Goal: Task Accomplishment & Management: Complete application form

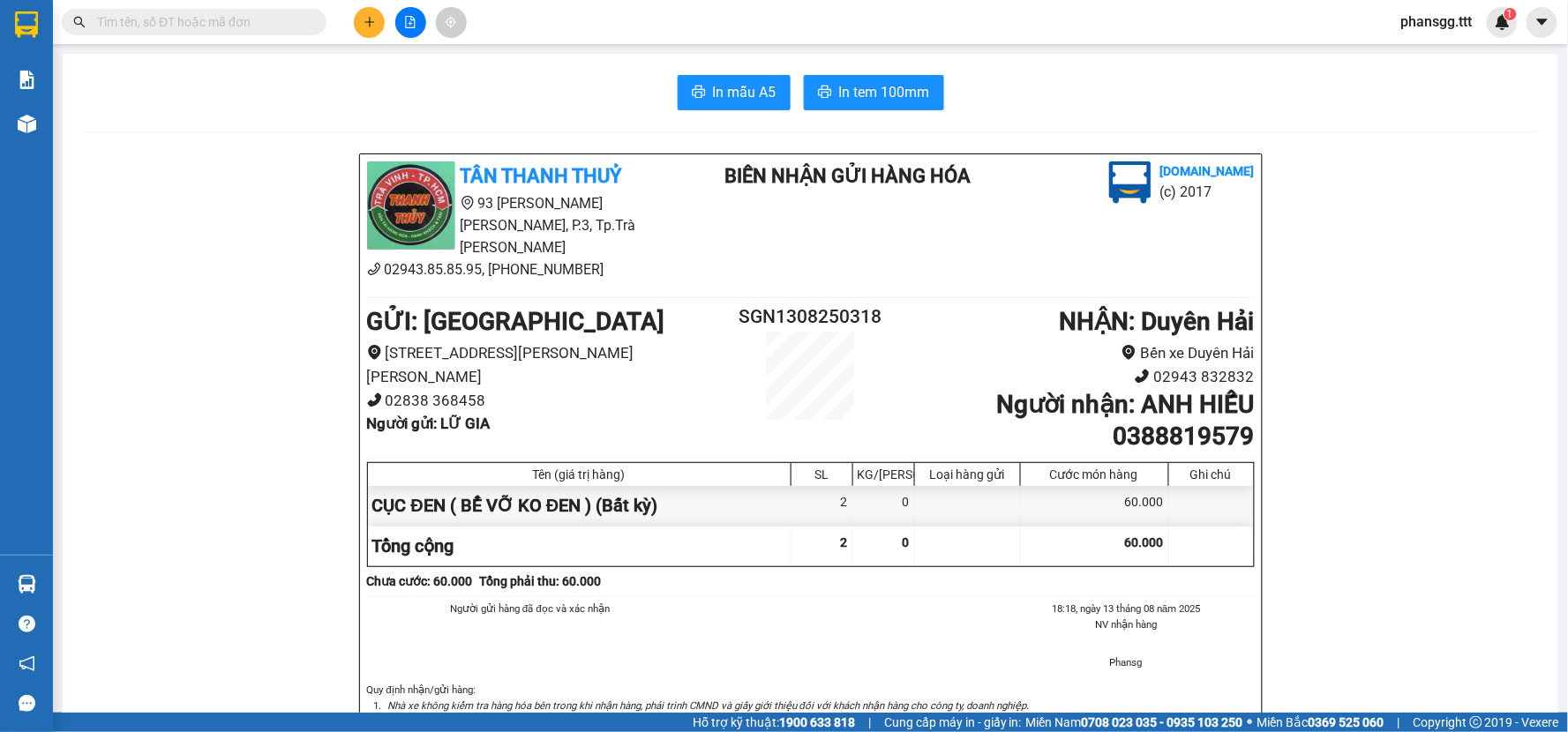
click at [228, 7] on div "Kết quả tìm kiếm ( 28 ) Bộ lọc Mã ĐH Trạng thái Món hàng Thu hộ Tổng cước Chưa …" at bounding box center [172, 22] width 344 height 30
click at [221, 18] on input "text" at bounding box center [201, 22] width 208 height 20
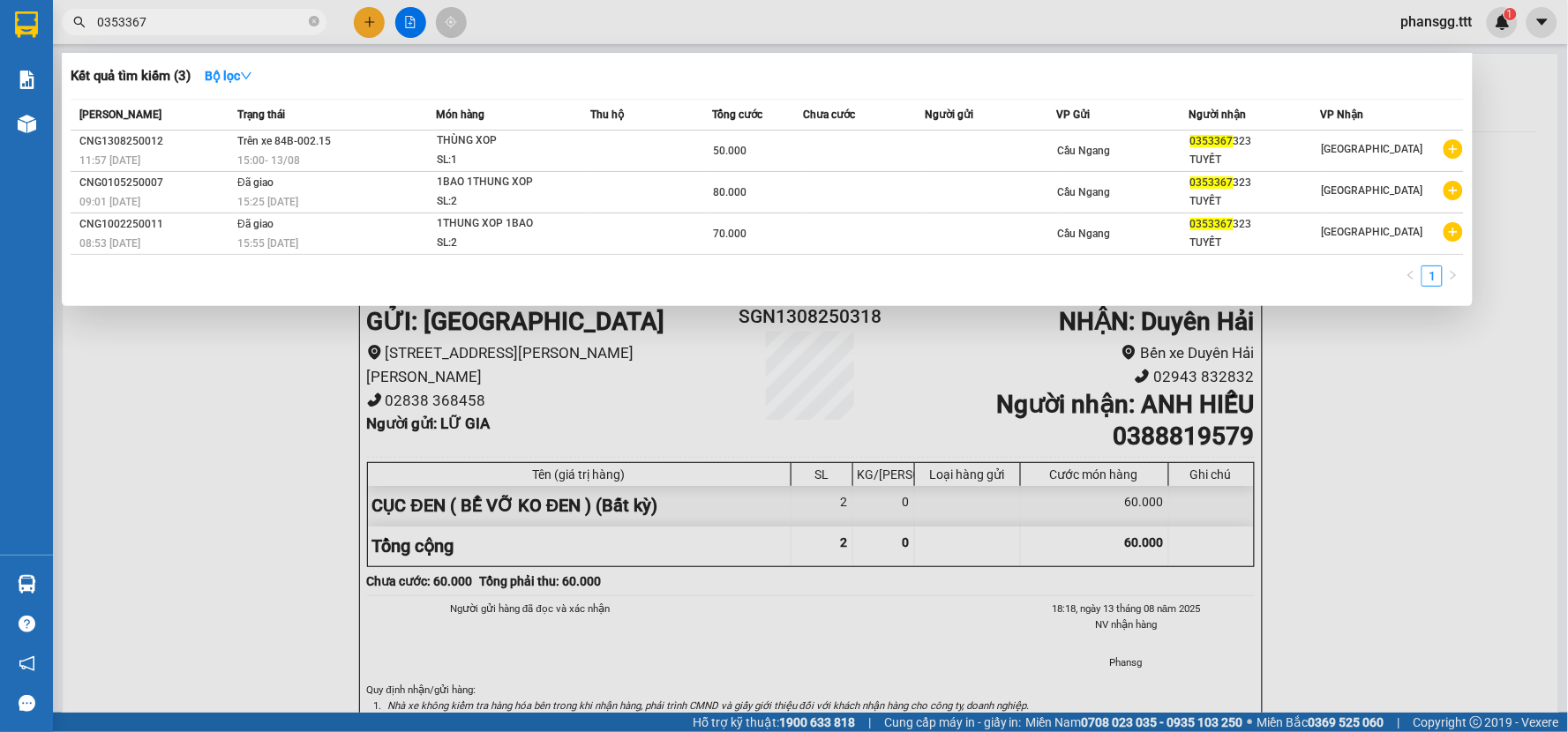
type input "0353367"
click at [218, 47] on div at bounding box center [784, 366] width 1568 height 732
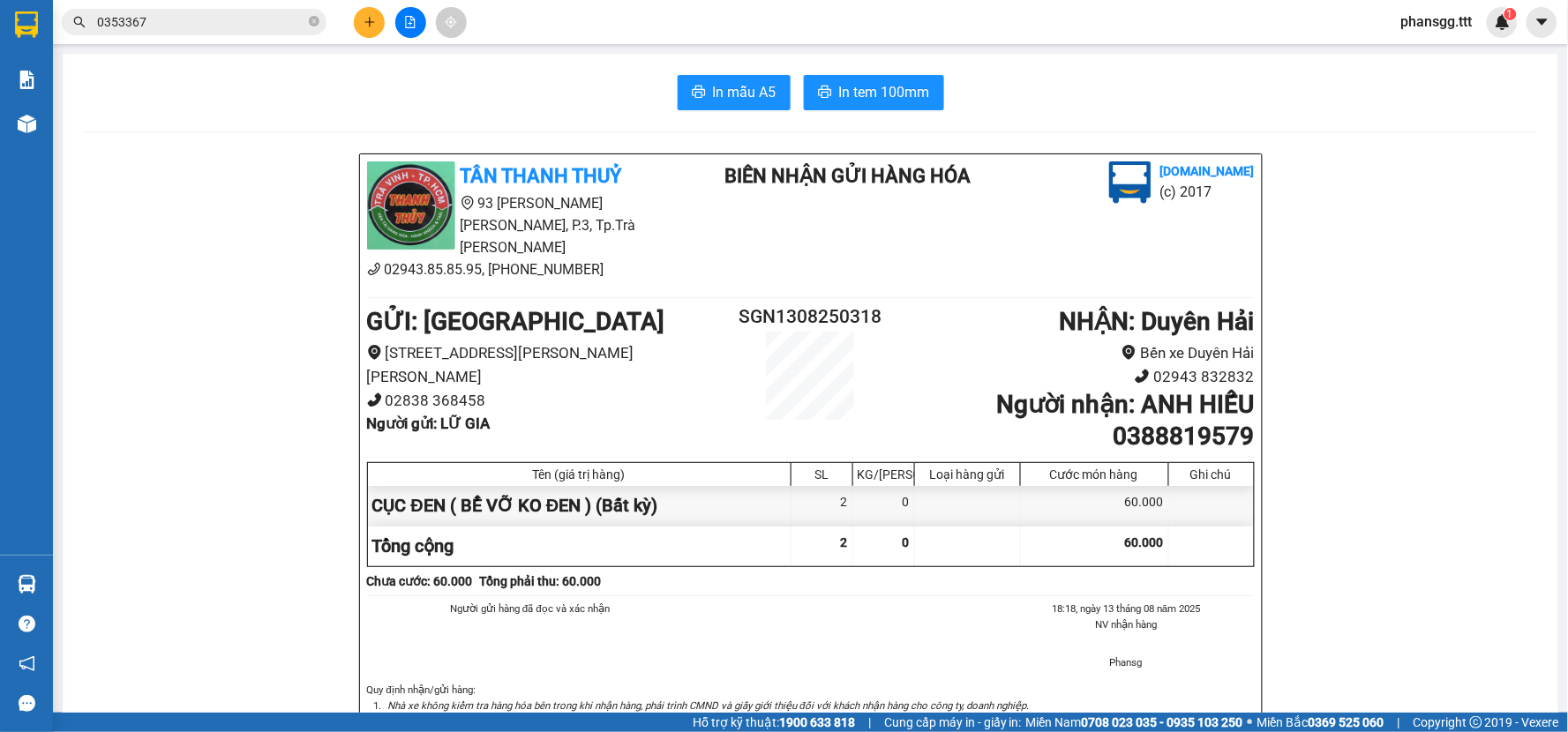
click at [204, 28] on input "0353367" at bounding box center [201, 22] width 208 height 20
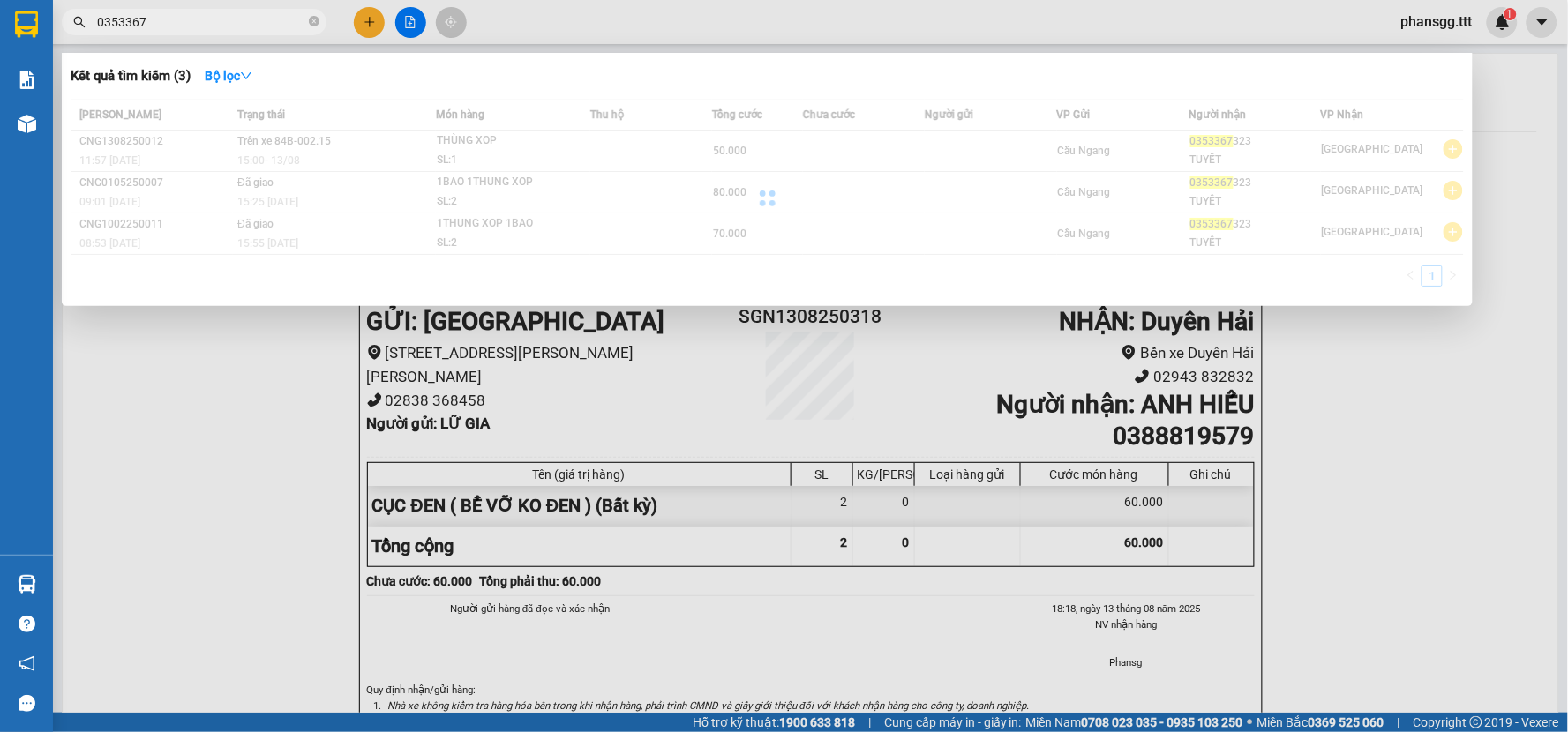
click at [204, 28] on input "0353367" at bounding box center [201, 22] width 208 height 20
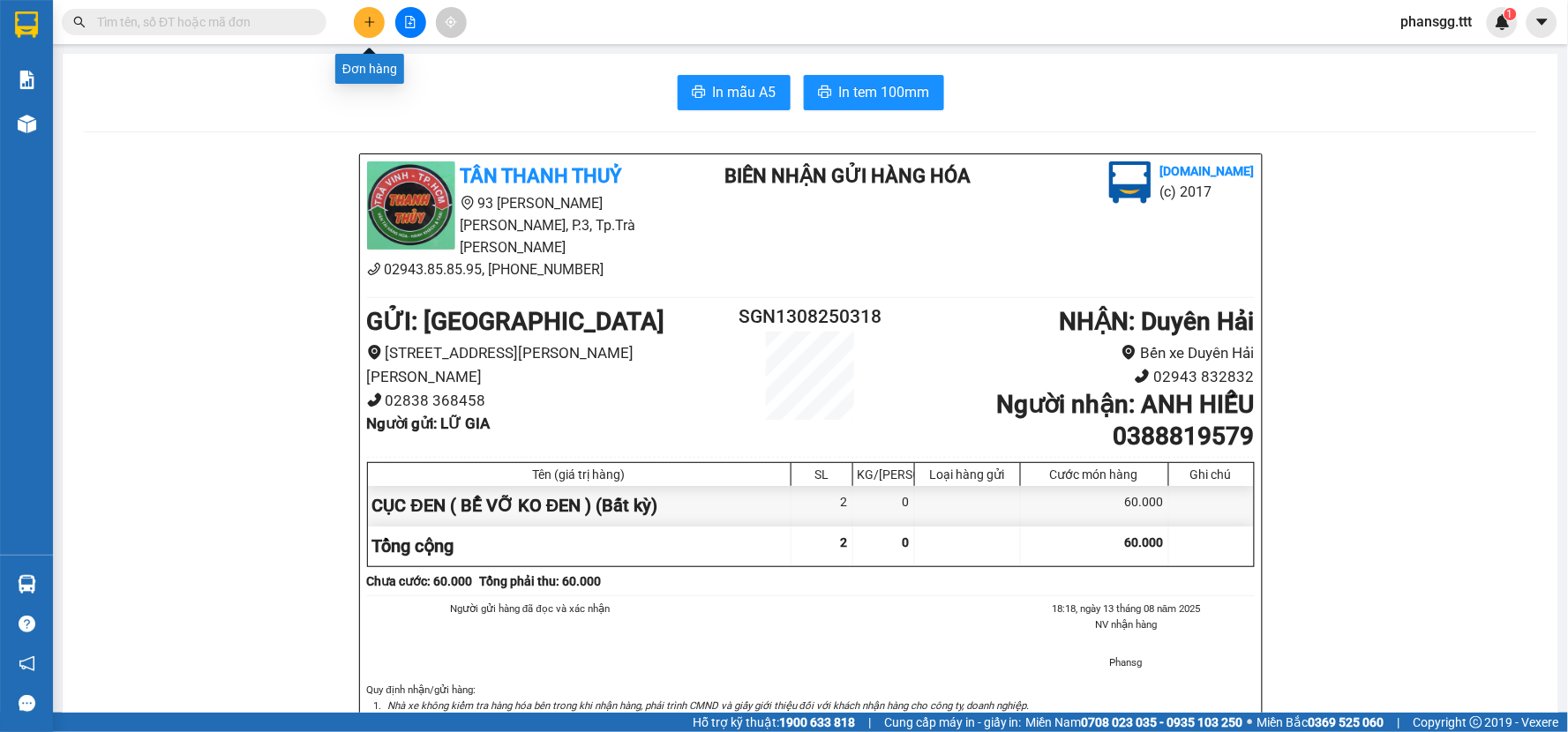
click at [373, 18] on button at bounding box center [369, 22] width 30 height 30
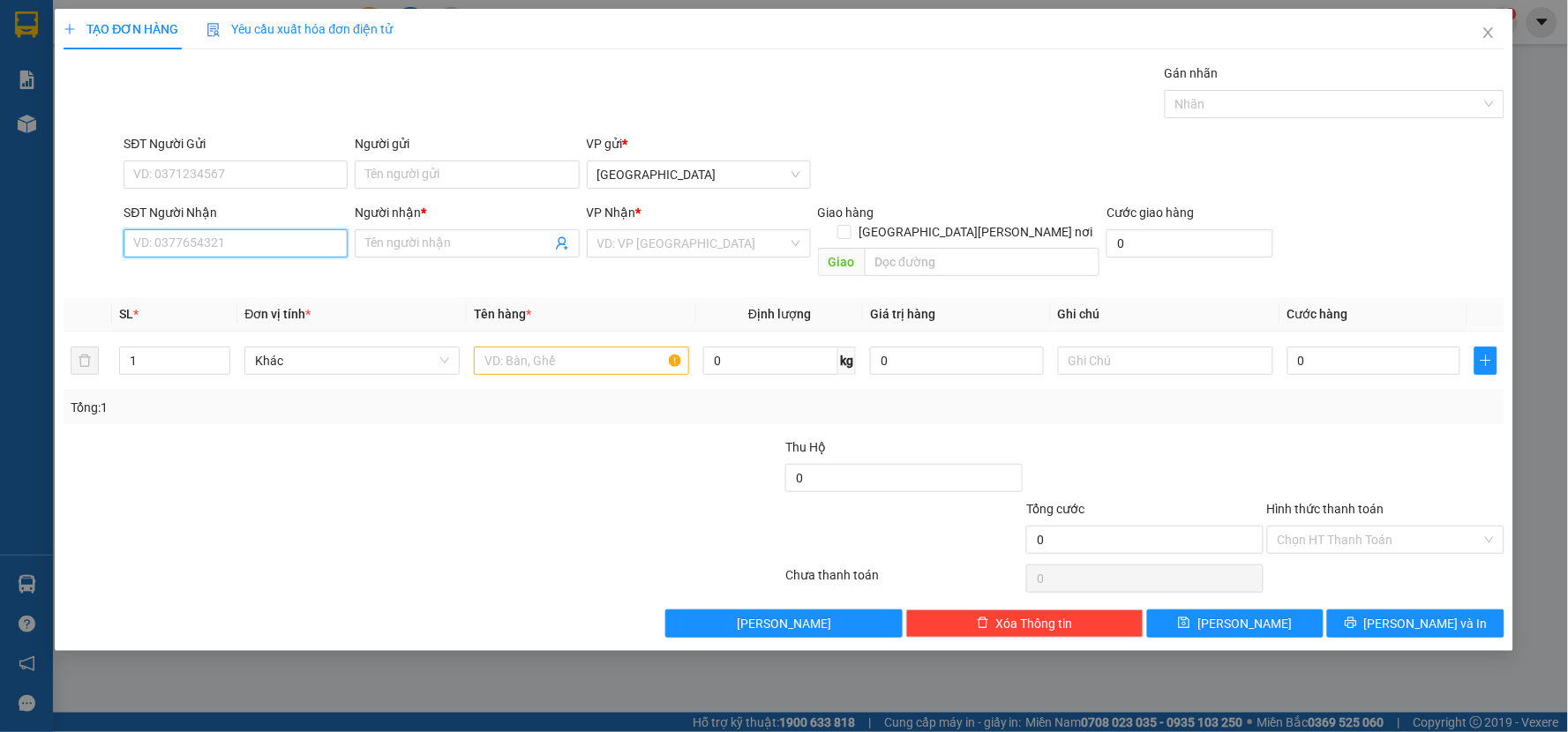
click at [165, 249] on input "SĐT Người Nhận" at bounding box center [236, 243] width 224 height 28
type input "0943041420"
click at [418, 243] on input "Người nhận *" at bounding box center [457, 244] width 186 height 20
type input "C"
type input "THANH NHÀNG"
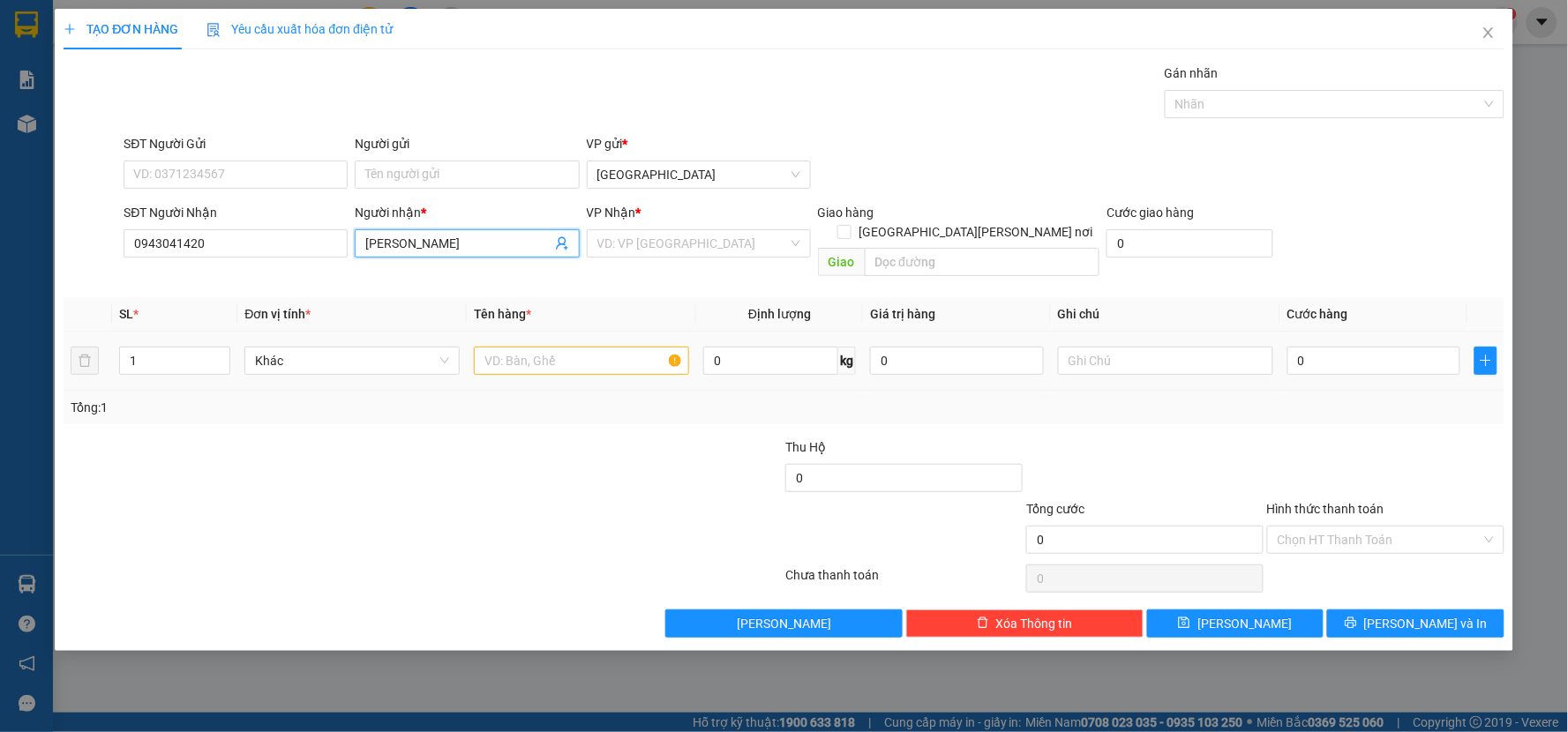
click at [362, 370] on td "Khác" at bounding box center [352, 361] width 230 height 59
click at [460, 162] on input "Người gửi" at bounding box center [467, 174] width 224 height 28
type input "THU NGA"
click at [627, 242] on input "search" at bounding box center [692, 244] width 191 height 27
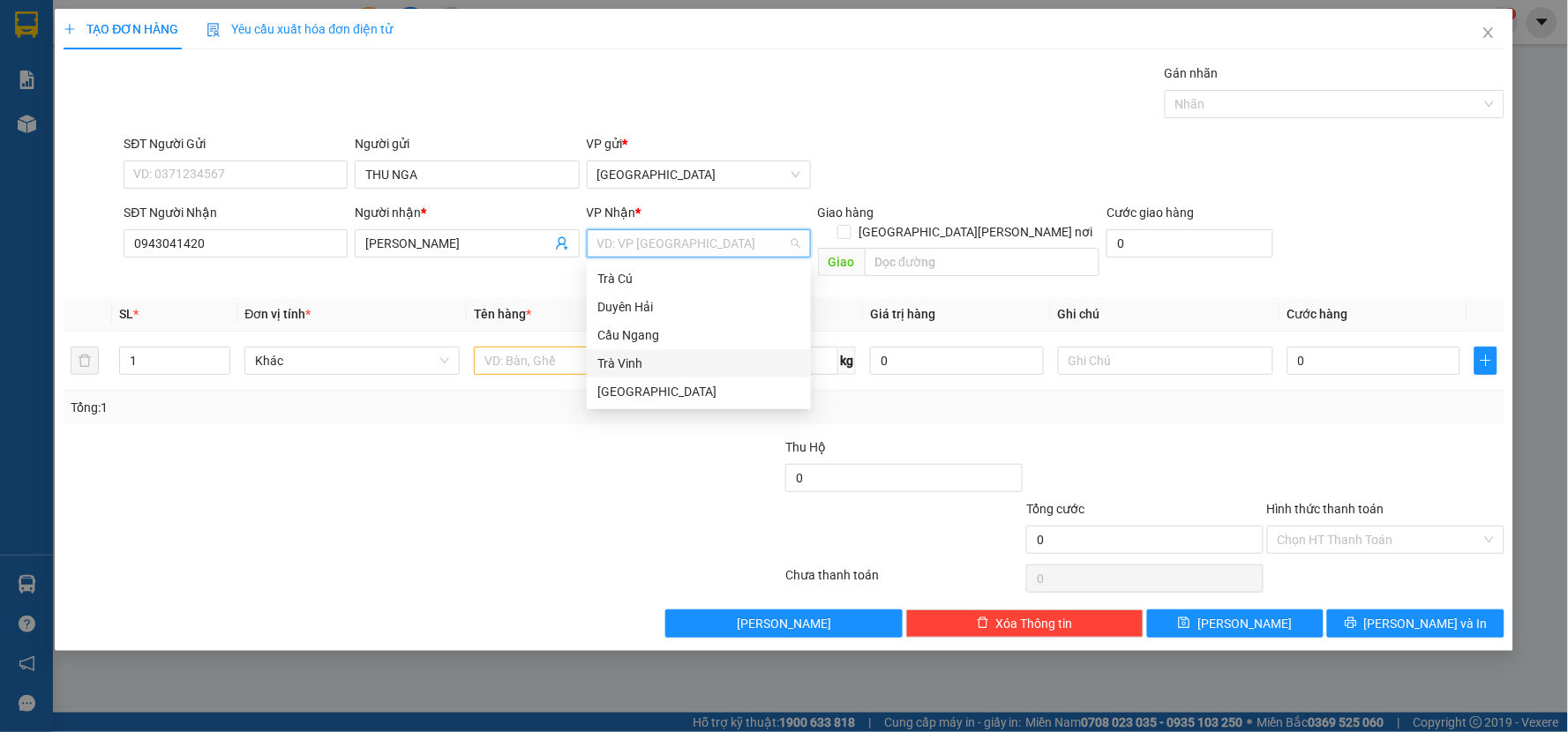
click at [640, 354] on div "Trà Vinh" at bounding box center [698, 364] width 203 height 20
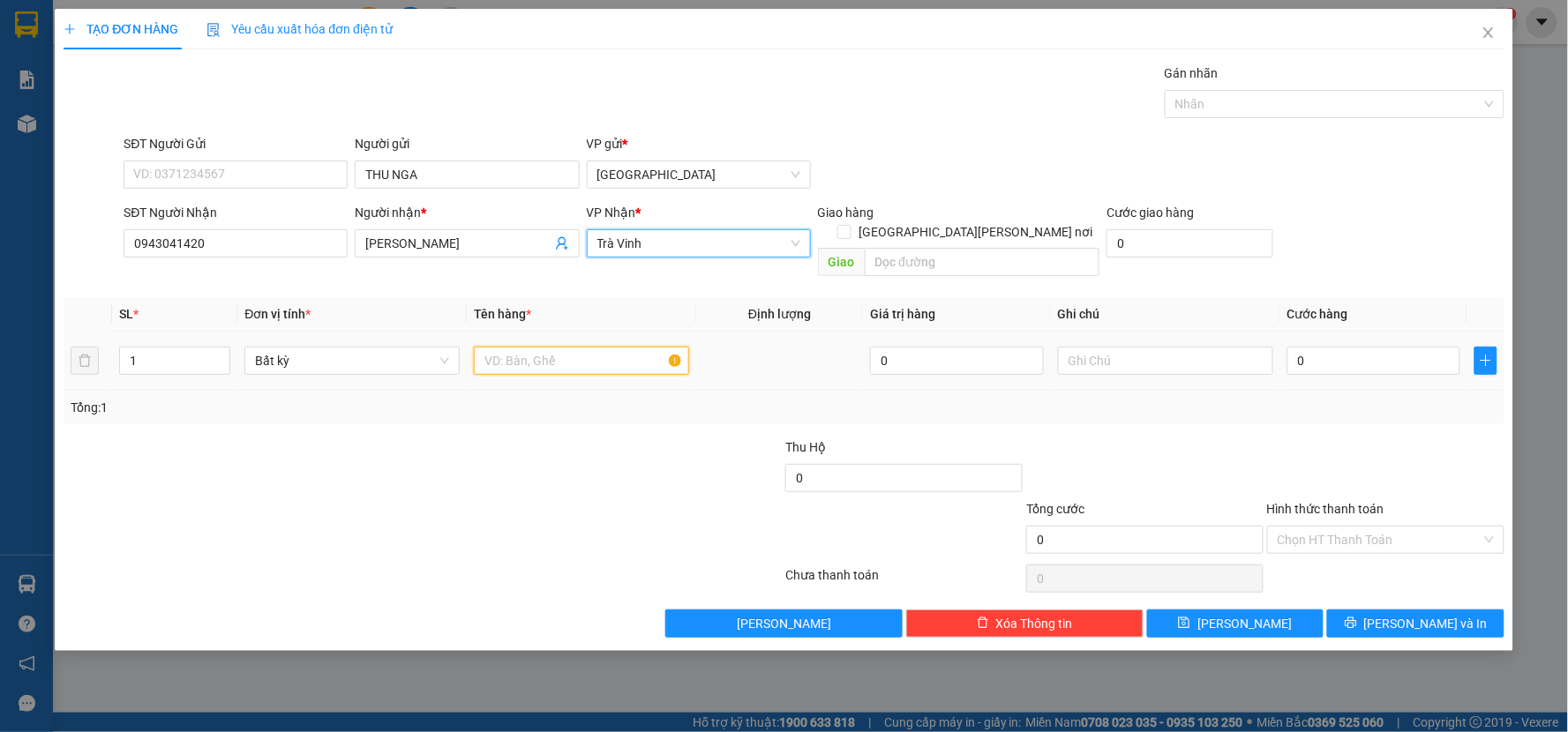
click at [541, 351] on input "text" at bounding box center [581, 360] width 215 height 28
type input "BAO"
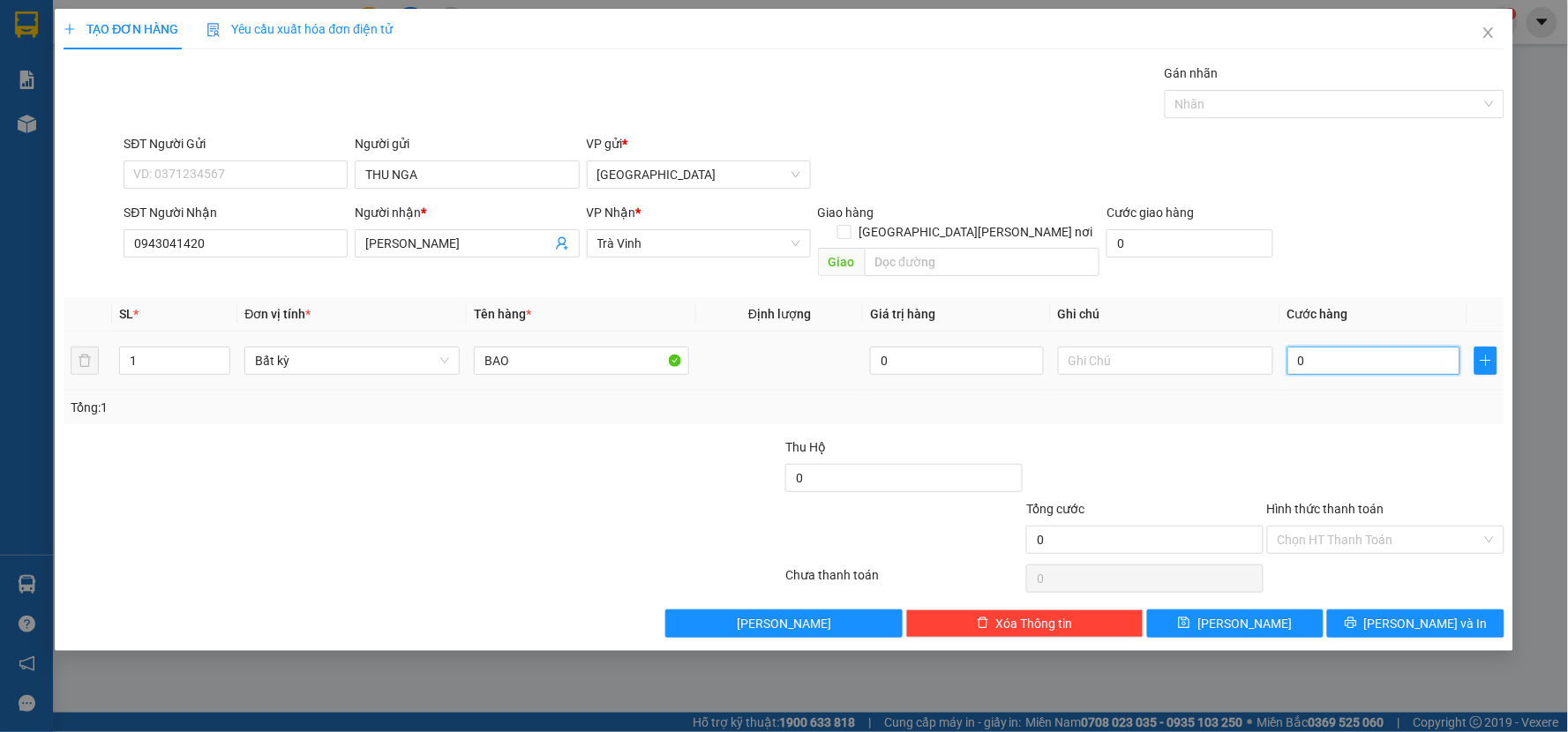
click at [1320, 347] on input "0" at bounding box center [1374, 360] width 174 height 28
type input "3"
type input "30"
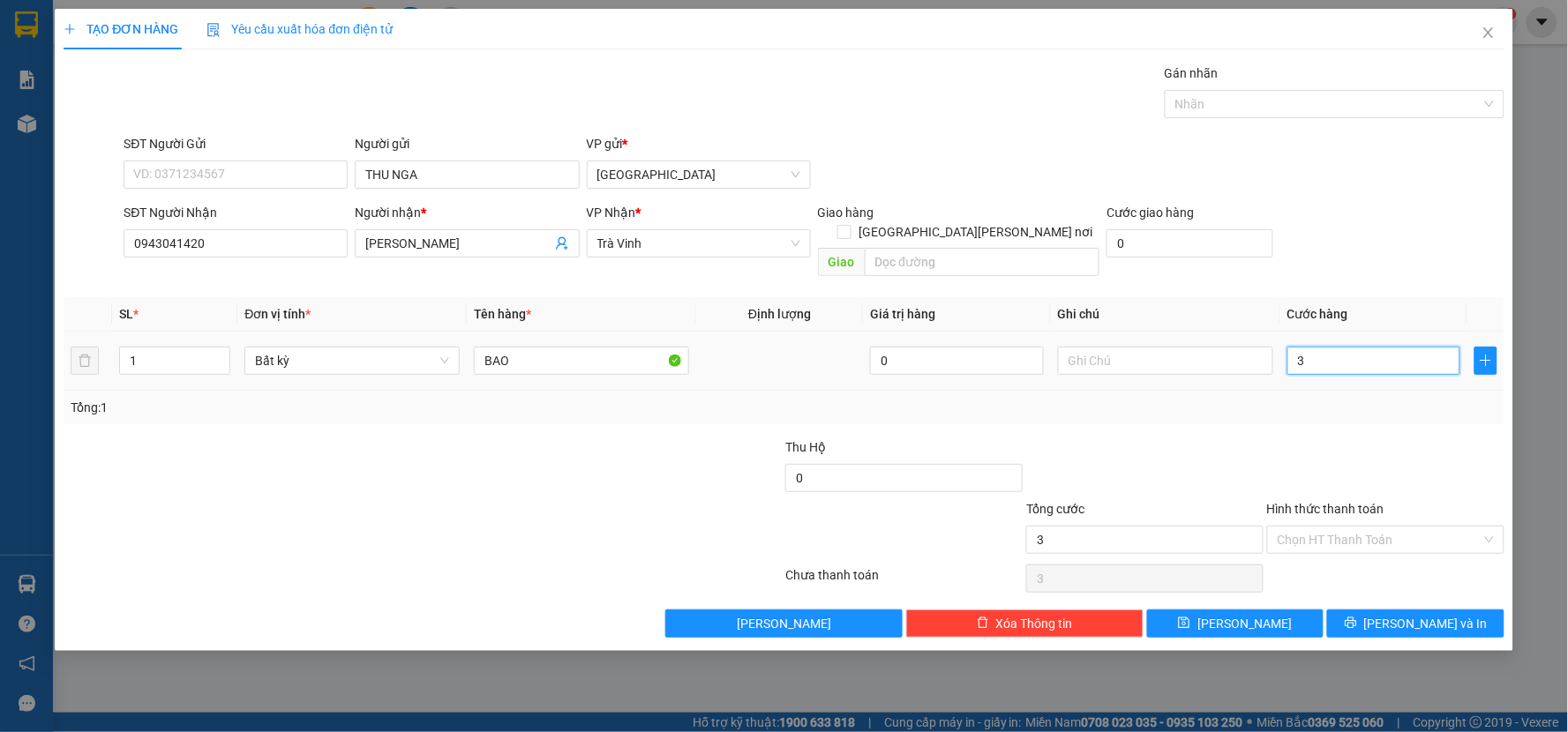
type input "30"
click at [1312, 437] on div at bounding box center [1385, 468] width 241 height 62
type input "30.000"
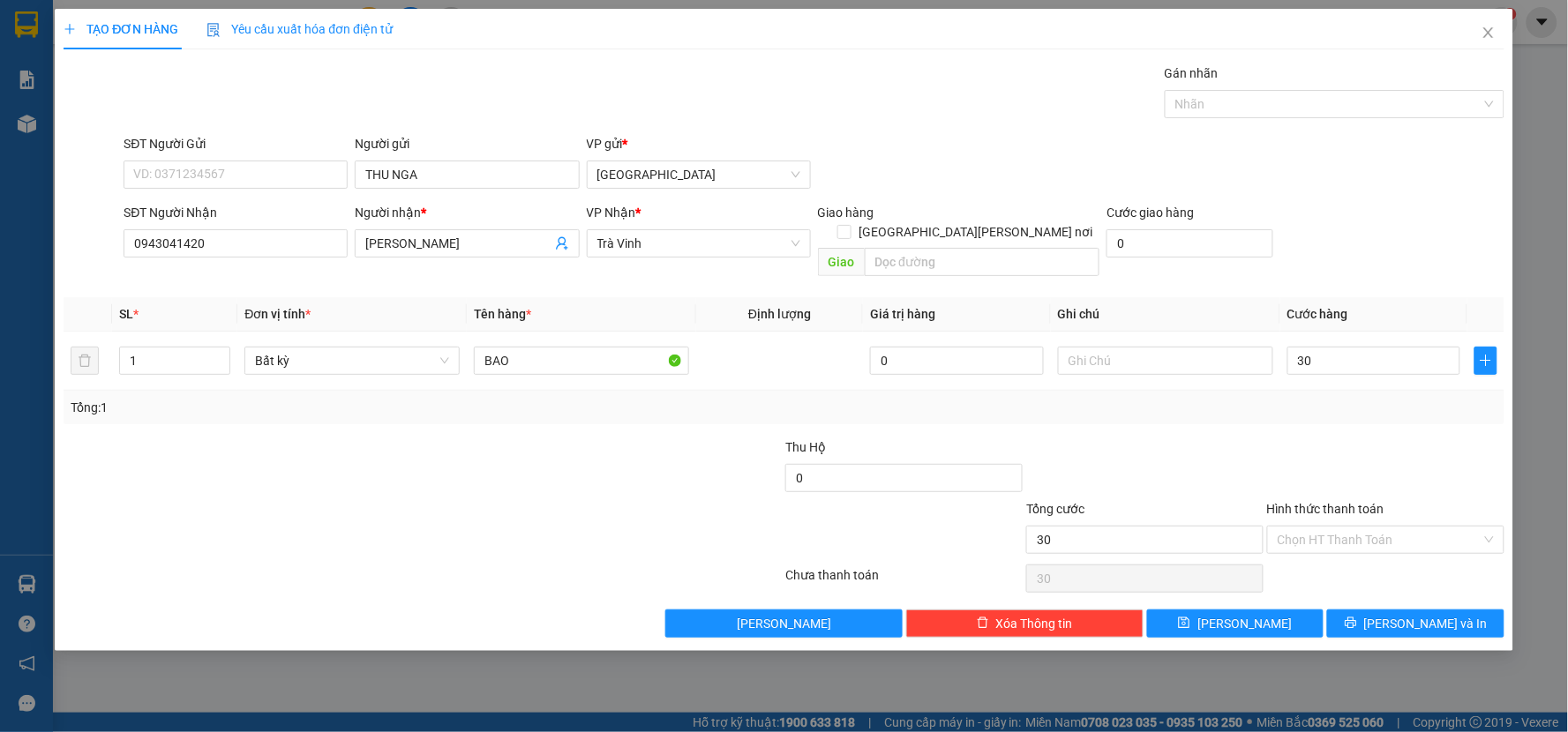
type input "30.000"
drag, startPoint x: 1359, startPoint y: 605, endPoint x: 1343, endPoint y: 530, distance: 76.7
click at [1355, 609] on button "[PERSON_NAME] và In" at bounding box center [1416, 623] width 178 height 28
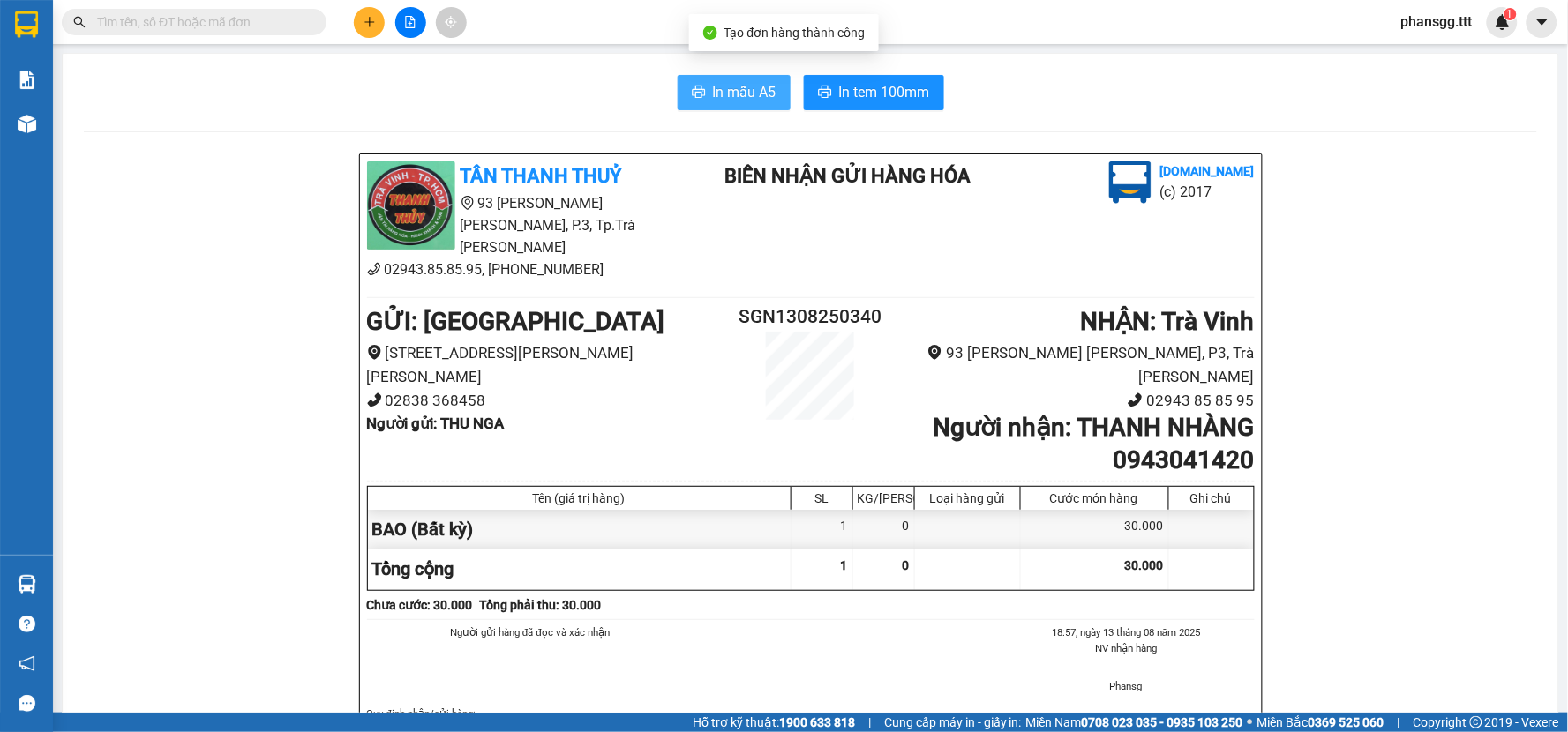
click at [720, 83] on span "In mẫu A5" at bounding box center [744, 92] width 64 height 22
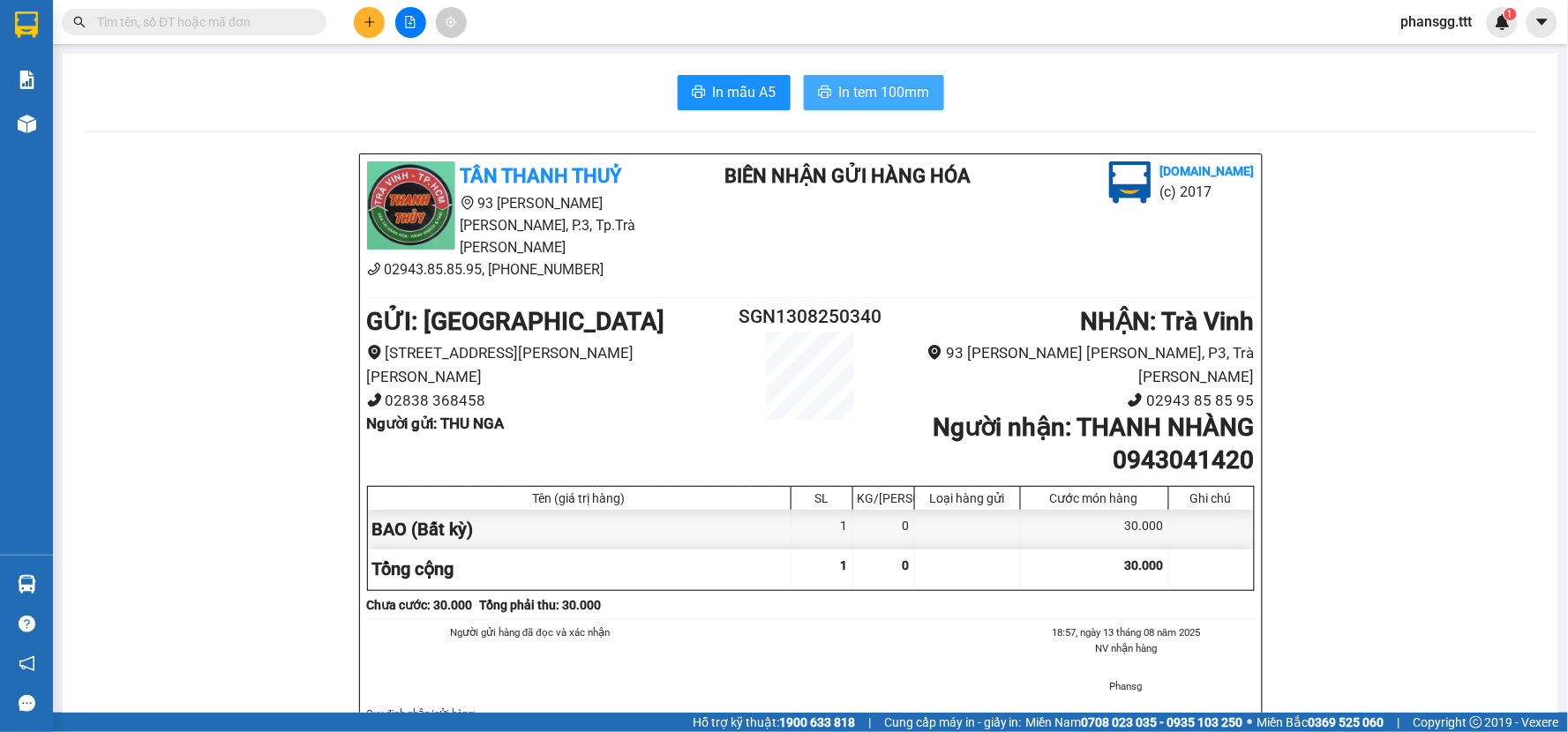
click at [888, 97] on span "In tem 100mm" at bounding box center [884, 92] width 91 height 22
click at [230, 22] on input "text" at bounding box center [201, 22] width 208 height 20
click at [365, 22] on icon "plus" at bounding box center [368, 22] width 10 height 1
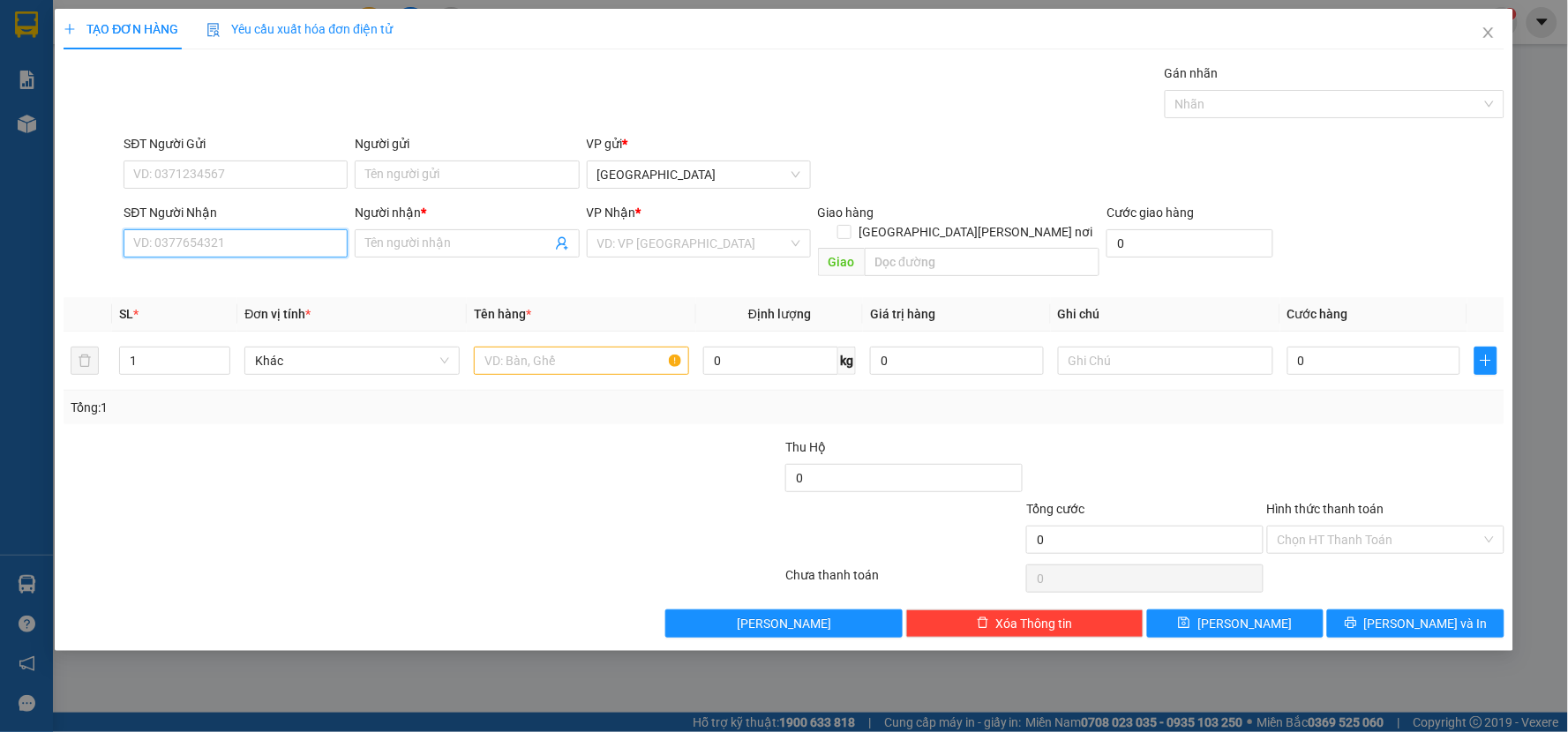
click at [230, 238] on input "SĐT Người Nhận" at bounding box center [236, 243] width 224 height 28
click at [192, 300] on div "0907039367 - MK SG" at bounding box center [236, 307] width 203 height 20
type input "0907039367"
type input "MK SG"
type input "0907039367"
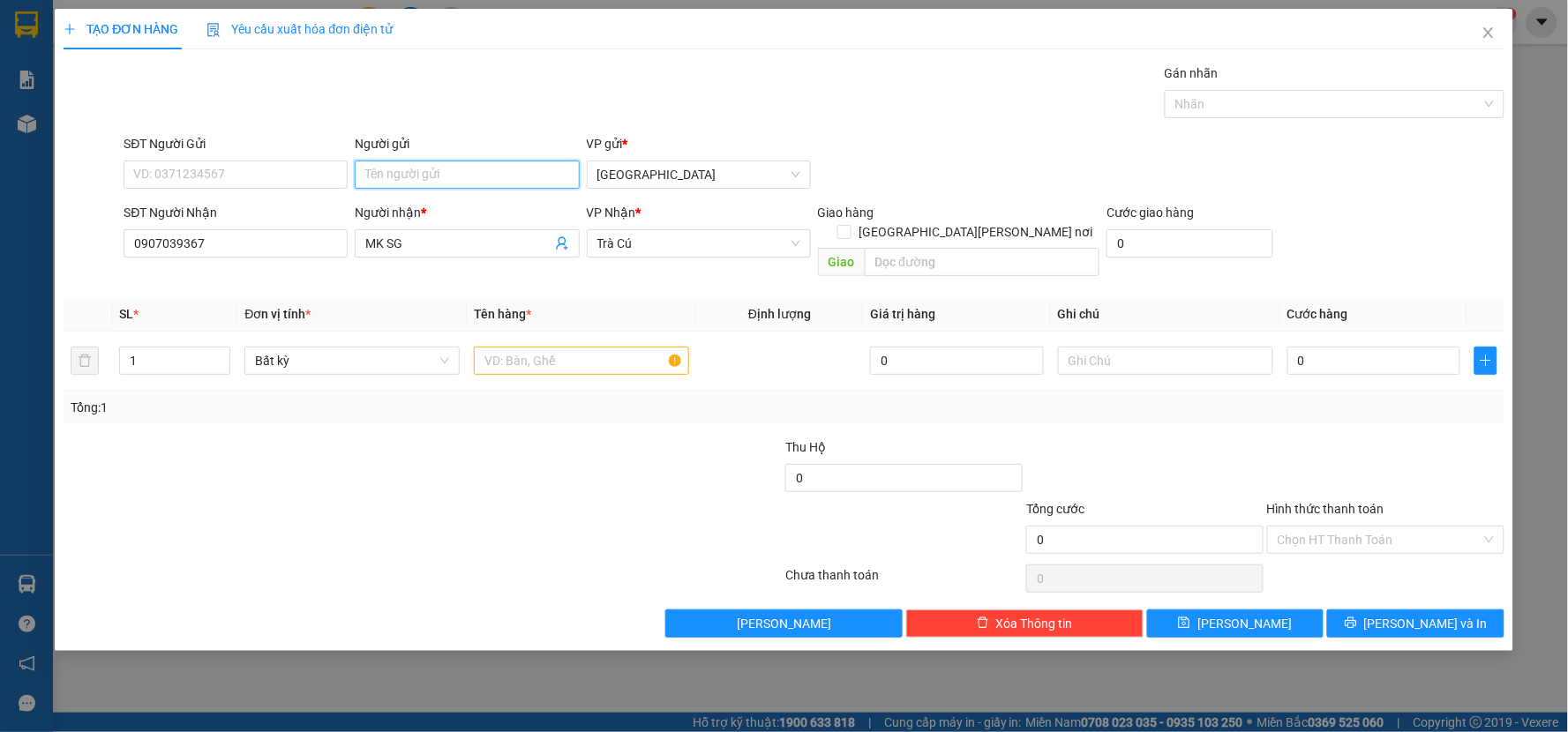
click at [411, 173] on input "Người gửi" at bounding box center [467, 174] width 224 height 28
type input "LENS"
click at [533, 347] on input "text" at bounding box center [581, 360] width 215 height 28
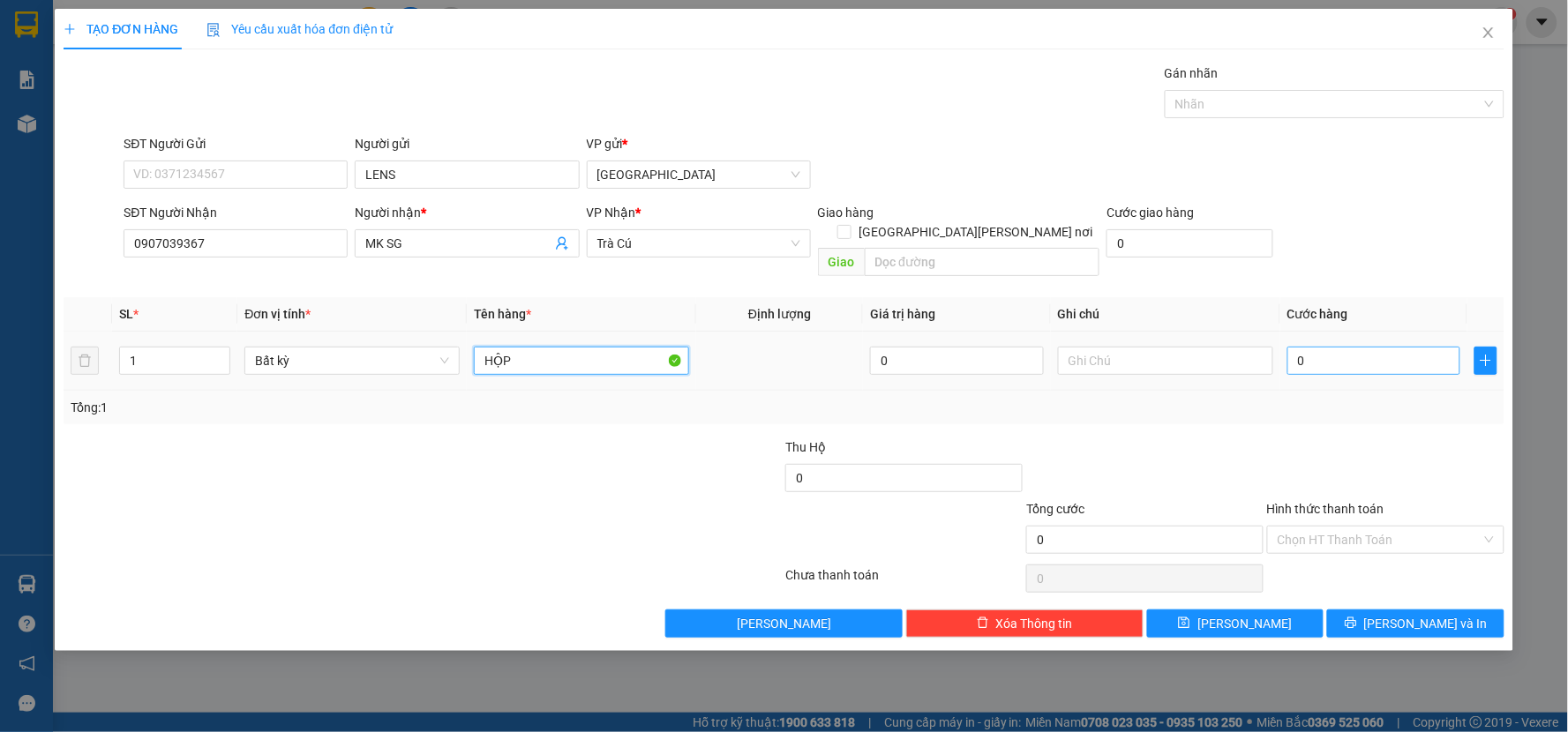
type input "HỘP"
click at [1312, 347] on input "0" at bounding box center [1374, 360] width 174 height 28
type input "2"
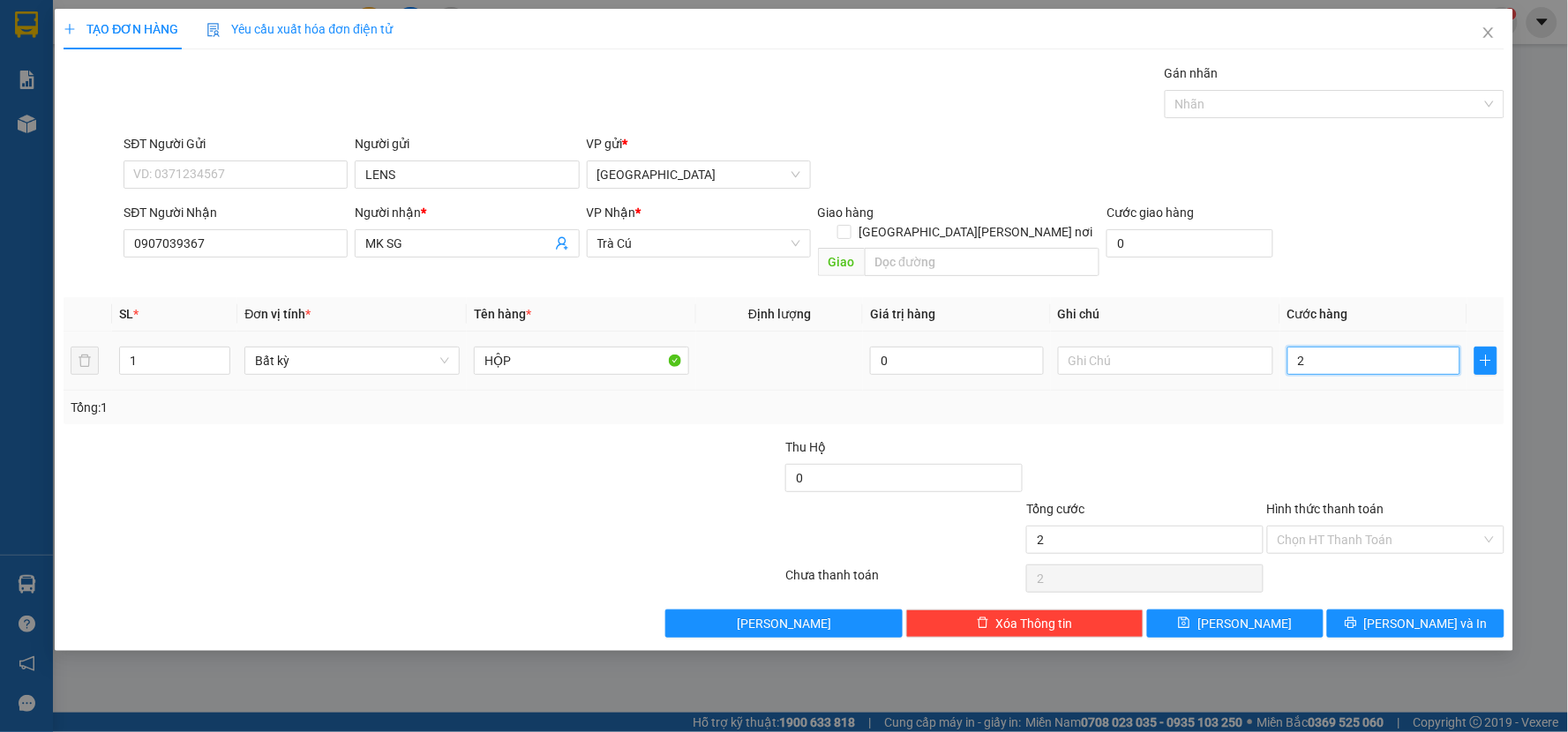
type input "20"
click at [1264, 499] on div "Tổng cước 20 Hình thức thanh toán Chọn HT Thanh Toán" at bounding box center [784, 530] width 1444 height 62
type input "20.000"
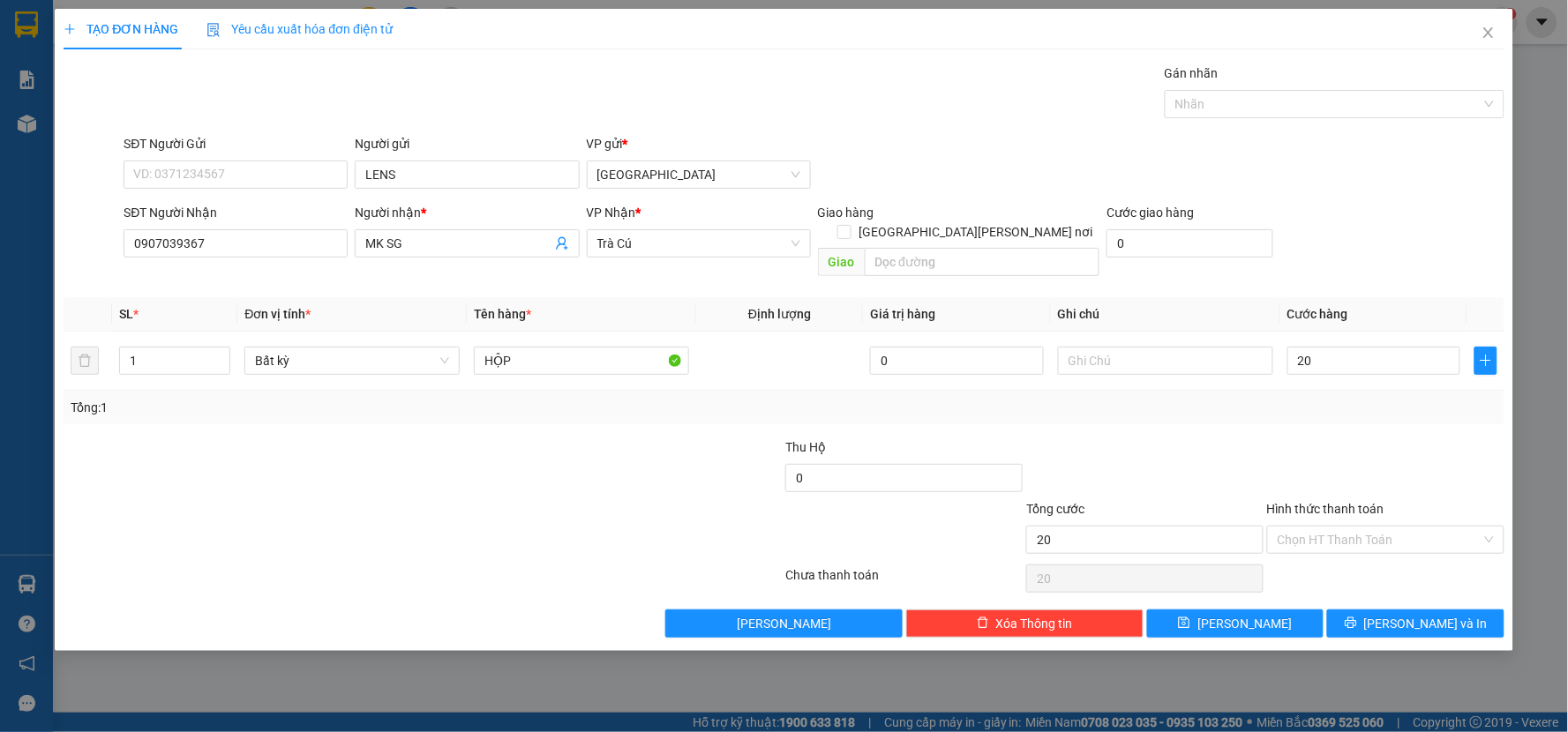
type input "20.000"
click at [1377, 437] on div at bounding box center [1385, 468] width 241 height 62
click at [1414, 614] on span "[PERSON_NAME] và In" at bounding box center [1426, 624] width 124 height 20
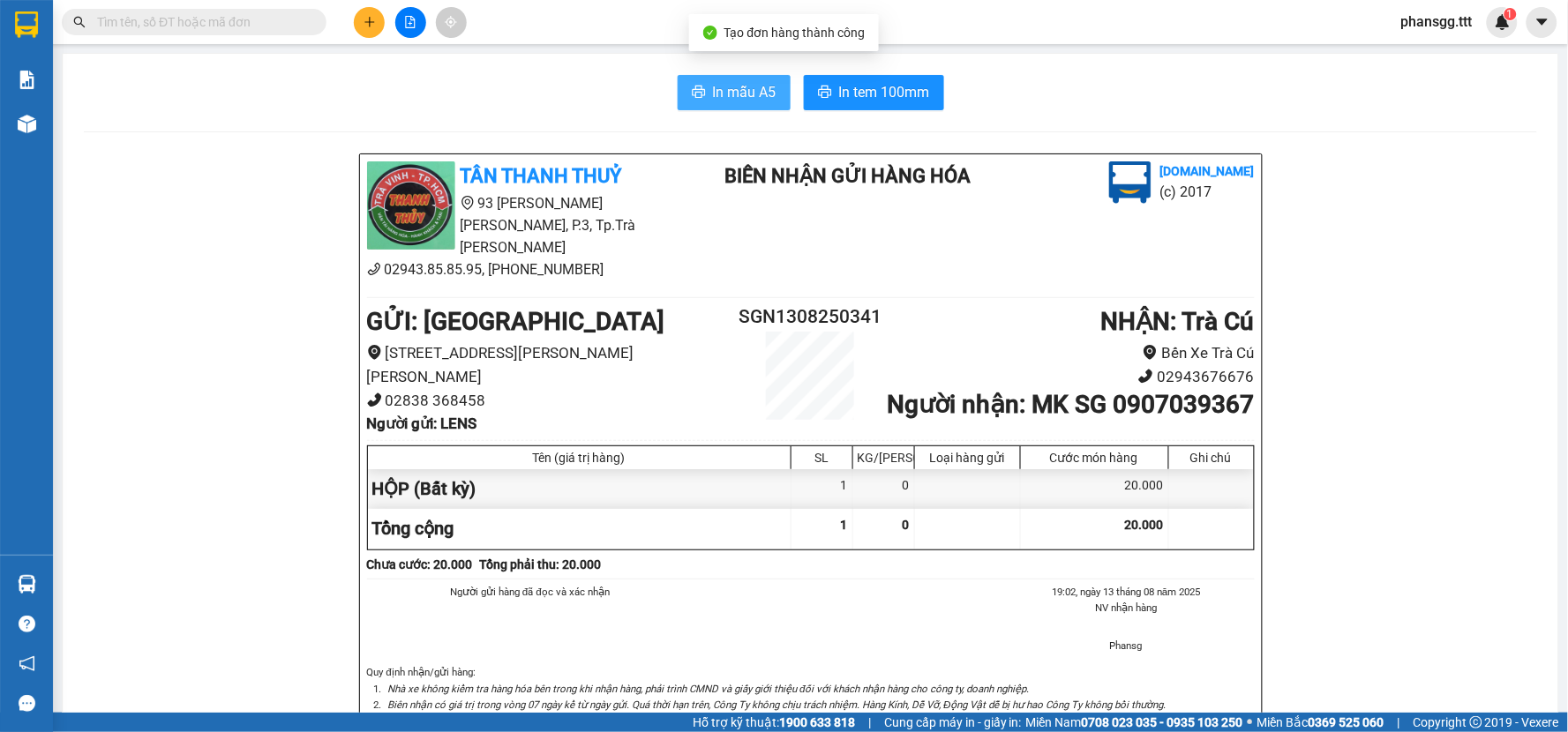
drag, startPoint x: 680, startPoint y: 85, endPoint x: 708, endPoint y: 112, distance: 38.9
click at [681, 88] on button "In mẫu A5" at bounding box center [734, 92] width 113 height 35
click at [744, 90] on span "In mẫu A5" at bounding box center [744, 92] width 64 height 22
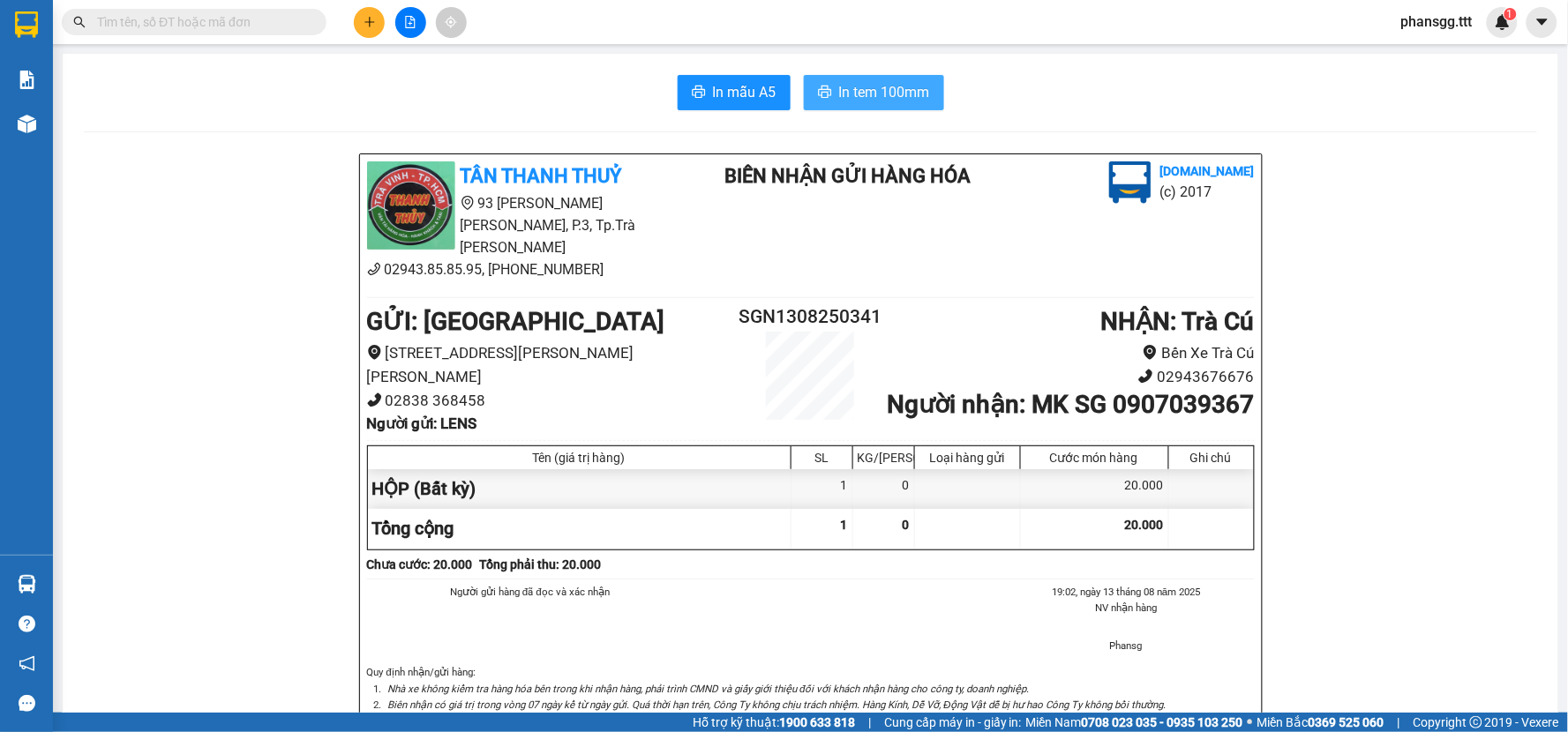
click at [888, 101] on span "In tem 100mm" at bounding box center [884, 92] width 91 height 22
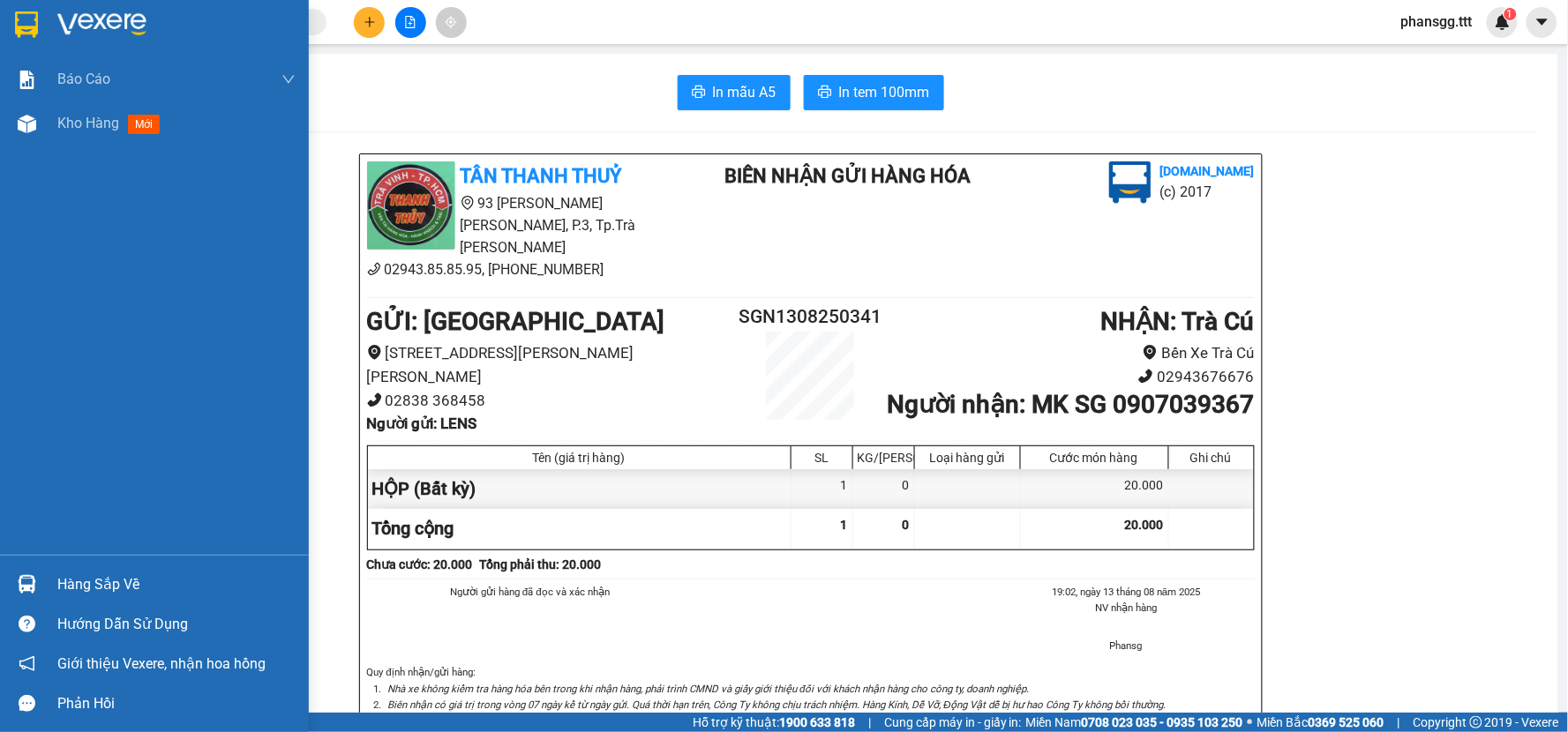
click at [0, 566] on div "Hàng sắp về" at bounding box center [154, 584] width 308 height 39
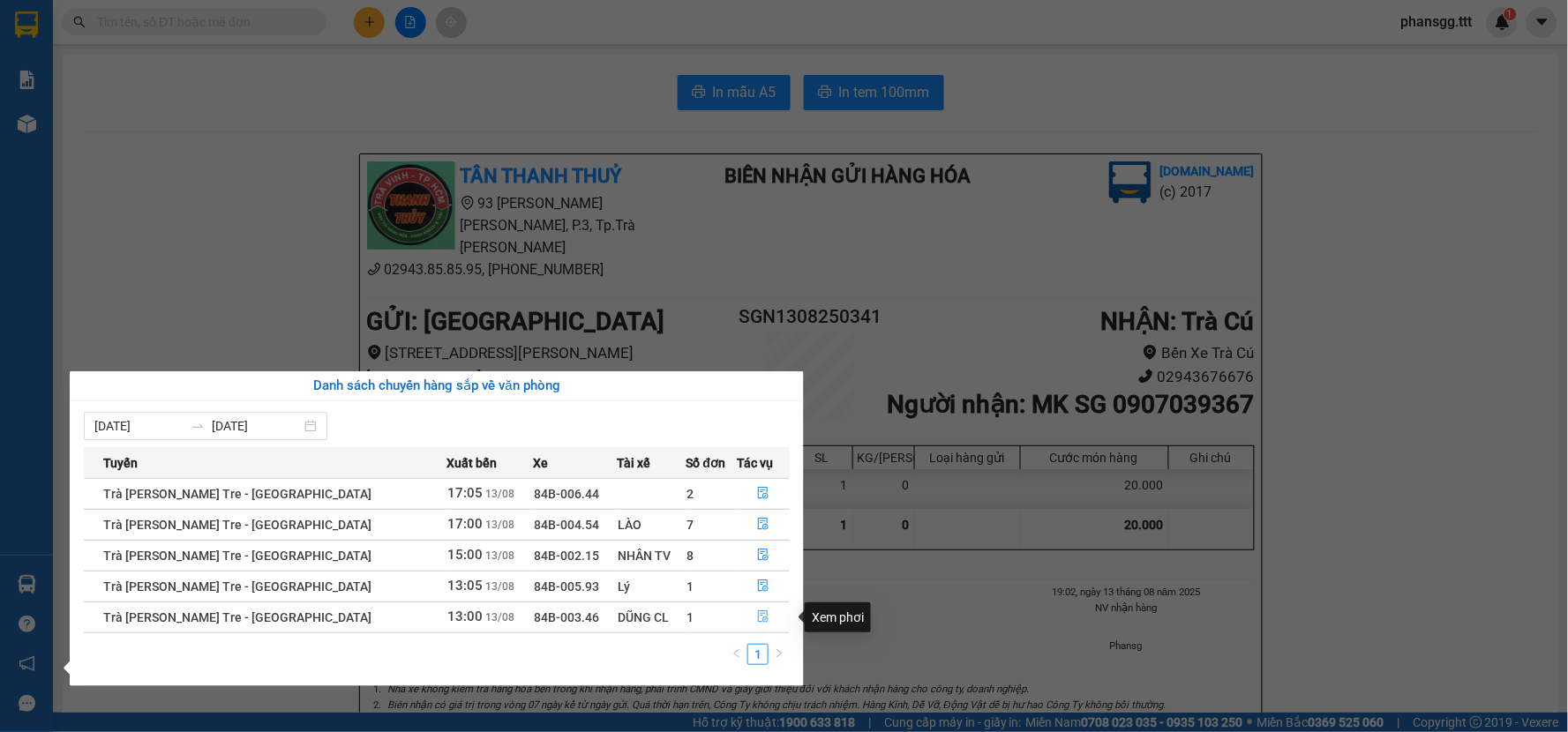
click at [749, 620] on button "button" at bounding box center [763, 616] width 51 height 28
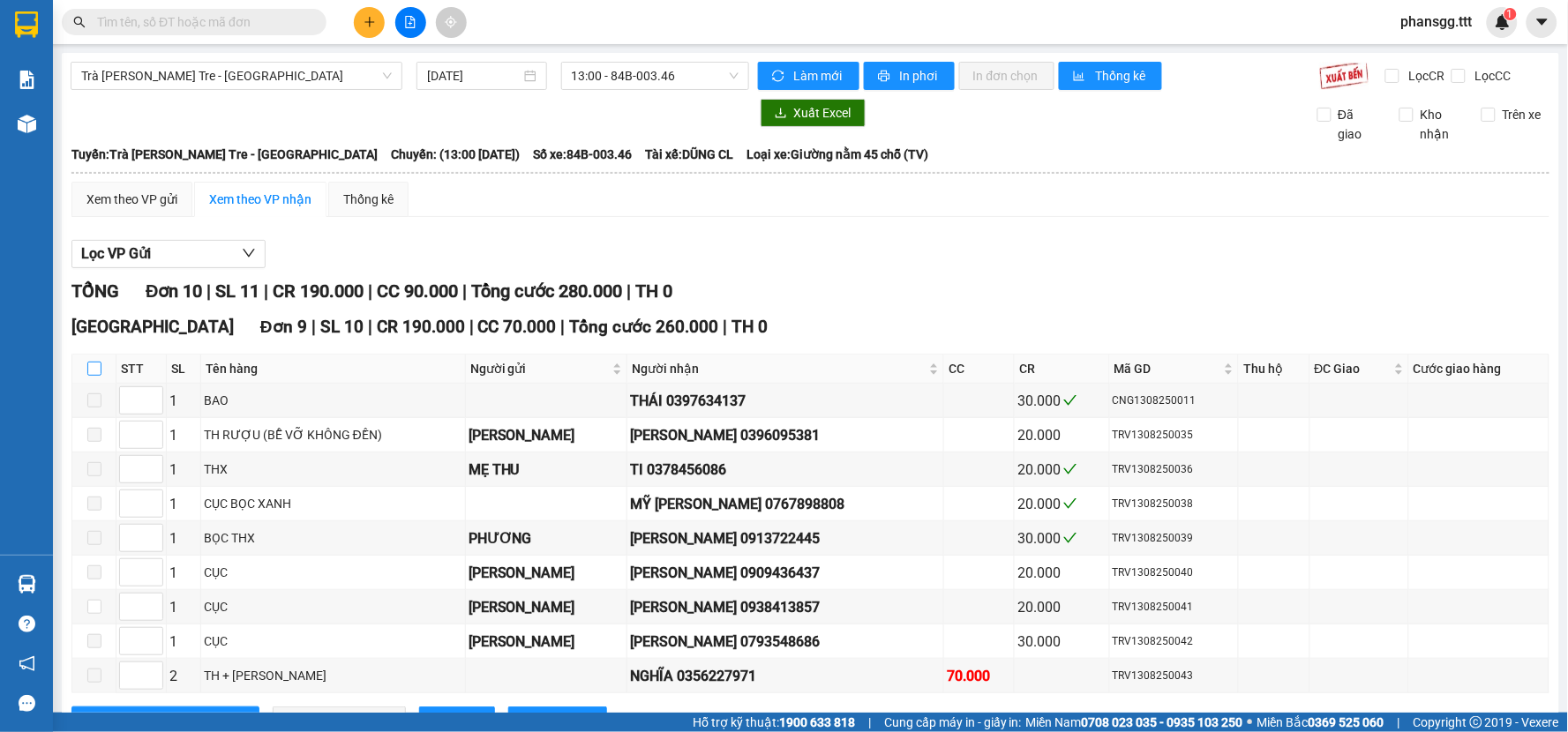
click at [95, 371] on input "checkbox" at bounding box center [94, 369] width 14 height 14
checkbox input "true"
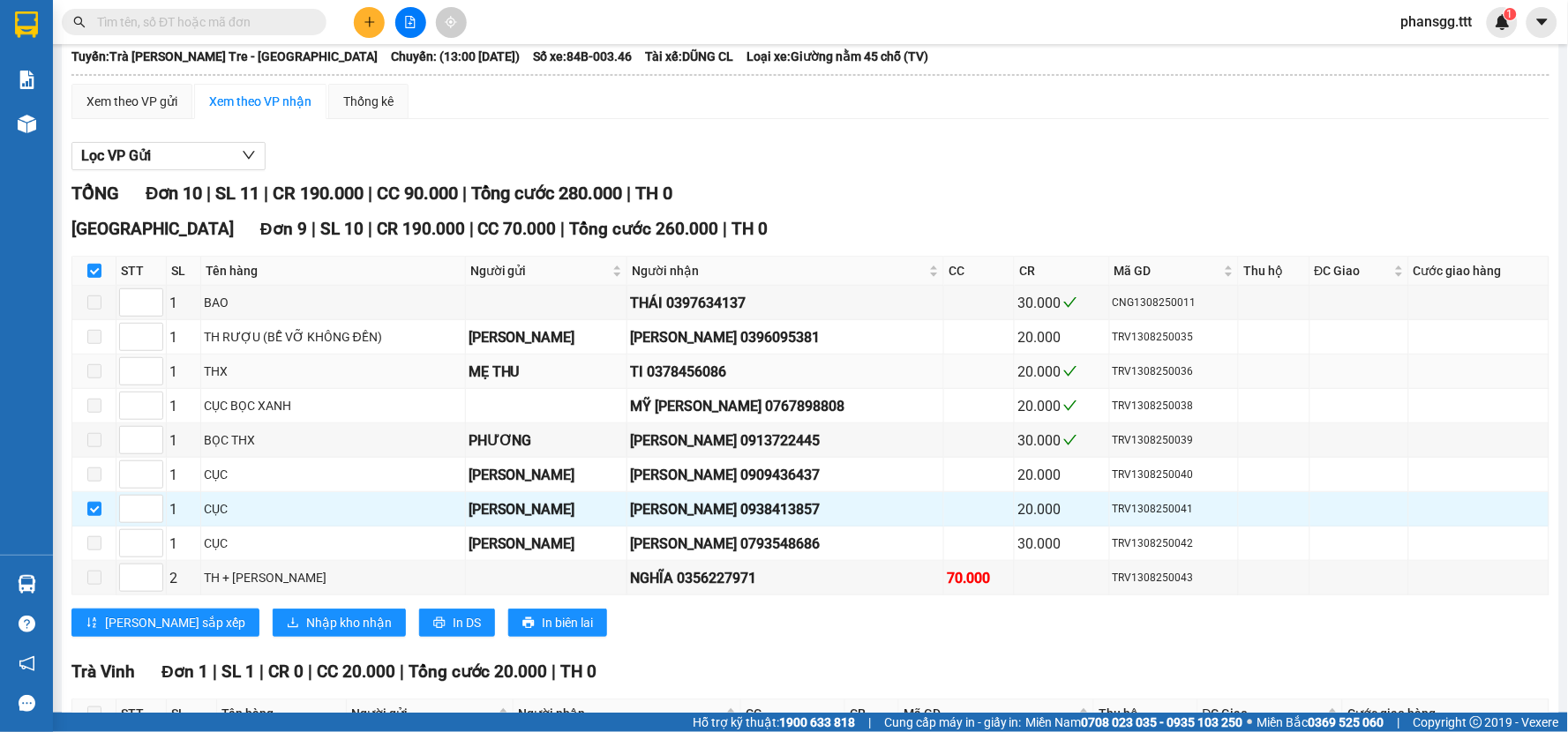
scroll to position [195, 0]
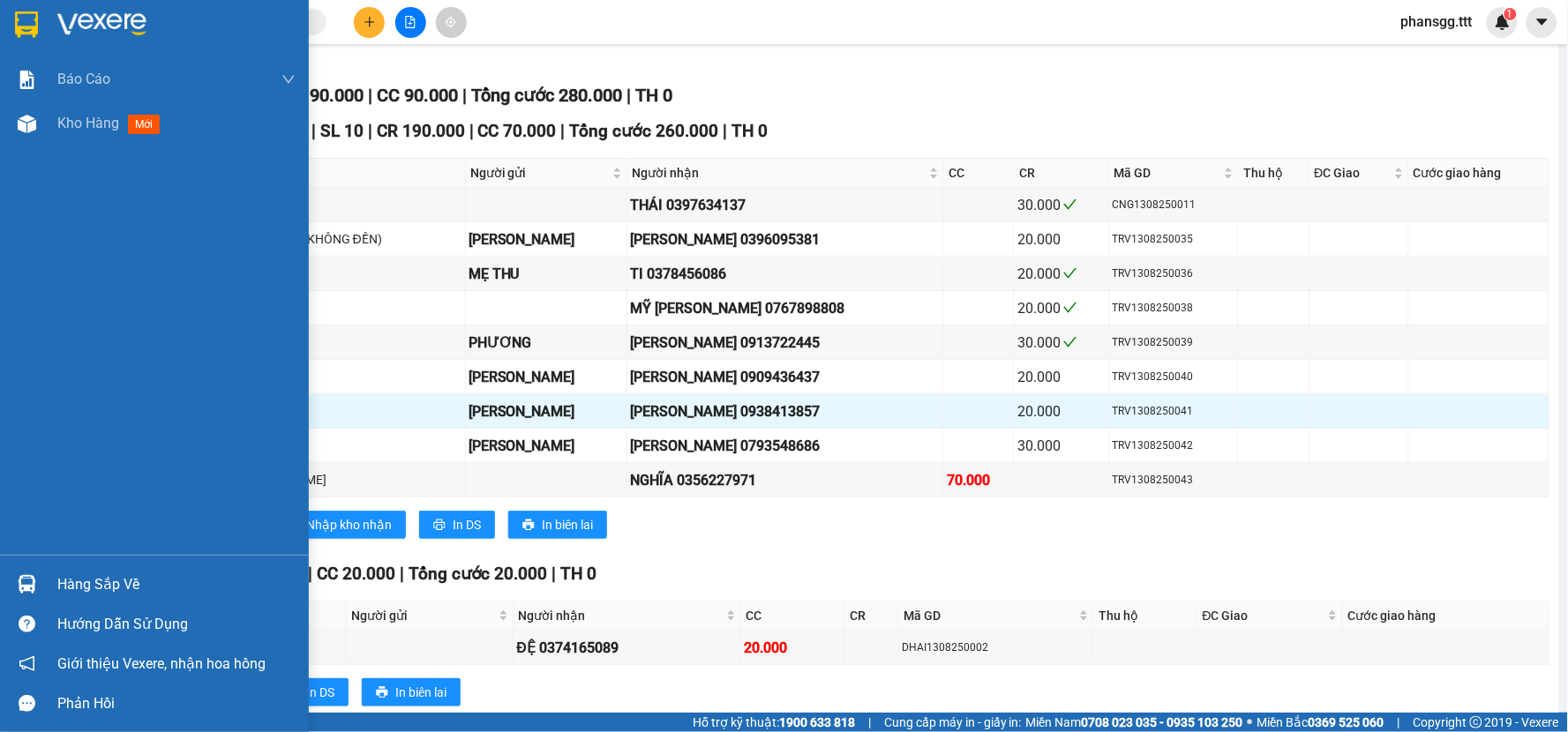
click at [38, 587] on div at bounding box center [27, 584] width 30 height 30
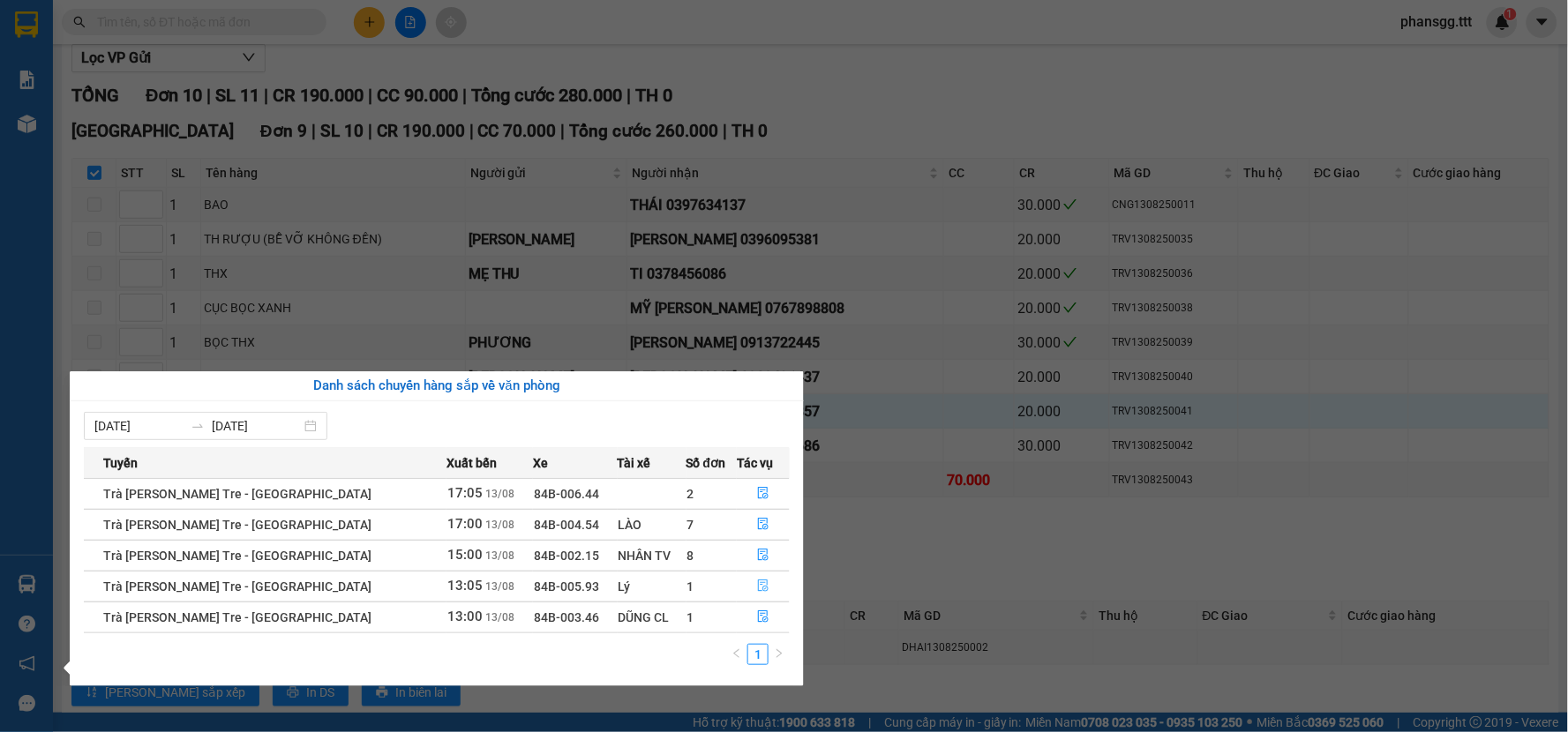
click at [742, 582] on button "button" at bounding box center [763, 586] width 51 height 28
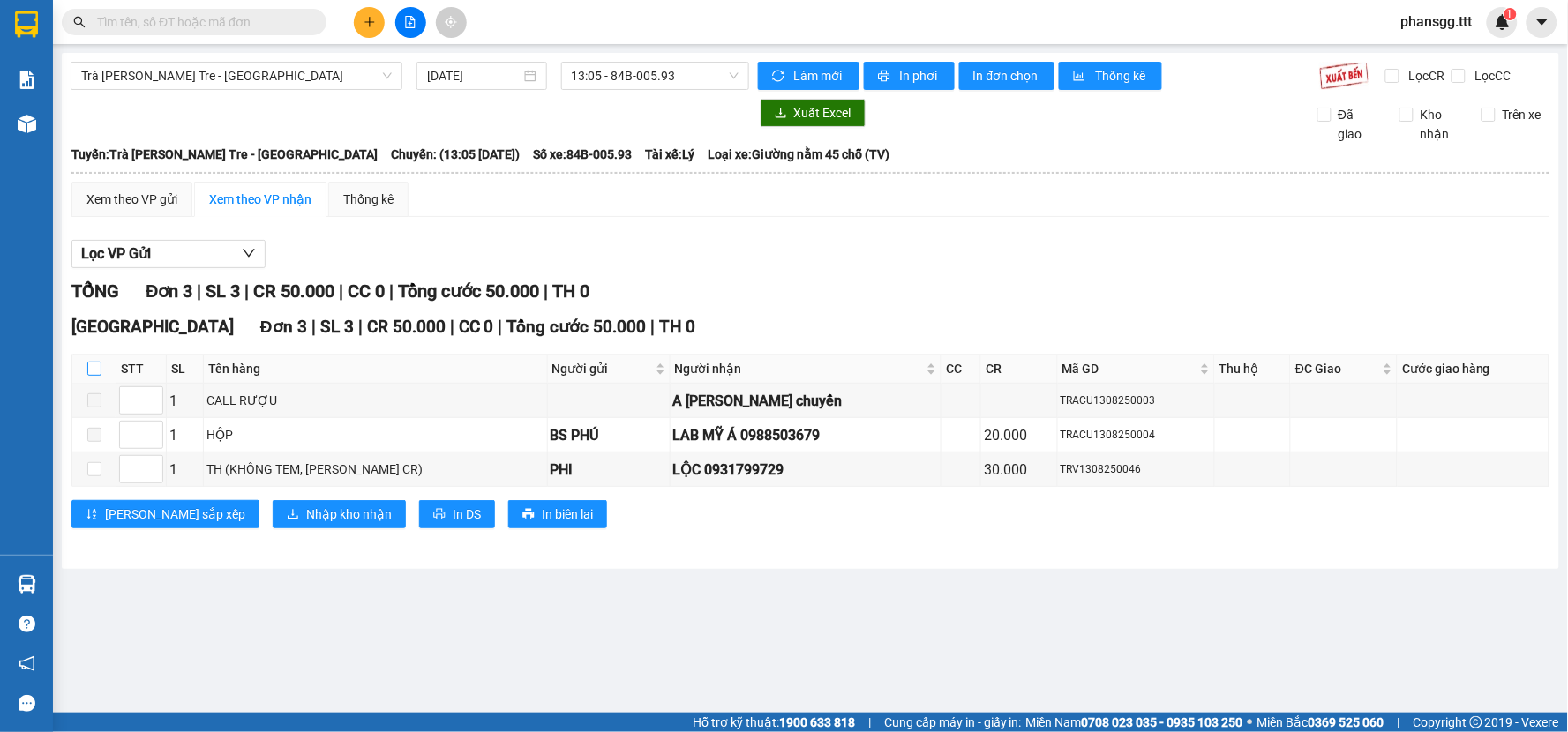
click at [98, 368] on input "checkbox" at bounding box center [94, 369] width 14 height 14
checkbox input "true"
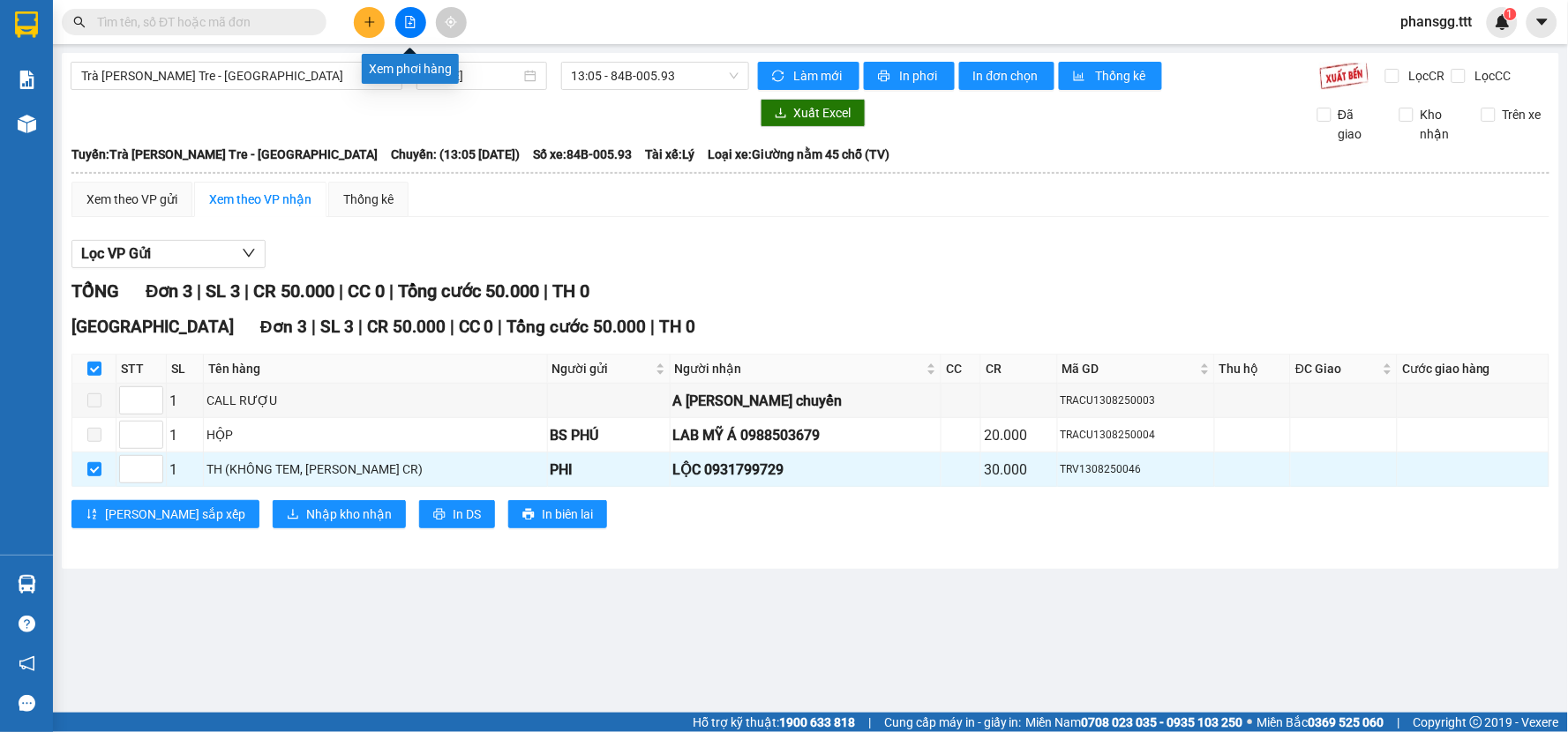
click at [355, 20] on button at bounding box center [369, 22] width 30 height 30
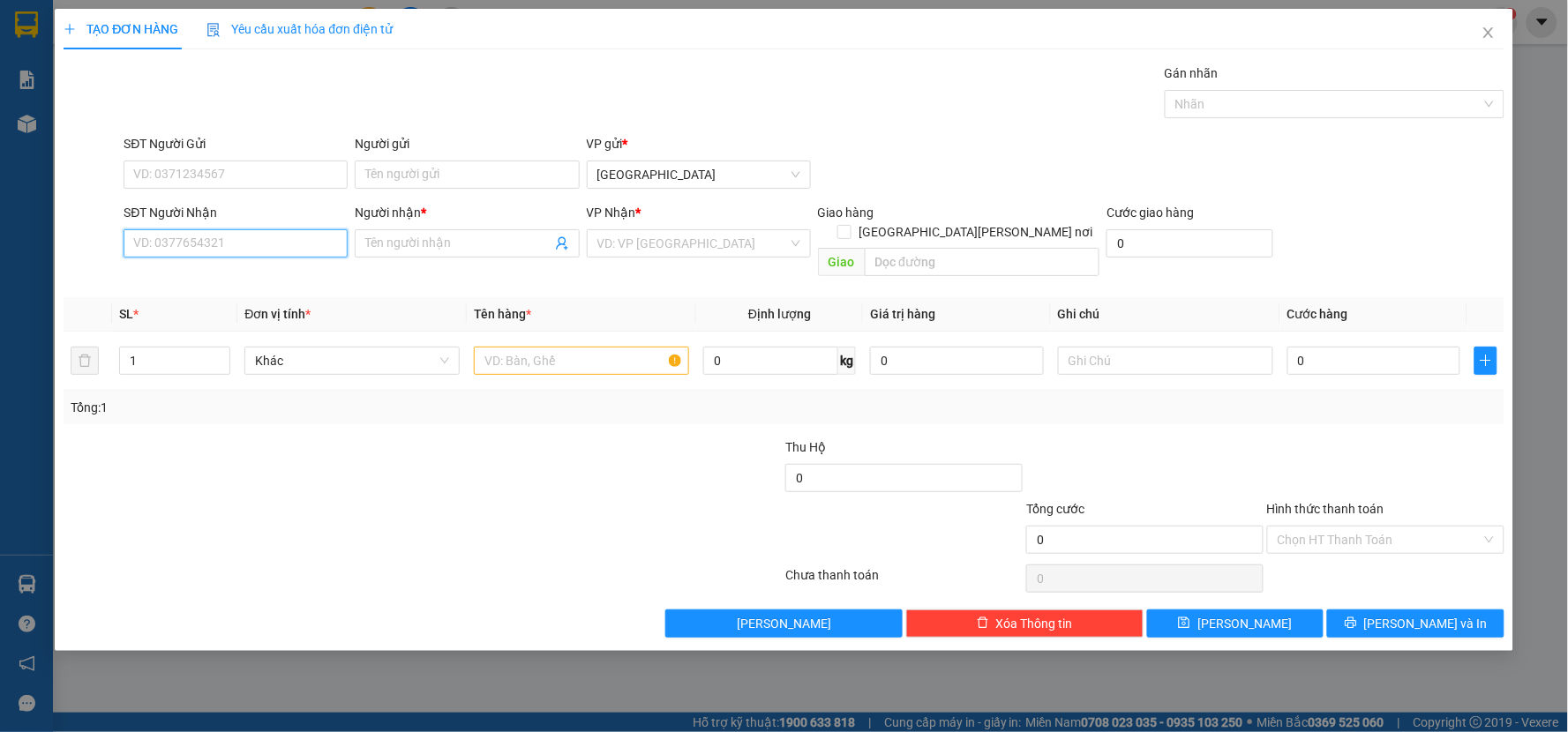
click at [201, 245] on input "SĐT Người Nhận" at bounding box center [236, 243] width 224 height 28
type input "0941405"
click at [193, 244] on input "0941405" at bounding box center [236, 243] width 224 height 28
click at [1494, 32] on icon "close" at bounding box center [1488, 33] width 14 height 14
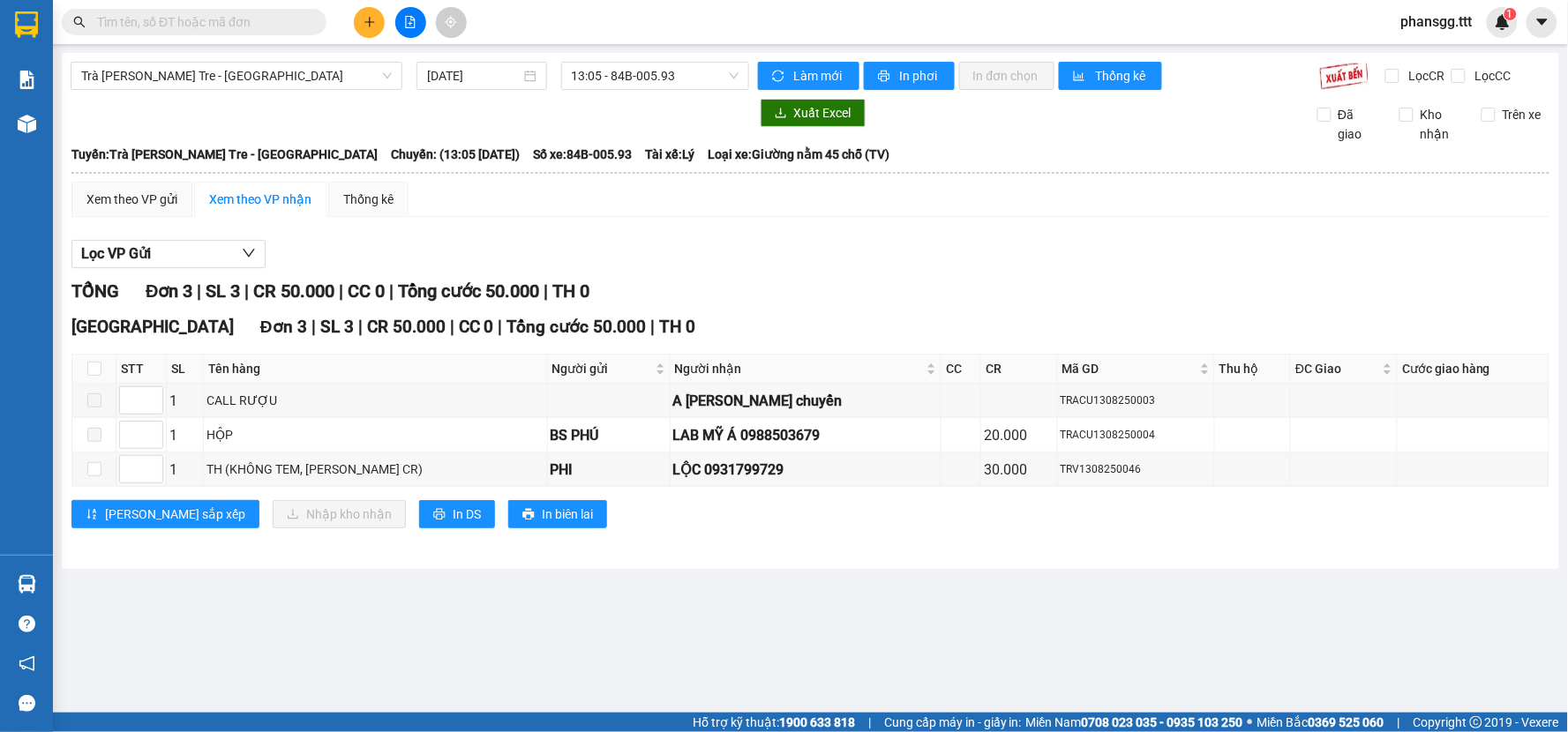
click at [168, 13] on input "text" at bounding box center [201, 22] width 208 height 20
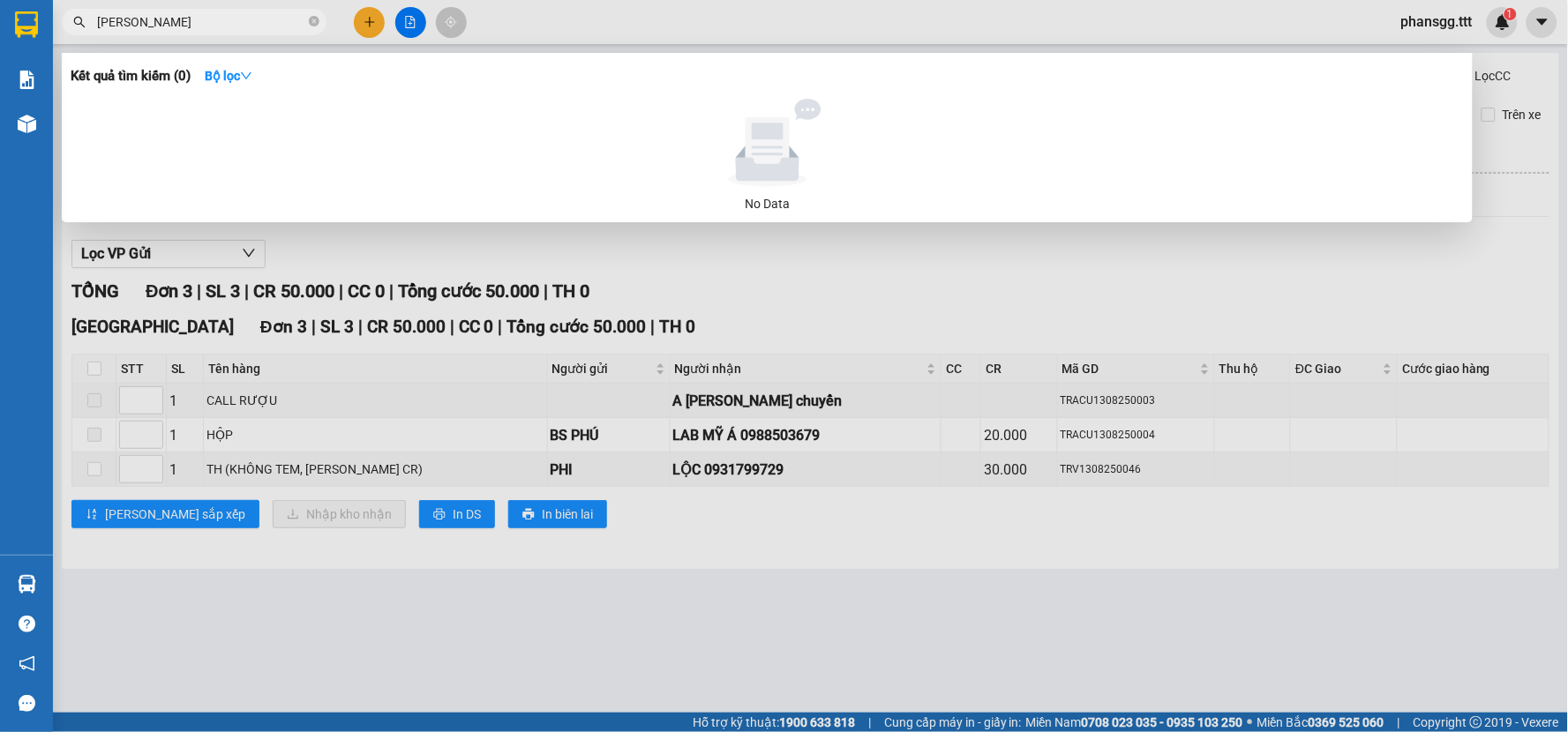
type input "ANH HUYNH"
click at [311, 13] on span at bounding box center [314, 22] width 11 height 20
click at [314, 14] on span at bounding box center [314, 22] width 11 height 17
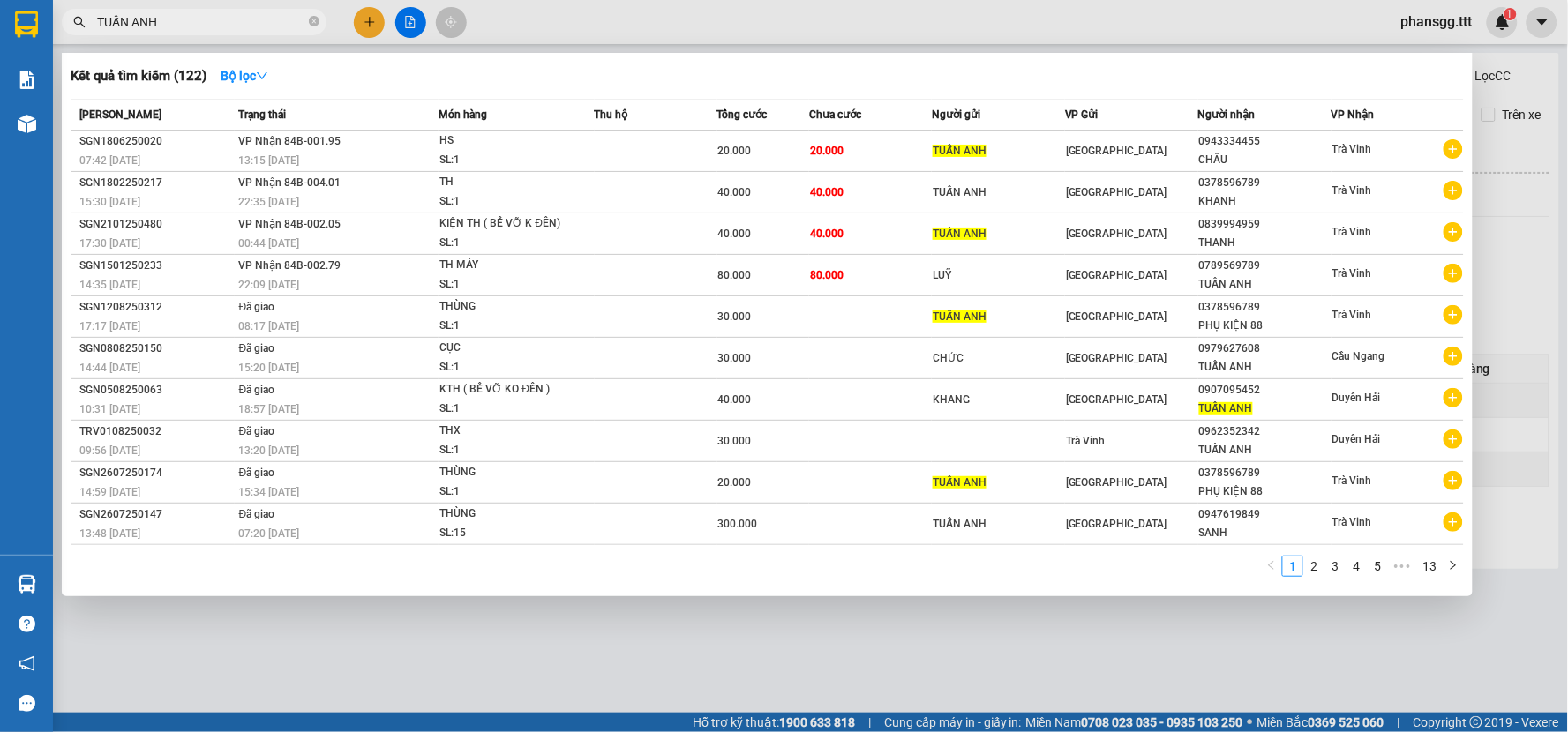
type input "TUẤN ANH"
click at [372, 22] on div at bounding box center [784, 366] width 1568 height 732
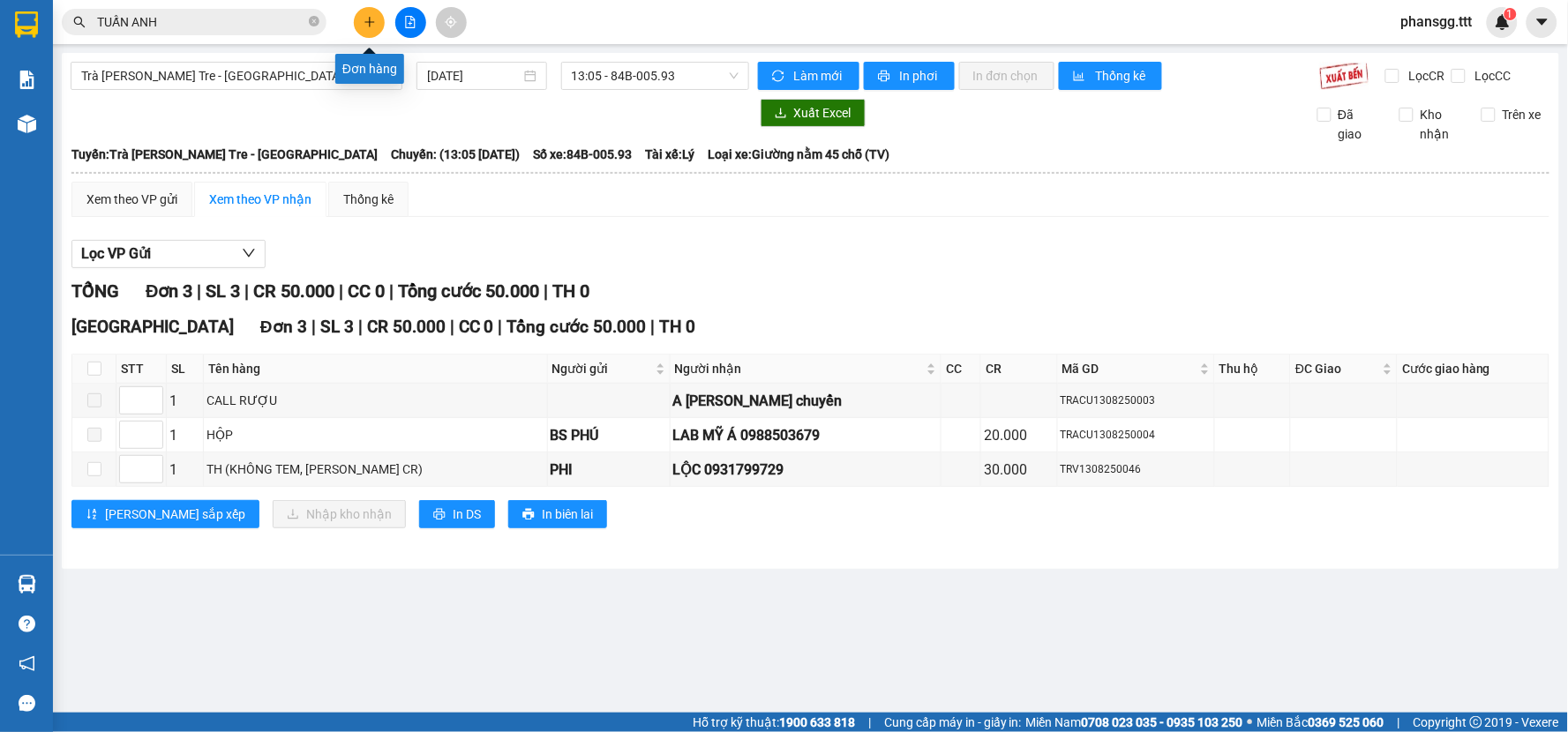
click at [365, 22] on icon "plus" at bounding box center [368, 22] width 10 height 1
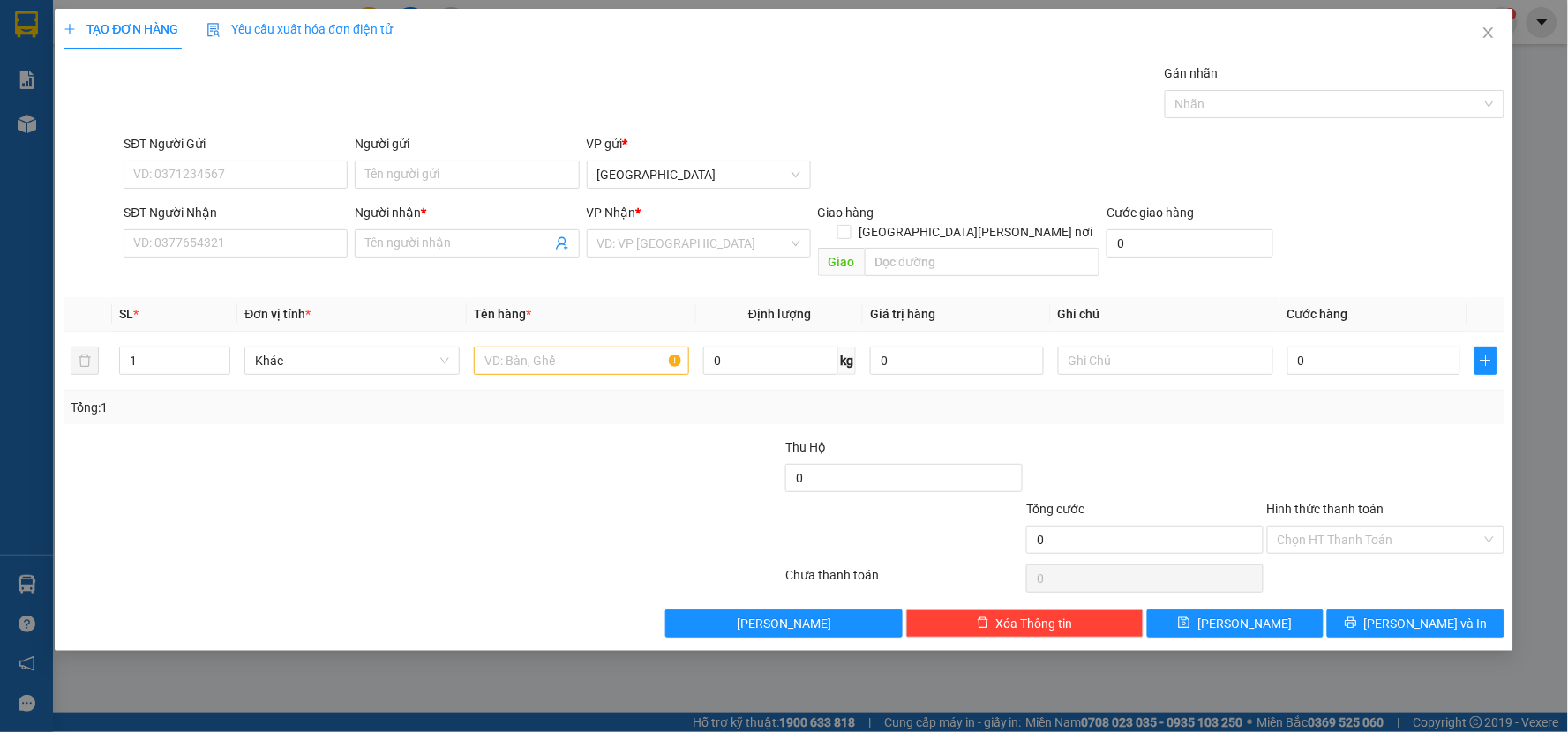
click at [204, 217] on div "SĐT Người Nhận" at bounding box center [236, 212] width 224 height 20
click at [204, 229] on input "SĐT Người Nhận" at bounding box center [236, 243] width 224 height 28
click at [189, 282] on div "0332088032 - CHUẨN" at bounding box center [236, 279] width 203 height 20
type input "0332088032"
type input "CHUẨN"
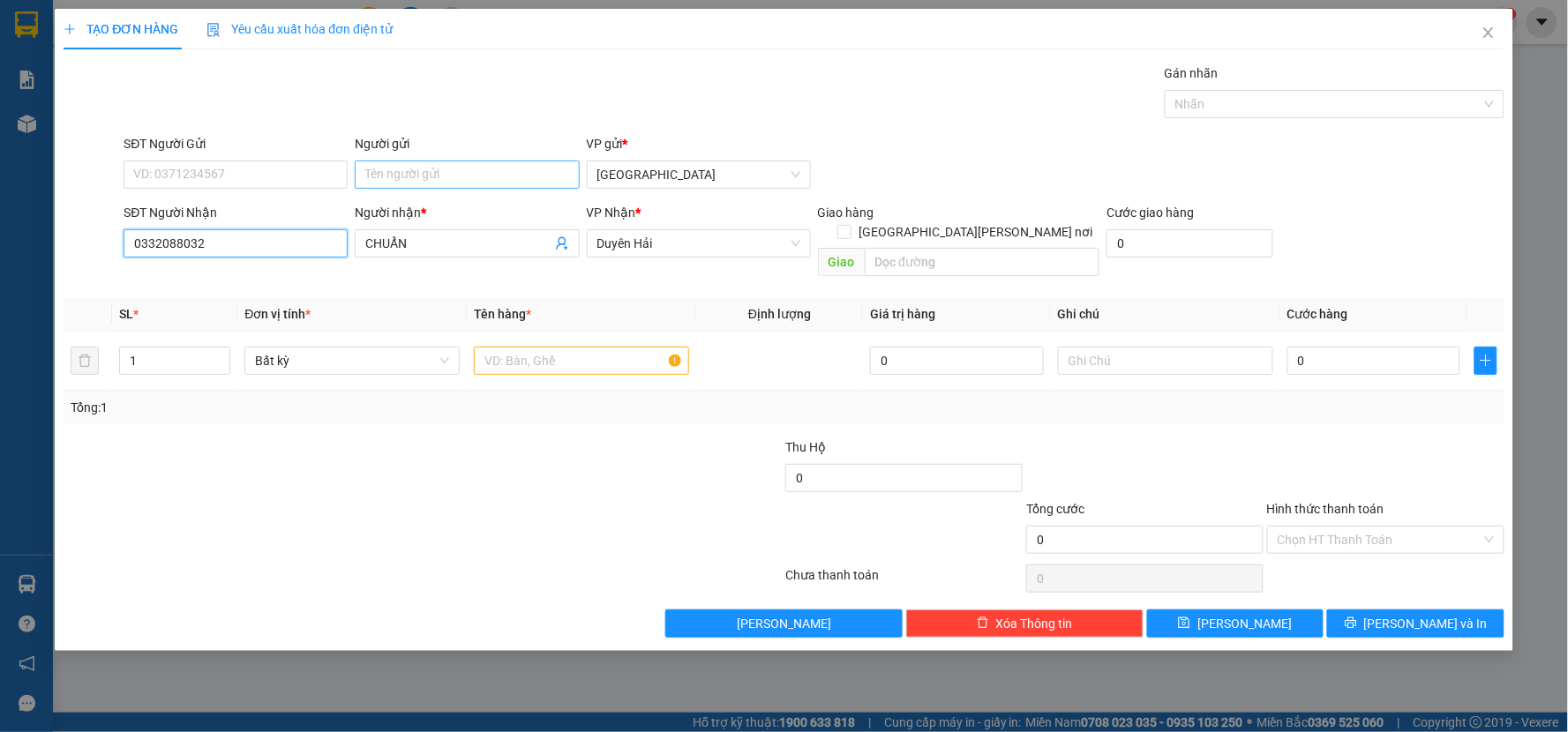
type input "0332088032"
click at [418, 177] on input "Người gửi" at bounding box center [467, 174] width 224 height 28
click at [512, 177] on input "Người gửi" at bounding box center [467, 174] width 224 height 28
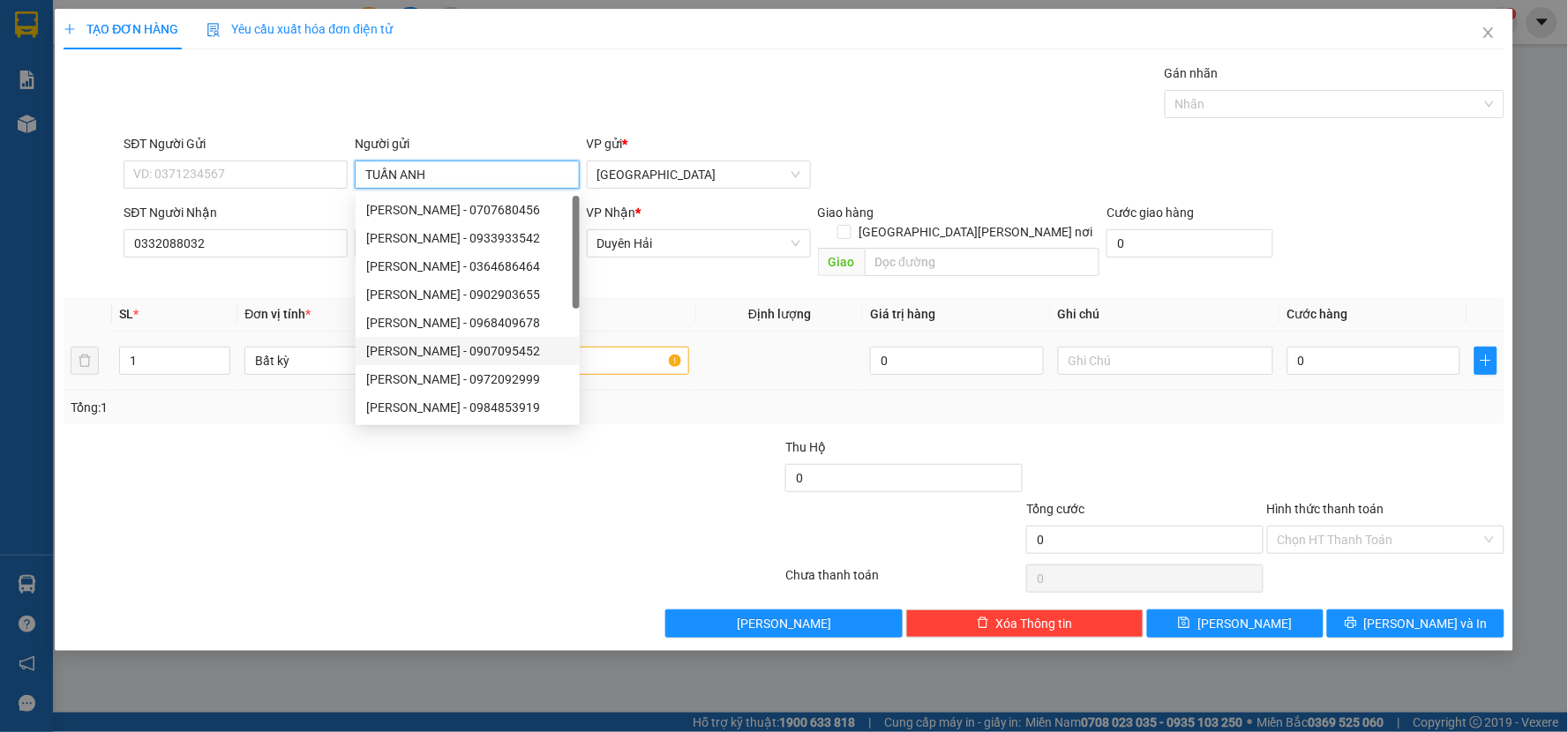
type input "TUẤN ANH"
click at [637, 347] on input "text" at bounding box center [581, 360] width 215 height 28
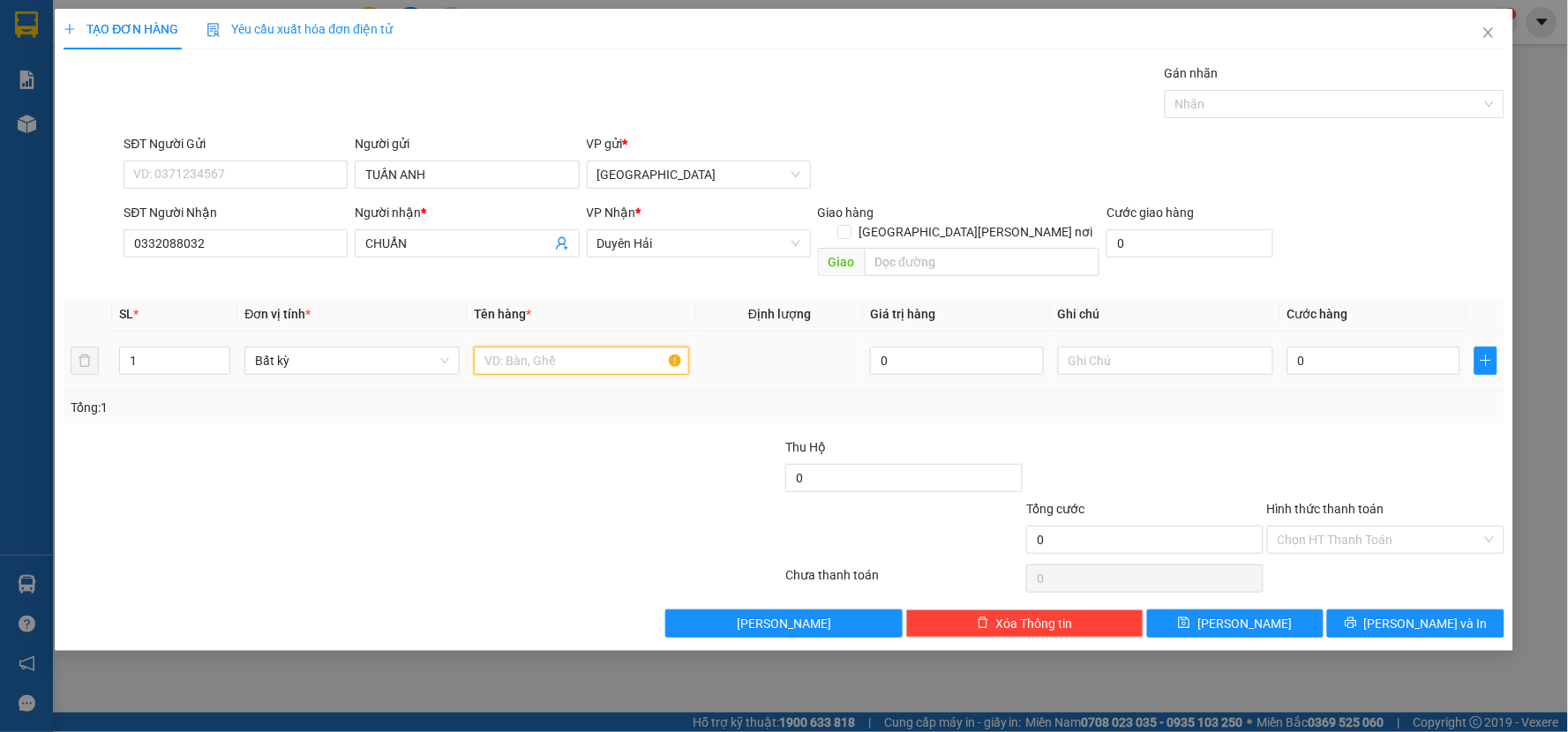
click at [636, 347] on input "text" at bounding box center [581, 360] width 215 height 28
type input "HỘP"
click at [1378, 347] on input "0" at bounding box center [1374, 360] width 174 height 28
type input "3"
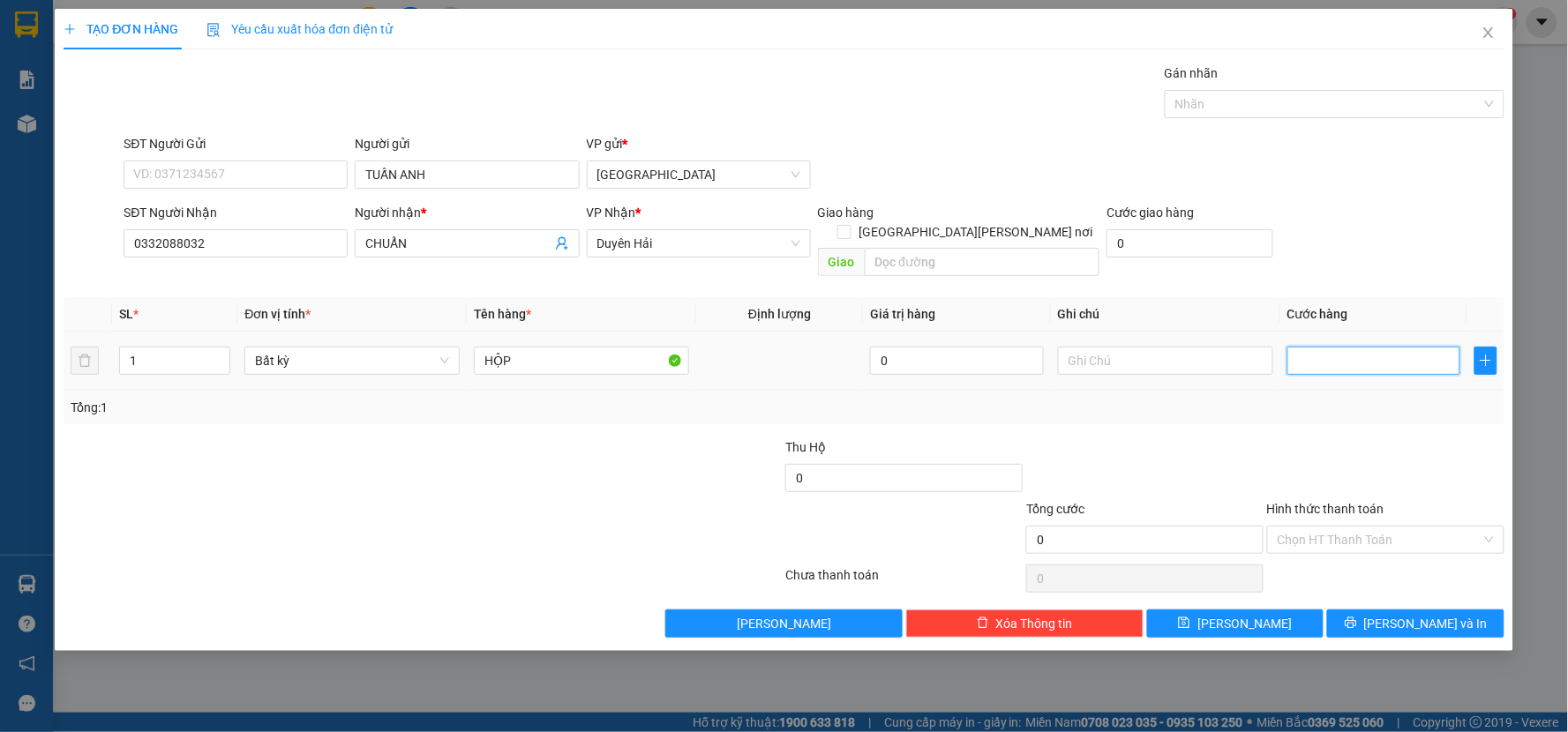
type input "3"
type input "30"
click at [1329, 437] on div at bounding box center [1385, 468] width 241 height 62
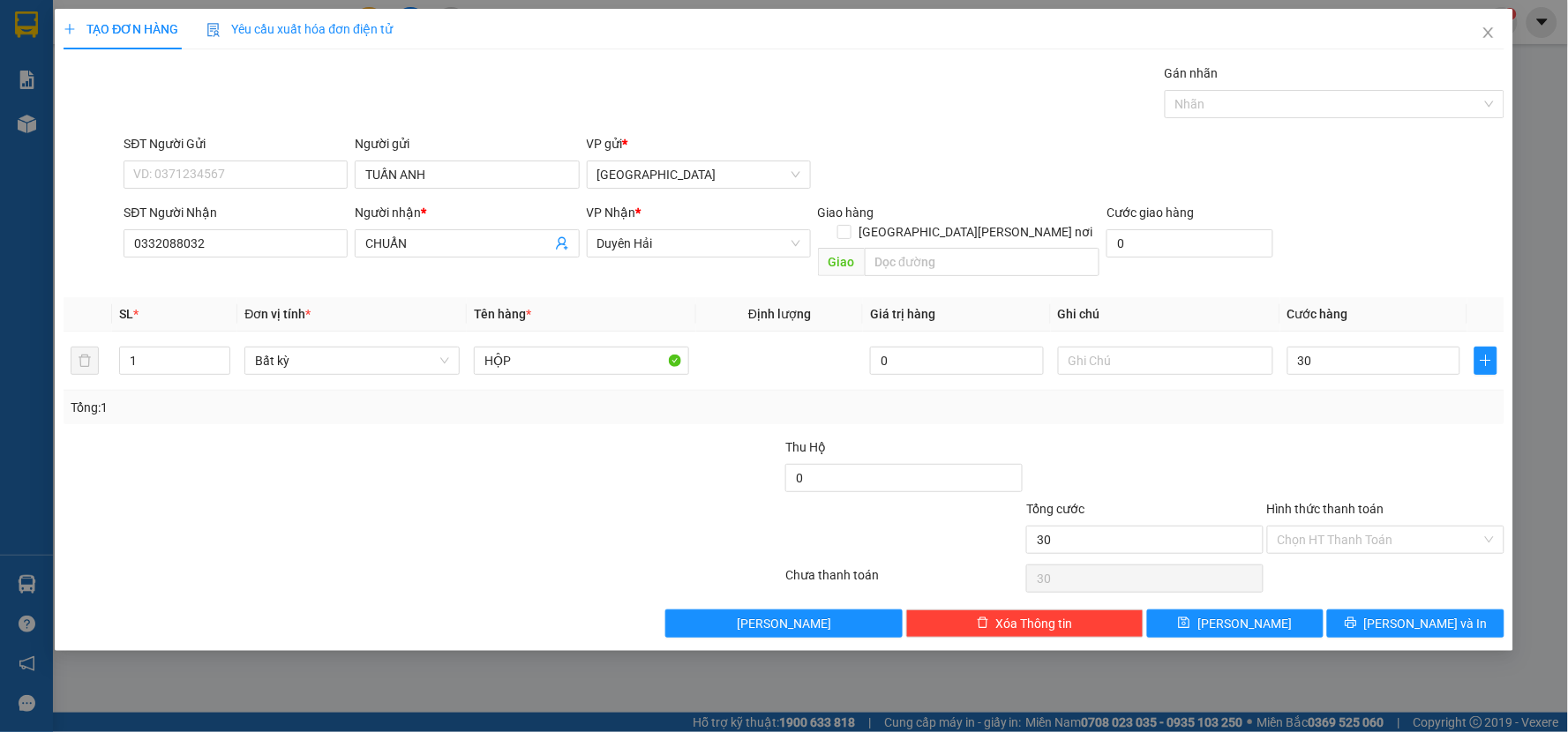
type input "30.000"
click at [1357, 616] on icon "printer" at bounding box center [1351, 623] width 13 height 13
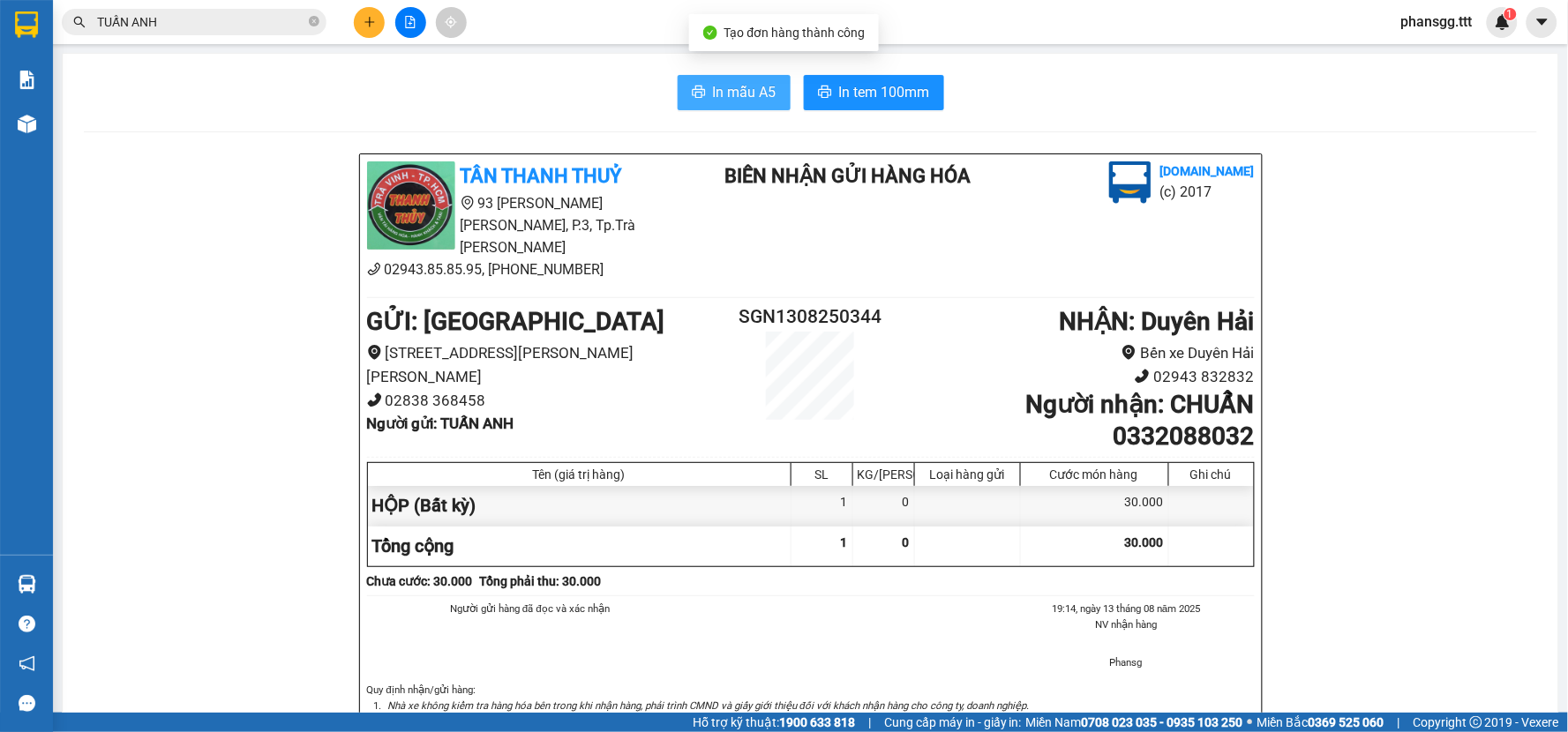
click at [729, 94] on span "In mẫu A5" at bounding box center [744, 92] width 64 height 22
click at [713, 83] on span "In mẫu A5" at bounding box center [744, 92] width 64 height 22
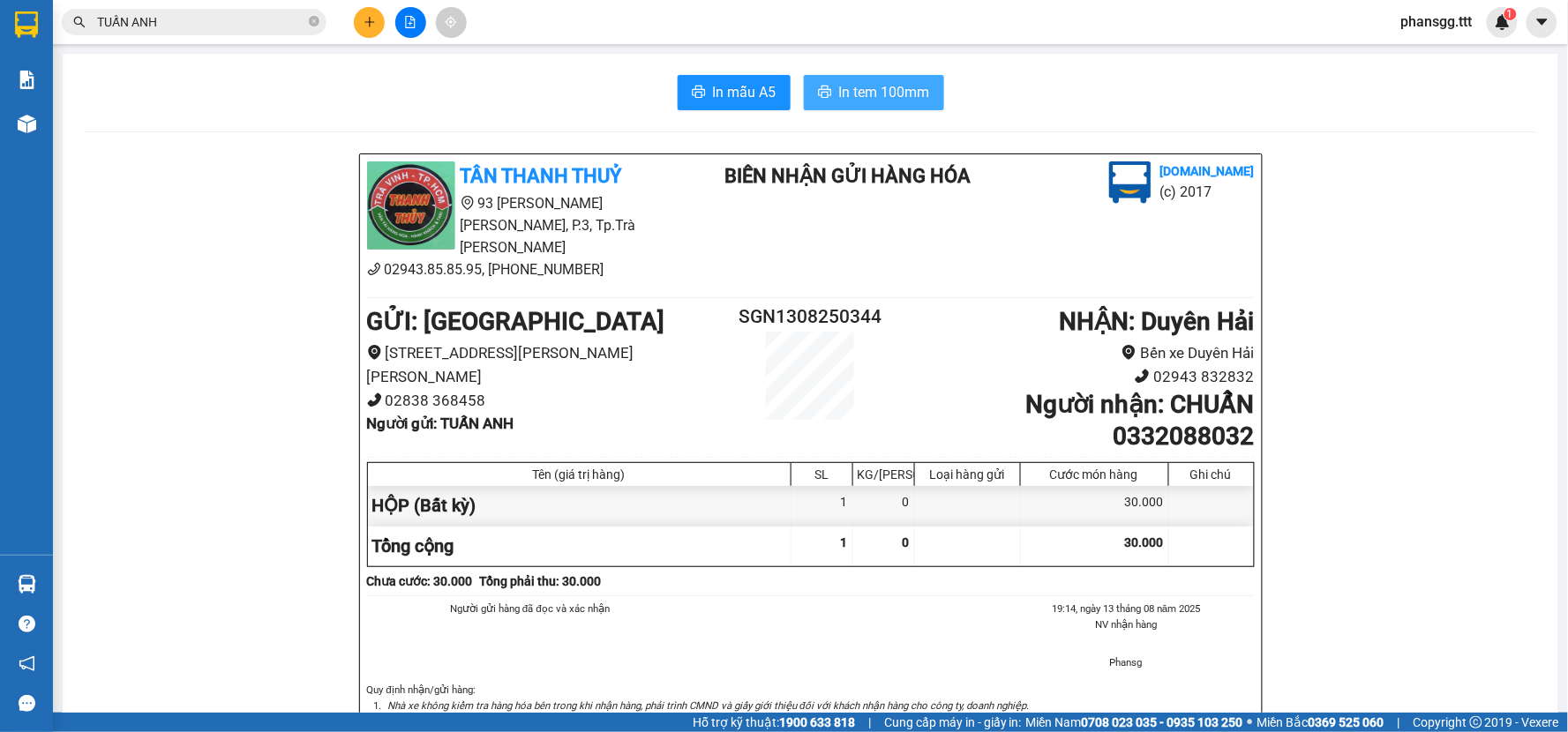
click at [848, 97] on span "In tem 100mm" at bounding box center [884, 92] width 91 height 22
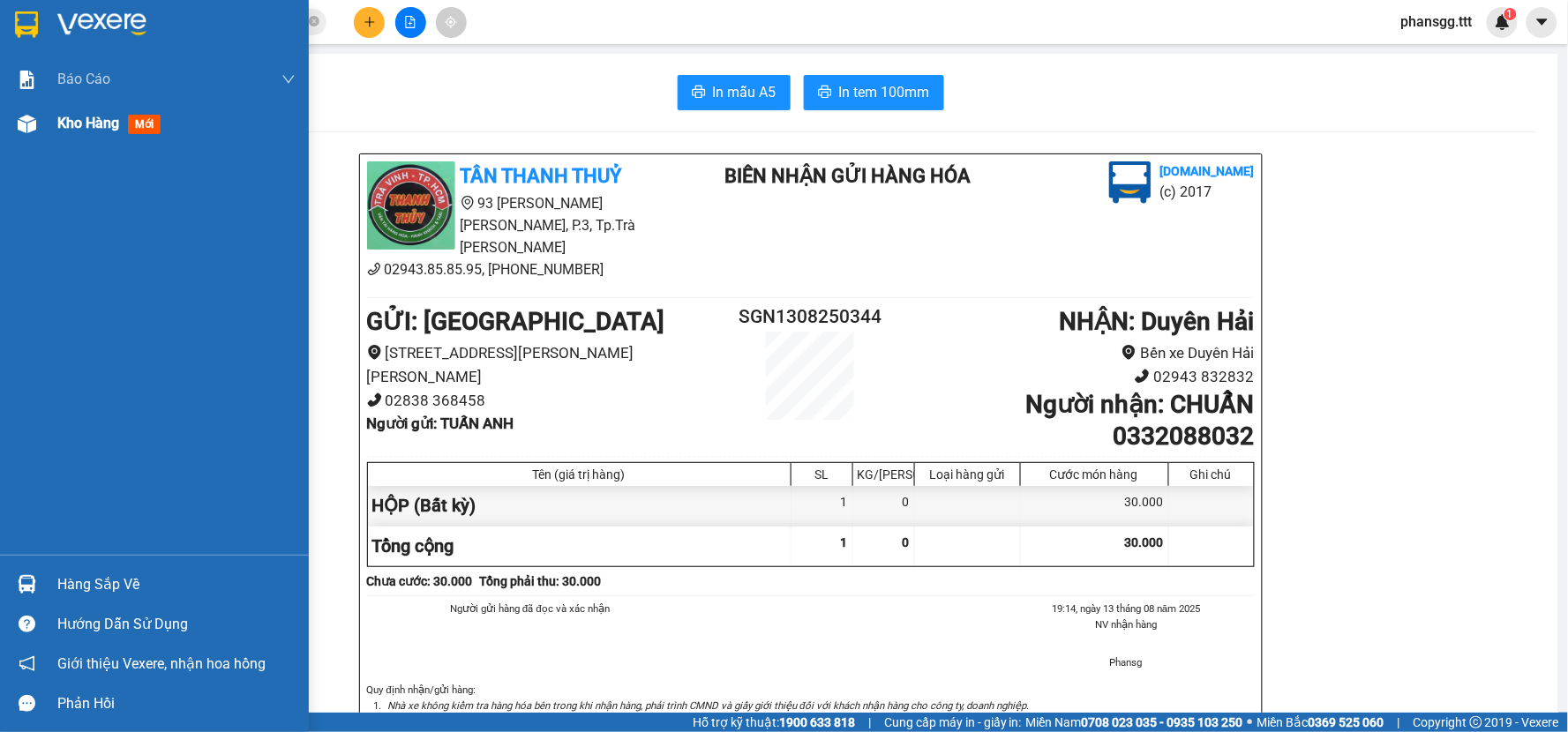
click at [67, 130] on span "Kho hàng" at bounding box center [88, 123] width 62 height 17
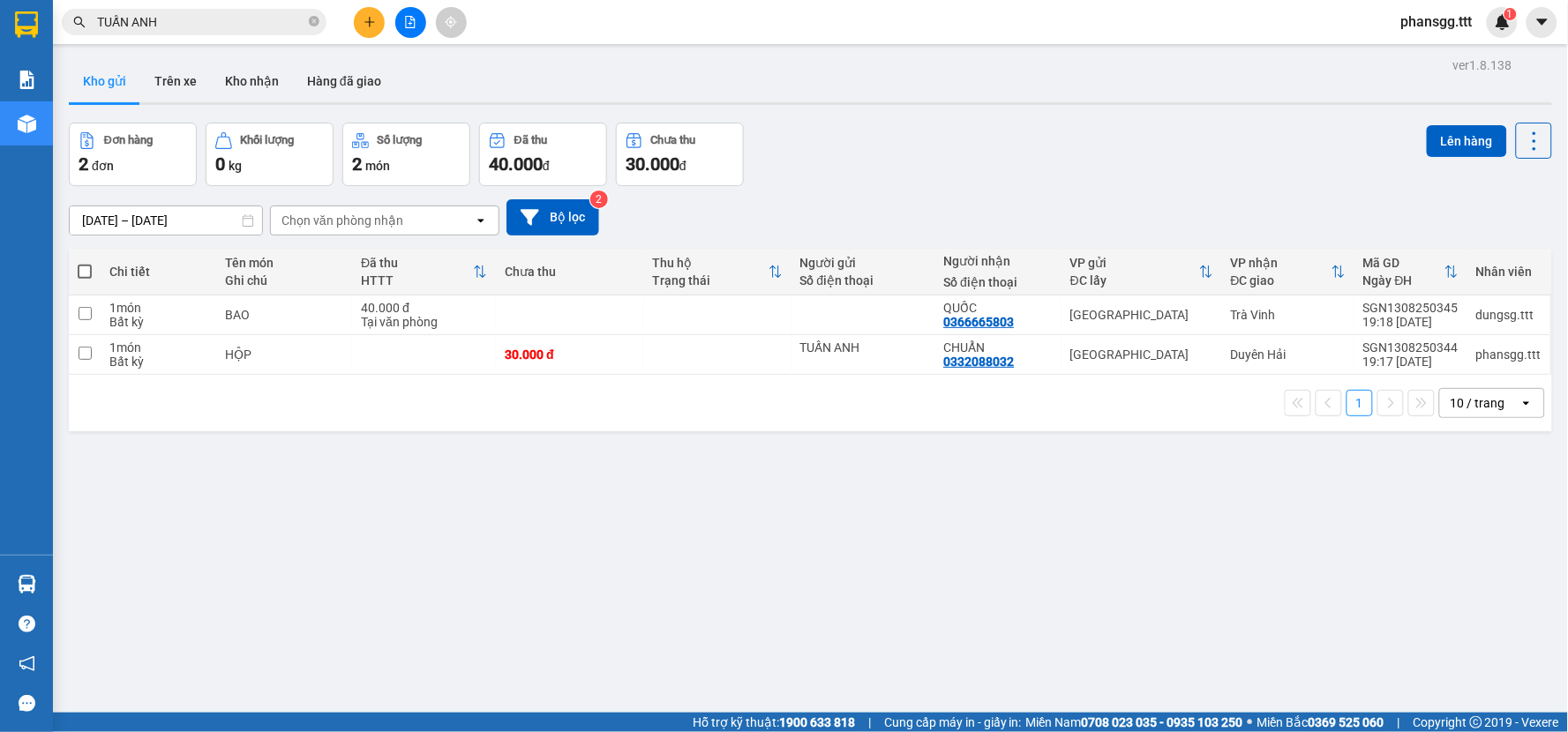
click at [91, 264] on span at bounding box center [85, 271] width 14 height 14
click at [84, 263] on input "checkbox" at bounding box center [84, 263] width 0 height 0
checkbox input "true"
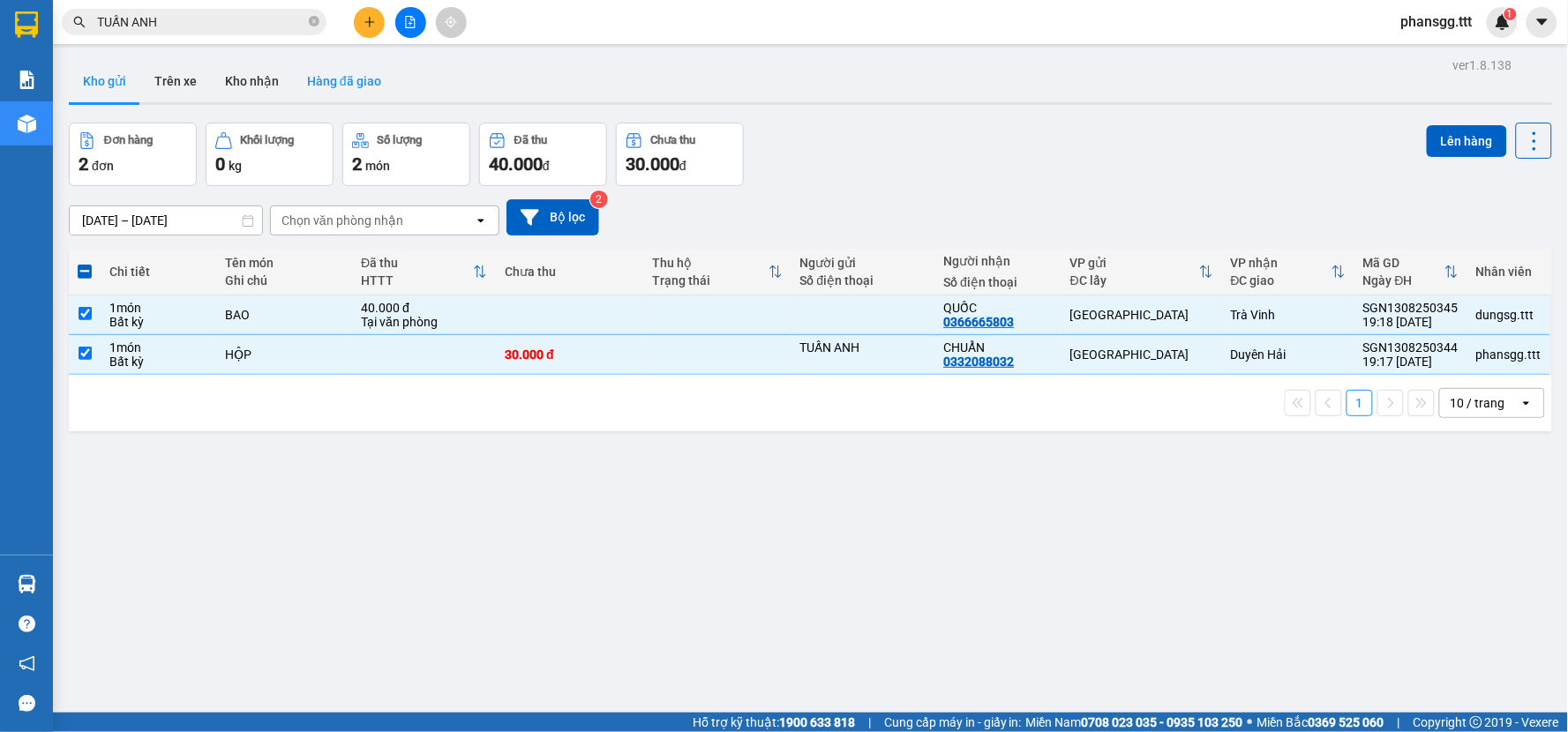
click at [364, 81] on button "Hàng đã giao" at bounding box center [344, 81] width 102 height 42
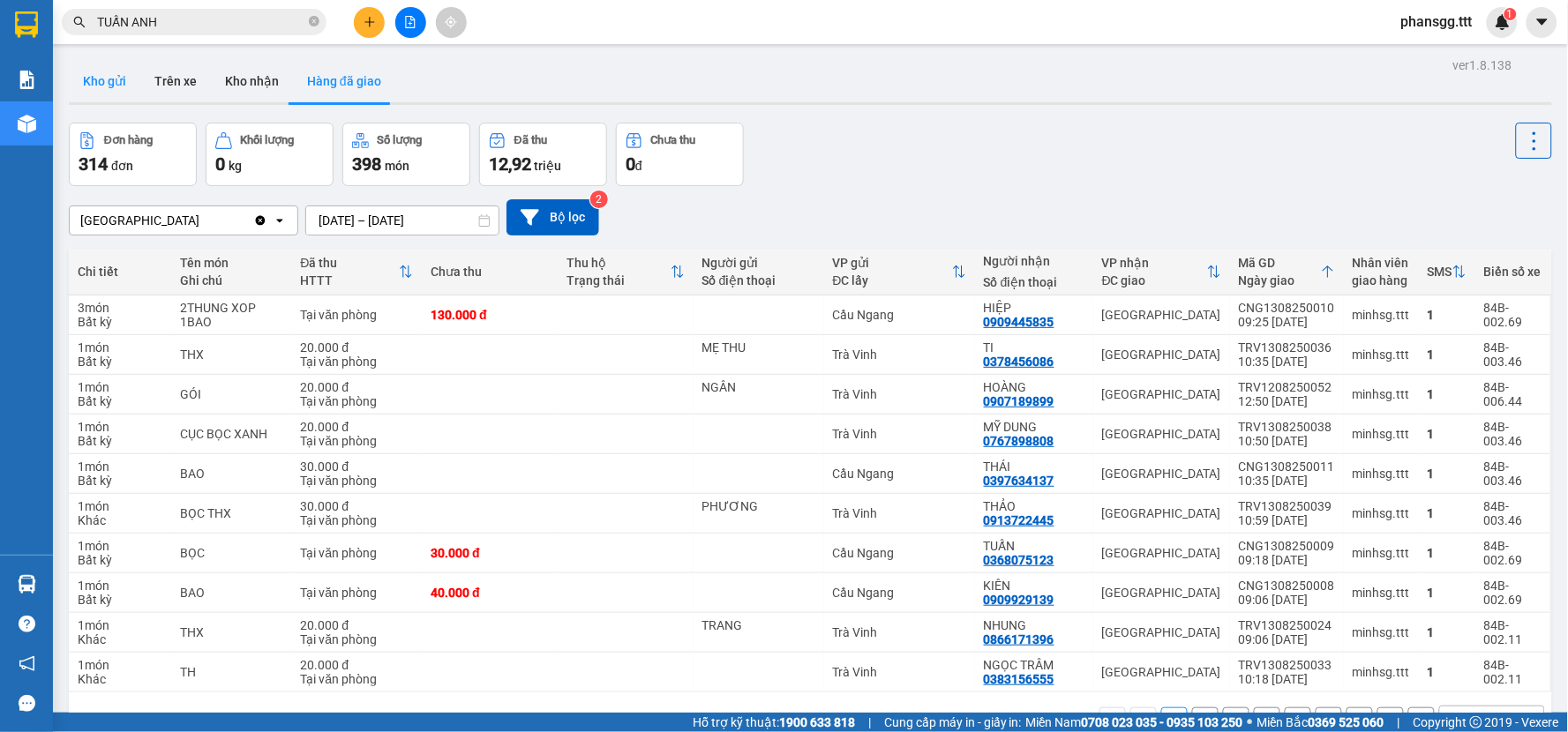
click at [94, 82] on button "Kho gửi" at bounding box center [105, 81] width 72 height 42
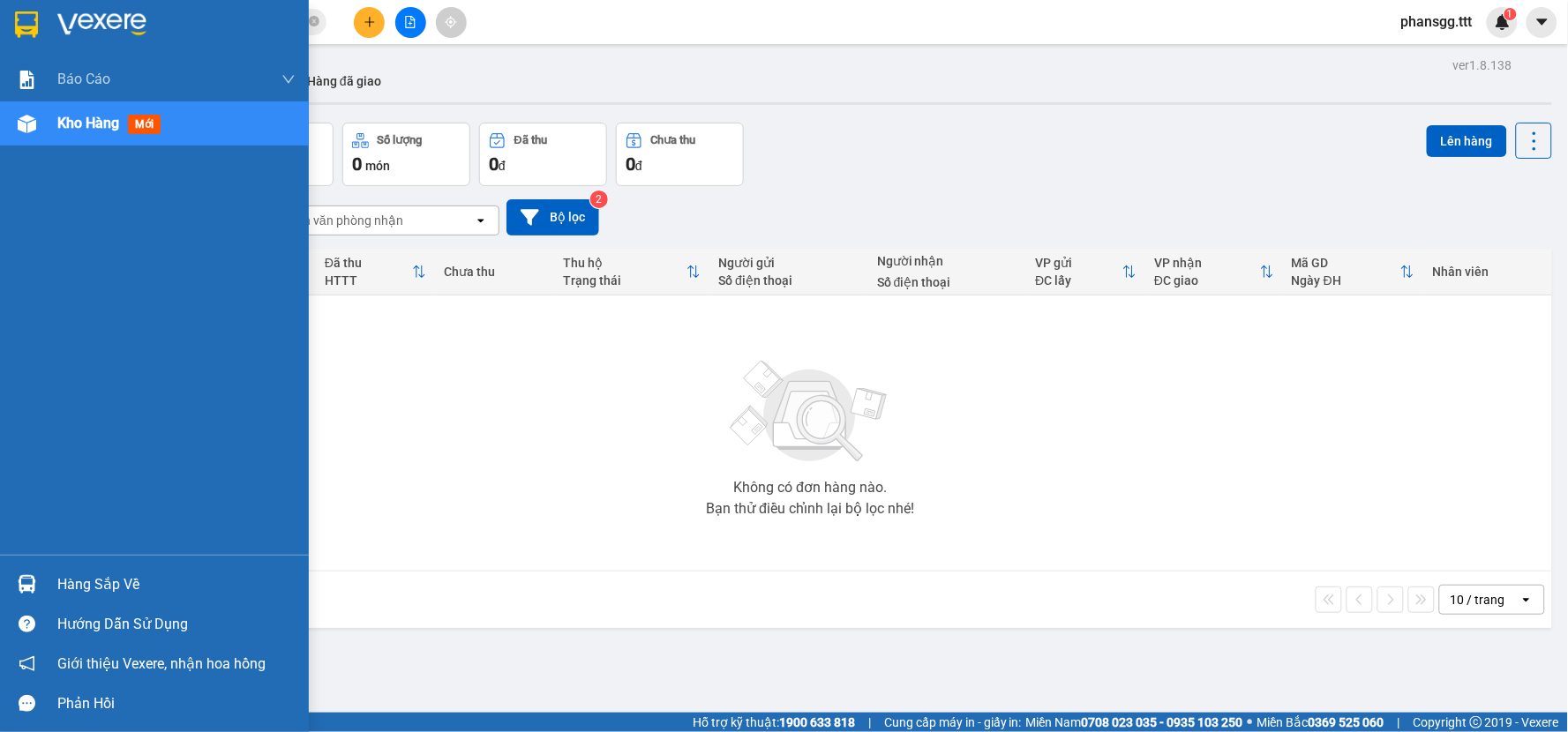
click at [22, 590] on img at bounding box center [27, 584] width 19 height 19
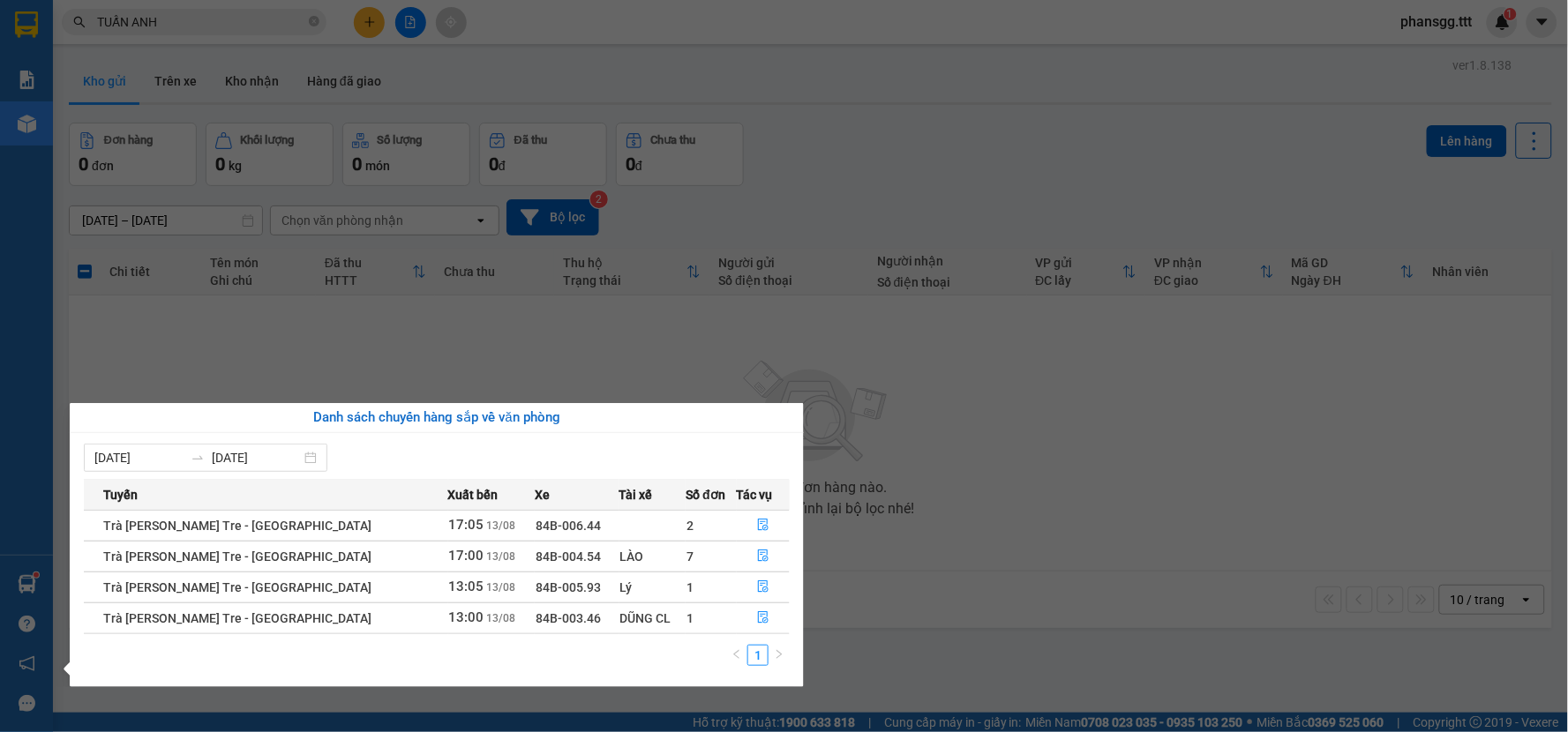
click at [683, 305] on section "Kết quả tìm kiếm ( 122 ) Bộ lọc Mã ĐH Trạng thái Món hàng Thu hộ Tổng cước Chưa…" at bounding box center [784, 366] width 1568 height 732
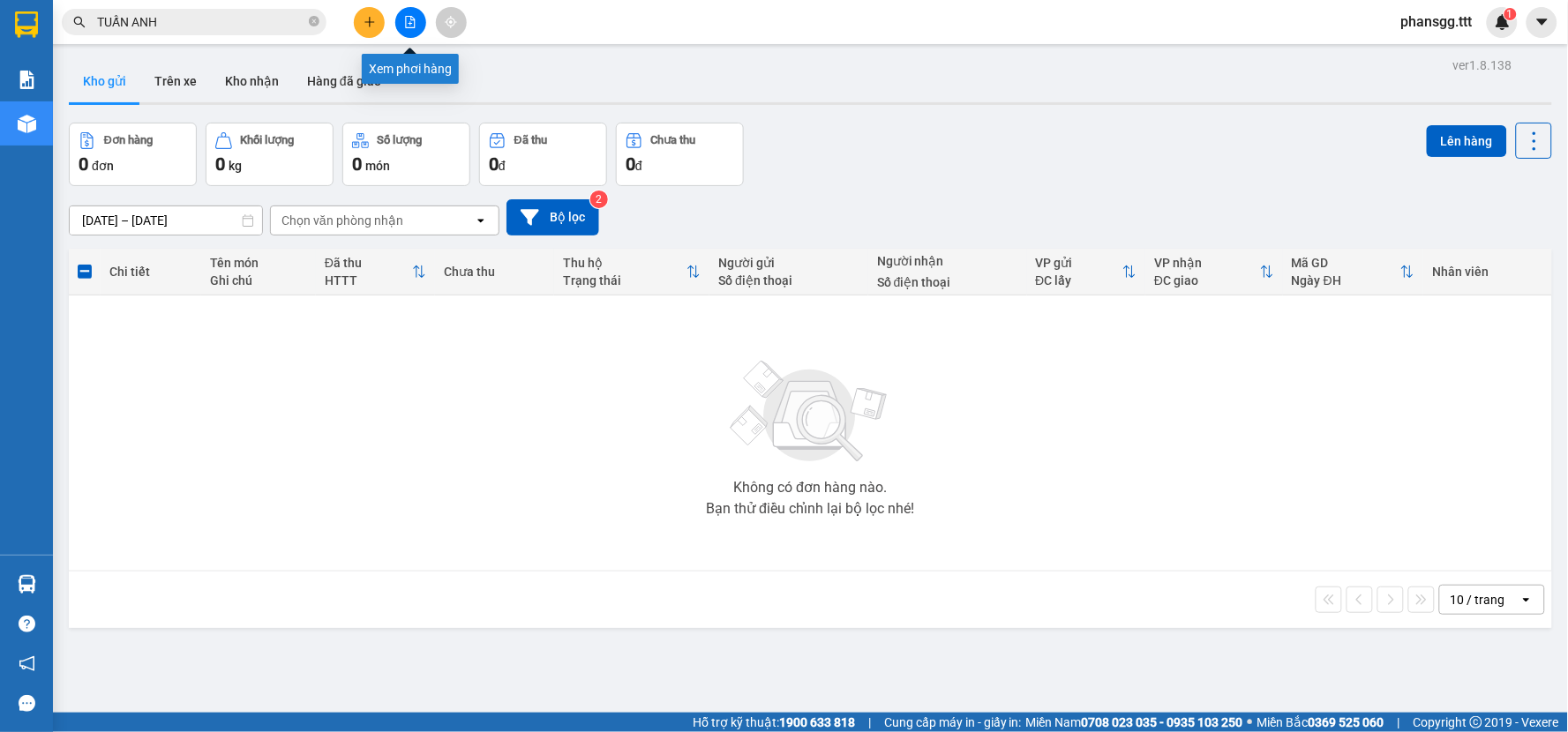
click at [417, 21] on button at bounding box center [411, 22] width 30 height 30
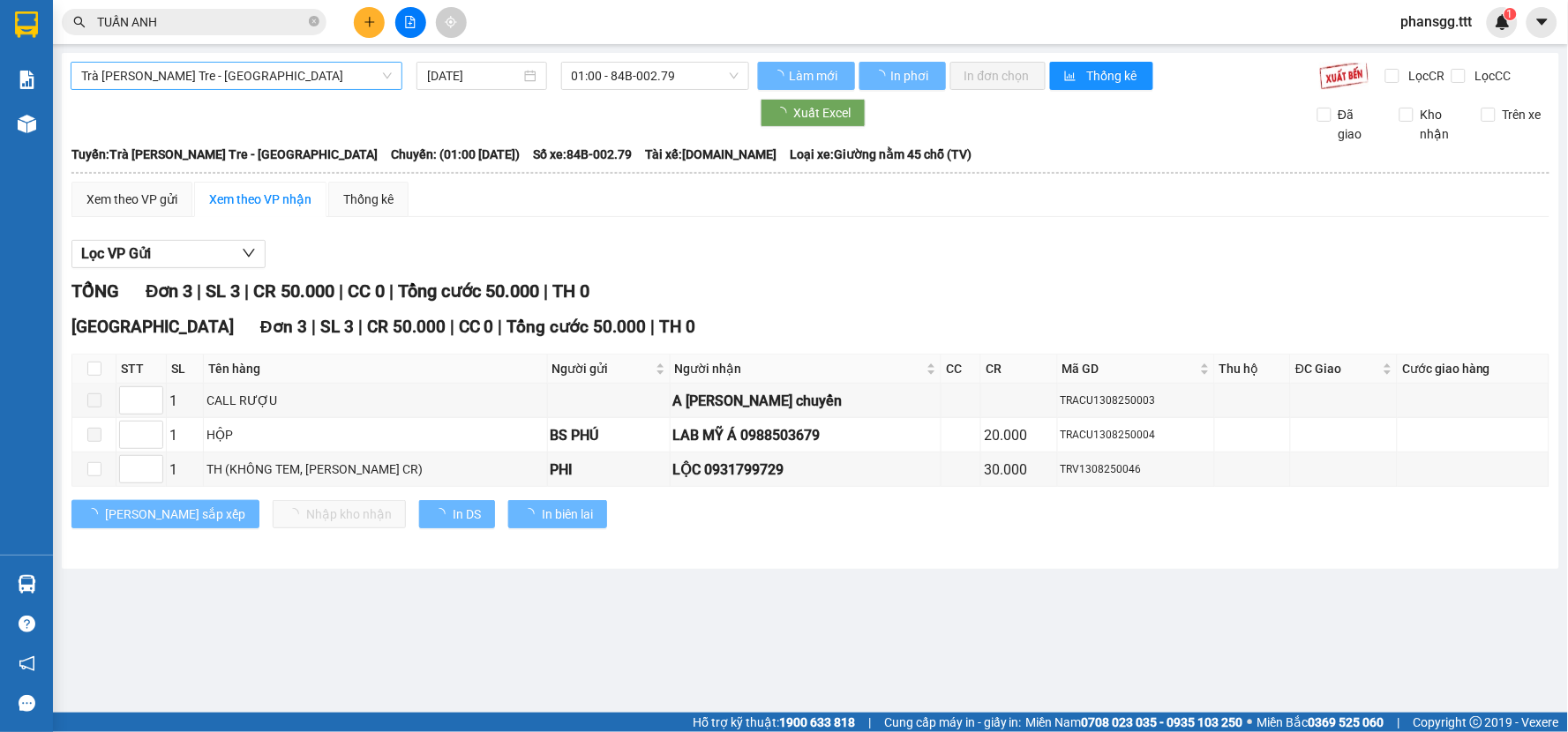
click at [375, 85] on span "Trà Vinh - Bến Tre - [GEOGRAPHIC_DATA]" at bounding box center [237, 76] width 310 height 27
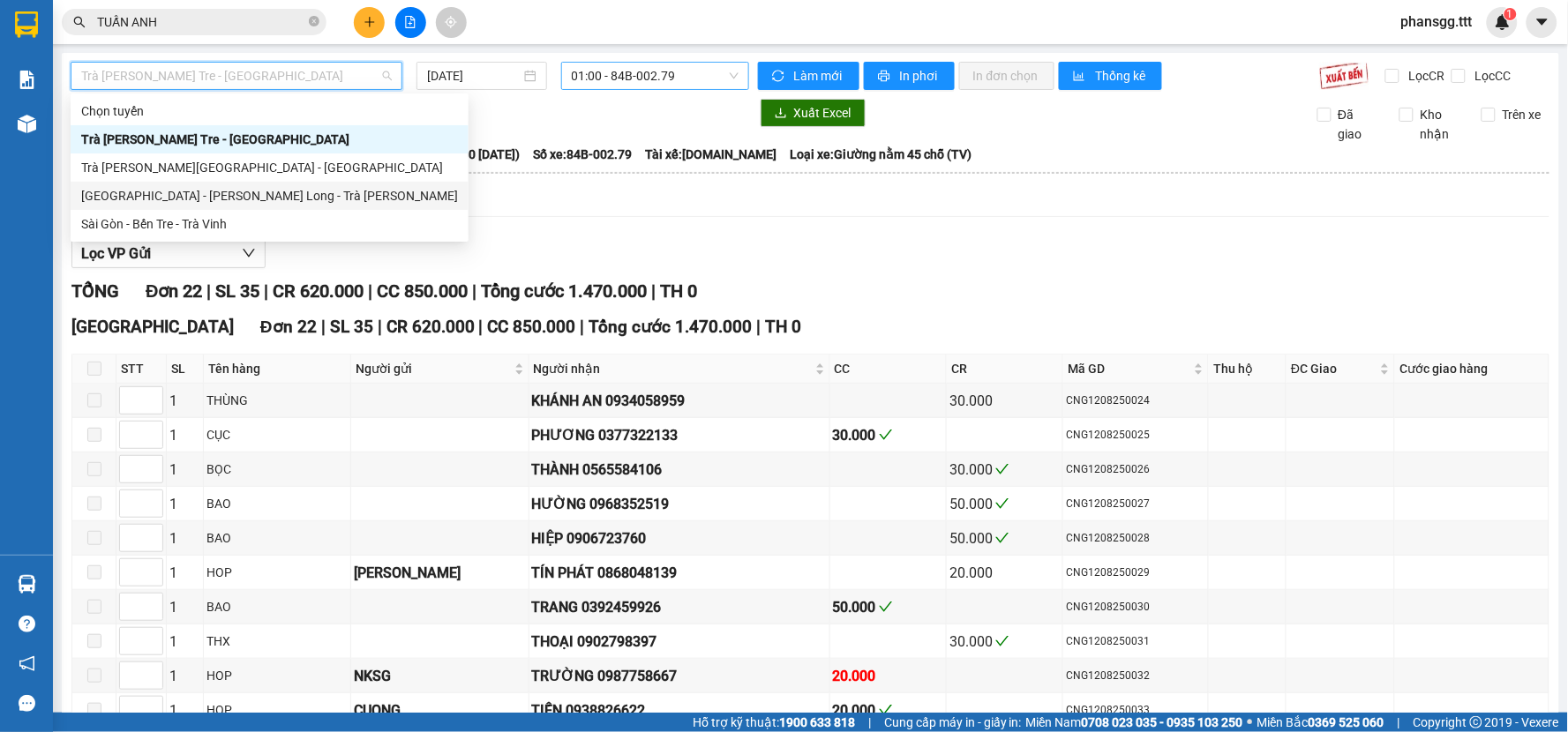
click at [293, 222] on div "Sài Gòn - Bến Tre - Trà Vinh" at bounding box center [270, 224] width 377 height 20
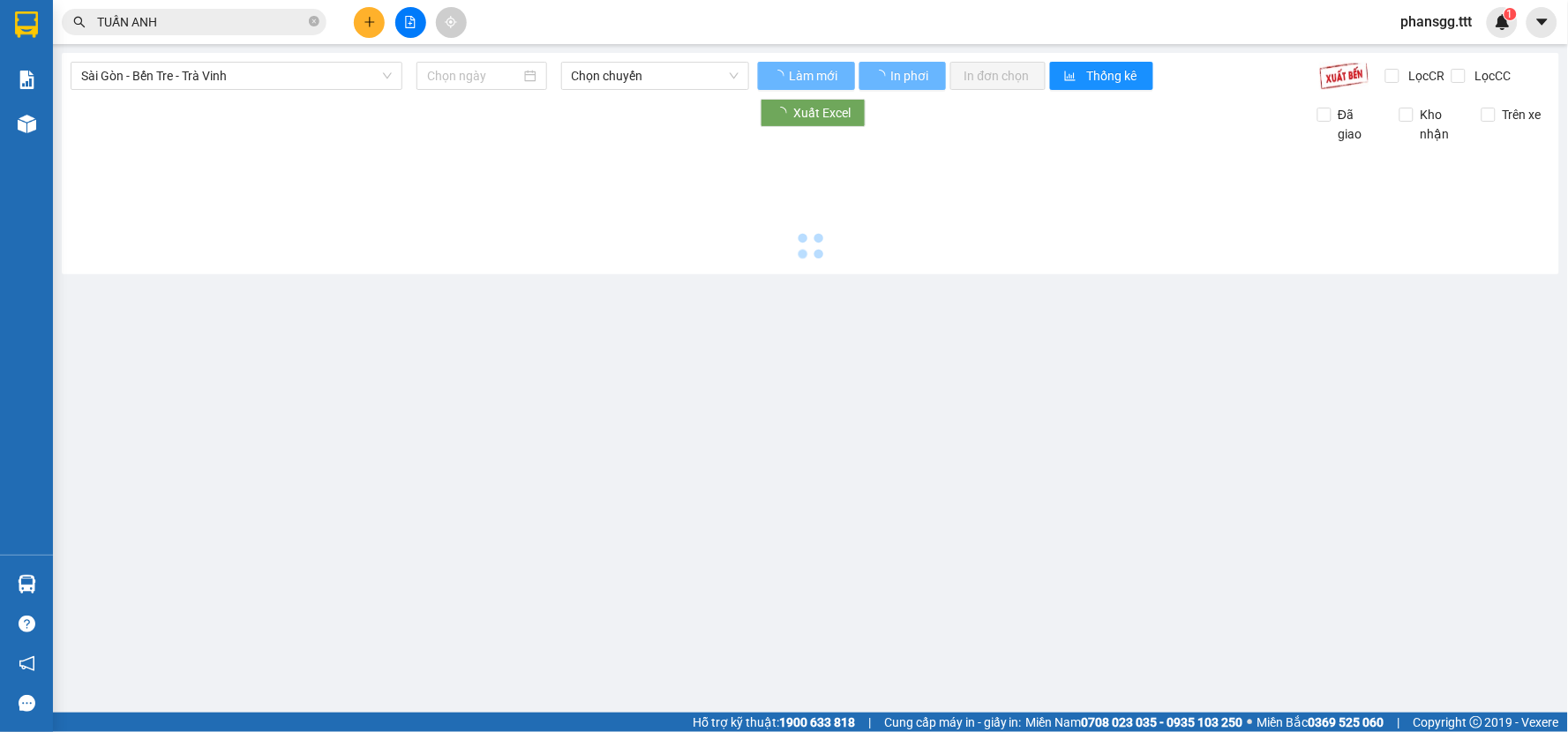
click at [653, 51] on main "Sài Gòn - Bến Tre - Trà Vinh Chọn chuyến Làm mới In phơi In đơn chọn Thống kê L…" at bounding box center [784, 356] width 1568 height 712
click at [647, 73] on span "Chọn chuyến" at bounding box center [655, 76] width 167 height 27
type input "[DATE]"
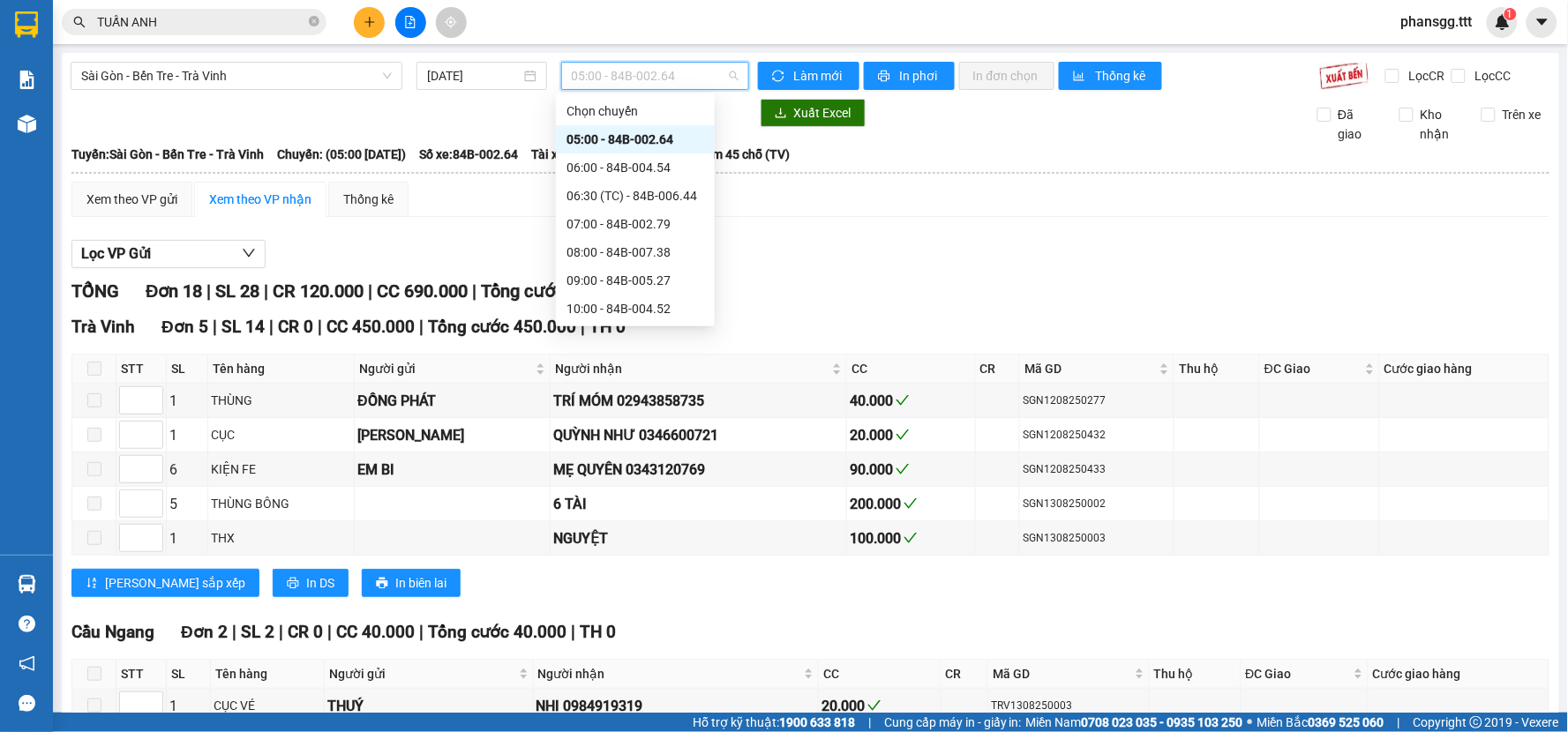
click at [655, 638] on div "20:00 - 84B-002.64" at bounding box center [636, 648] width 138 height 20
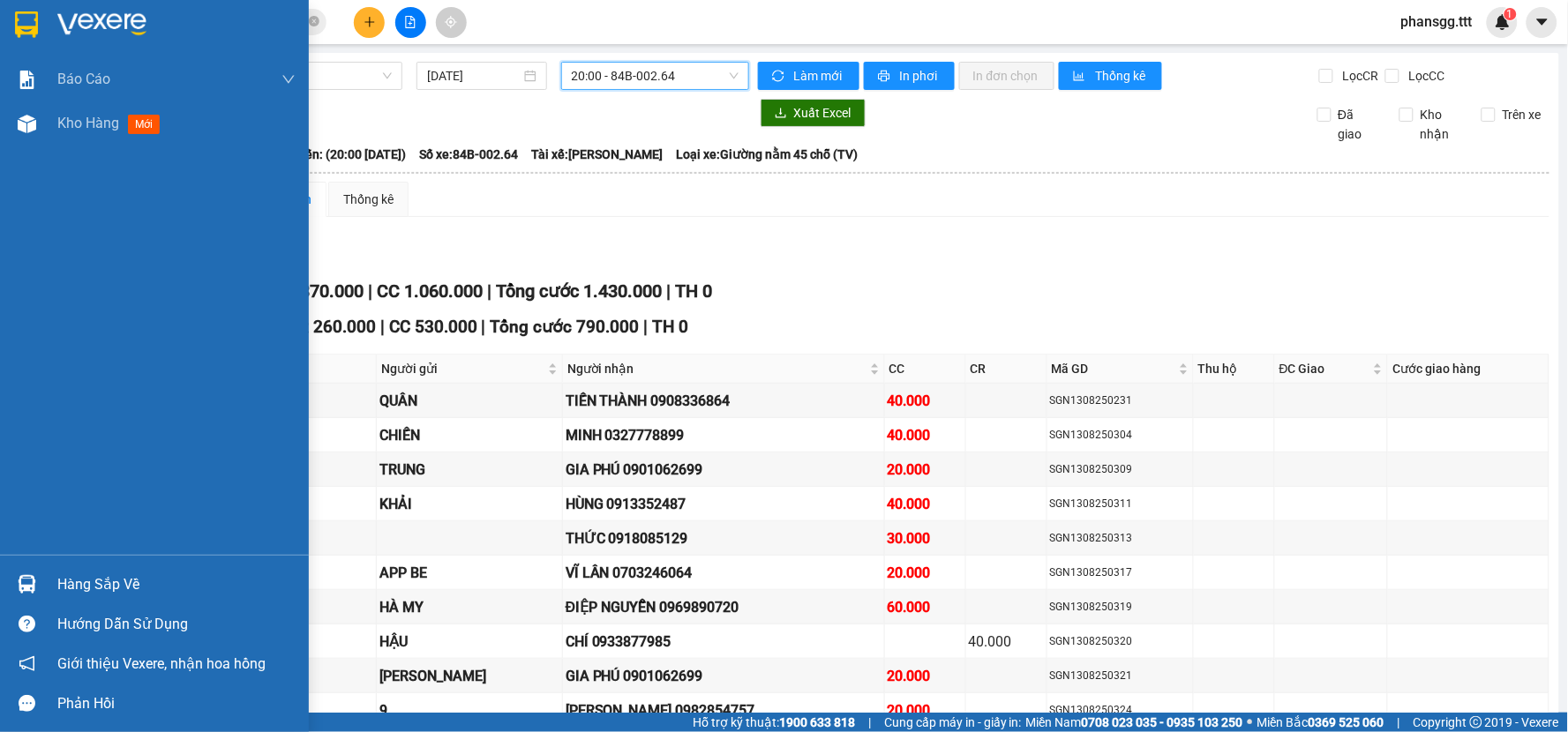
click at [30, 583] on img at bounding box center [27, 584] width 19 height 19
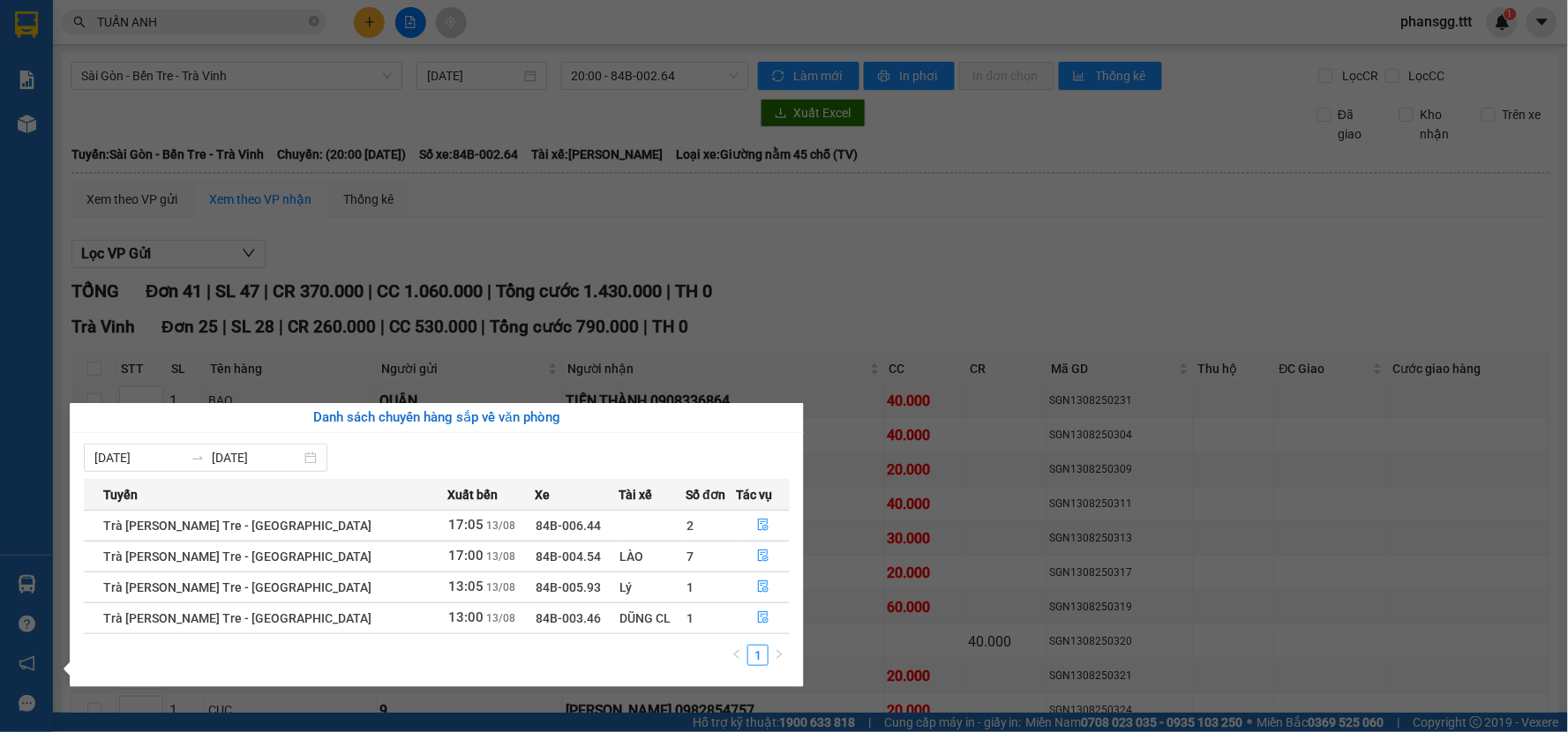
click at [533, 220] on section "Kết quả tìm kiếm ( 122 ) Bộ lọc Mã ĐH Trạng thái Món hàng Thu hộ Tổng cước Chưa…" at bounding box center [784, 366] width 1568 height 732
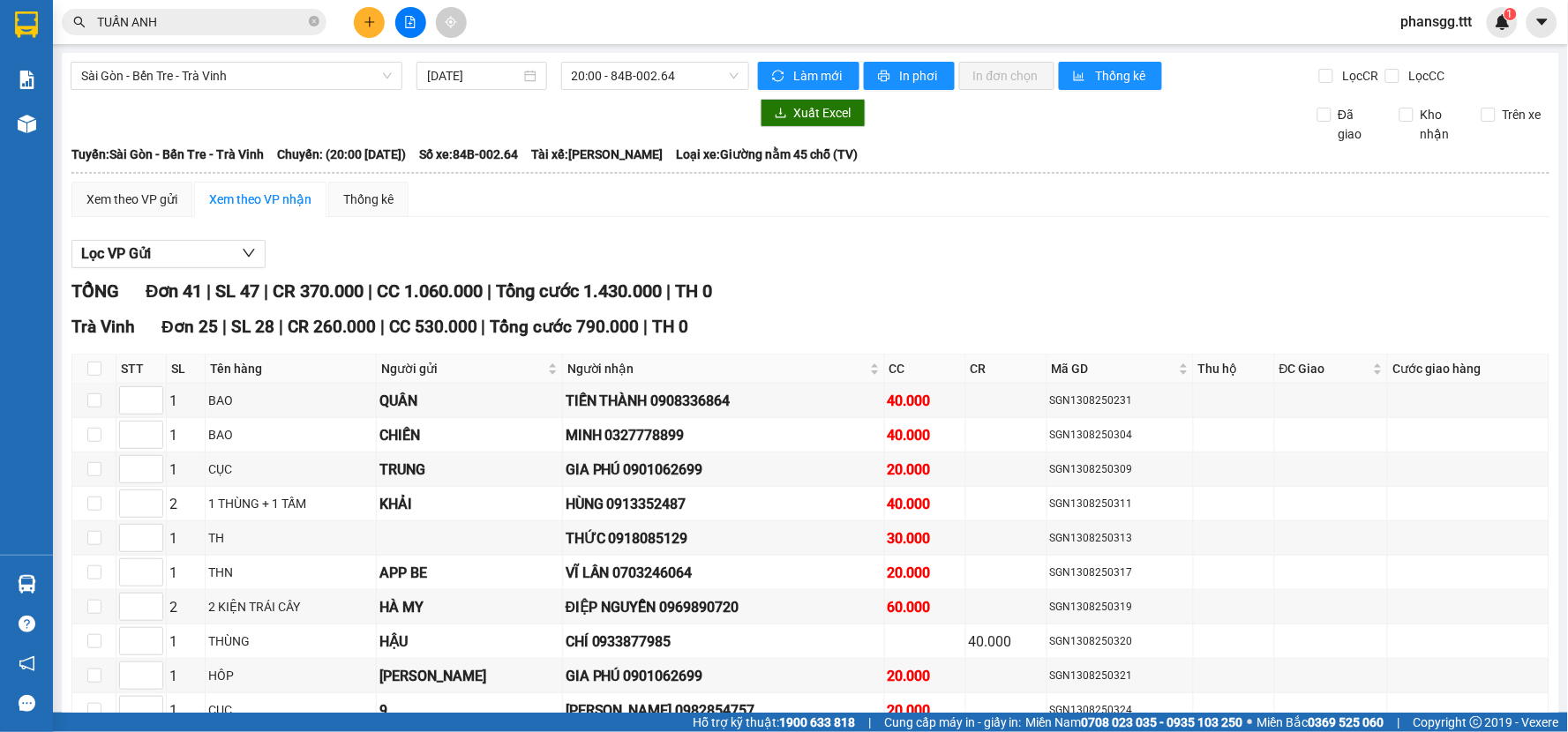
click at [289, 28] on input "TUẤN ANH" at bounding box center [201, 22] width 208 height 20
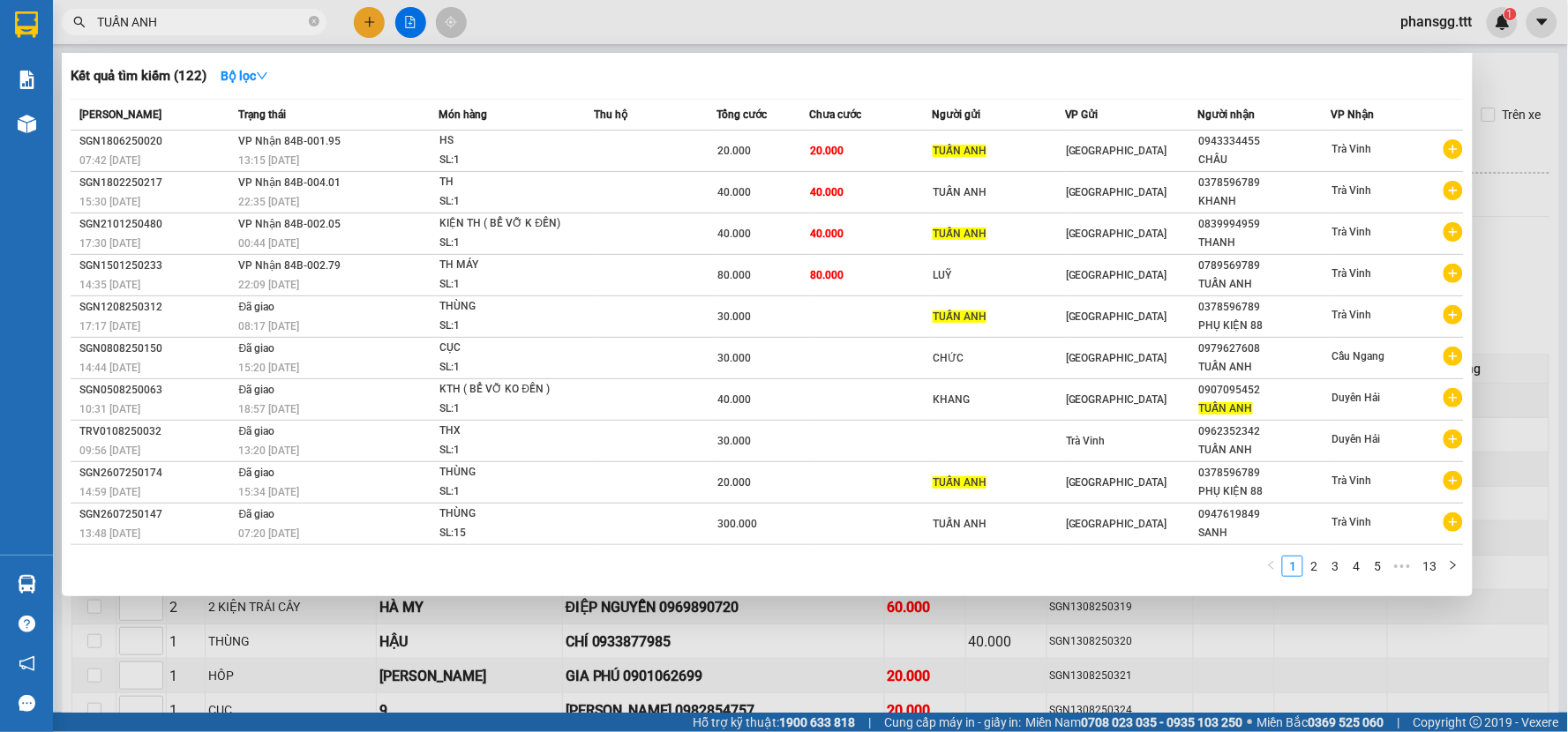
click at [289, 28] on input "TUẤN ANH" at bounding box center [201, 22] width 208 height 20
click at [289, 25] on input "TUẤN ANH" at bounding box center [201, 22] width 208 height 20
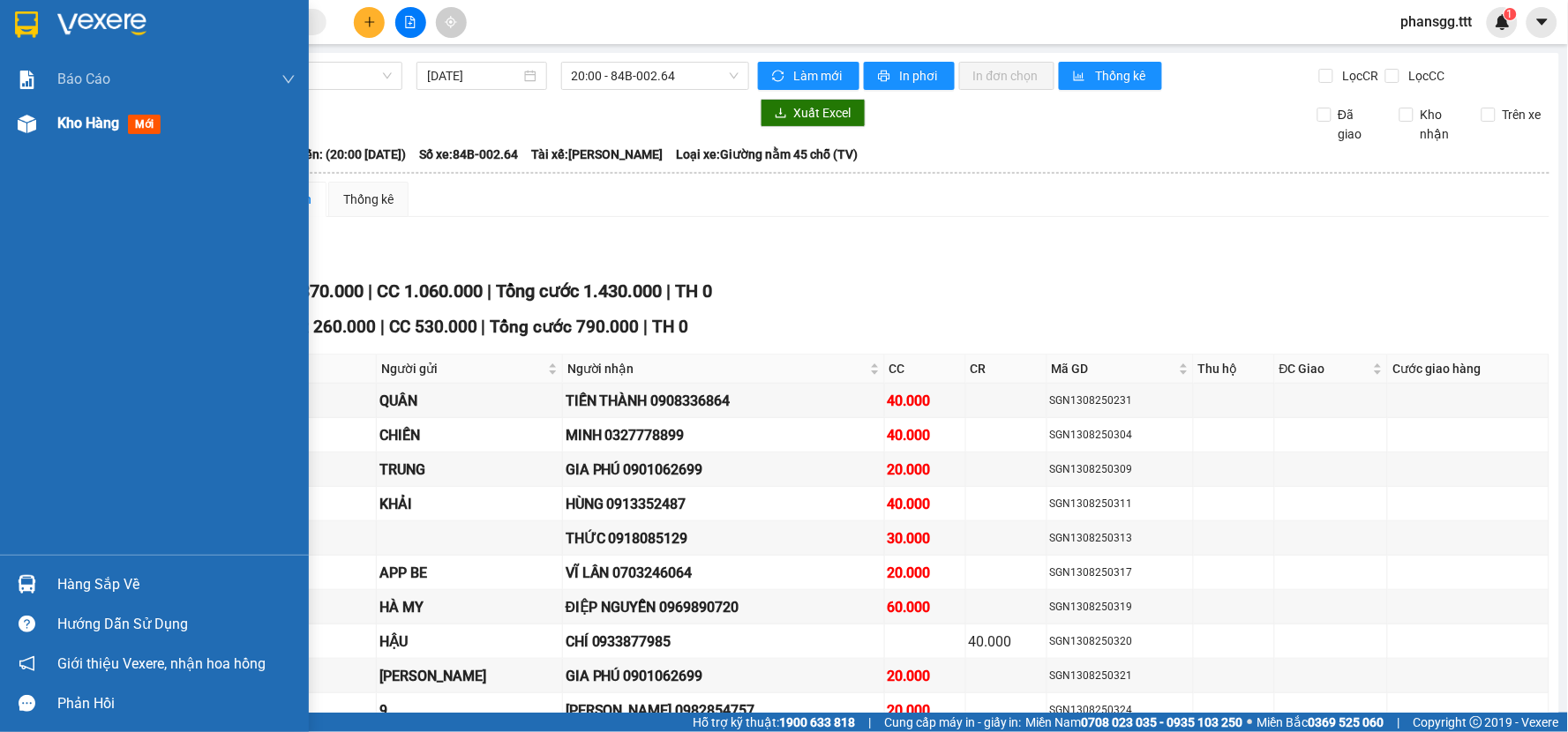
click at [32, 110] on div at bounding box center [27, 124] width 30 height 30
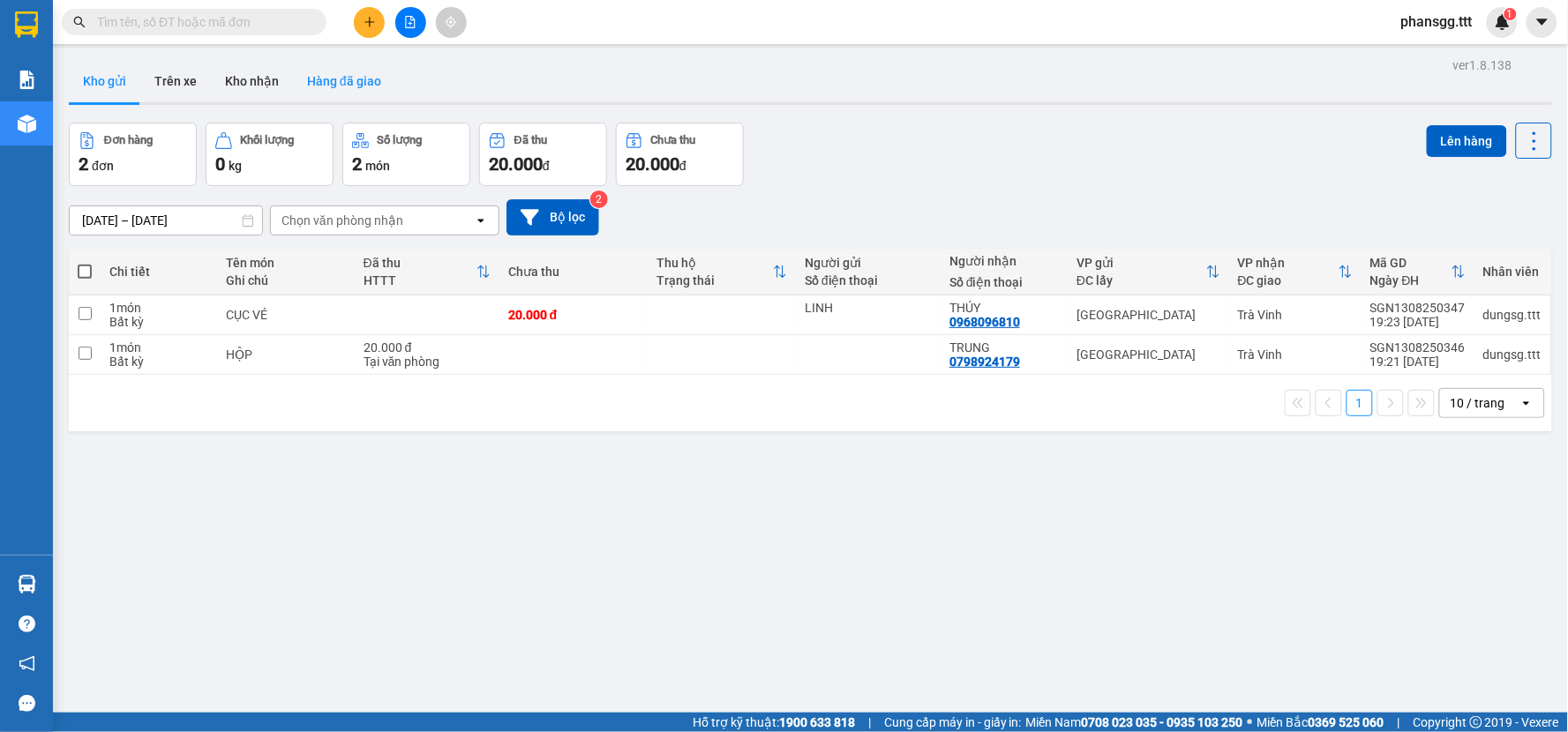
click at [308, 82] on button "Hàng đã giao" at bounding box center [344, 81] width 102 height 42
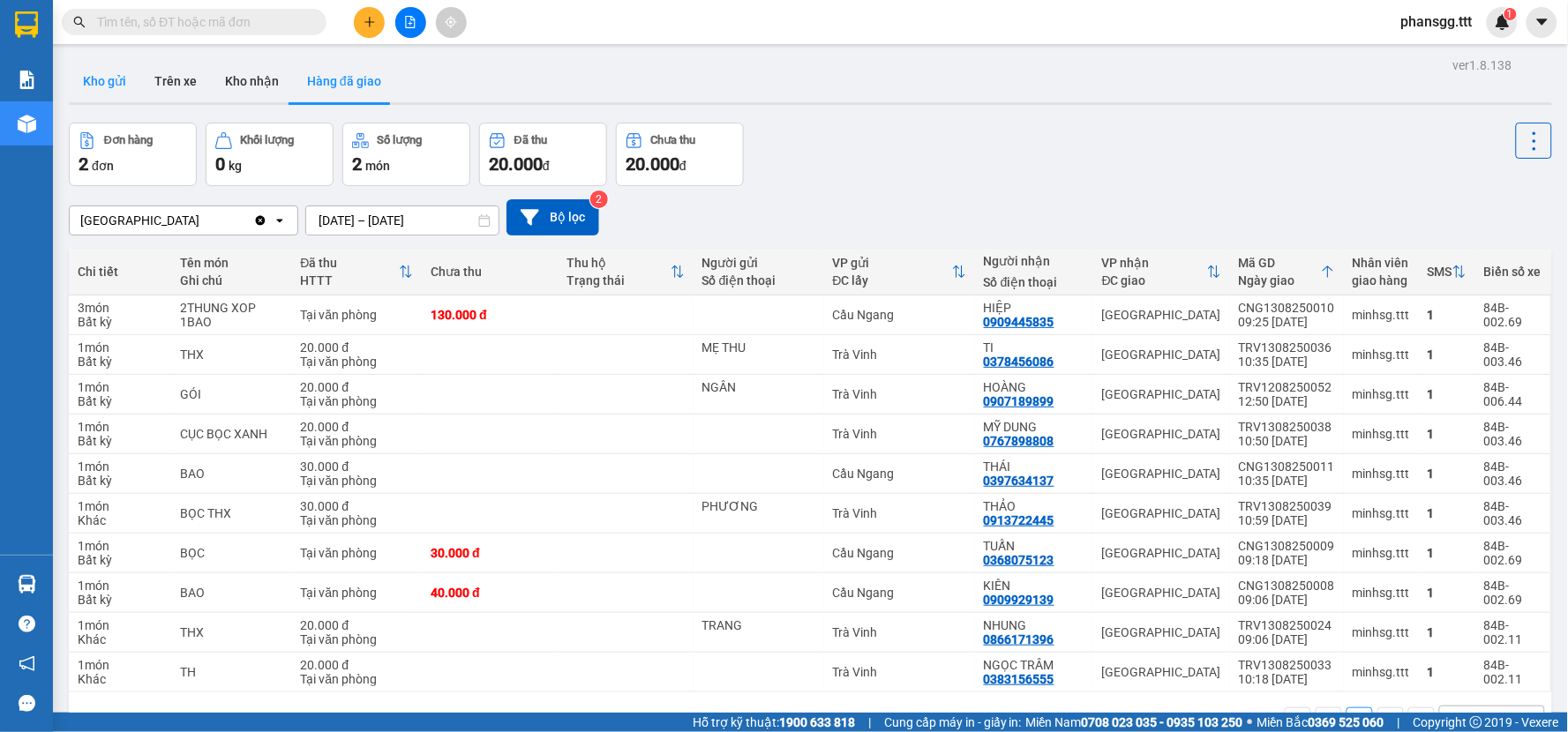
click at [116, 83] on button "Kho gửi" at bounding box center [105, 81] width 72 height 42
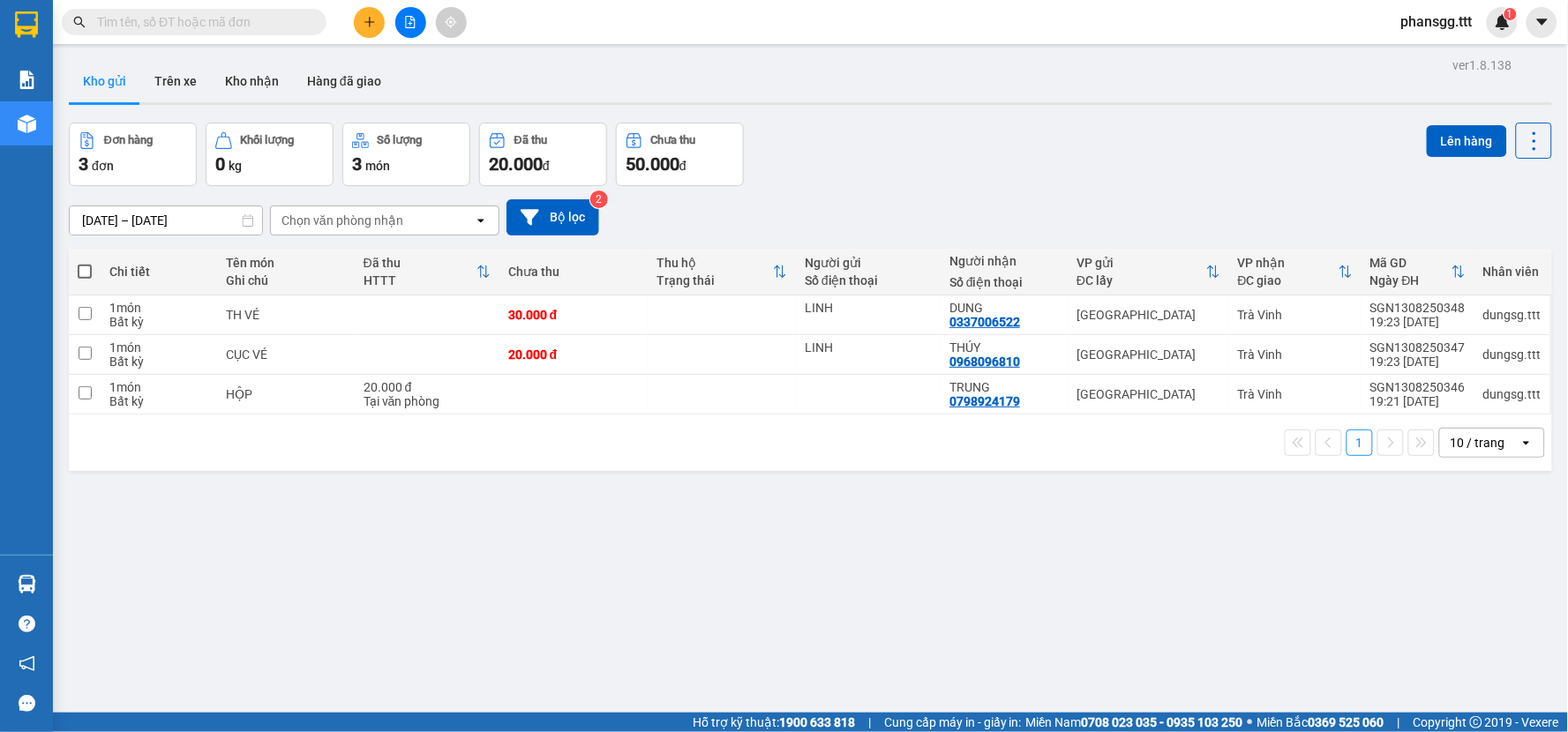
click at [81, 265] on span at bounding box center [85, 271] width 14 height 14
click at [84, 263] on input "checkbox" at bounding box center [84, 263] width 0 height 0
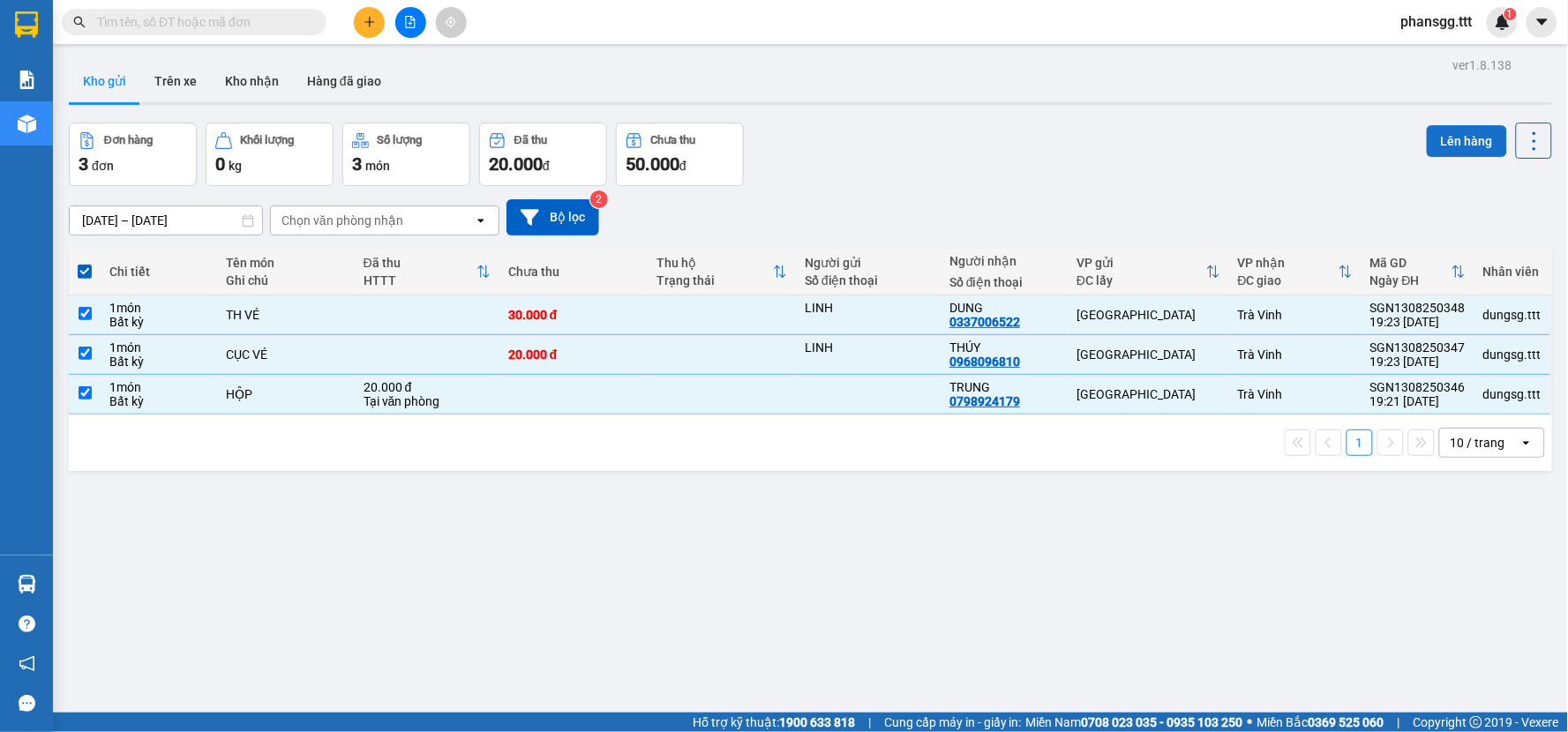
click at [1430, 131] on button "Lên hàng" at bounding box center [1467, 141] width 81 height 31
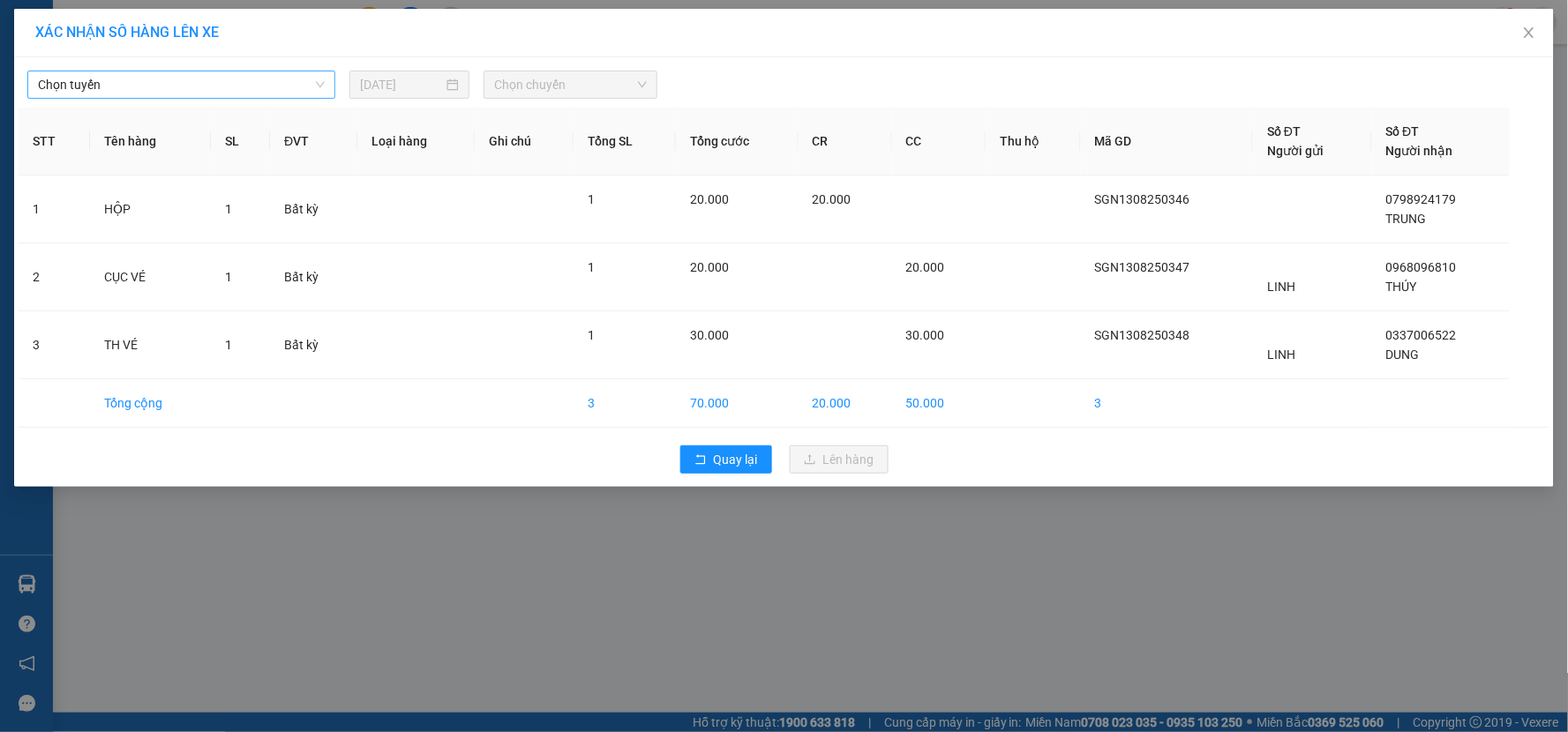
click at [274, 76] on span "Chọn tuyến" at bounding box center [181, 85] width 287 height 27
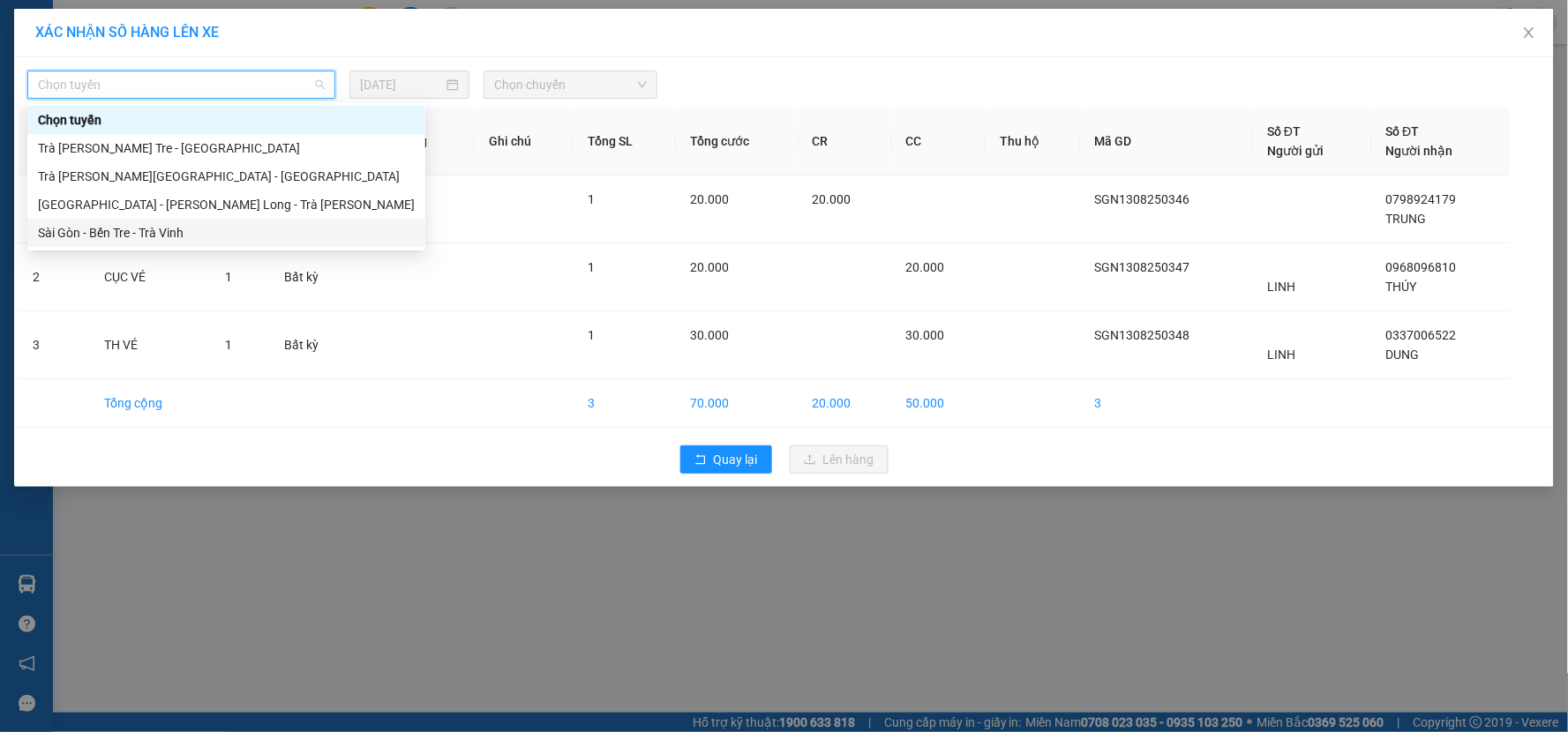
click at [270, 236] on div "Sài Gòn - Bến Tre - Trà Vinh" at bounding box center [226, 233] width 377 height 20
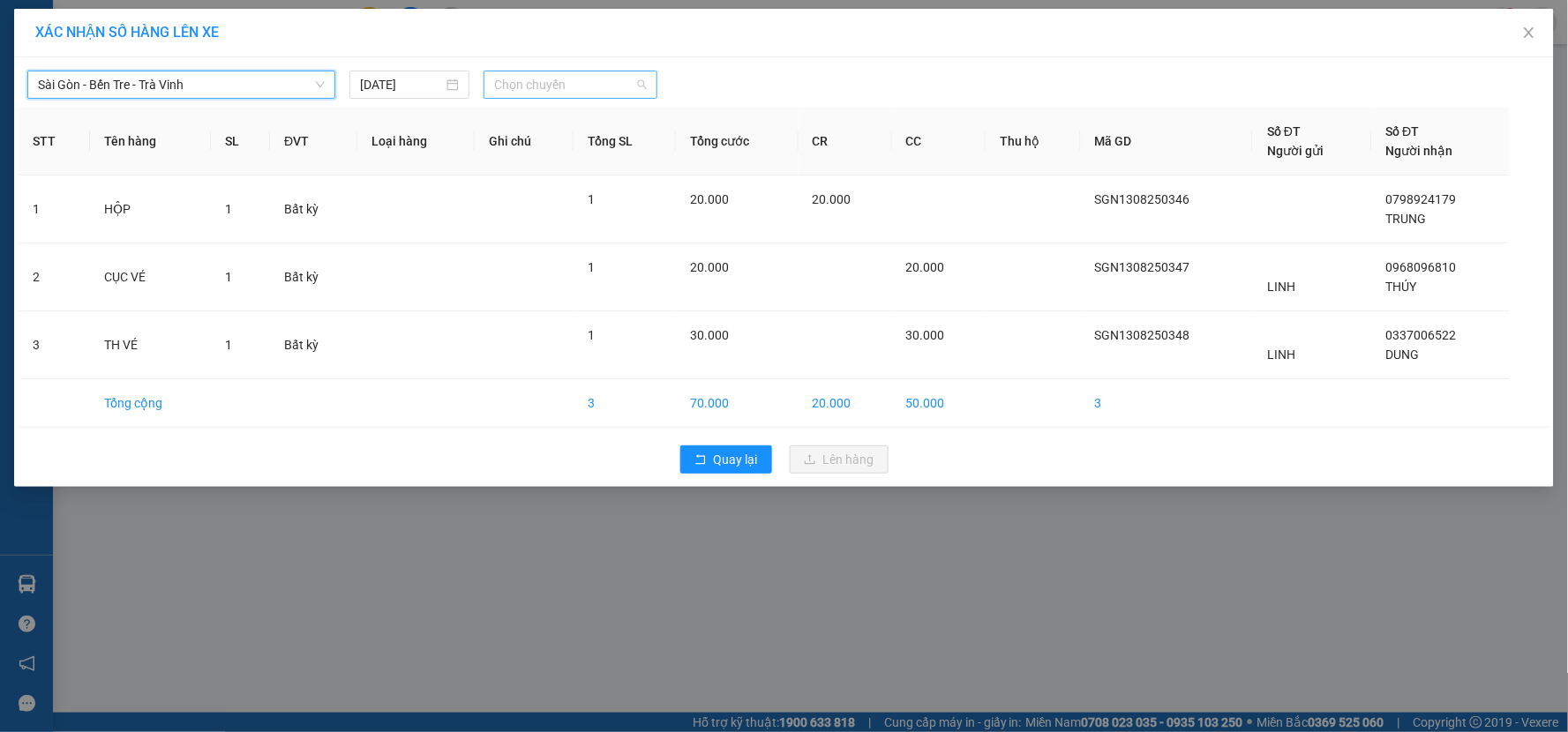
click at [566, 82] on span "Chọn chuyến" at bounding box center [570, 85] width 152 height 27
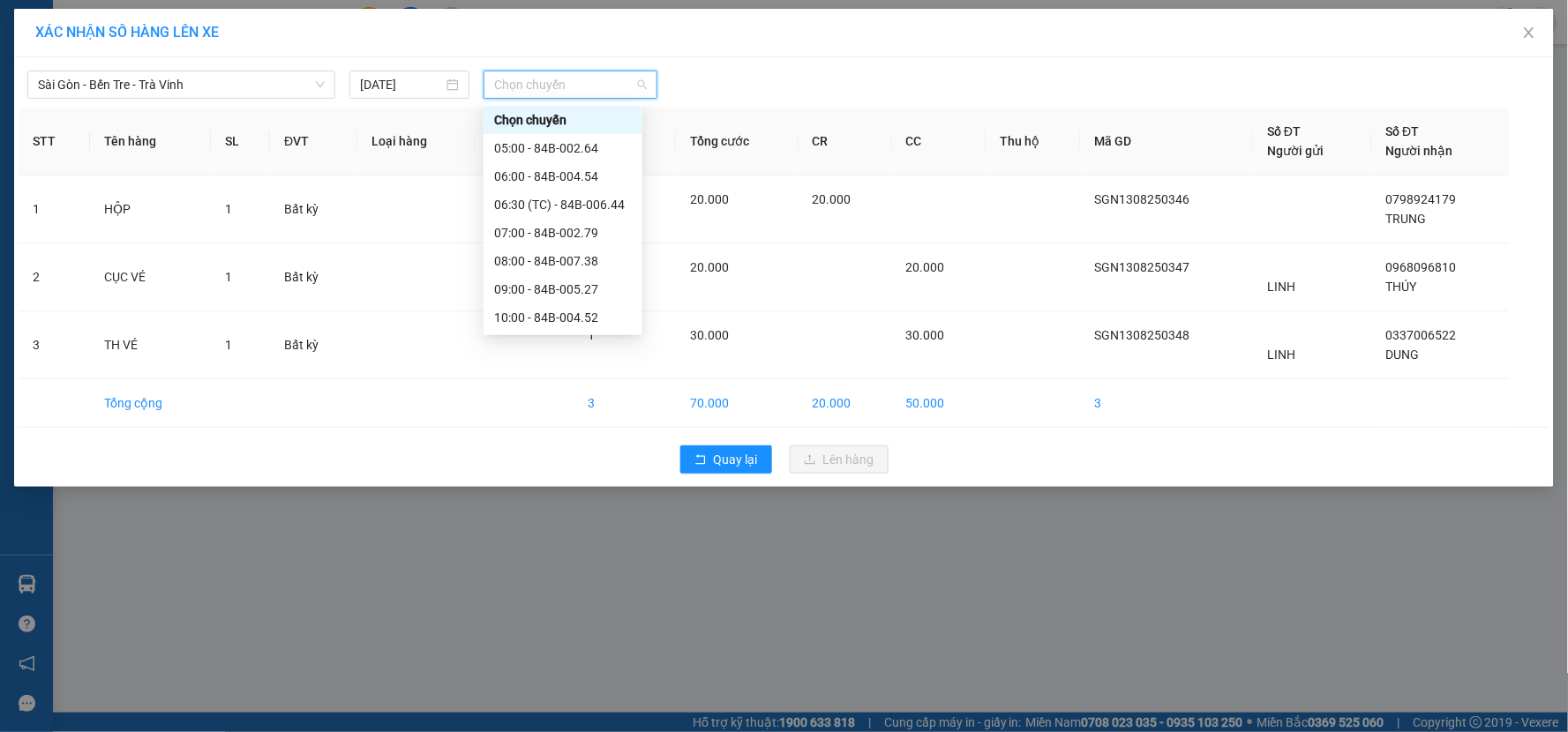
click at [568, 646] on div "20:00 - 84B-002.64" at bounding box center [563, 656] width 138 height 20
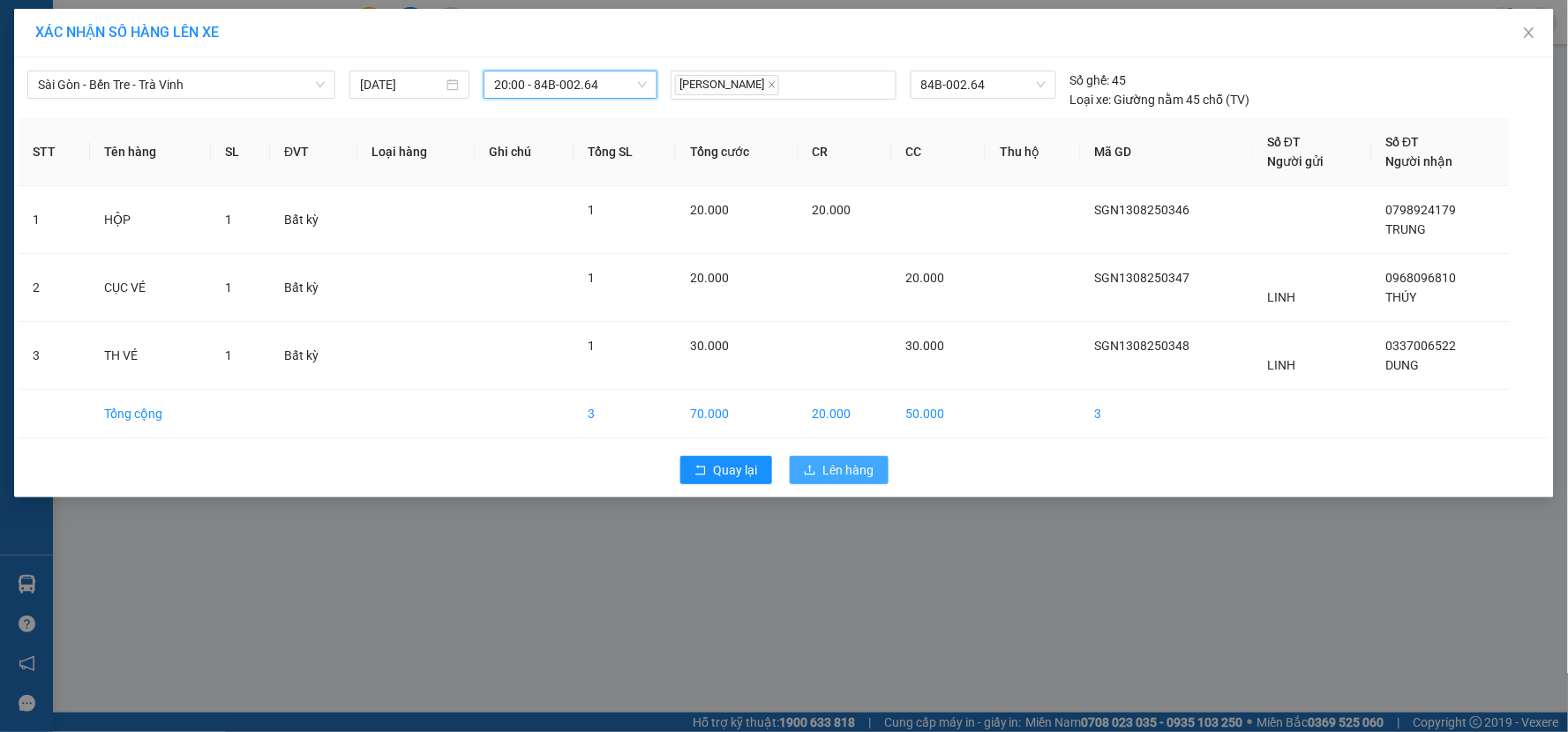
click at [833, 465] on span "Lên hàng" at bounding box center [848, 470] width 51 height 20
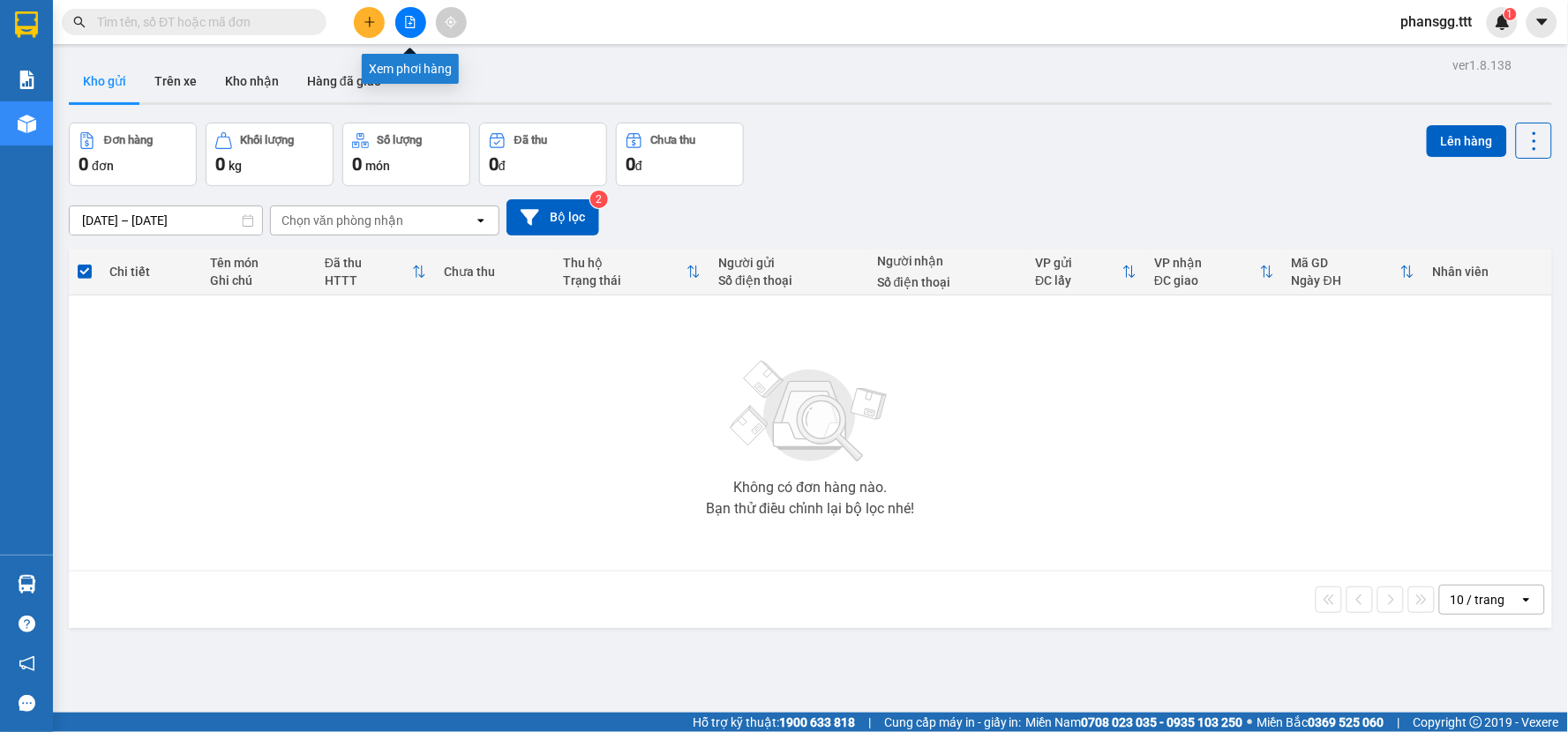
click at [406, 20] on icon "file-add" at bounding box center [411, 22] width 10 height 13
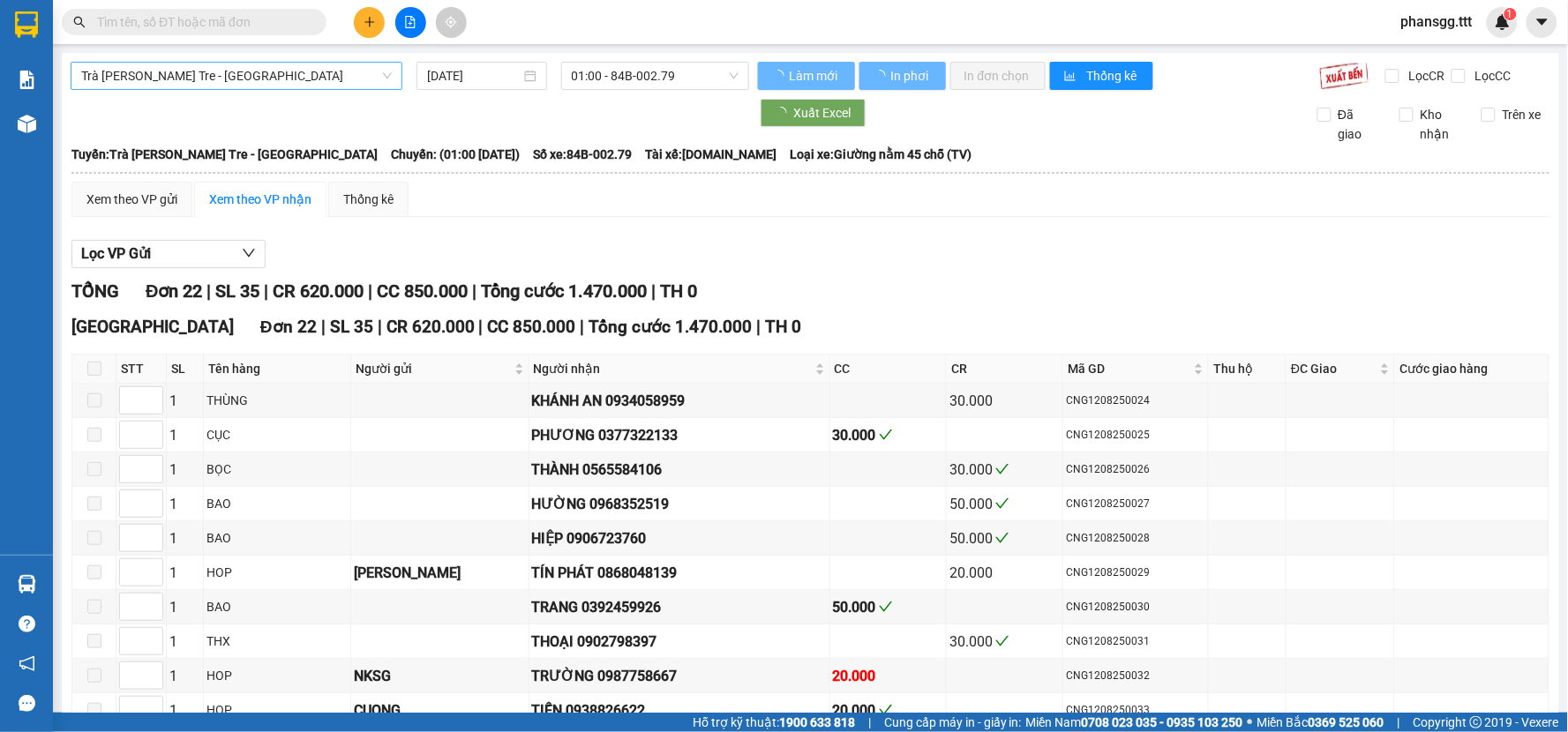
click at [268, 77] on span "Trà Vinh - Bến Tre - [GEOGRAPHIC_DATA]" at bounding box center [237, 76] width 310 height 27
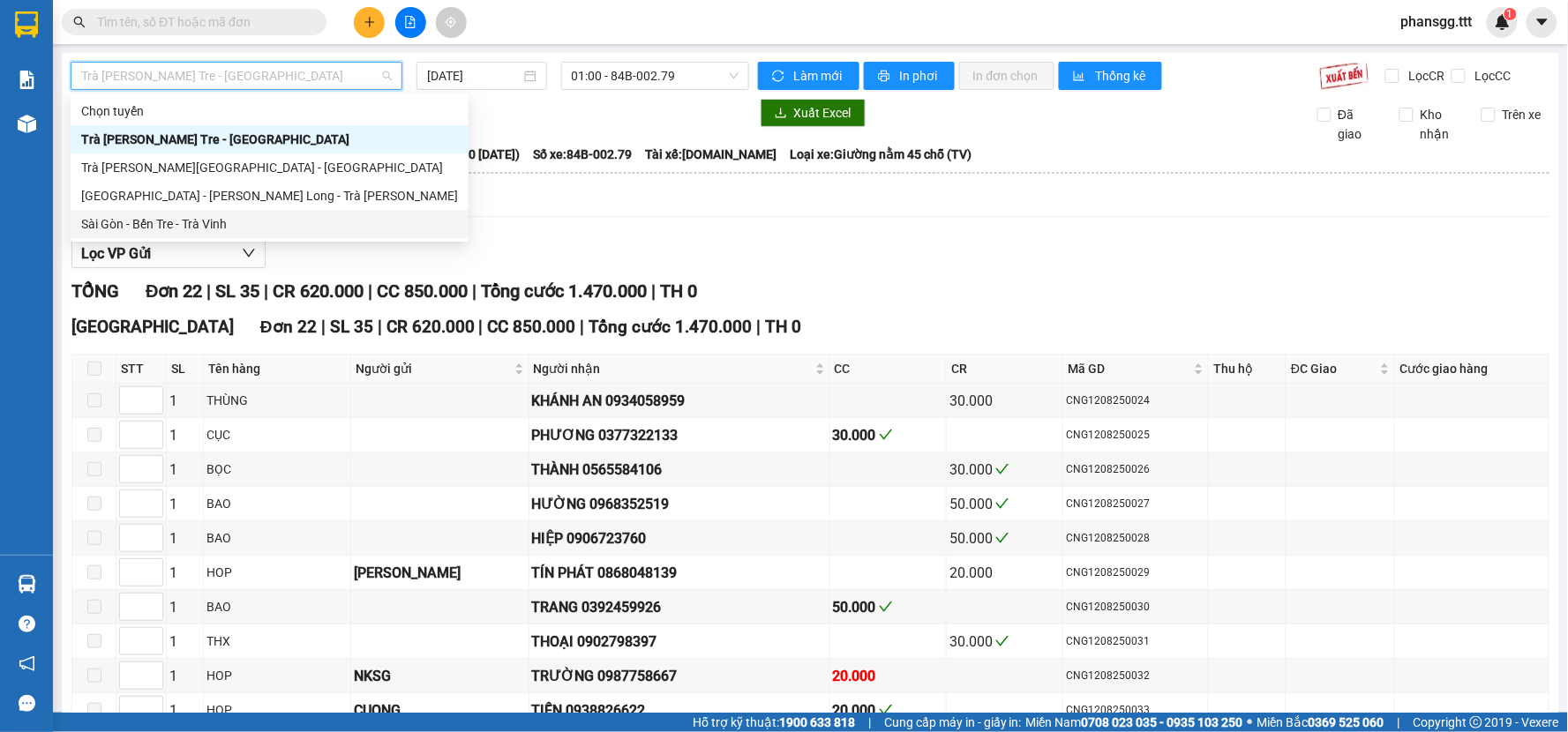
click at [201, 223] on div "Sài Gòn - Bến Tre - Trà Vinh" at bounding box center [270, 224] width 377 height 20
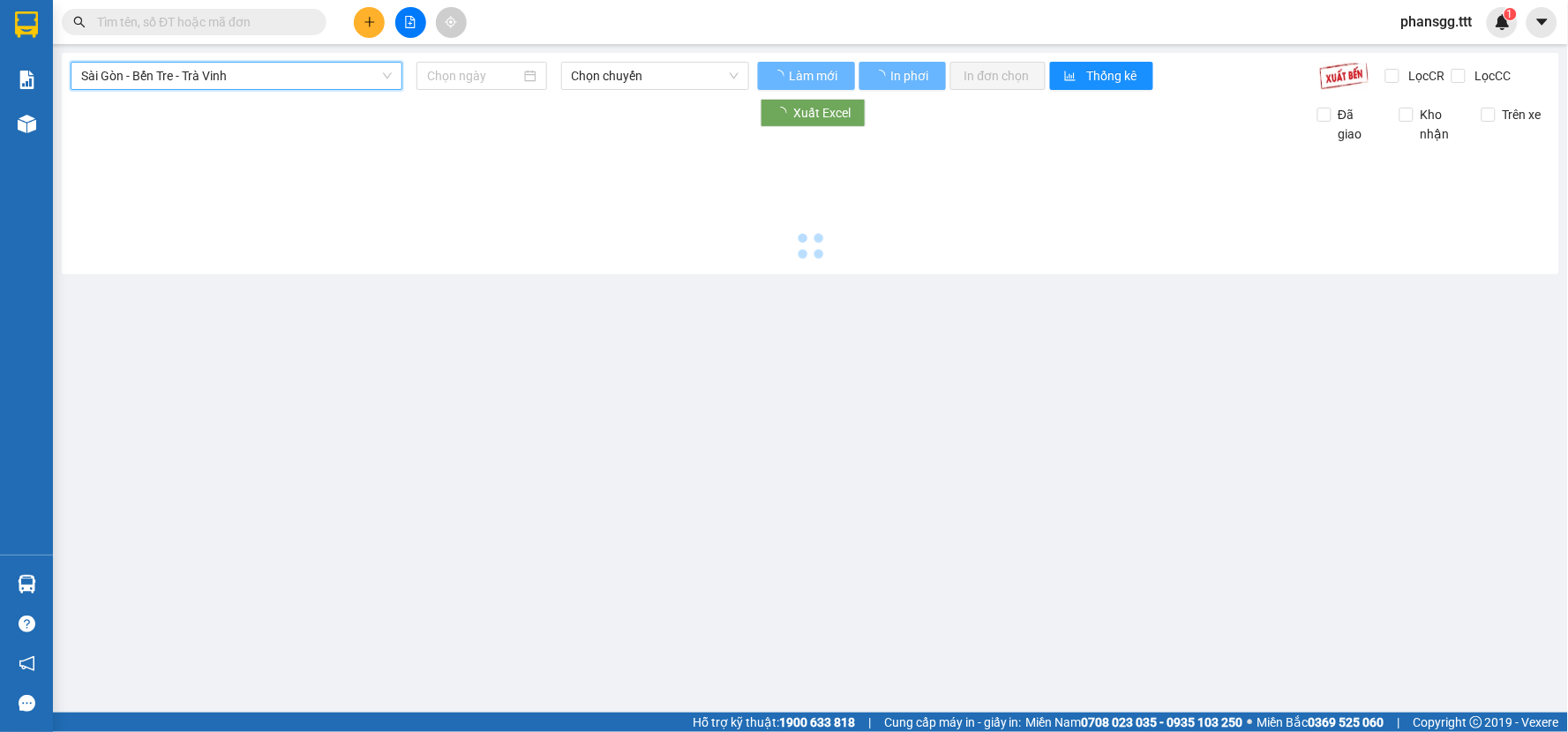
type input "[DATE]"
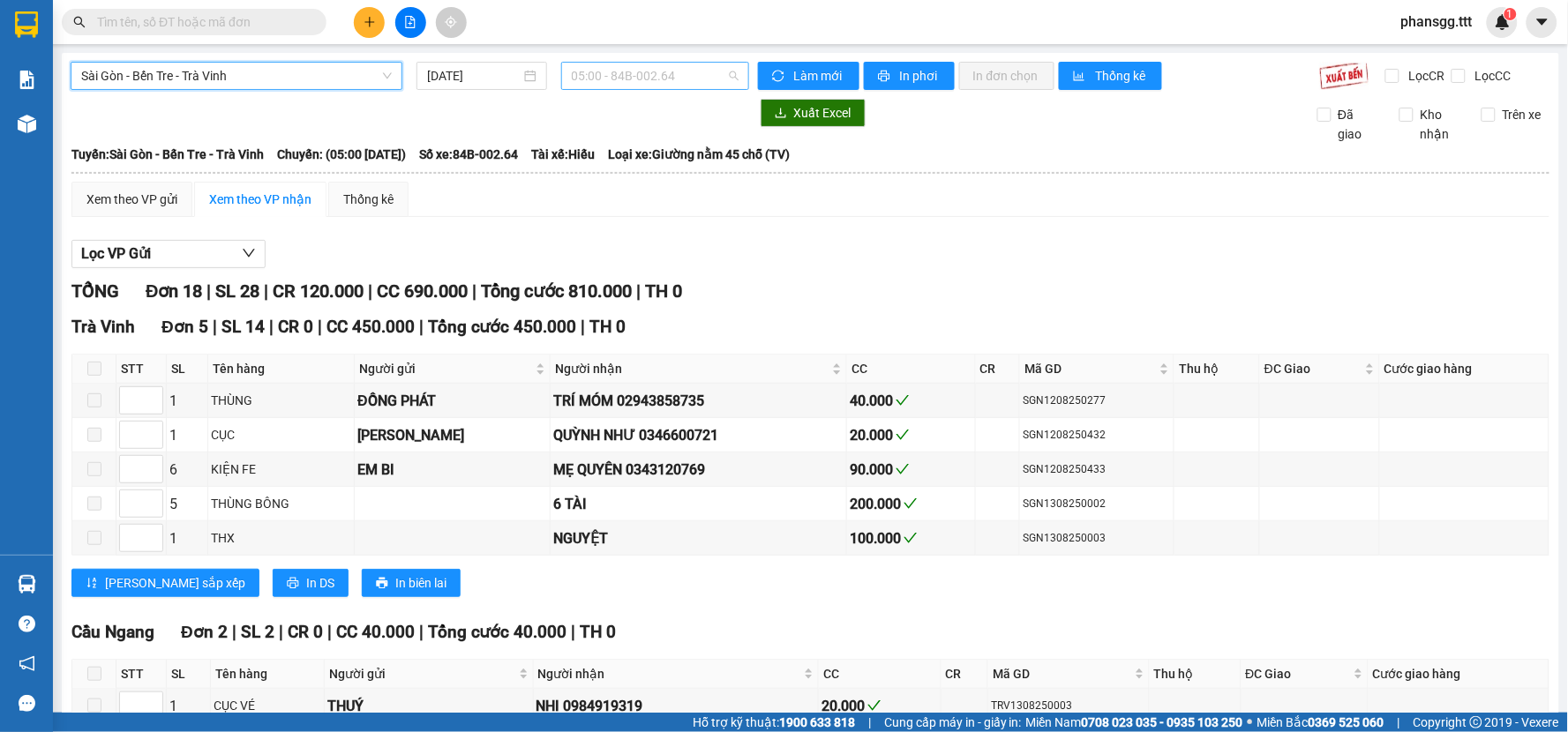
click at [667, 74] on span "05:00 - 84B-002.64" at bounding box center [655, 76] width 167 height 27
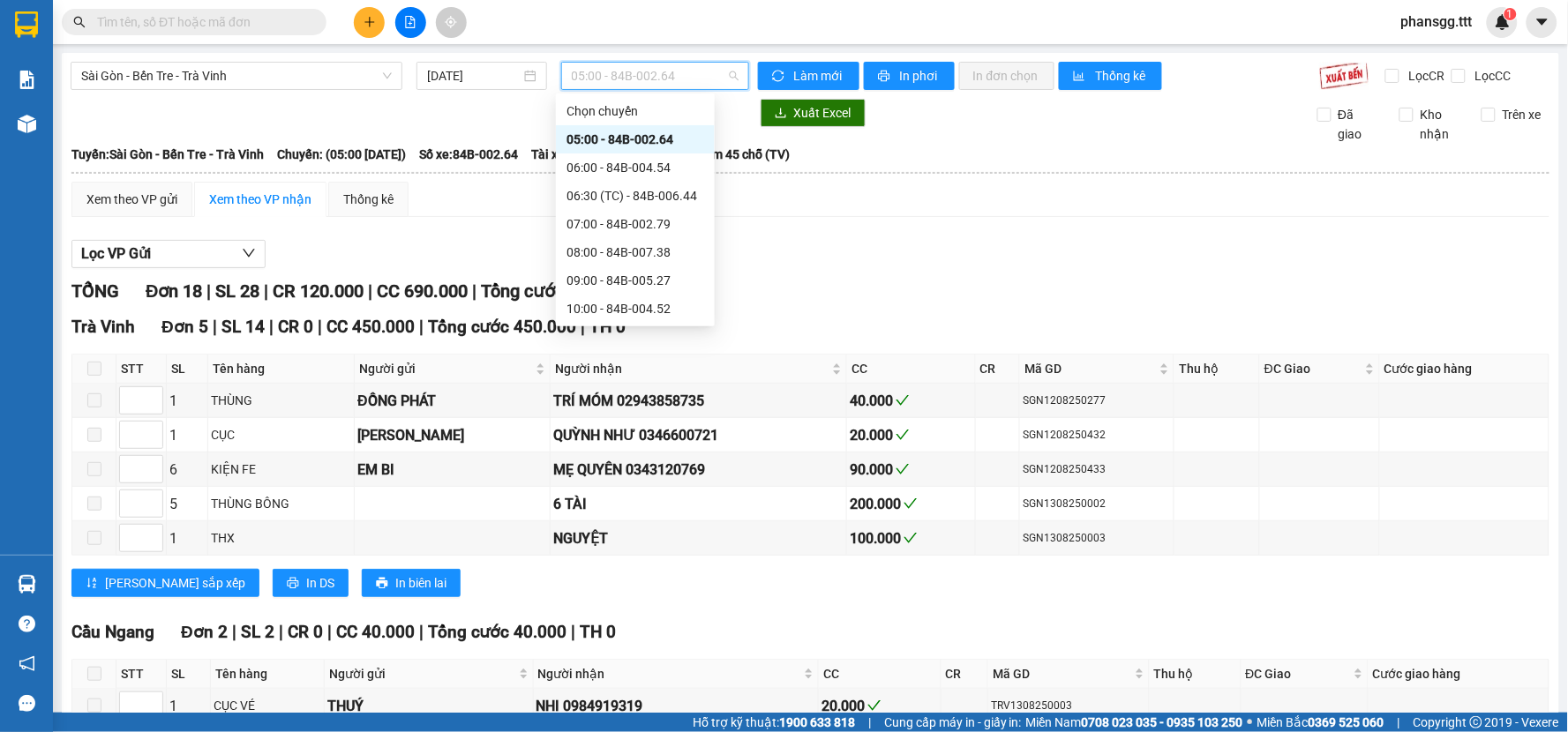
click at [579, 638] on div "20:00 - 84B-002.64" at bounding box center [636, 648] width 138 height 20
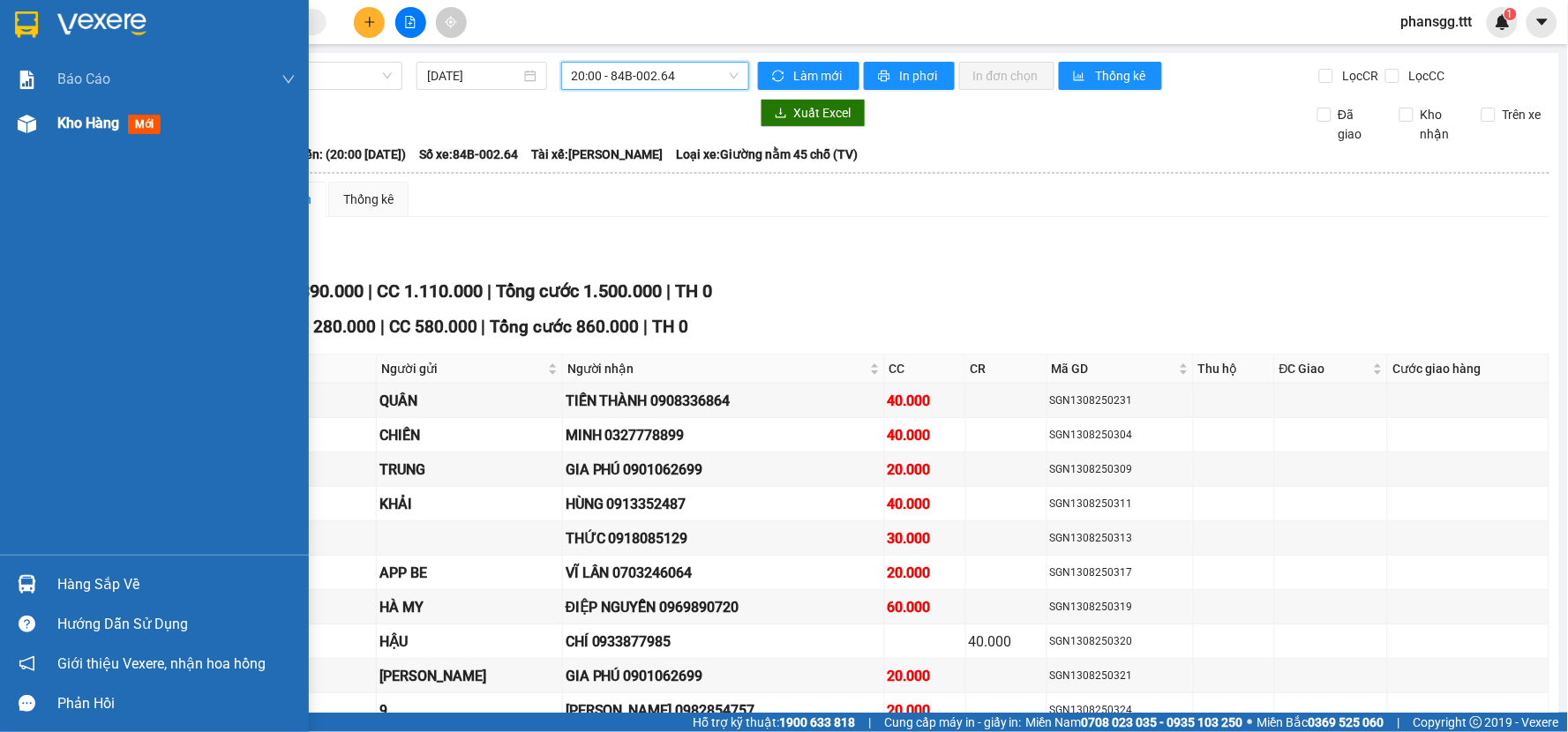
click at [29, 118] on img at bounding box center [27, 124] width 19 height 19
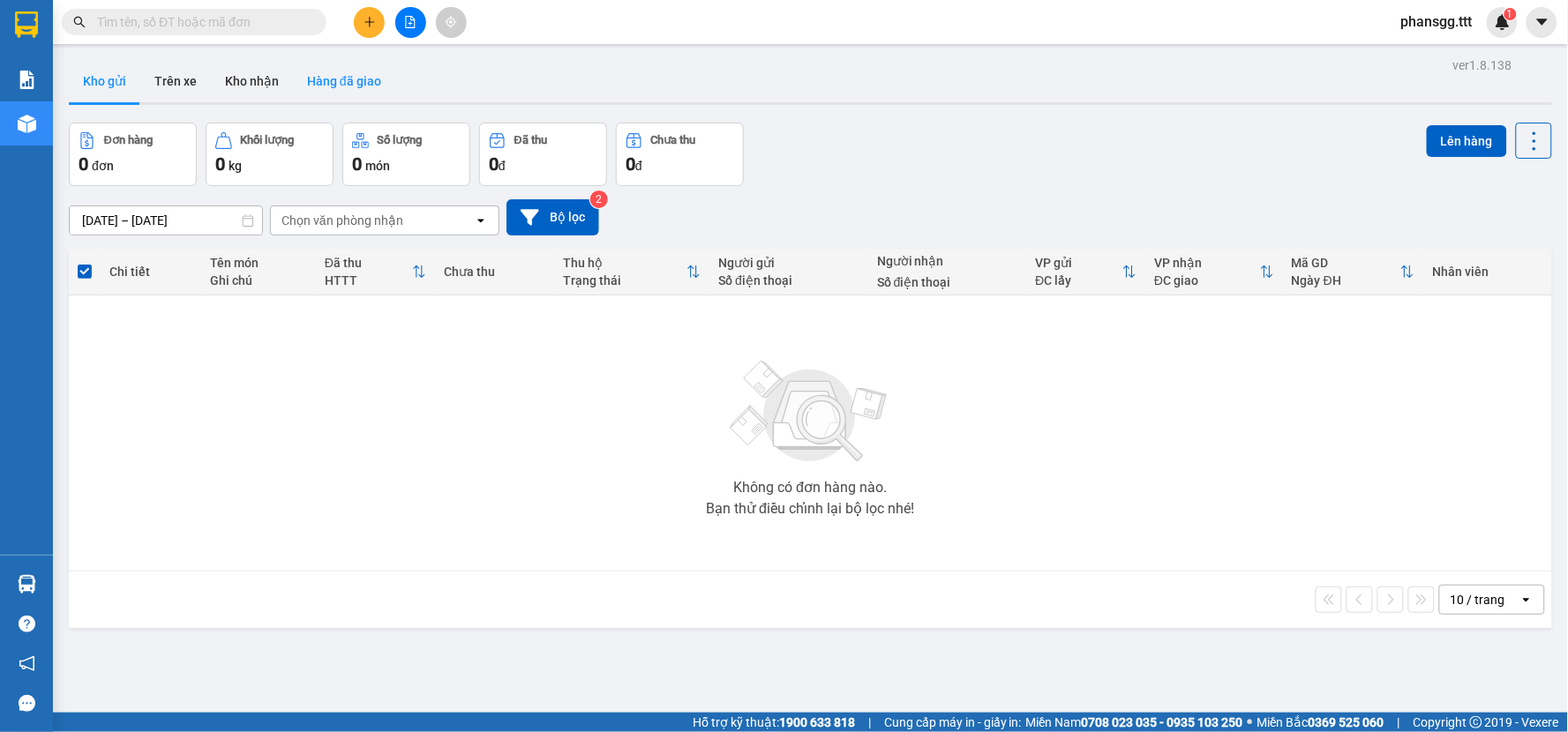
click at [344, 83] on button "Hàng đã giao" at bounding box center [344, 81] width 102 height 42
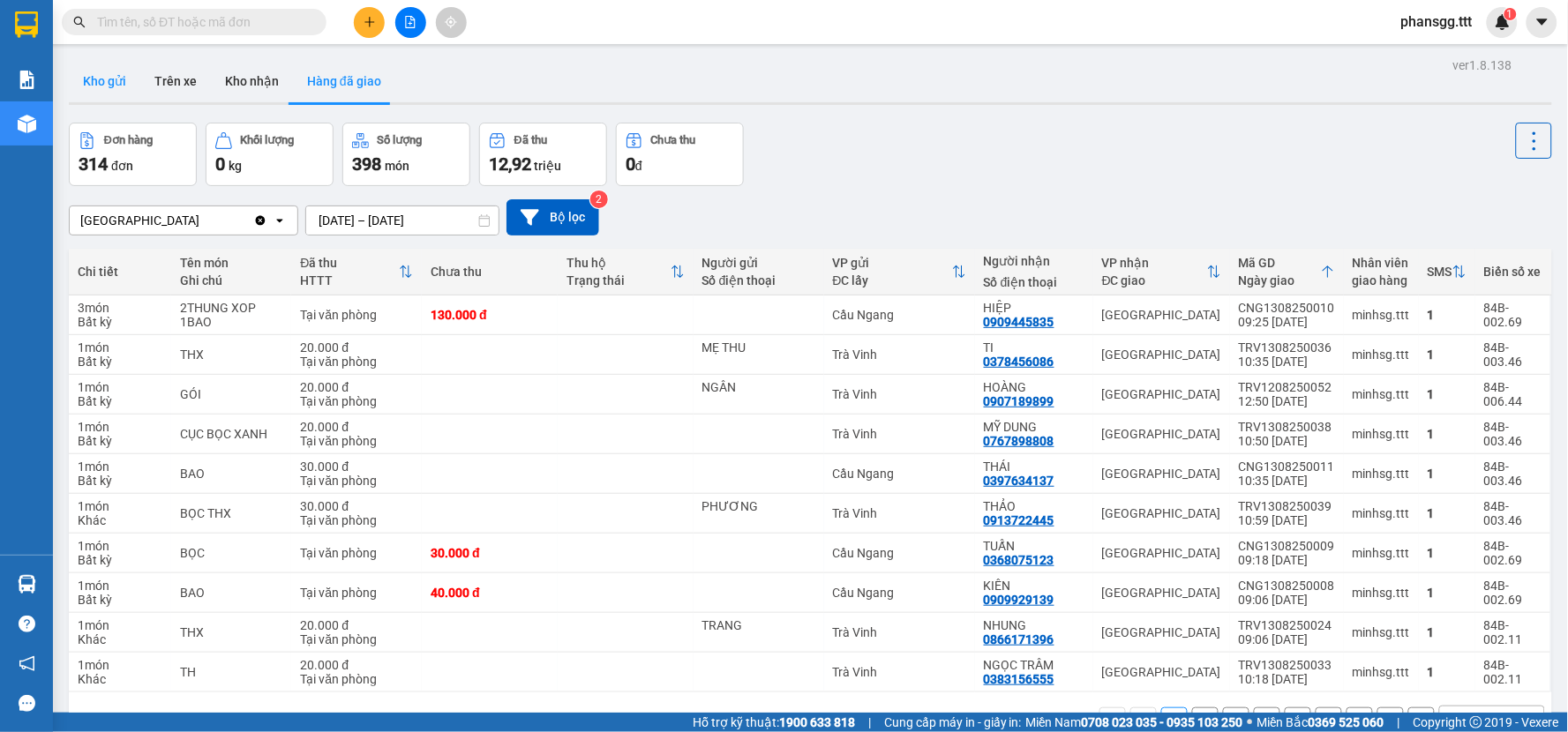
click at [113, 83] on button "Kho gửi" at bounding box center [105, 81] width 72 height 42
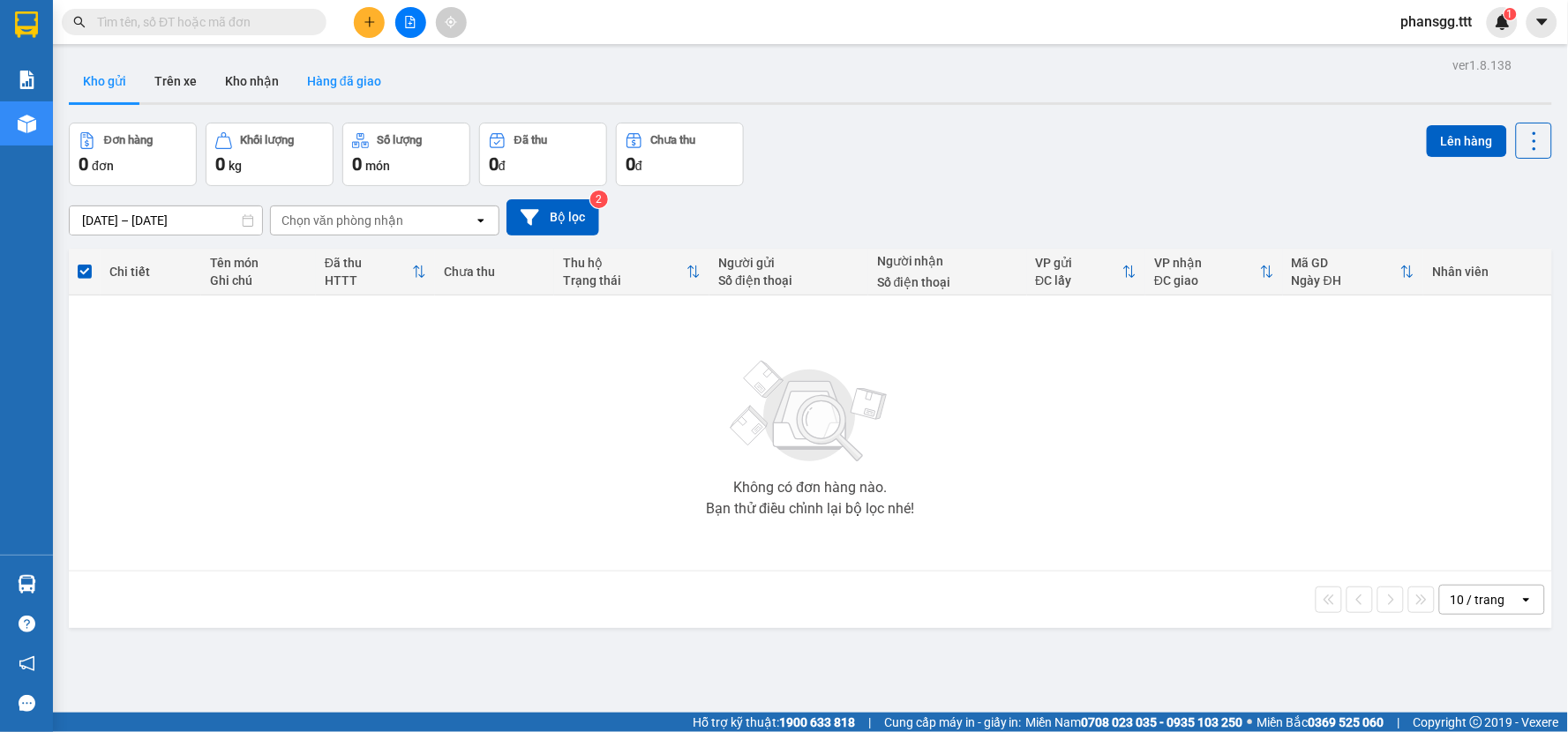
click at [333, 91] on button "Hàng đã giao" at bounding box center [344, 81] width 102 height 42
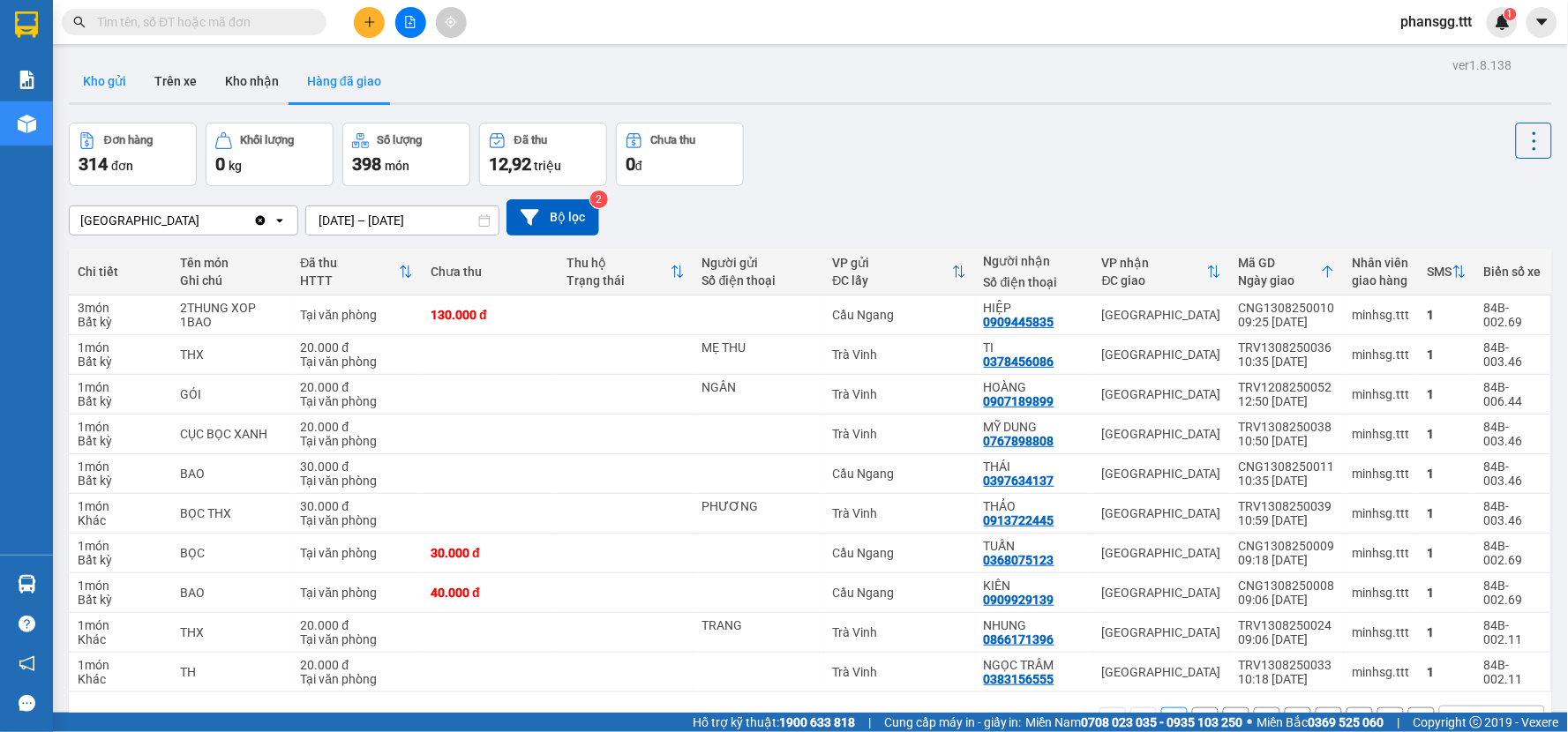
click at [107, 83] on button "Kho gửi" at bounding box center [105, 81] width 72 height 42
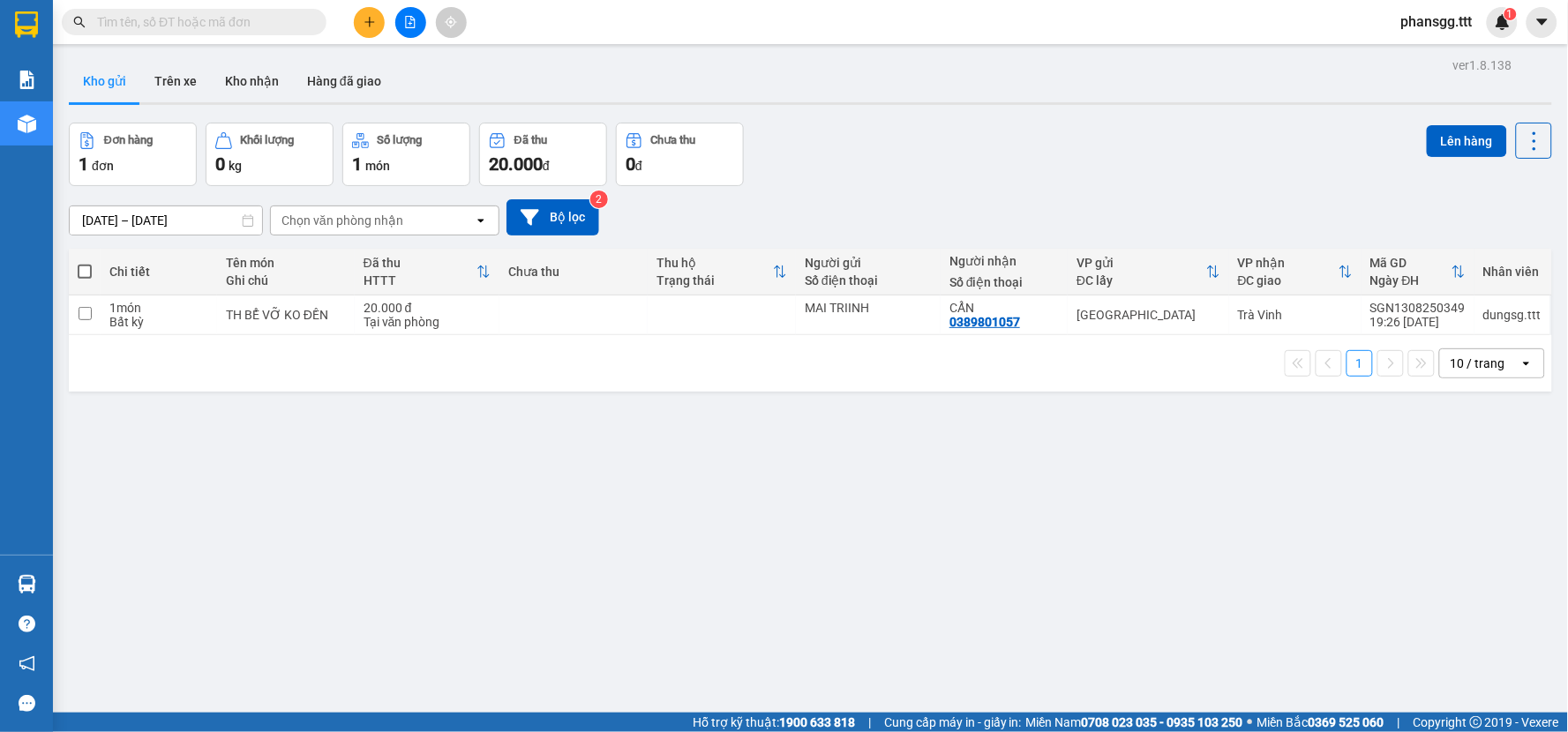
click at [76, 270] on th at bounding box center [84, 272] width 31 height 47
click at [88, 264] on span at bounding box center [85, 271] width 14 height 14
click at [84, 263] on input "checkbox" at bounding box center [84, 263] width 0 height 0
checkbox input "true"
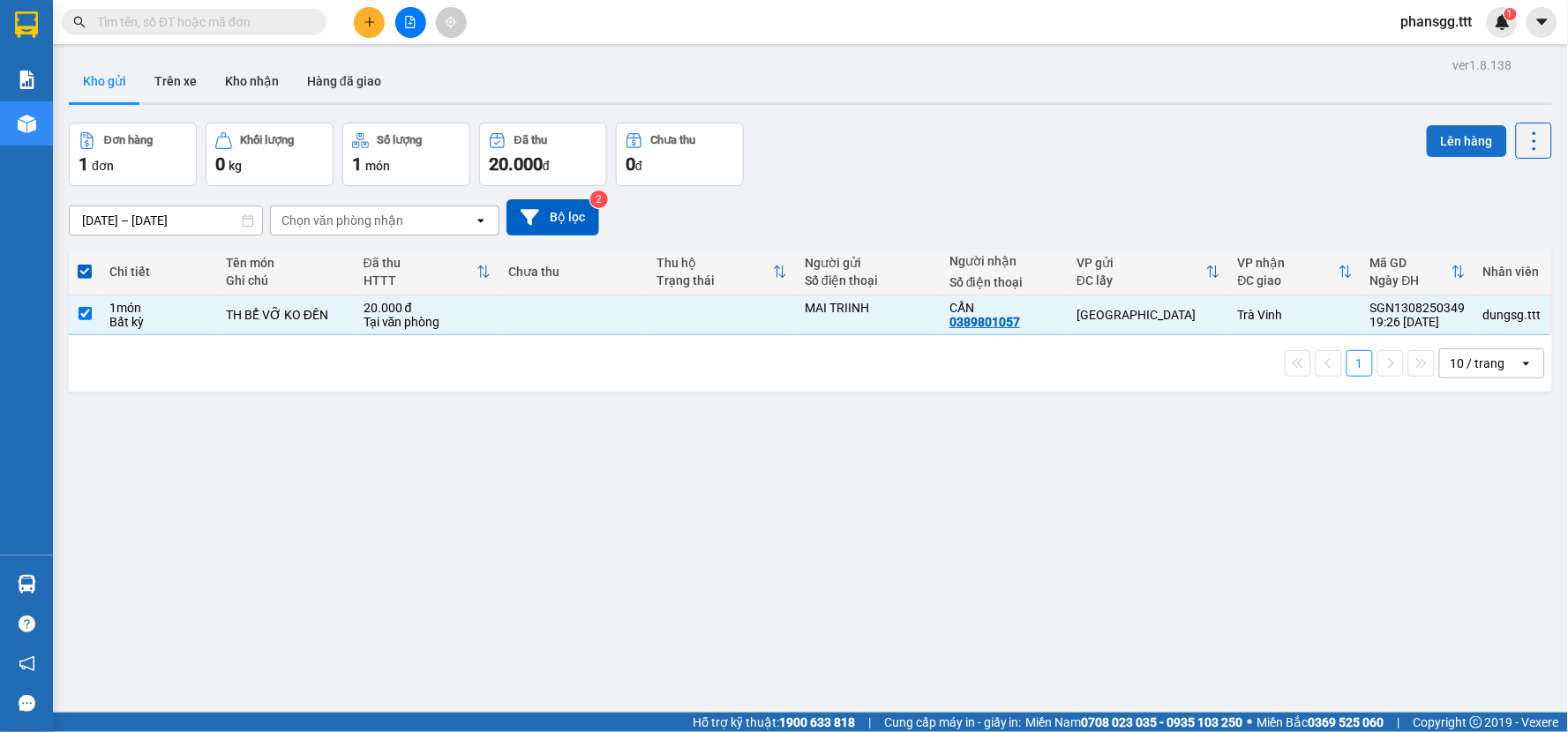
click at [1434, 134] on button "Lên hàng" at bounding box center [1467, 141] width 81 height 31
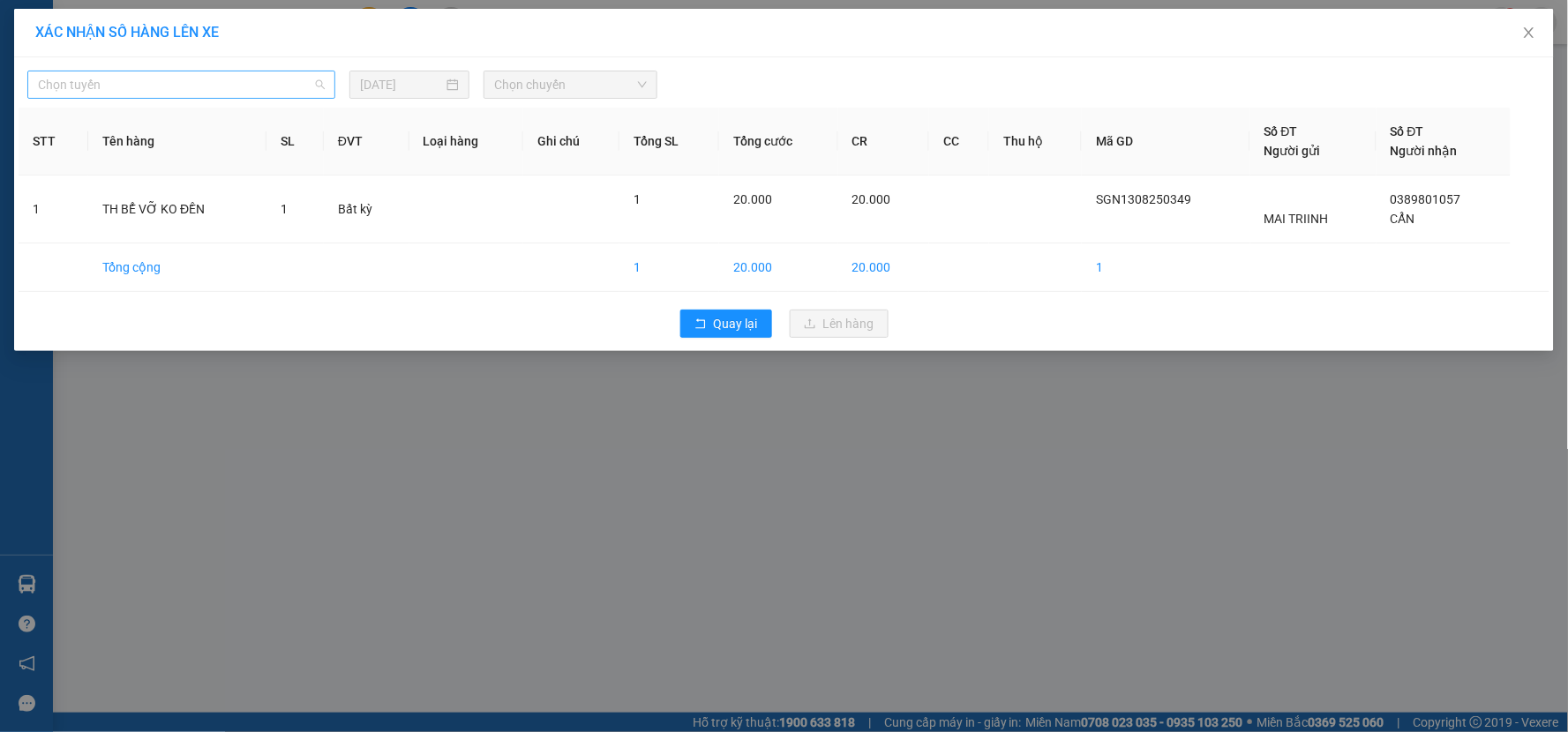
click at [179, 90] on span "Chọn tuyến" at bounding box center [181, 85] width 287 height 27
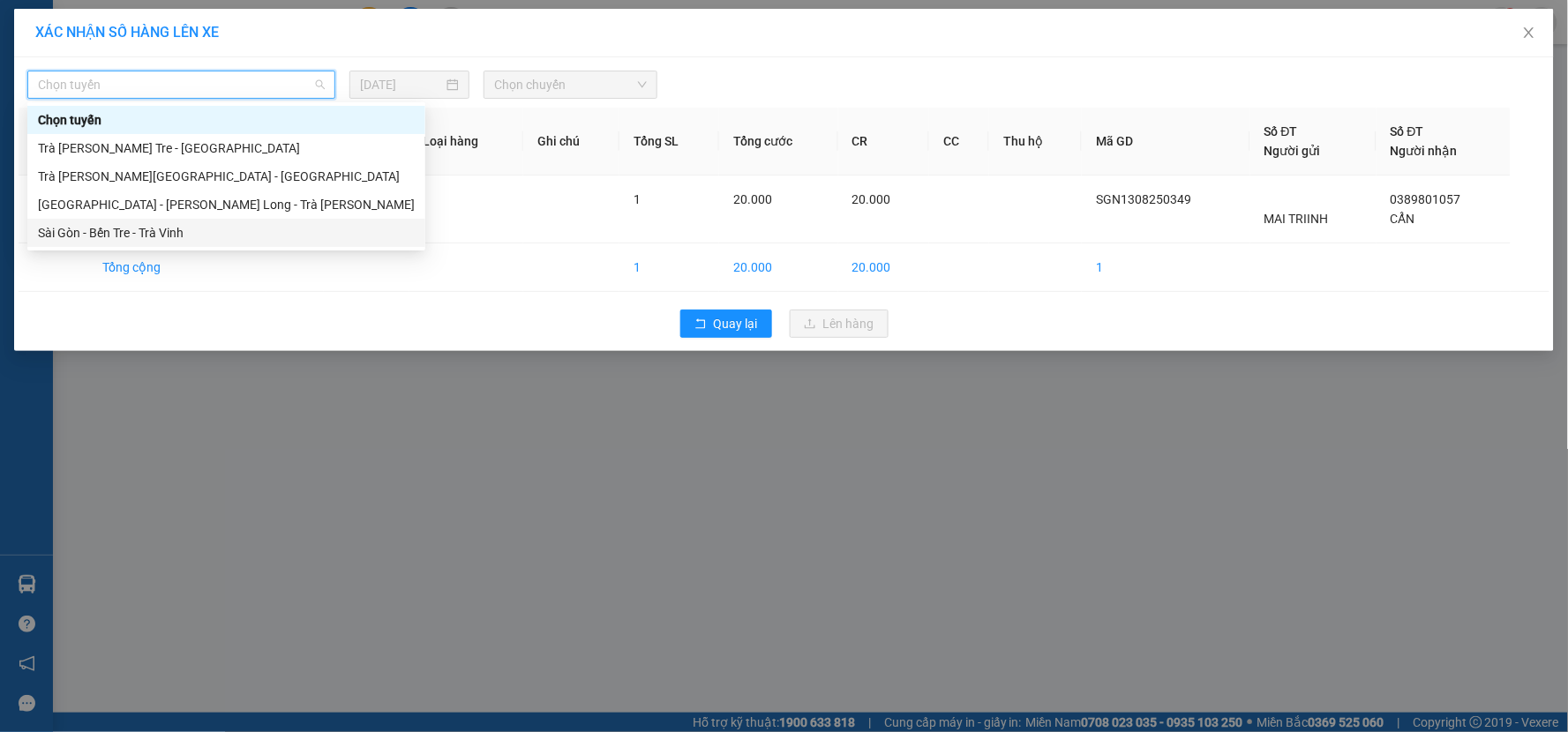
click at [118, 224] on div "Sài Gòn - Bến Tre - Trà Vinh" at bounding box center [226, 233] width 377 height 20
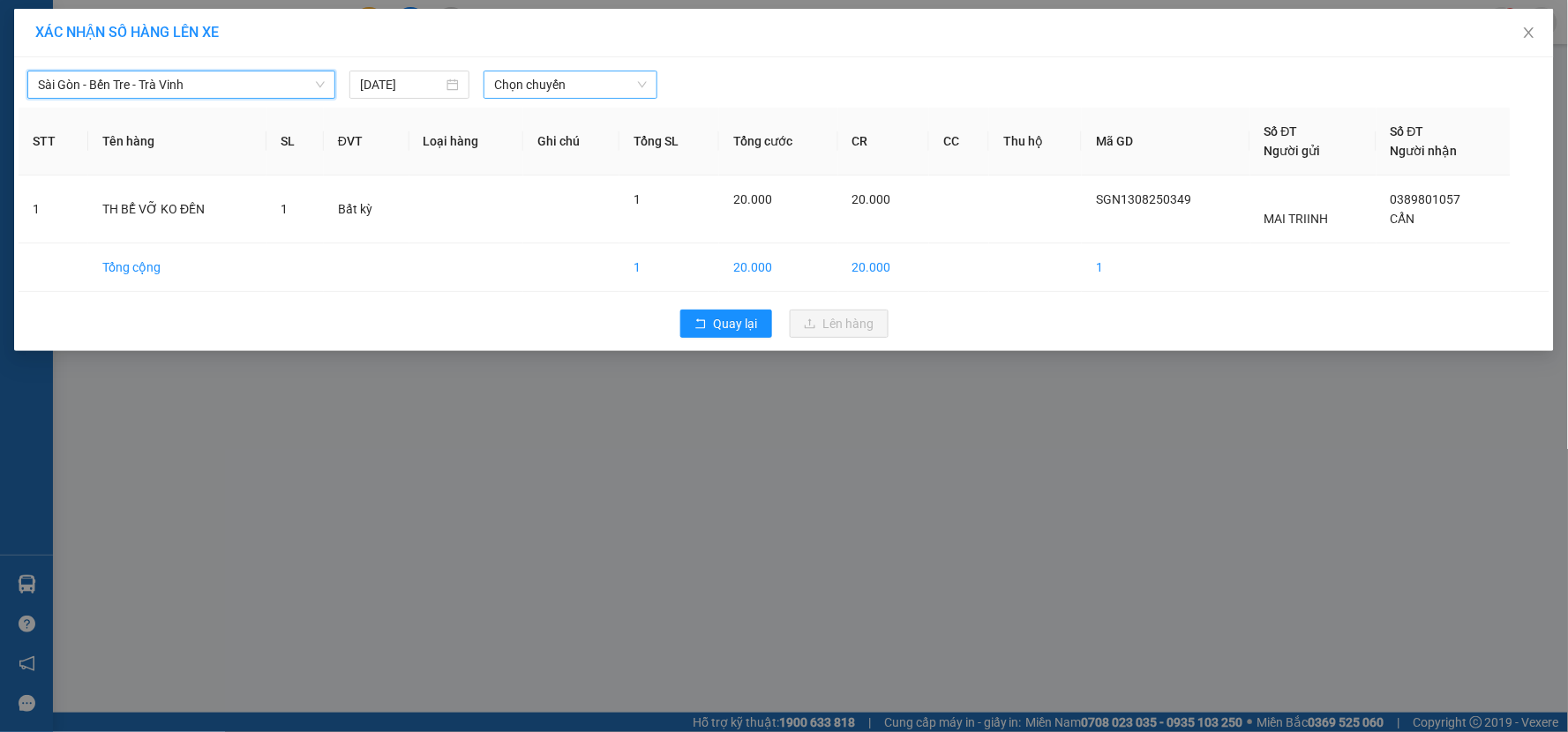
click at [541, 78] on span "Chọn chuyến" at bounding box center [570, 85] width 152 height 27
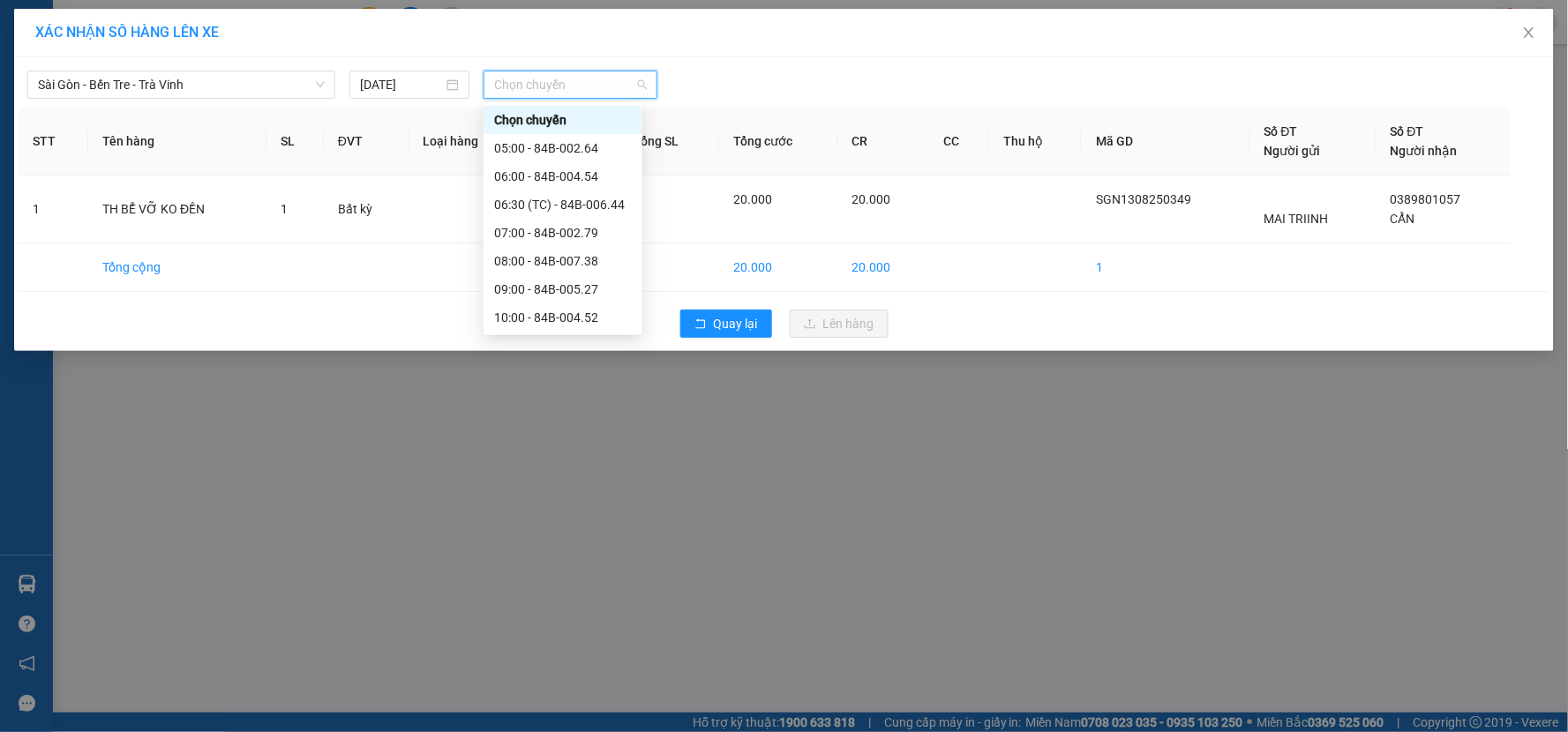
click at [533, 642] on div "20:00 - 84B-002.64" at bounding box center [562, 655] width 159 height 28
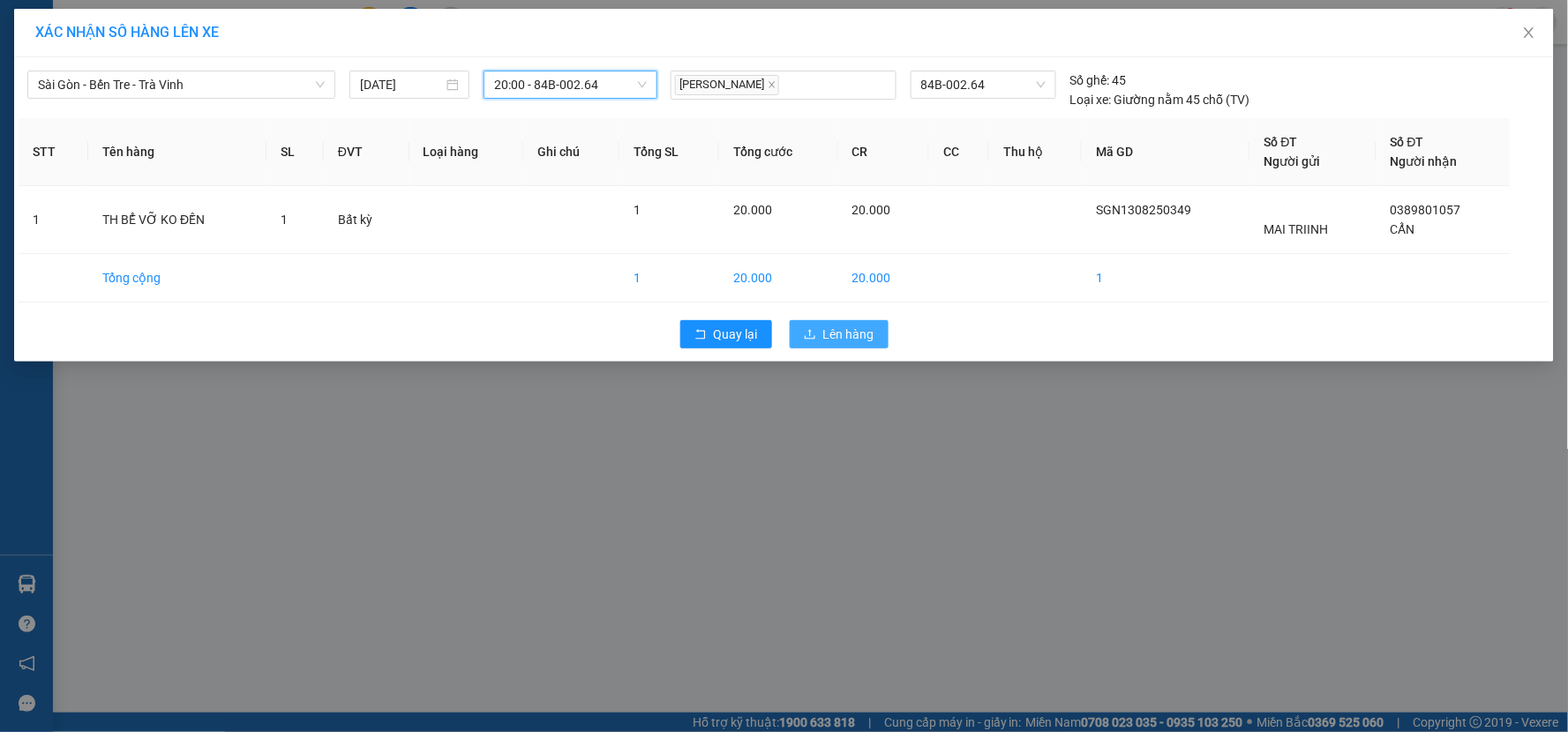
click at [818, 333] on button "Lên hàng" at bounding box center [839, 333] width 99 height 28
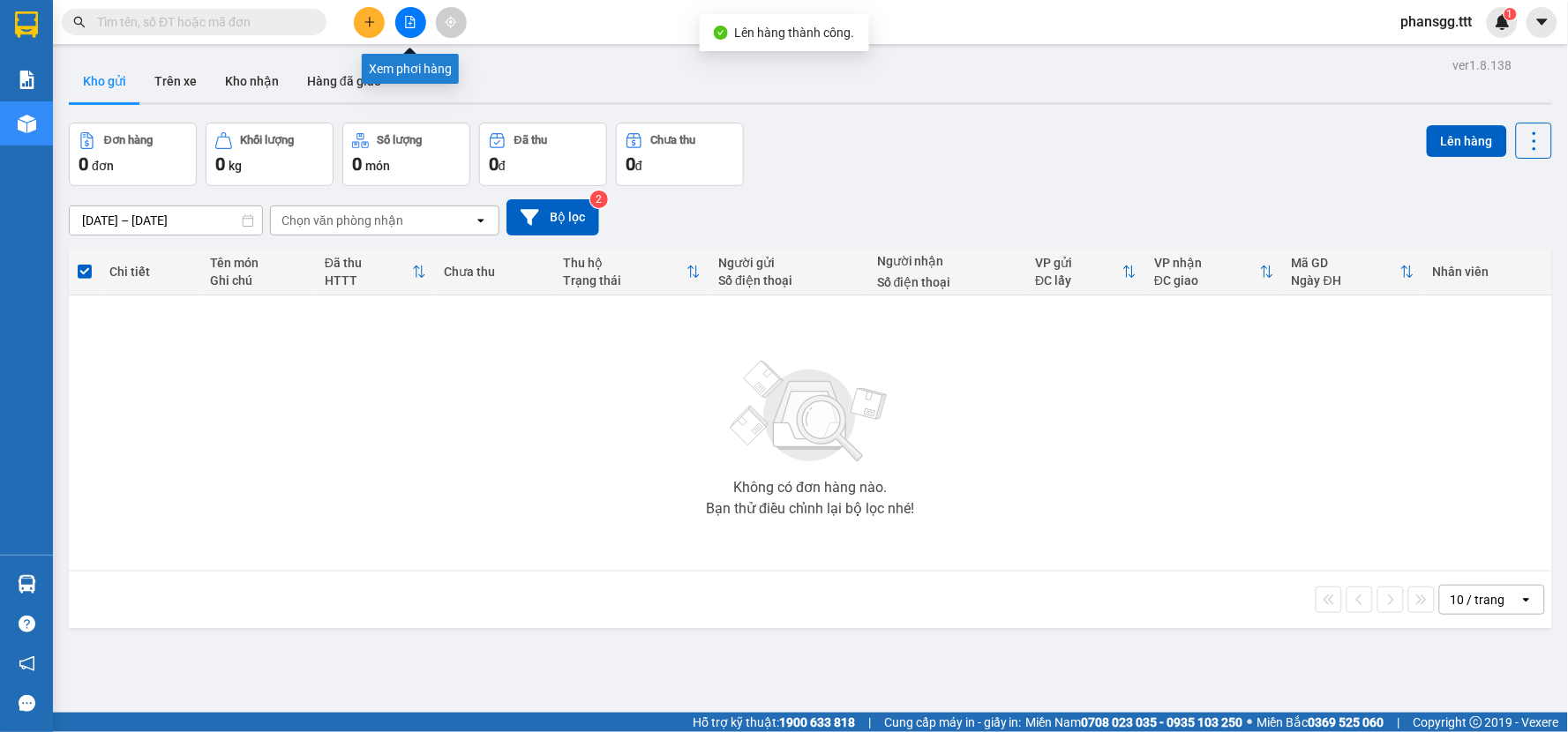
click at [407, 25] on icon "file-add" at bounding box center [411, 22] width 13 height 13
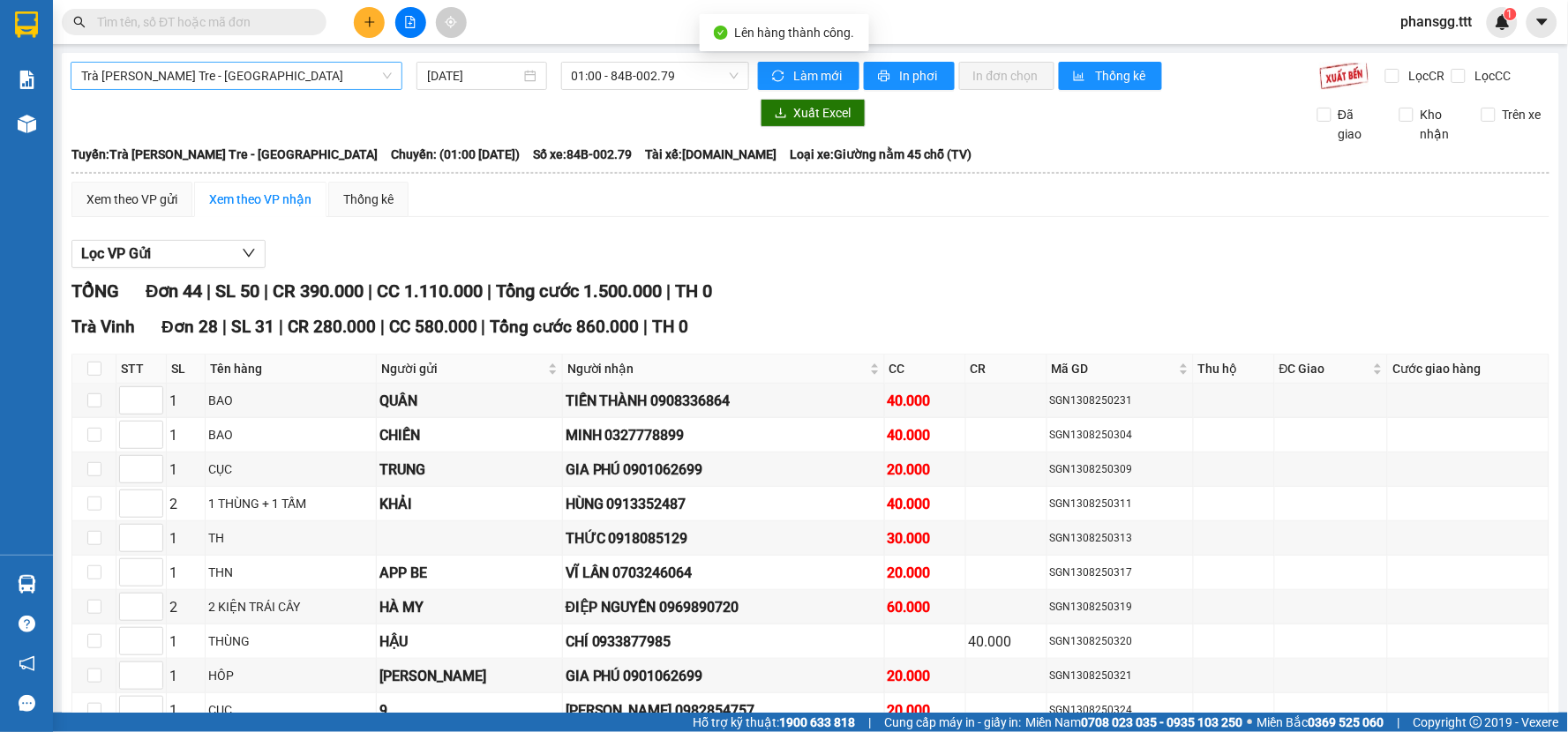
click at [204, 72] on span "Trà Vinh - Bến Tre - [GEOGRAPHIC_DATA]" at bounding box center [237, 76] width 310 height 27
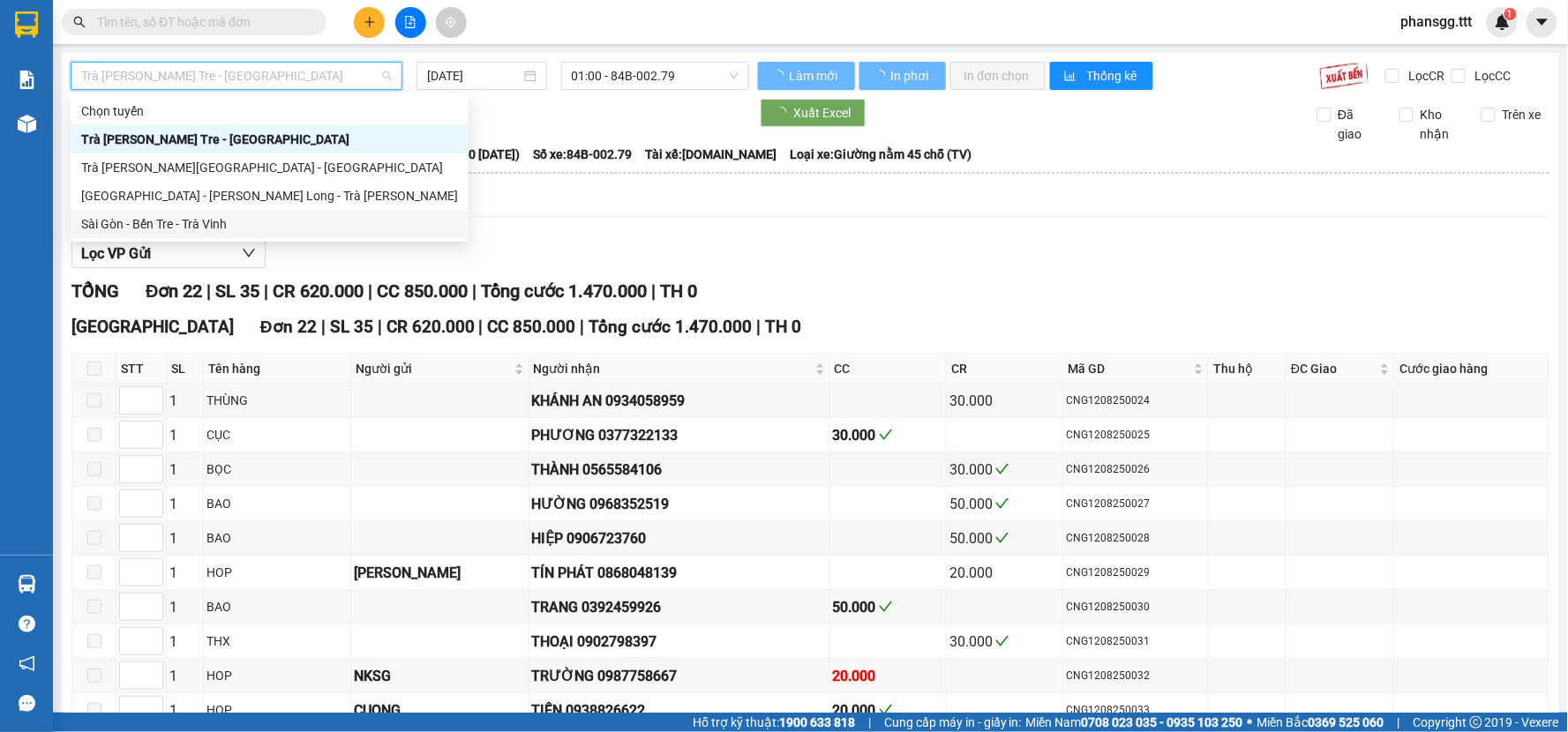
click at [169, 212] on div "Xem theo VP gửi" at bounding box center [132, 199] width 121 height 35
click at [175, 212] on div "Xem theo VP gửi" at bounding box center [132, 199] width 121 height 35
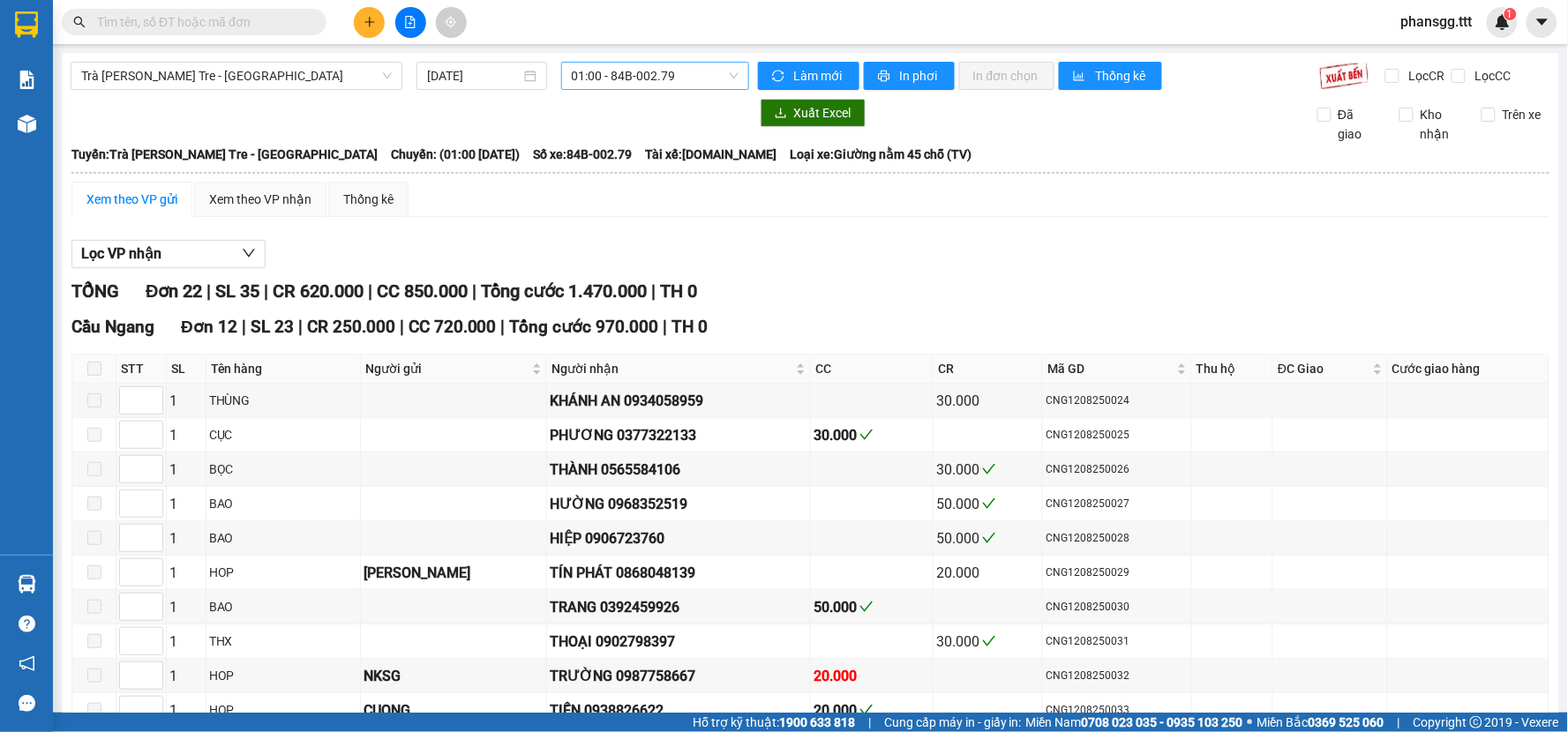
click at [637, 82] on span "01:00 - 84B-002.79" at bounding box center [655, 76] width 167 height 27
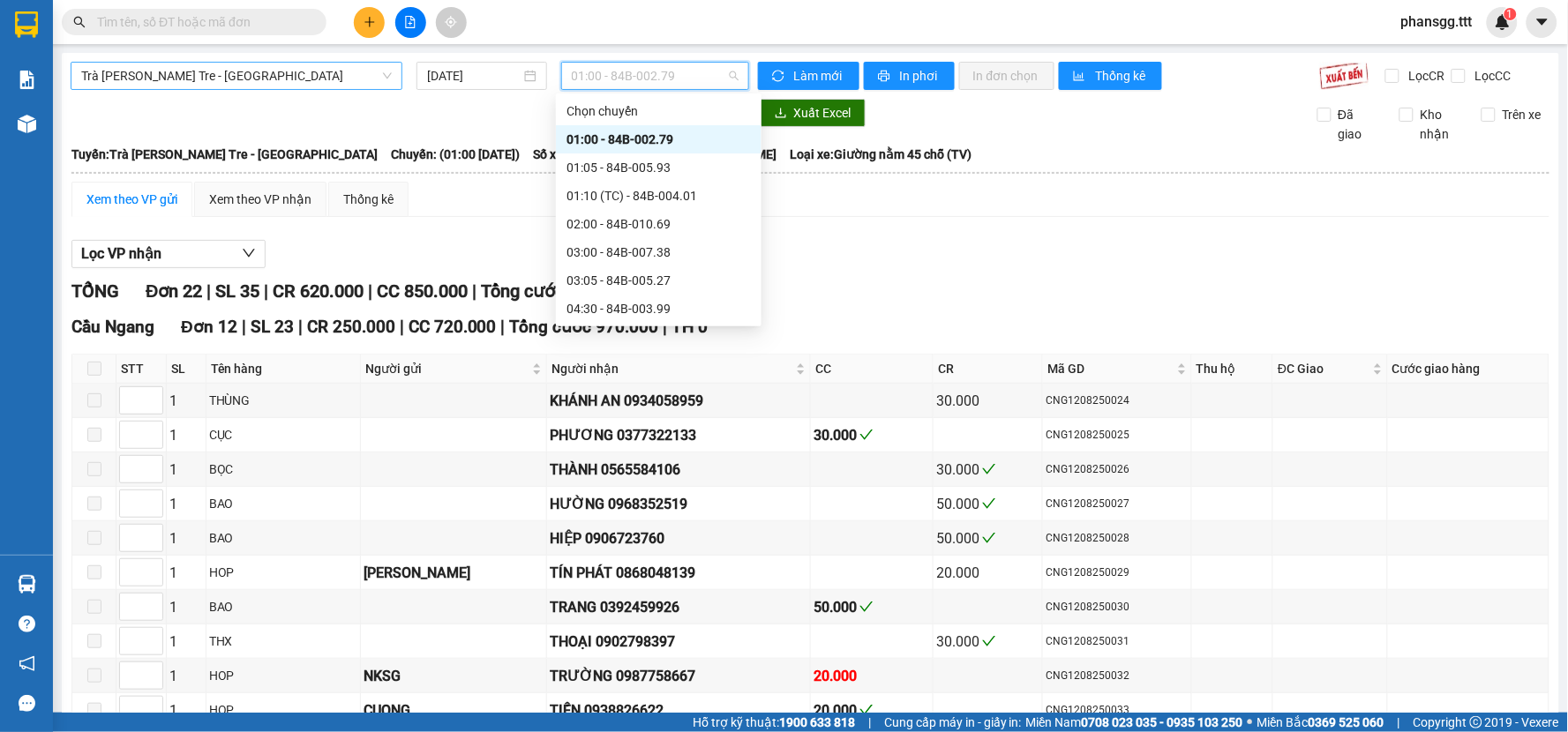
click at [233, 66] on span "Trà Vinh - Bến Tre - [GEOGRAPHIC_DATA]" at bounding box center [237, 76] width 310 height 27
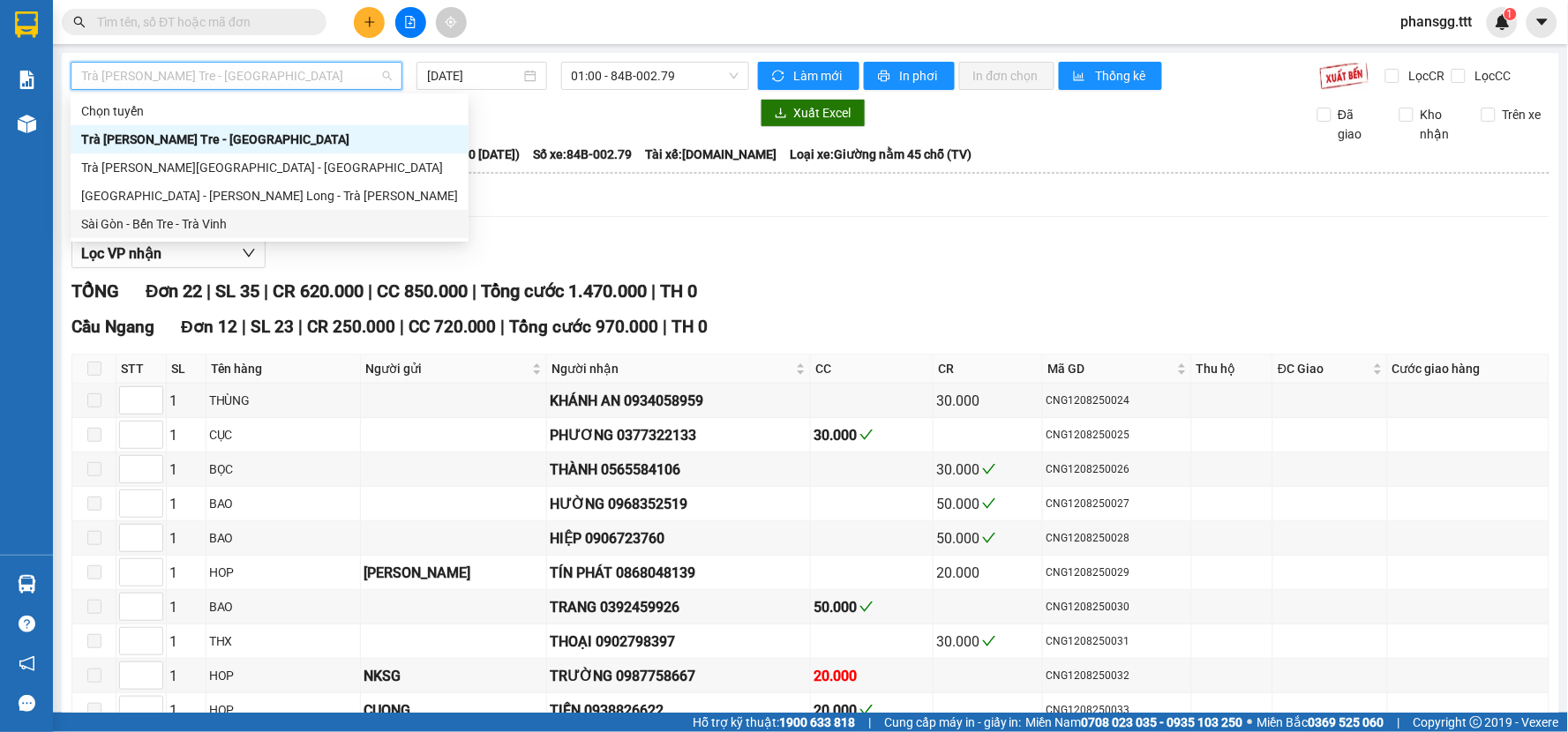
click at [174, 217] on div "Sài Gòn - Bến Tre - Trà Vinh" at bounding box center [270, 224] width 377 height 20
type input "[DATE]"
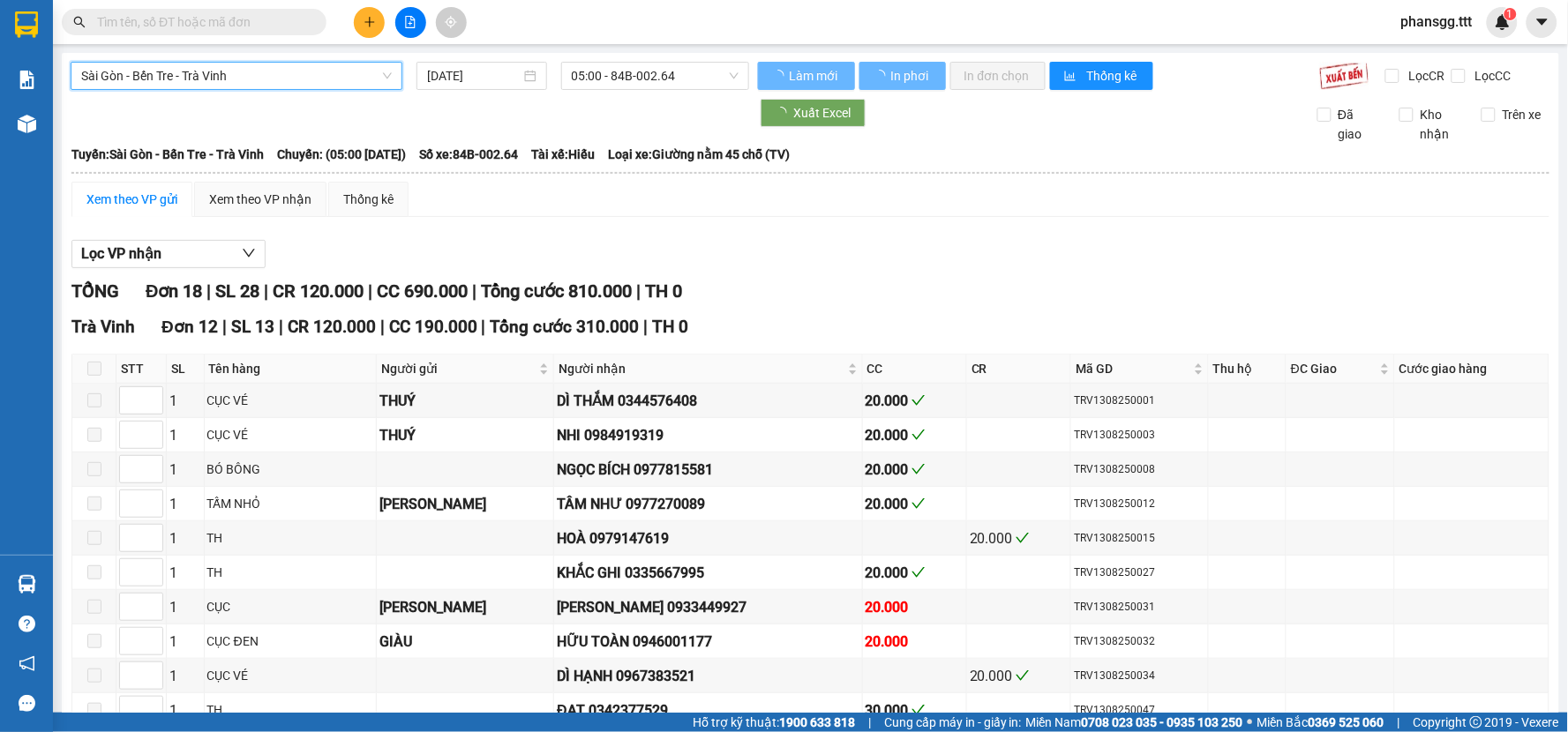
click at [677, 83] on span "05:00 - 84B-002.64" at bounding box center [655, 76] width 167 height 27
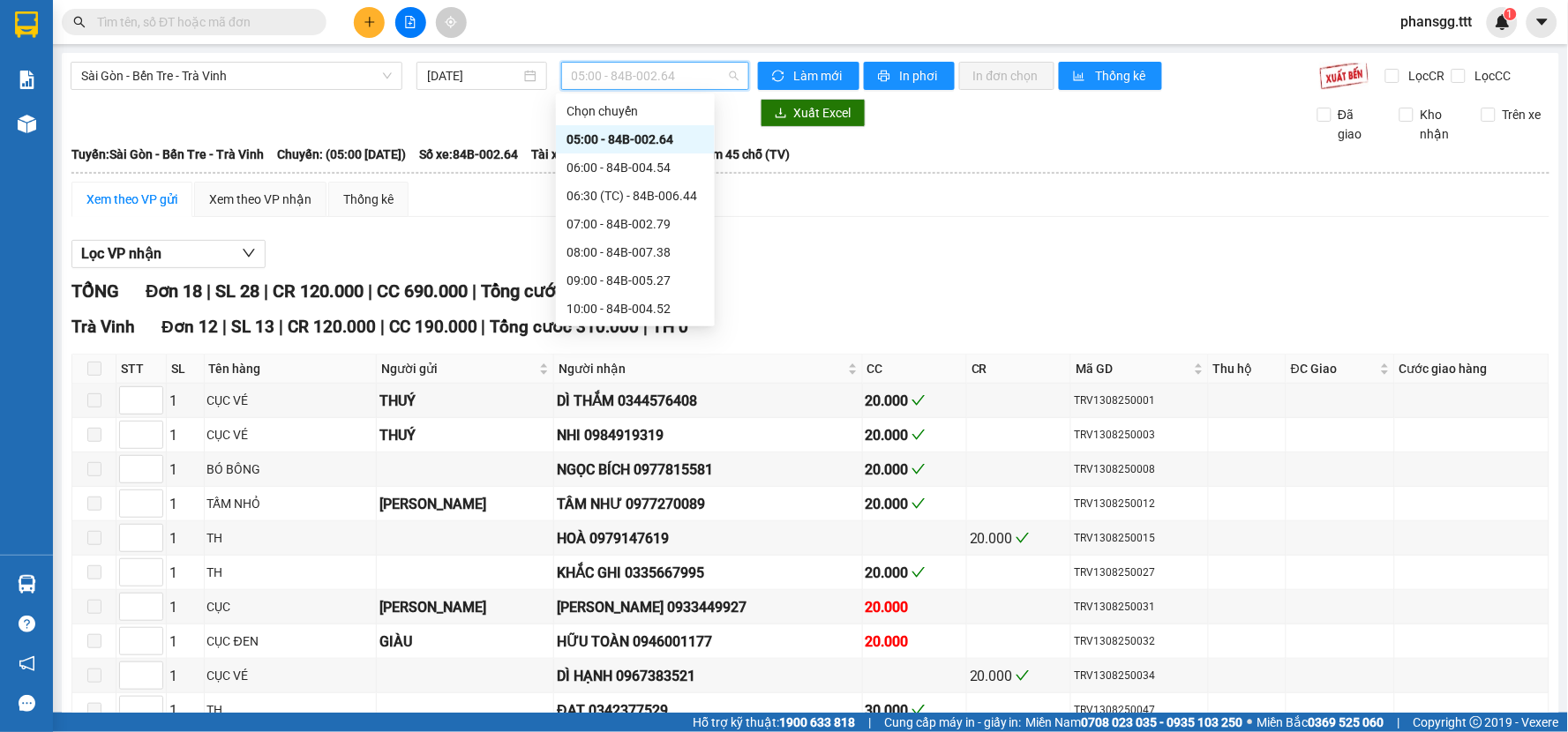
click at [611, 638] on div "20:00 - 84B-002.64" at bounding box center [636, 648] width 138 height 20
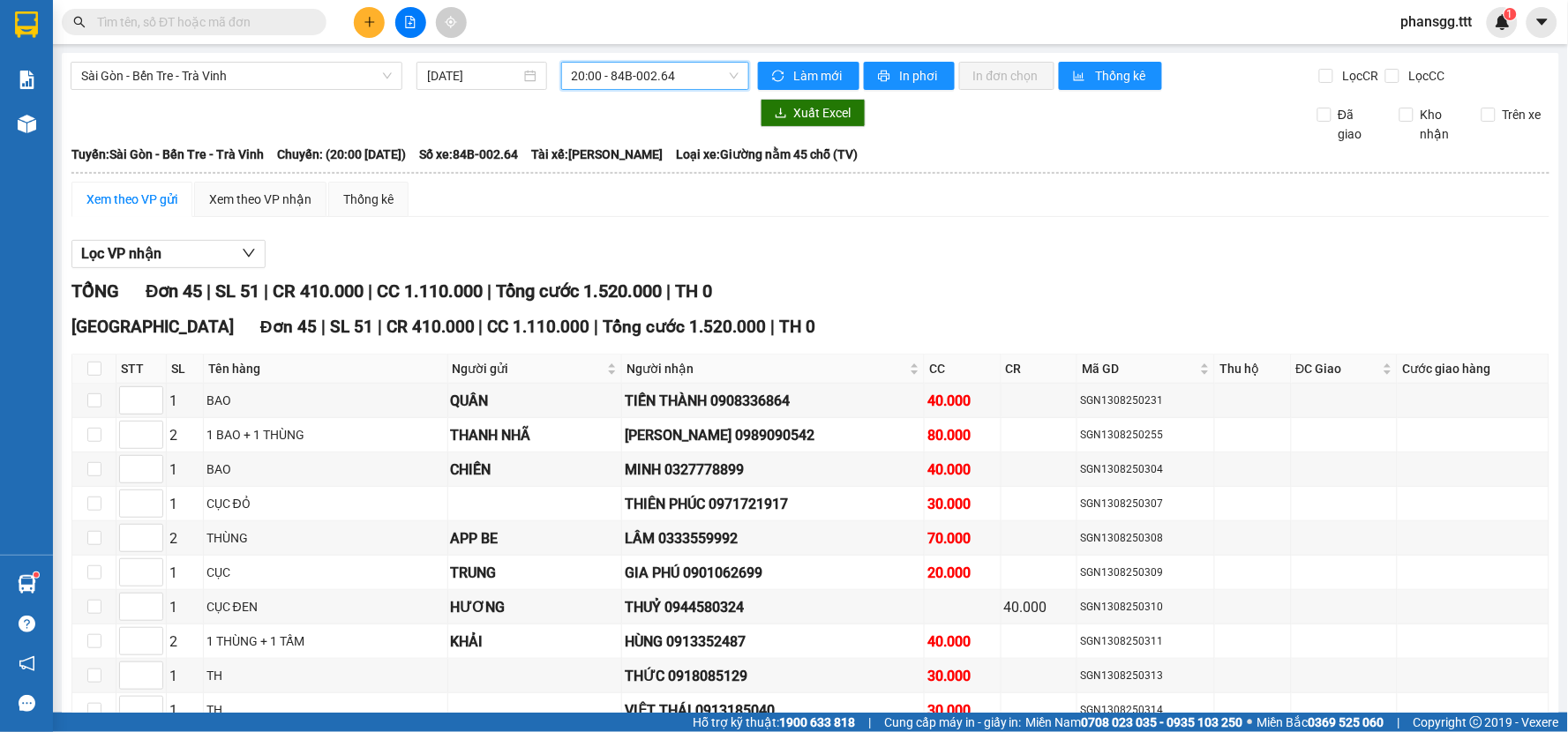
click at [306, 83] on span "Sài Gòn - Bến Tre - Trà Vinh" at bounding box center [237, 76] width 310 height 27
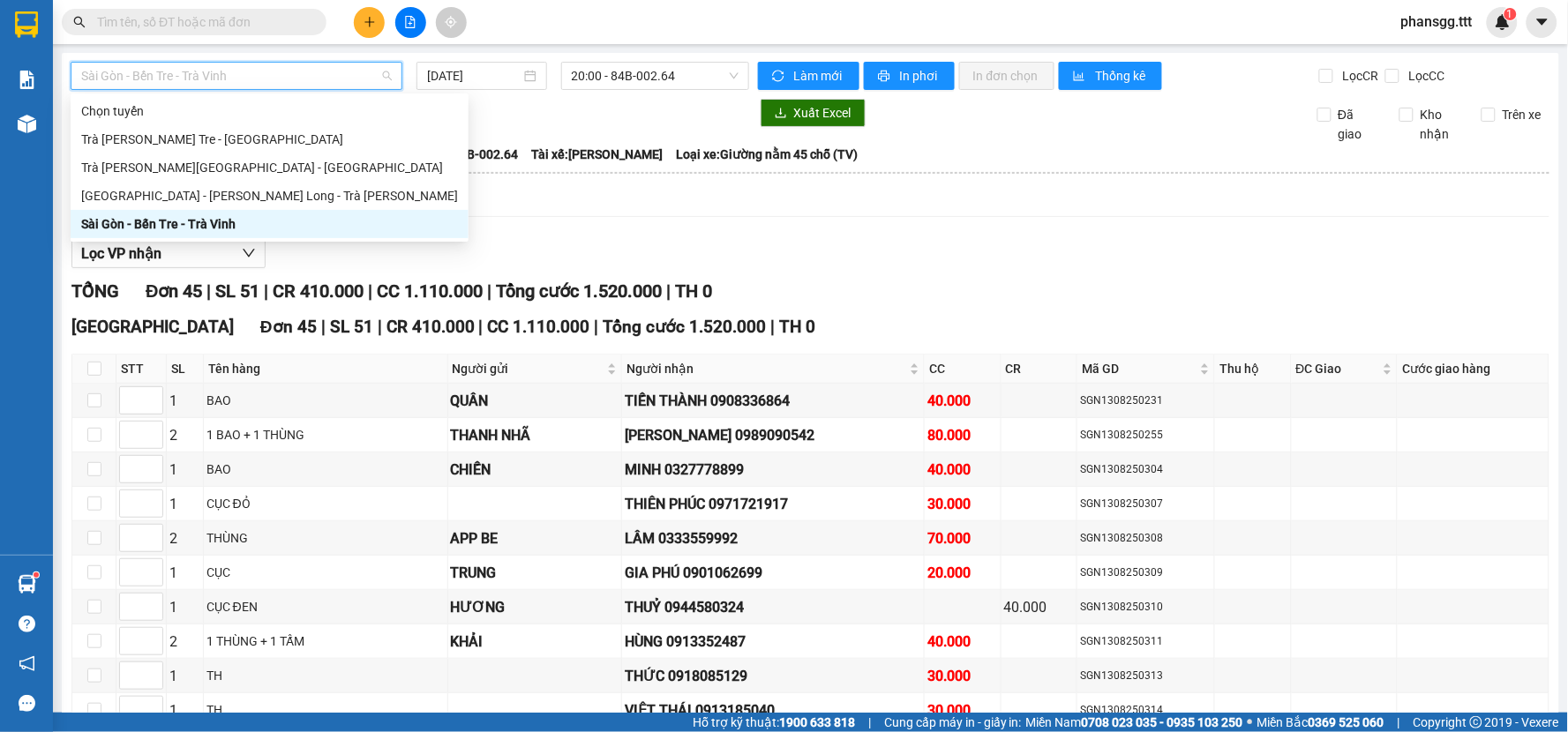
click at [205, 218] on div "Sài Gòn - Bến Tre - Trà Vinh" at bounding box center [270, 224] width 377 height 20
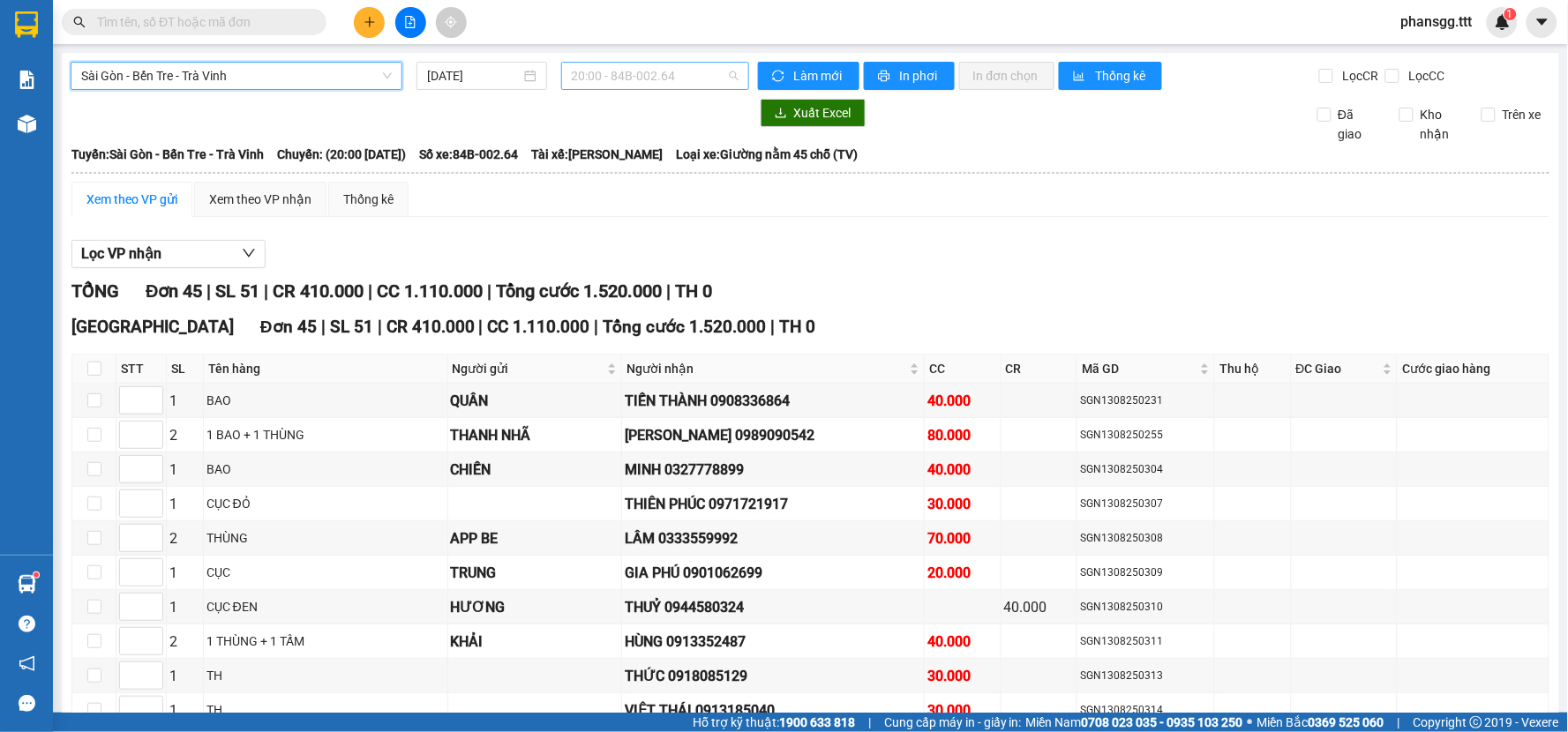
click at [631, 72] on span "20:00 - 84B-002.64" at bounding box center [655, 76] width 167 height 27
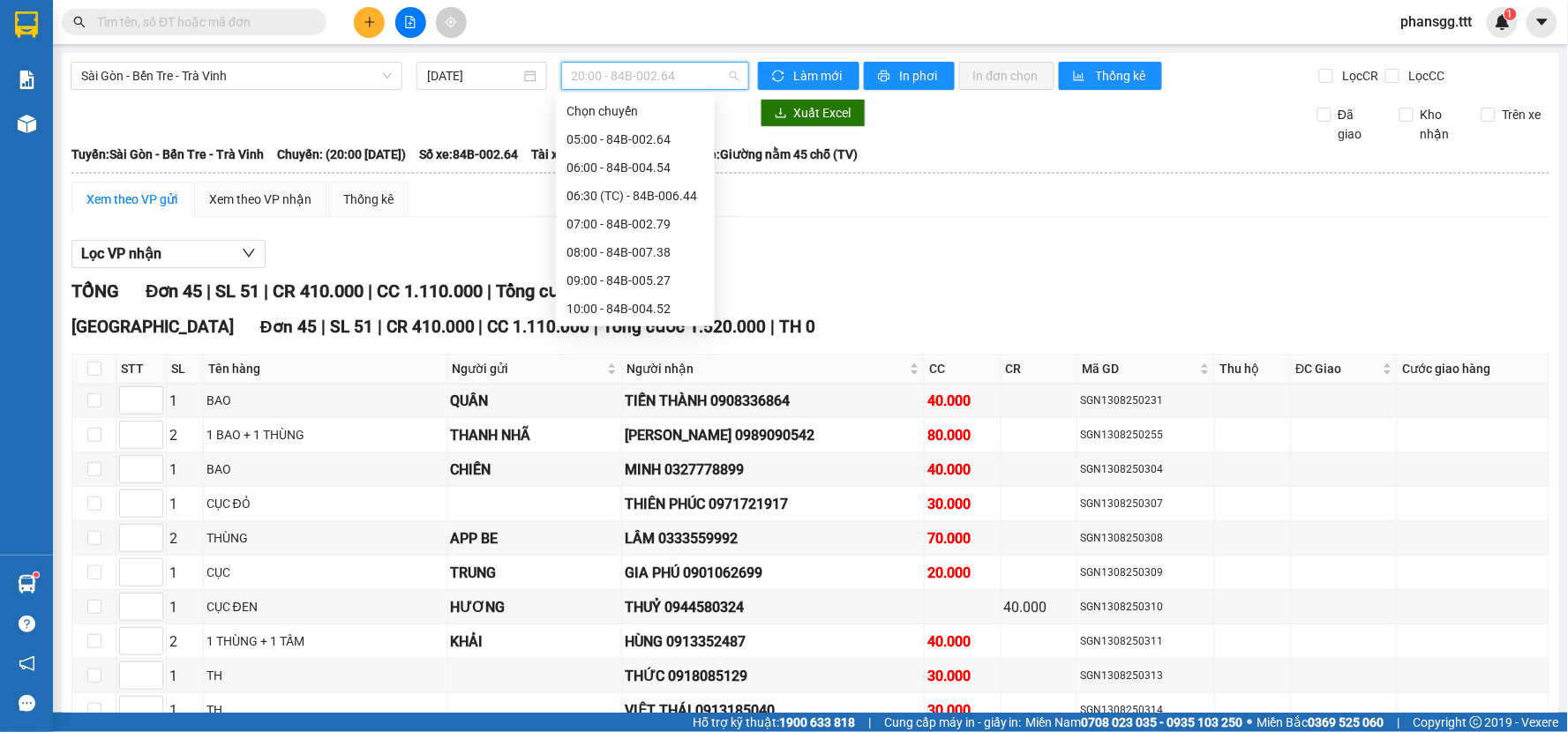
click at [609, 638] on div "20:00 - 84B-002.64" at bounding box center [636, 648] width 138 height 20
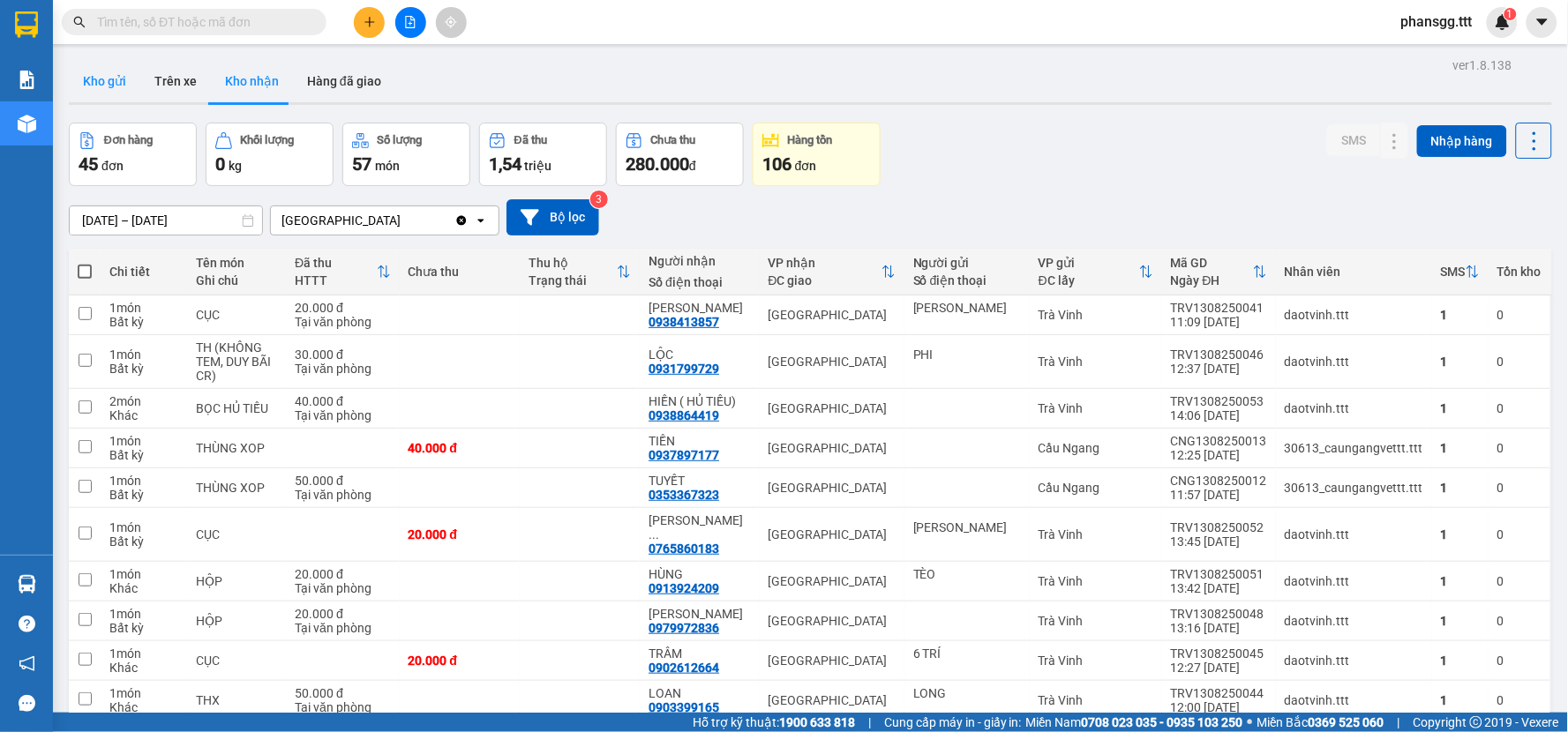
click at [112, 82] on button "Kho gửi" at bounding box center [105, 81] width 72 height 42
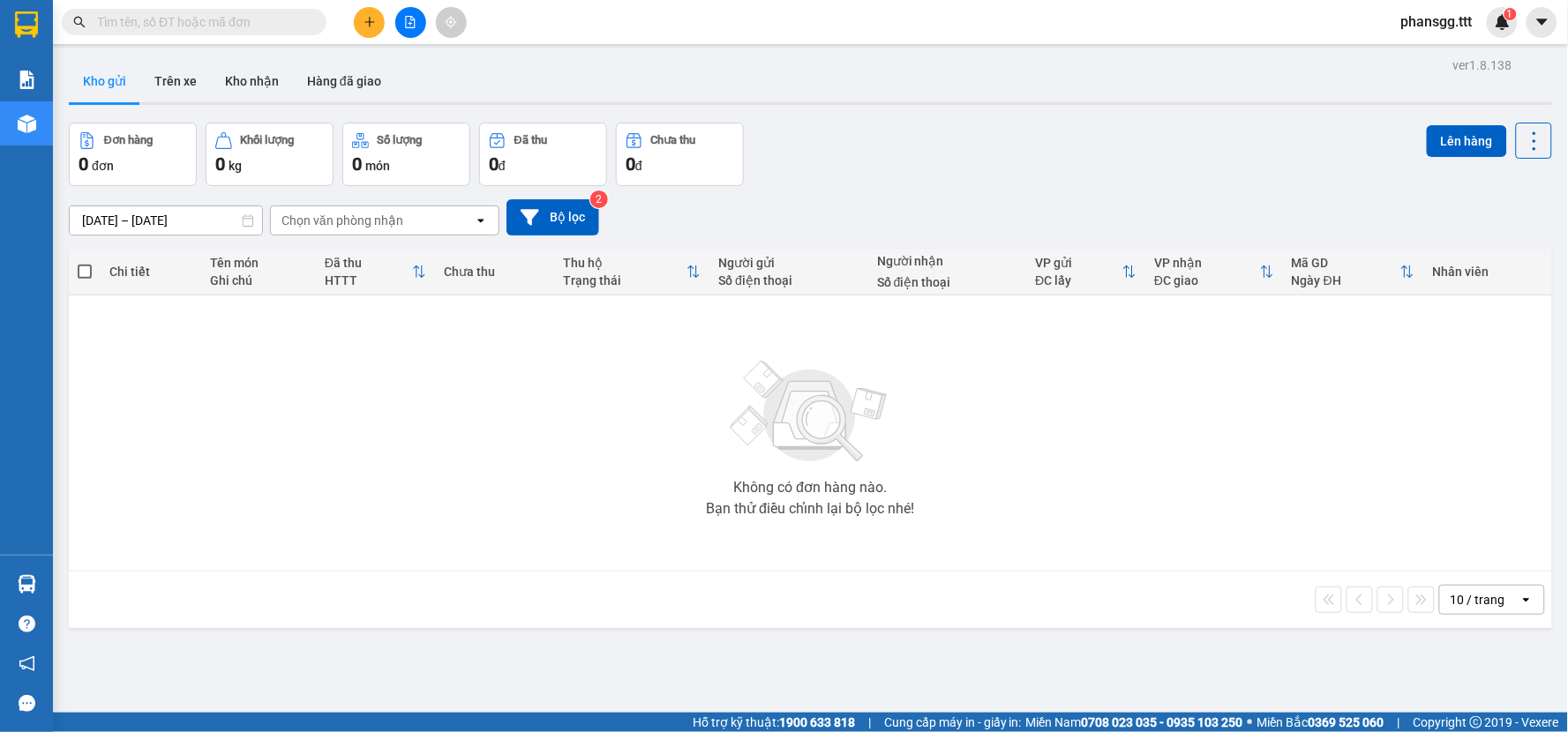
click at [407, 13] on button at bounding box center [411, 22] width 30 height 30
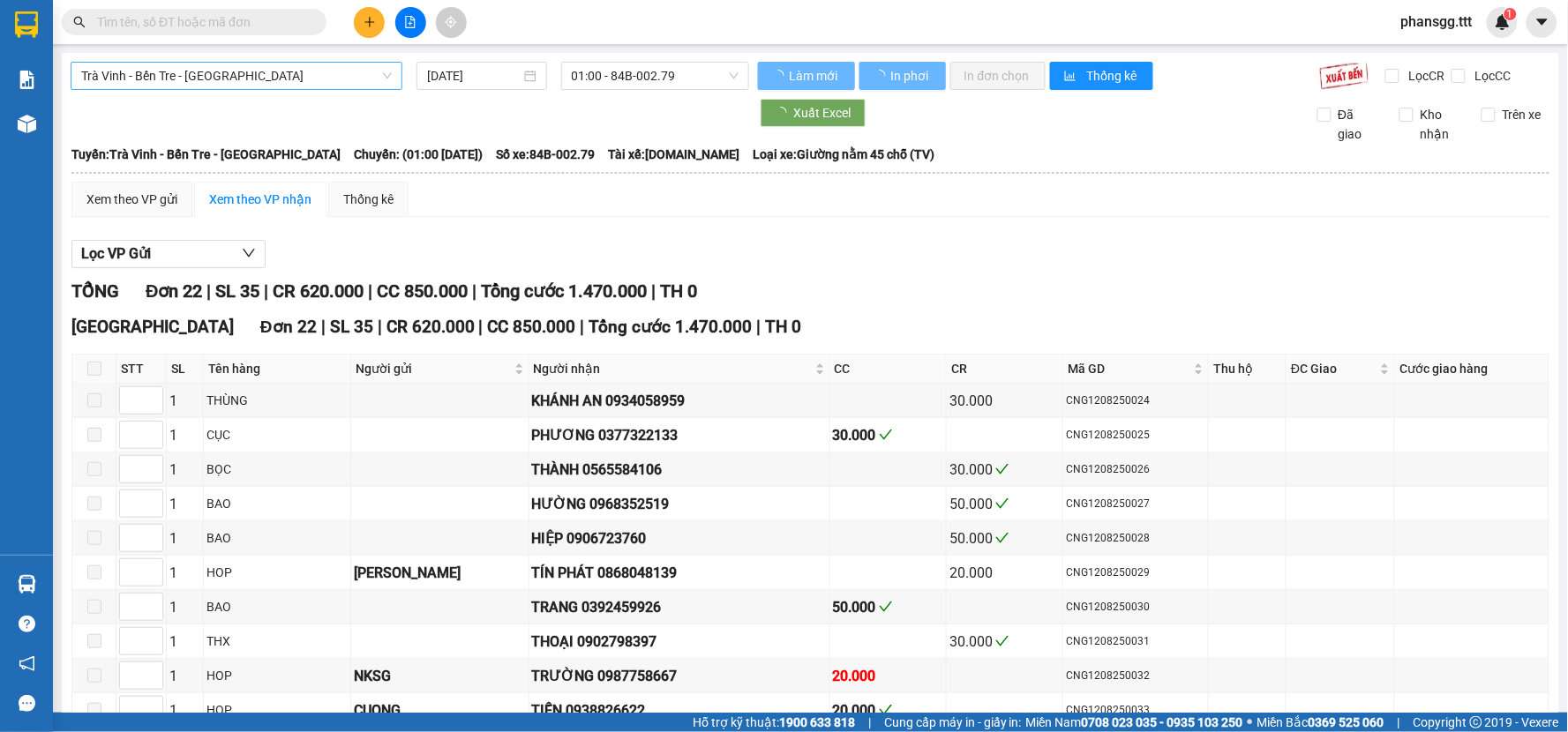
click at [247, 71] on span "Trà Vinh - Bến Tre - [GEOGRAPHIC_DATA]" at bounding box center [237, 76] width 310 height 27
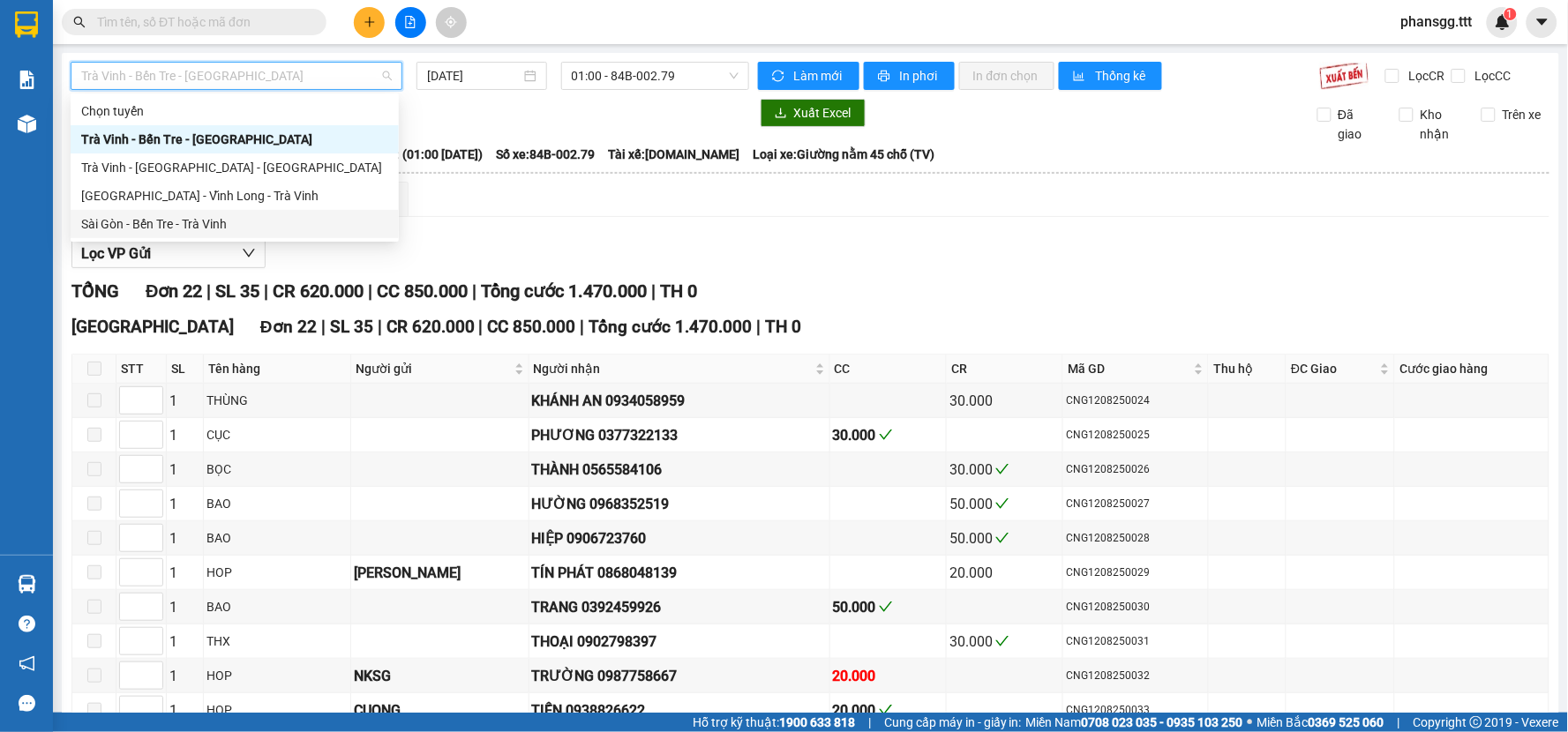
click at [248, 226] on div "Sài Gòn - Bến Tre - Trà Vinh" at bounding box center [235, 224] width 307 height 20
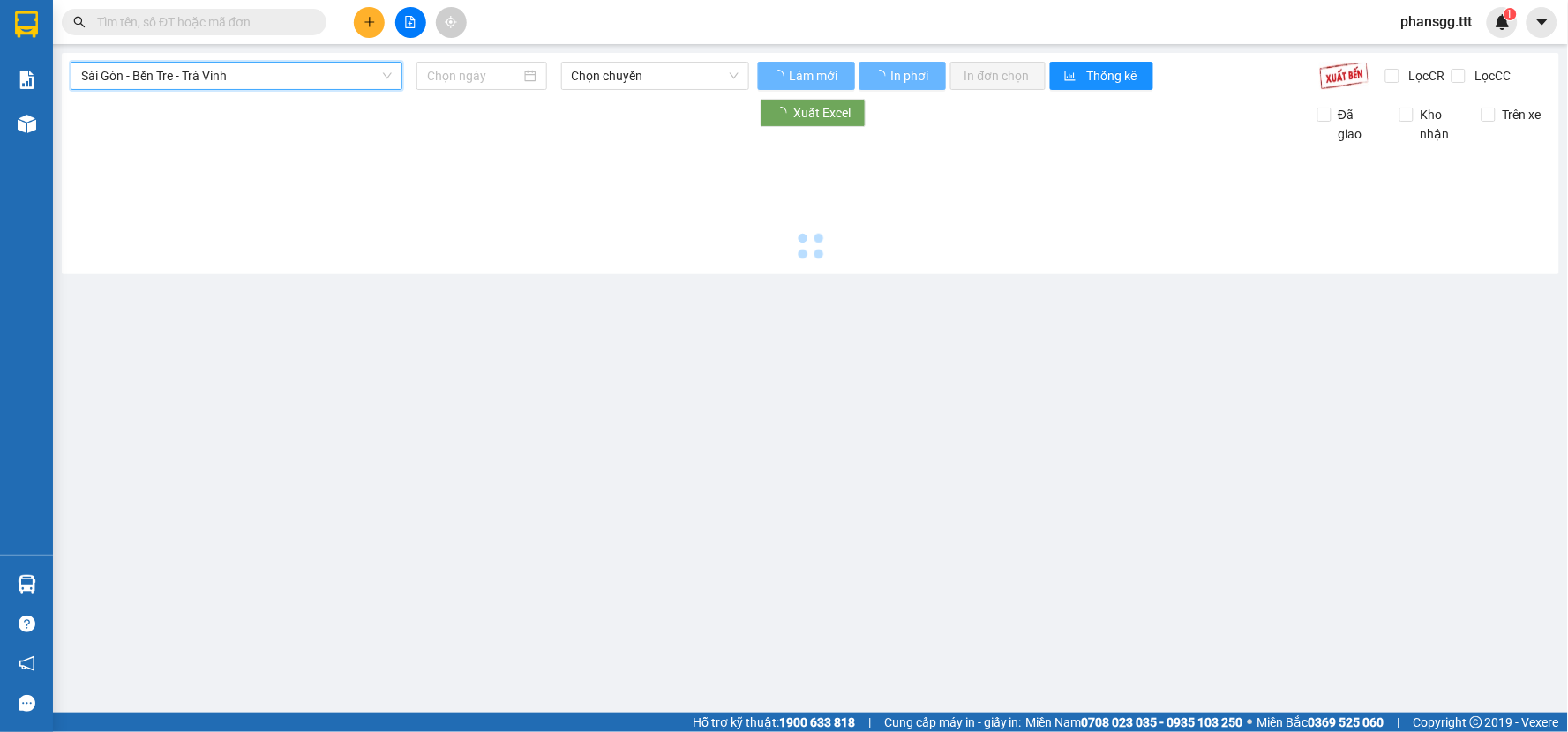
type input "[DATE]"
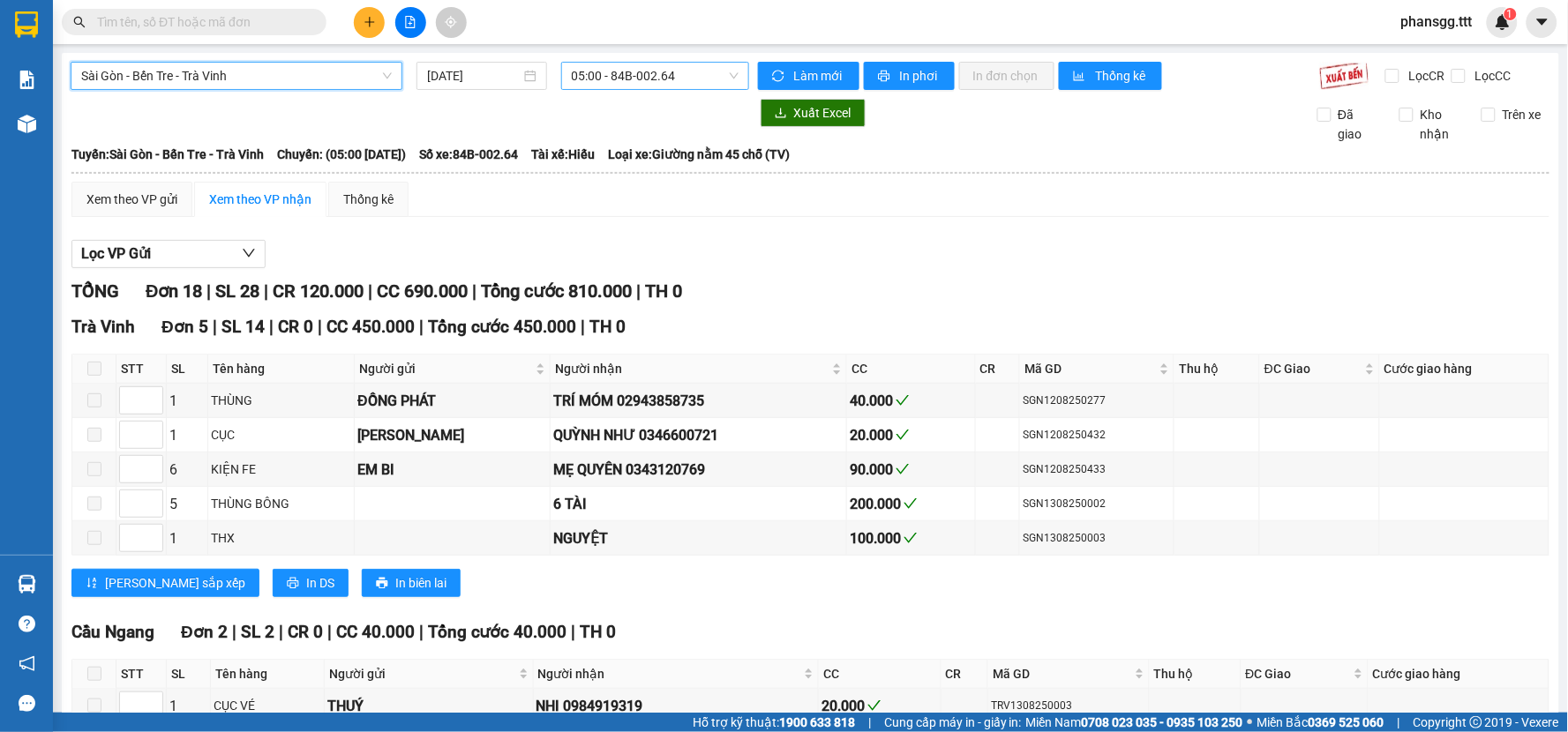
click at [595, 73] on span "05:00 - 84B-002.64" at bounding box center [655, 76] width 167 height 27
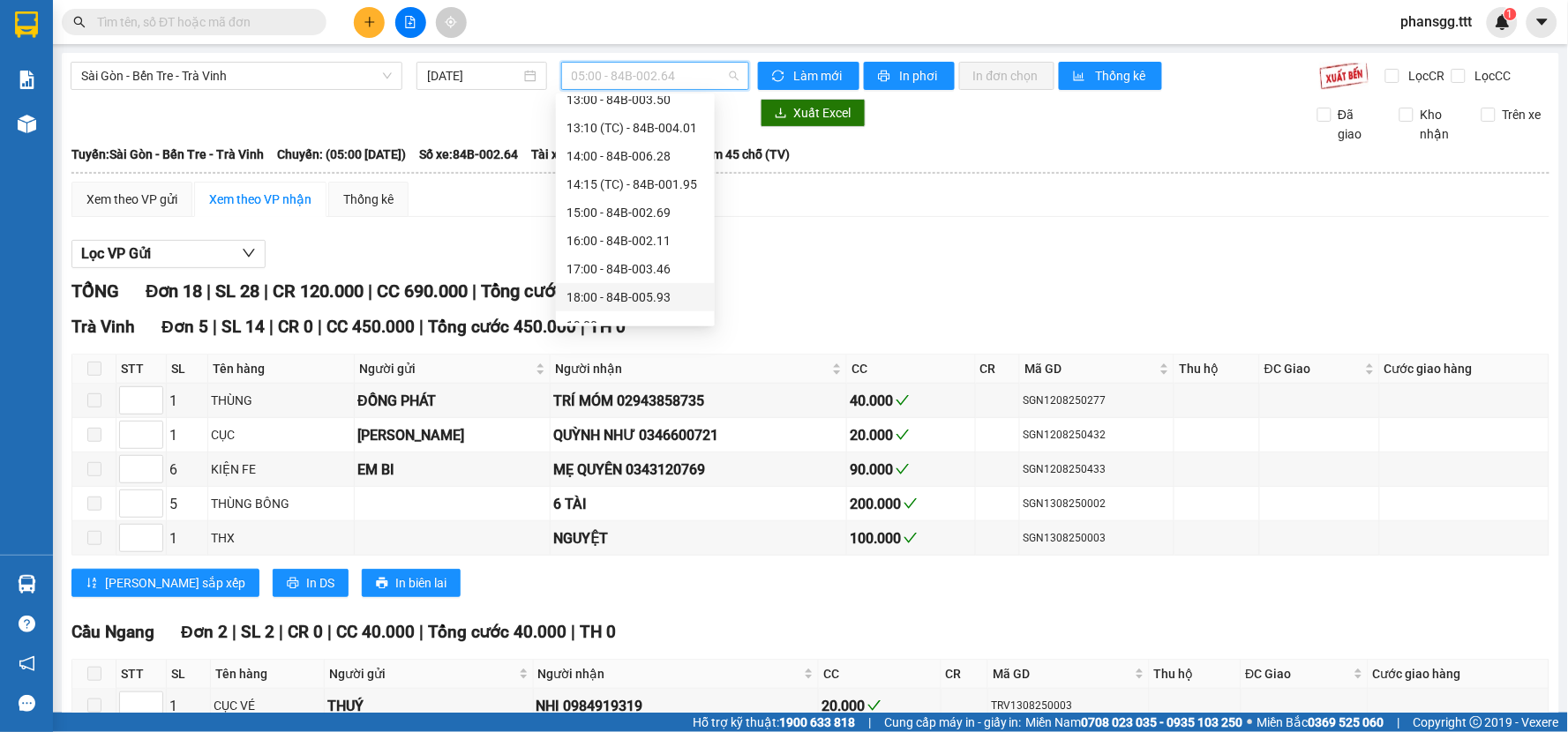
scroll to position [395, 0]
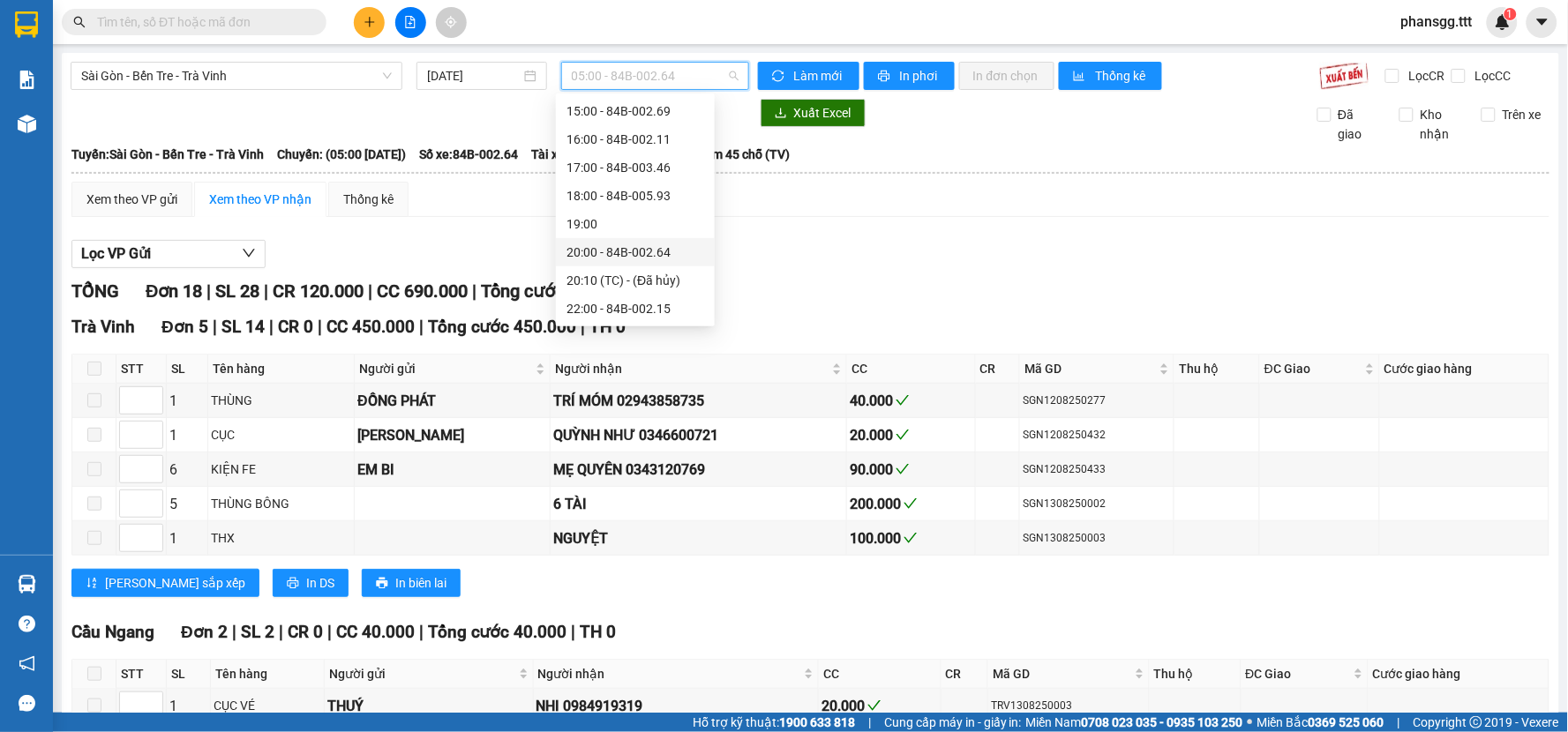
click at [597, 247] on div "20:00 - 84B-002.64" at bounding box center [636, 253] width 138 height 20
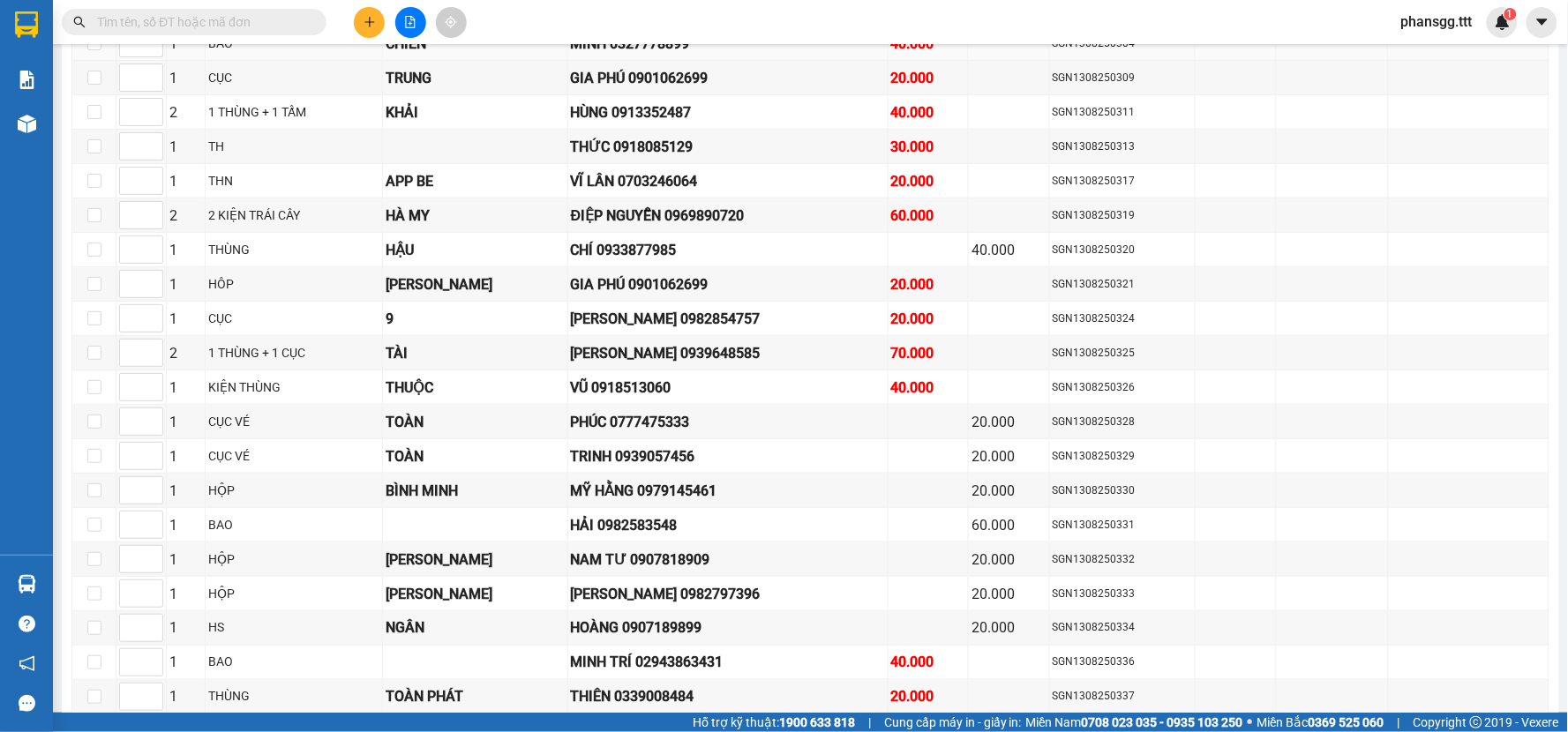
scroll to position [882, 0]
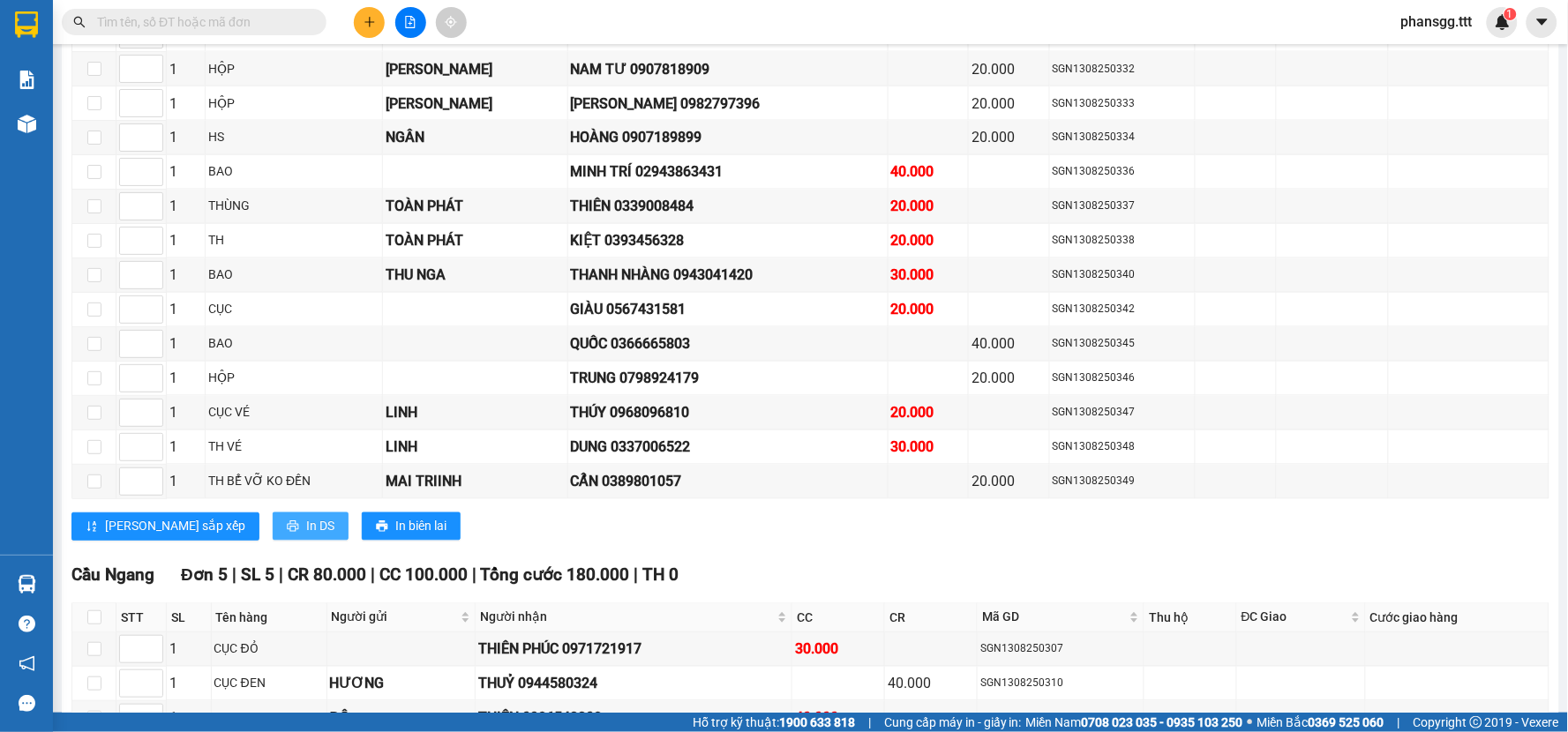
click at [307, 526] on span "In DS" at bounding box center [320, 527] width 28 height 20
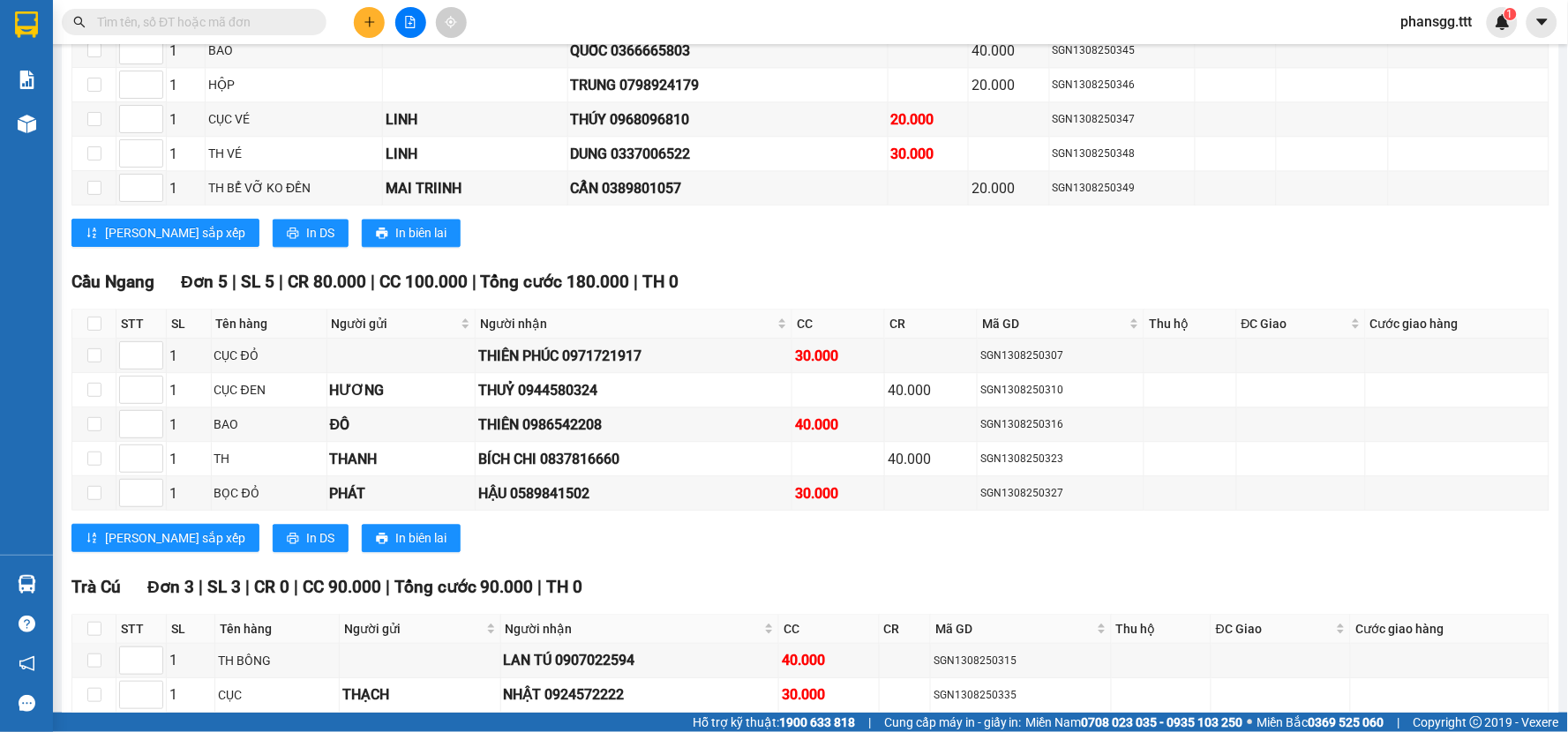
scroll to position [1371, 0]
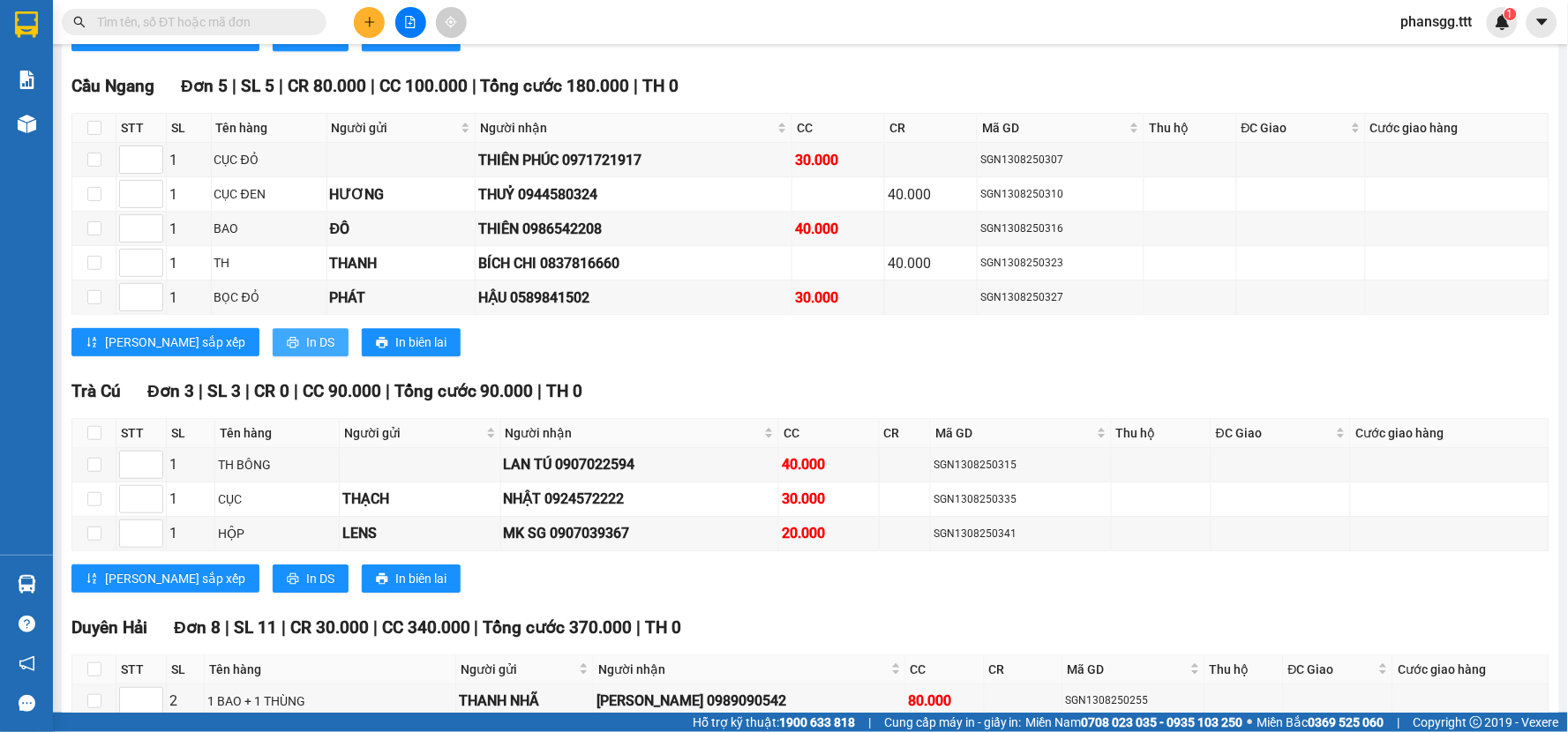
click at [273, 340] on button "In DS" at bounding box center [310, 341] width 76 height 28
click at [287, 585] on icon "printer" at bounding box center [293, 579] width 13 height 13
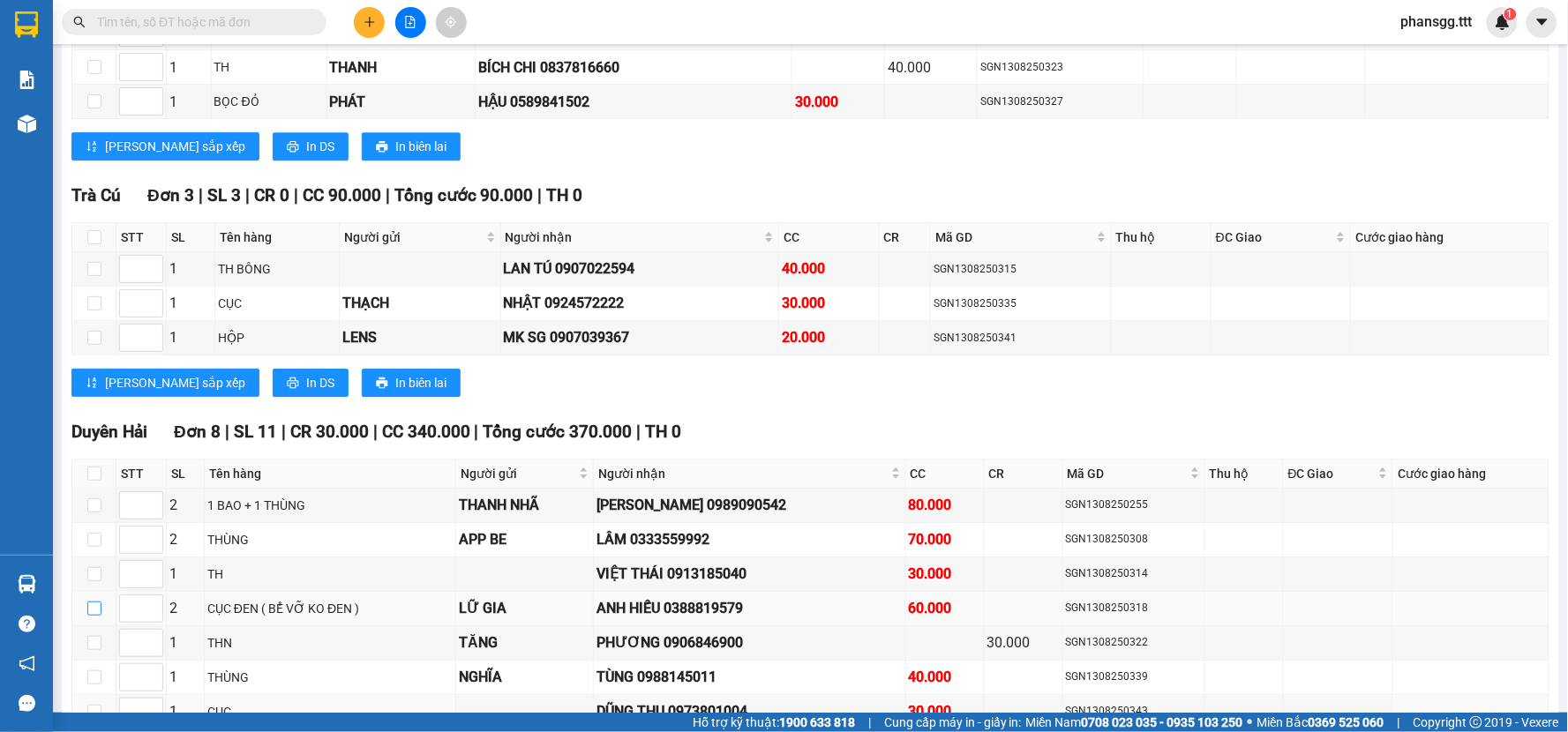
scroll to position [1722, 0]
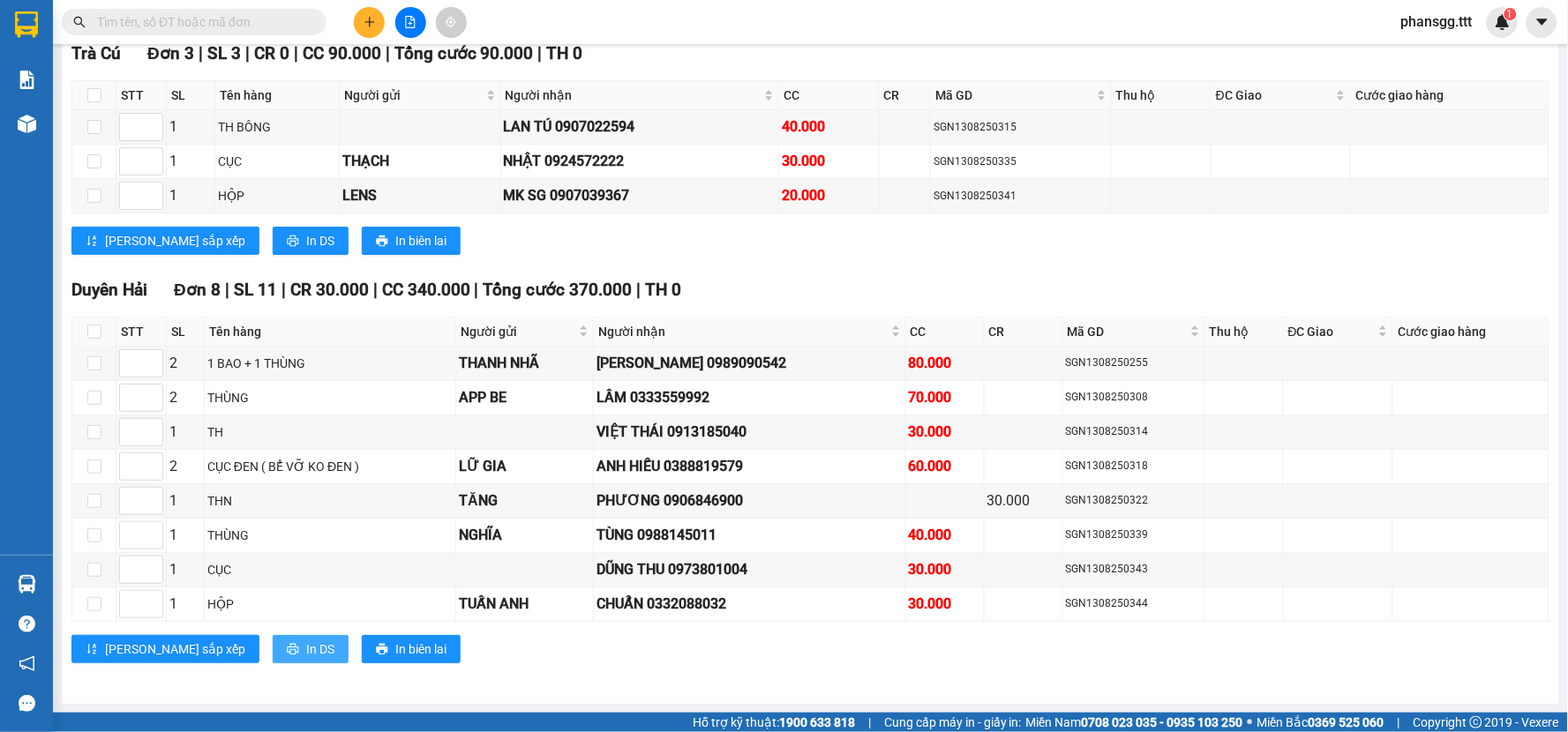
click at [273, 659] on button "In DS" at bounding box center [310, 649] width 76 height 28
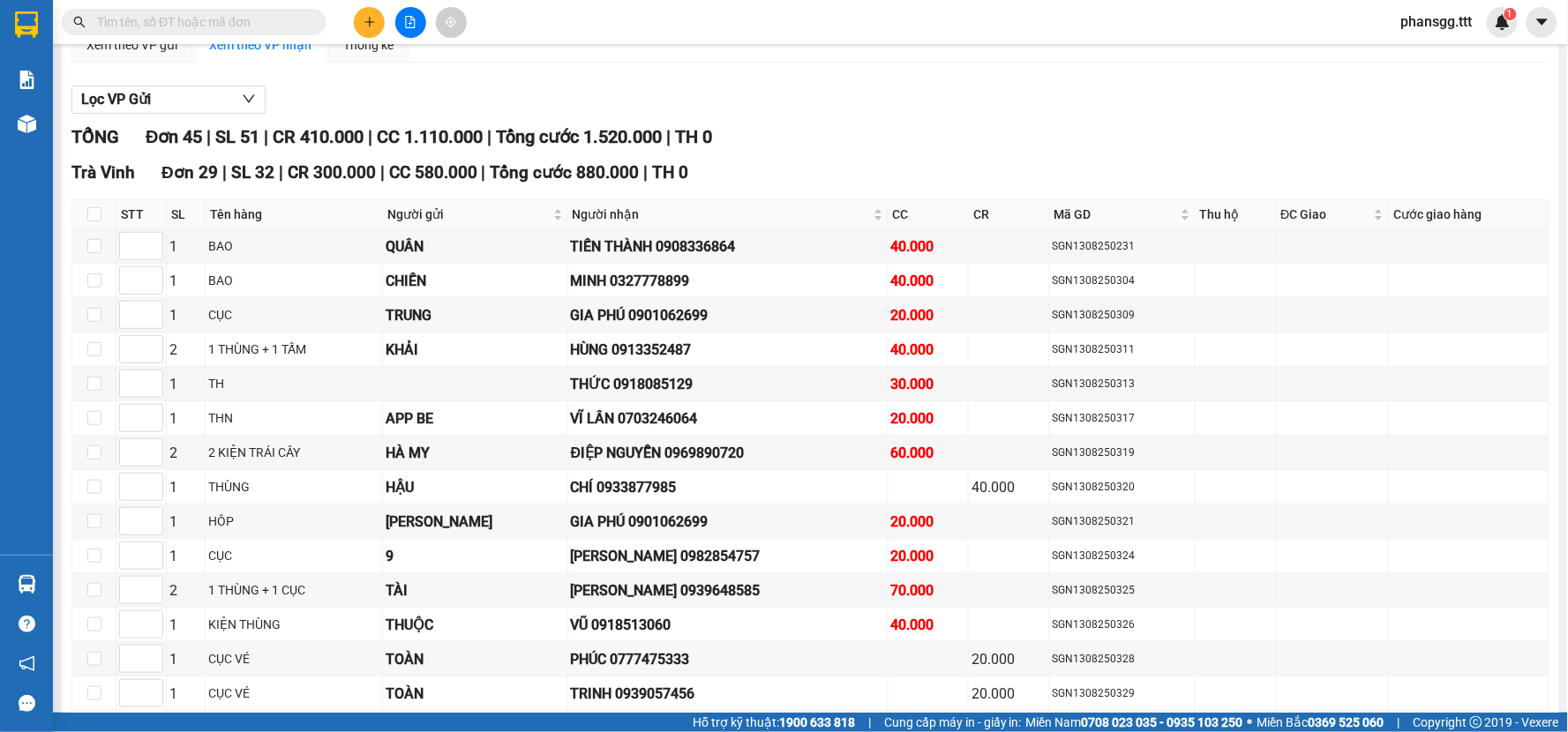
scroll to position [0, 0]
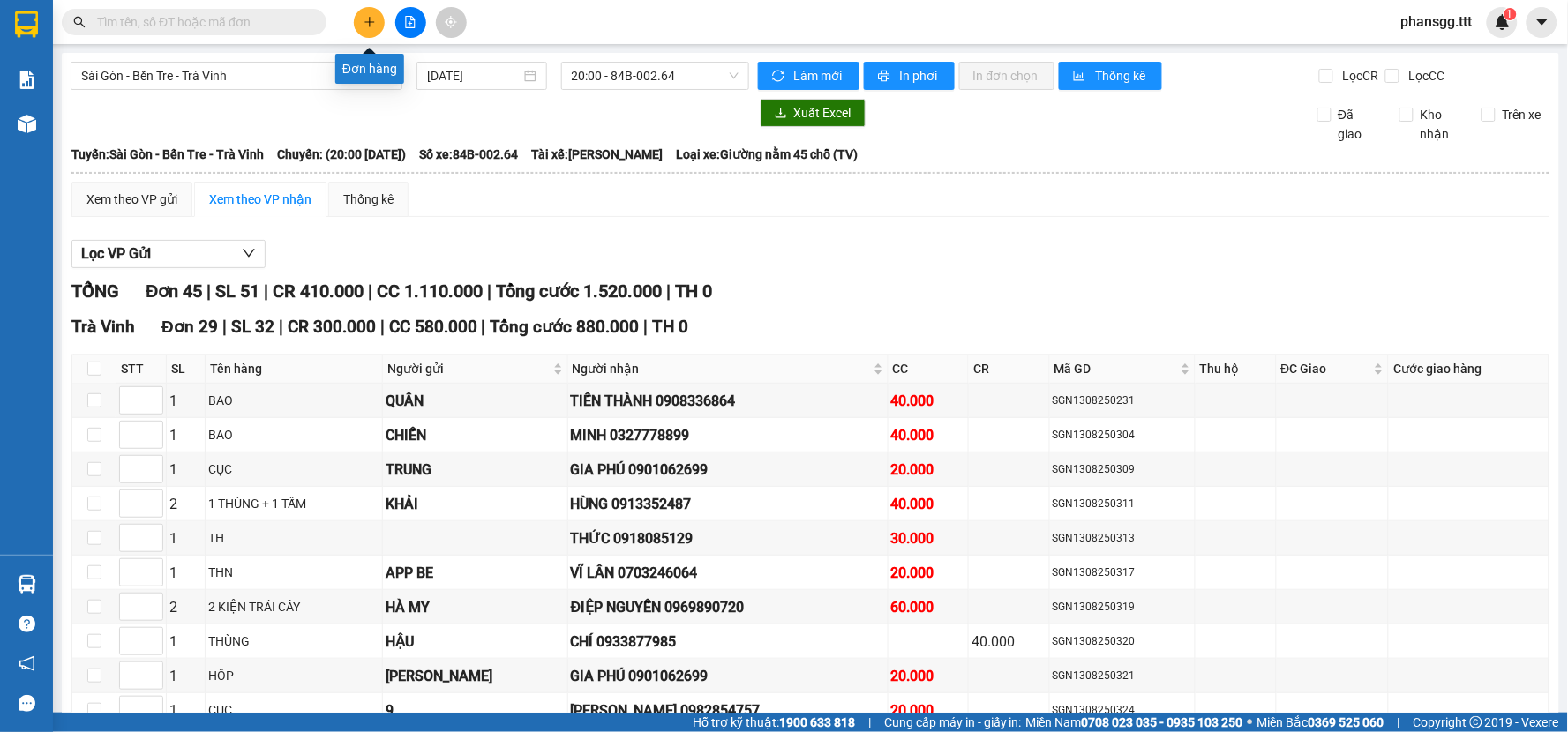
click at [371, 21] on icon "plus" at bounding box center [369, 22] width 13 height 13
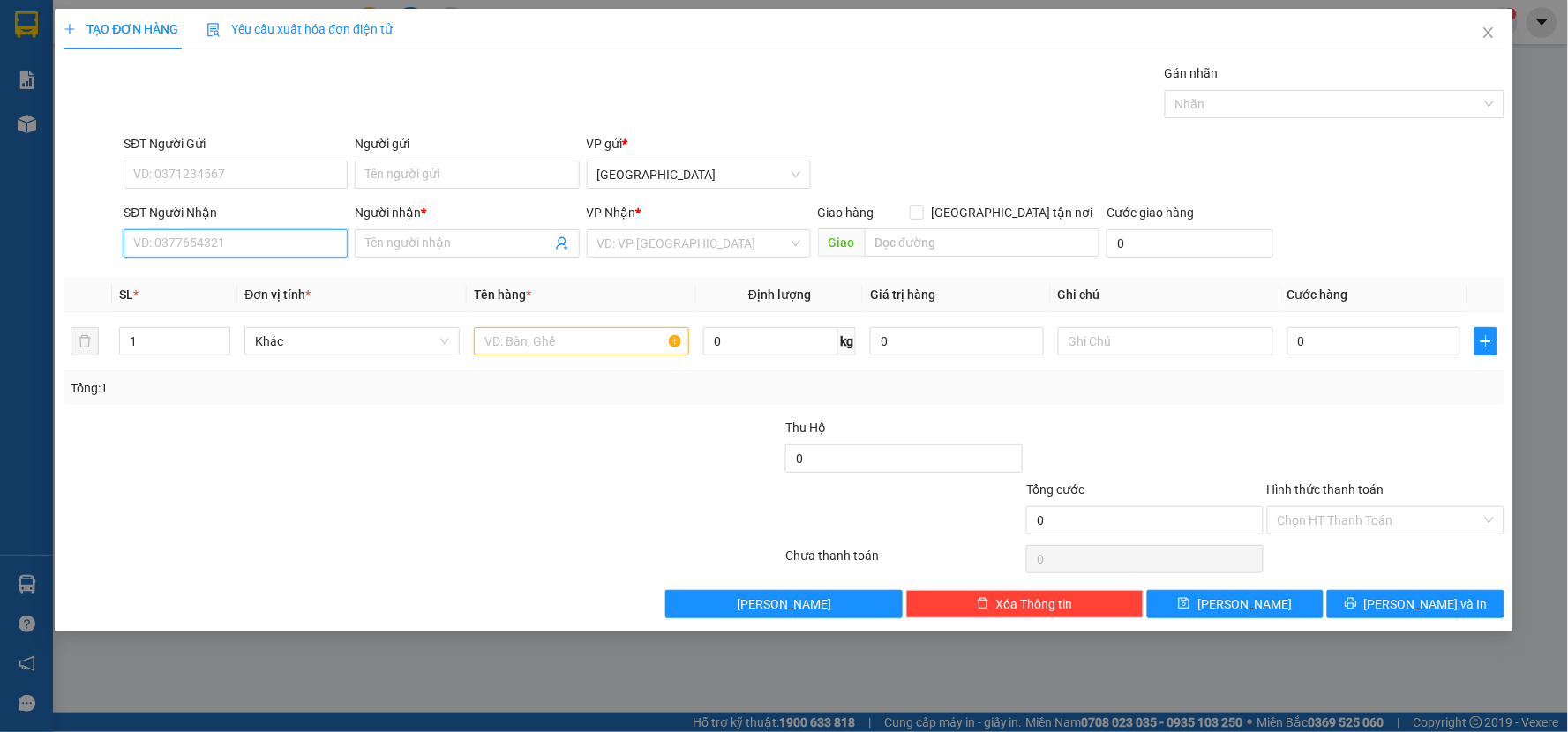
click at [235, 255] on input "SĐT Người Nhận" at bounding box center [236, 243] width 224 height 28
click at [249, 277] on div "0919482397 - [GEOGRAPHIC_DATA]" at bounding box center [236, 279] width 203 height 20
type input "0919482397"
type input "[PERSON_NAME]"
type input "0919482397"
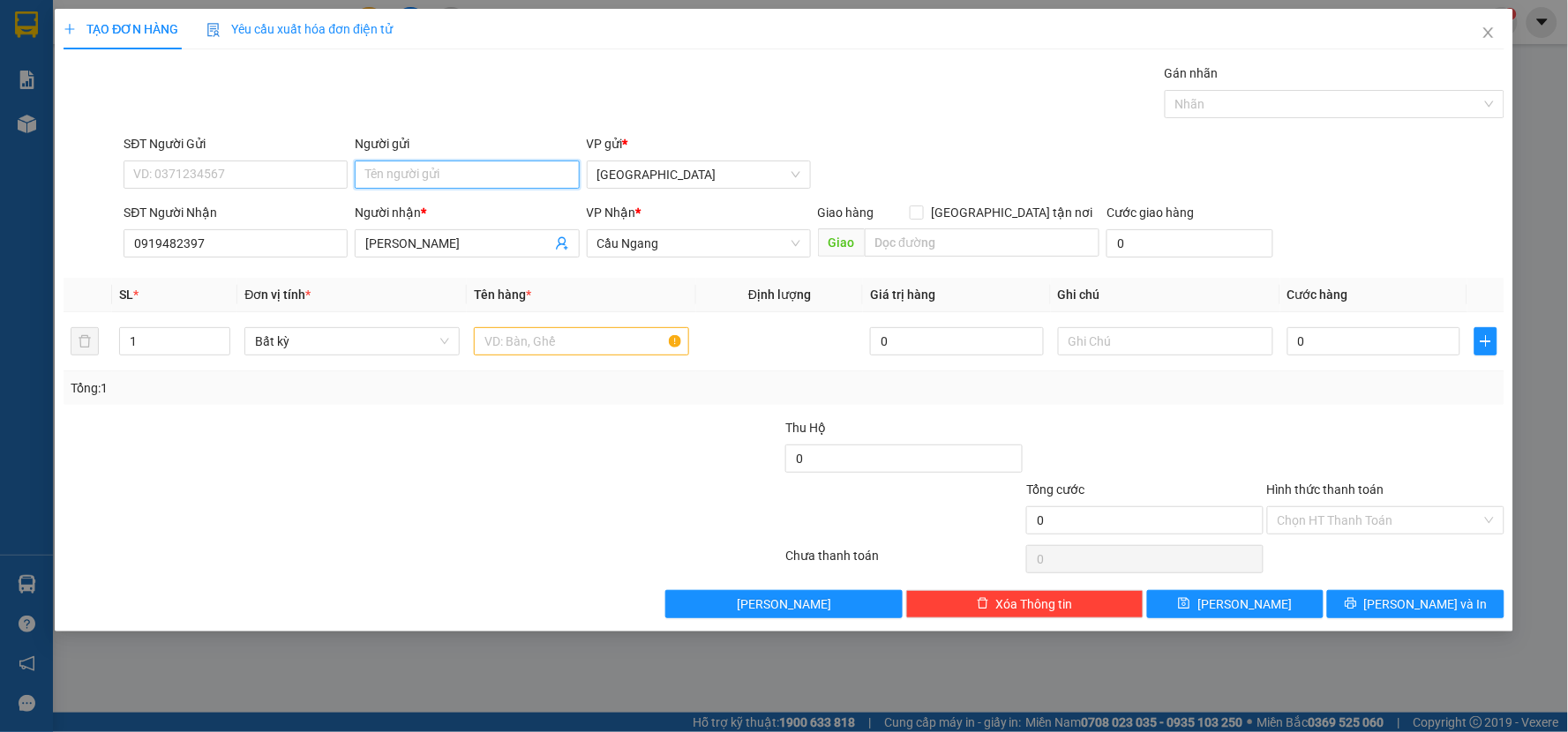
click at [407, 174] on input "Người gửi" at bounding box center [467, 174] width 224 height 28
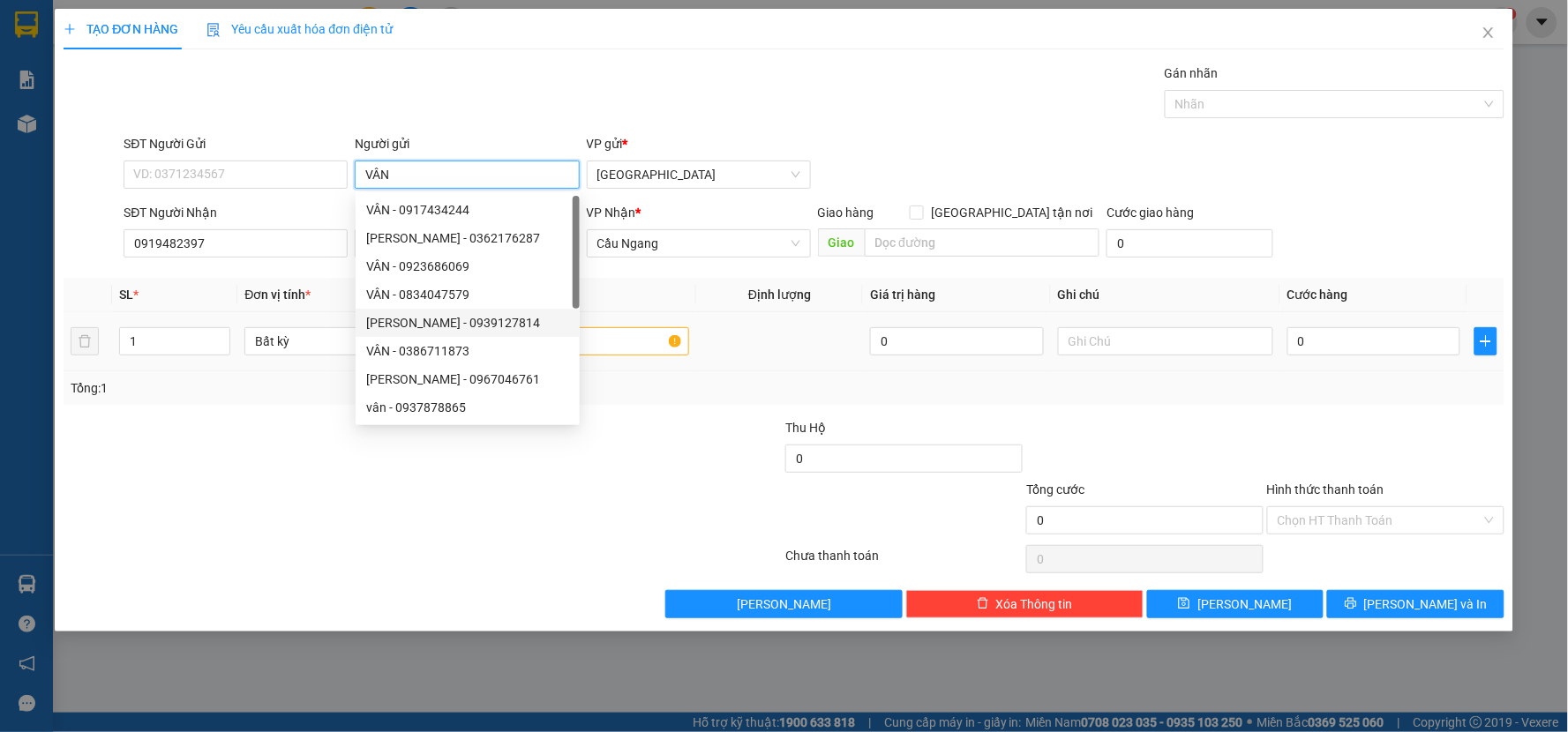
type input "VÂN"
click at [619, 341] on input "text" at bounding box center [581, 340] width 215 height 28
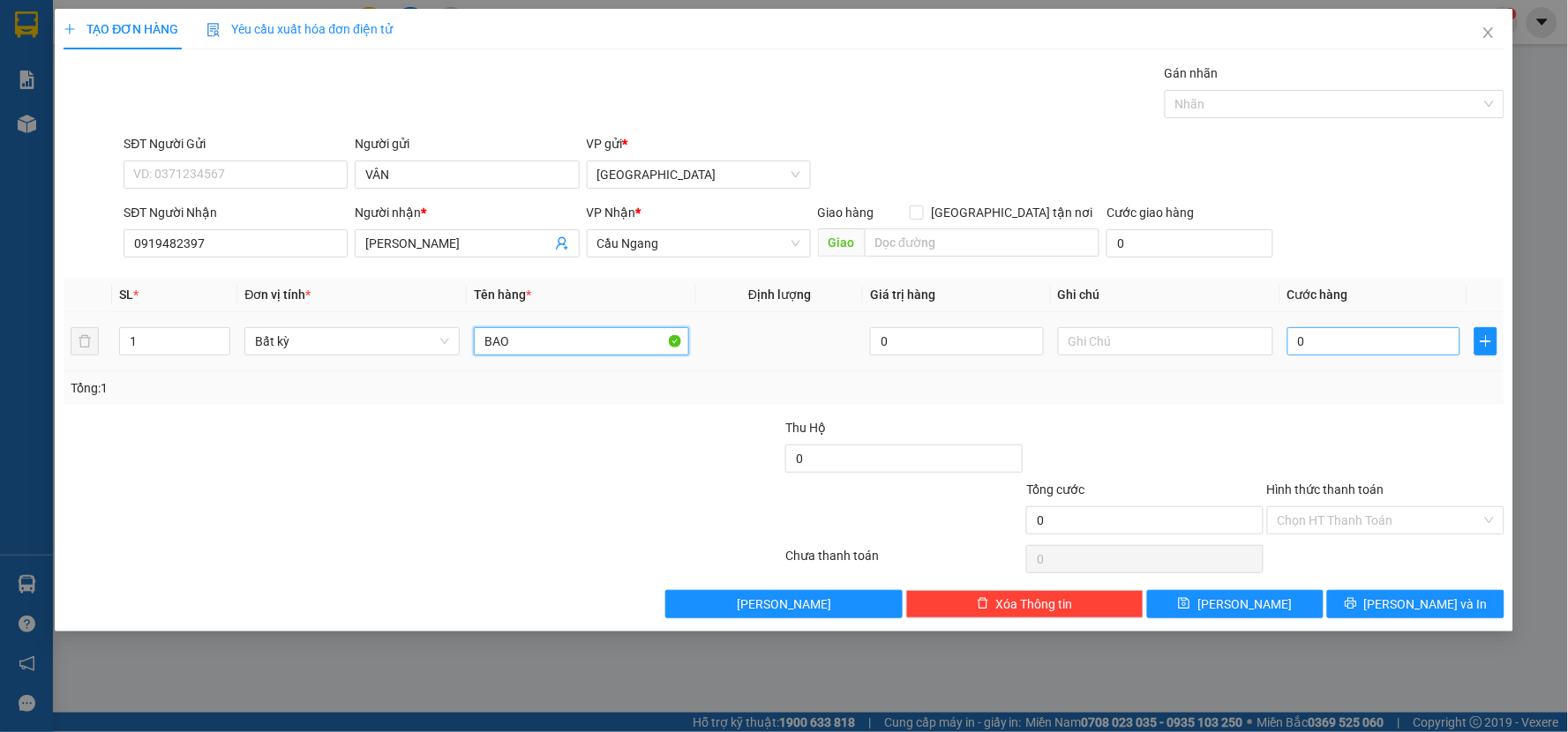
type input "BAO"
click at [1324, 340] on input "0" at bounding box center [1374, 340] width 174 height 28
type input "0"
drag, startPoint x: 0, startPoint y: 245, endPoint x: 269, endPoint y: 235, distance: 269.2
click at [0, 273] on div "TẠO ĐƠN HÀNG Yêu cầu xuất hóa đơn điện tử Transit Pickup Surcharge Ids Transit …" at bounding box center [784, 366] width 1568 height 732
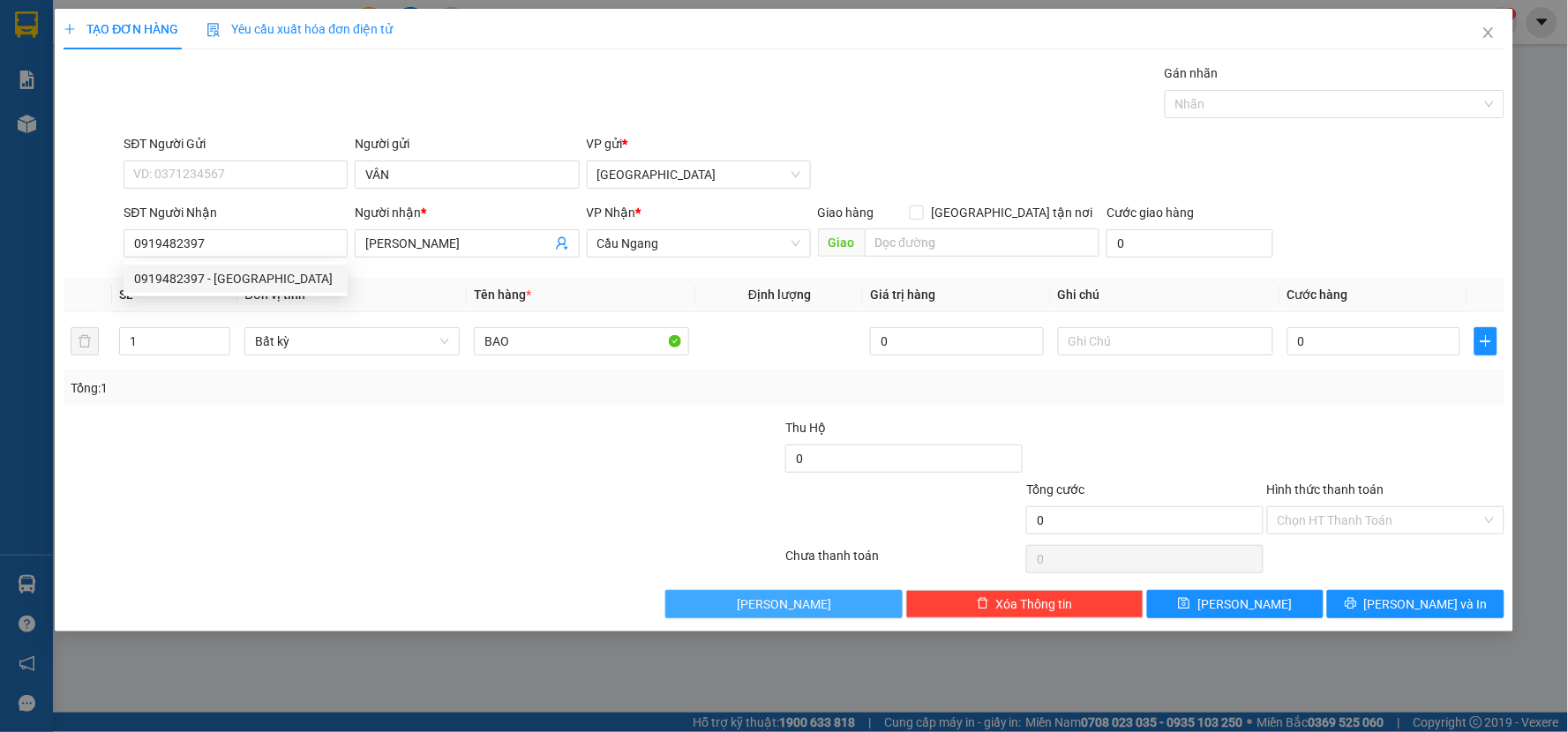
click at [682, 601] on button "[PERSON_NAME]" at bounding box center [784, 603] width 238 height 28
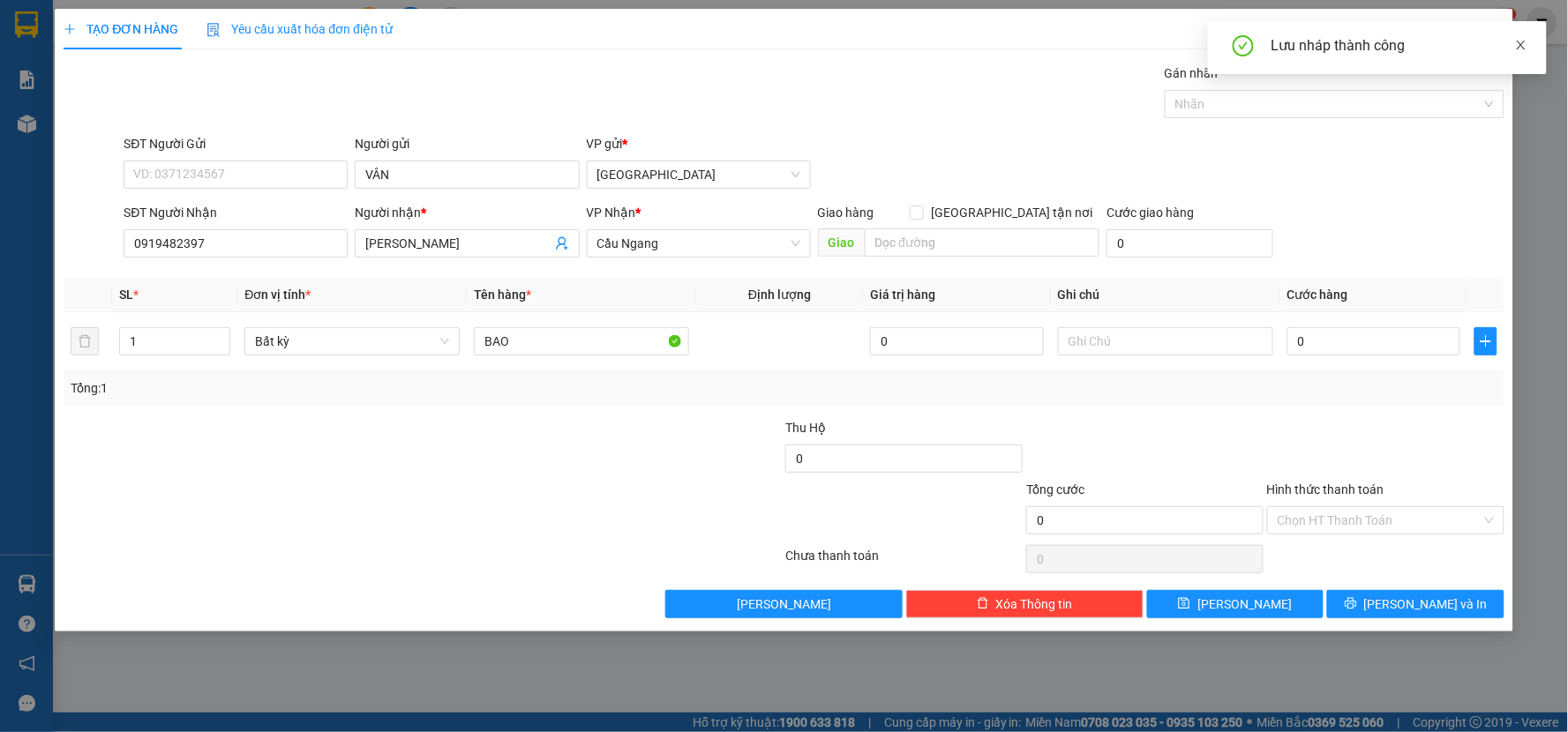
click at [1523, 54] on link at bounding box center [1521, 45] width 13 height 20
drag, startPoint x: 1494, startPoint y: 32, endPoint x: 328, endPoint y: 39, distance: 1166.0
click at [1494, 31] on icon "close" at bounding box center [1488, 33] width 14 height 14
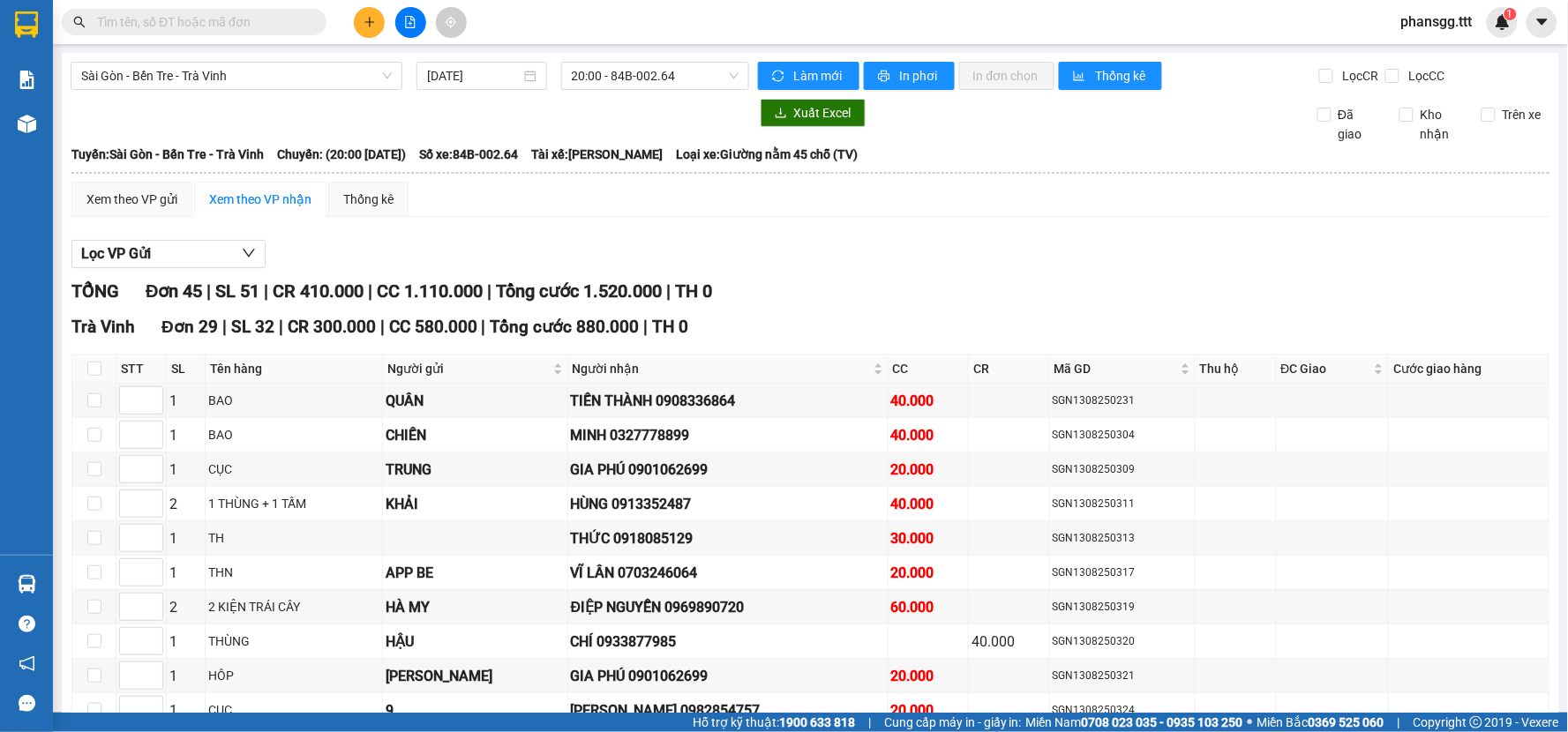
click at [248, 30] on input "text" at bounding box center [201, 22] width 208 height 20
paste input "0919482397"
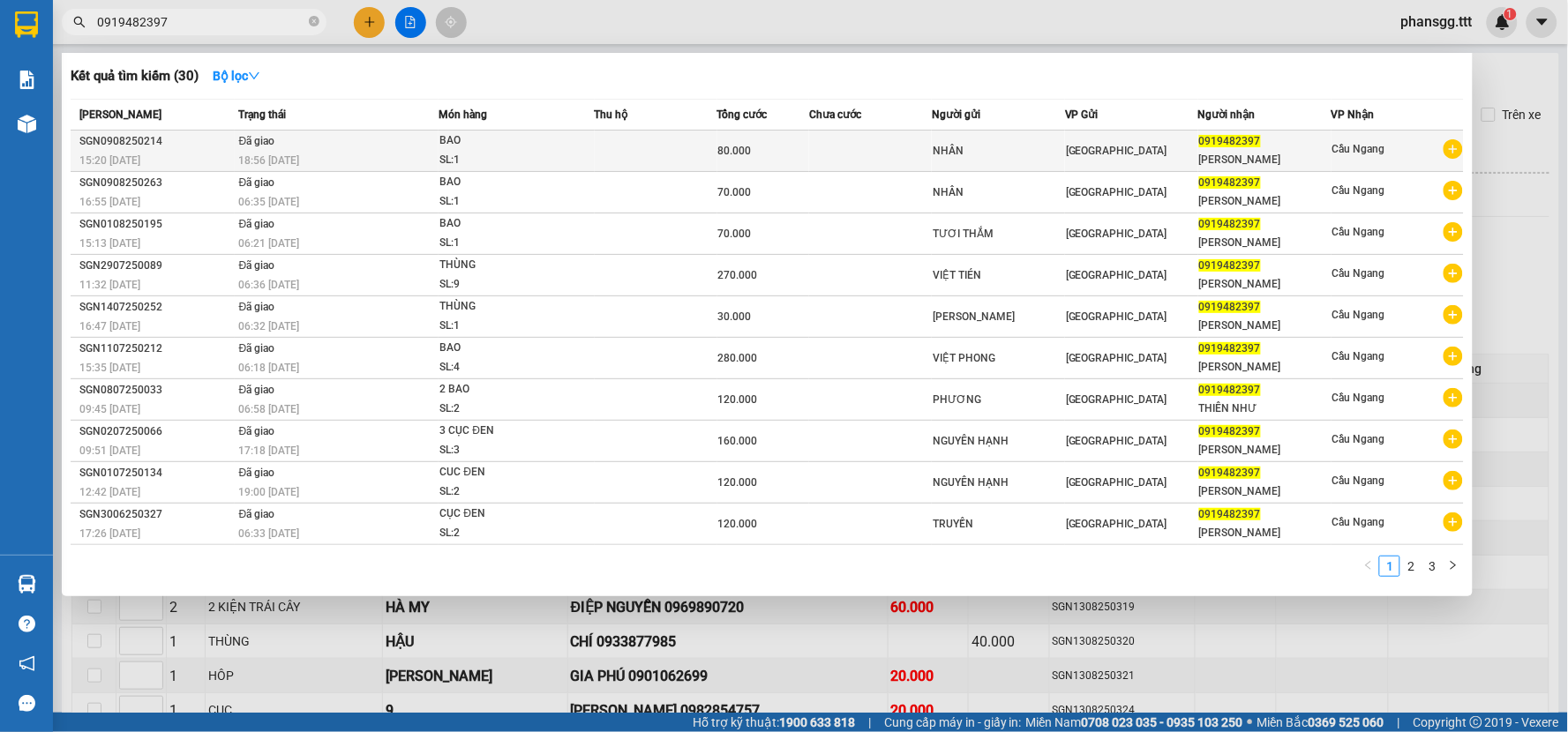
type input "0919482397"
click at [388, 146] on td "Đã giao 18:56 [DATE]" at bounding box center [337, 151] width 204 height 41
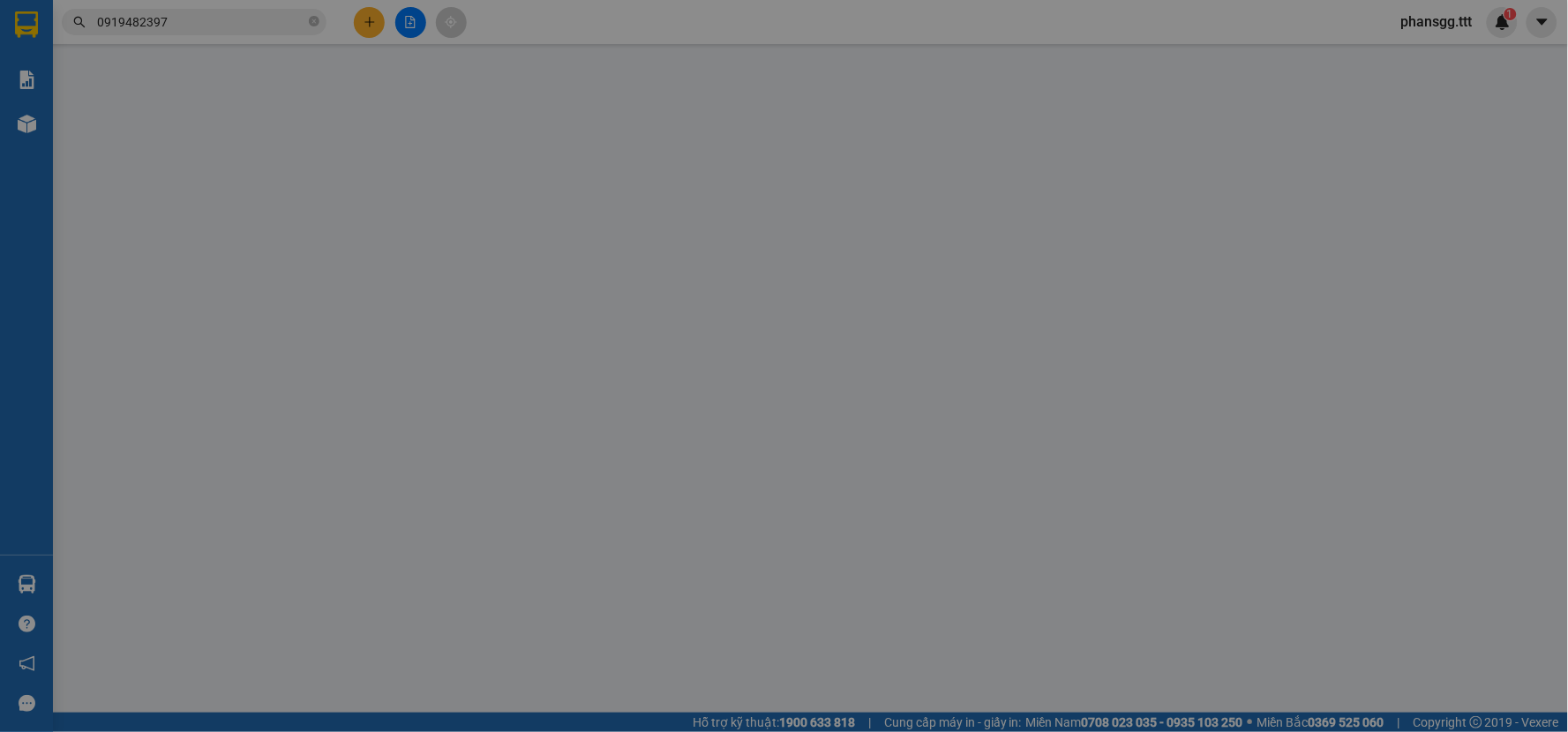
click at [360, 15] on div "SỬA ĐƠN HÀNG Lịch sử Ảnh kiện hàng Yêu cầu xuất hóa đơn điện tử Total Paid Fee …" at bounding box center [784, 366] width 1568 height 732
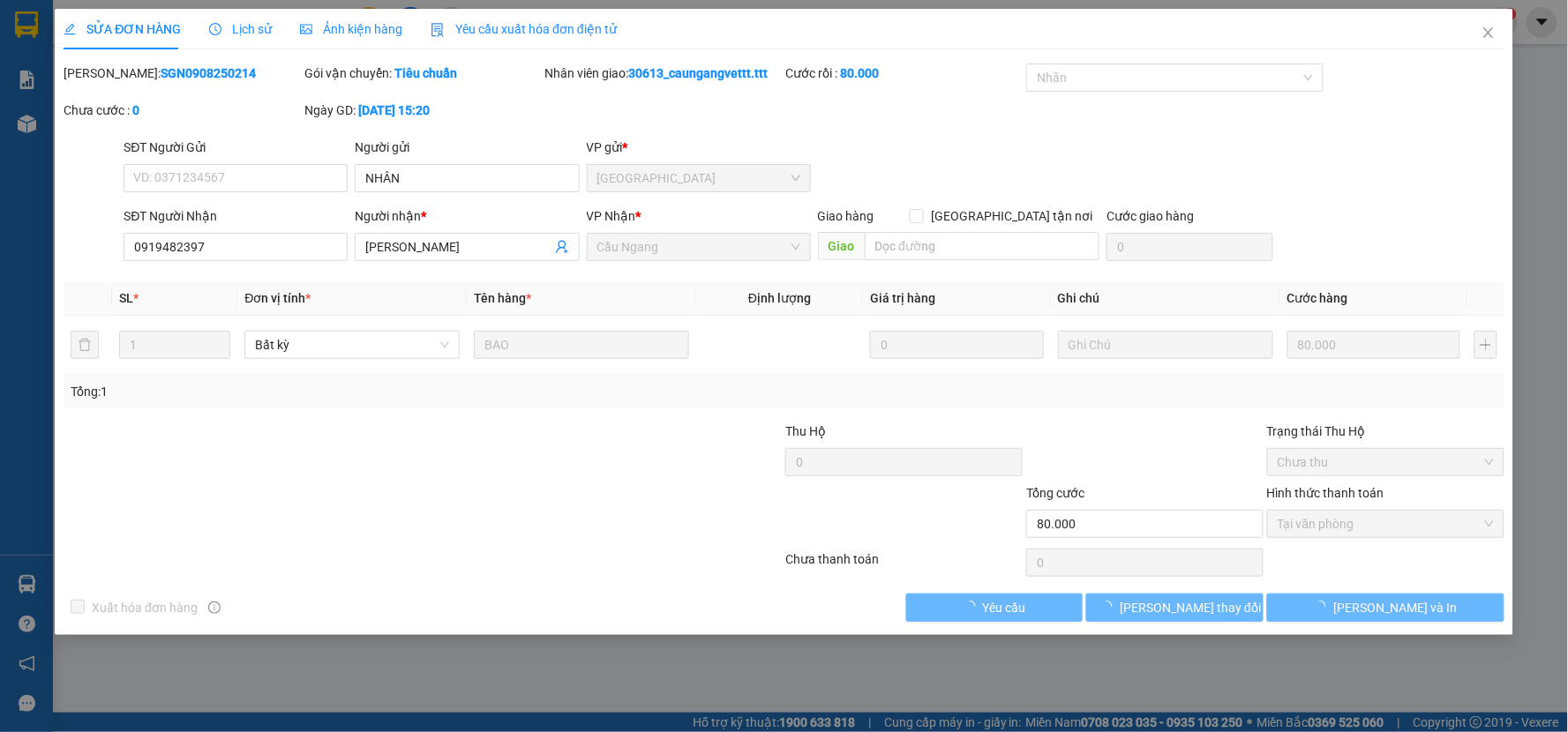
type input "NHÂN"
type input "0919482397"
type input "[PERSON_NAME]"
type input "80.000"
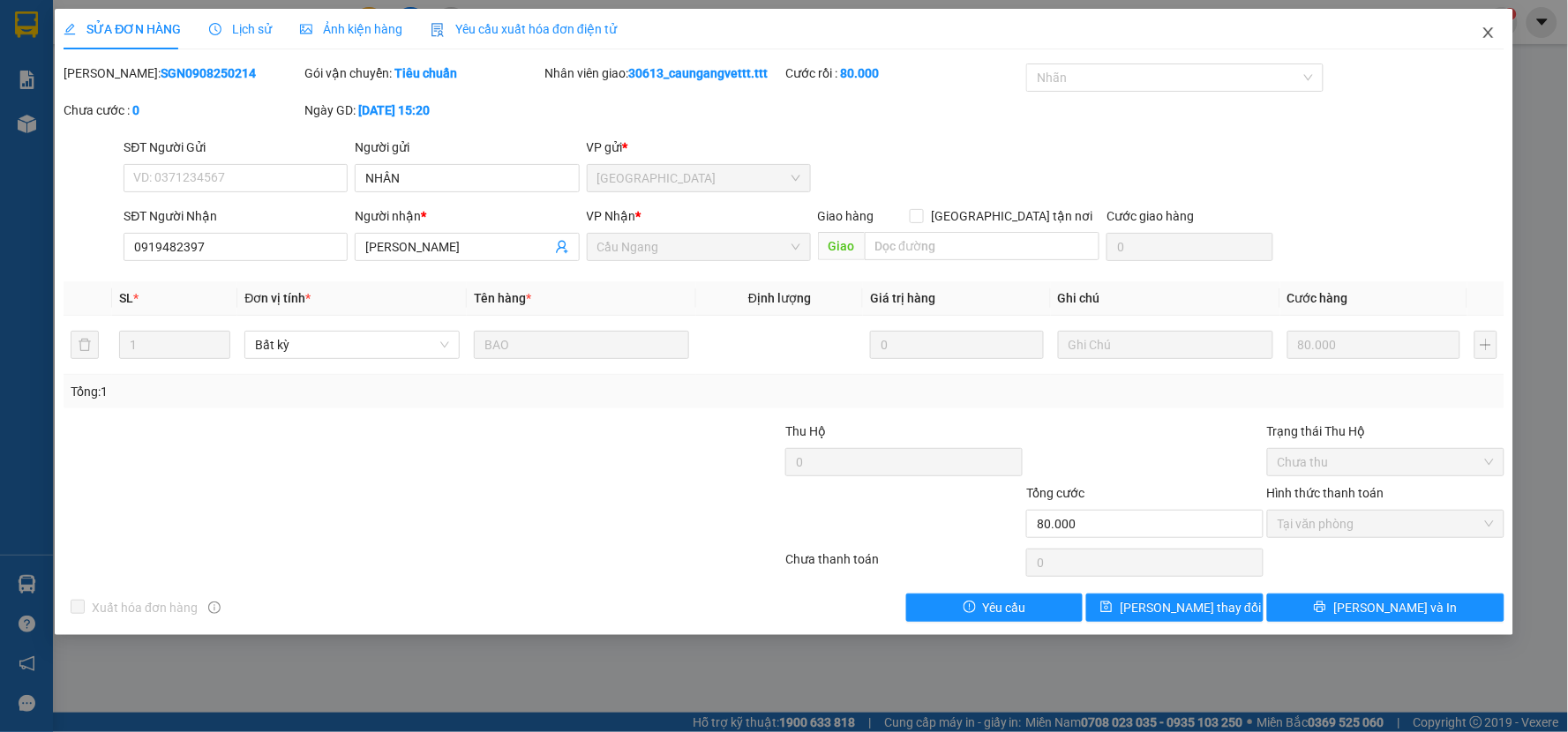
click at [1486, 33] on icon "close" at bounding box center [1488, 33] width 14 height 14
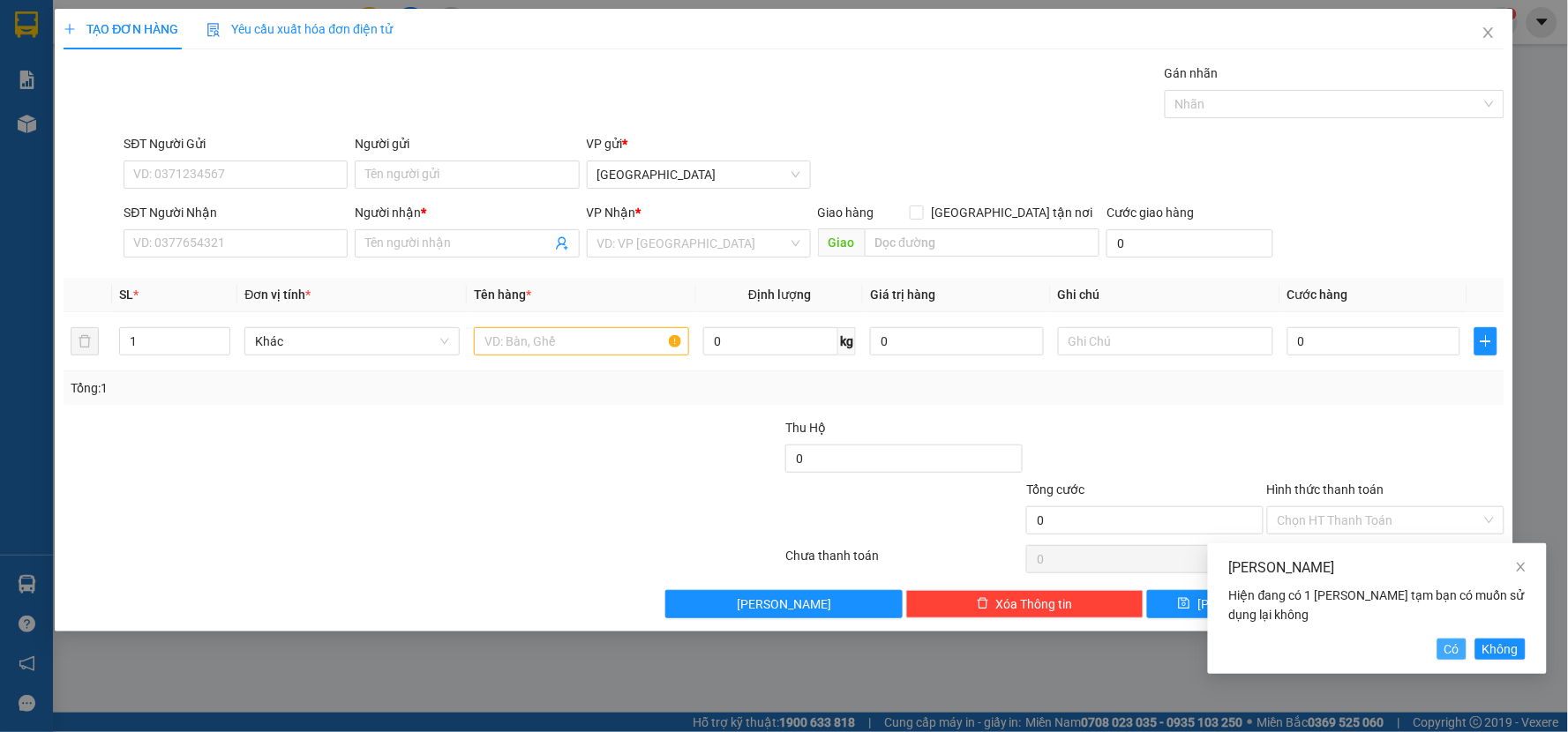
click at [1449, 648] on span "Có" at bounding box center [1451, 650] width 15 height 20
type input "VÂN"
type input "0919482397"
type input "[PERSON_NAME]"
type input "BAO"
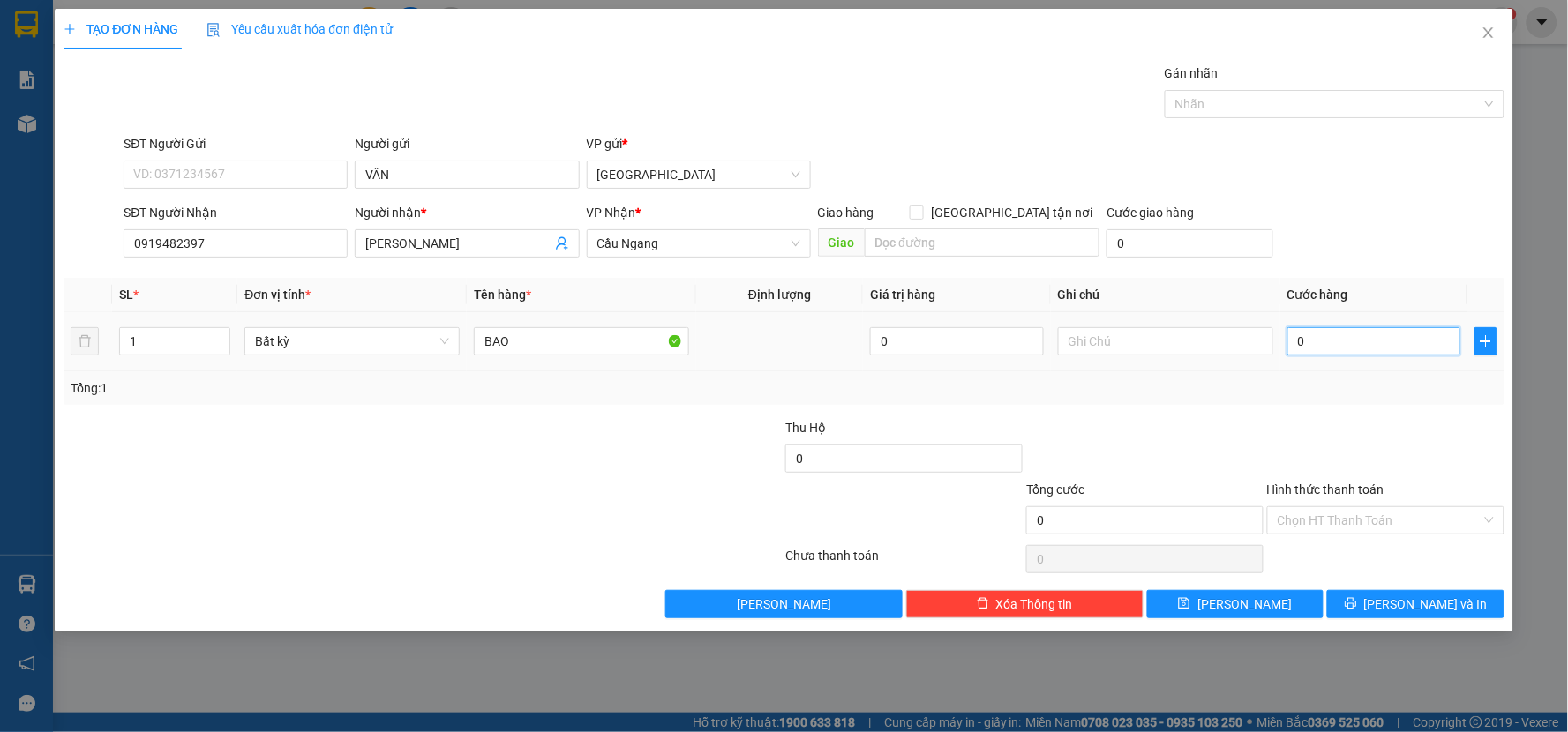
click at [1377, 349] on input "0" at bounding box center [1374, 340] width 174 height 28
type input "7"
type input "70"
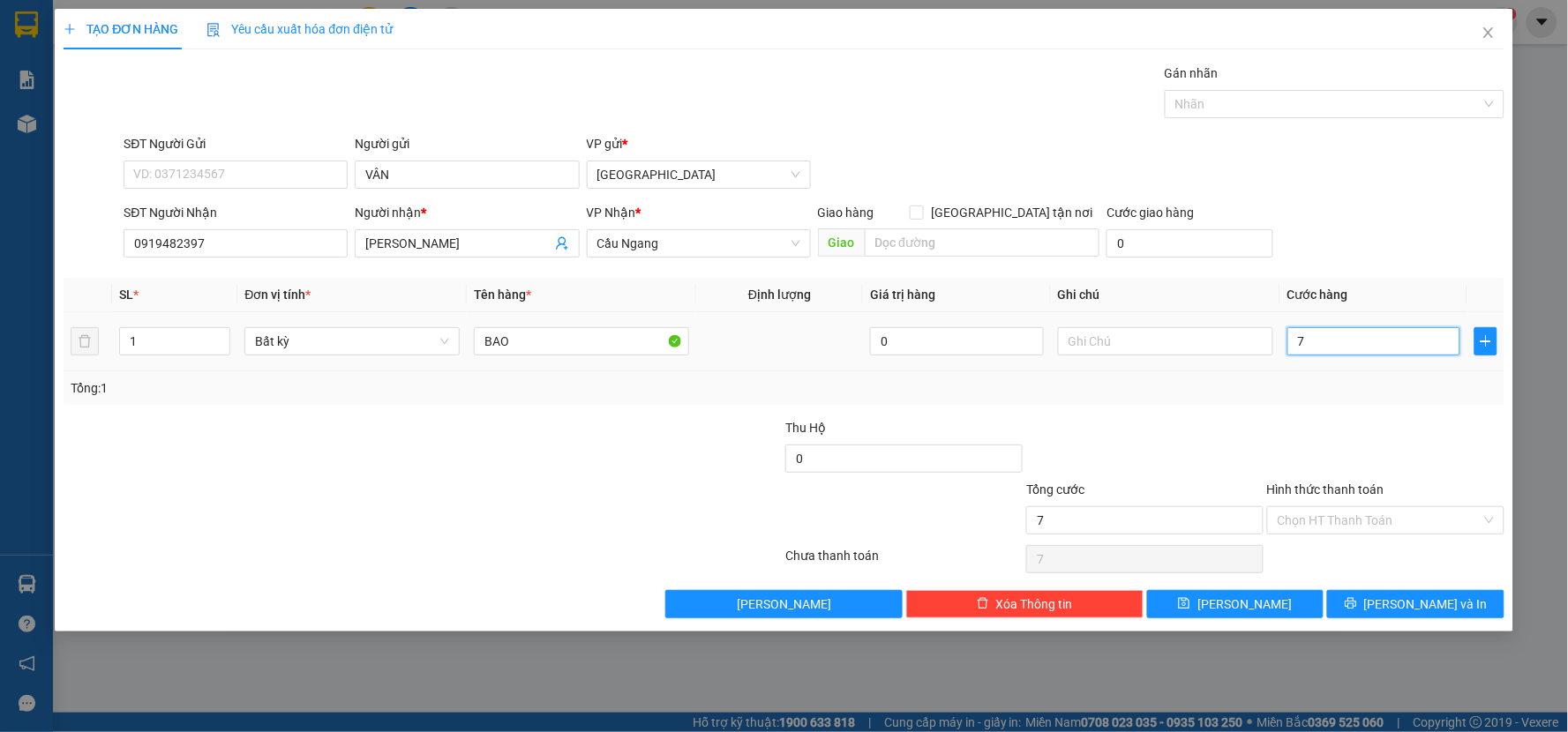
type input "70"
click at [1347, 416] on div "Transit Pickup Surcharge Ids Transit Deliver Surcharge Ids Transit Deliver Surc…" at bounding box center [784, 340] width 1441 height 555
type input "70.000"
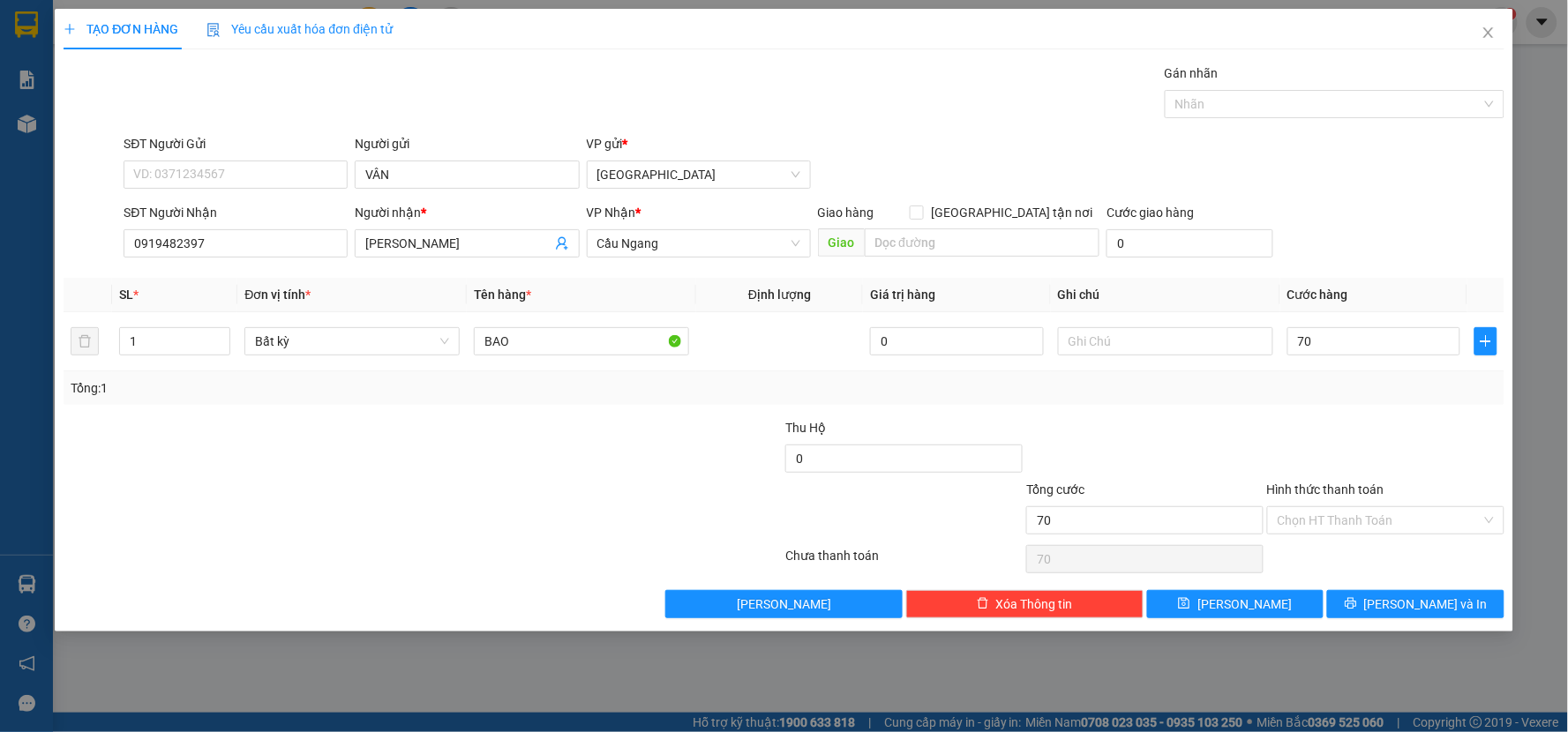
type input "70.000"
click at [1372, 600] on button "[PERSON_NAME] và In" at bounding box center [1416, 603] width 178 height 28
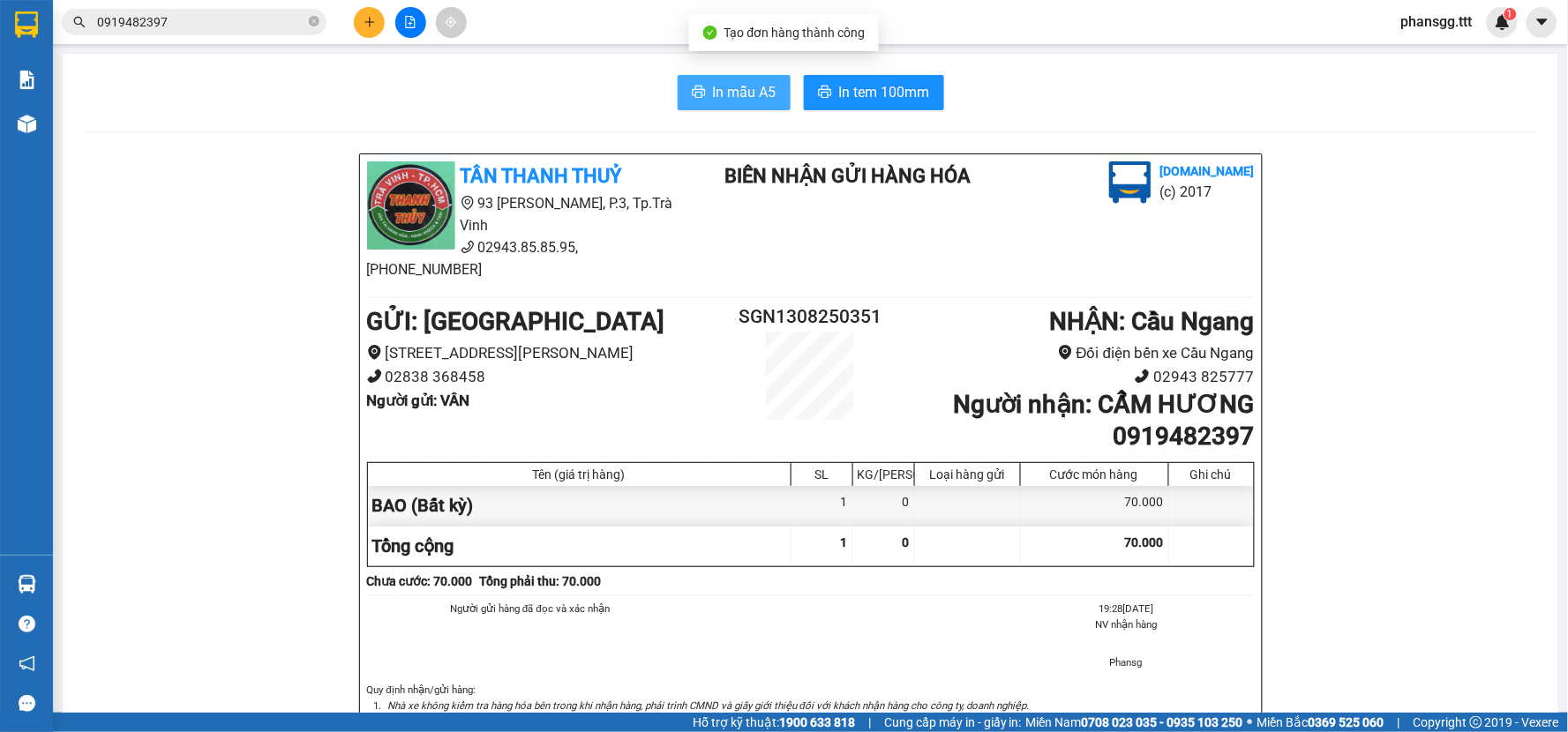
click at [692, 102] on button "In mẫu A5" at bounding box center [734, 92] width 113 height 35
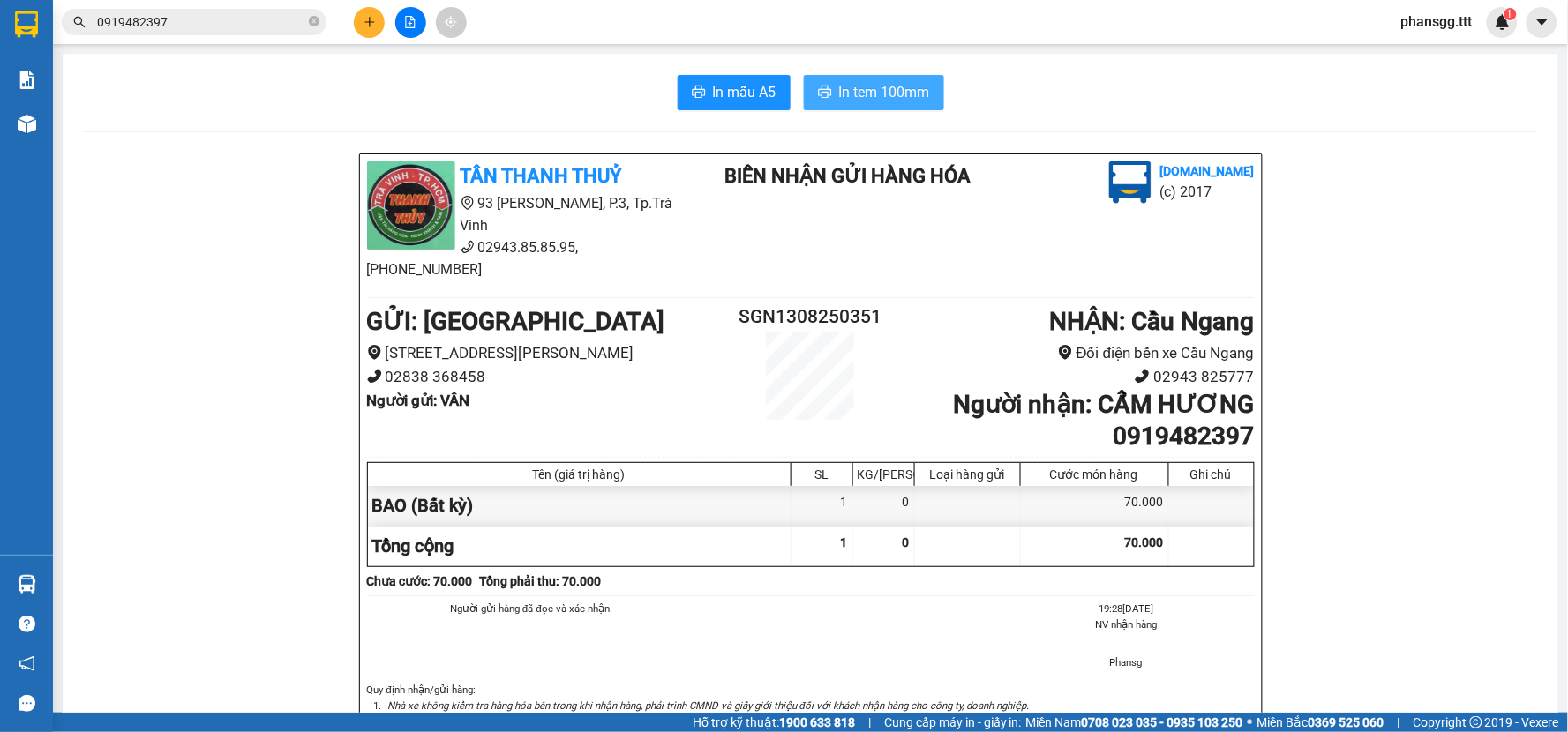
click at [888, 82] on span "In tem 100mm" at bounding box center [884, 92] width 91 height 22
click at [418, 23] on button at bounding box center [411, 22] width 30 height 30
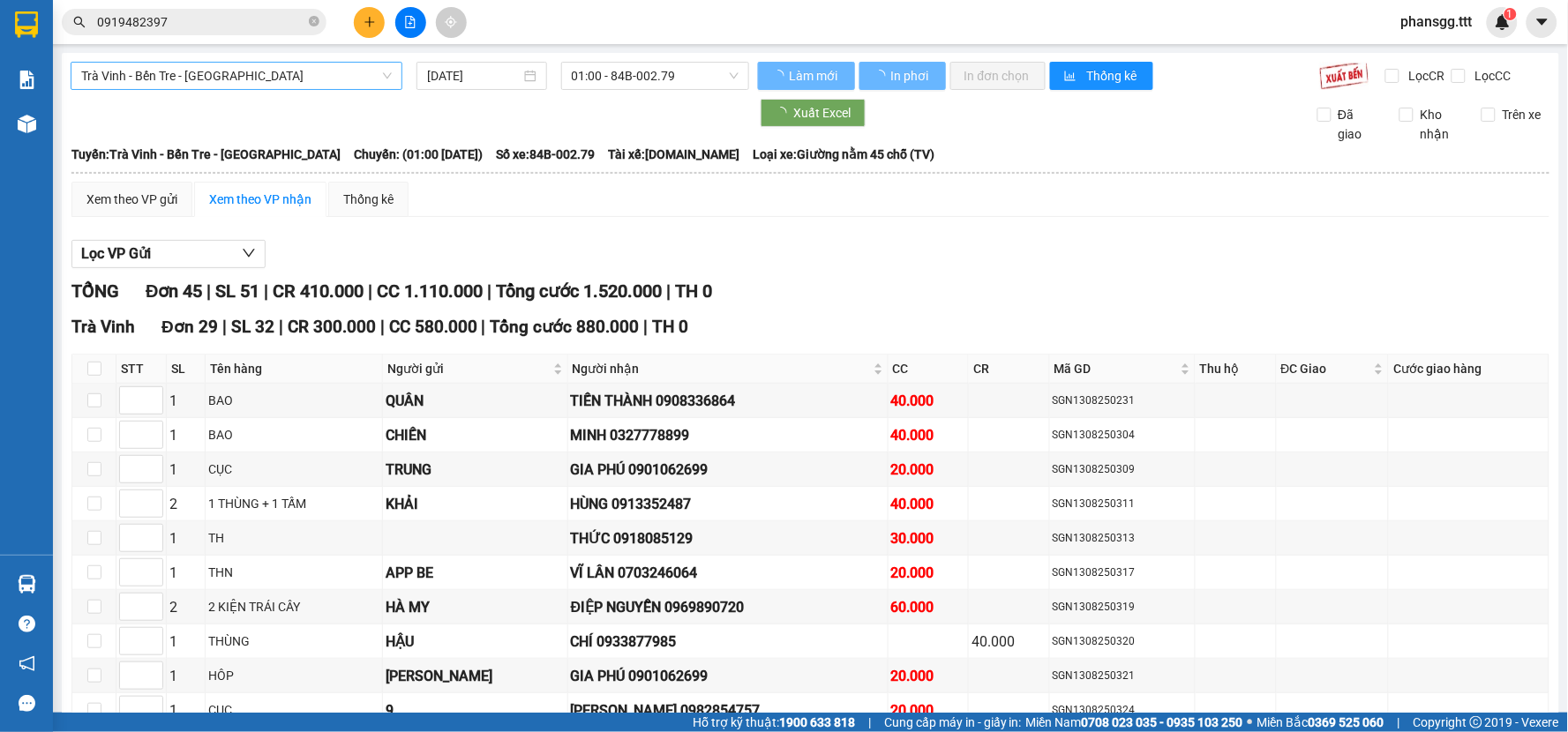
click at [258, 77] on span "Trà Vinh - Bến Tre - [GEOGRAPHIC_DATA]" at bounding box center [237, 76] width 310 height 27
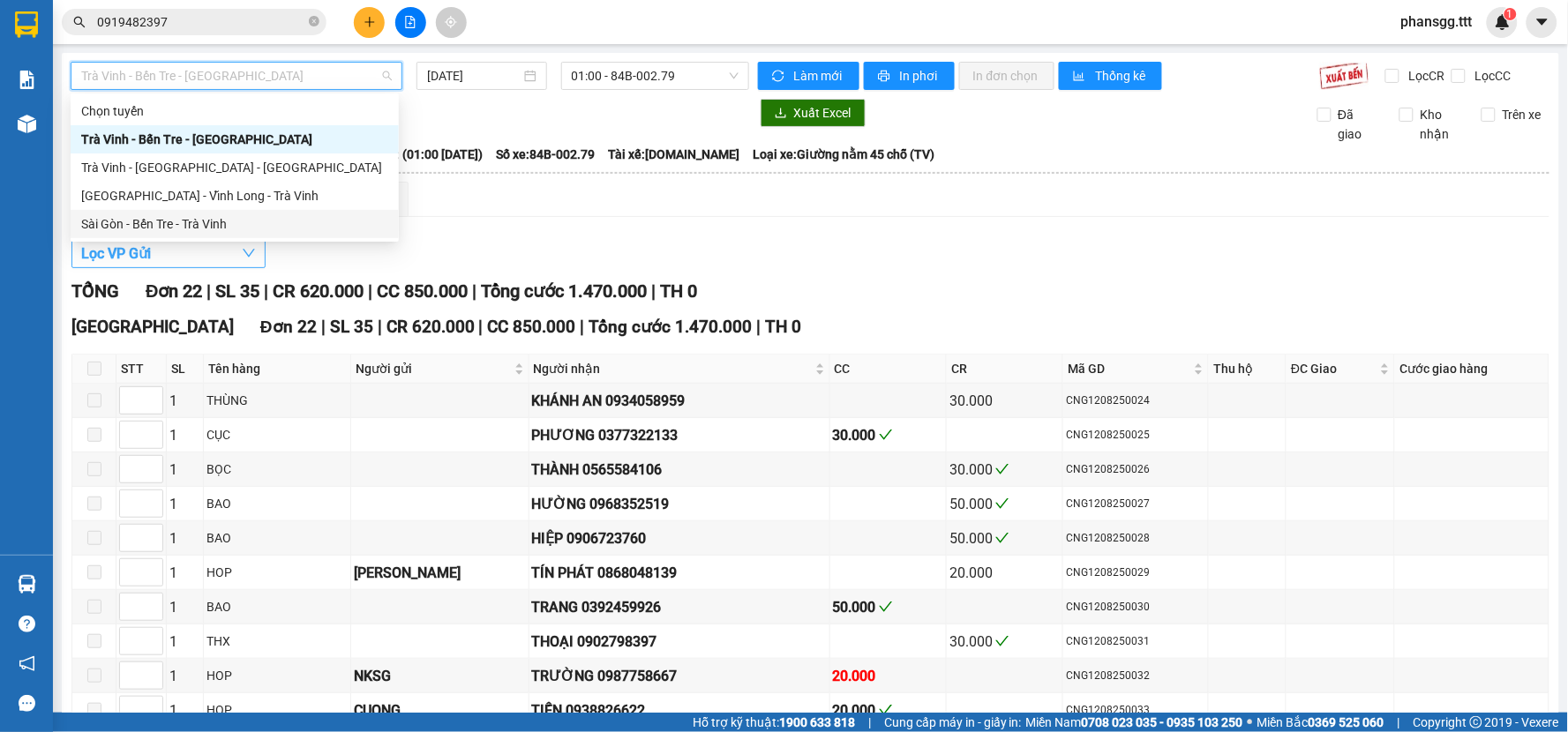
drag, startPoint x: 197, startPoint y: 242, endPoint x: 200, endPoint y: 233, distance: 9.5
click at [198, 241] on button "Lọc VP Gửi" at bounding box center [169, 254] width 195 height 28
click at [258, 83] on span "Trà Vinh - Bến Tre - [GEOGRAPHIC_DATA]" at bounding box center [237, 76] width 310 height 27
click at [206, 217] on div "Sài Gòn - Bến Tre - Trà Vinh" at bounding box center [235, 224] width 307 height 20
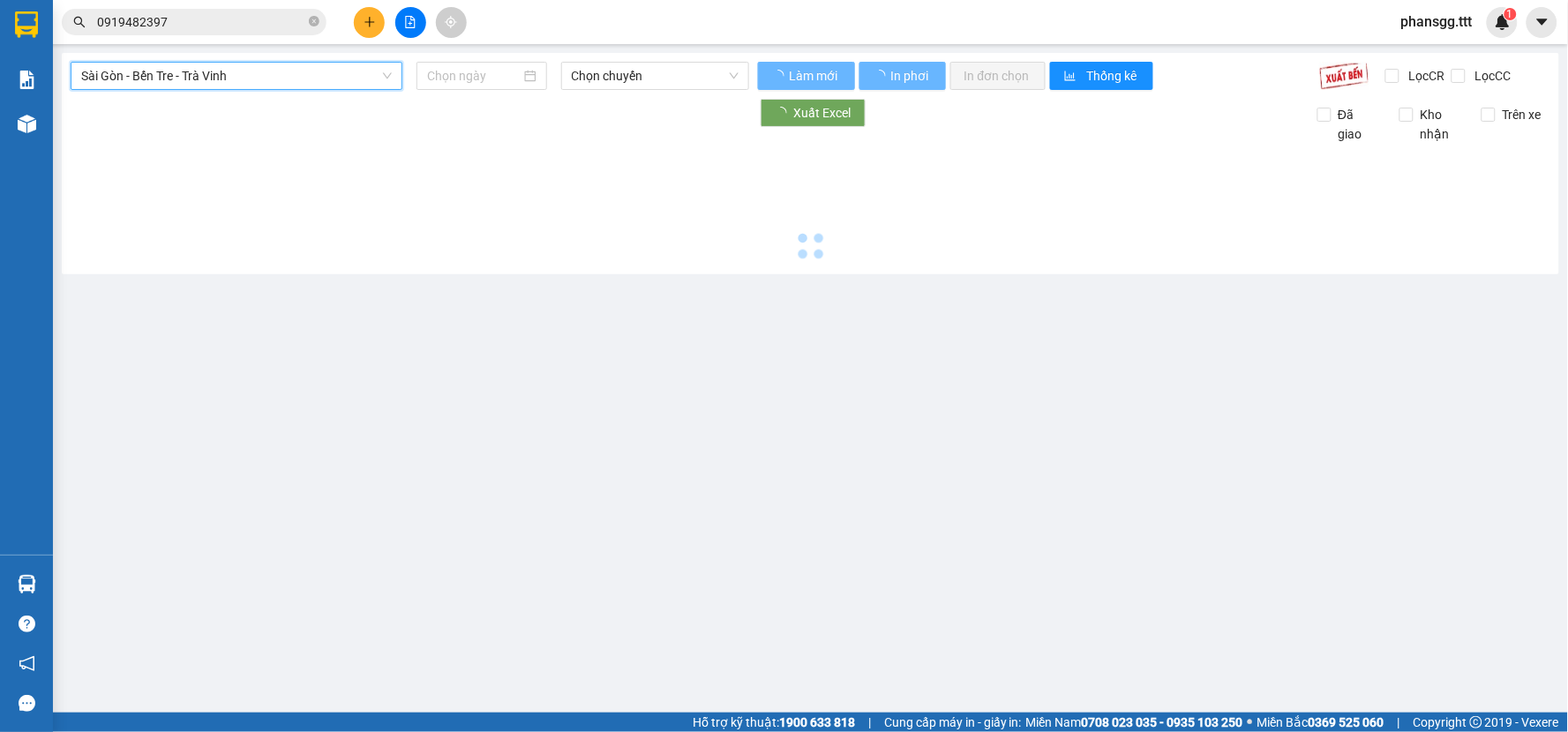
type input "[DATE]"
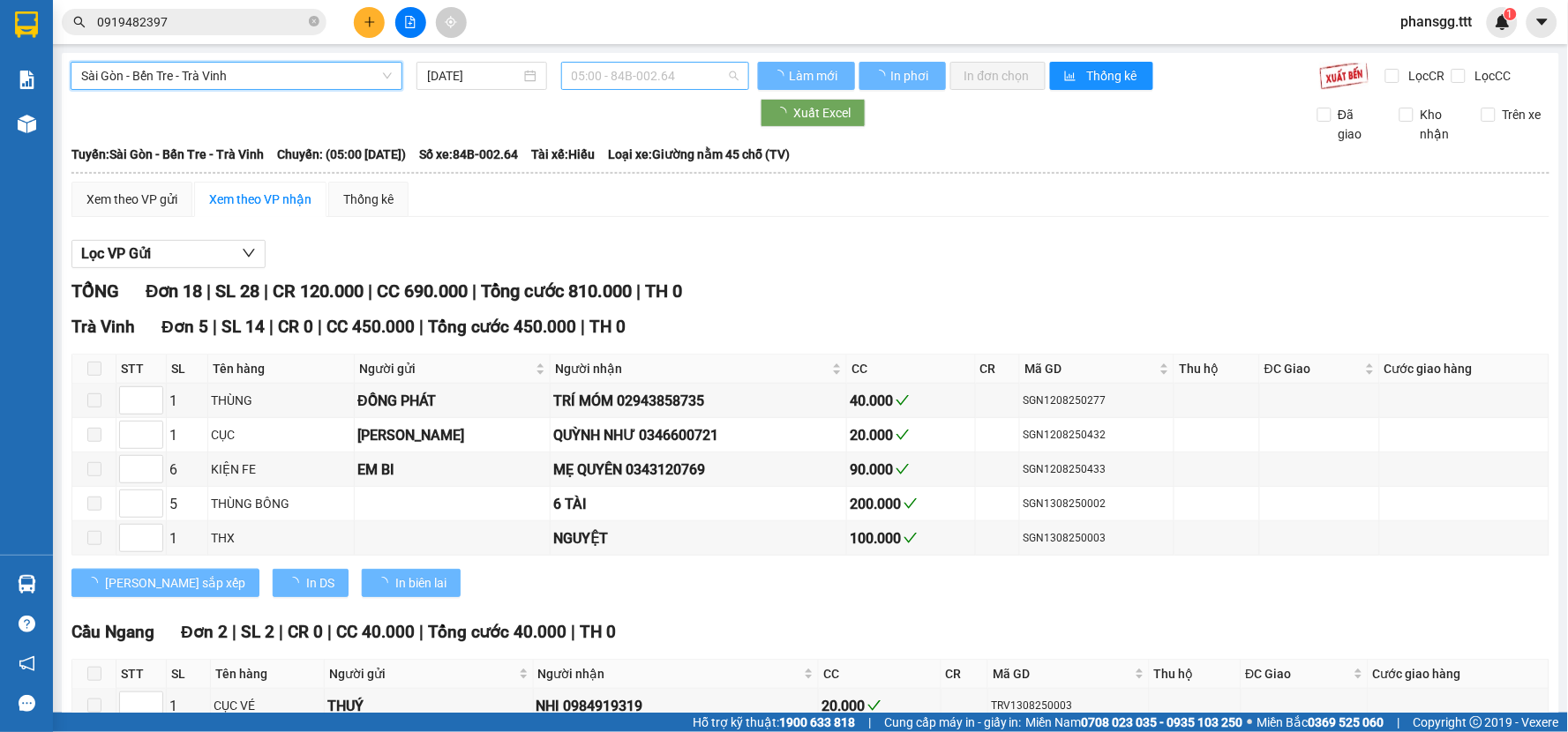
click at [628, 73] on span "05:00 - 84B-002.64" at bounding box center [655, 76] width 167 height 27
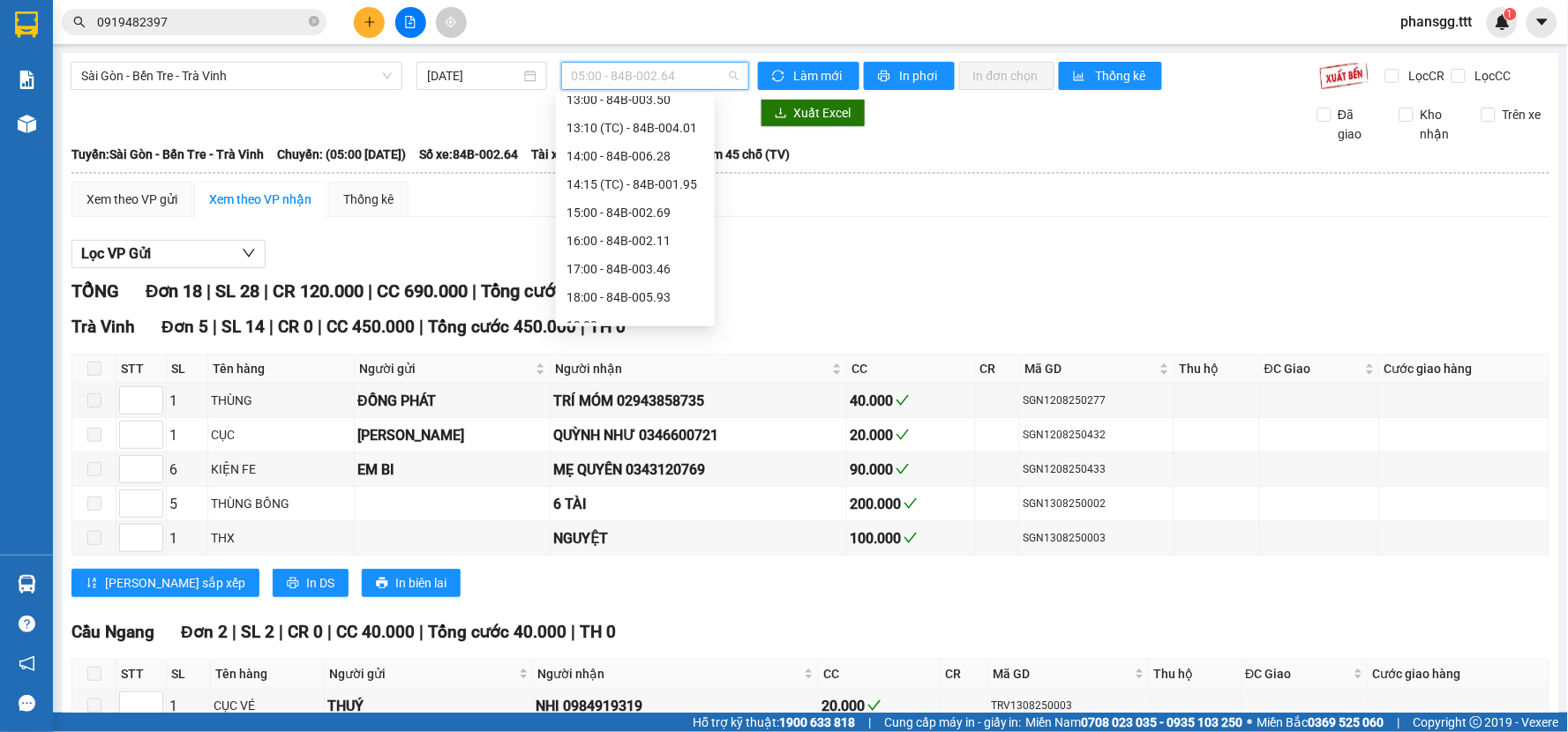
scroll to position [392, 0]
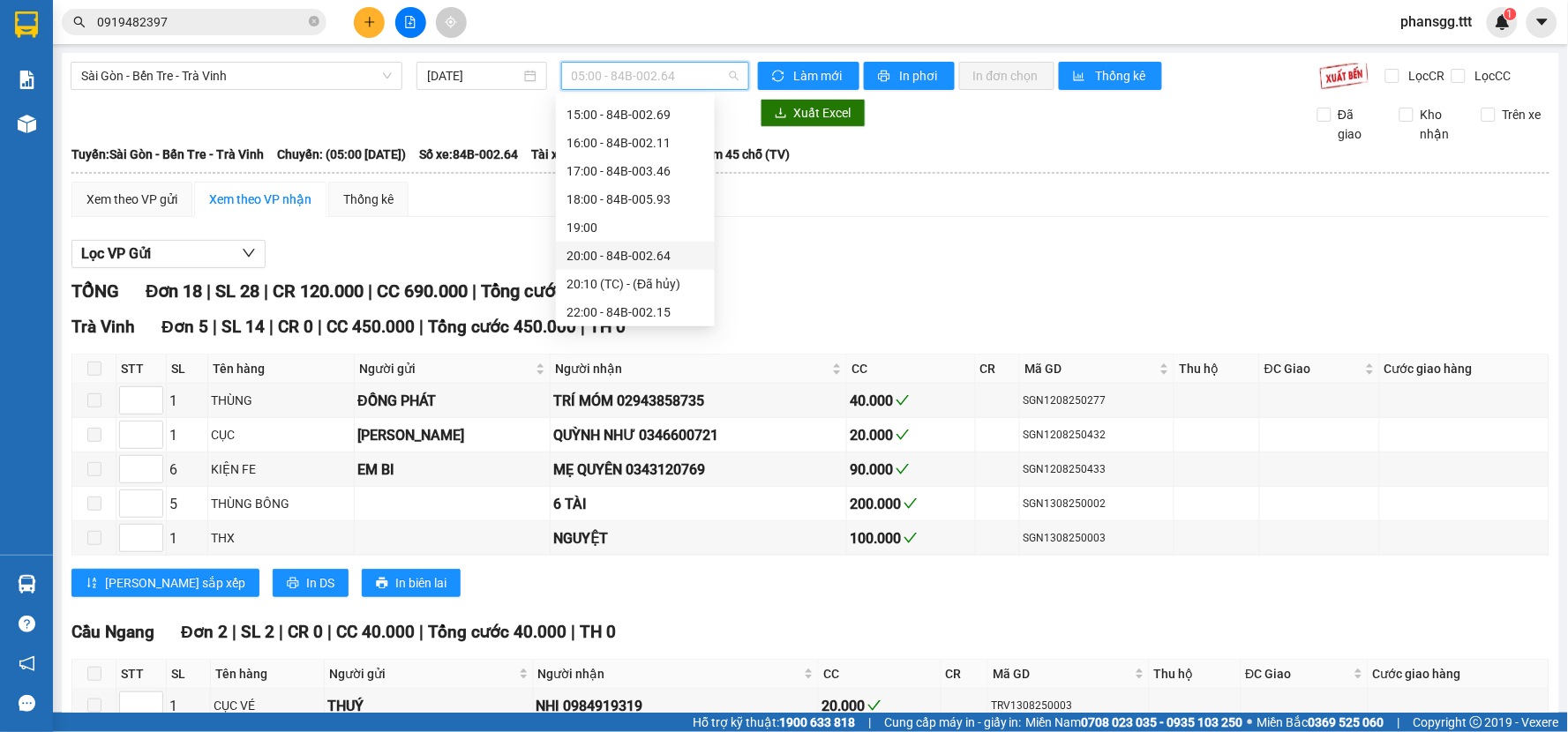
click at [619, 247] on div "20:00 - 84B-002.64" at bounding box center [636, 256] width 138 height 20
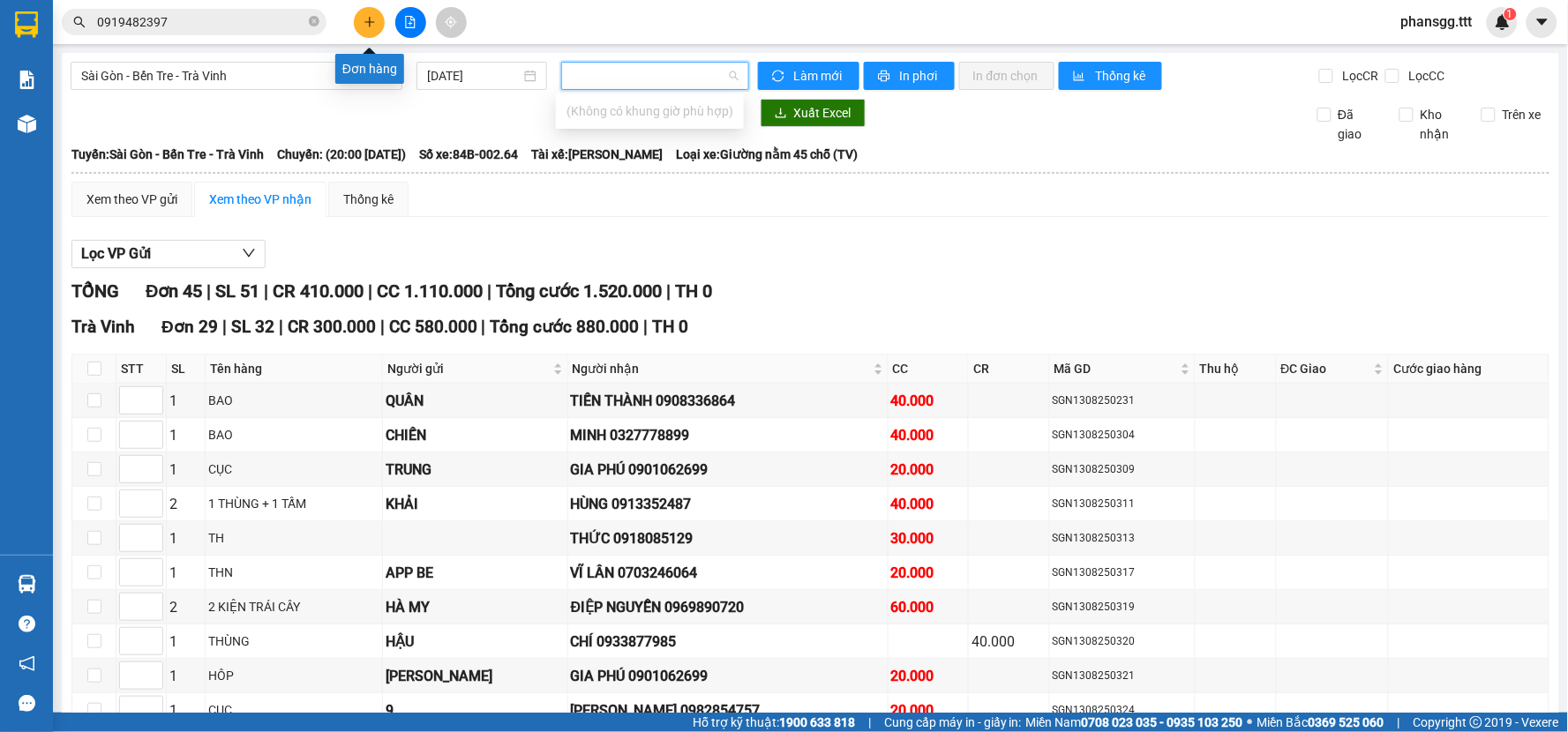
click at [368, 13] on button at bounding box center [369, 22] width 30 height 30
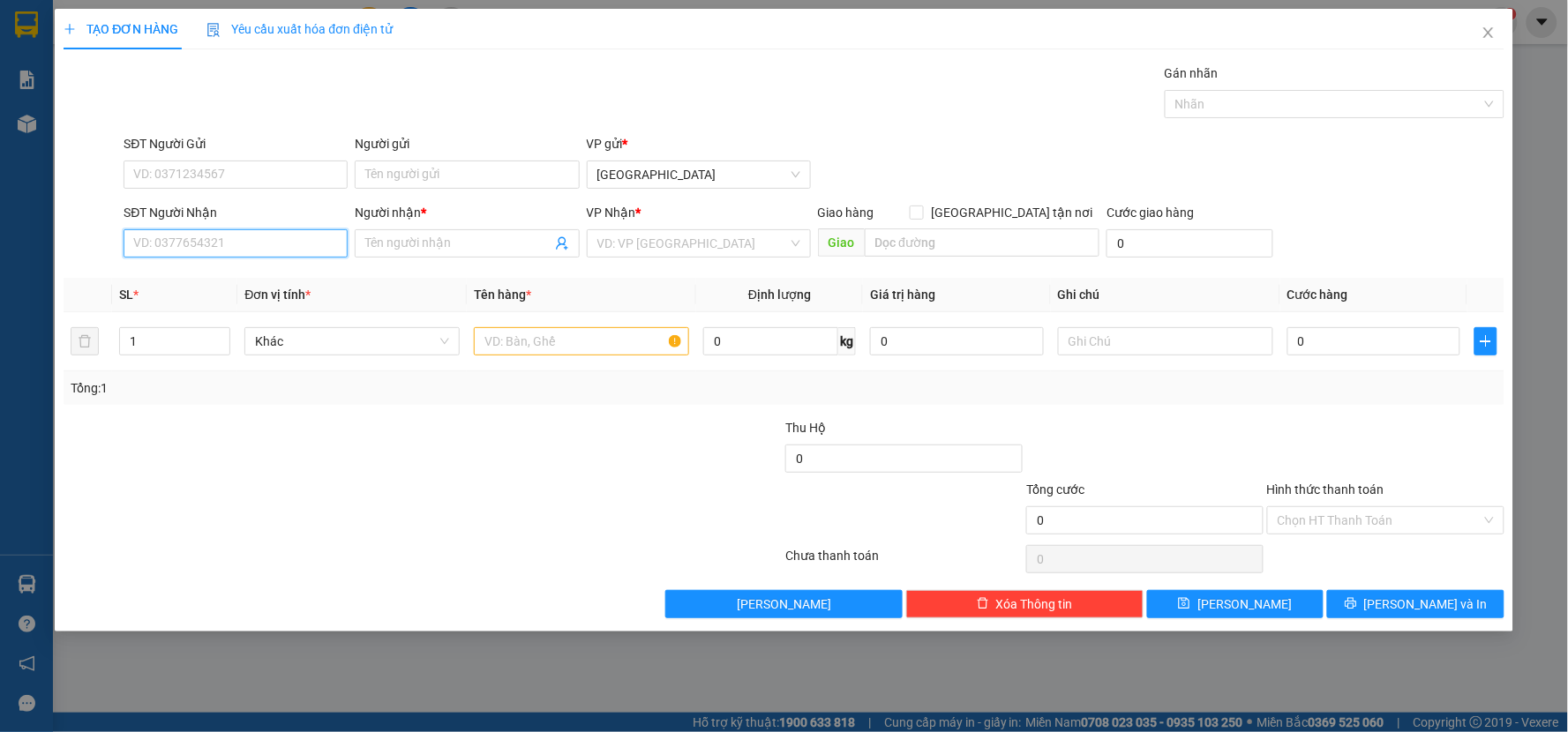
drag, startPoint x: 254, startPoint y: 250, endPoint x: 245, endPoint y: 232, distance: 20.1
click at [254, 248] on input "SĐT Người Nhận" at bounding box center [236, 243] width 224 height 28
click at [281, 266] on div "0907039367 - MK SG" at bounding box center [236, 278] width 224 height 28
type input "0907039367"
type input "MK SG"
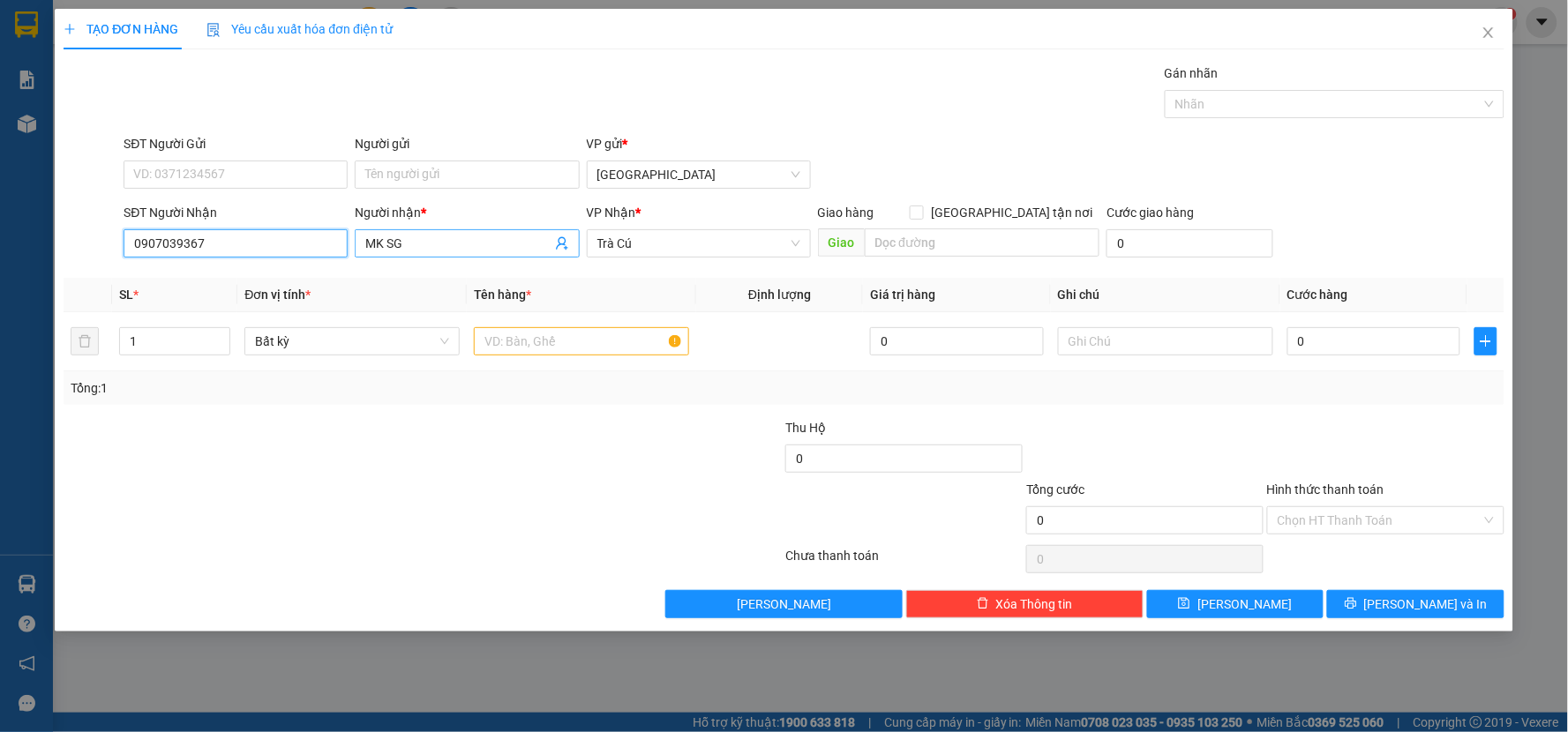
type input "0907039367"
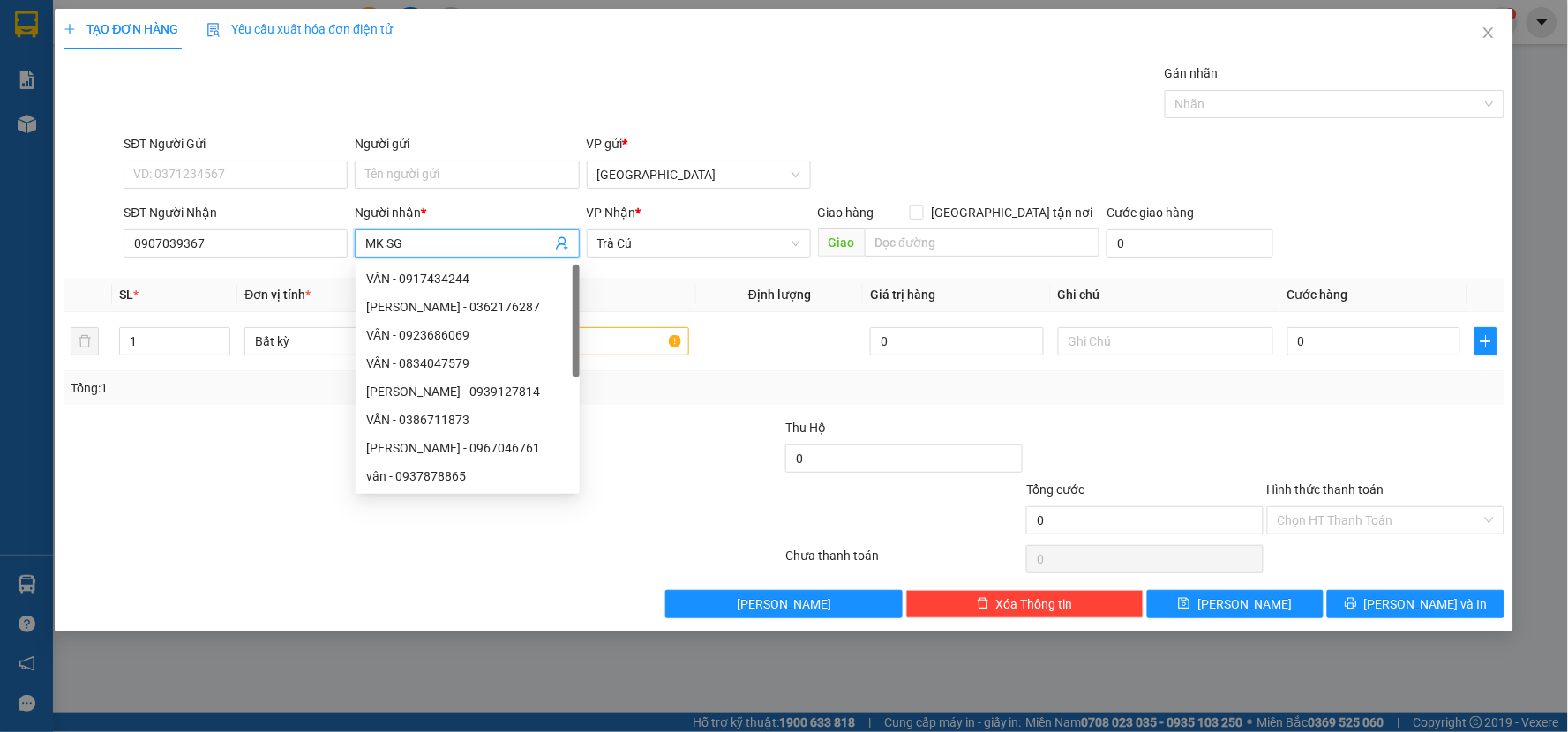
drag, startPoint x: 429, startPoint y: 247, endPoint x: 331, endPoint y: 265, distance: 99.6
click at [331, 265] on div "Transit Pickup Surcharge Ids Transit Deliver Surcharge Ids Transit Deliver Surc…" at bounding box center [784, 340] width 1441 height 555
type input "A HÙNG"
click at [443, 185] on input "Người gửi" at bounding box center [467, 174] width 224 height 28
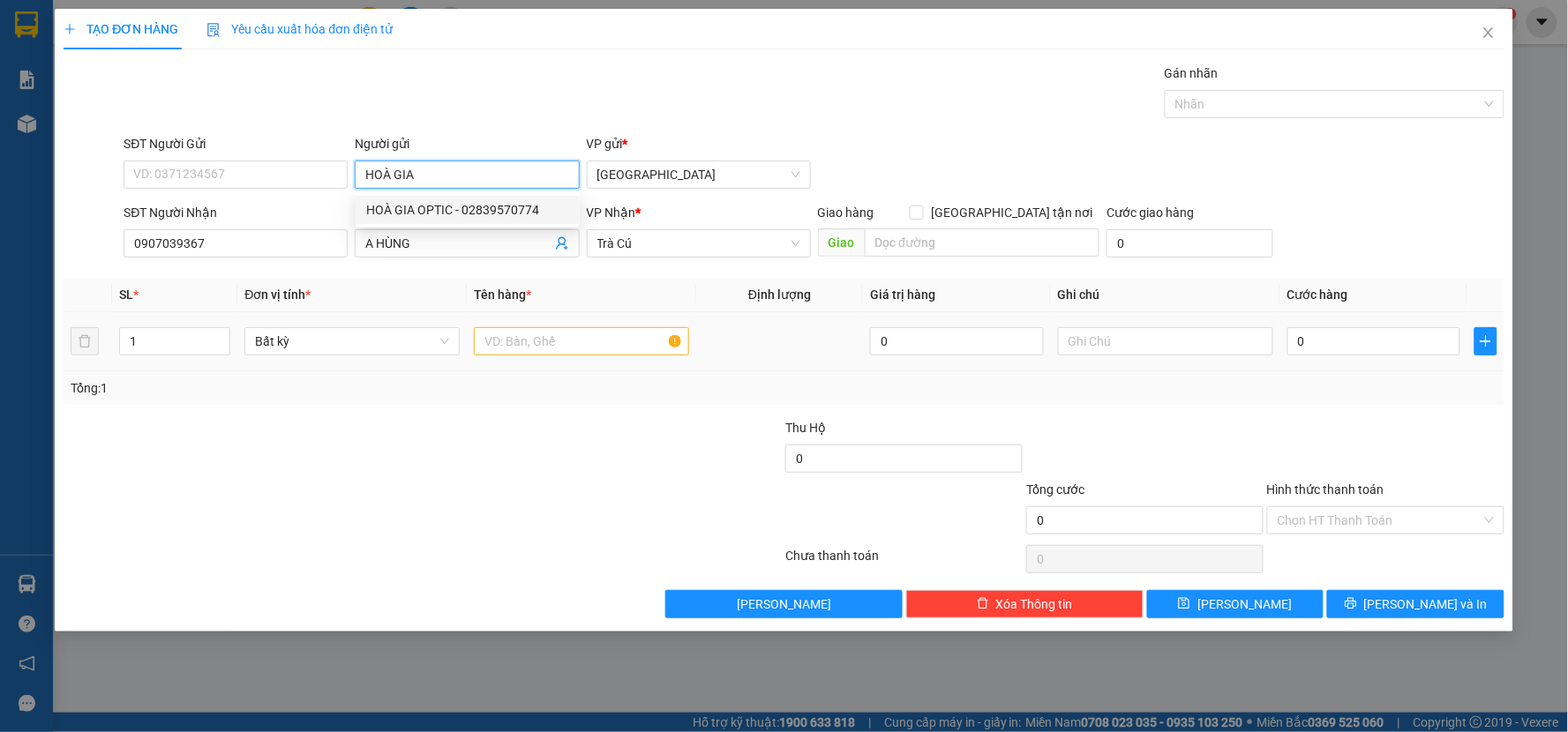
type input "HOÀ GIA"
click at [533, 337] on input "text" at bounding box center [581, 340] width 215 height 28
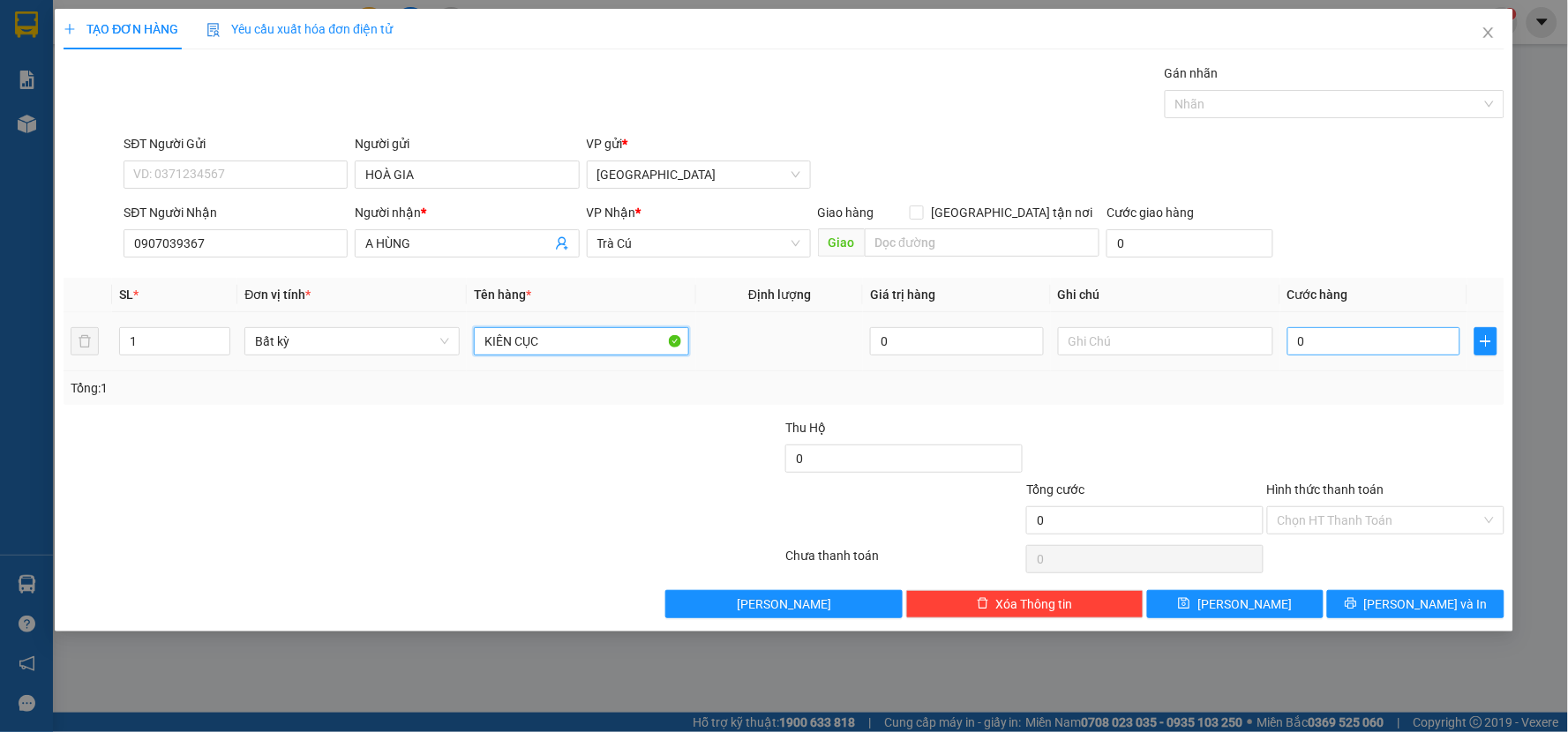
type input "KIÊN CỤC"
type input "3"
type input "30"
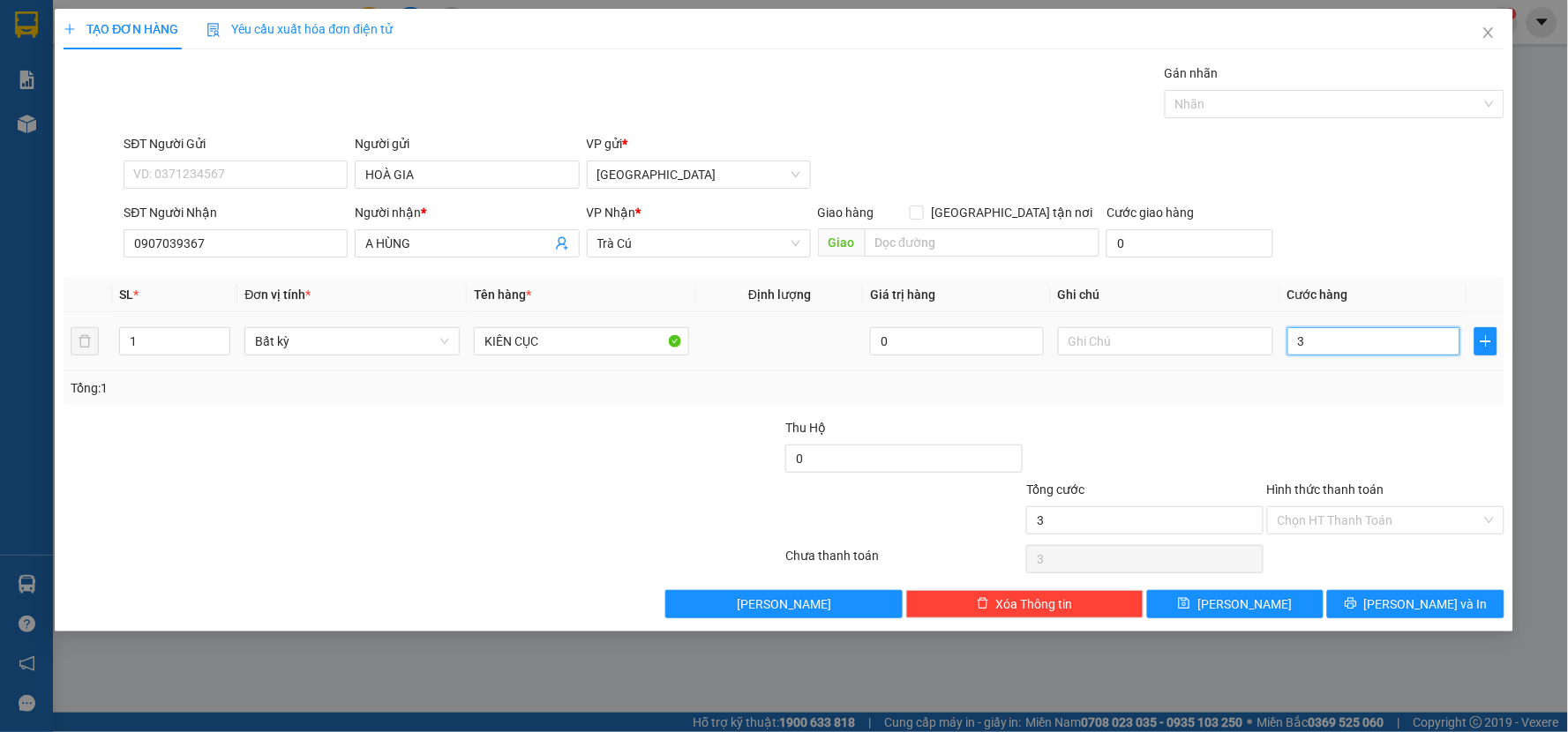
type input "30"
type input "30.000"
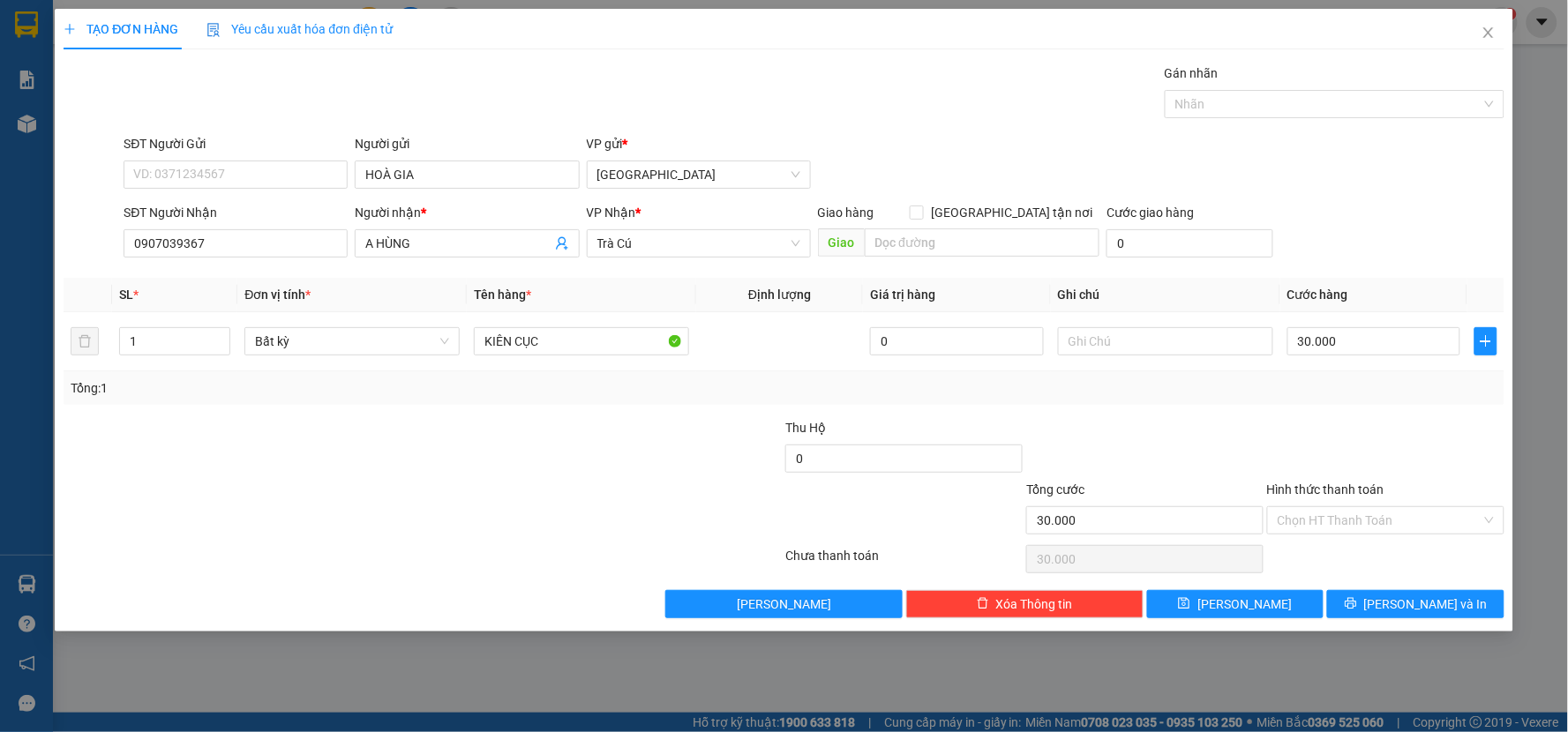
click at [1283, 425] on div at bounding box center [1385, 448] width 241 height 62
drag, startPoint x: 1368, startPoint y: 612, endPoint x: 1364, endPoint y: 600, distance: 12.6
click at [1368, 608] on button "[PERSON_NAME] và In" at bounding box center [1416, 603] width 178 height 28
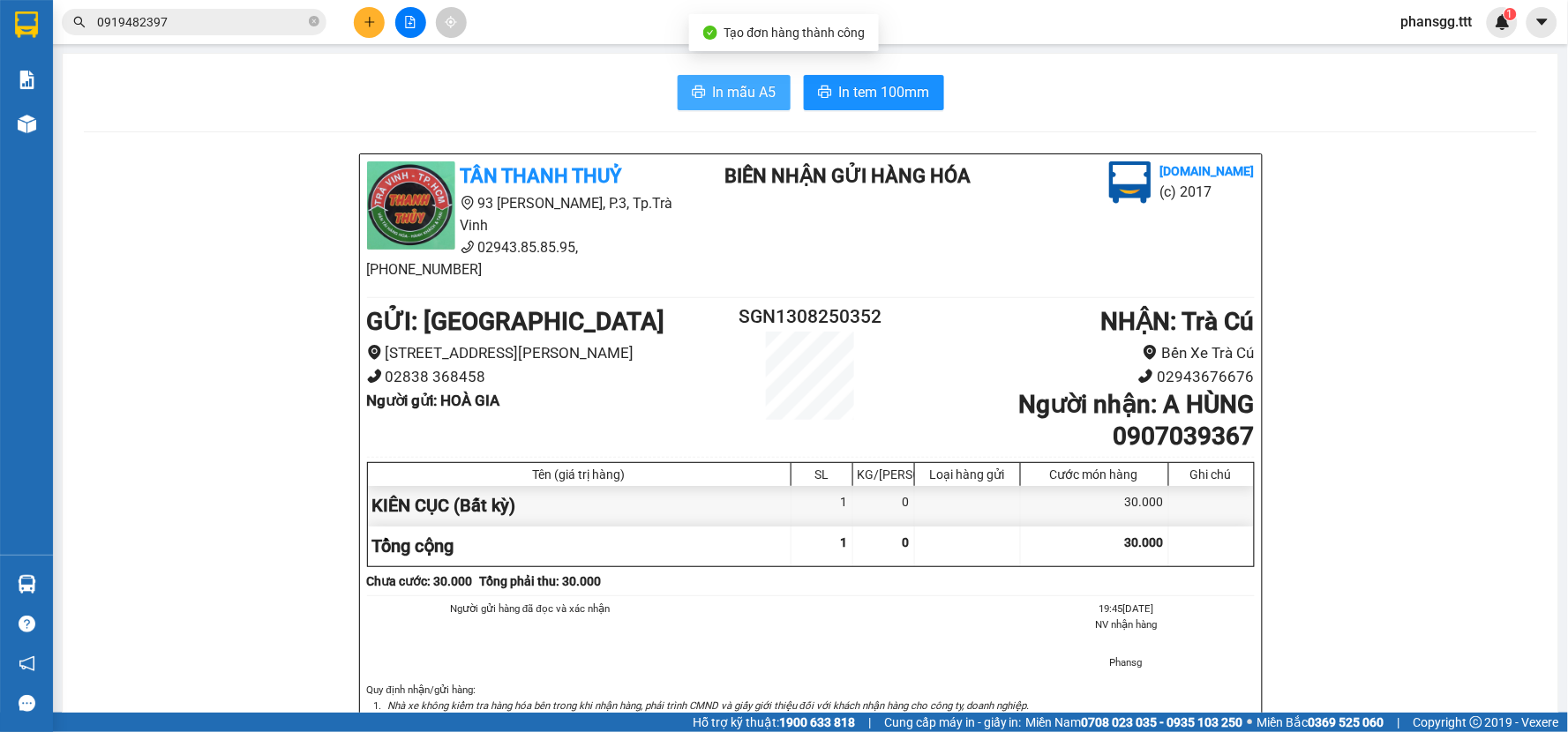
click at [713, 83] on span "In mẫu A5" at bounding box center [744, 92] width 64 height 22
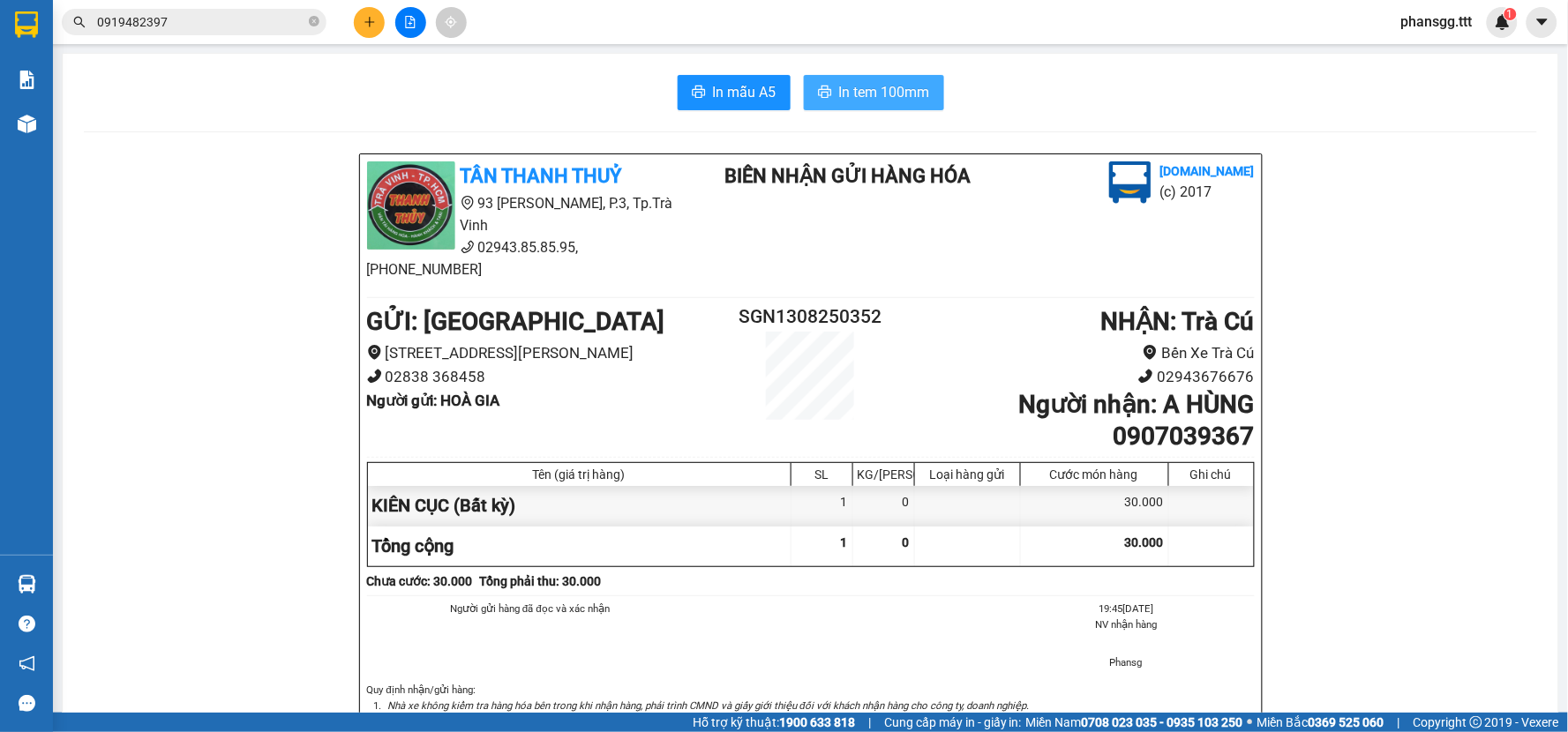
click at [853, 102] on span "In tem 100mm" at bounding box center [884, 92] width 91 height 22
click at [189, 7] on div "Kết quả tìm kiếm ( 30 ) Bộ lọc Mã ĐH Trạng thái Món hàng Thu hộ Tổng cước Chưa …" at bounding box center [172, 22] width 344 height 30
click at [186, 13] on input "0919482397" at bounding box center [201, 22] width 208 height 20
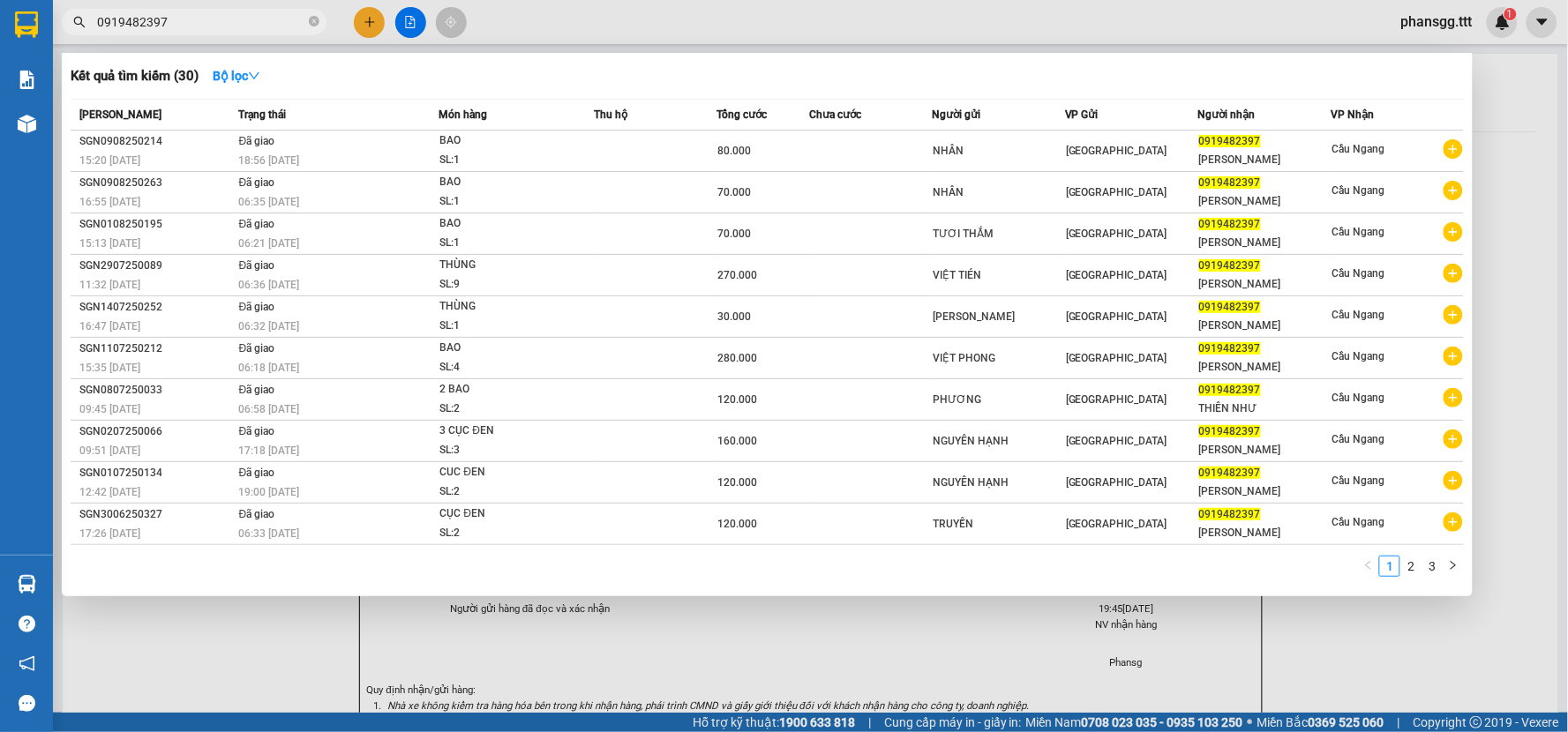
click at [186, 13] on input "0919482397" at bounding box center [201, 22] width 208 height 20
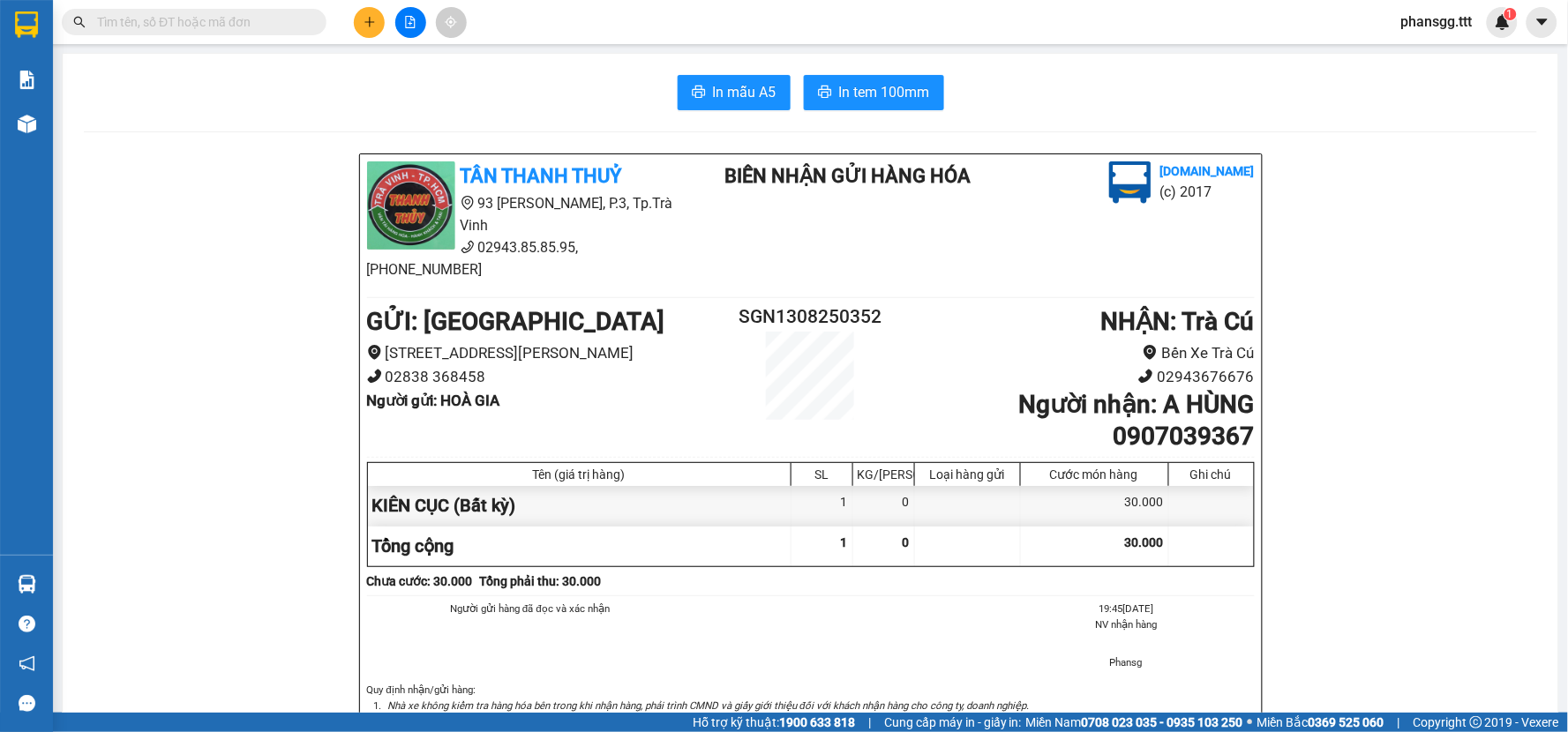
click at [359, 15] on button at bounding box center [369, 22] width 30 height 30
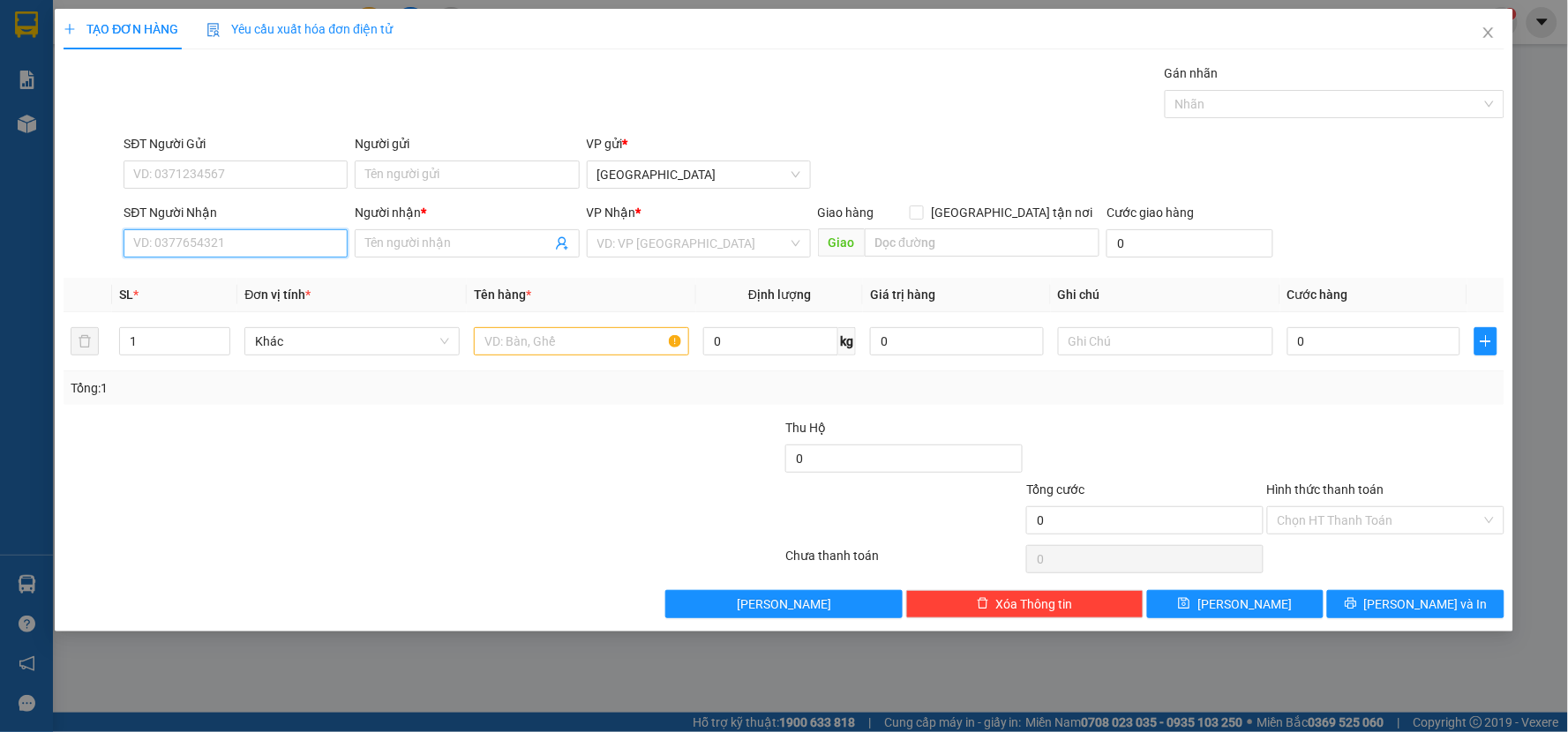
click at [245, 240] on input "SĐT Người Nhận" at bounding box center [236, 243] width 224 height 28
type input "0919363693"
click at [245, 271] on div "0919363693 - HẢI" at bounding box center [236, 279] width 203 height 20
type input "HẢI"
type input "0919363693"
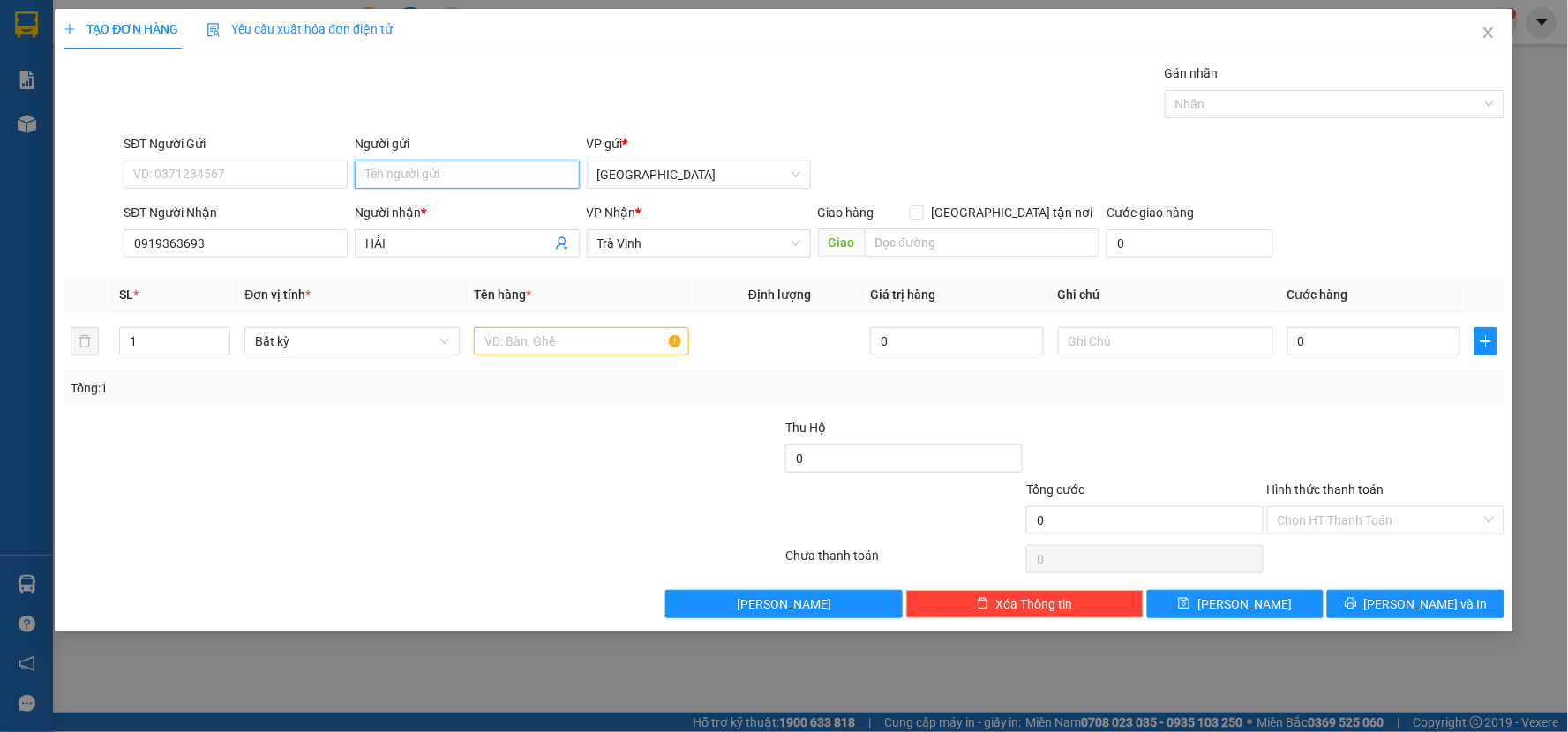
click at [508, 170] on input "Người gửi" at bounding box center [467, 174] width 224 height 28
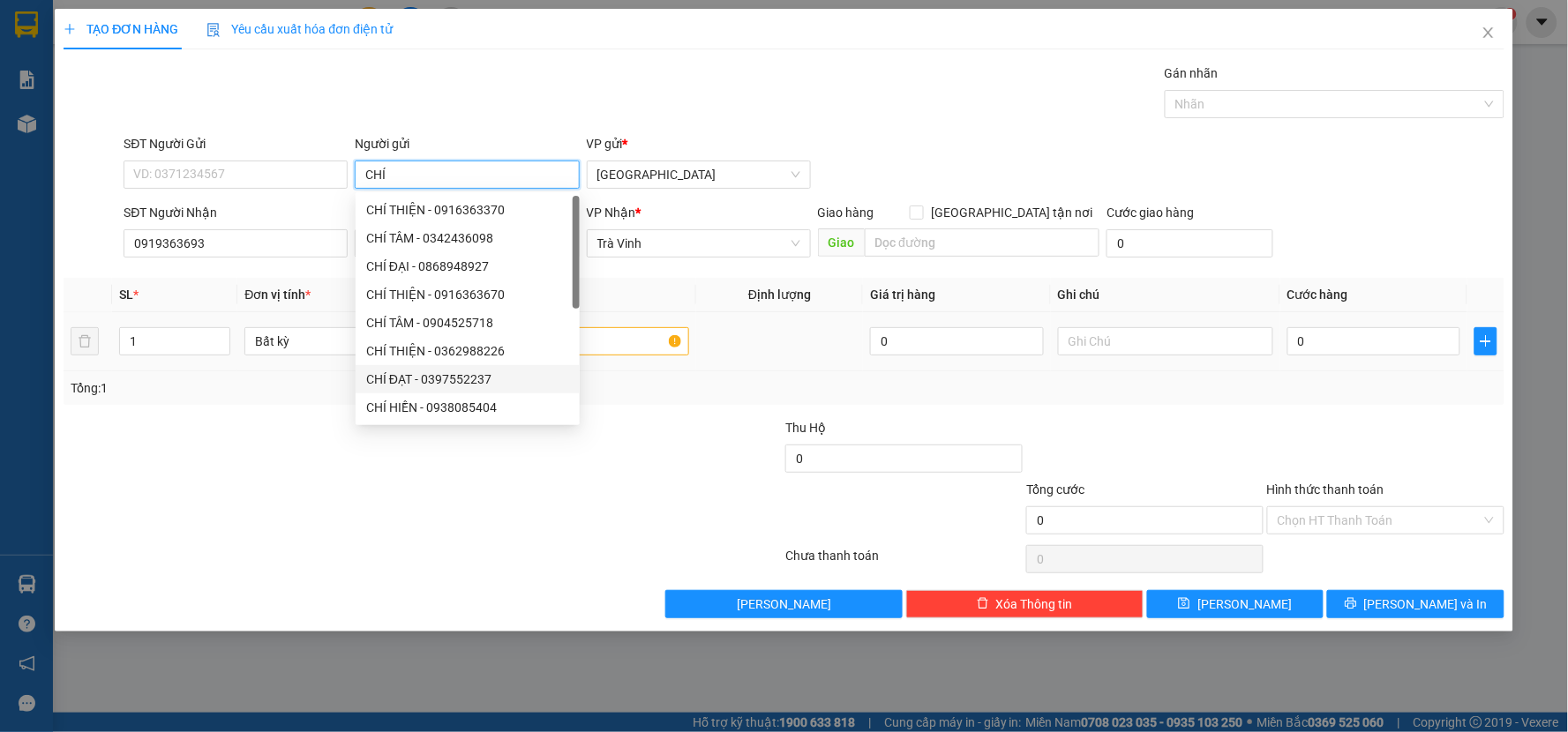
type input "CHÍ"
click at [614, 351] on input "text" at bounding box center [581, 340] width 215 height 28
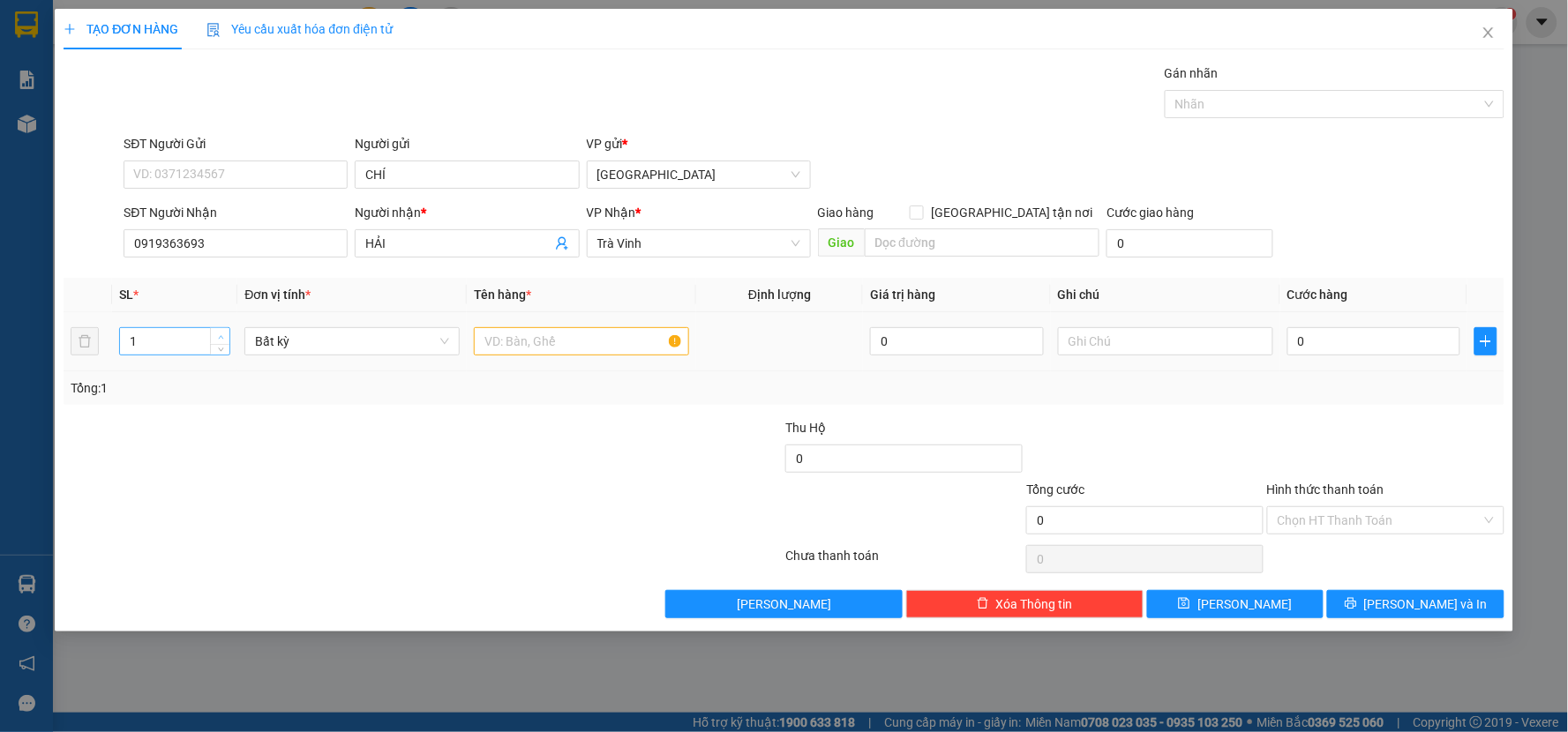
type input "2"
click at [224, 332] on span "up" at bounding box center [221, 337] width 11 height 11
drag, startPoint x: 510, startPoint y: 339, endPoint x: 498, endPoint y: 328, distance: 16.3
click at [510, 337] on input "text" at bounding box center [581, 340] width 215 height 28
type input "THÙNG"
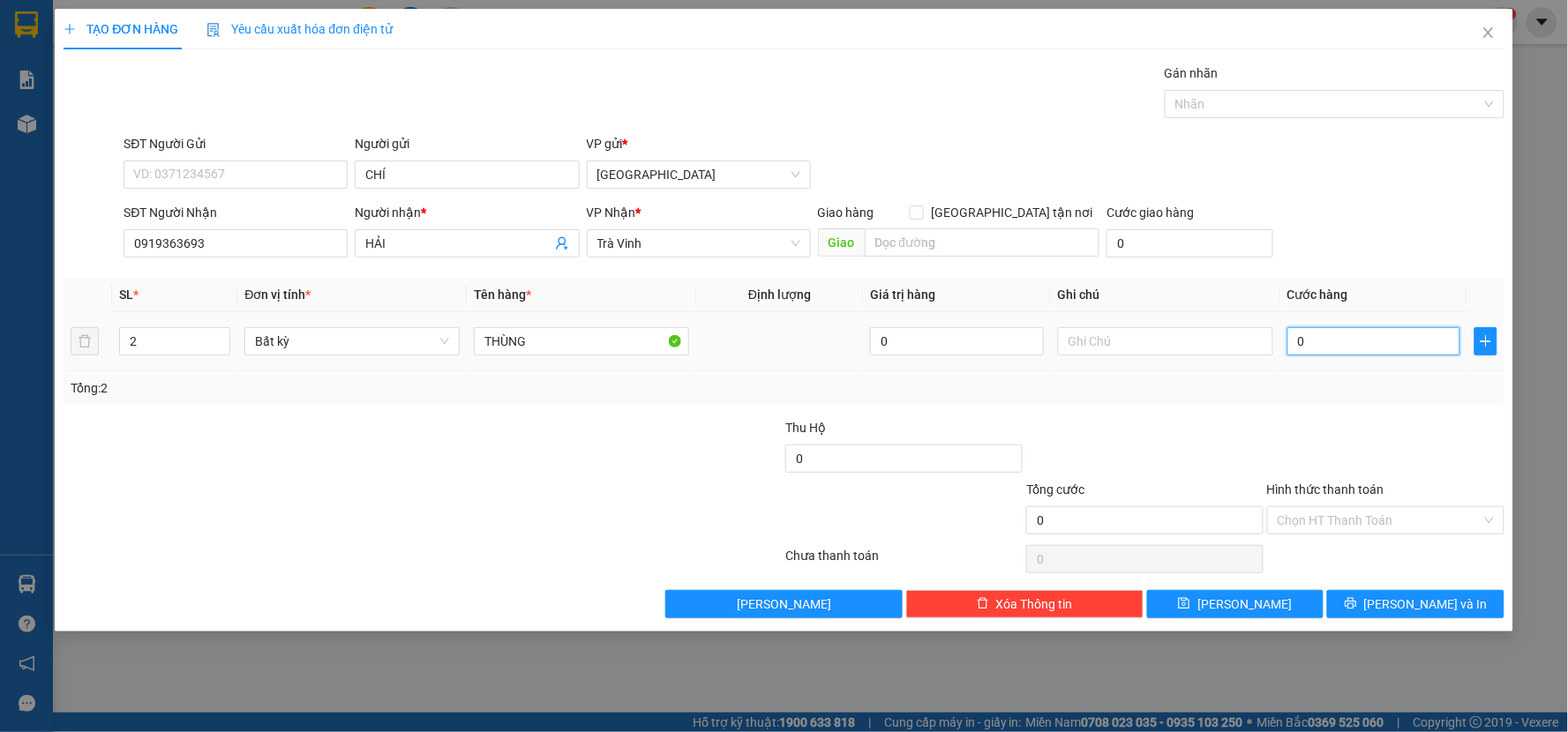
click at [1316, 341] on input "0" at bounding box center [1374, 340] width 174 height 28
type input "6"
type input "60"
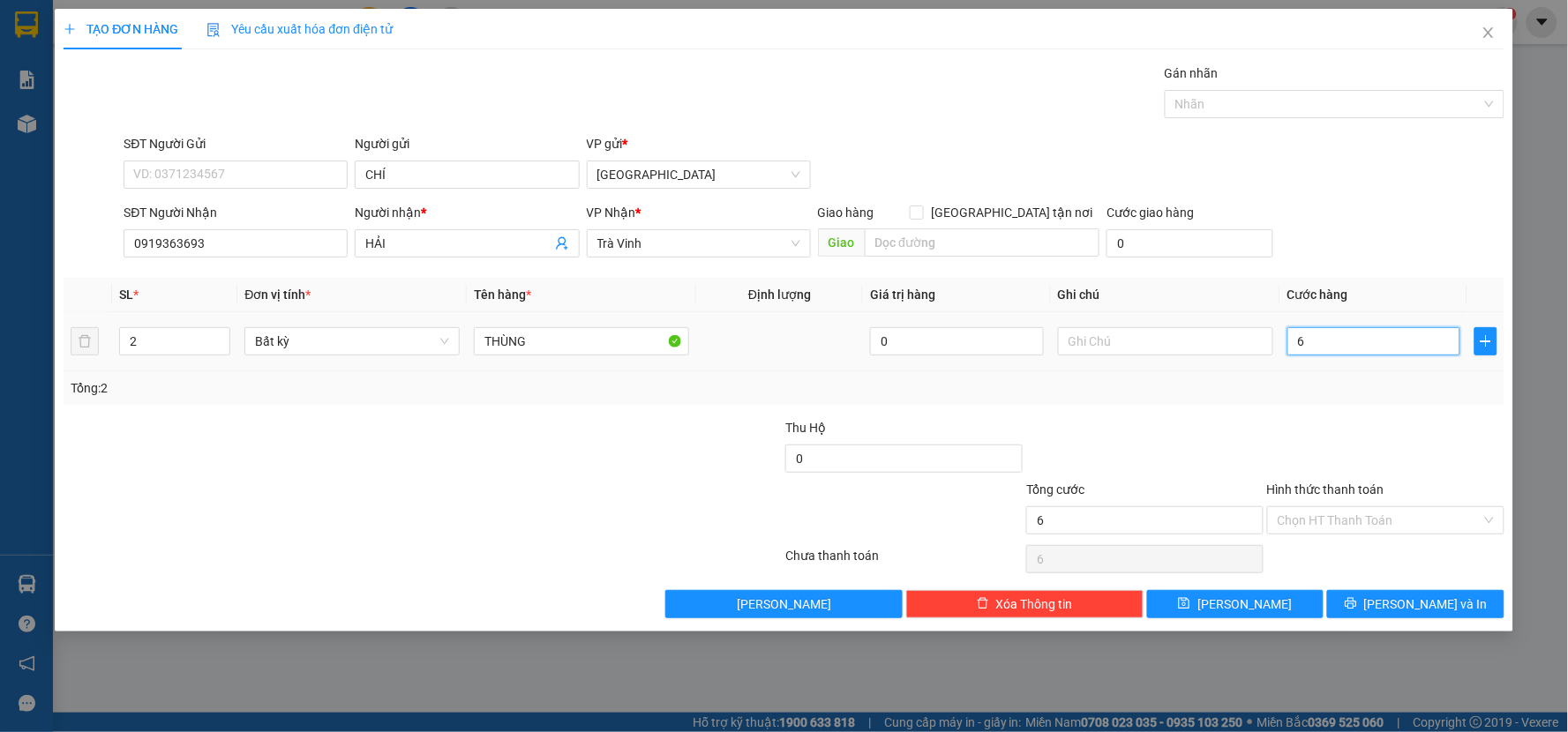
type input "60"
click at [1242, 487] on div "Tổng cước" at bounding box center [1145, 493] width 238 height 27
type input "60.000"
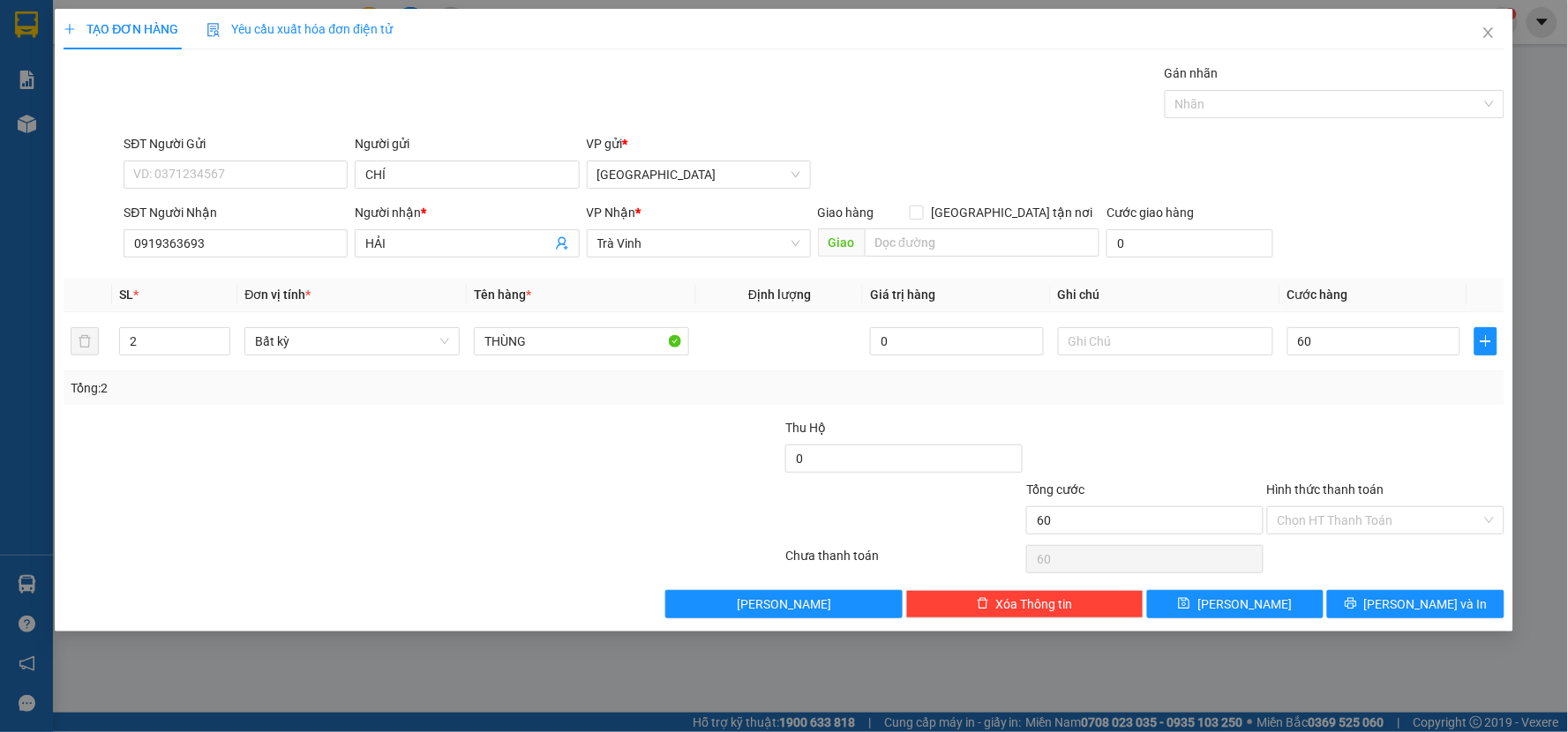
type input "60.000"
drag, startPoint x: 1386, startPoint y: 604, endPoint x: 1376, endPoint y: 591, distance: 16.4
click at [1357, 602] on icon "printer" at bounding box center [1351, 603] width 13 height 13
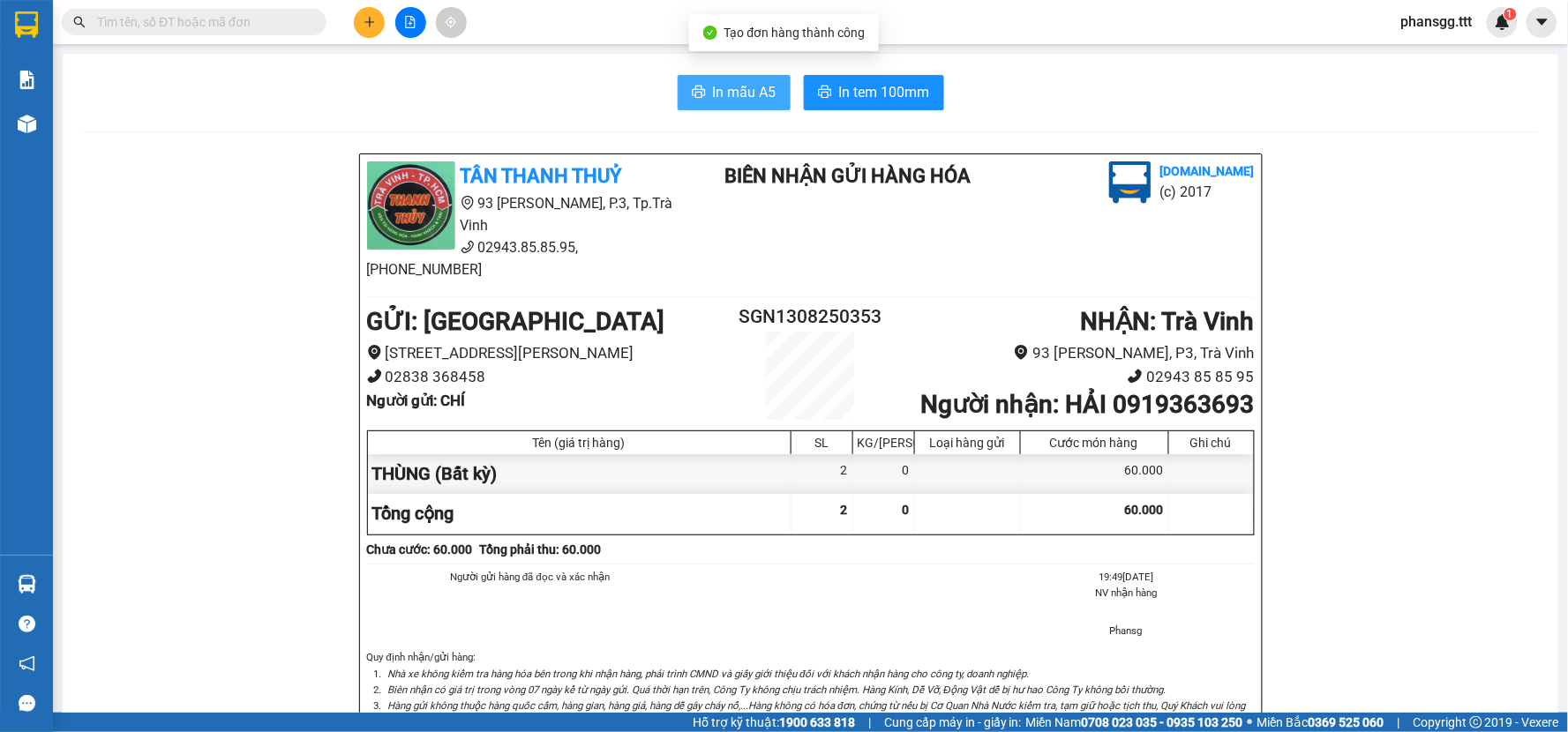
click at [752, 89] on span "In mẫu A5" at bounding box center [744, 92] width 64 height 22
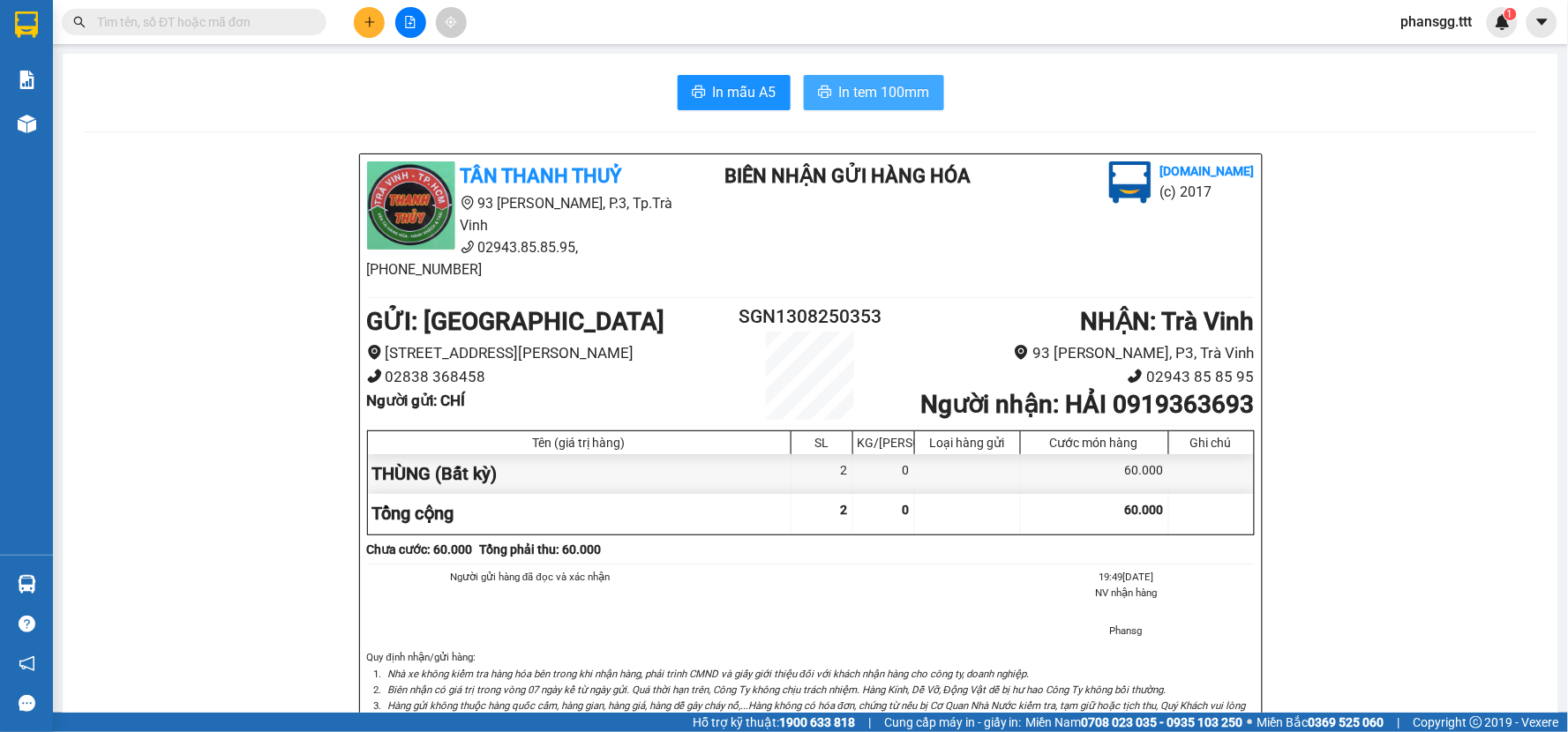
click at [818, 90] on icon "printer" at bounding box center [824, 91] width 13 height 13
click at [371, 12] on button at bounding box center [369, 22] width 30 height 30
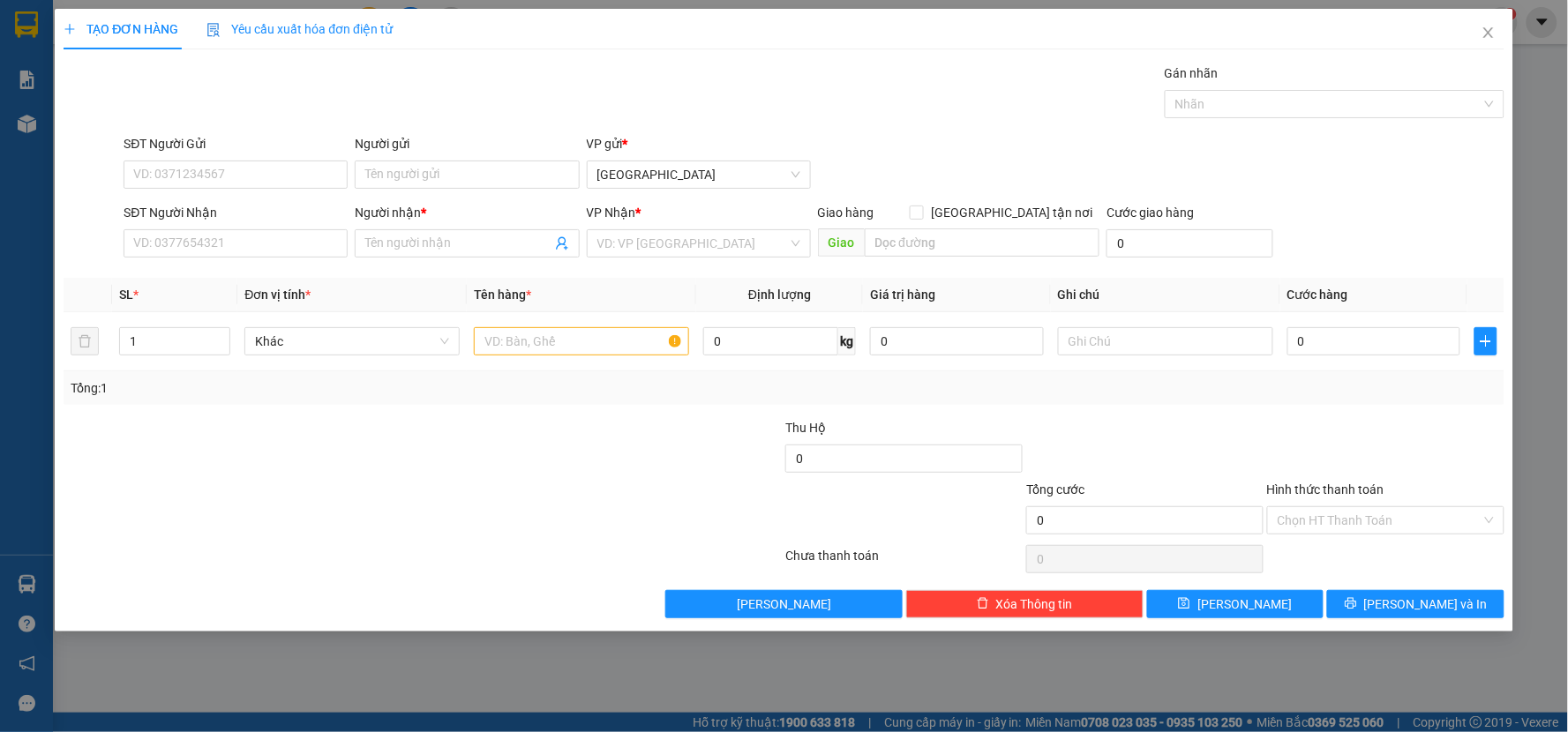
click at [203, 265] on div "Transit Pickup Surcharge Ids Transit Deliver Surcharge Ids Transit Deliver Surc…" at bounding box center [784, 340] width 1441 height 555
click at [212, 245] on input "SĐT Người Nhận" at bounding box center [236, 243] width 224 height 28
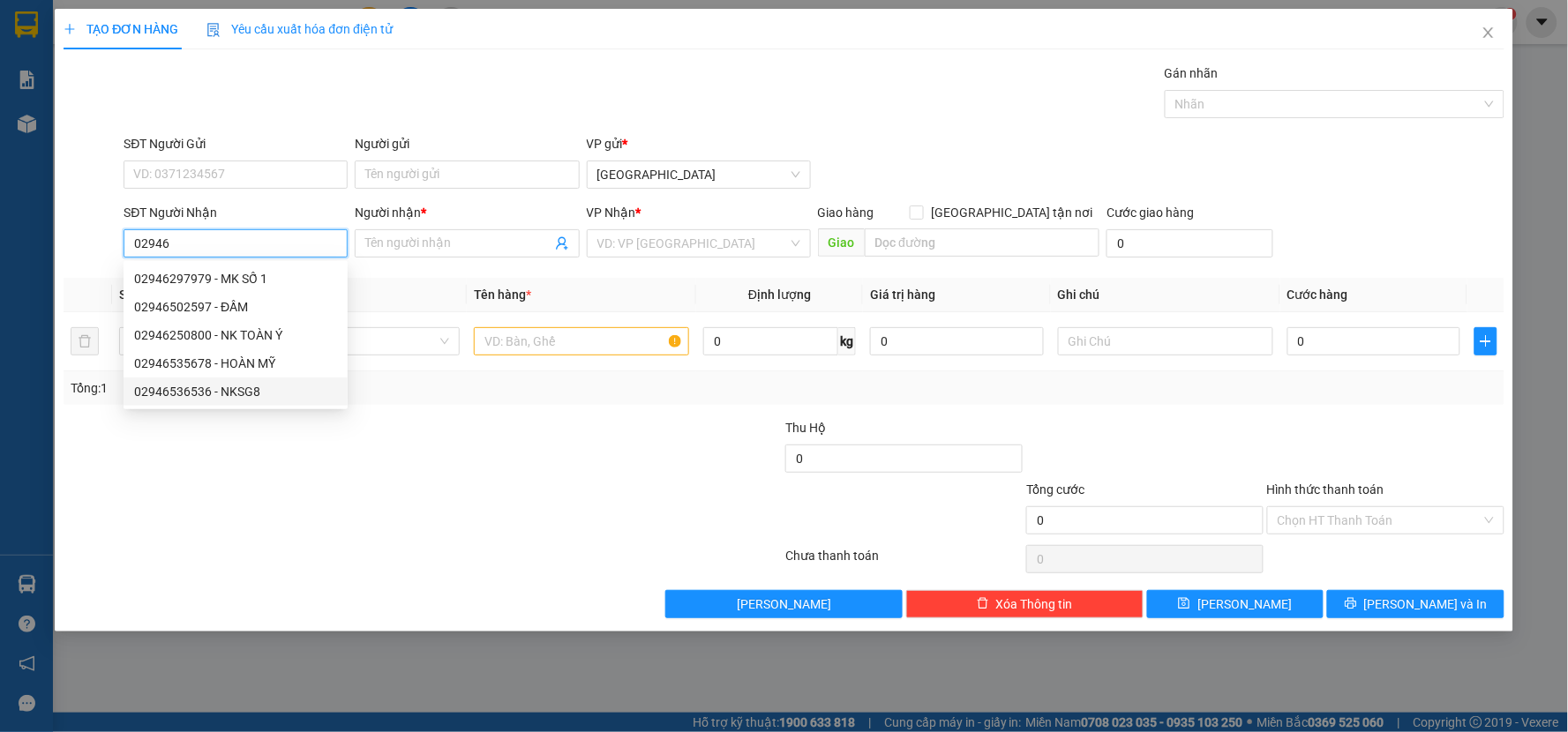
click at [209, 382] on div "02946536536 - NKSG8" at bounding box center [236, 392] width 203 height 20
type input "02946536536"
type input "NKSG8"
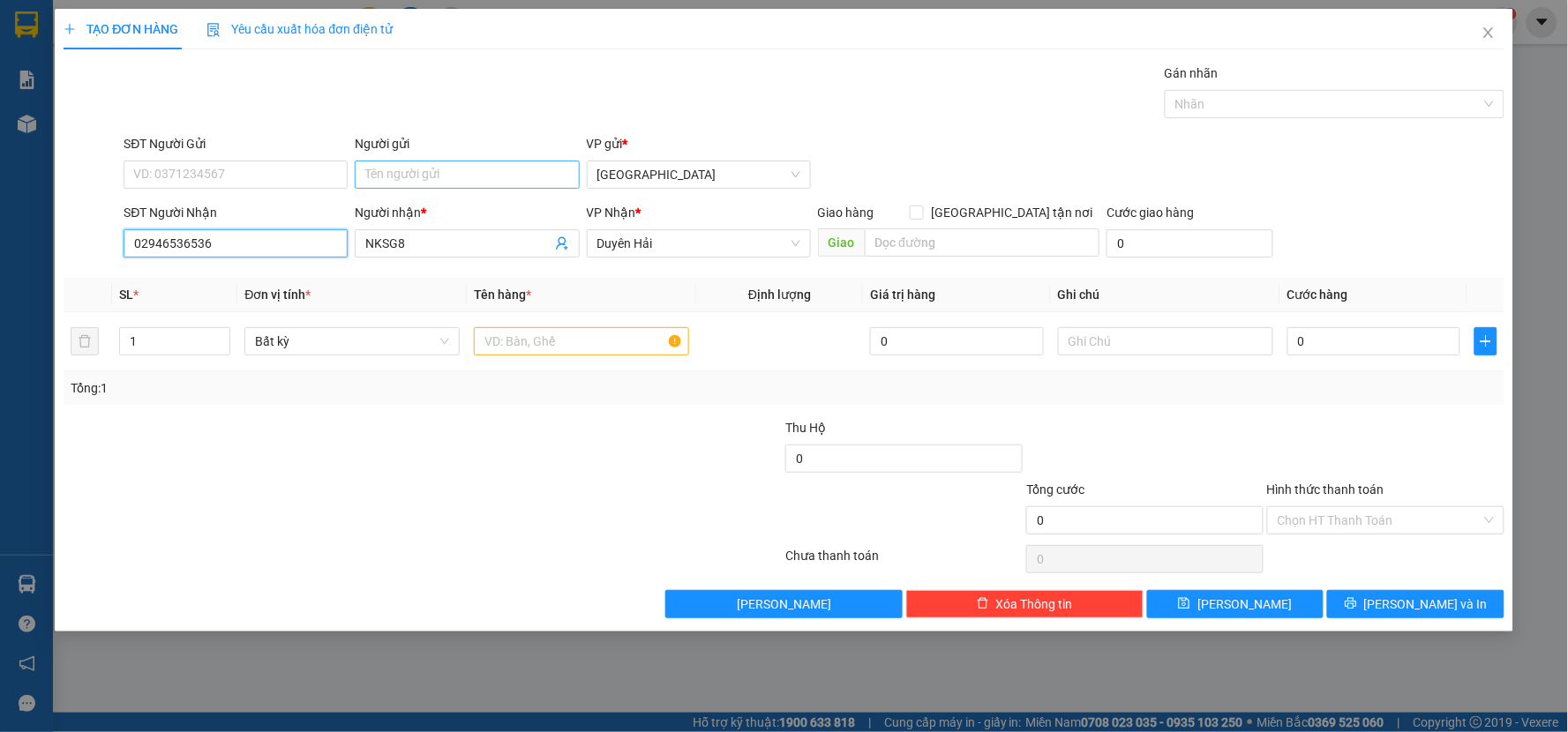
type input "02946536536"
click at [404, 181] on input "Người gửi" at bounding box center [467, 174] width 224 height 28
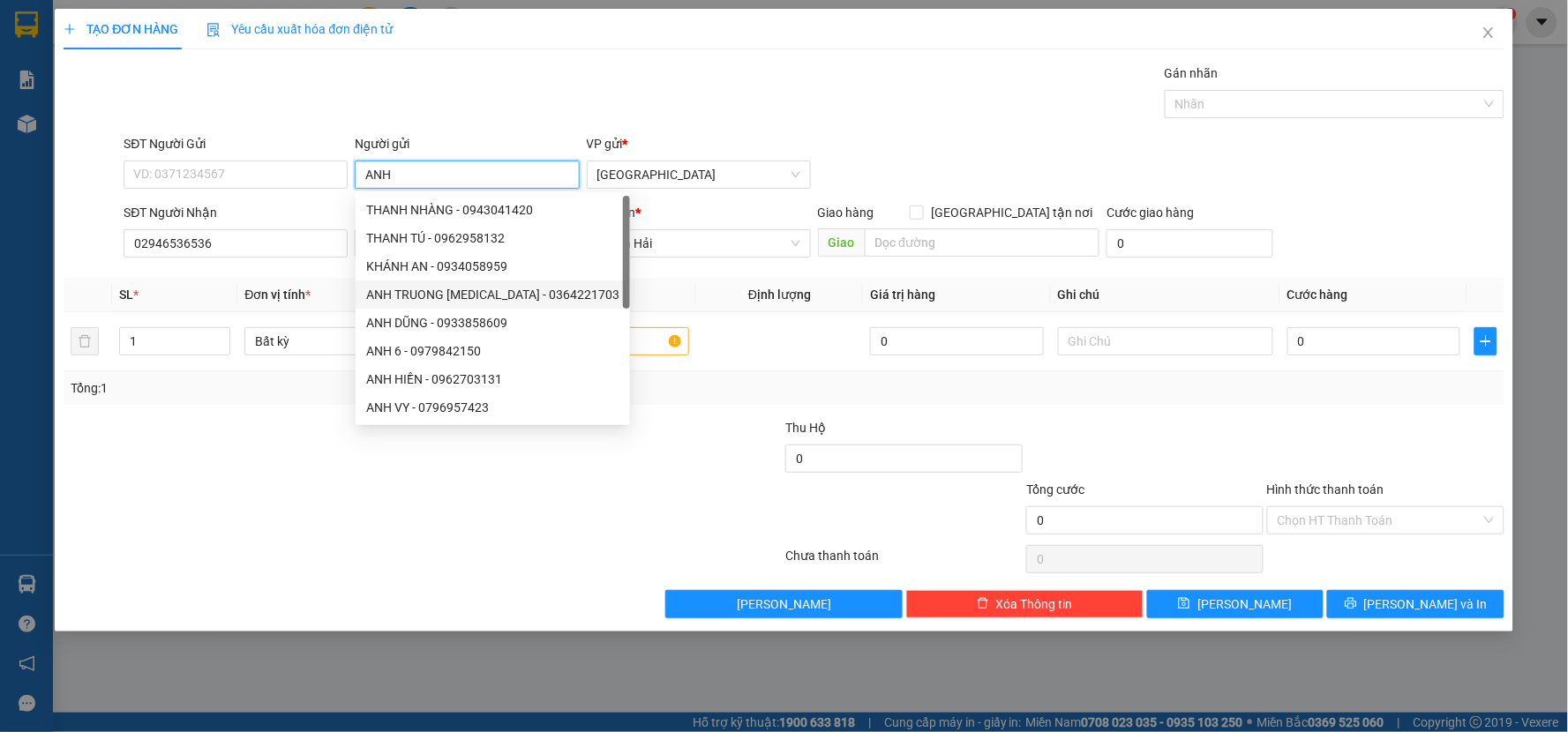
type input "ANH"
drag, startPoint x: 624, startPoint y: 525, endPoint x: 611, endPoint y: 499, distance: 29.1
click at [622, 519] on div at bounding box center [663, 510] width 241 height 62
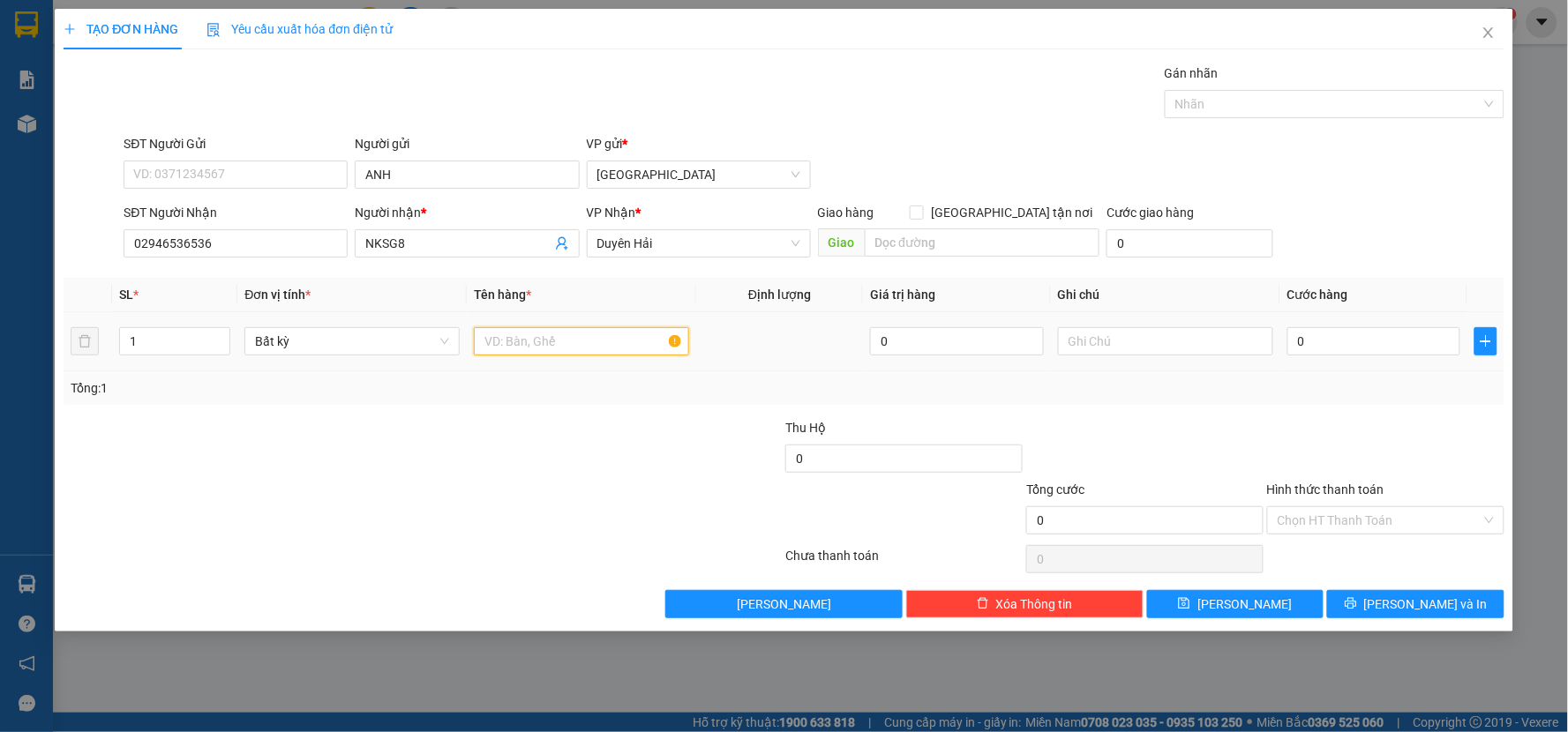
click at [600, 331] on input "text" at bounding box center [581, 340] width 215 height 28
type input "HỘP"
click at [1368, 349] on input "0" at bounding box center [1374, 340] width 174 height 28
type input "3"
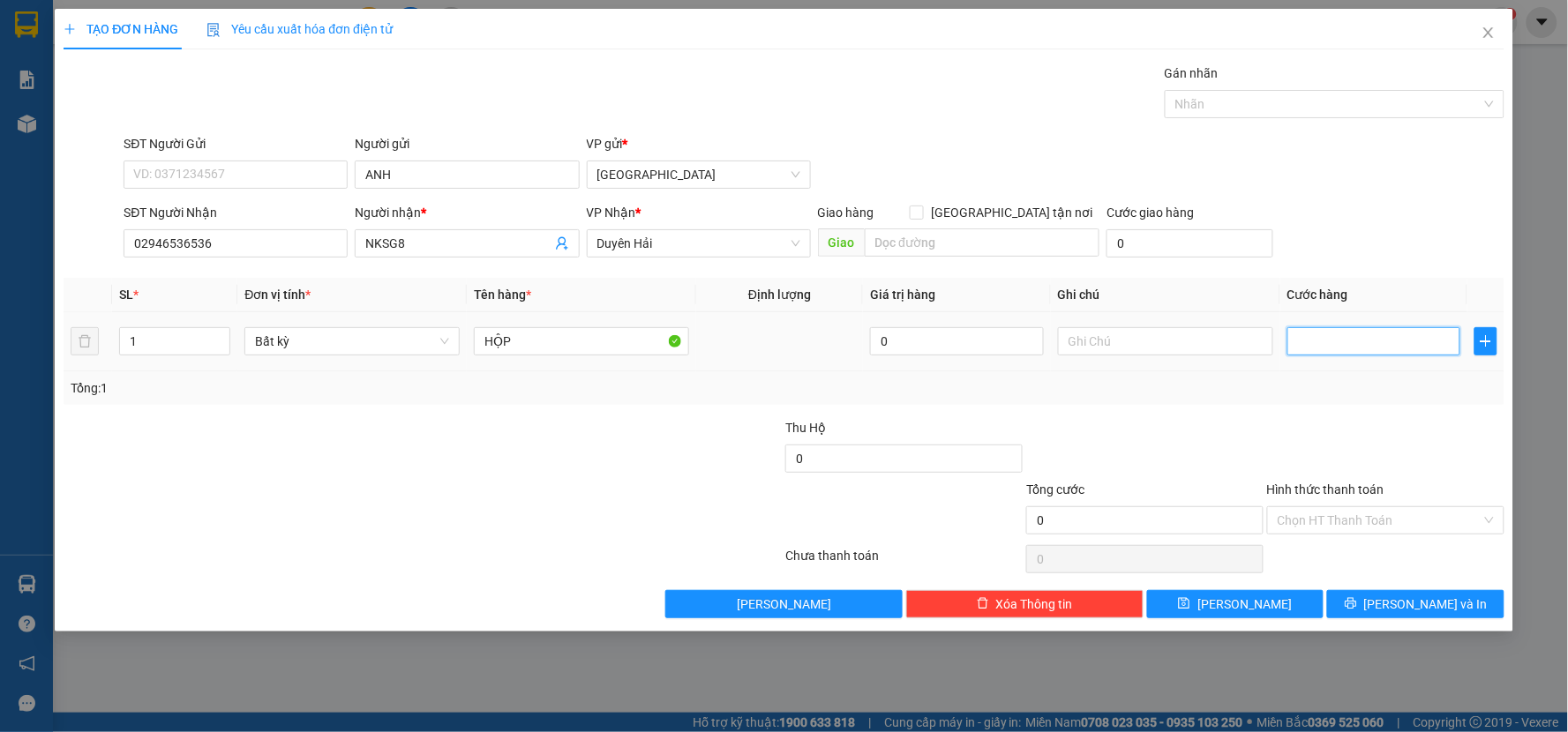
type input "3"
type input "30"
click at [1370, 389] on div "Tổng: 1" at bounding box center [784, 388] width 1426 height 20
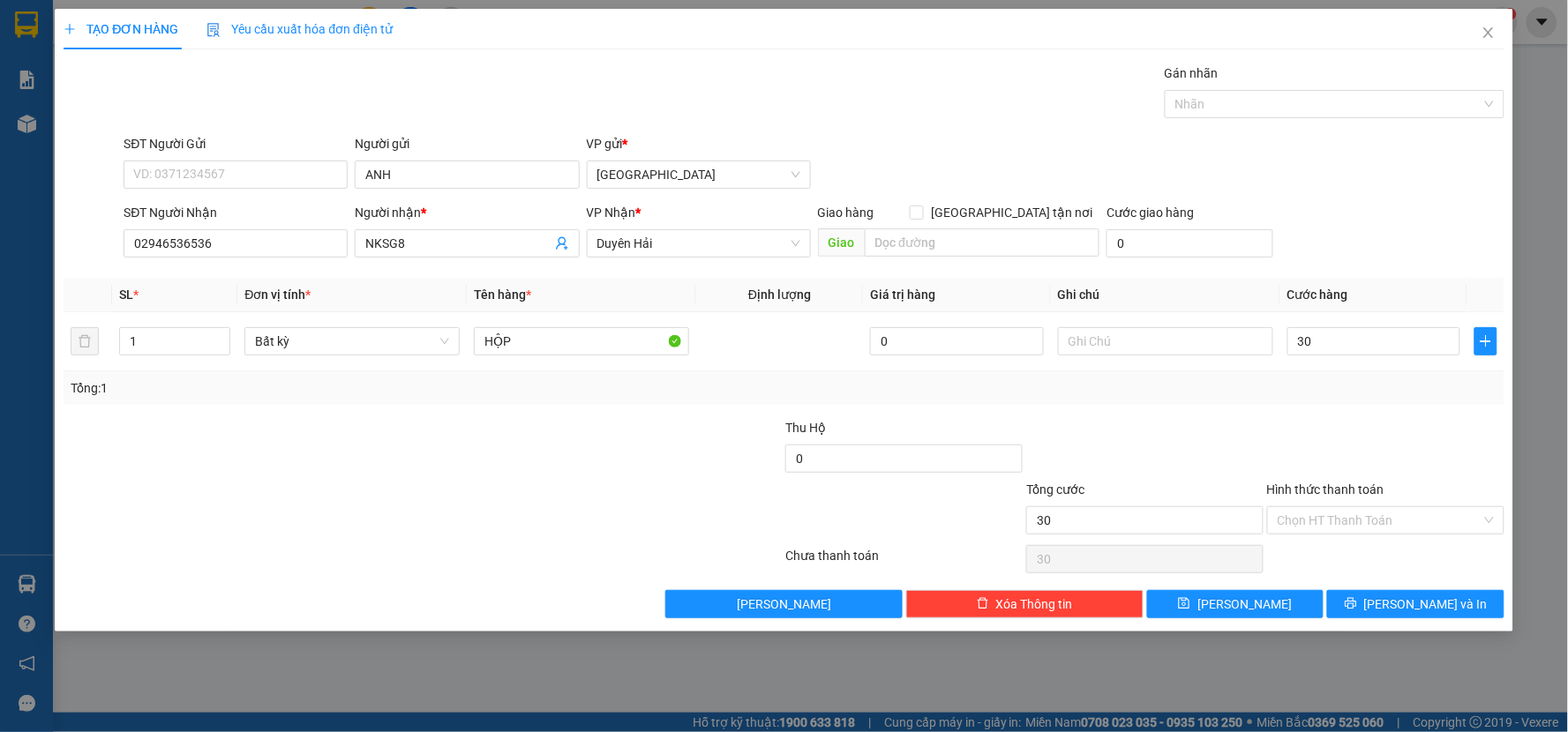
type input "30.000"
click at [1362, 517] on input "Hình thức thanh toán" at bounding box center [1379, 521] width 204 height 27
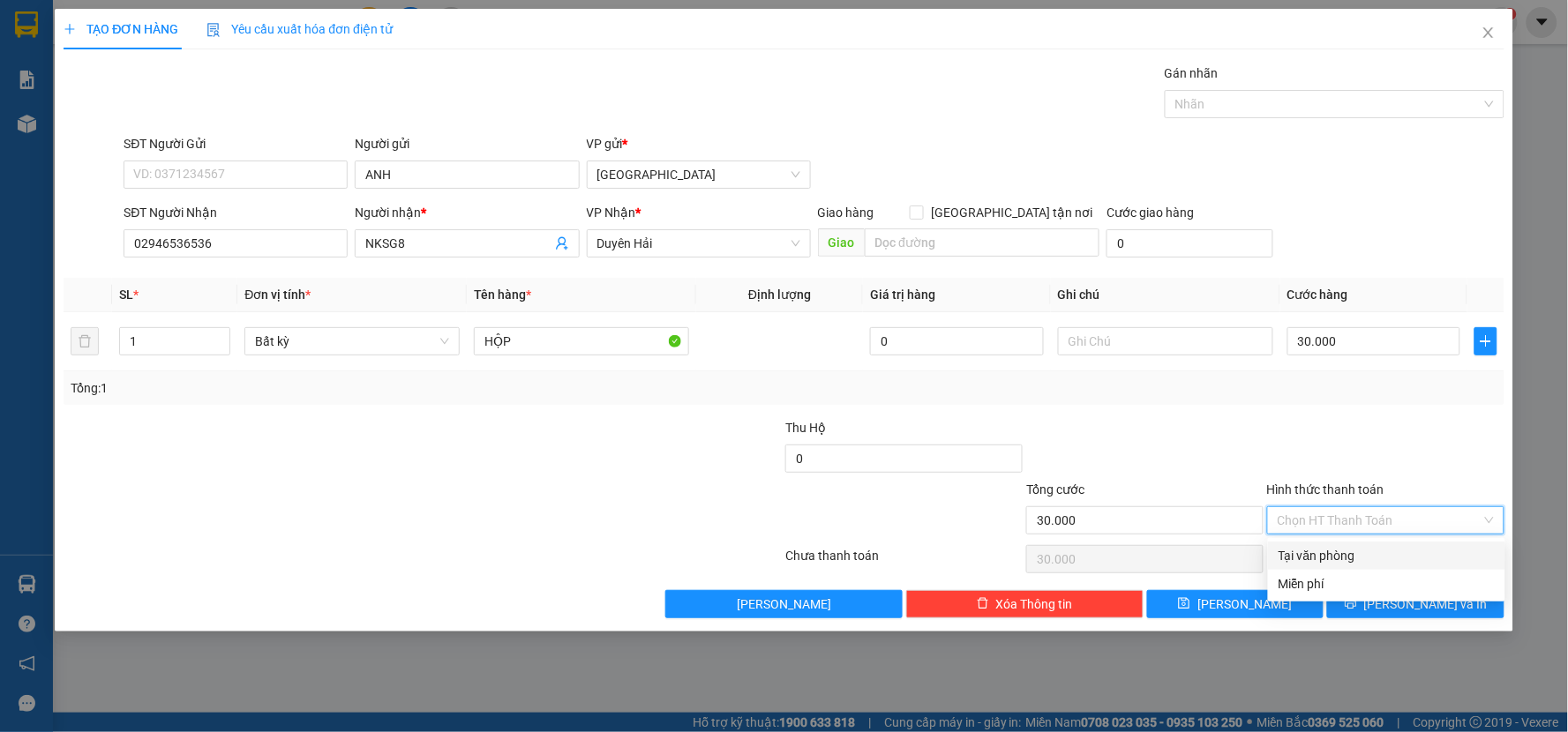
click at [1364, 543] on div "Tại văn phòng" at bounding box center [1386, 555] width 238 height 28
type input "0"
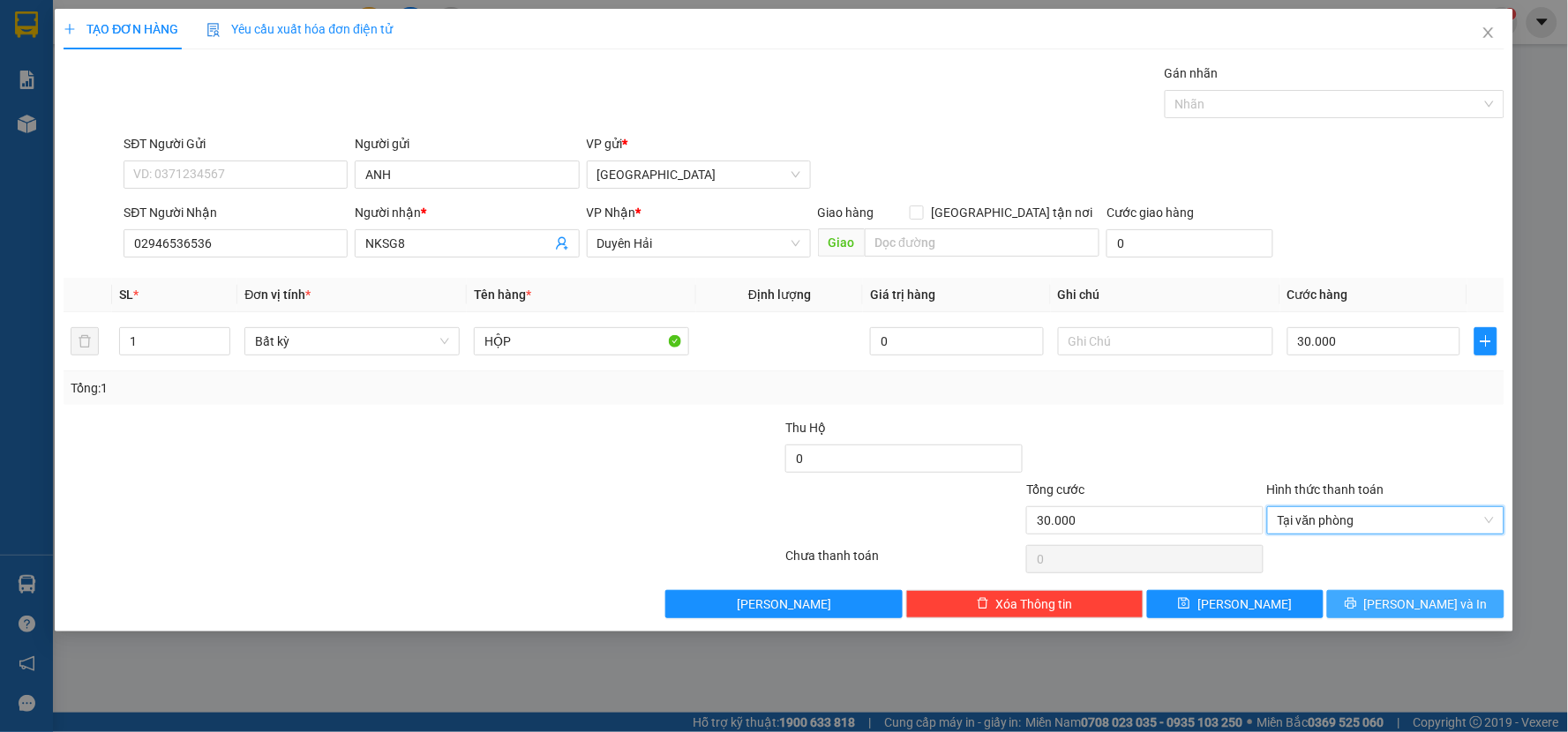
click at [1373, 602] on button "[PERSON_NAME] và In" at bounding box center [1416, 603] width 178 height 28
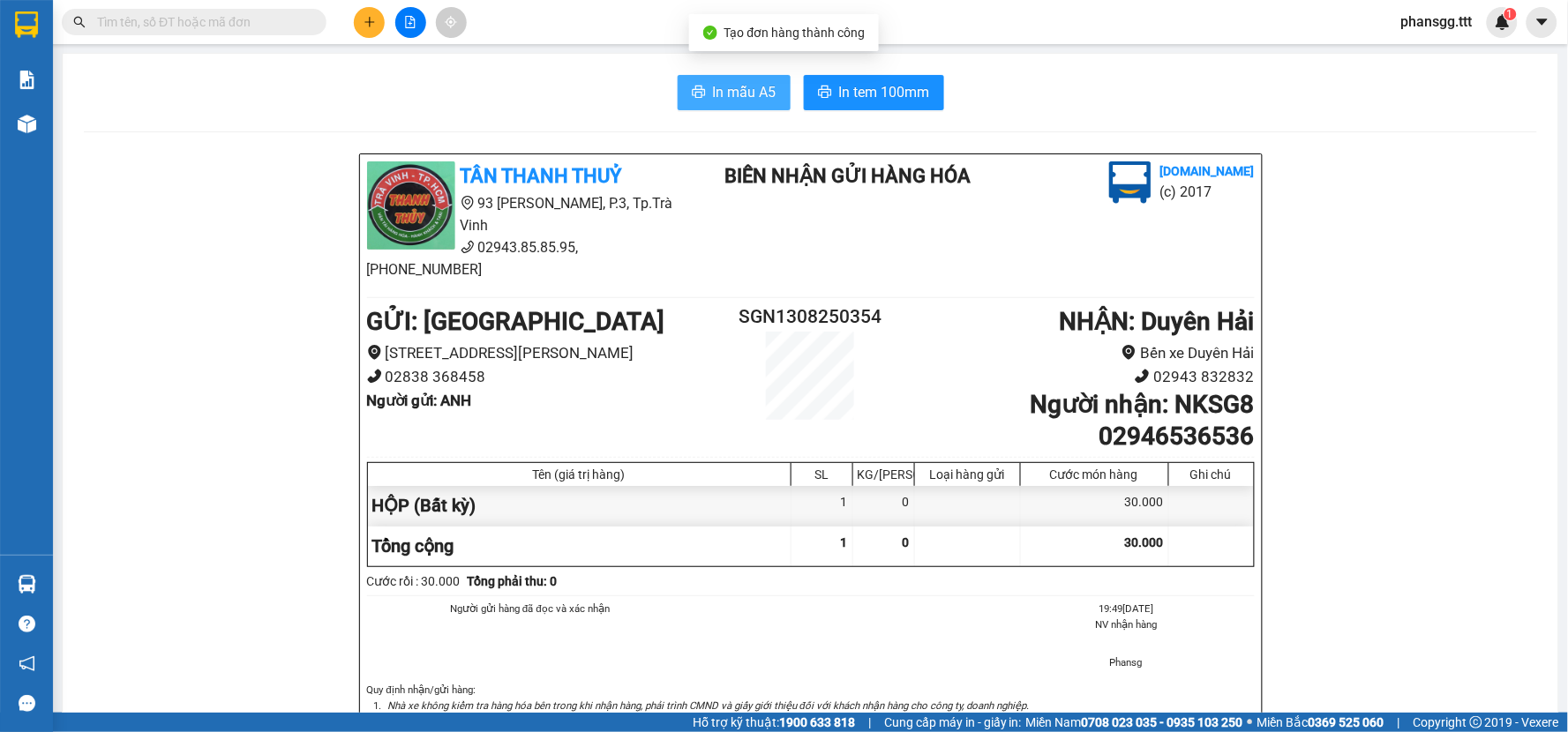
click at [743, 86] on span "In mẫu A5" at bounding box center [744, 92] width 64 height 22
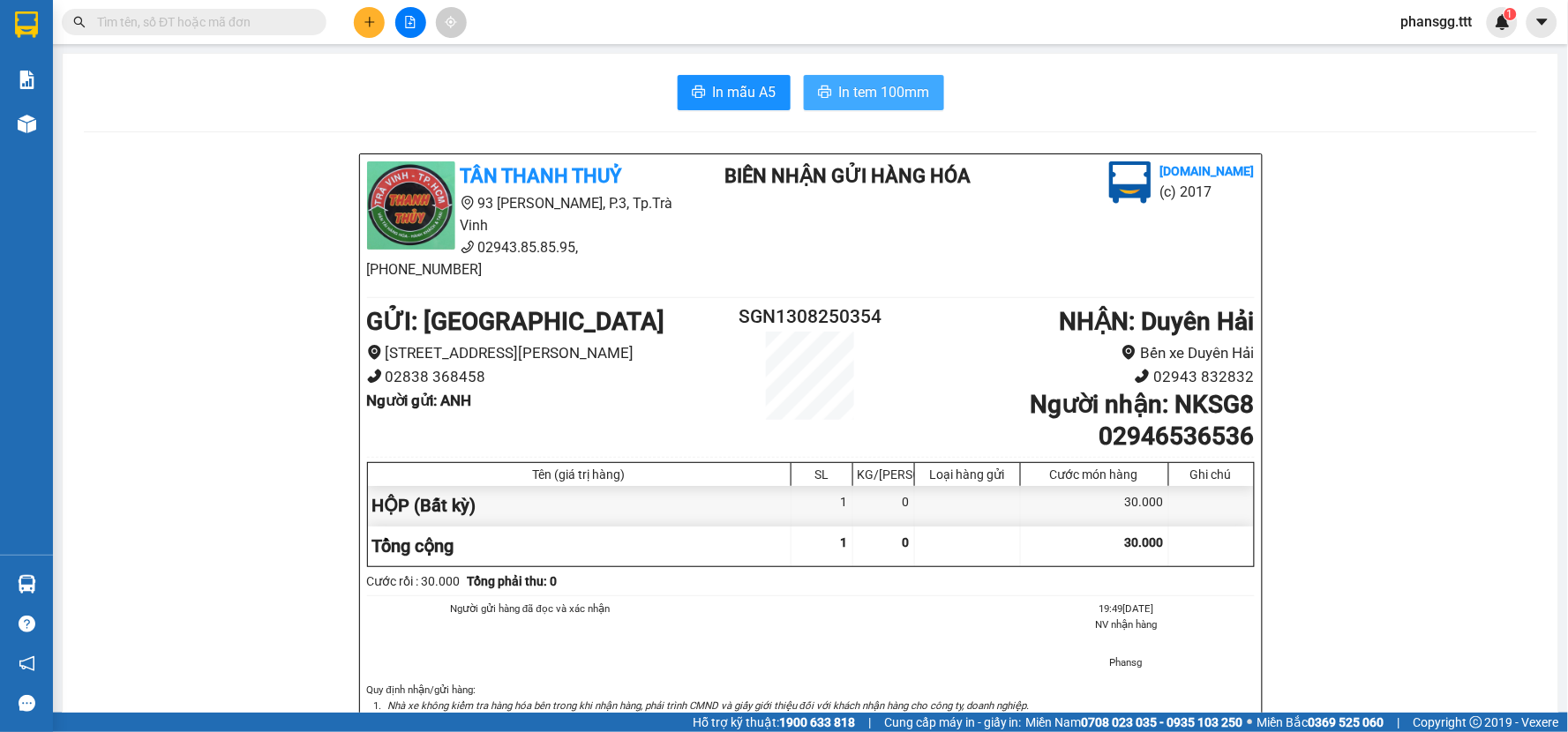
click at [868, 82] on span "In tem 100mm" at bounding box center [884, 92] width 91 height 22
click at [365, 18] on icon "plus" at bounding box center [369, 22] width 13 height 13
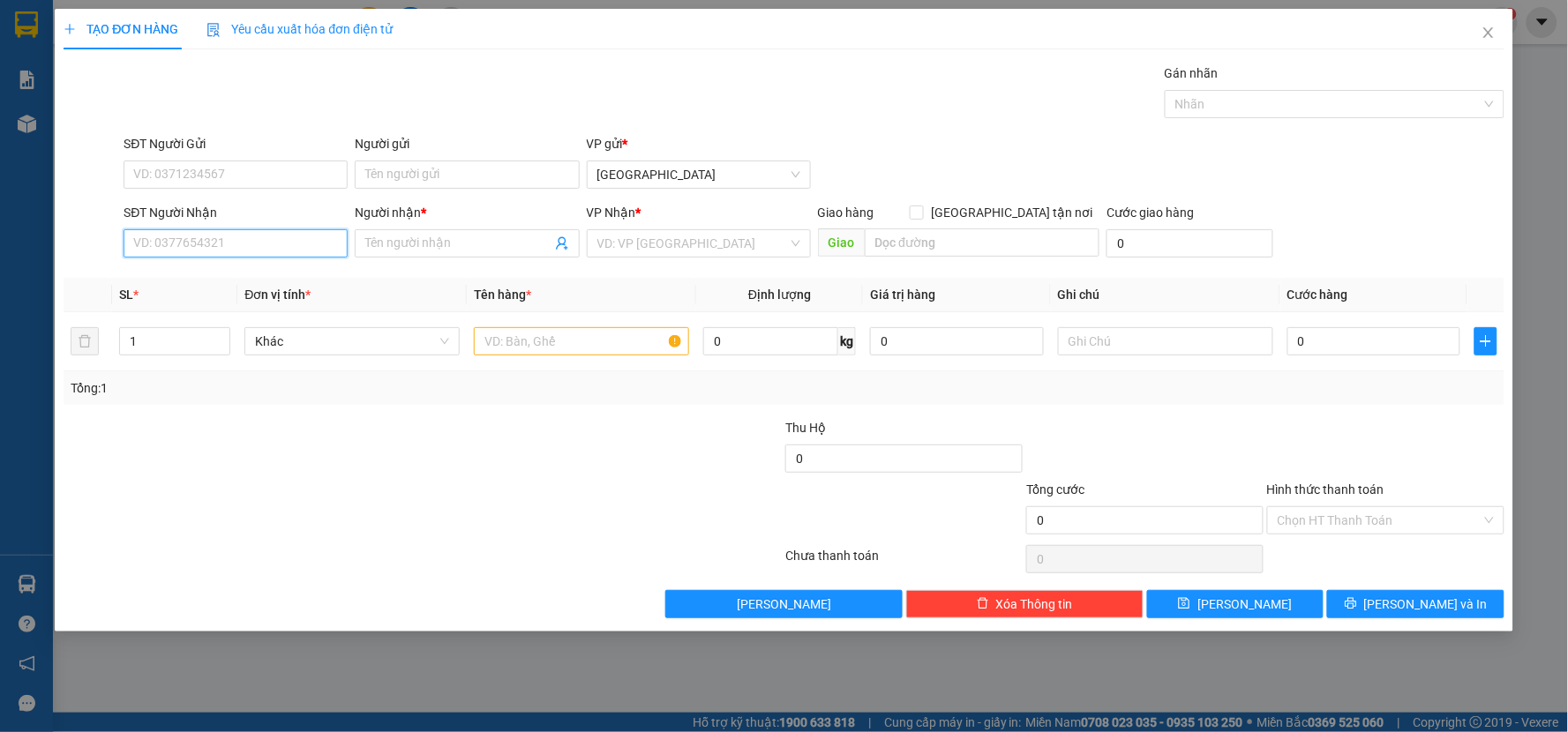
click at [222, 239] on input "SĐT Người Nhận" at bounding box center [236, 243] width 224 height 28
click at [230, 275] on div "0977191030 - NK THIÊN KIM" at bounding box center [236, 279] width 203 height 20
type input "0977191030"
type input "NK THIÊN KIM"
type input "0977191030"
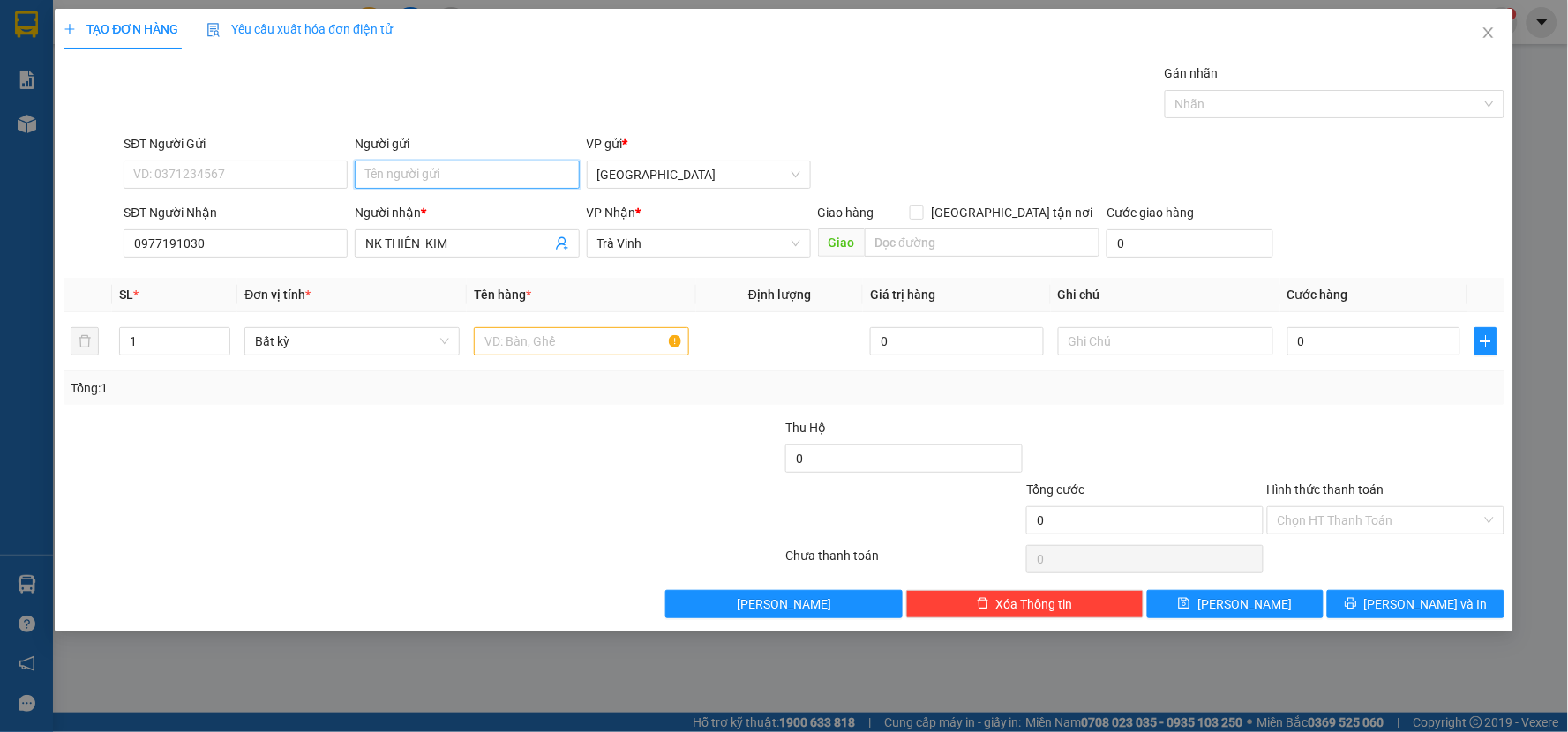
click at [453, 179] on input "Người gửi" at bounding box center [467, 174] width 224 height 28
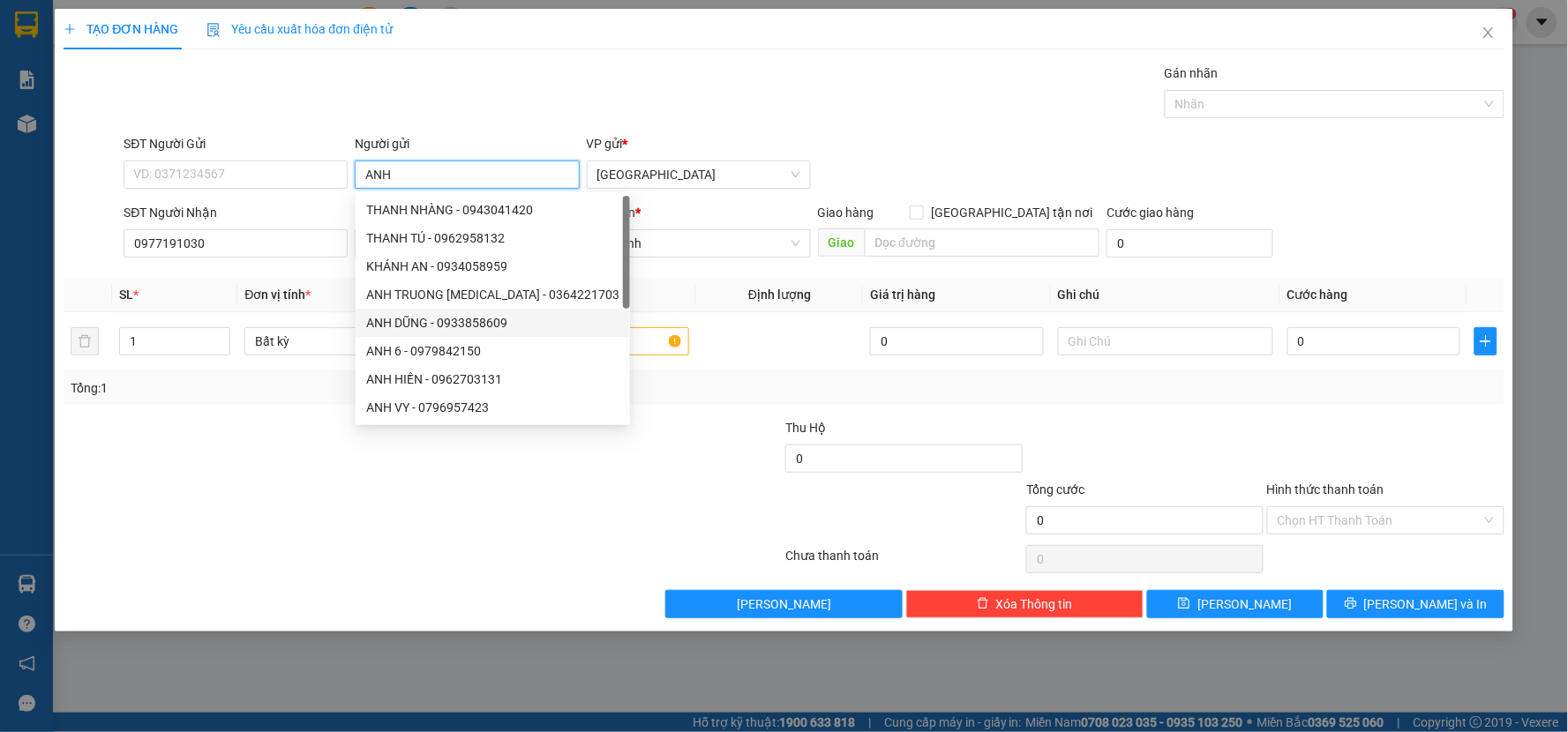
type input "ANH"
drag, startPoint x: 648, startPoint y: 459, endPoint x: 646, endPoint y: 418, distance: 41.0
click at [648, 444] on div at bounding box center [663, 448] width 241 height 62
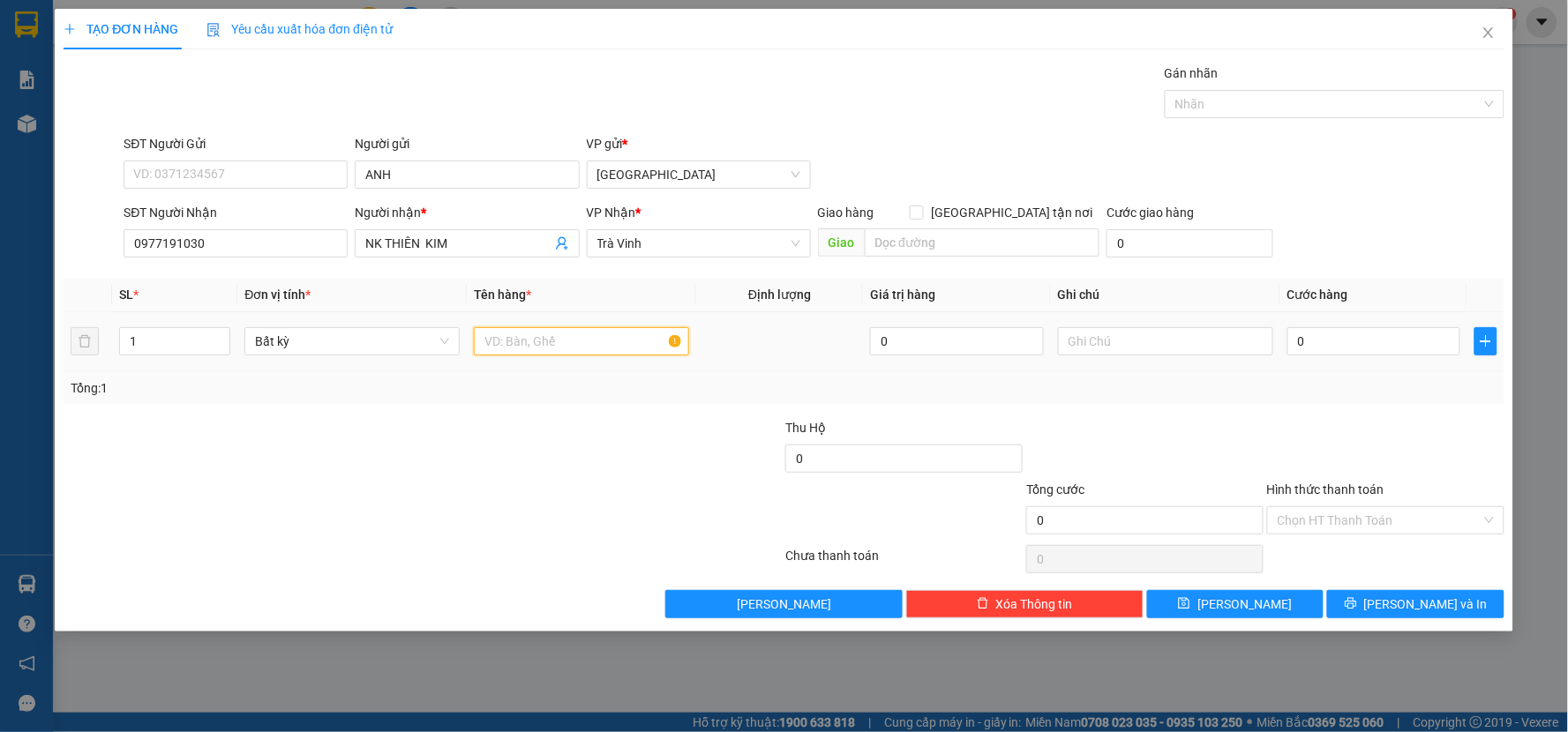
click at [611, 350] on input "text" at bounding box center [581, 340] width 215 height 28
type input "HỘP"
click at [1335, 353] on input "0" at bounding box center [1374, 340] width 174 height 28
type input "2"
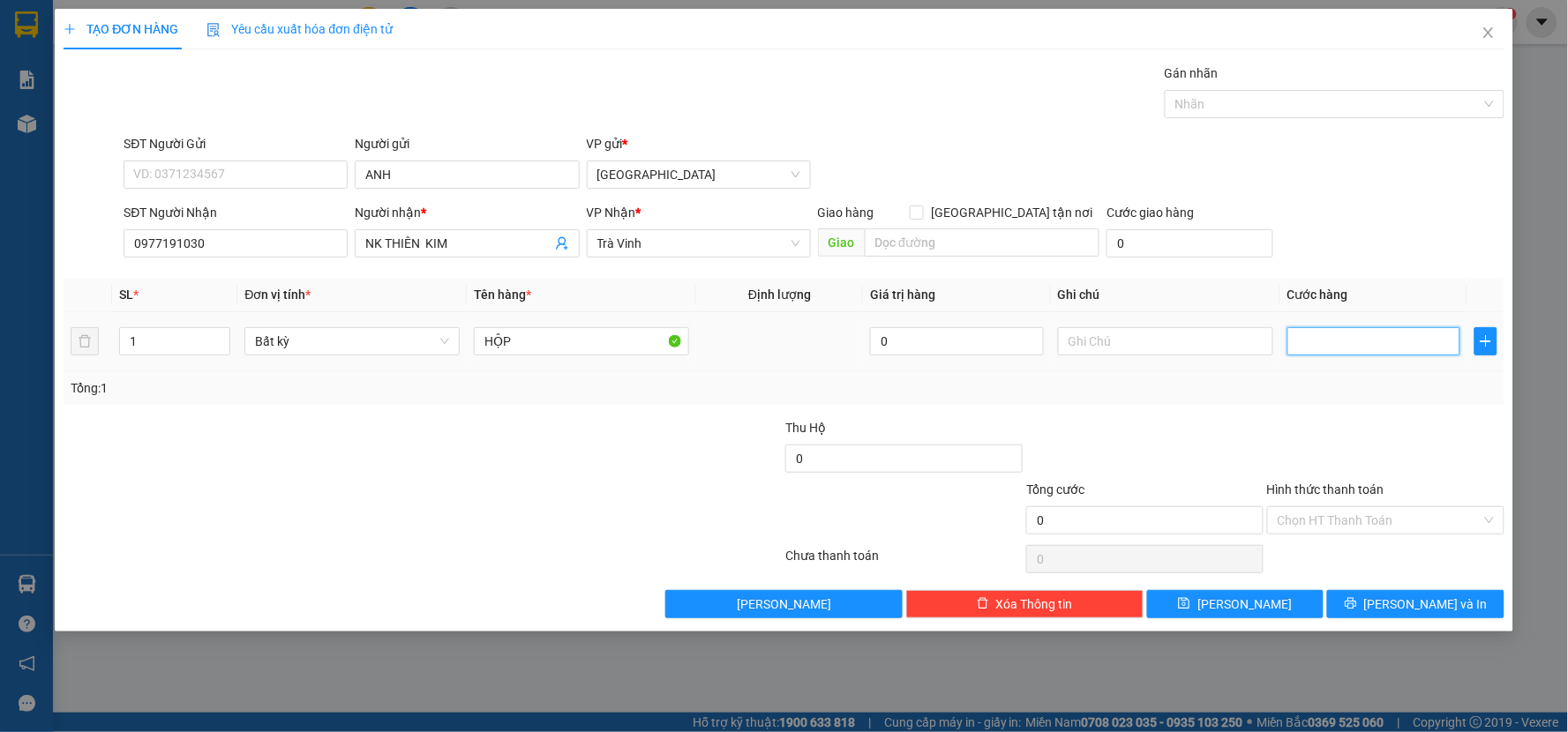
type input "2"
type input "20"
click at [1347, 368] on td "20" at bounding box center [1374, 341] width 188 height 59
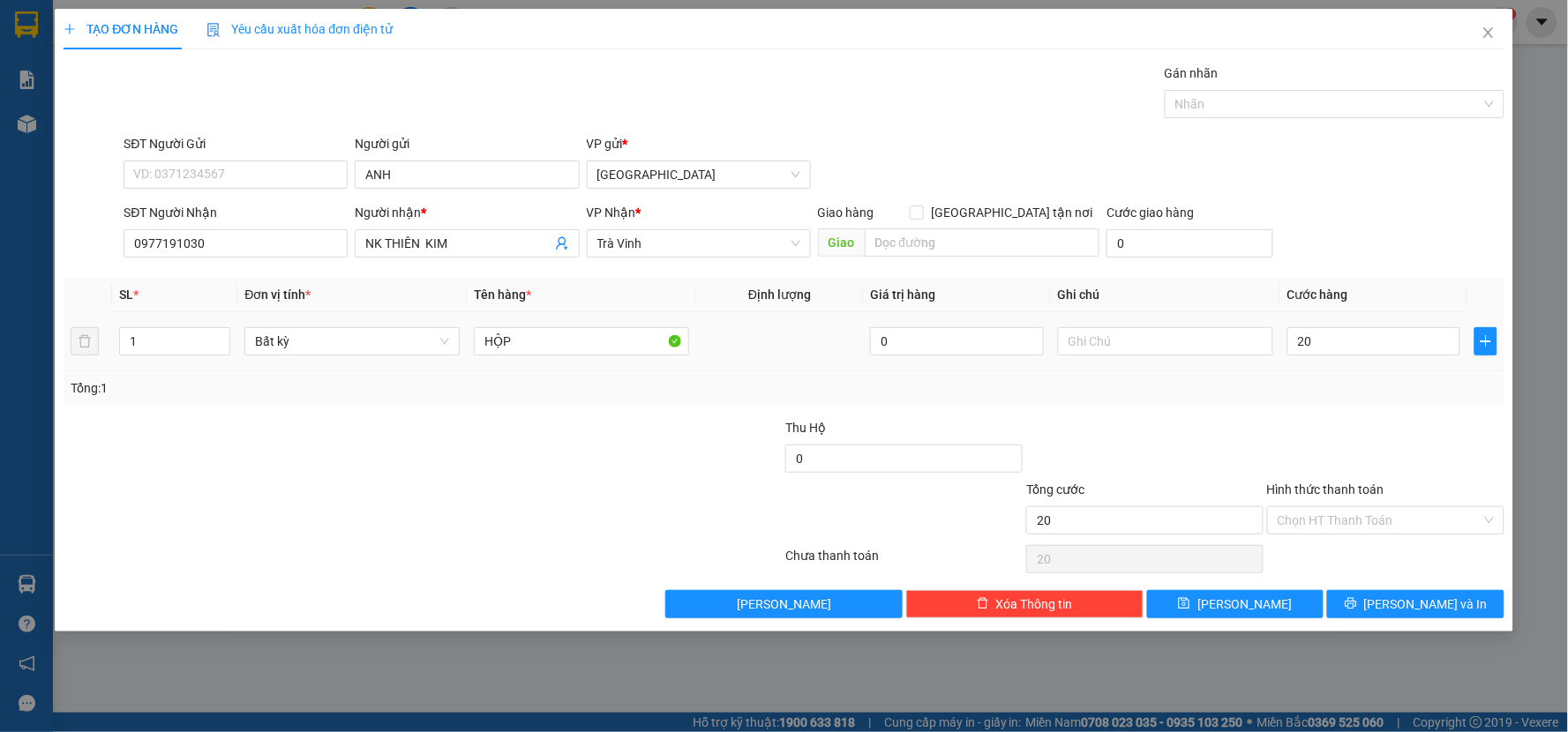
type input "20.000"
click at [1360, 519] on input "Hình thức thanh toán" at bounding box center [1379, 521] width 204 height 27
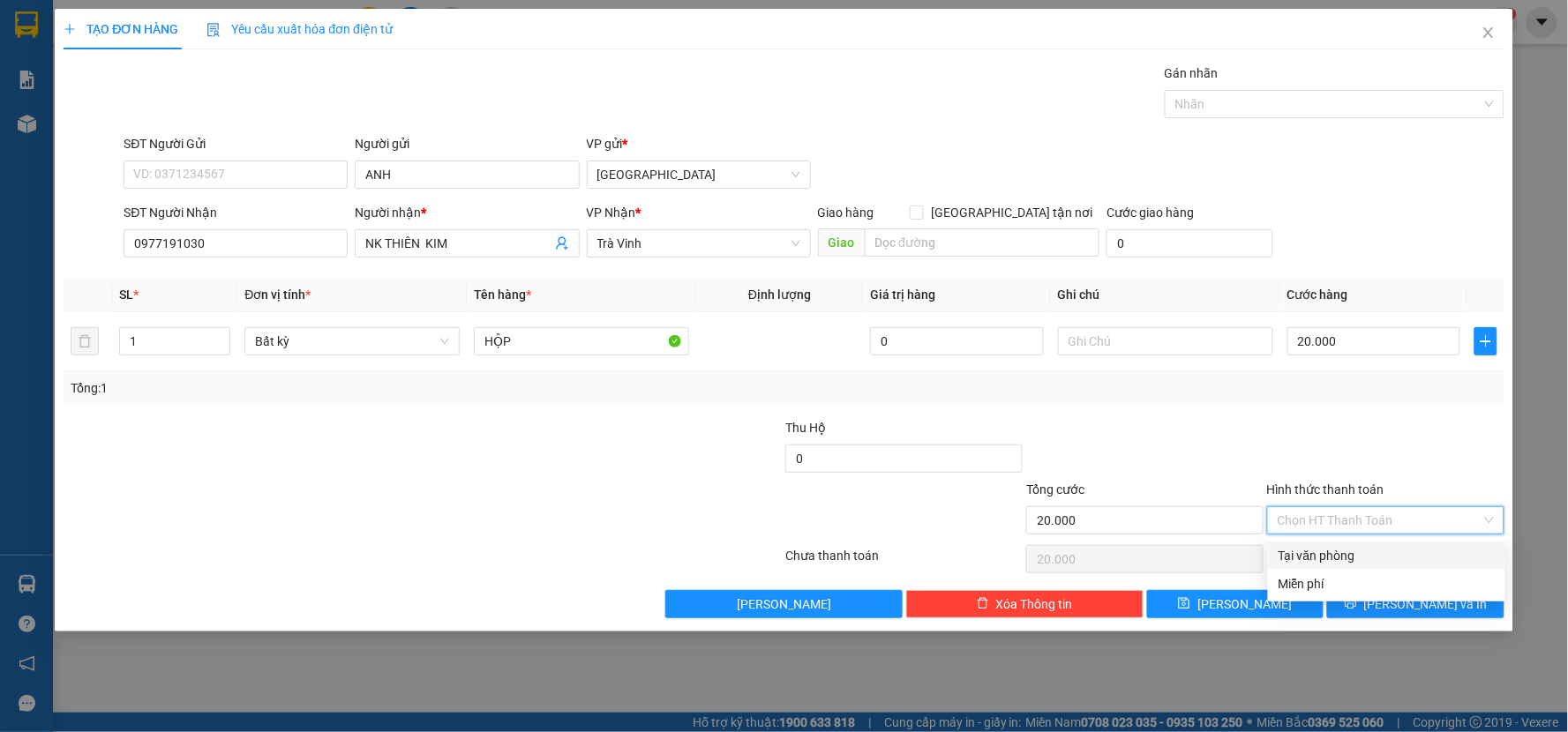
click at [1363, 544] on div "Tại văn phòng" at bounding box center [1386, 555] width 238 height 28
type input "0"
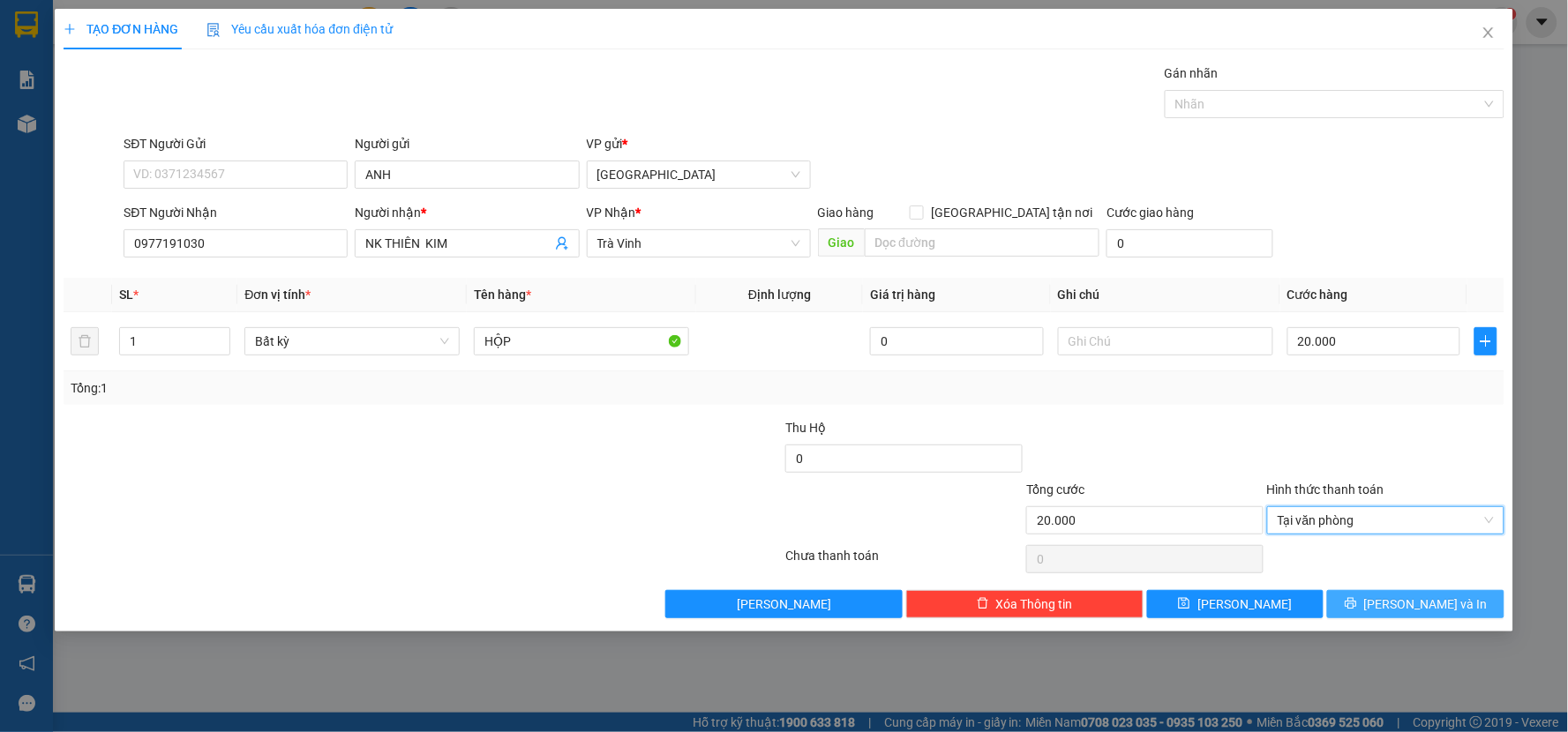
drag, startPoint x: 1394, startPoint y: 590, endPoint x: 1376, endPoint y: 565, distance: 30.8
click at [1394, 591] on button "[PERSON_NAME] và In" at bounding box center [1416, 603] width 178 height 28
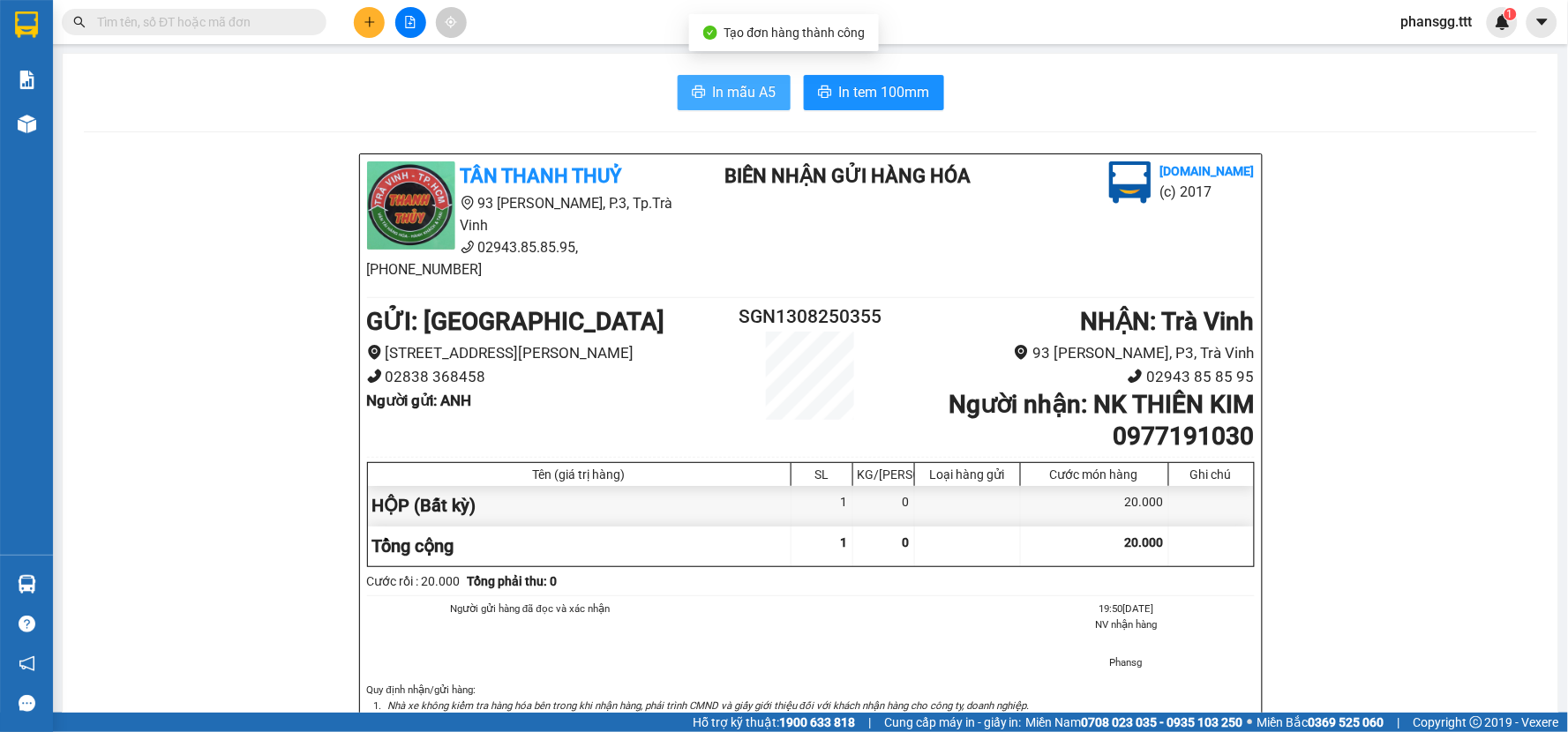
click at [757, 90] on span "In mẫu A5" at bounding box center [744, 92] width 64 height 22
click at [842, 86] on span "In tem 100mm" at bounding box center [884, 92] width 91 height 22
click at [367, 20] on icon "plus" at bounding box center [369, 22] width 13 height 13
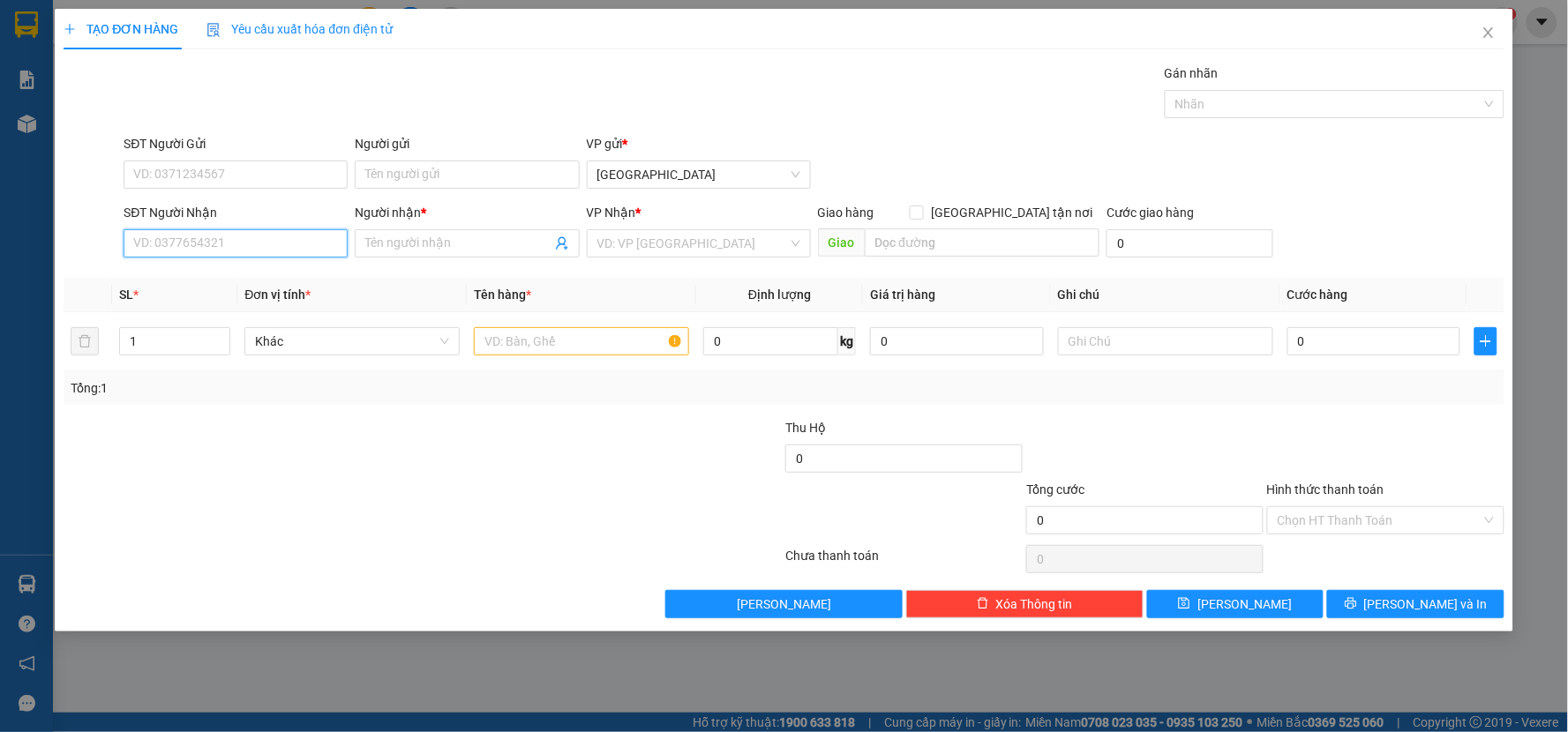
click at [203, 232] on input "SĐT Người Nhận" at bounding box center [236, 243] width 224 height 28
click at [207, 283] on div "0866247676 - SG7" at bounding box center [236, 279] width 203 height 20
type input "0866247676"
type input "SG7"
type input "0866247676"
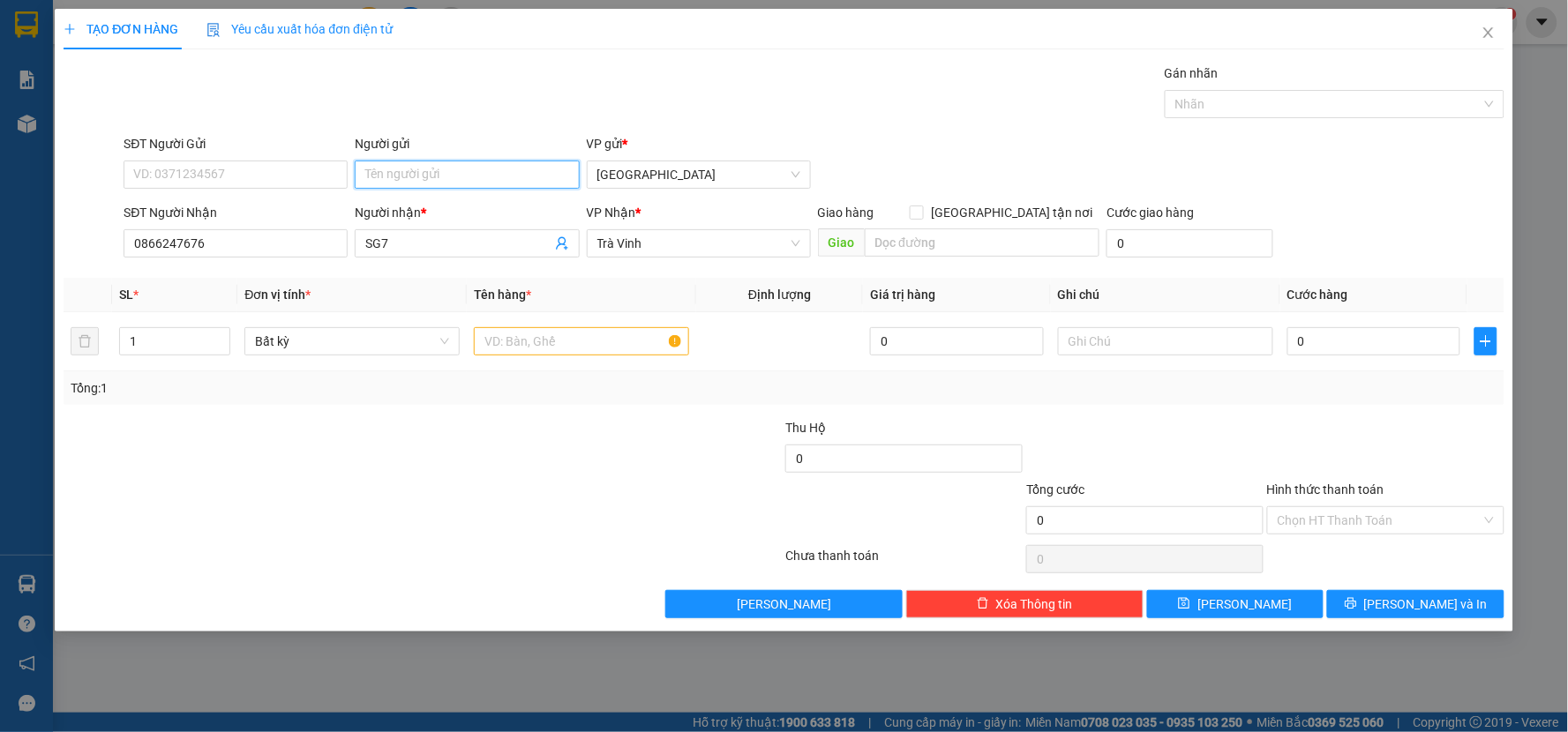
click at [470, 184] on input "Người gửi" at bounding box center [467, 174] width 224 height 28
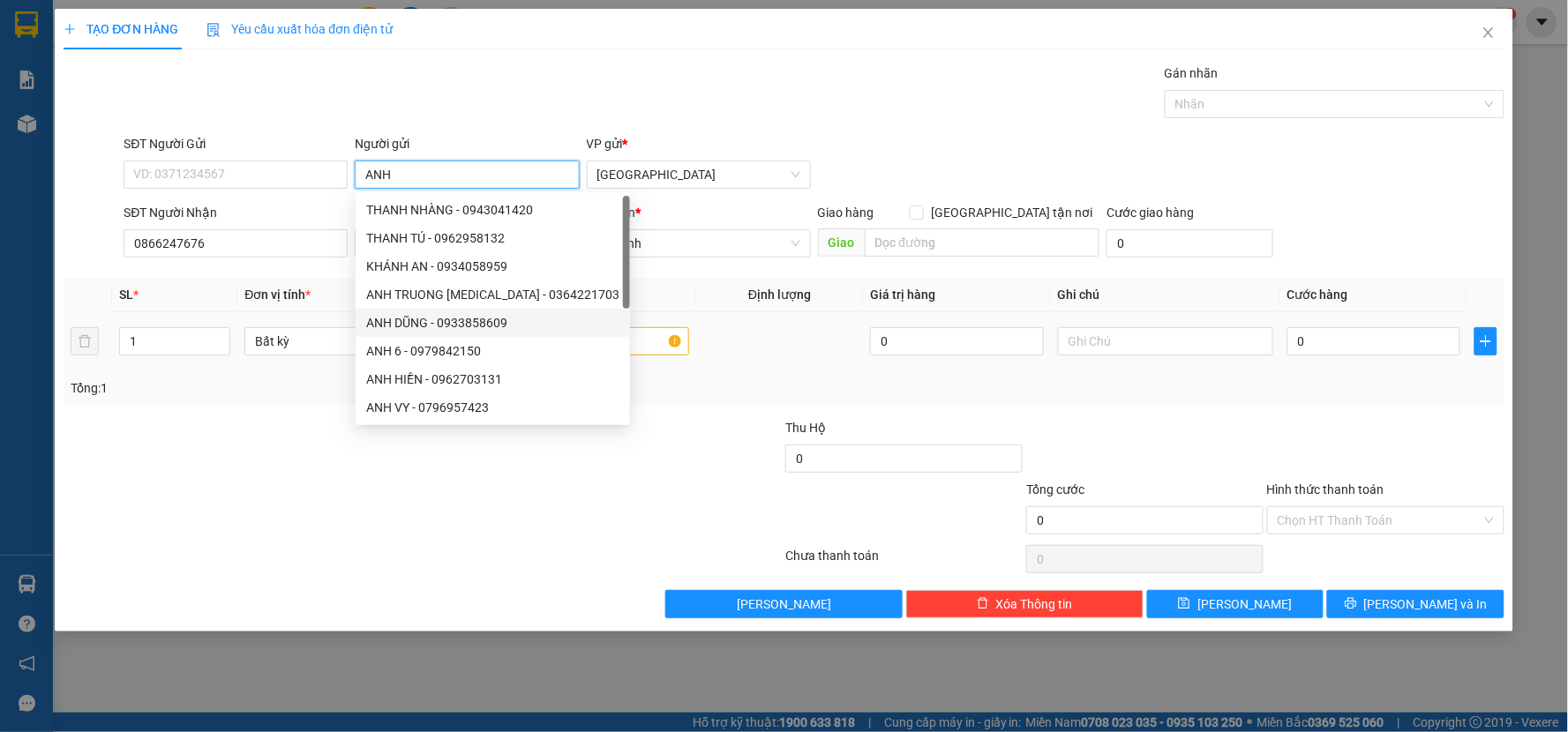
type input "ANH"
click at [598, 339] on input "text" at bounding box center [581, 340] width 215 height 28
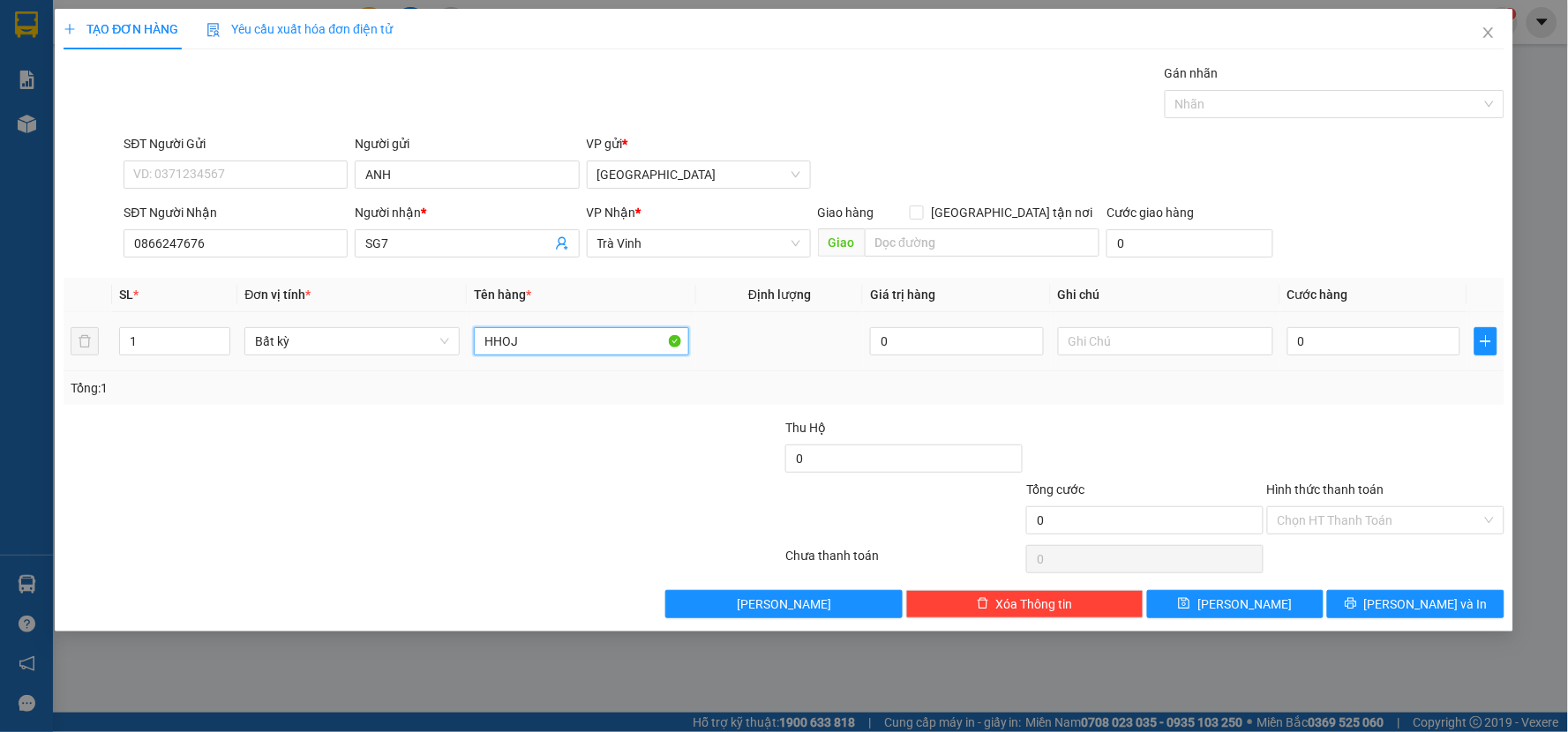
type input "HHOJP"
drag, startPoint x: 525, startPoint y: 327, endPoint x: 407, endPoint y: 366, distance: 124.3
click at [407, 366] on tr "1 Bất kỳ HHOJP 0 0" at bounding box center [784, 341] width 1441 height 59
type input "HỘP"
click at [1391, 337] on input "0" at bounding box center [1374, 340] width 174 height 28
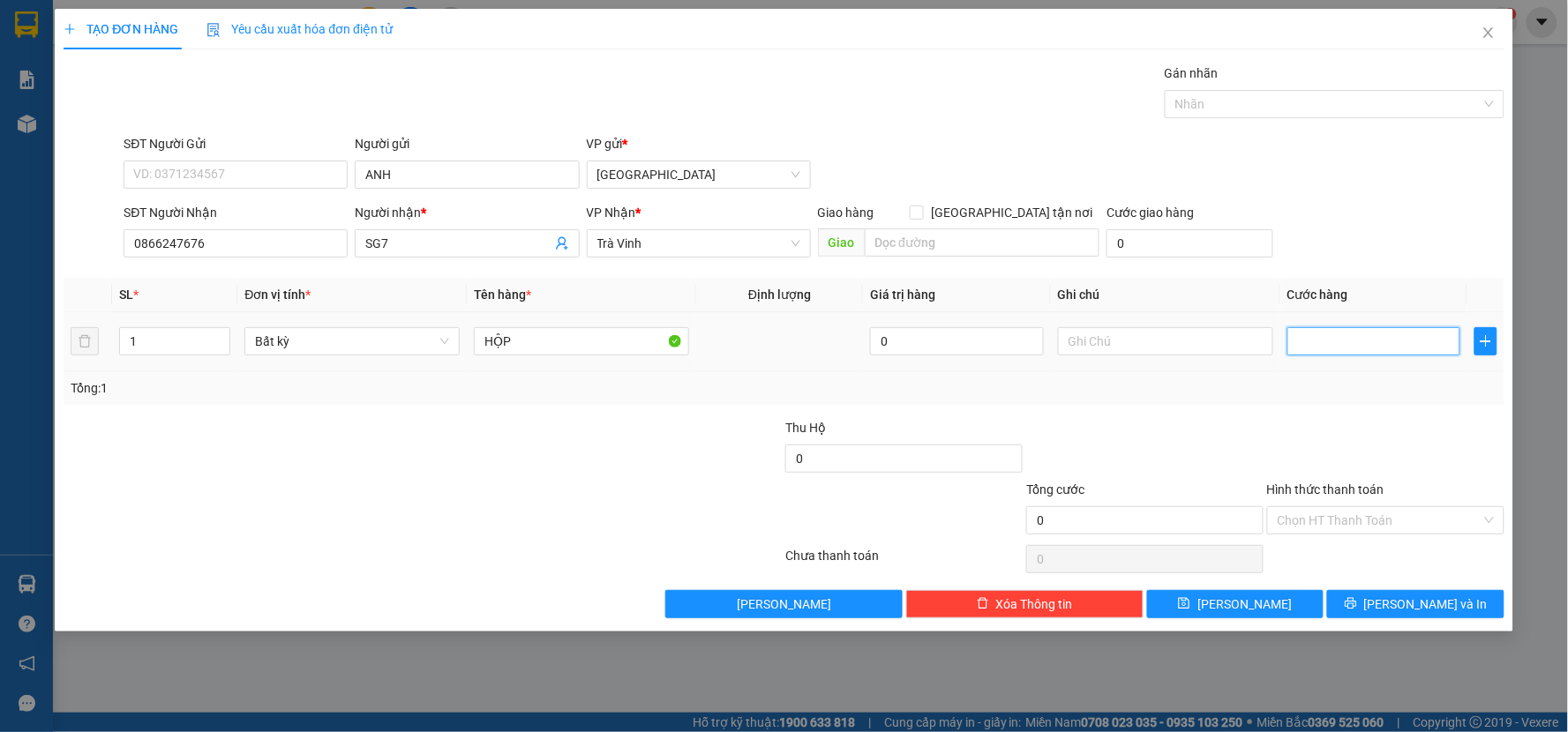
type input "2"
type input "20"
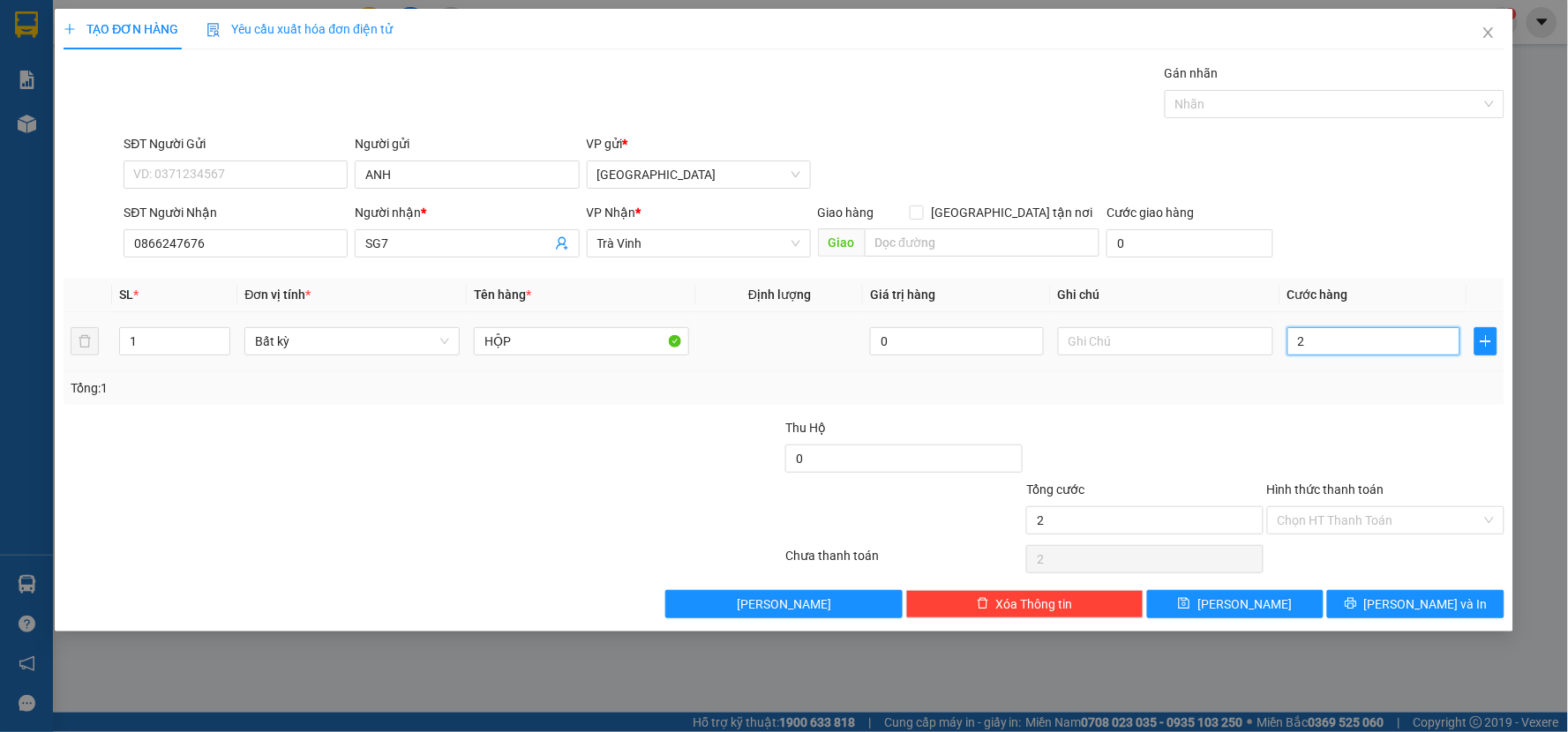
type input "20"
click at [1390, 415] on div "Transit Pickup Surcharge Ids Transit Deliver Surcharge Ids Transit Deliver Surc…" at bounding box center [784, 340] width 1441 height 555
type input "20.000"
click at [1351, 514] on input "Hình thức thanh toán" at bounding box center [1379, 521] width 204 height 27
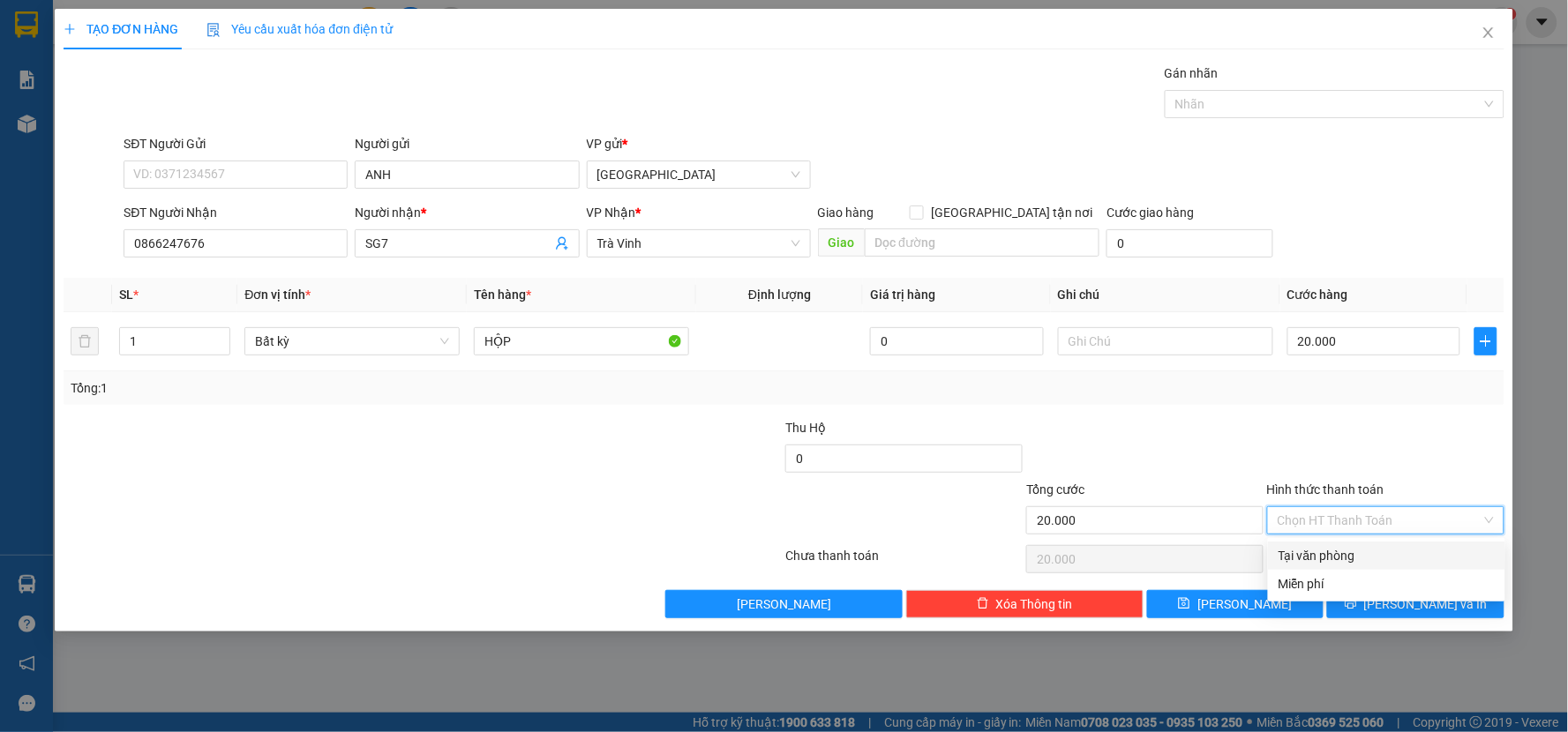
drag, startPoint x: 1351, startPoint y: 539, endPoint x: 1365, endPoint y: 570, distance: 34.0
click at [1352, 542] on div "Transit Pickup Surcharge Ids Transit Deliver Surcharge Ids Transit Deliver Surc…" at bounding box center [784, 340] width 1441 height 555
click at [1363, 523] on input "Hình thức thanh toán" at bounding box center [1379, 521] width 204 height 27
click at [1357, 555] on div "Tại văn phòng" at bounding box center [1386, 555] width 216 height 20
type input "0"
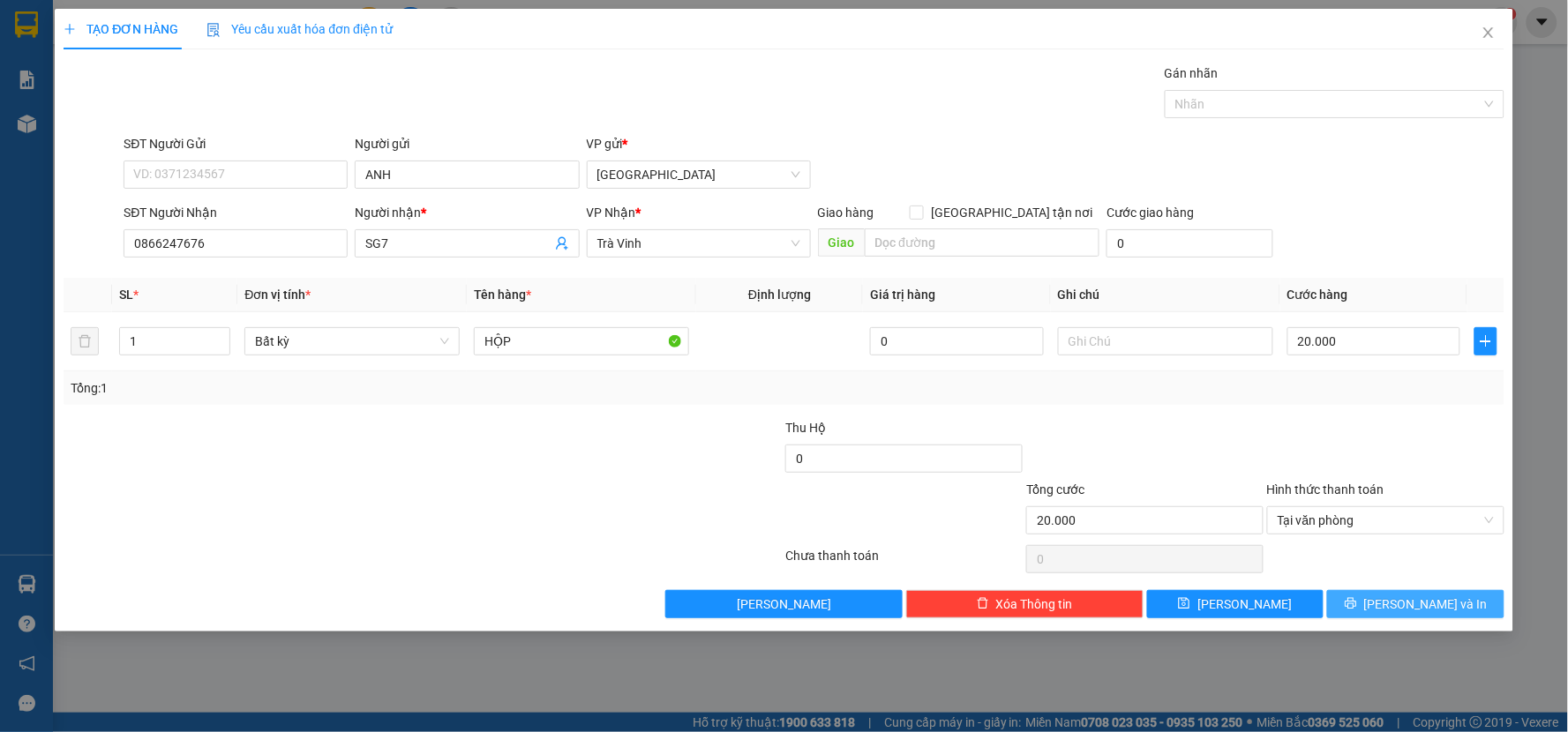
click at [1385, 595] on button "[PERSON_NAME] và In" at bounding box center [1416, 603] width 178 height 28
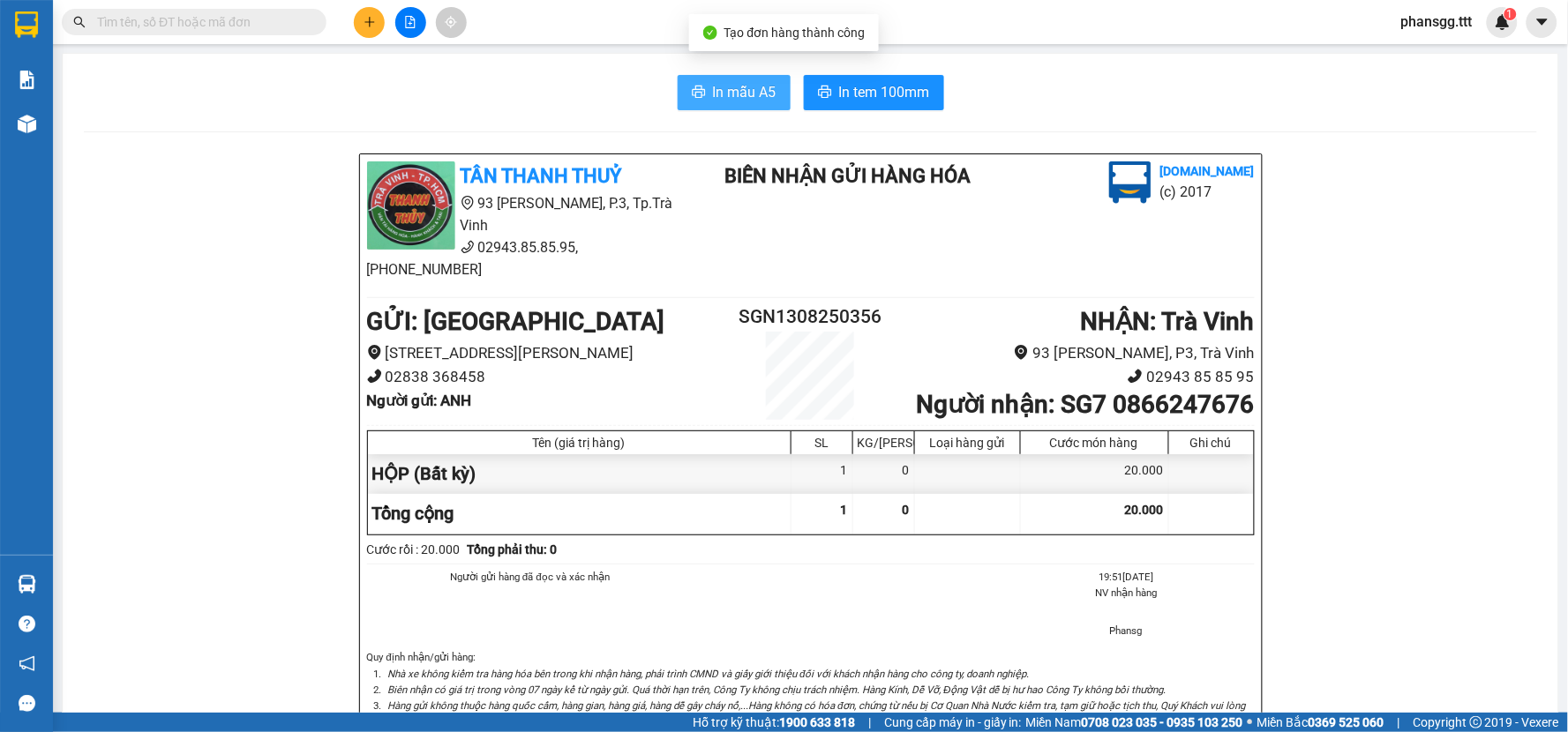
click at [748, 104] on button "In mẫu A5" at bounding box center [734, 92] width 113 height 35
click at [853, 94] on span "In tem 100mm" at bounding box center [884, 92] width 91 height 22
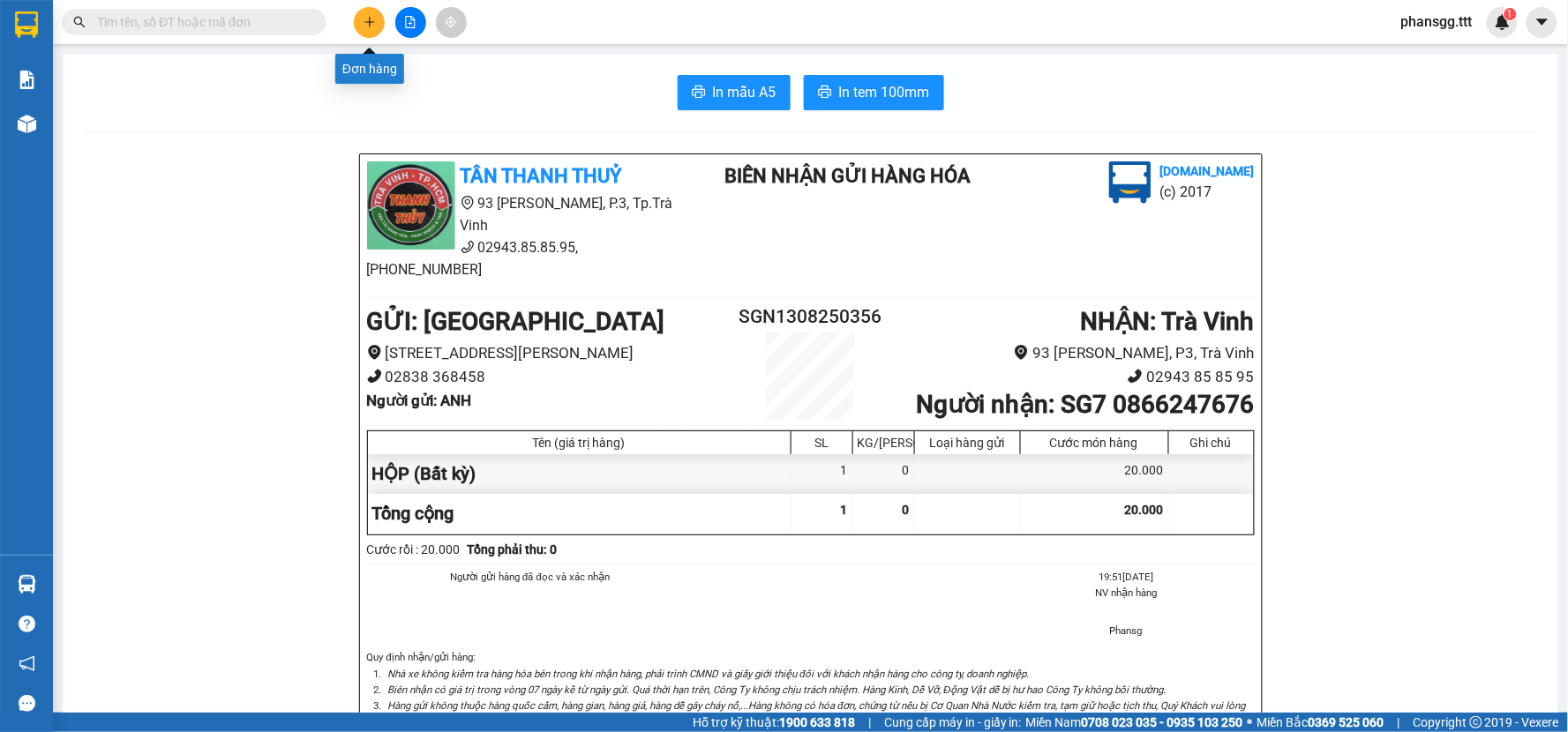
click at [360, 19] on button at bounding box center [369, 22] width 30 height 30
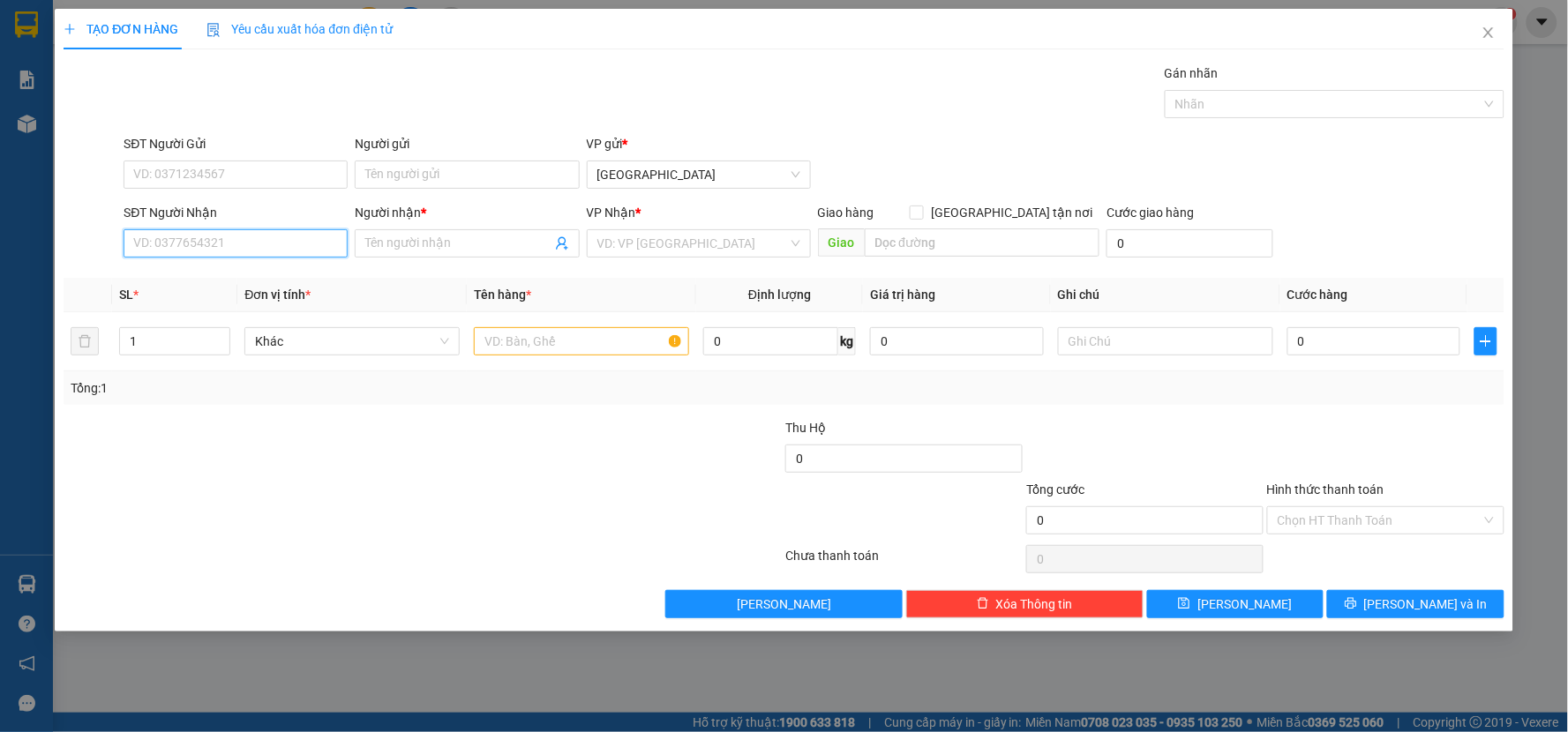
click at [272, 249] on input "SĐT Người Nhận" at bounding box center [236, 243] width 224 height 28
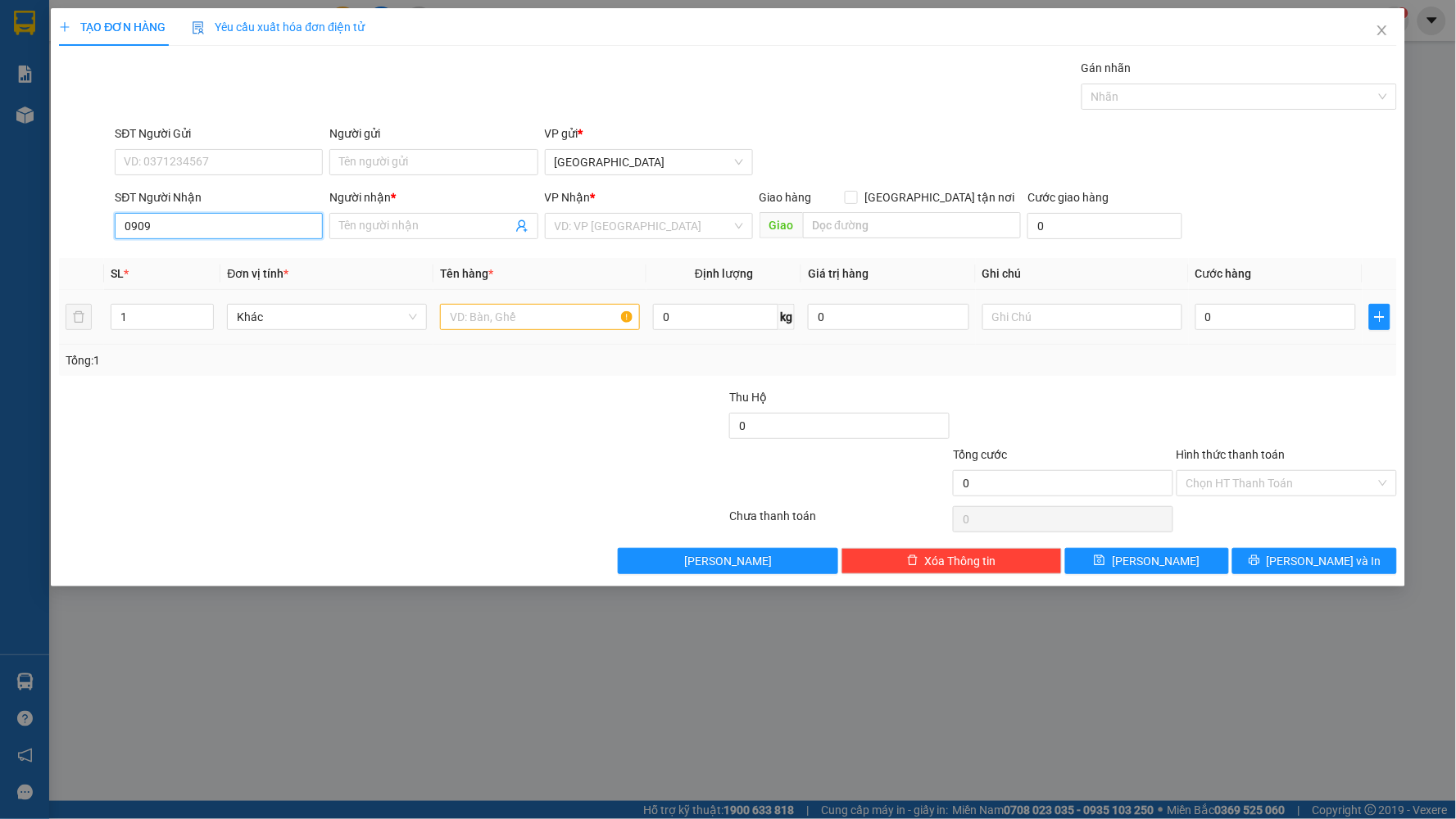
type input "0909"
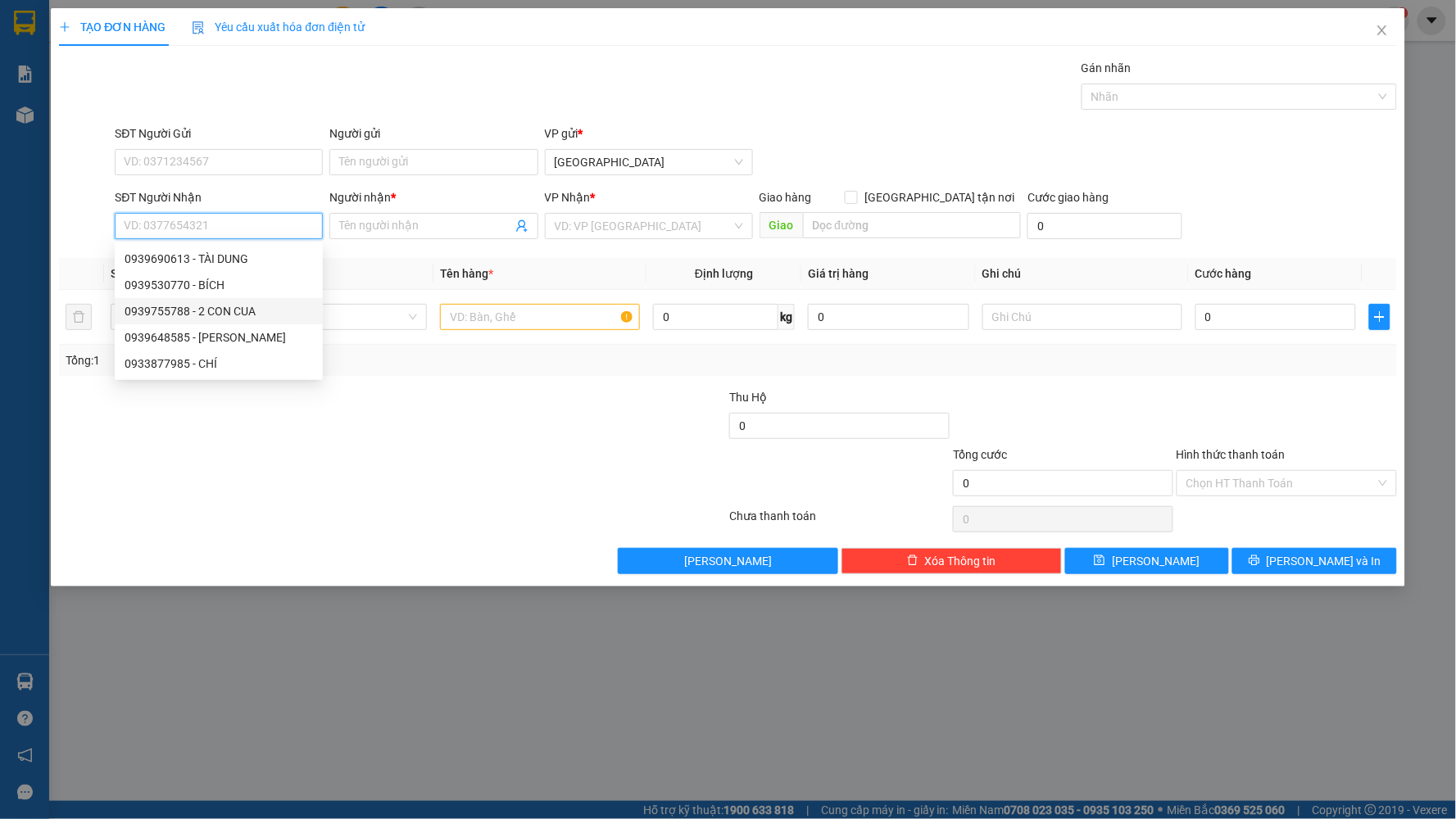
click at [228, 235] on input "SĐT Người Nhận" at bounding box center [219, 226] width 208 height 26
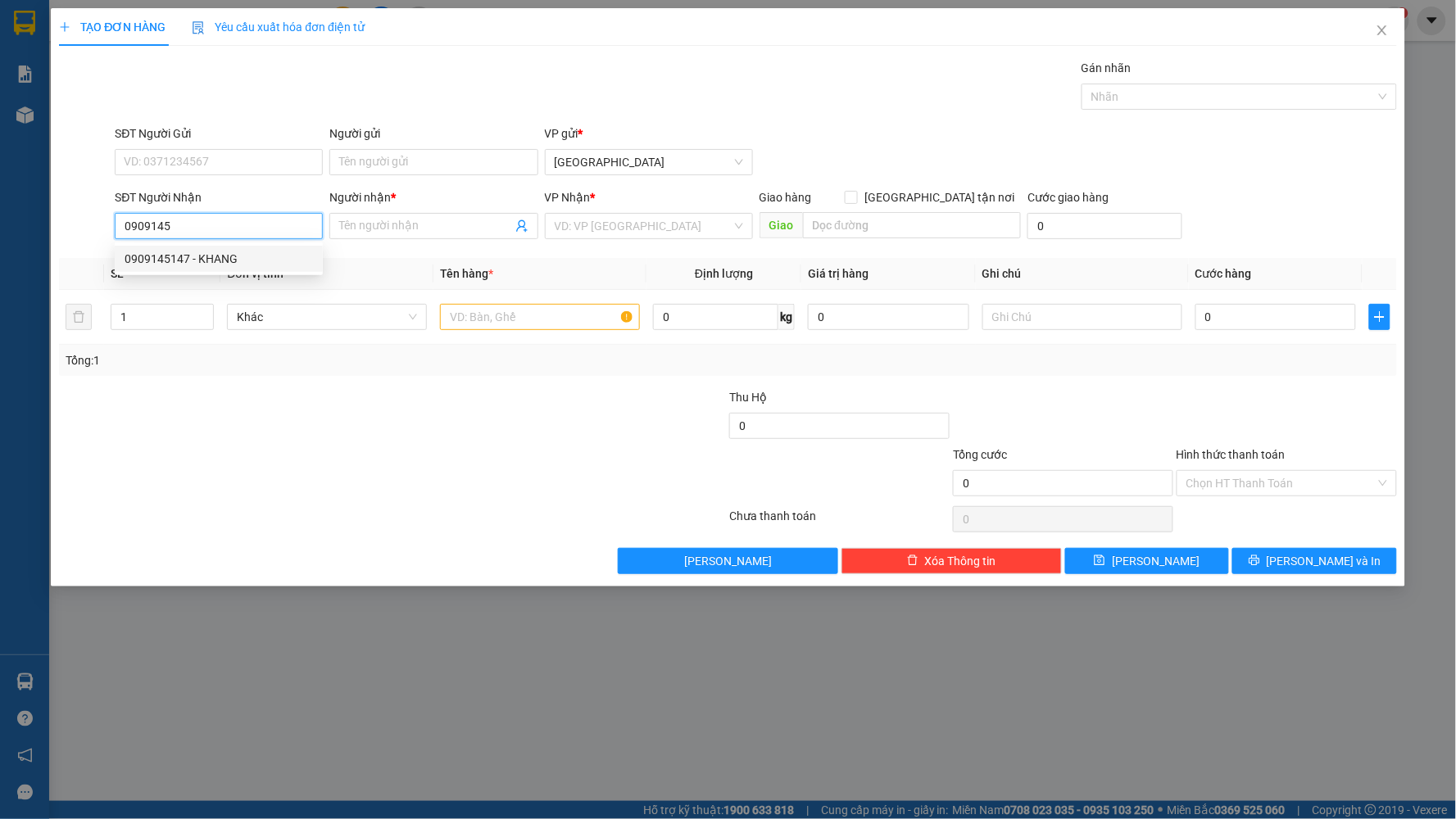
click at [210, 260] on div "0909145147 - KHANG" at bounding box center [219, 259] width 188 height 18
type input "0909145147"
type input "KHANG"
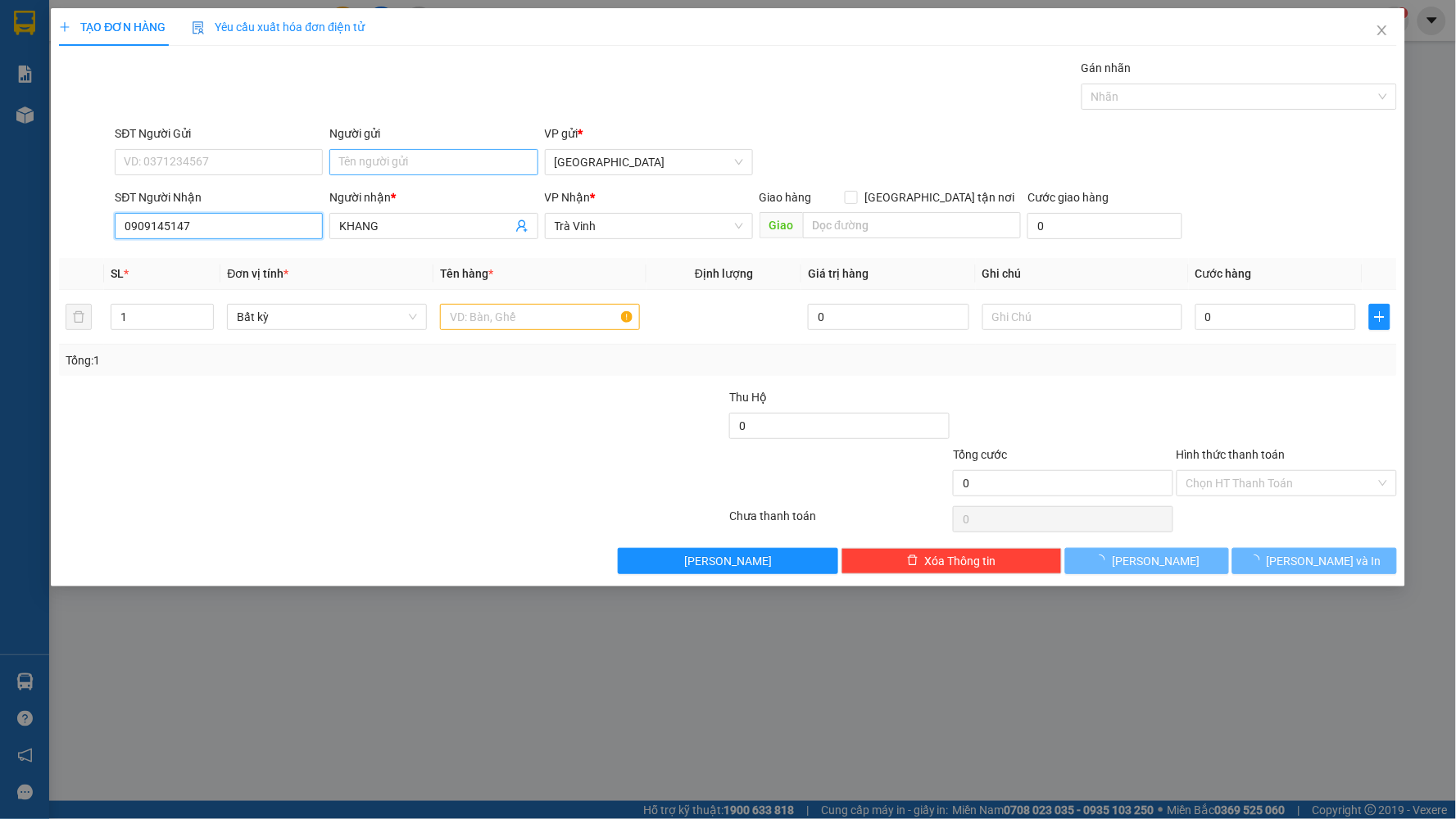
type input "0909145147"
click at [440, 154] on input "Người gửi" at bounding box center [434, 161] width 208 height 26
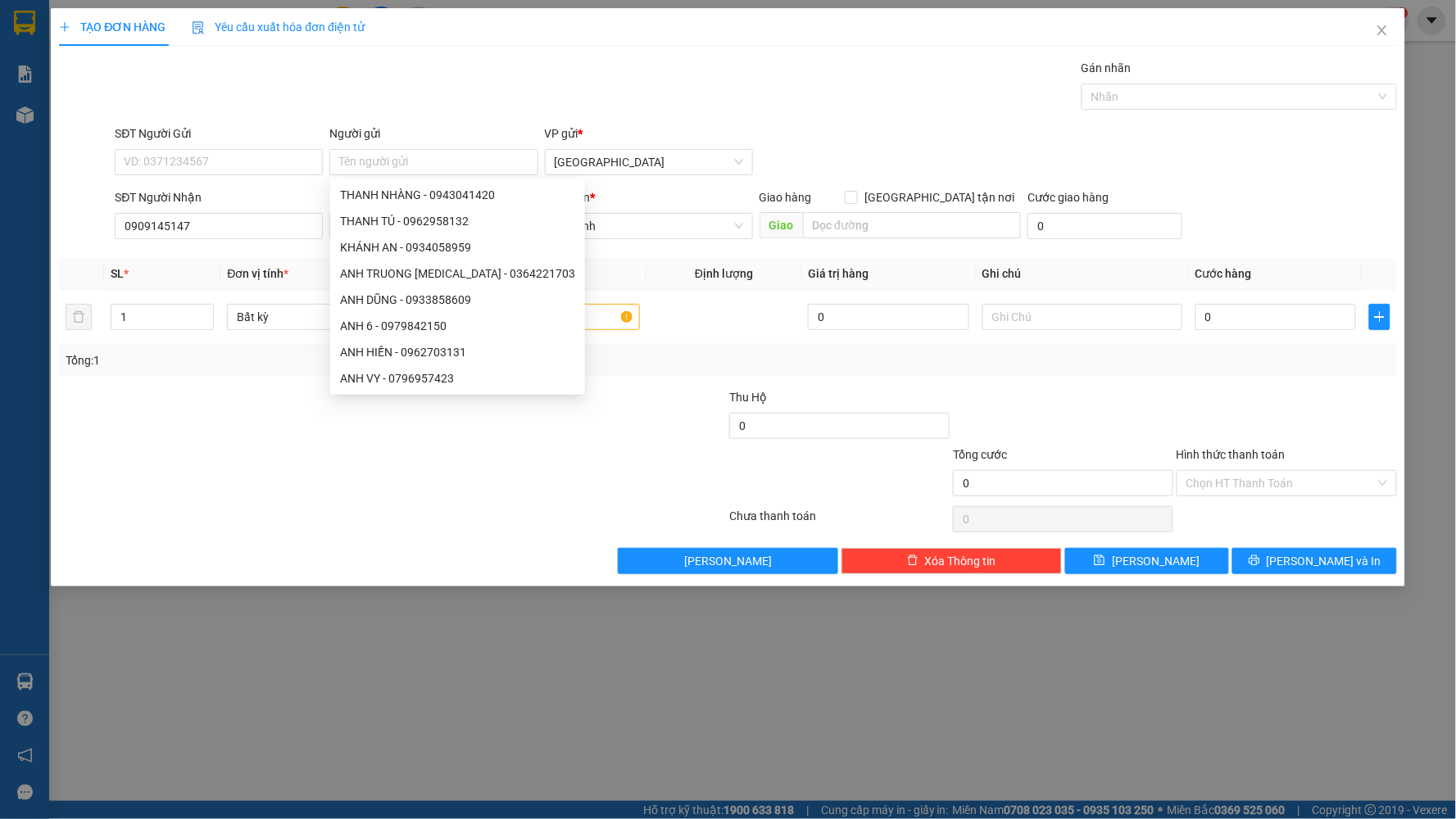
click at [378, 426] on div at bounding box center [281, 416] width 447 height 57
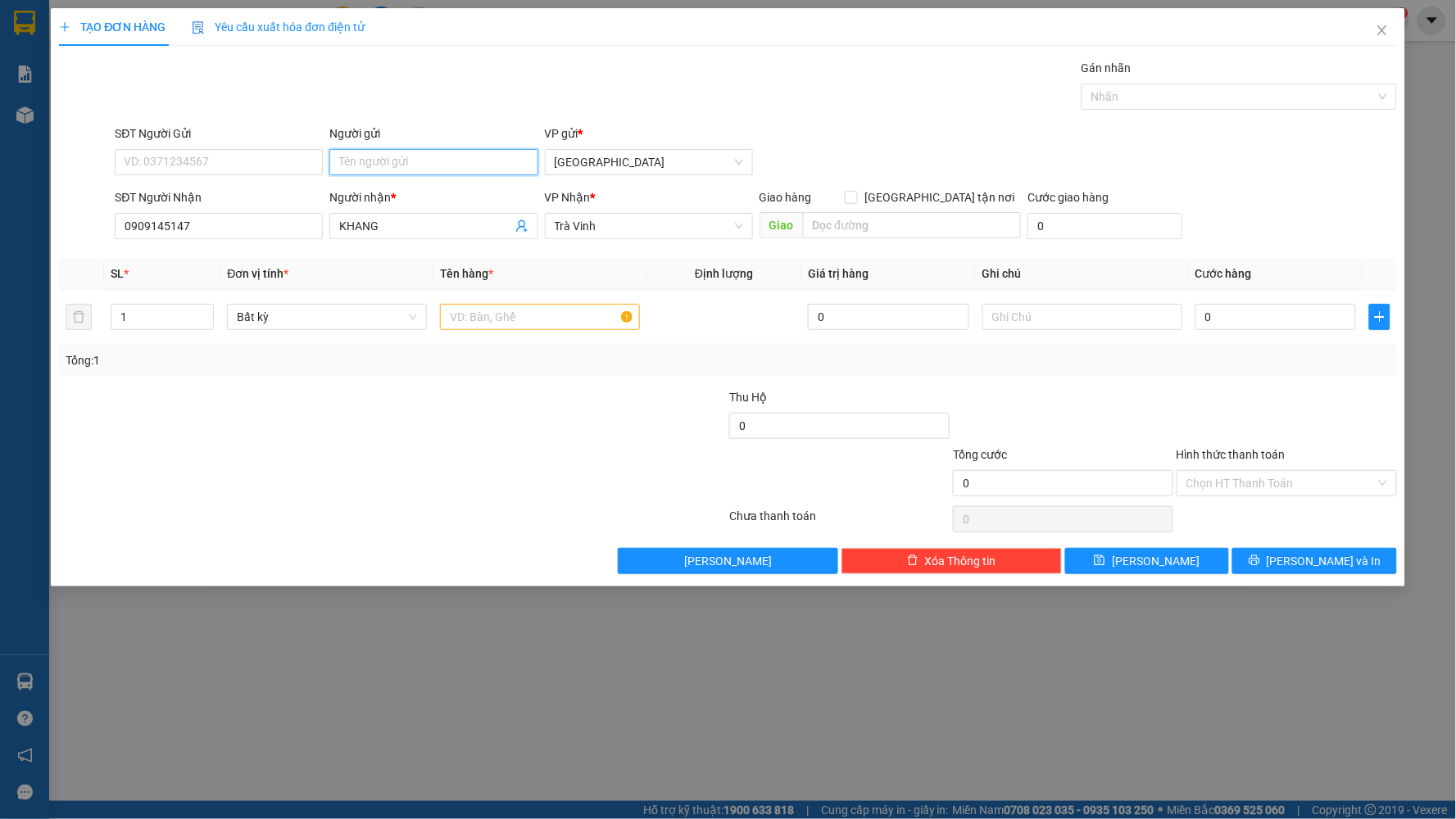
click at [422, 165] on input "Người gửi" at bounding box center [434, 161] width 208 height 26
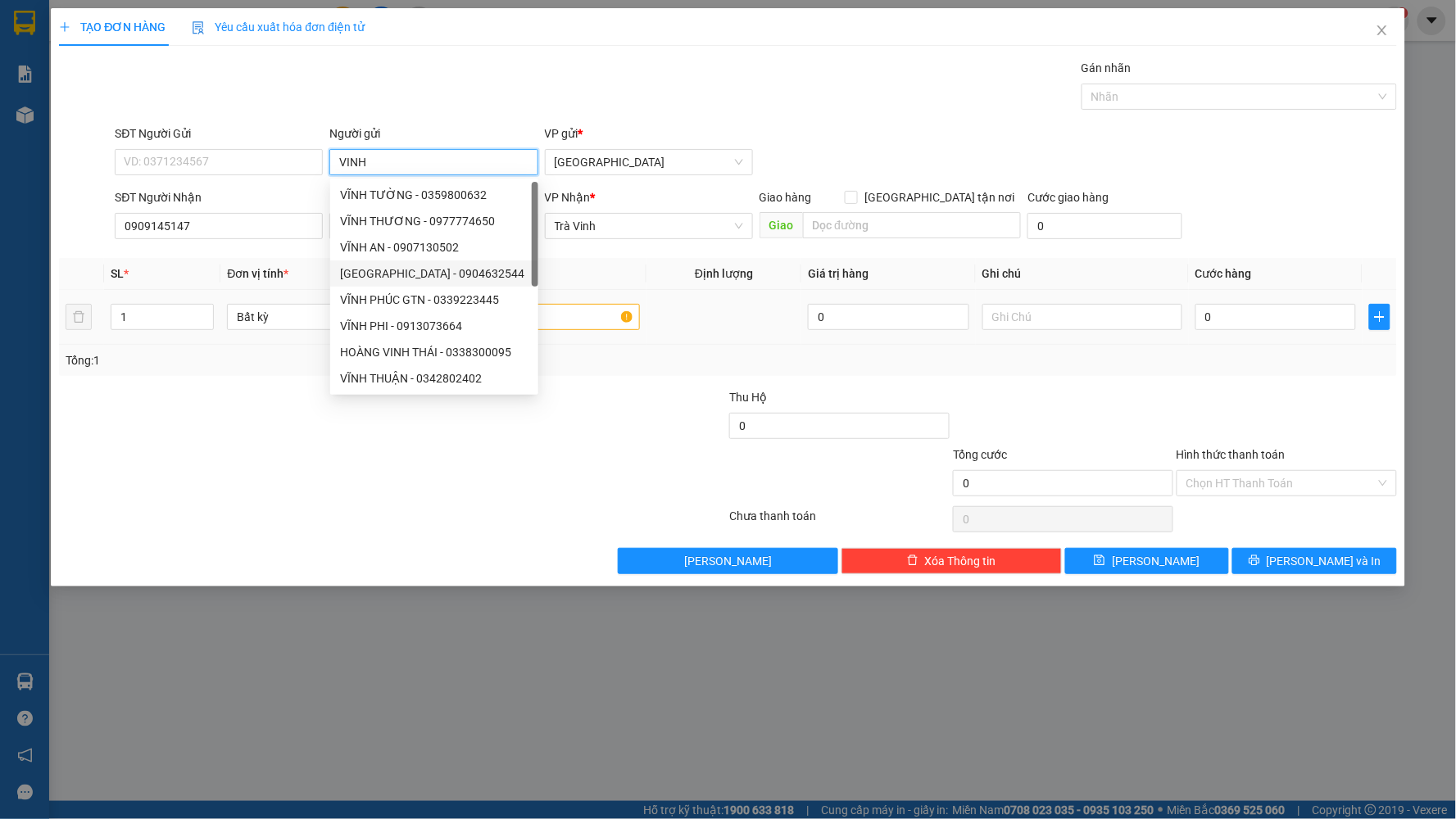
type input "VINH"
drag, startPoint x: 549, startPoint y: 305, endPoint x: 547, endPoint y: 322, distance: 17.1
click at [547, 314] on input "text" at bounding box center [539, 316] width 200 height 26
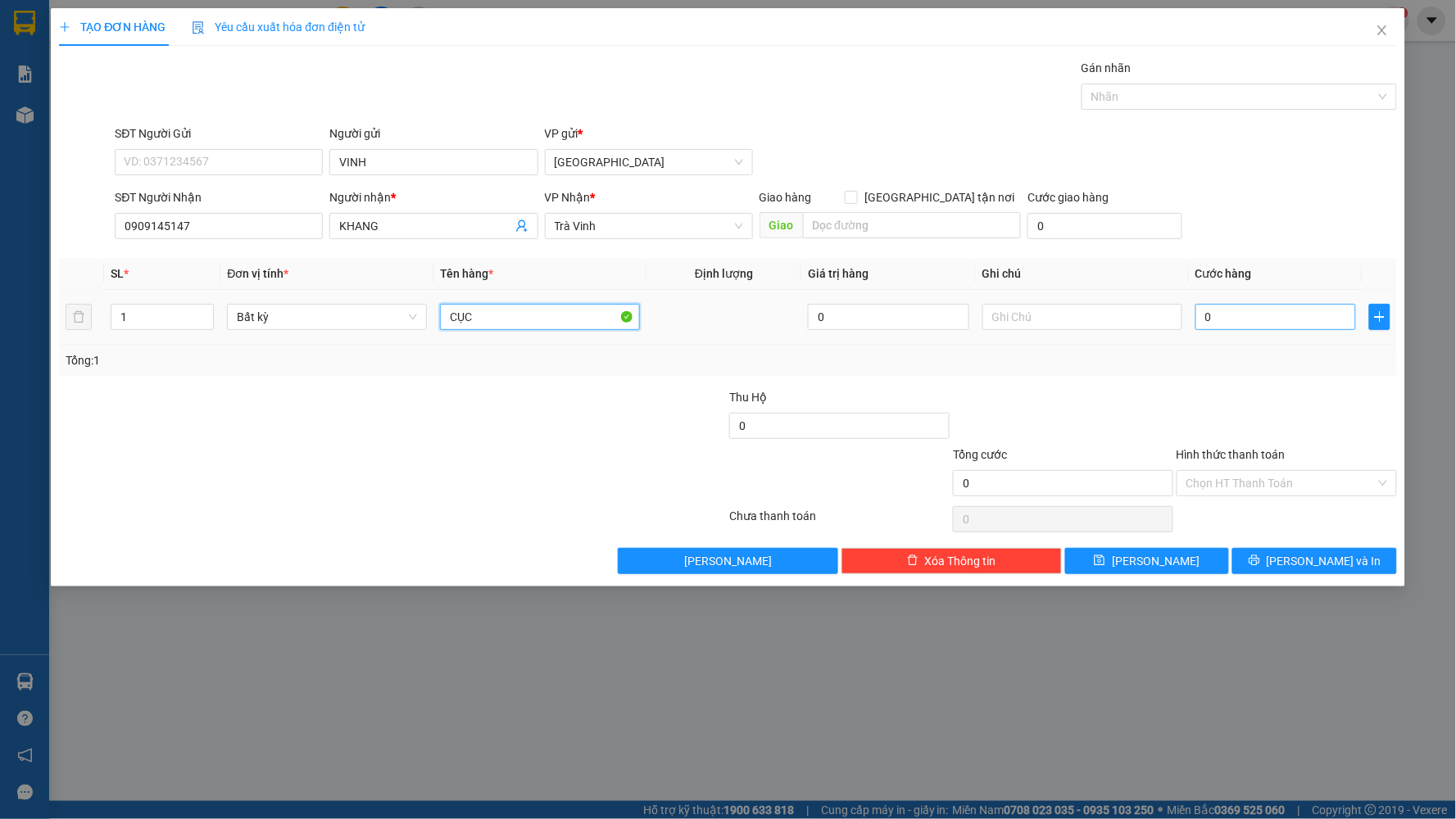
type input "CỤC"
click at [1303, 324] on input "0" at bounding box center [1276, 316] width 162 height 26
type input "2"
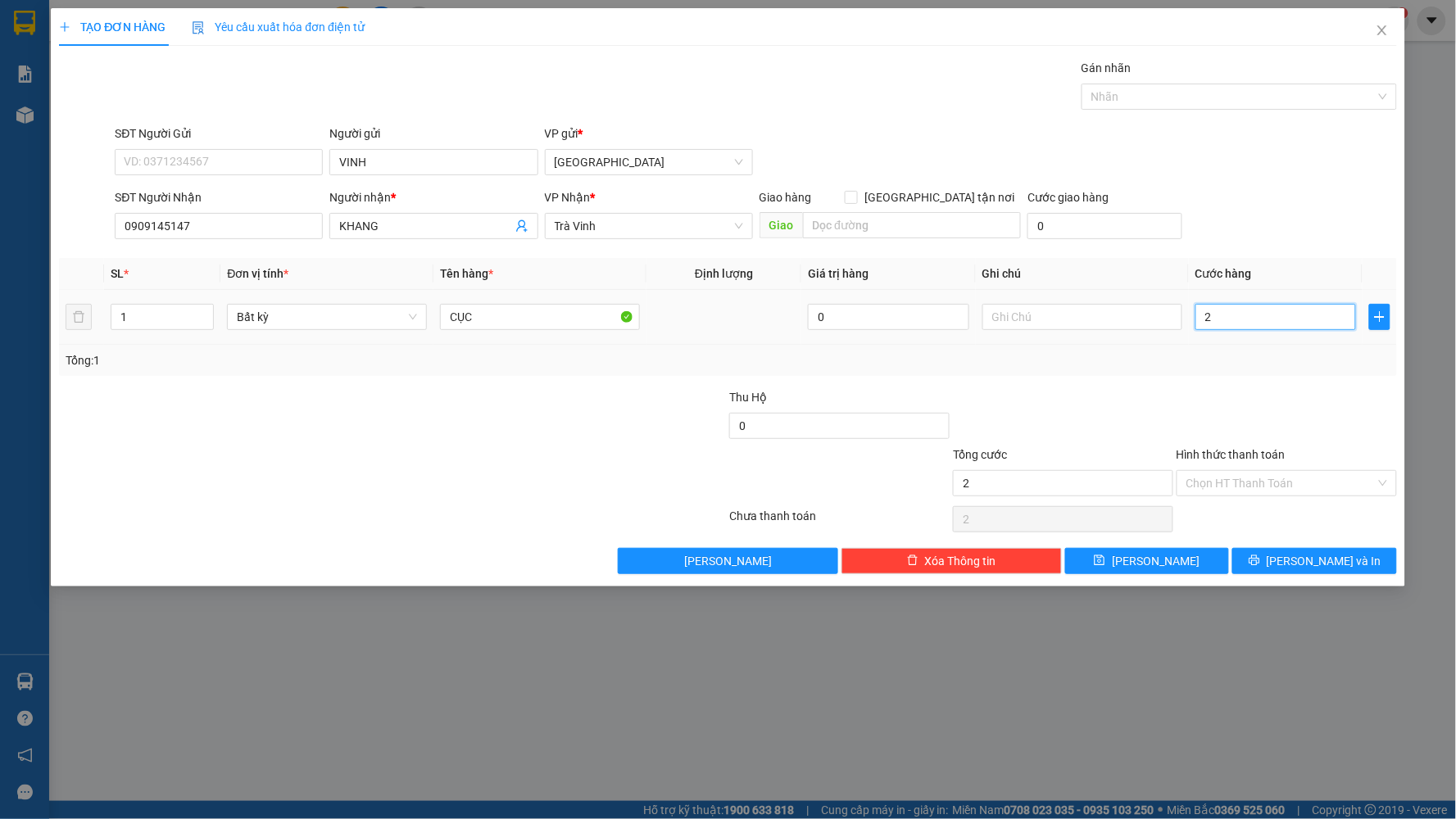
type input "20"
click at [1296, 363] on div "Tổng: 1" at bounding box center [728, 360] width 1324 height 18
type input "20.000"
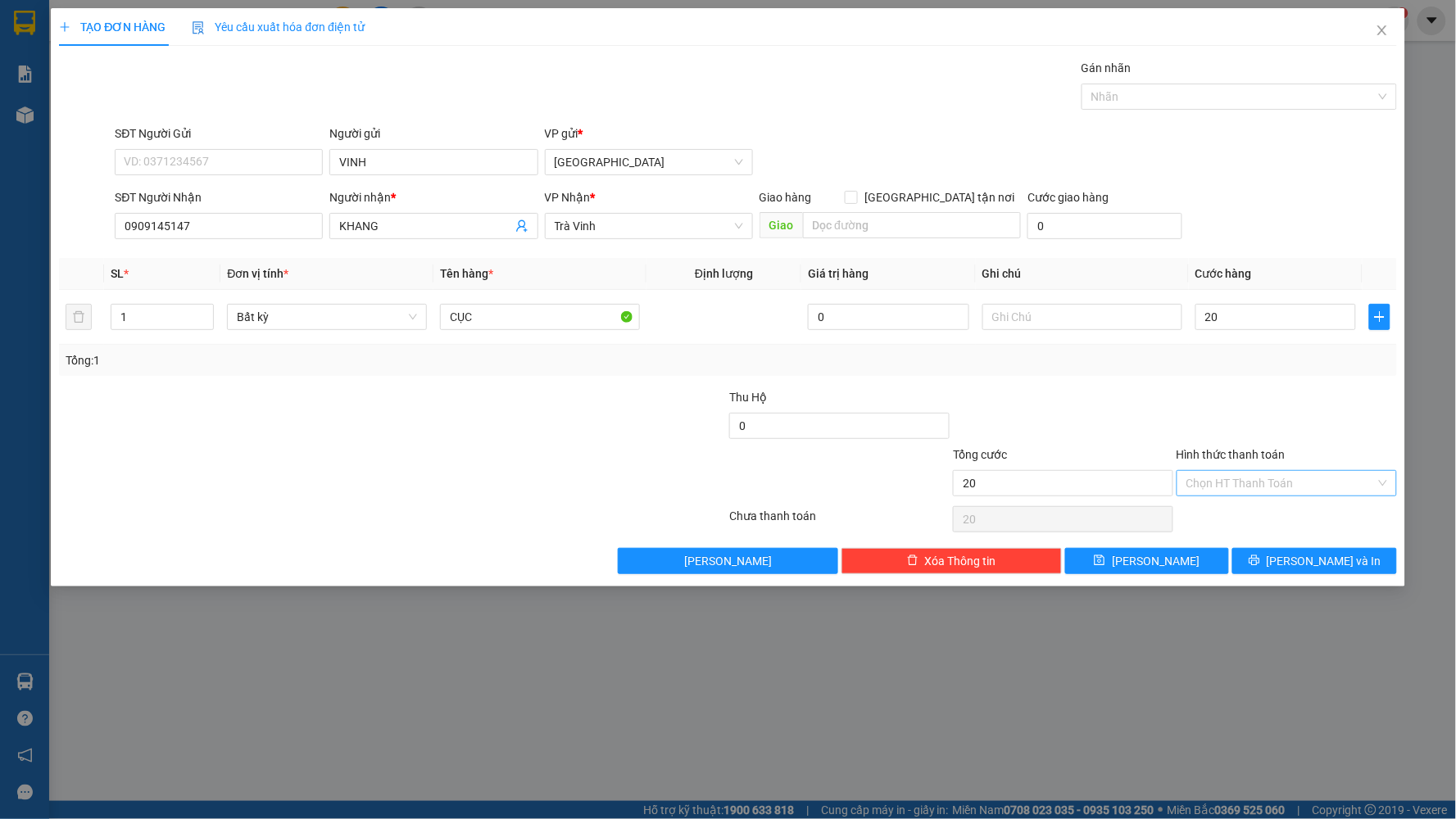
type input "20.000"
click at [1255, 484] on input "Hình thức thanh toán" at bounding box center [1280, 484] width 189 height 25
drag, startPoint x: 1250, startPoint y: 505, endPoint x: 1252, endPoint y: 539, distance: 34.1
click at [1250, 508] on div "Tại văn phòng" at bounding box center [1287, 515] width 221 height 26
type input "0"
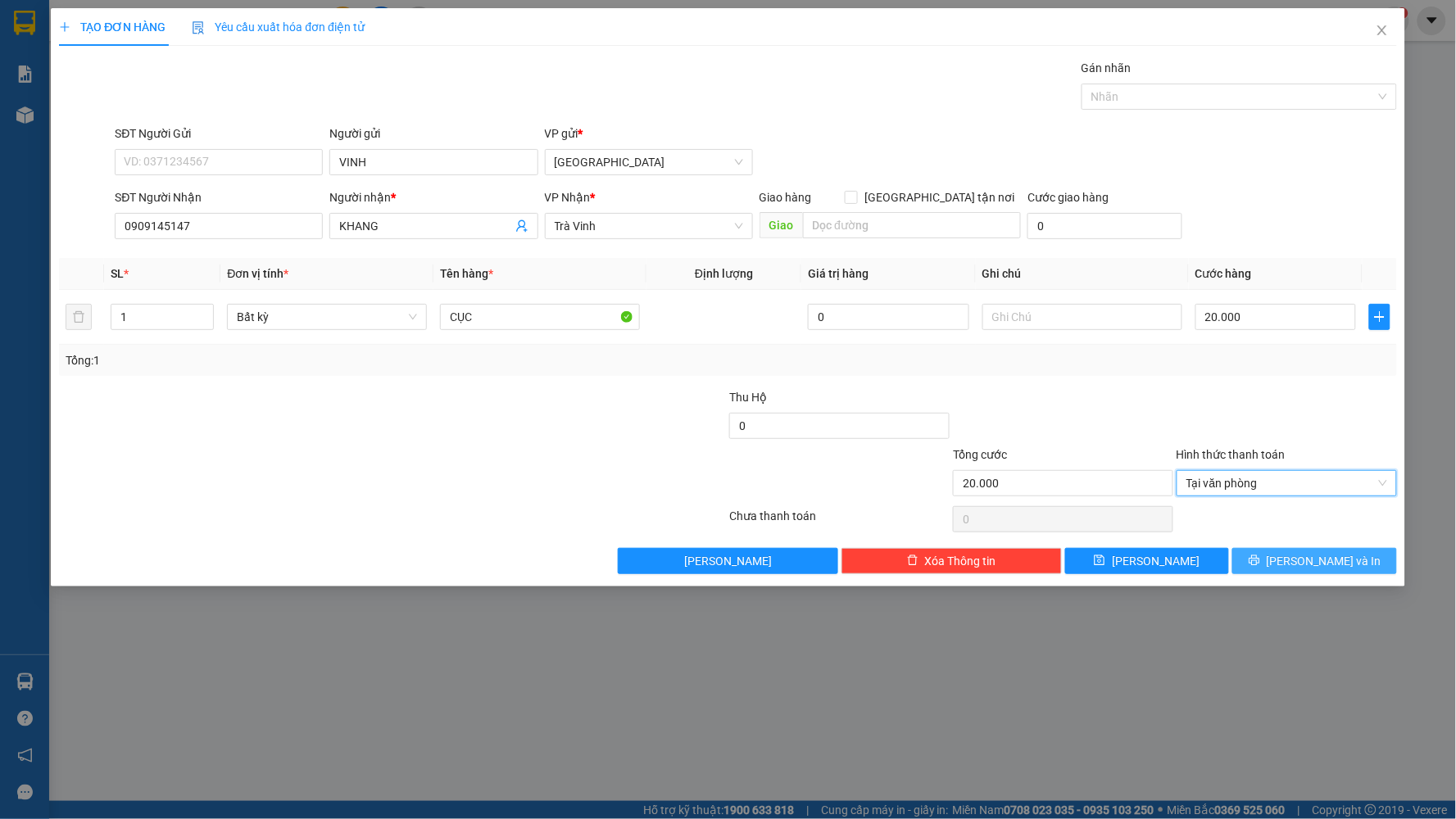
click at [1258, 563] on button "[PERSON_NAME] và In" at bounding box center [1314, 560] width 165 height 26
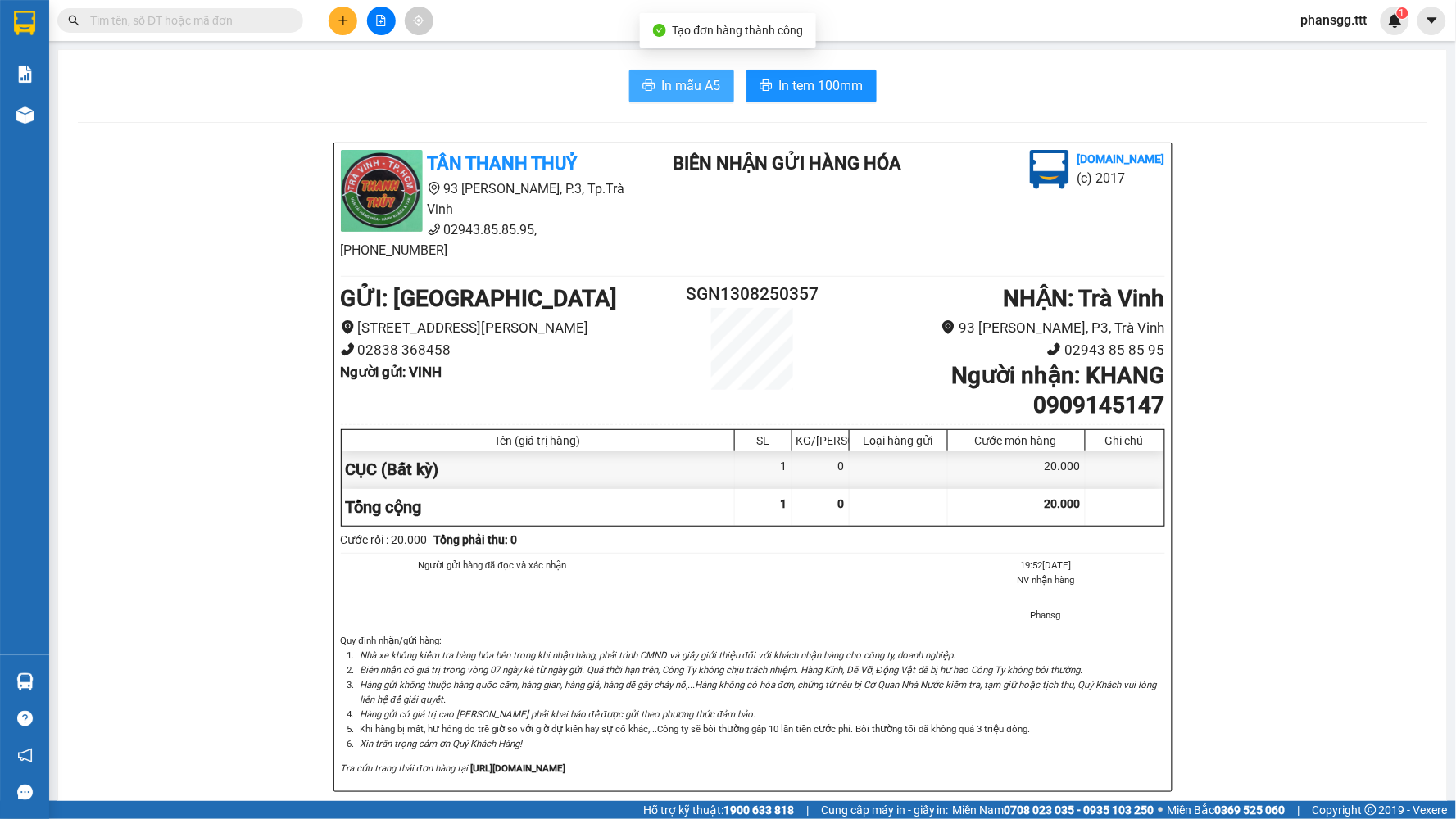
click at [684, 78] on span "In mẫu A5" at bounding box center [691, 86] width 59 height 21
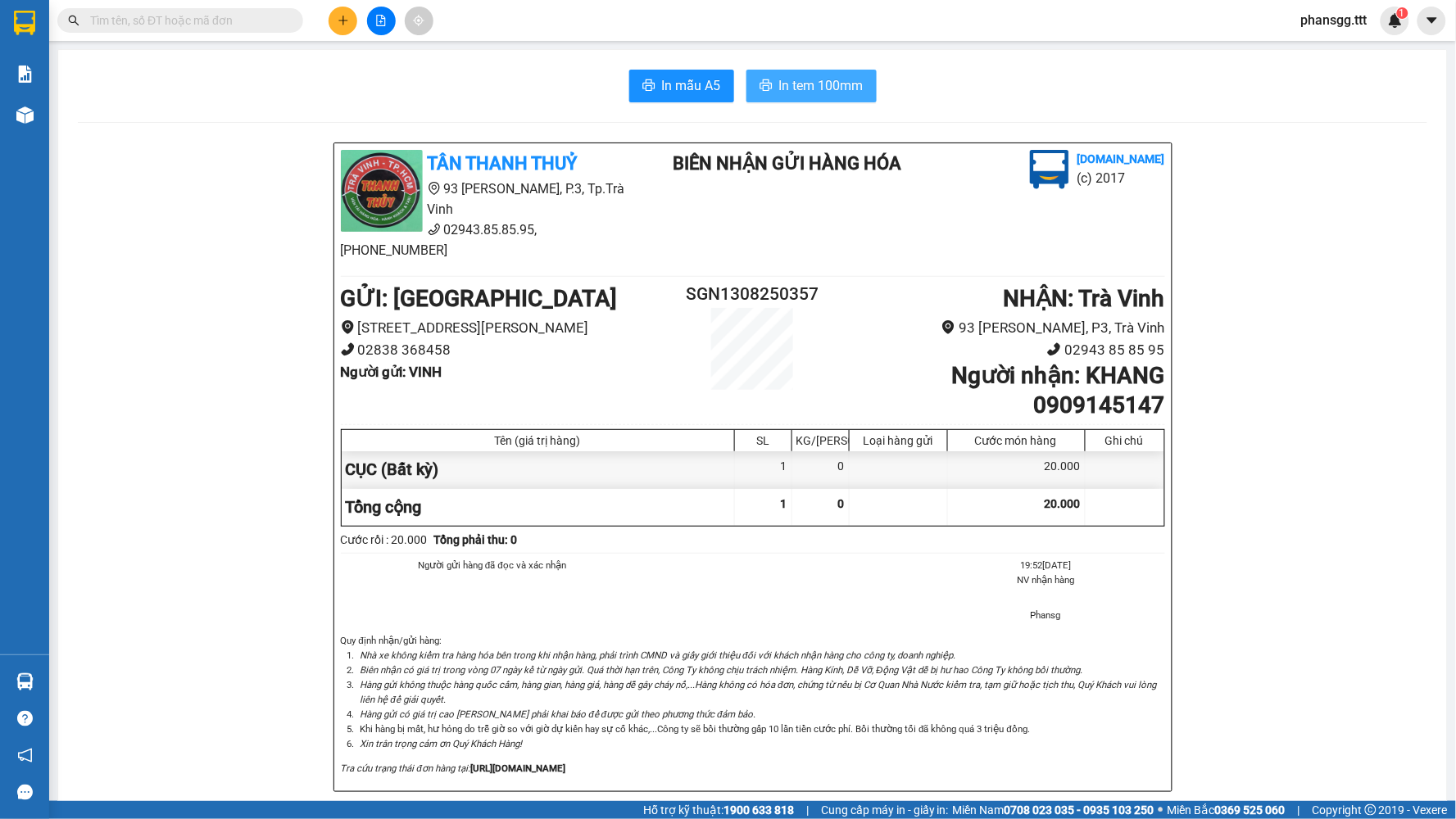
click at [825, 87] on span "In tem 100mm" at bounding box center [821, 86] width 84 height 21
click at [336, 21] on button at bounding box center [343, 21] width 28 height 28
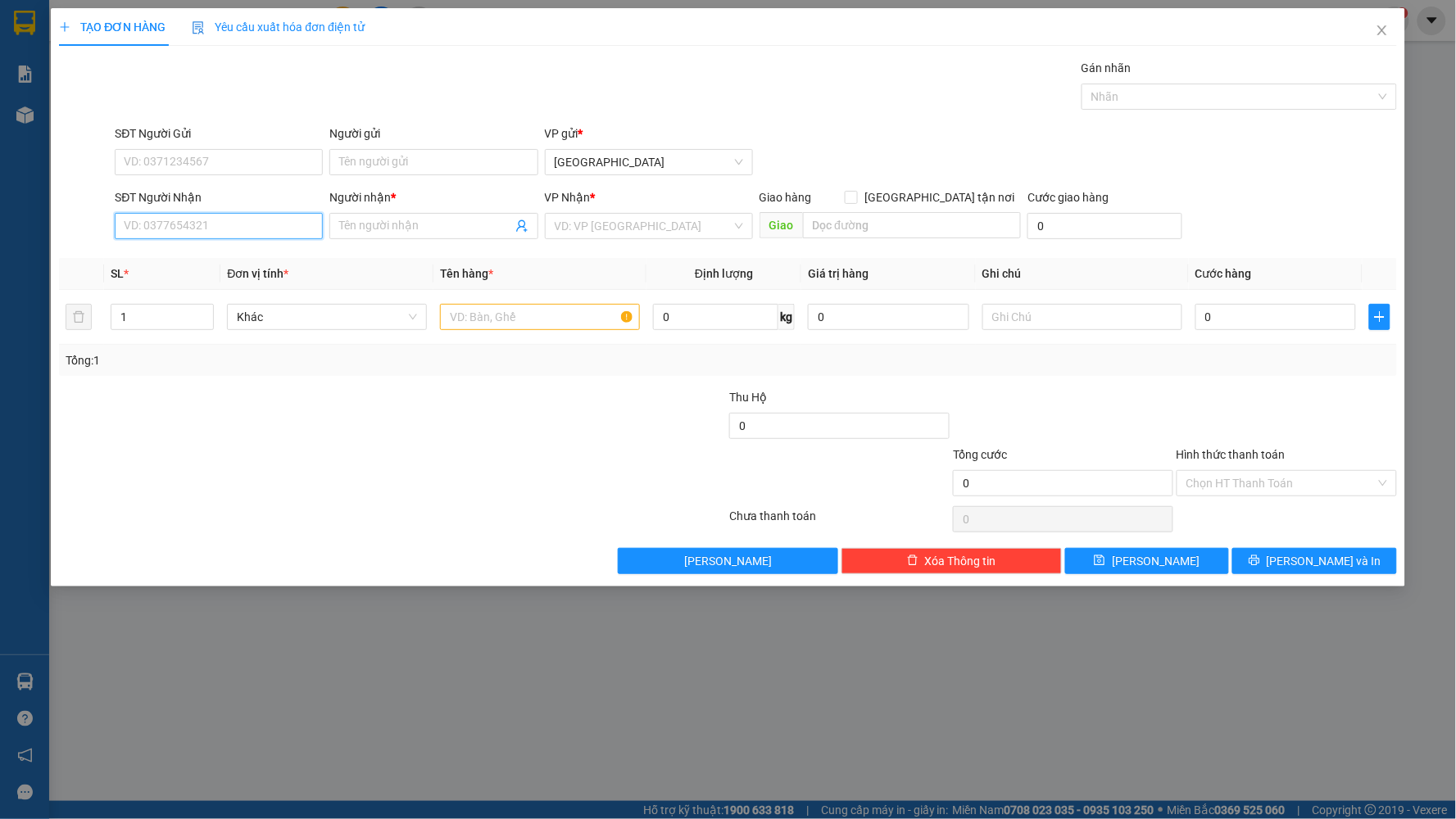
click at [224, 222] on input "SĐT Người Nhận" at bounding box center [219, 226] width 208 height 26
click at [219, 275] on div "0983555181 - [GEOGRAPHIC_DATA]" at bounding box center [219, 285] width 208 height 26
type input "0983555181"
type input "NGA MINH"
type input "0983555181"
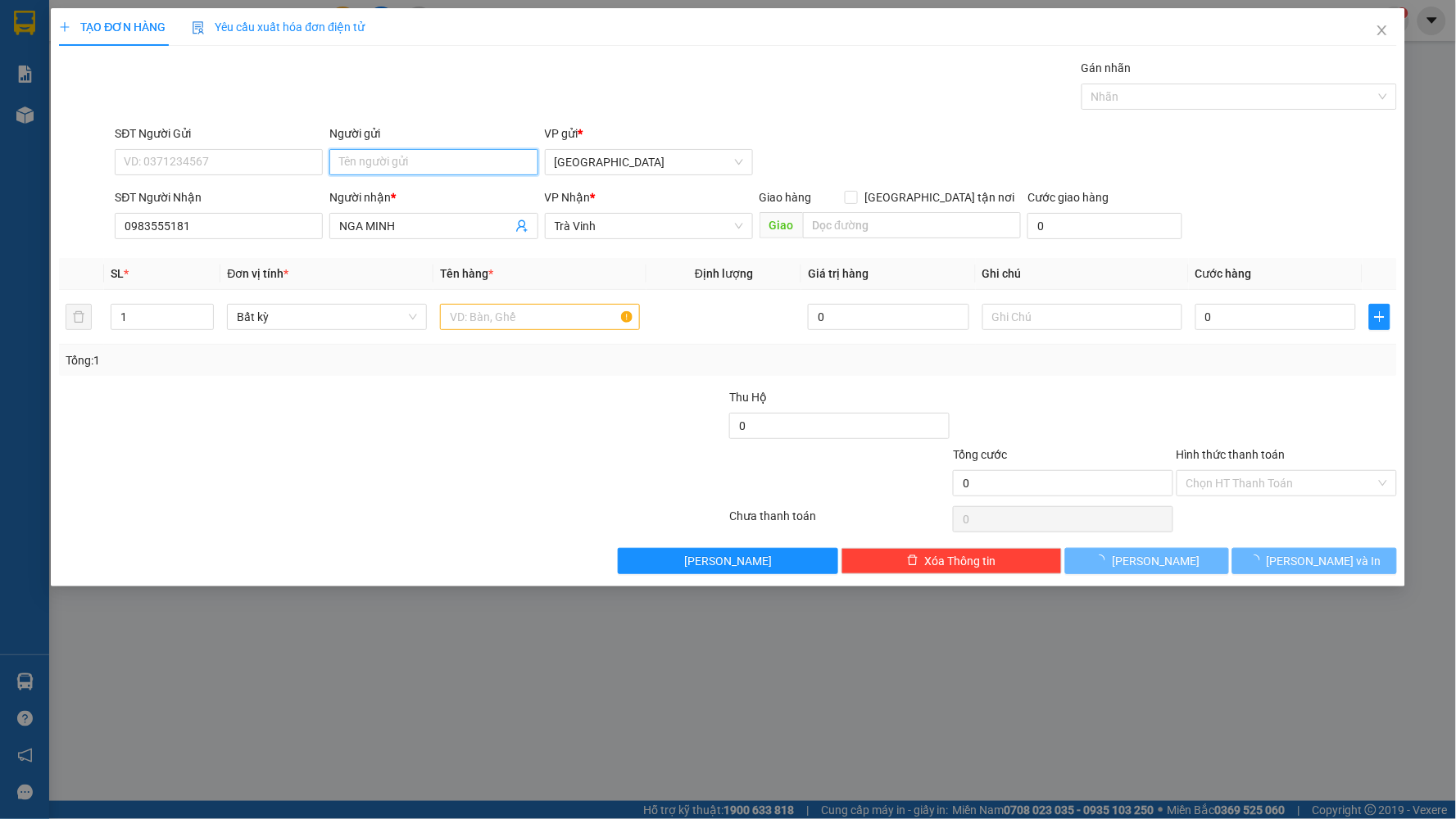
click at [402, 154] on input "Người gửi" at bounding box center [434, 161] width 208 height 26
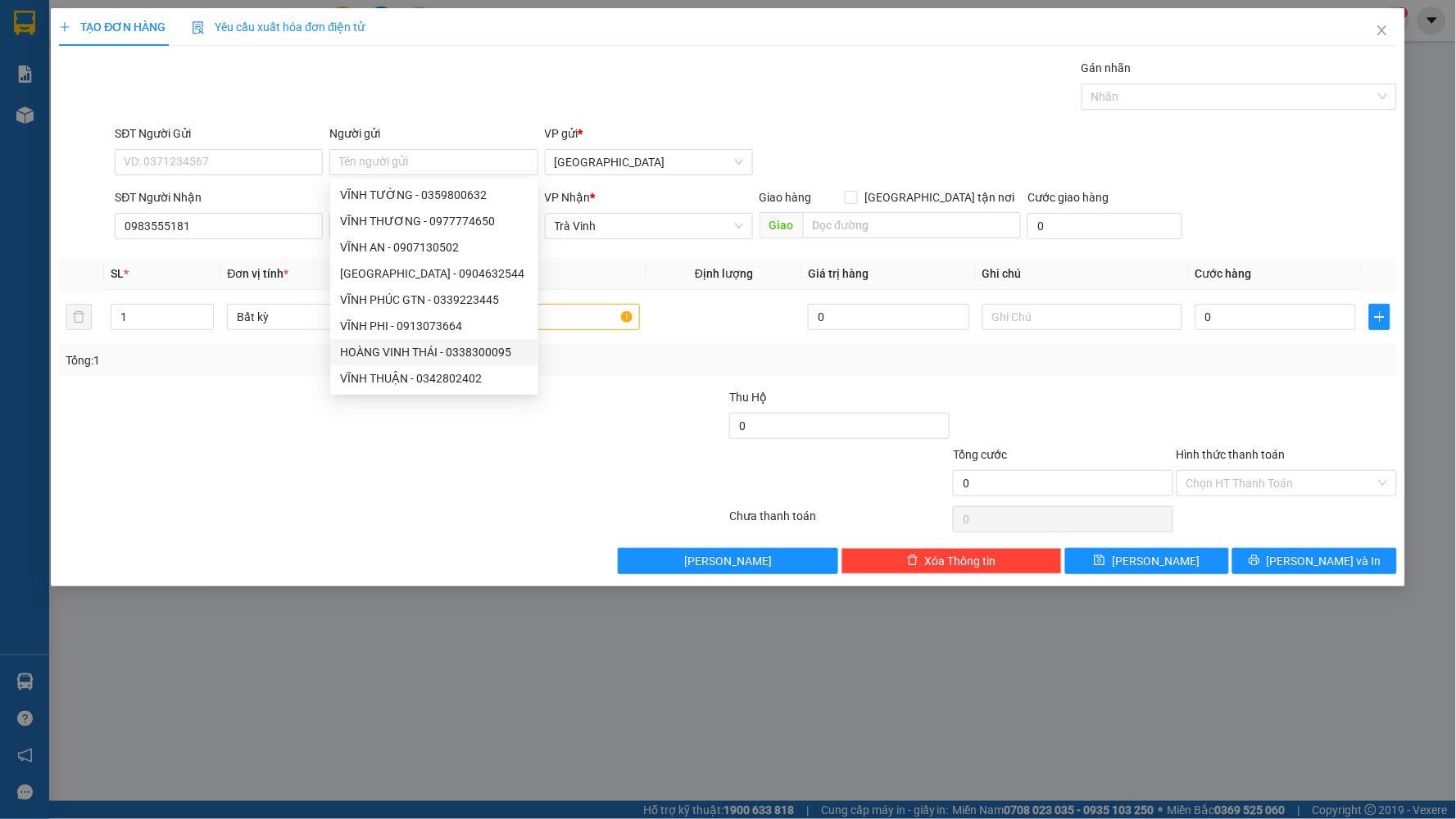
drag, startPoint x: 662, startPoint y: 390, endPoint x: 535, endPoint y: 384, distance: 127.1
click at [656, 391] on div at bounding box center [616, 416] width 224 height 57
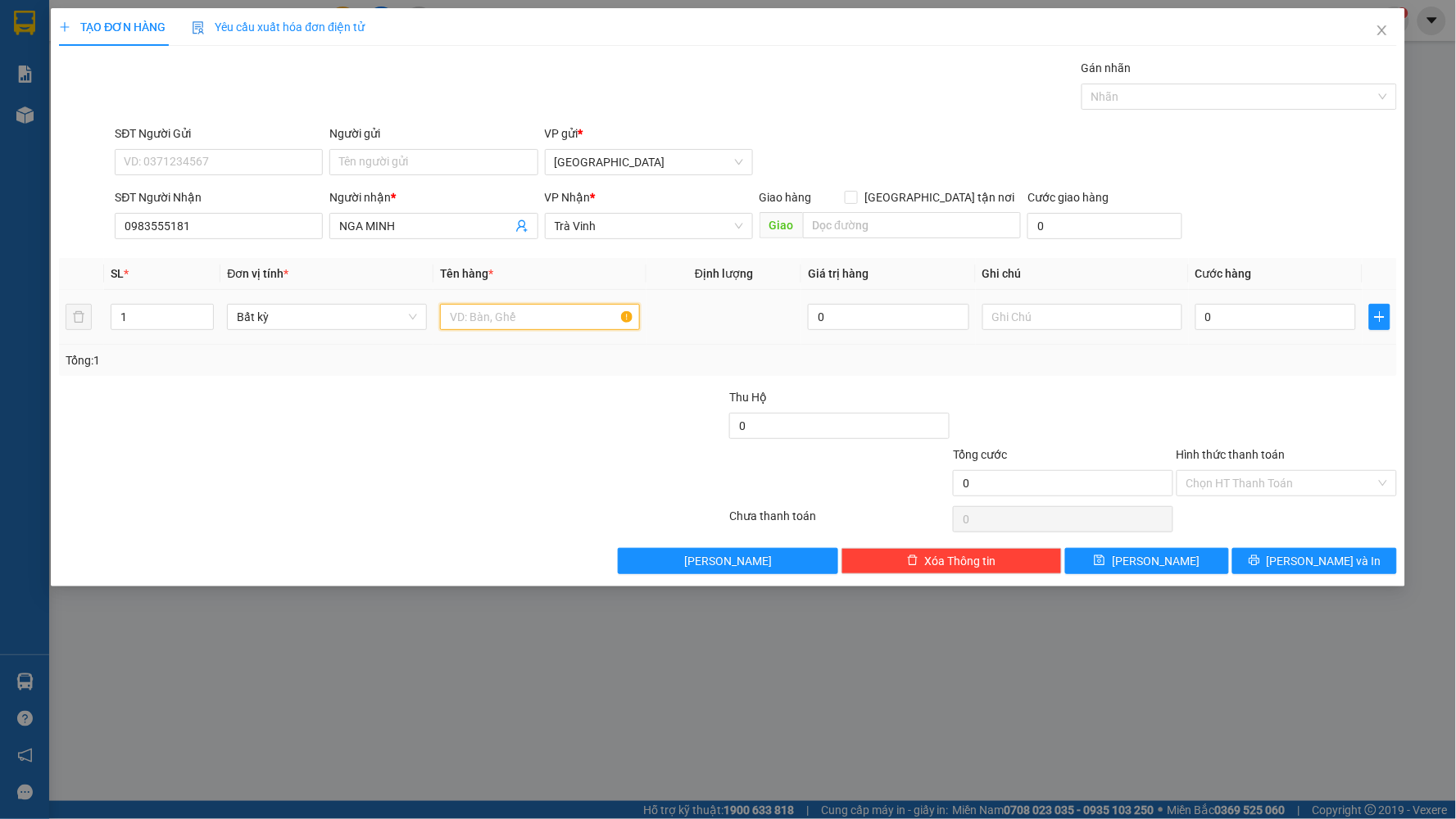
click at [554, 315] on input "text" at bounding box center [539, 316] width 200 height 26
type input "CỤC +TÁM"
click at [508, 316] on input "CỤC +TÁM" at bounding box center [539, 316] width 200 height 26
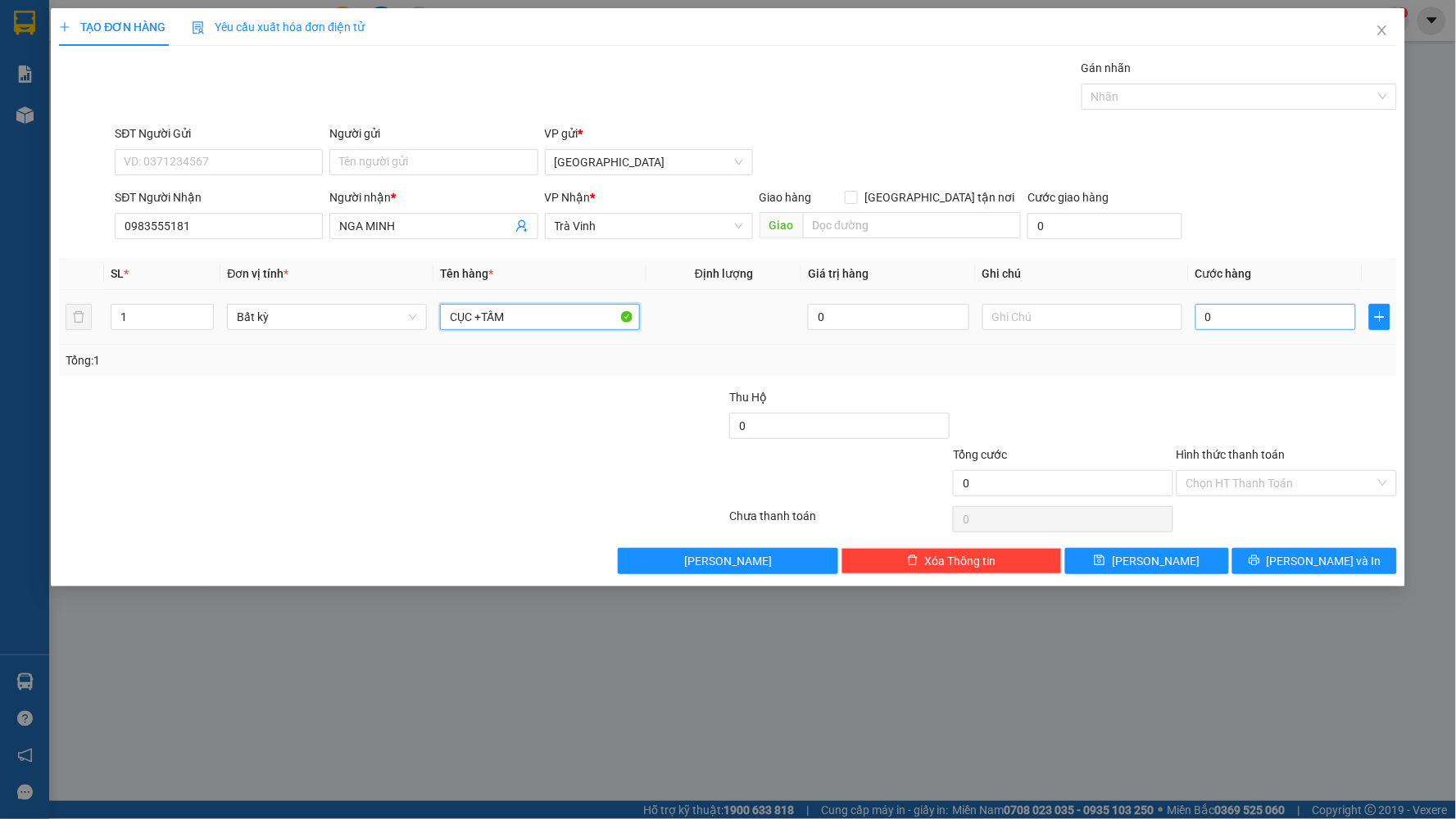
type input "CỤC +TẤM"
click at [1223, 316] on input "0" at bounding box center [1276, 316] width 162 height 26
type input "4"
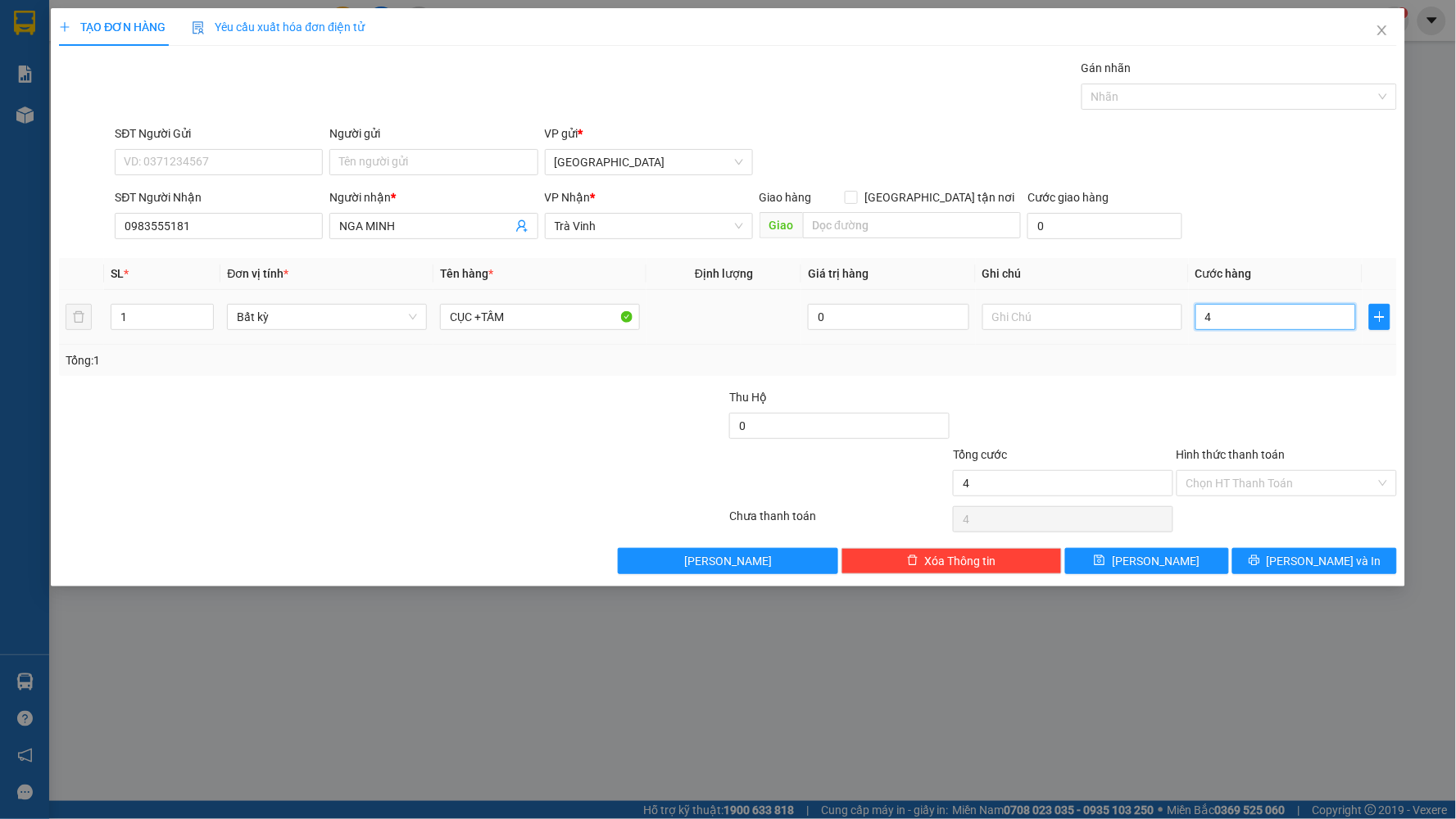
type input "40"
click at [1250, 381] on div "Transit Pickup Surcharge Ids Transit Deliver Surcharge Ids Transit Deliver Surc…" at bounding box center [728, 316] width 1338 height 515
type input "40.000"
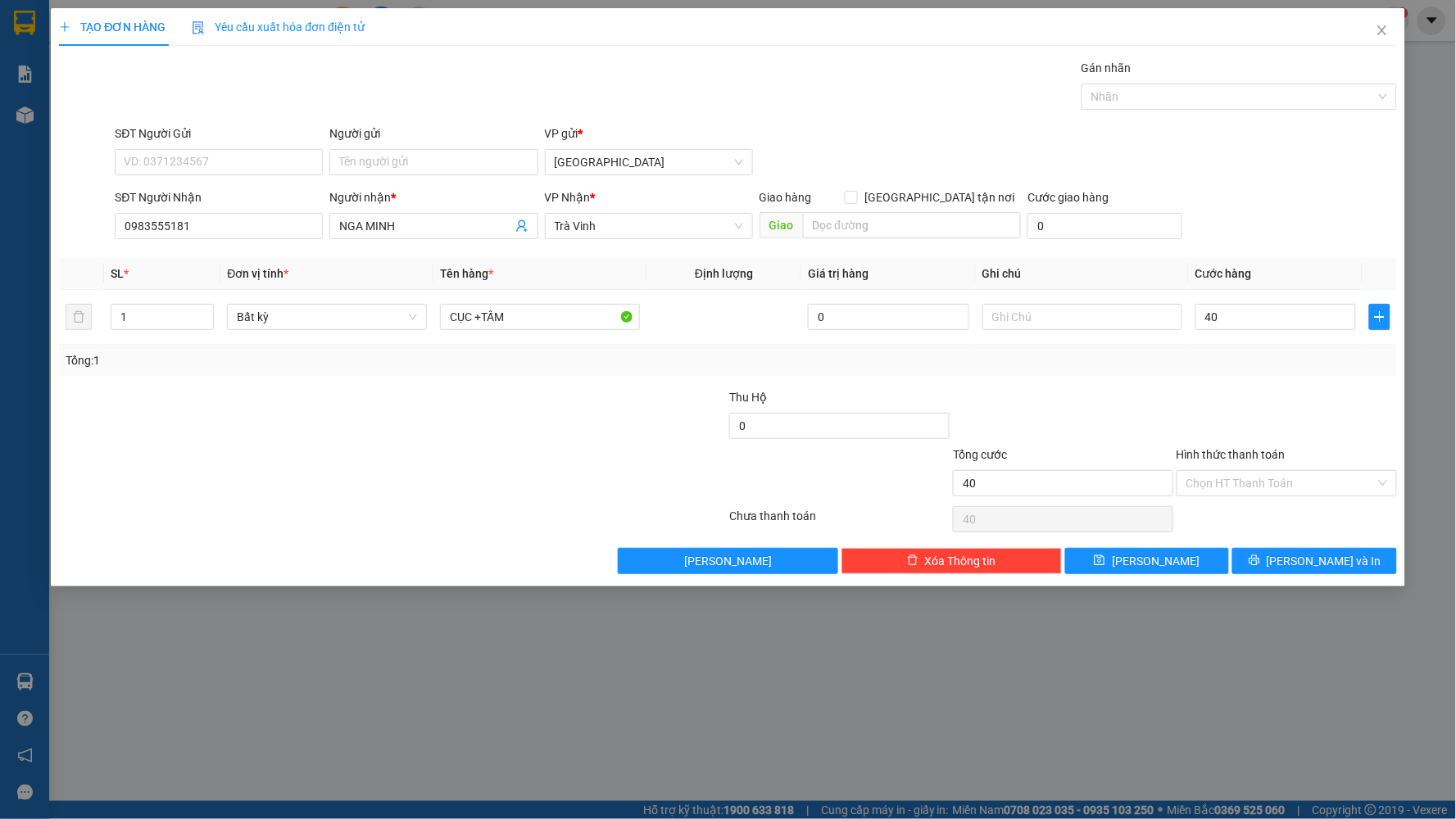
type input "40.000"
click at [1283, 553] on button "[PERSON_NAME] và In" at bounding box center [1314, 560] width 165 height 26
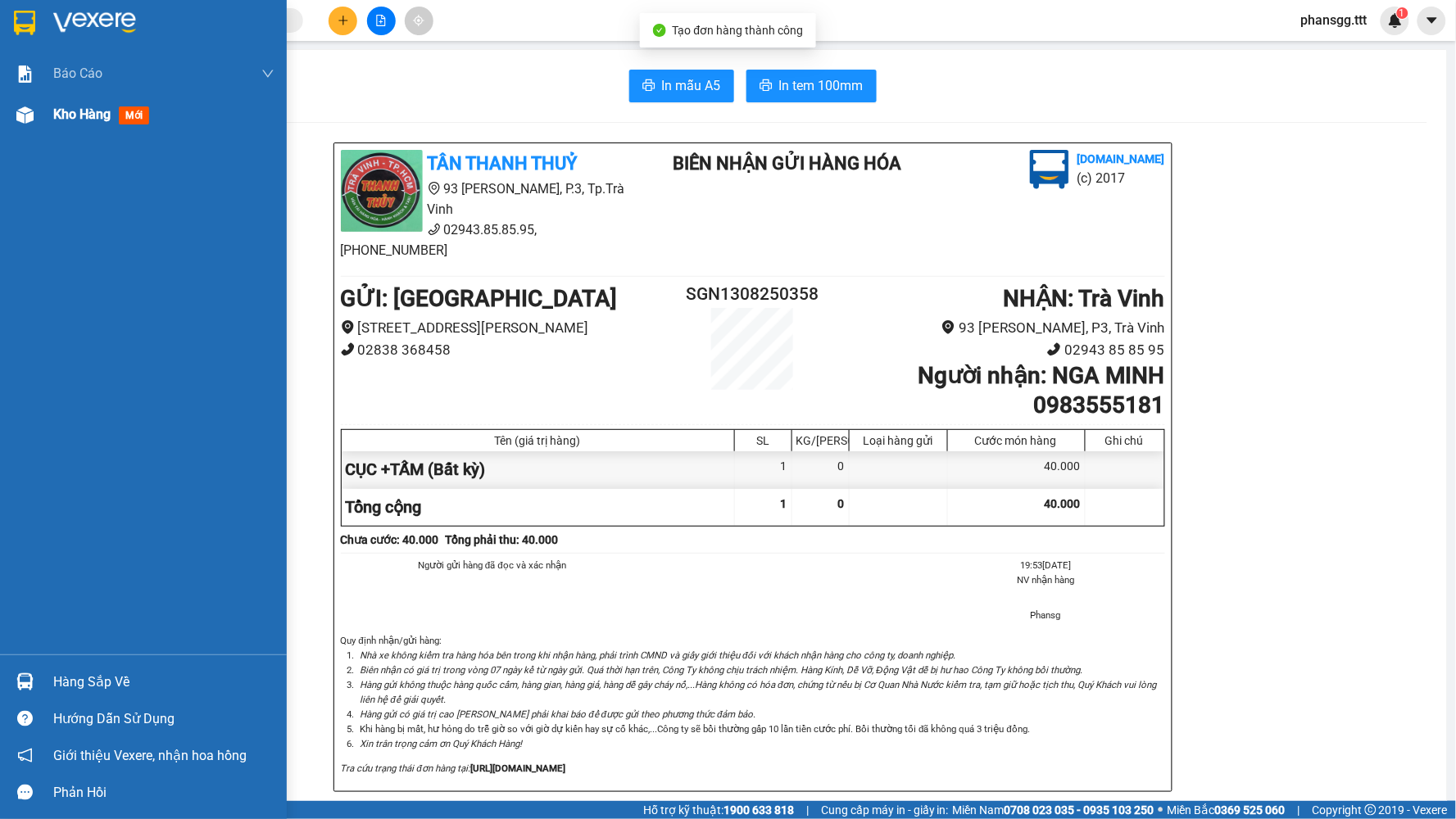
click at [77, 117] on span "Kho hàng" at bounding box center [82, 114] width 57 height 16
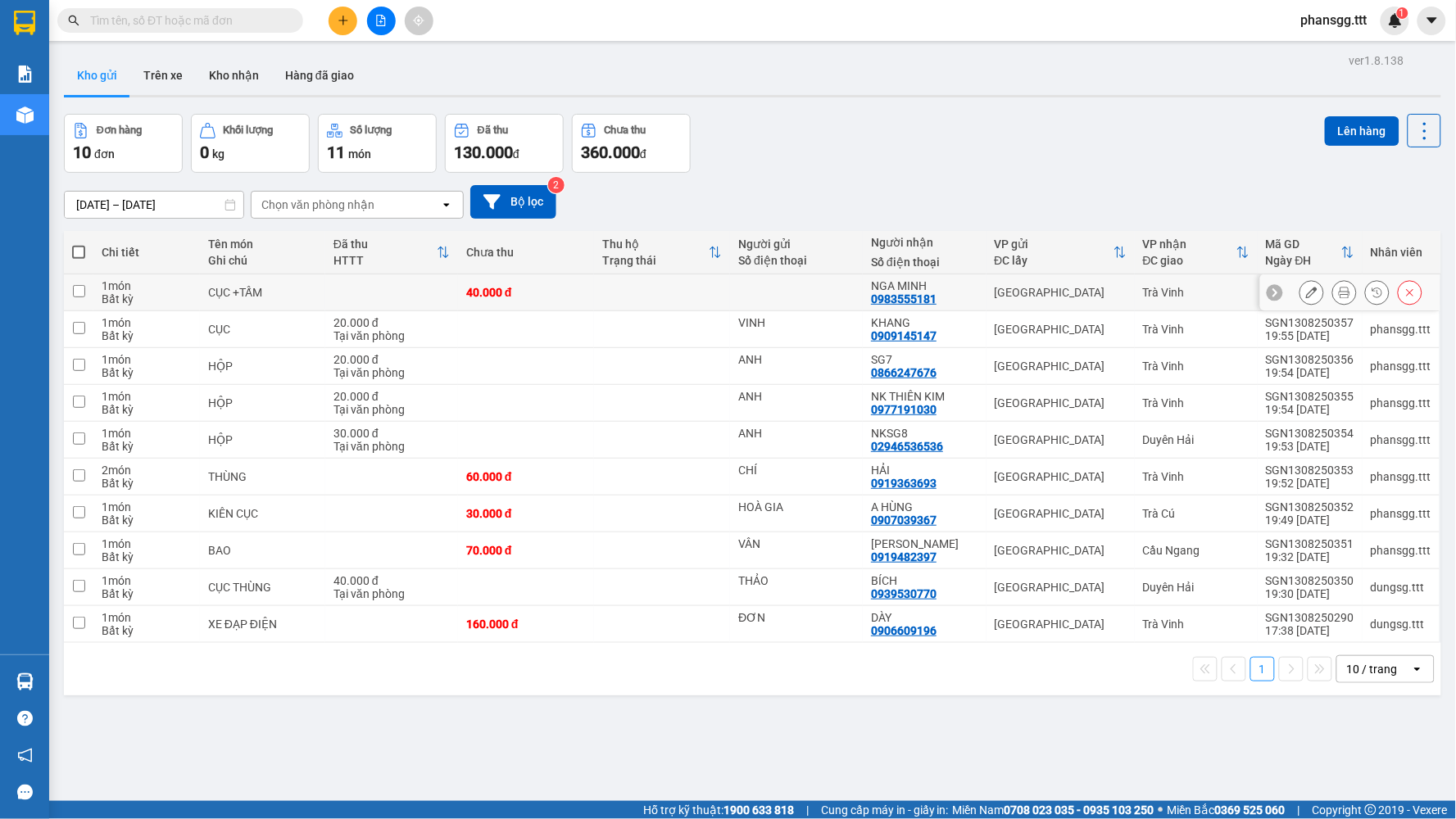
click at [1300, 290] on button at bounding box center [1312, 293] width 23 height 28
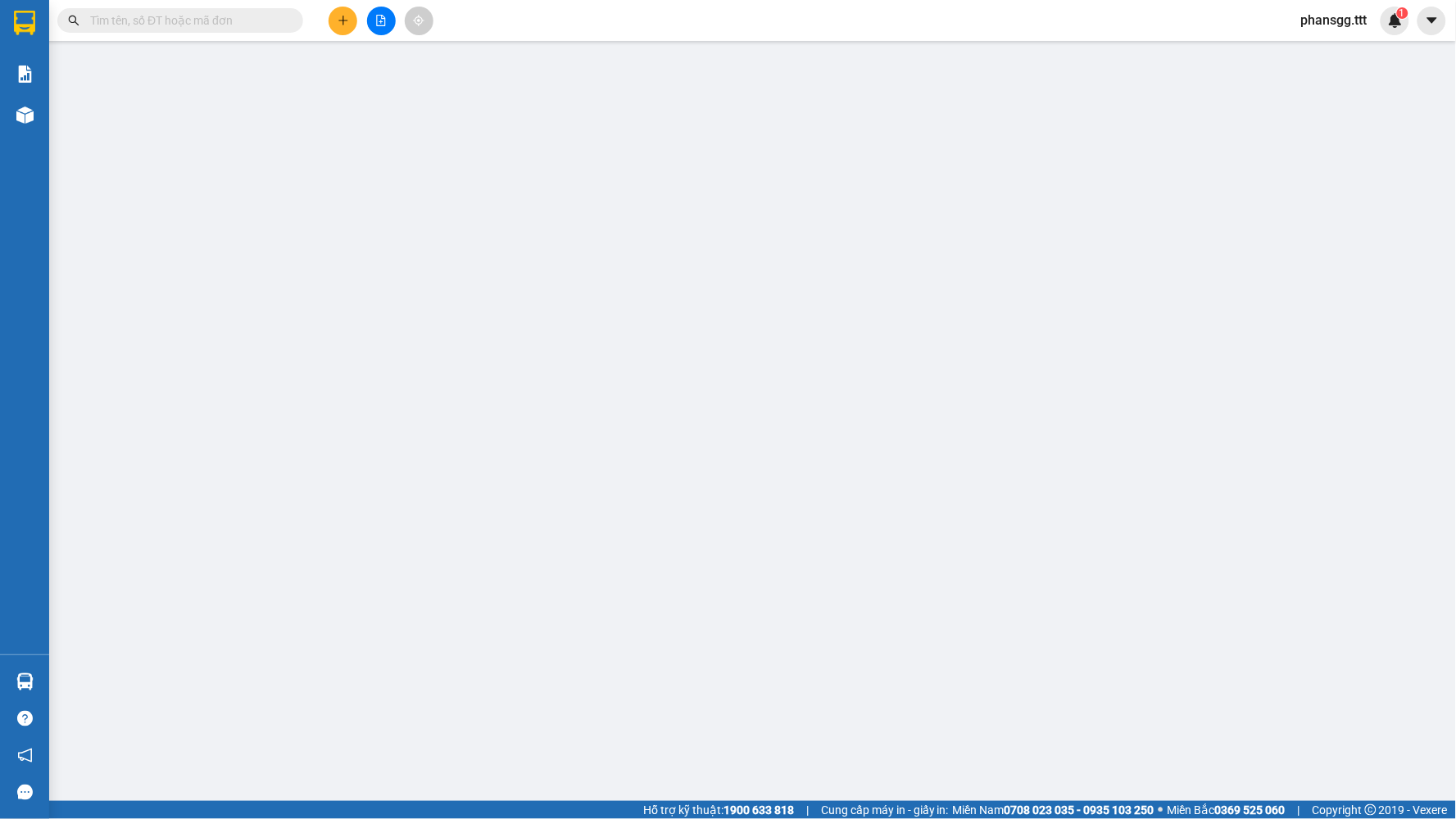
type input "0983555181"
type input "NGA MINH"
type input "40.000"
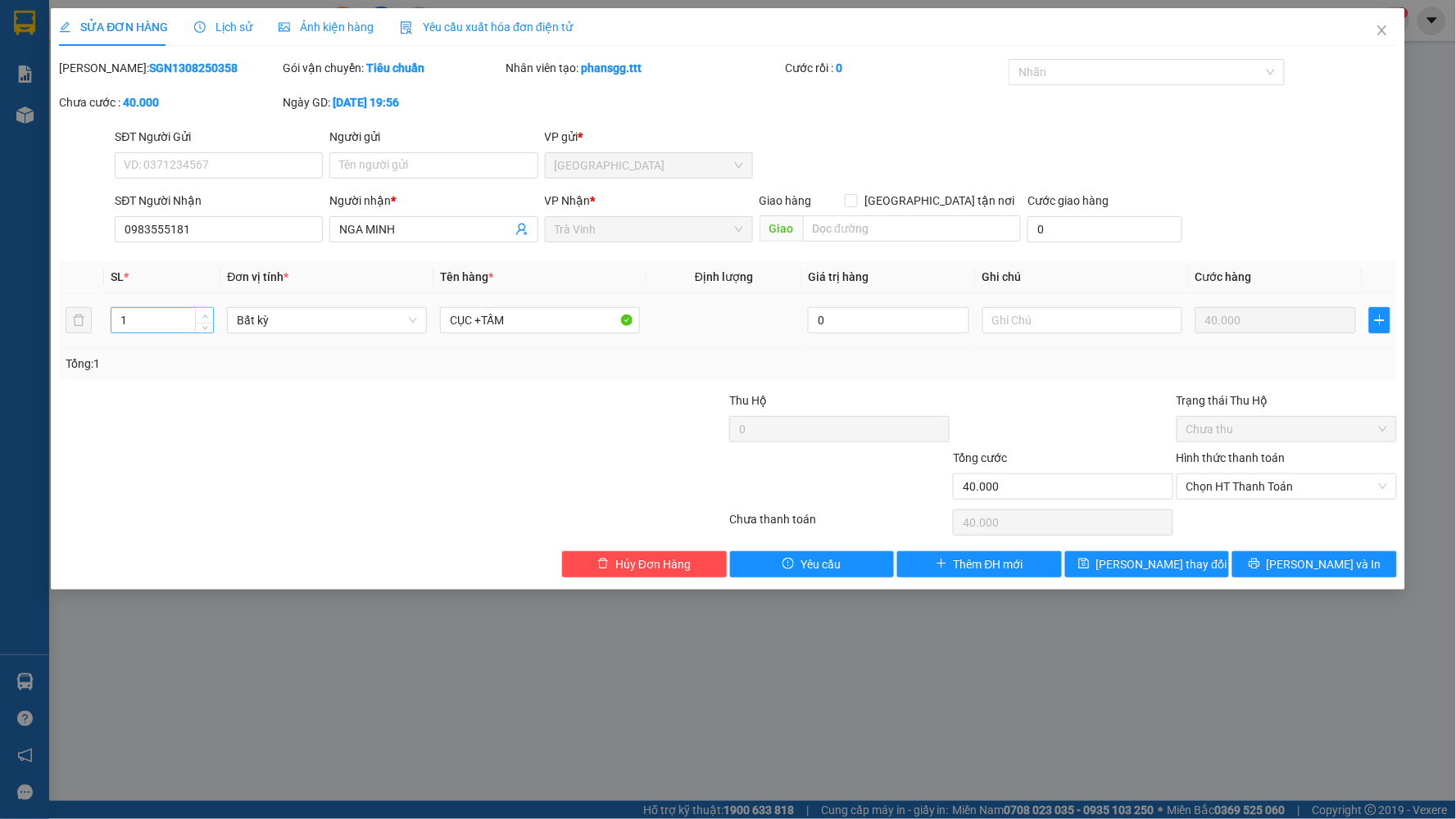
type input "2"
click at [203, 311] on span "up" at bounding box center [205, 316] width 10 height 10
click at [1288, 558] on button "[PERSON_NAME] và In" at bounding box center [1314, 563] width 165 height 26
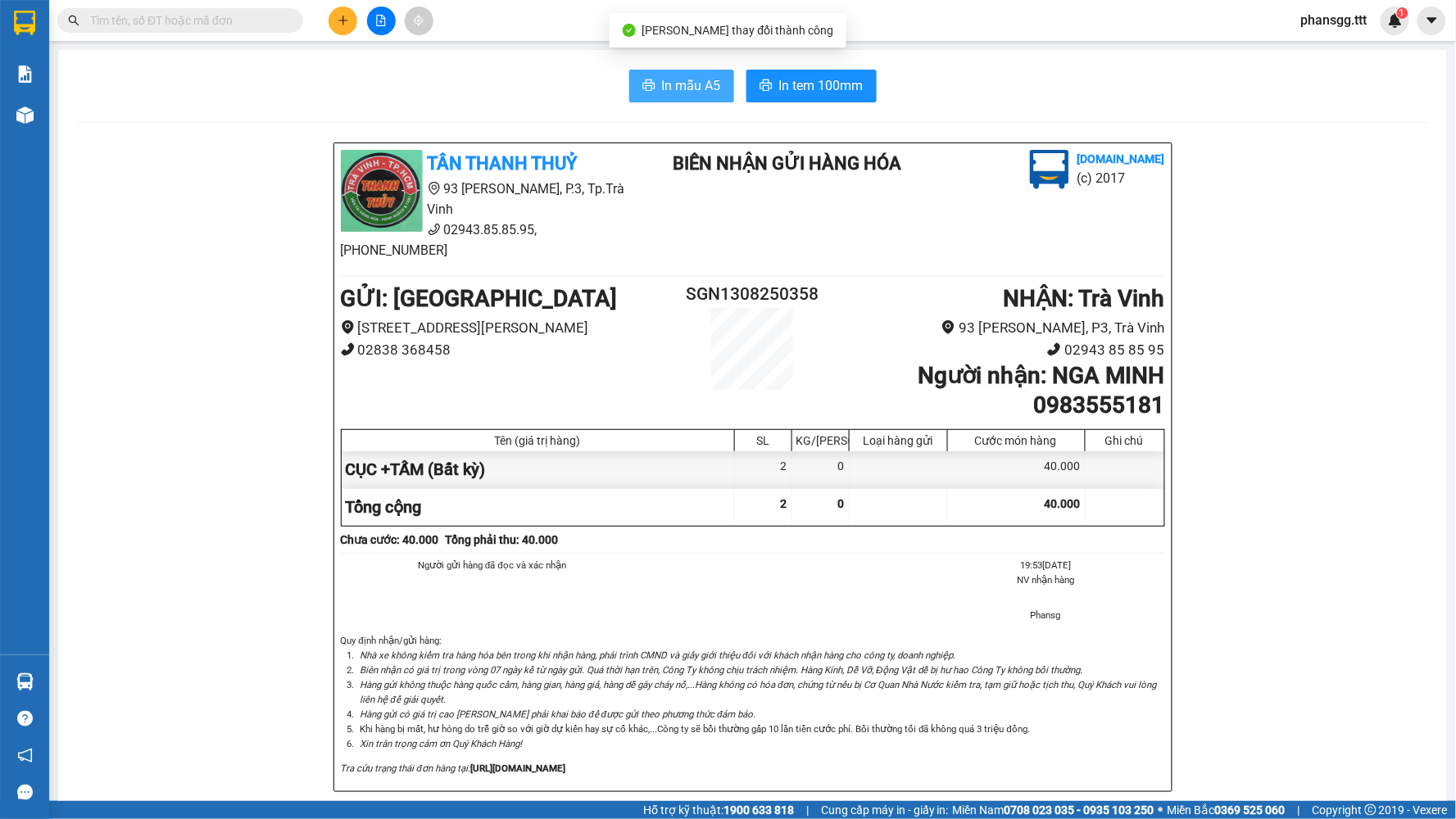
click at [683, 82] on span "In mẫu A5" at bounding box center [691, 86] width 59 height 21
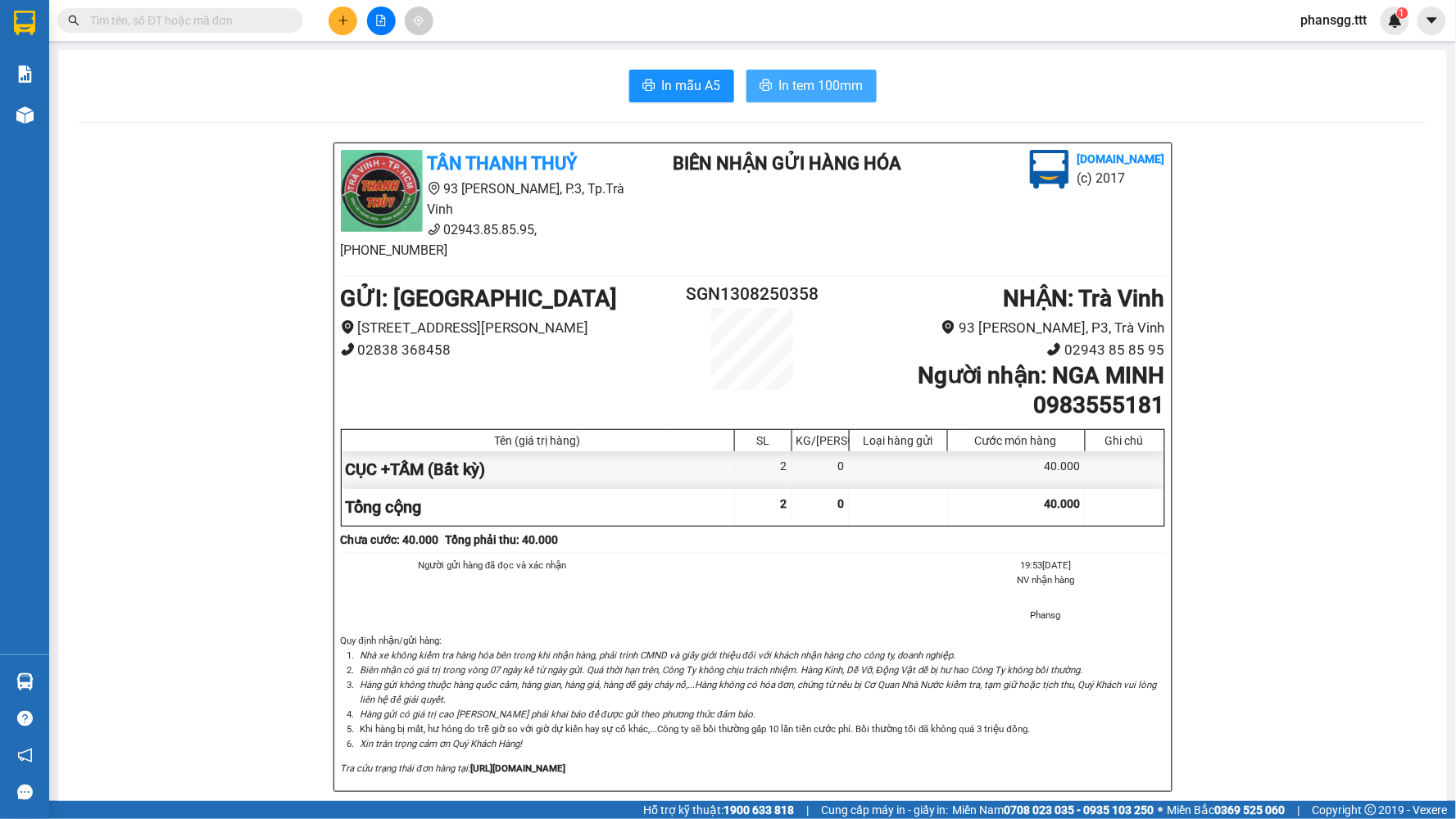
click at [819, 85] on span "In tem 100mm" at bounding box center [821, 86] width 84 height 21
click at [331, 17] on button at bounding box center [343, 21] width 28 height 28
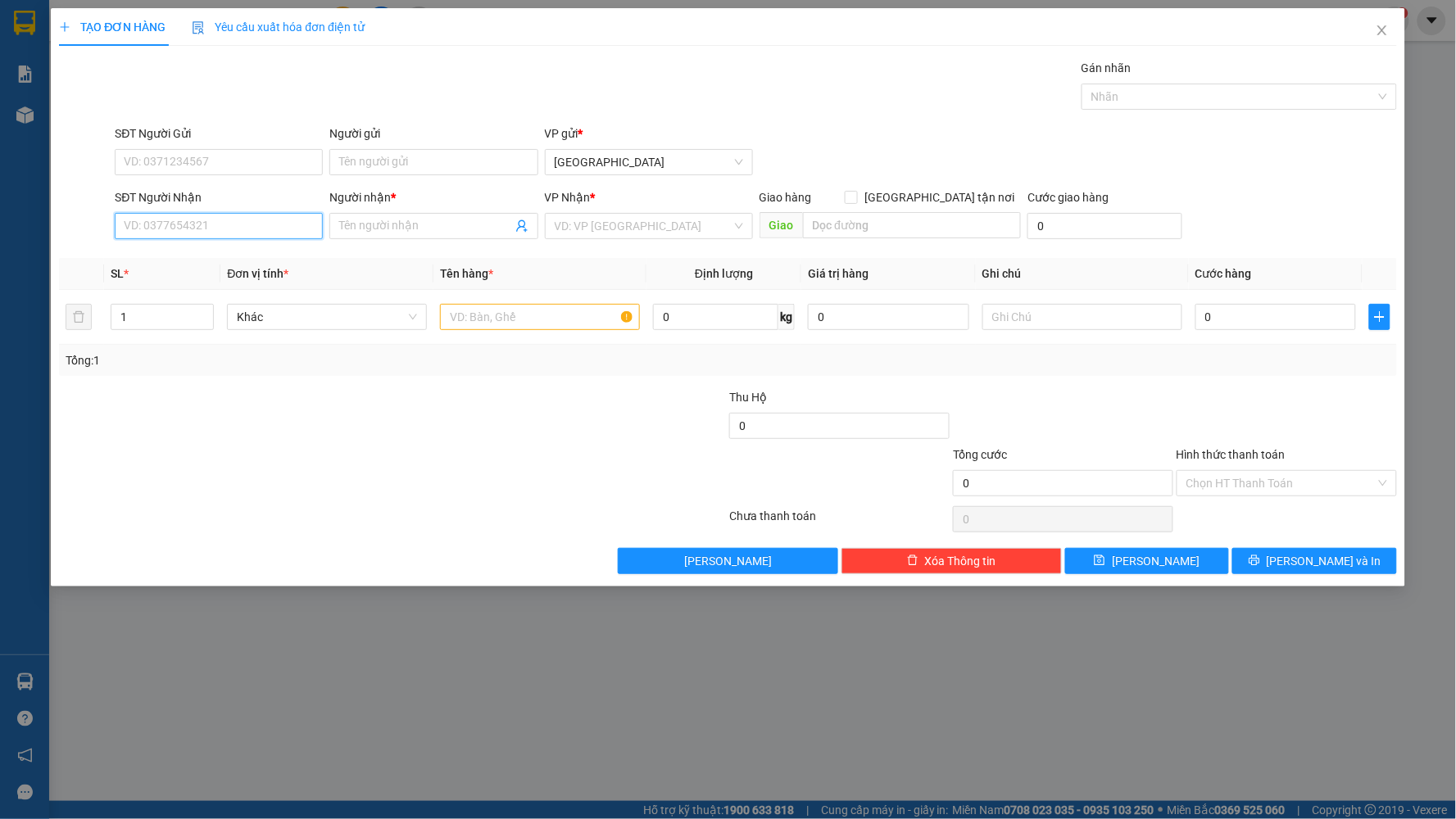
click at [272, 216] on input "SĐT Người Nhận" at bounding box center [219, 226] width 208 height 26
click at [221, 222] on input "2218" at bounding box center [219, 226] width 208 height 26
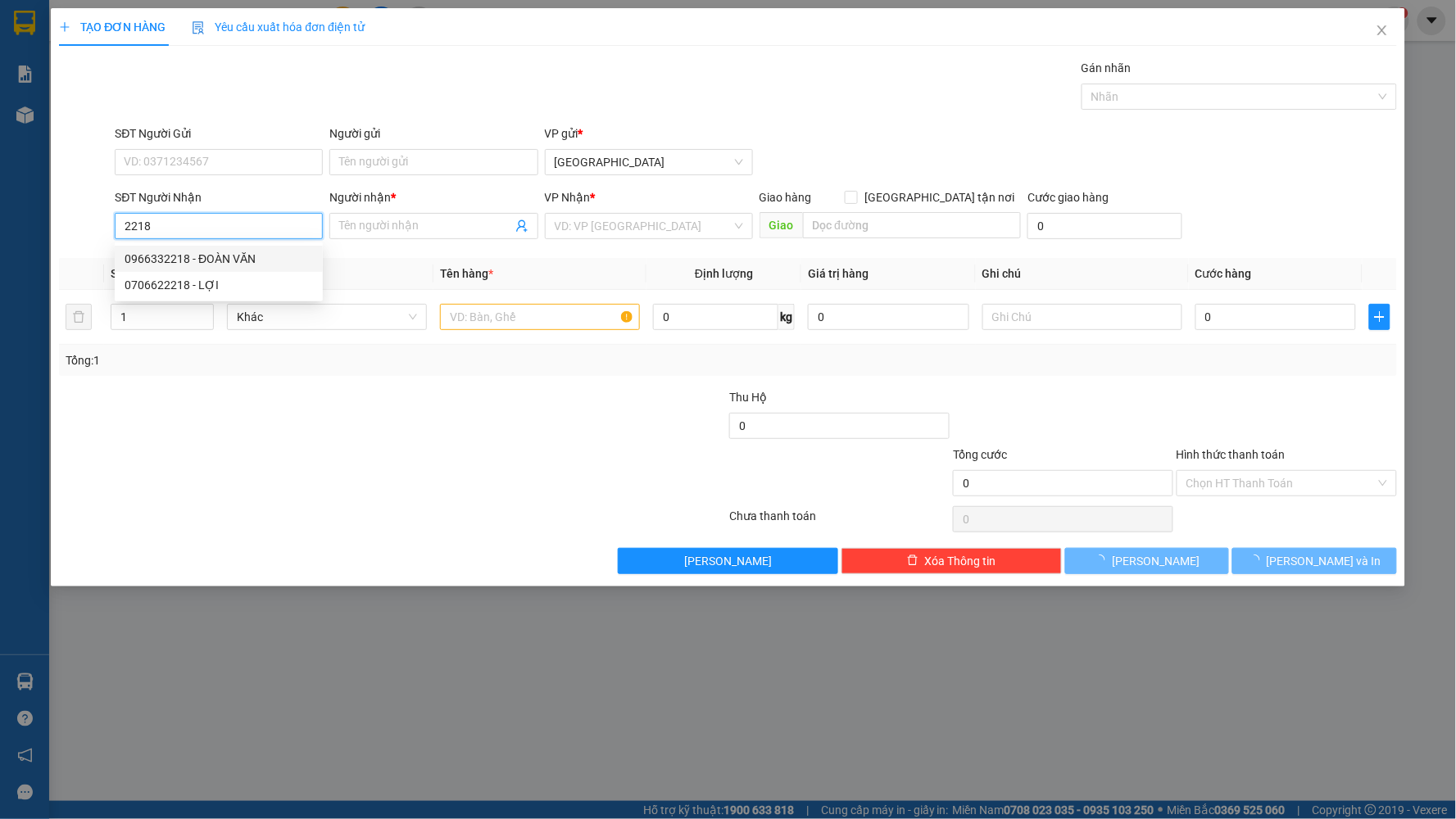
click at [215, 254] on div "0966332218 - ĐOÀN VĂN" at bounding box center [219, 259] width 188 height 18
type input "0966332218"
type input "ĐOÀN VĂN"
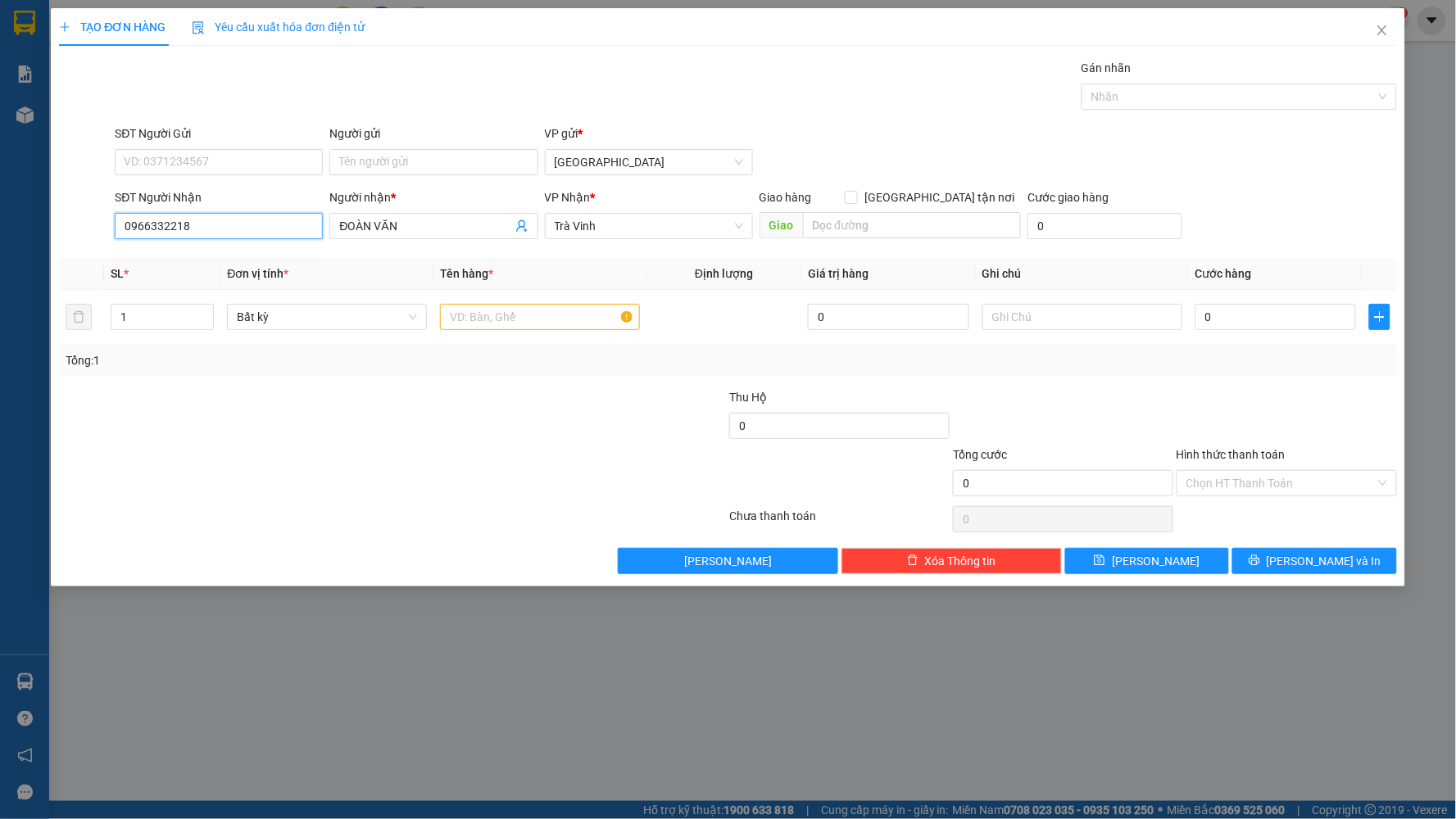
type input "0966332218"
click at [352, 179] on div "Người gửi Tên người gửi" at bounding box center [434, 153] width 208 height 57
click at [429, 156] on input "Người gửi" at bounding box center [434, 161] width 208 height 26
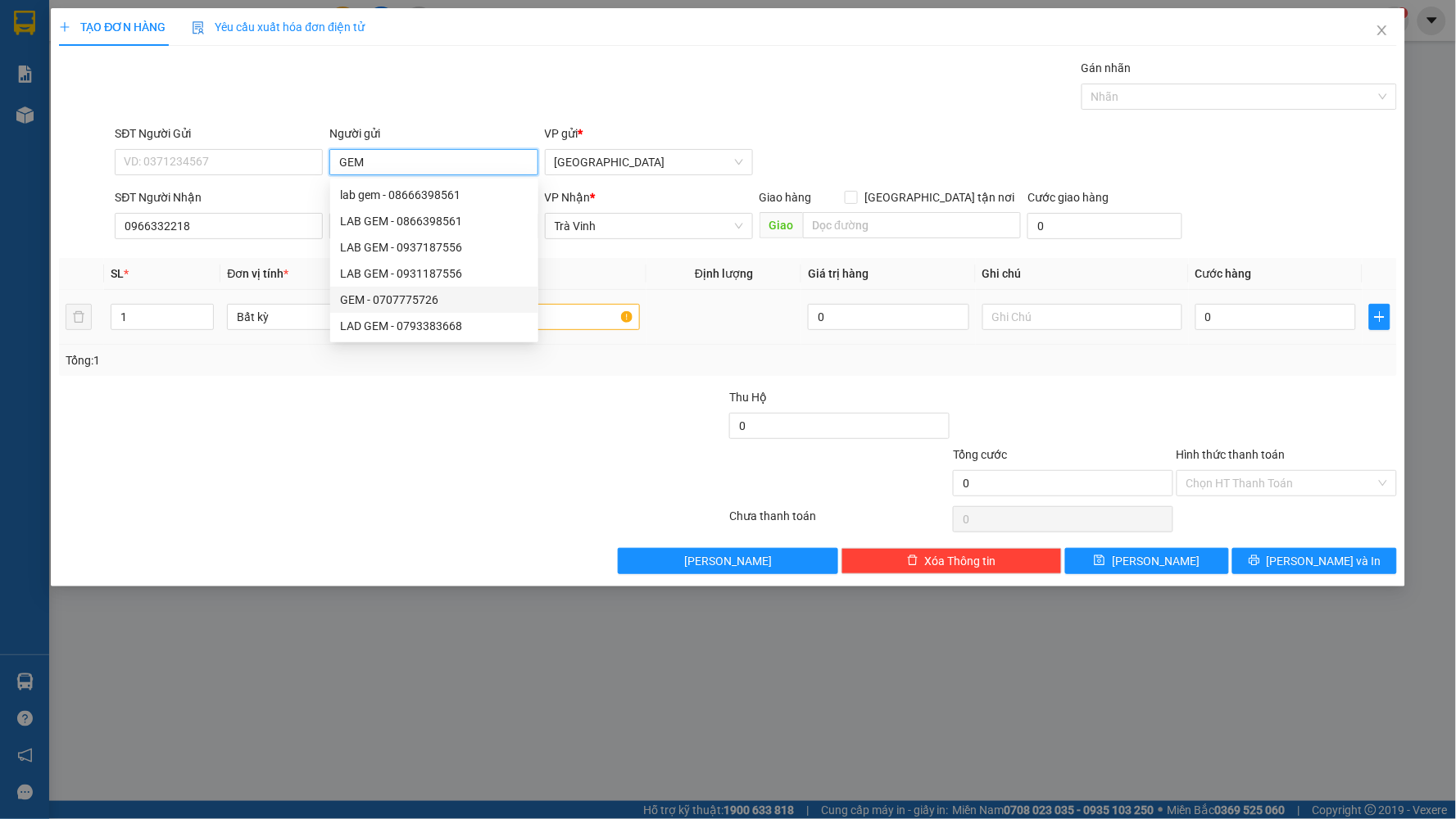
type input "GEM"
drag, startPoint x: 579, startPoint y: 329, endPoint x: 554, endPoint y: 299, distance: 39.1
click at [578, 329] on input "text" at bounding box center [539, 316] width 200 height 26
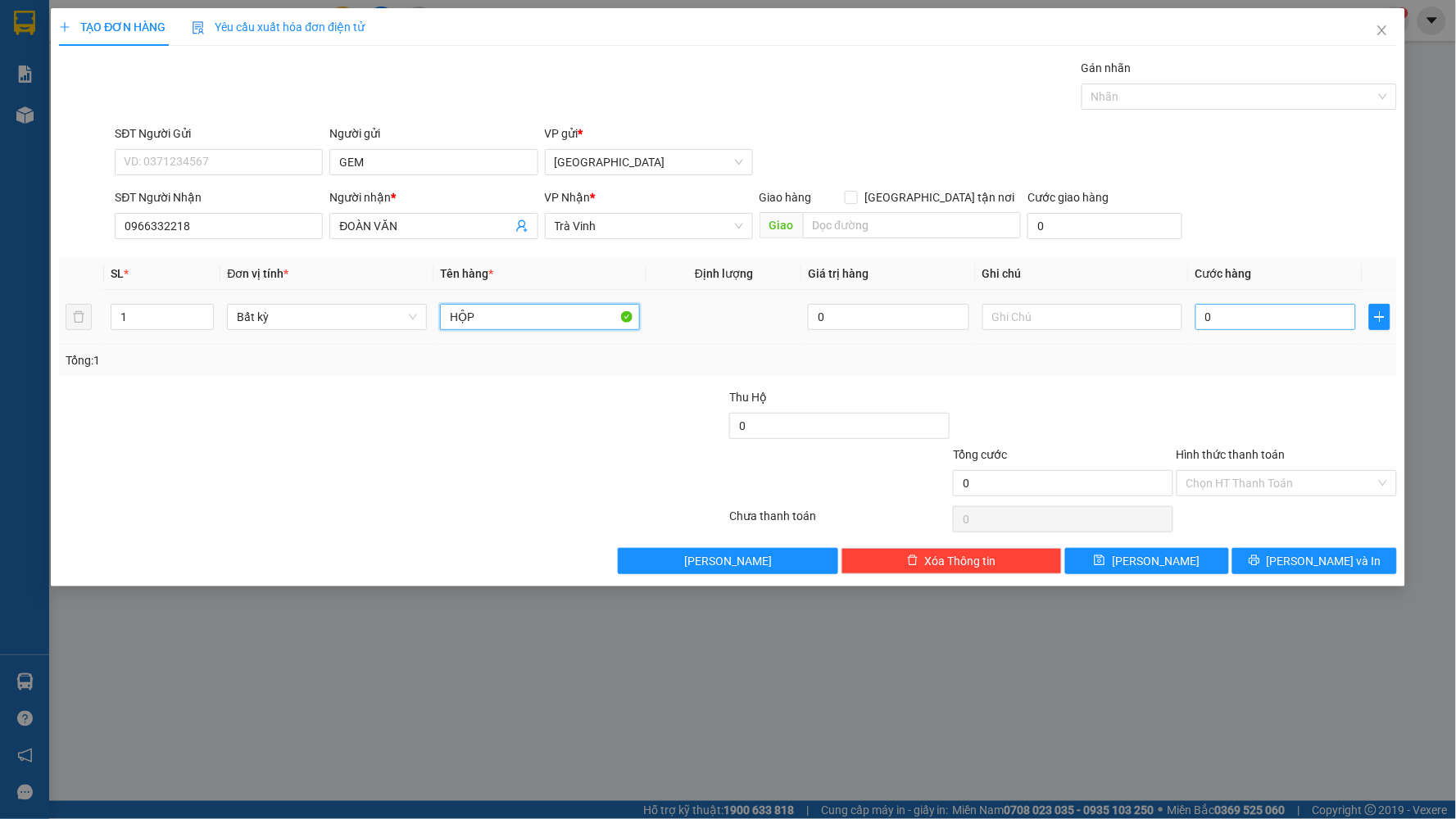
type input "HỘP"
click at [1284, 322] on input "0" at bounding box center [1276, 316] width 162 height 26
type input "2"
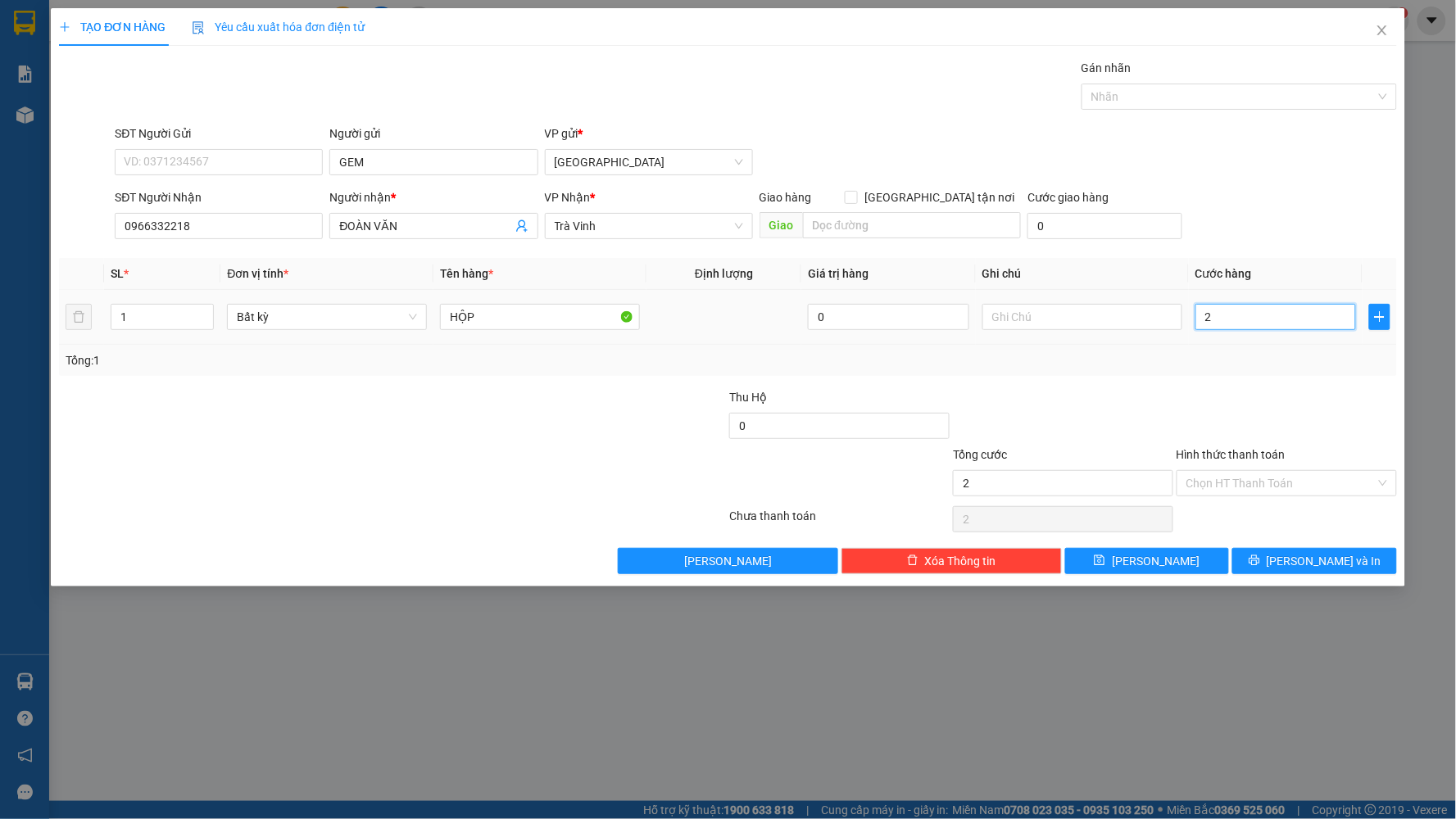
type input "20"
click at [1270, 356] on div "Tổng: 1" at bounding box center [728, 360] width 1324 height 18
type input "20.000"
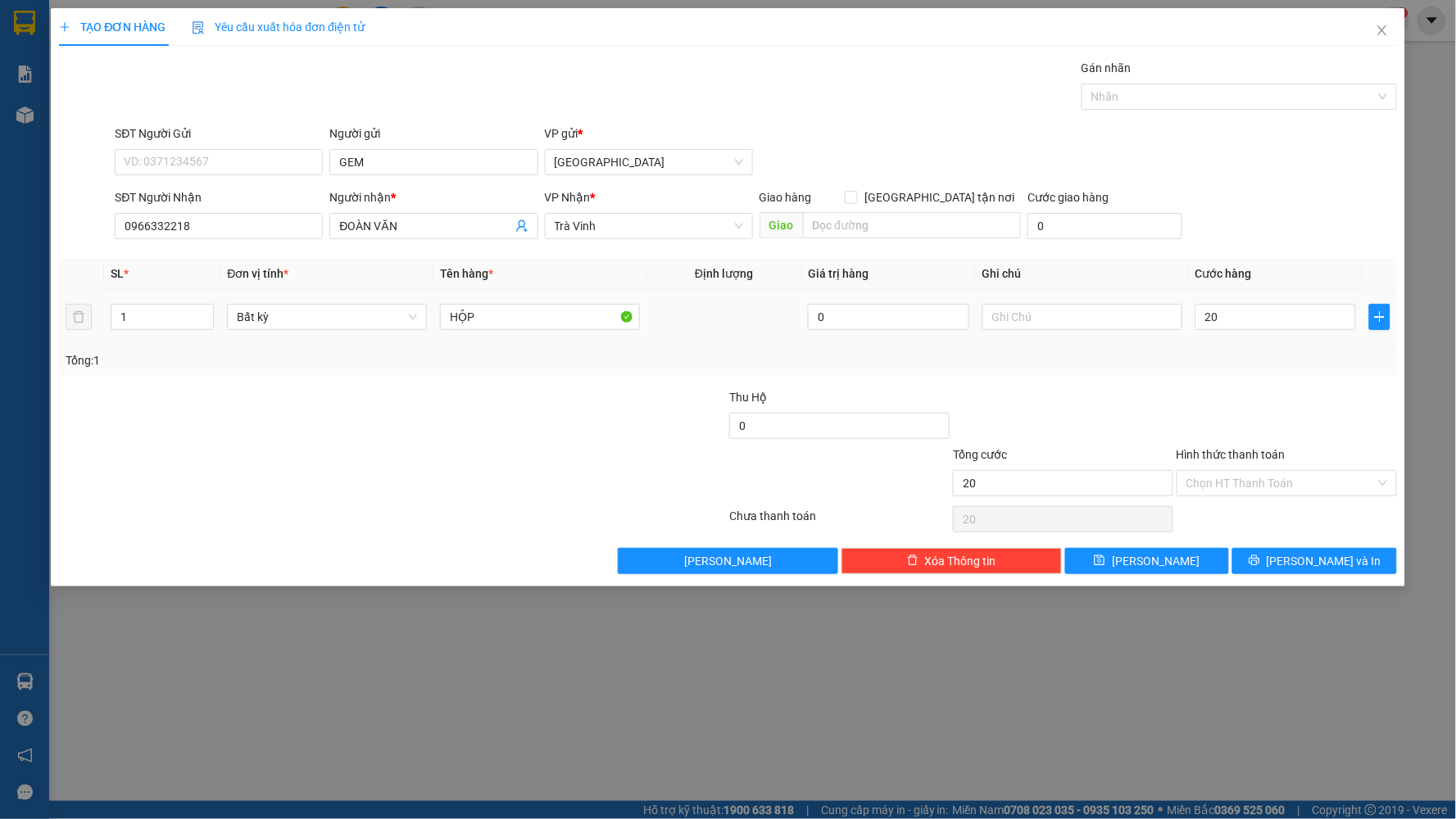
type input "20.000"
drag, startPoint x: 1259, startPoint y: 553, endPoint x: 1259, endPoint y: 527, distance: 26.0
click at [1260, 550] on button "[PERSON_NAME] và In" at bounding box center [1314, 560] width 165 height 26
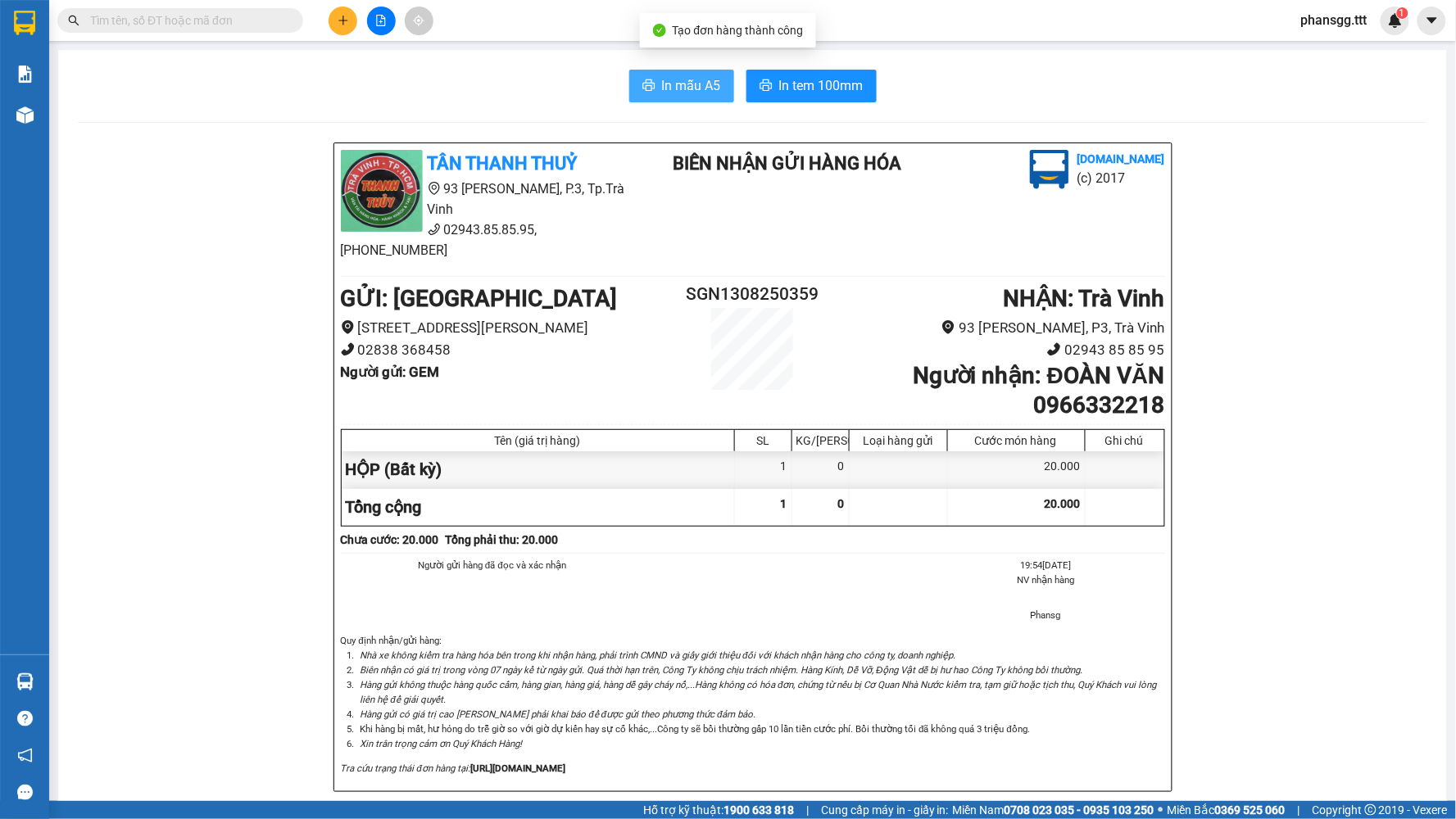
click at [691, 83] on span "In mẫu A5" at bounding box center [691, 86] width 59 height 21
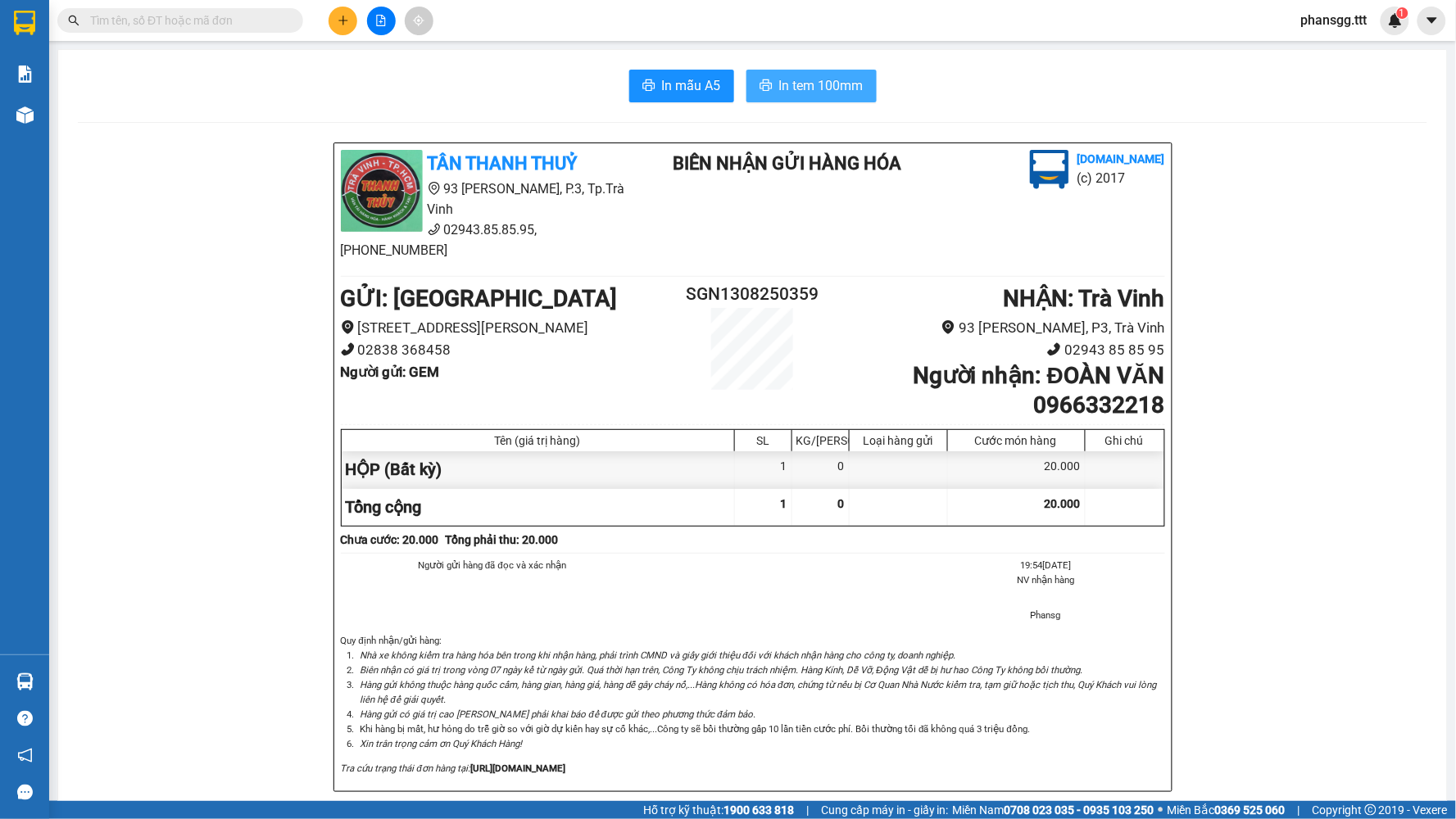
click at [798, 87] on span "In tem 100mm" at bounding box center [821, 86] width 84 height 21
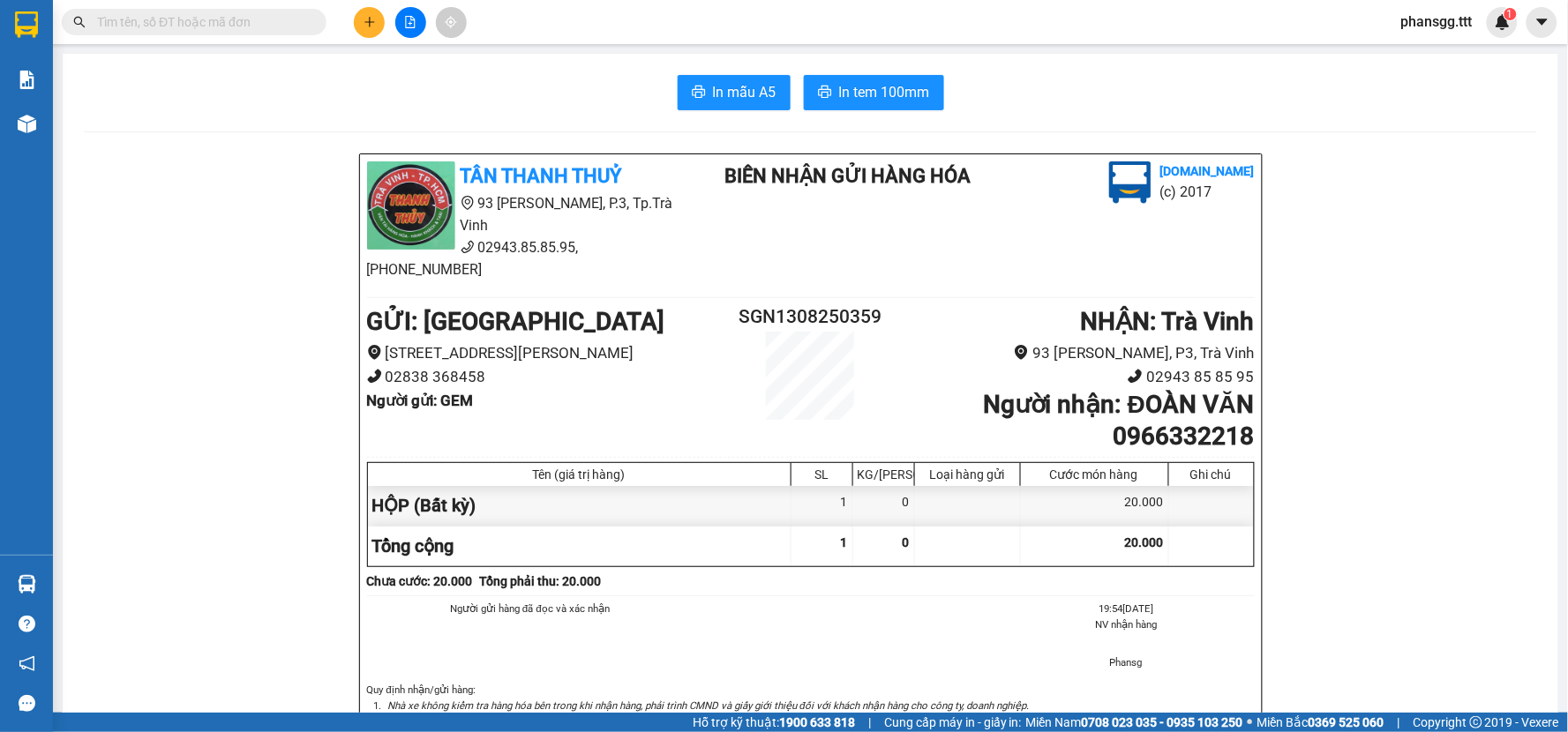
click at [358, 22] on button at bounding box center [369, 22] width 30 height 30
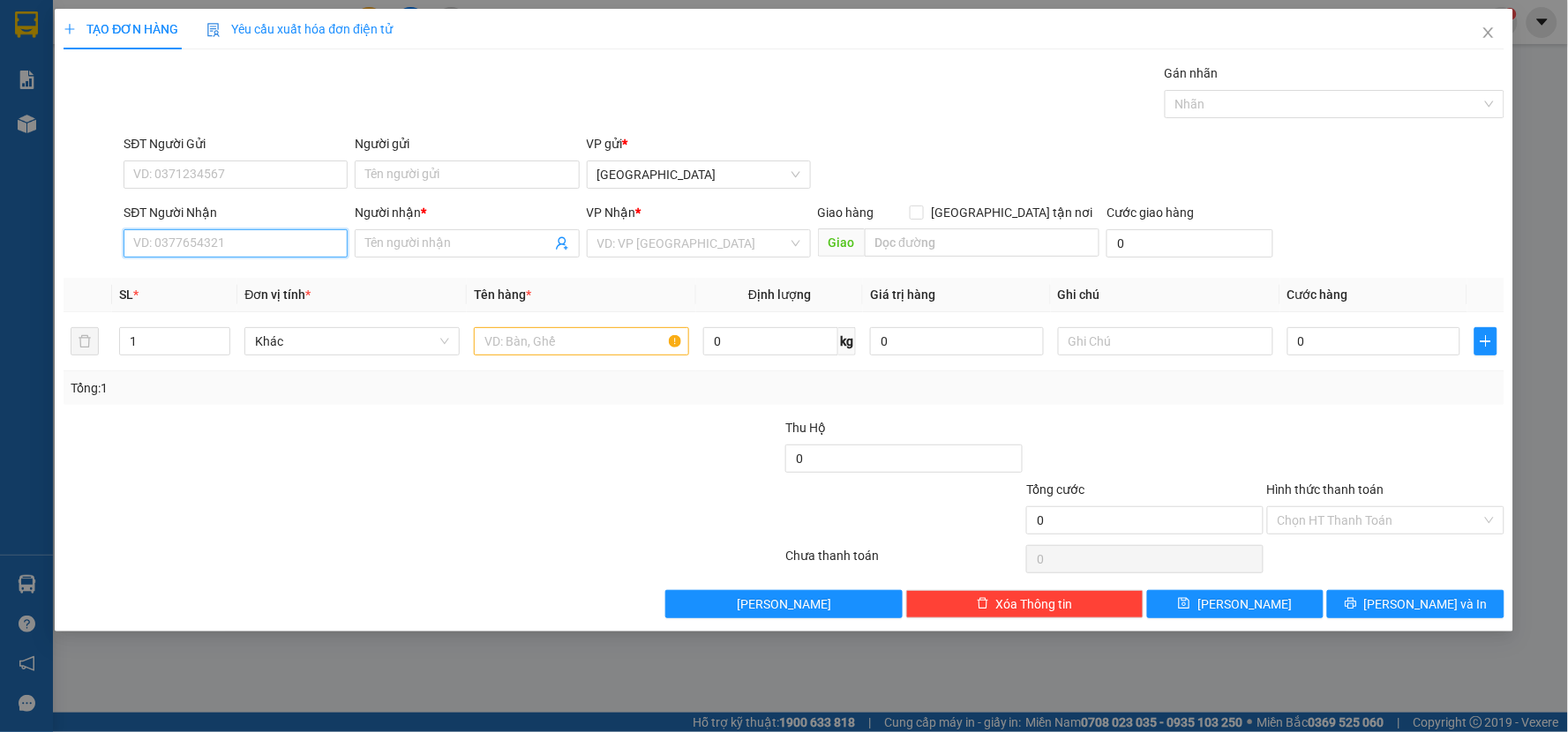
click at [166, 245] on input "SĐT Người Nhận" at bounding box center [236, 243] width 224 height 28
click at [294, 269] on div "0942379739 - TUYẾT KHA" at bounding box center [236, 279] width 203 height 20
type input "0942379739"
type input "TUYẾT KHA"
type input "0942379739"
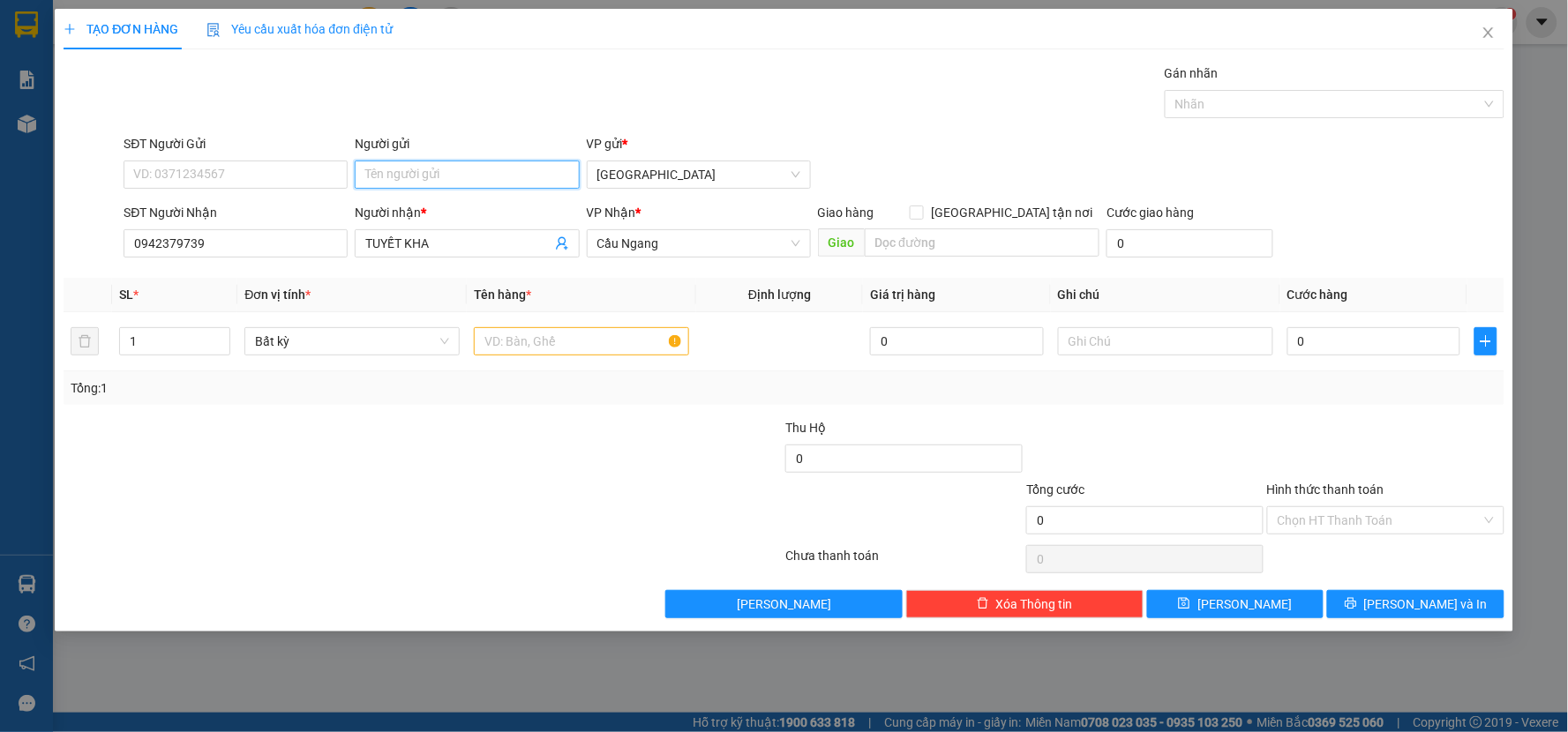
click at [476, 160] on input "Người gửi" at bounding box center [467, 174] width 224 height 28
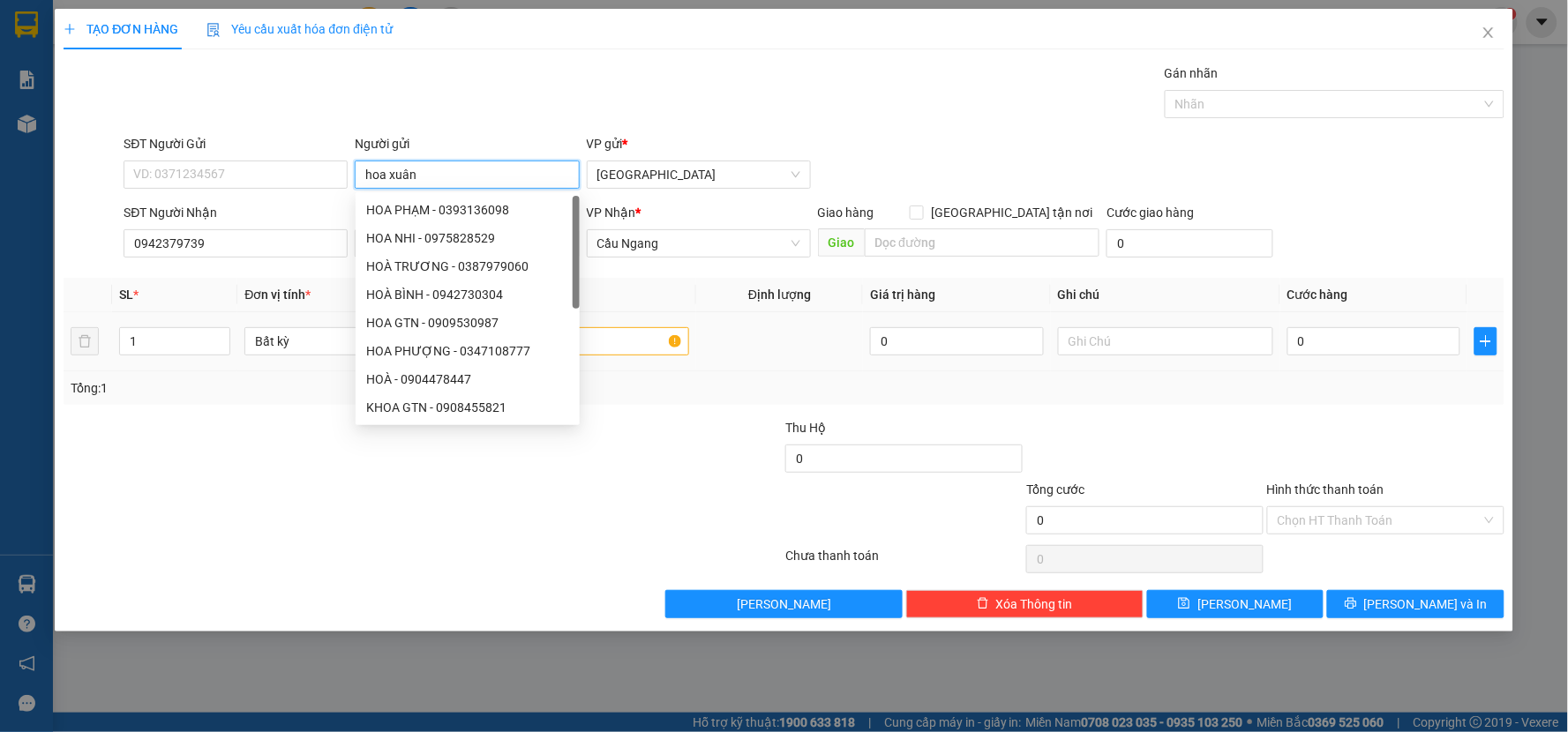
type input "hoa xuân"
click at [610, 345] on input "text" at bounding box center [581, 340] width 215 height 28
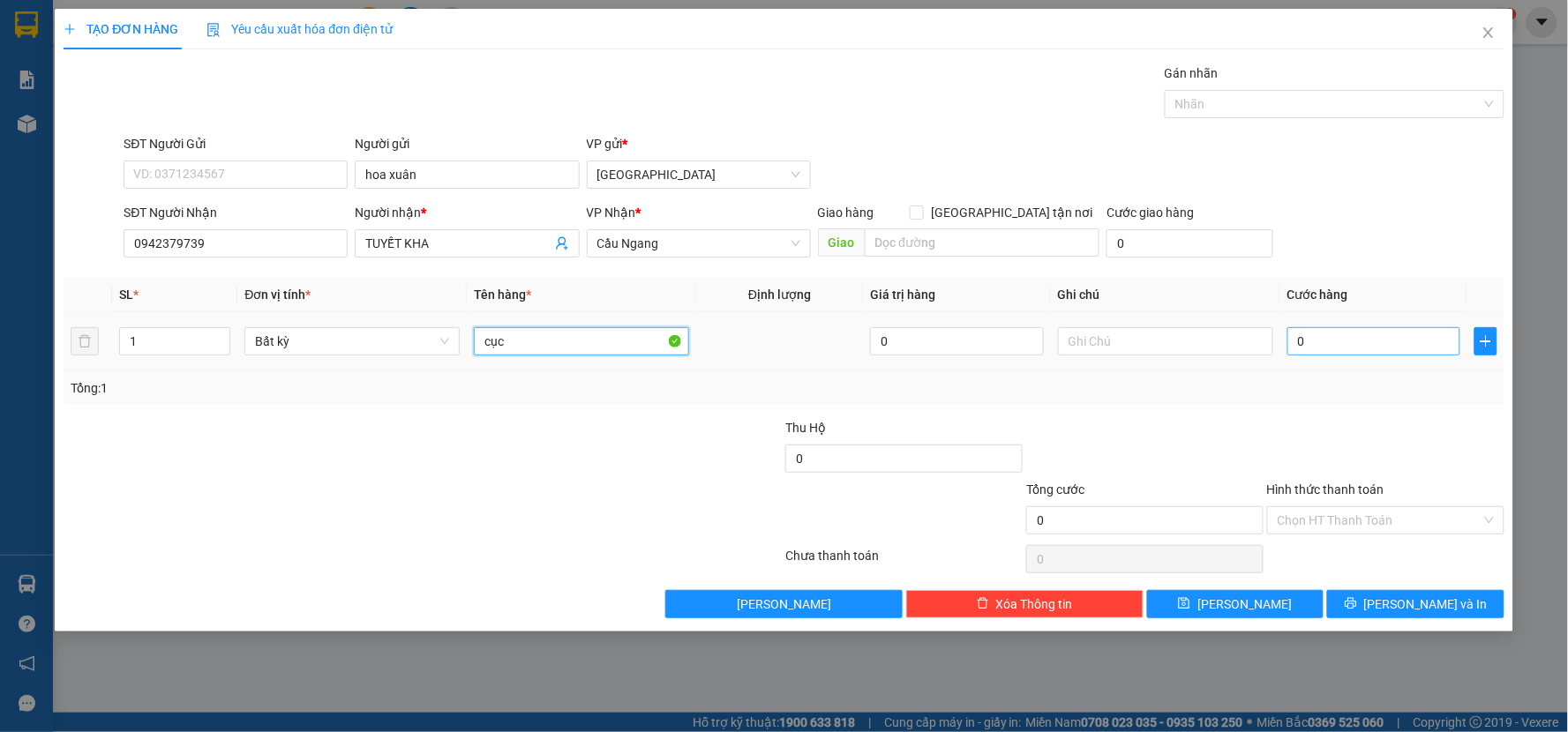
type input "cục"
click at [1363, 338] on input "0" at bounding box center [1374, 340] width 174 height 28
type input "3"
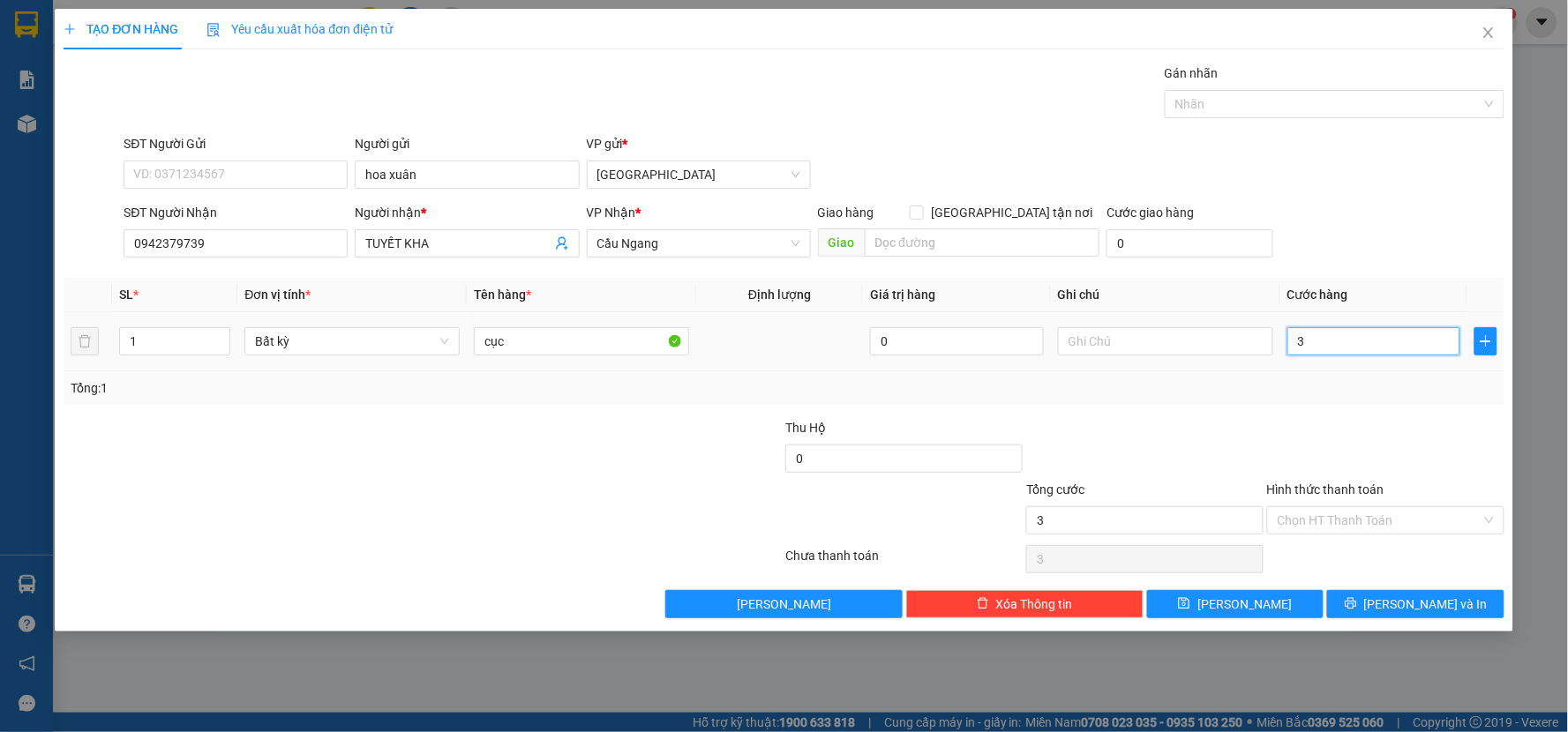
type input "30"
click at [1348, 439] on div at bounding box center [1385, 448] width 241 height 62
type input "30.000"
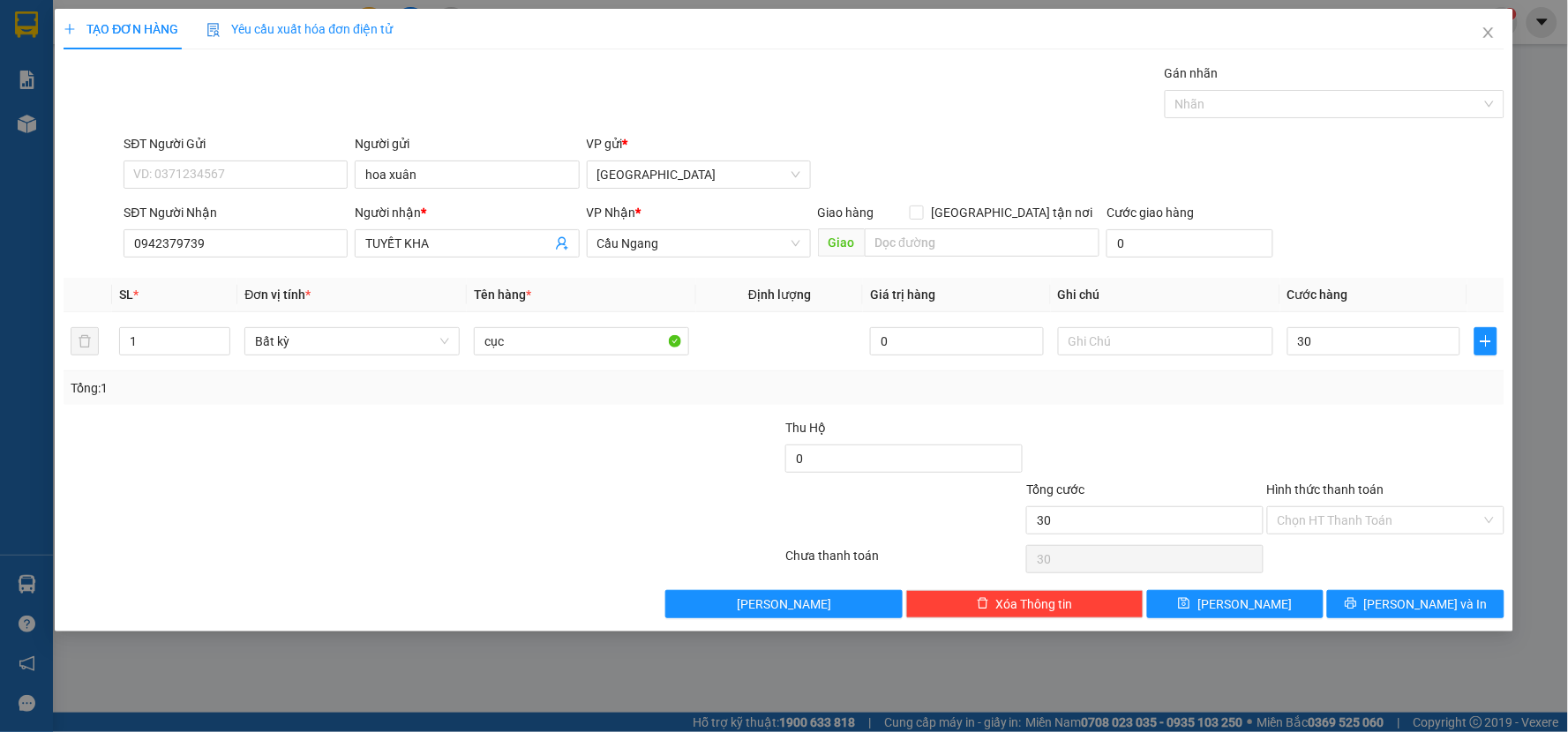
type input "30.000"
click at [1382, 593] on button "[PERSON_NAME] và In" at bounding box center [1416, 603] width 178 height 28
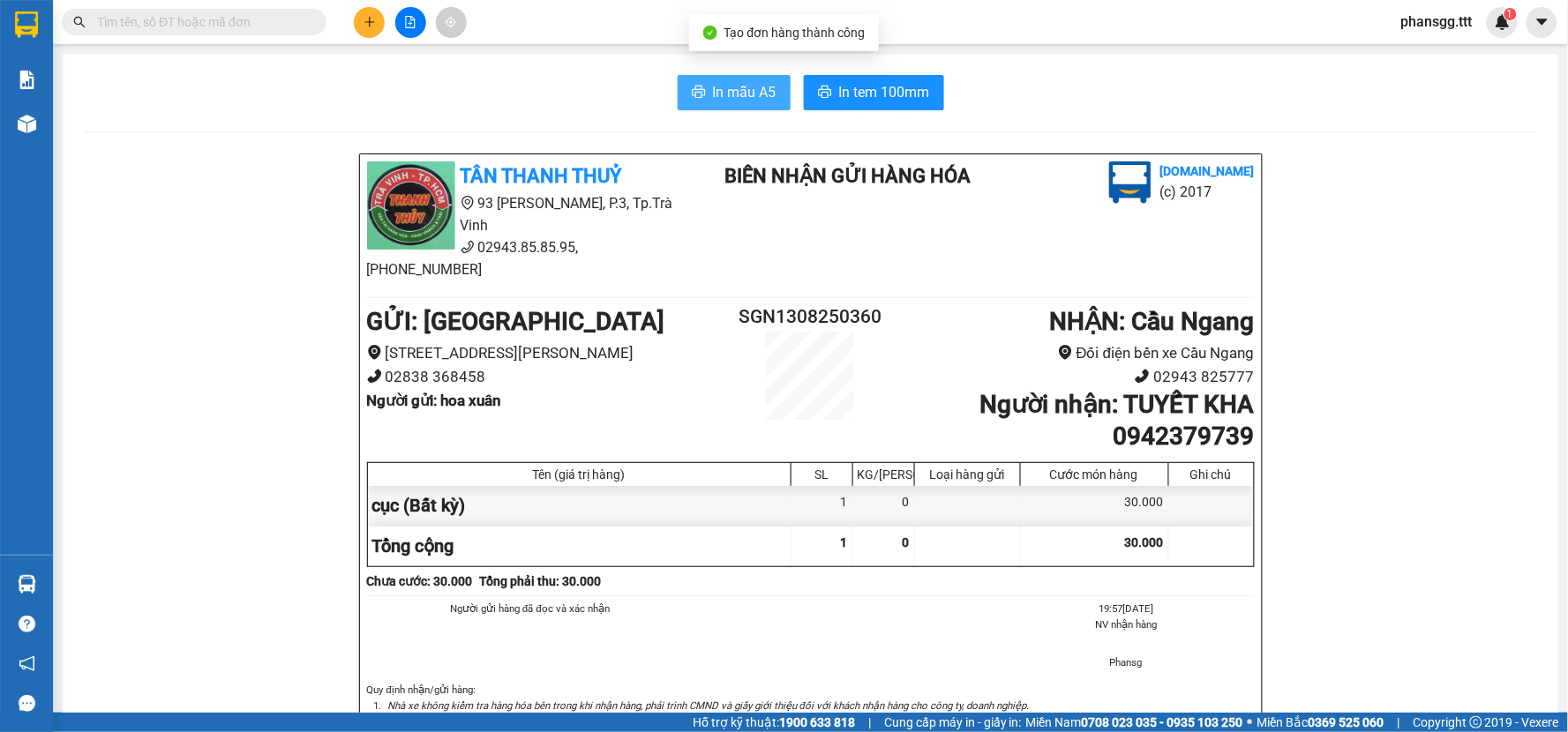
click at [715, 99] on span "In mẫu A5" at bounding box center [744, 92] width 64 height 22
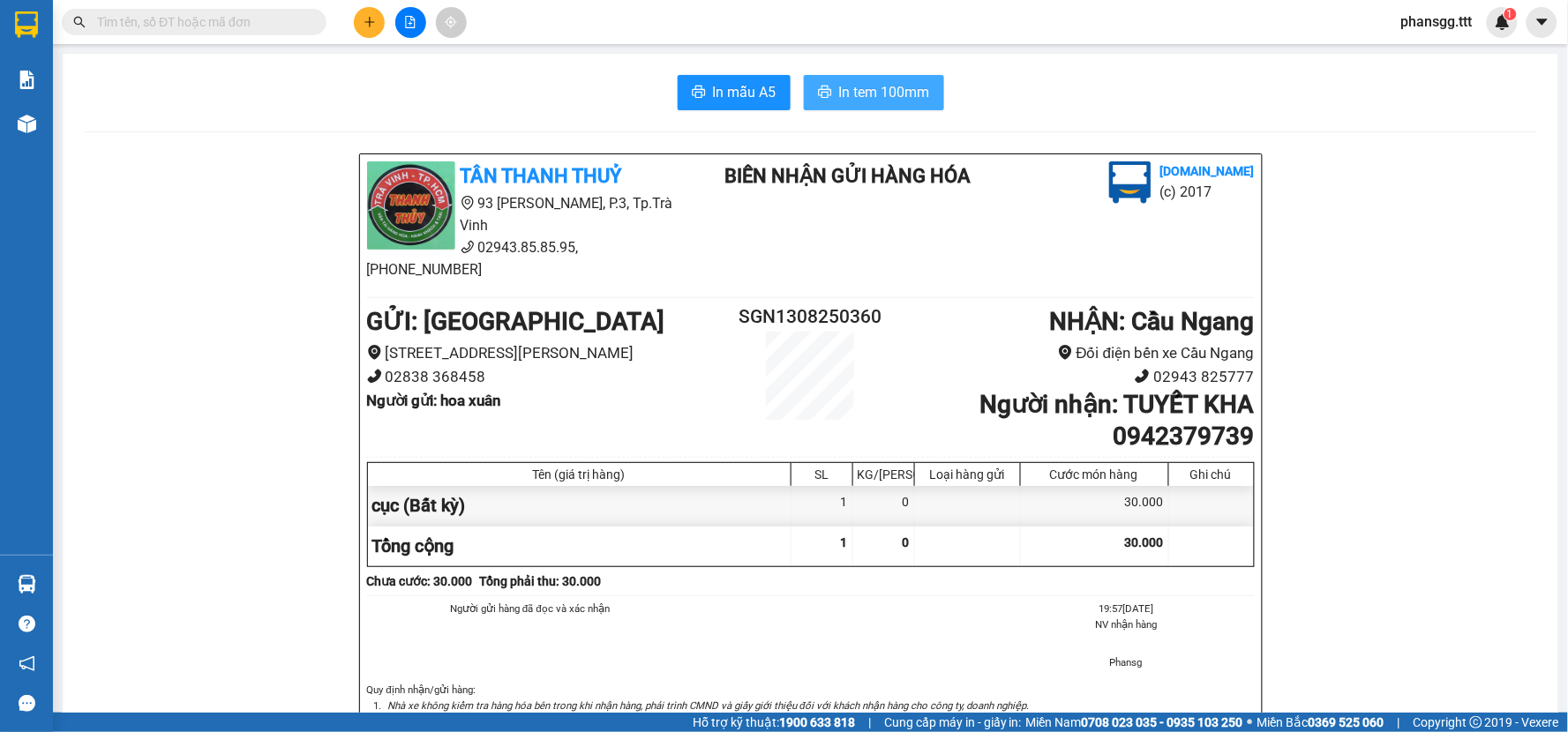
click at [847, 85] on span "In tem 100mm" at bounding box center [884, 92] width 91 height 22
click at [368, 22] on icon "plus" at bounding box center [368, 22] width 10 height 1
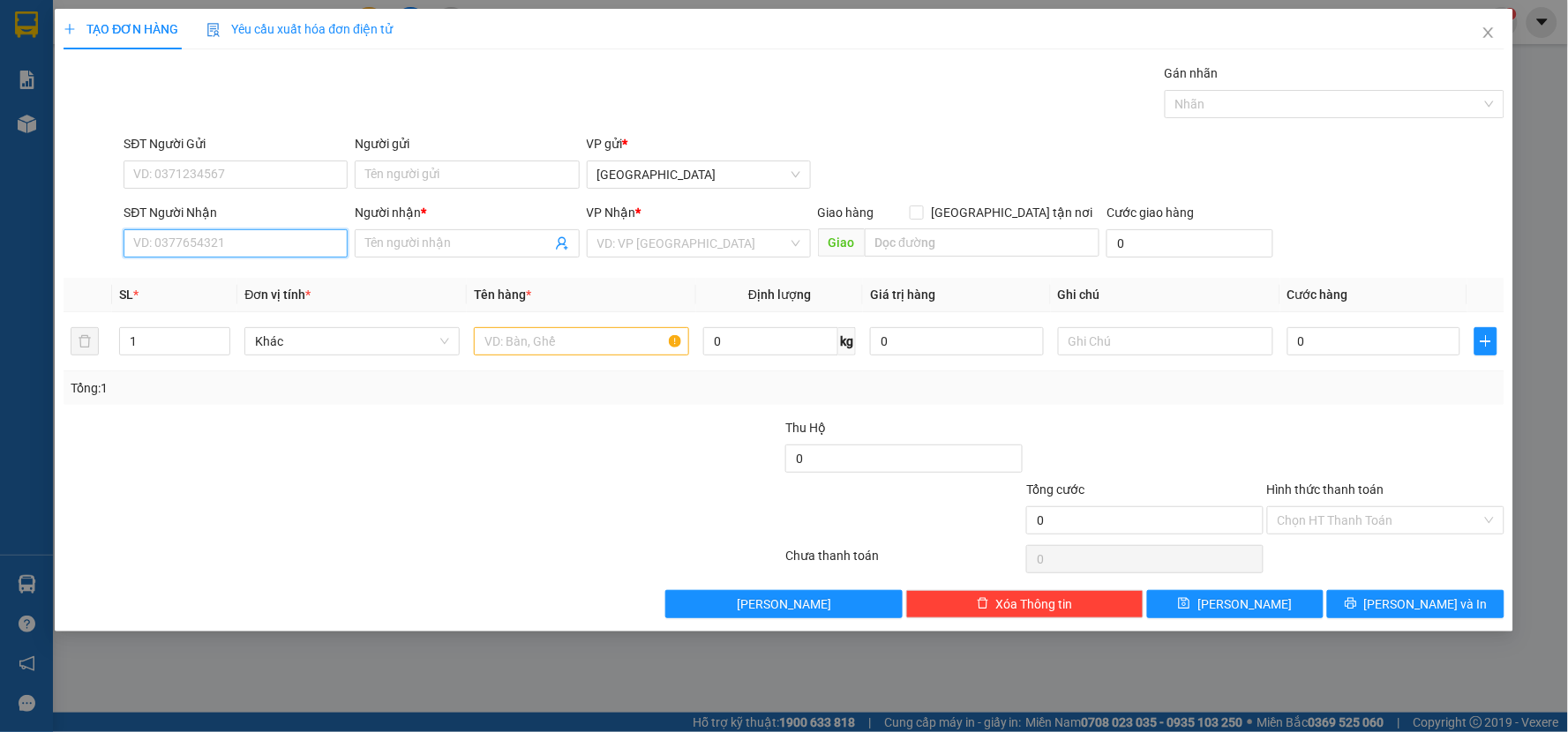
click at [175, 247] on input "SĐT Người Nhận" at bounding box center [236, 243] width 224 height 28
click at [181, 271] on div "0969692929 - [PERSON_NAME]" at bounding box center [236, 279] width 203 height 20
type input "0969692929"
type input "LOAN [PERSON_NAME]"
type input "0969692929"
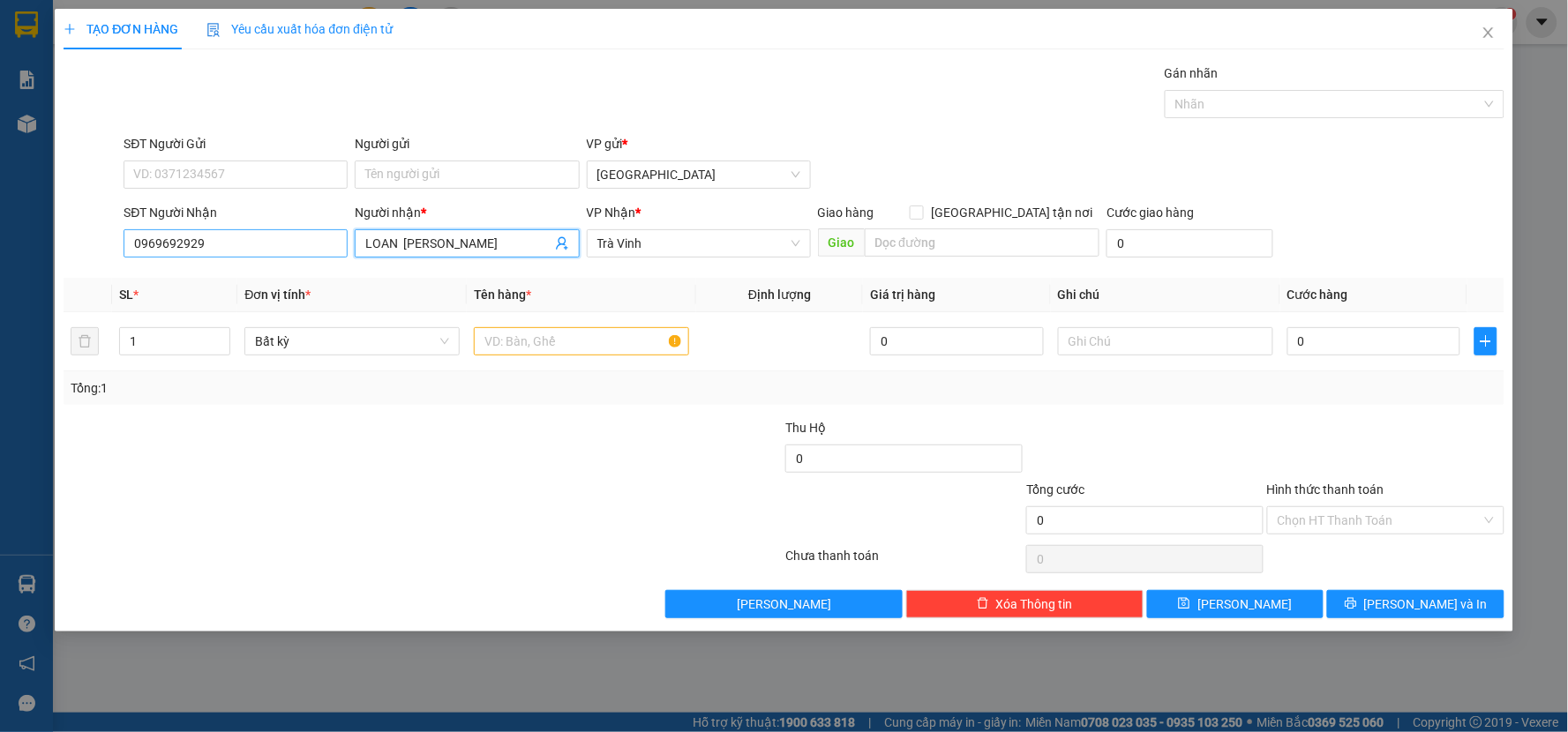
drag, startPoint x: 395, startPoint y: 243, endPoint x: 307, endPoint y: 251, distance: 88.4
click at [302, 250] on div "SĐT Người Nhận 0969692929 Người nhận * LOAN T HOÀNG LOAN T HOÀNG VP Nhận * Trà …" at bounding box center [813, 233] width 1387 height 62
drag, startPoint x: 394, startPoint y: 245, endPoint x: 342, endPoint y: 248, distance: 52.1
click at [342, 248] on div "SĐT Người Nhận 0969692929 Người nhận * huy T HOÀNG VP Nhận * Trà Vinh Giao hàng…" at bounding box center [813, 233] width 1387 height 62
type input "HUY [PERSON_NAME]"
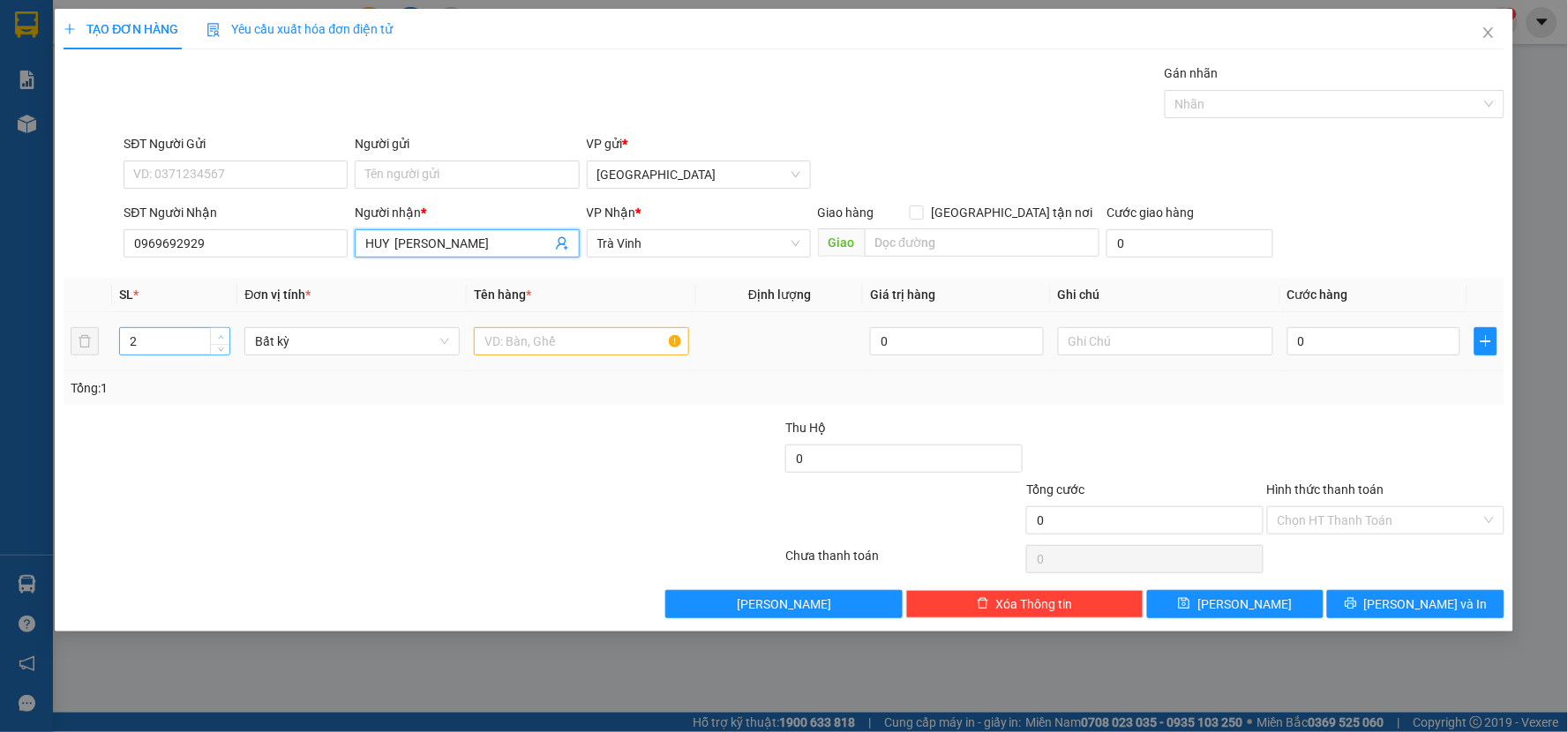
click at [222, 337] on icon "up" at bounding box center [221, 337] width 6 height 6
type input "3"
click at [222, 337] on icon "up" at bounding box center [221, 337] width 6 height 6
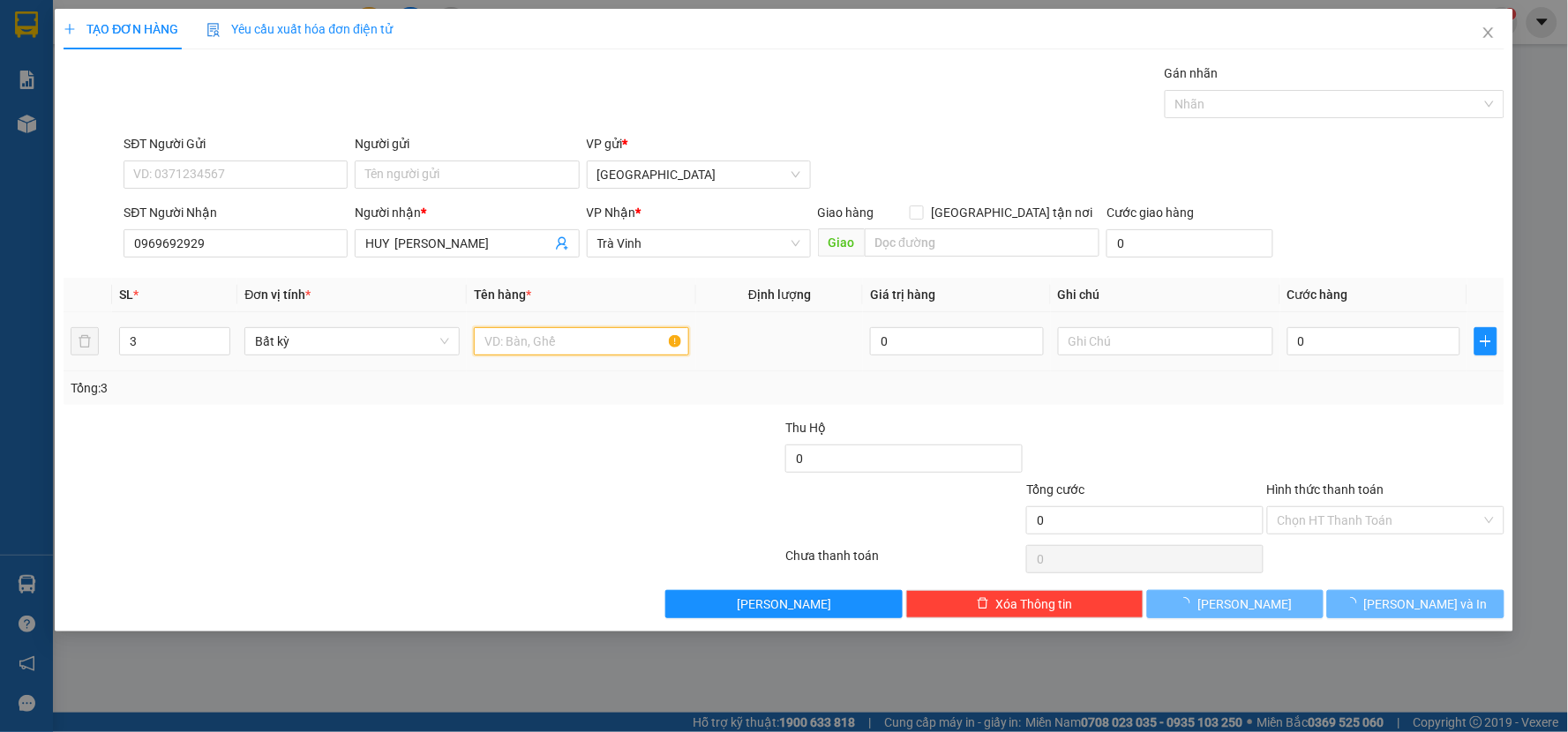
click at [526, 339] on input "text" at bounding box center [581, 340] width 215 height 28
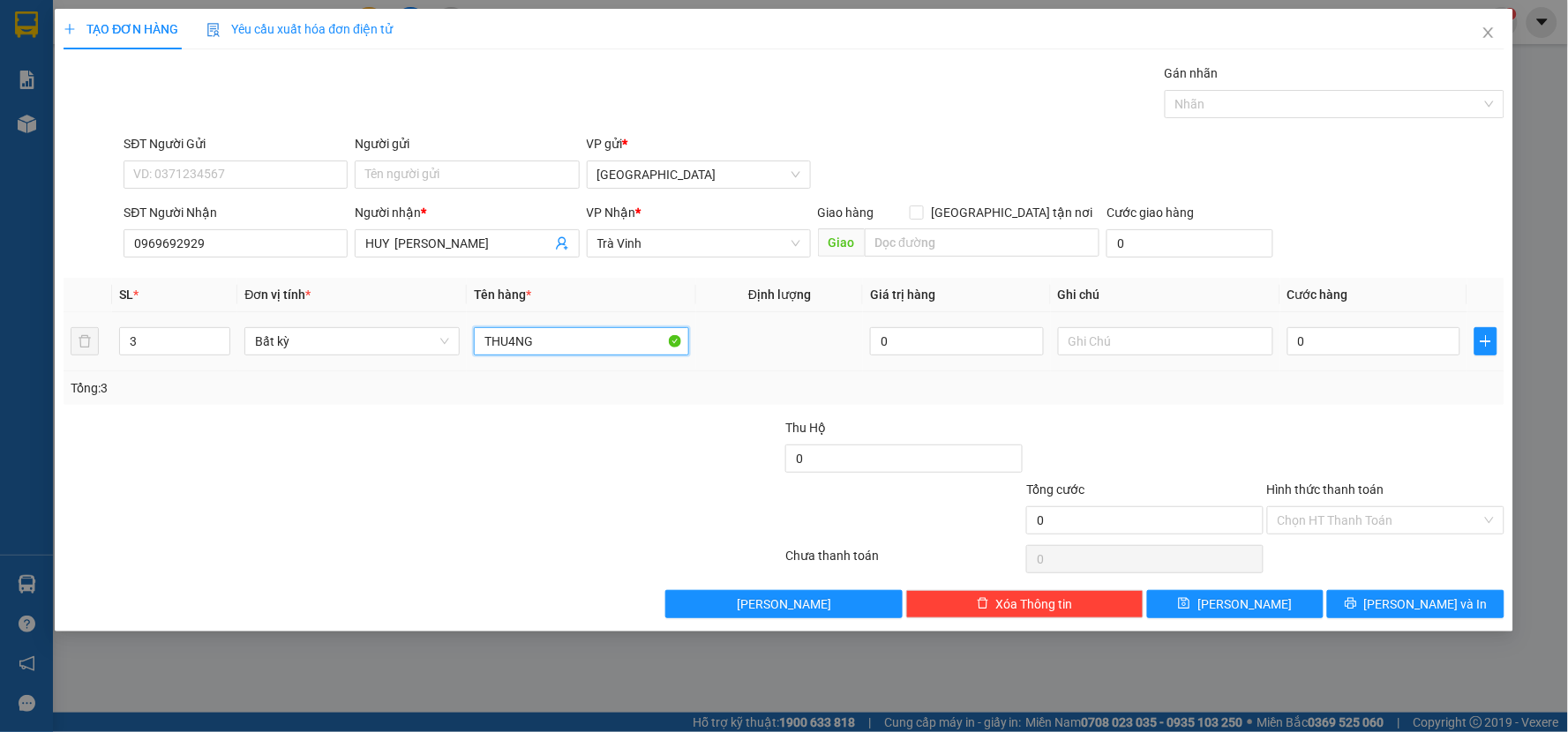
type input "THU4NG"
drag, startPoint x: 565, startPoint y: 354, endPoint x: 466, endPoint y: 356, distance: 99.0
click at [467, 356] on td "THU4NG" at bounding box center [582, 341] width 230 height 59
type input "THÙNG"
click at [1346, 333] on input "0" at bounding box center [1374, 340] width 174 height 28
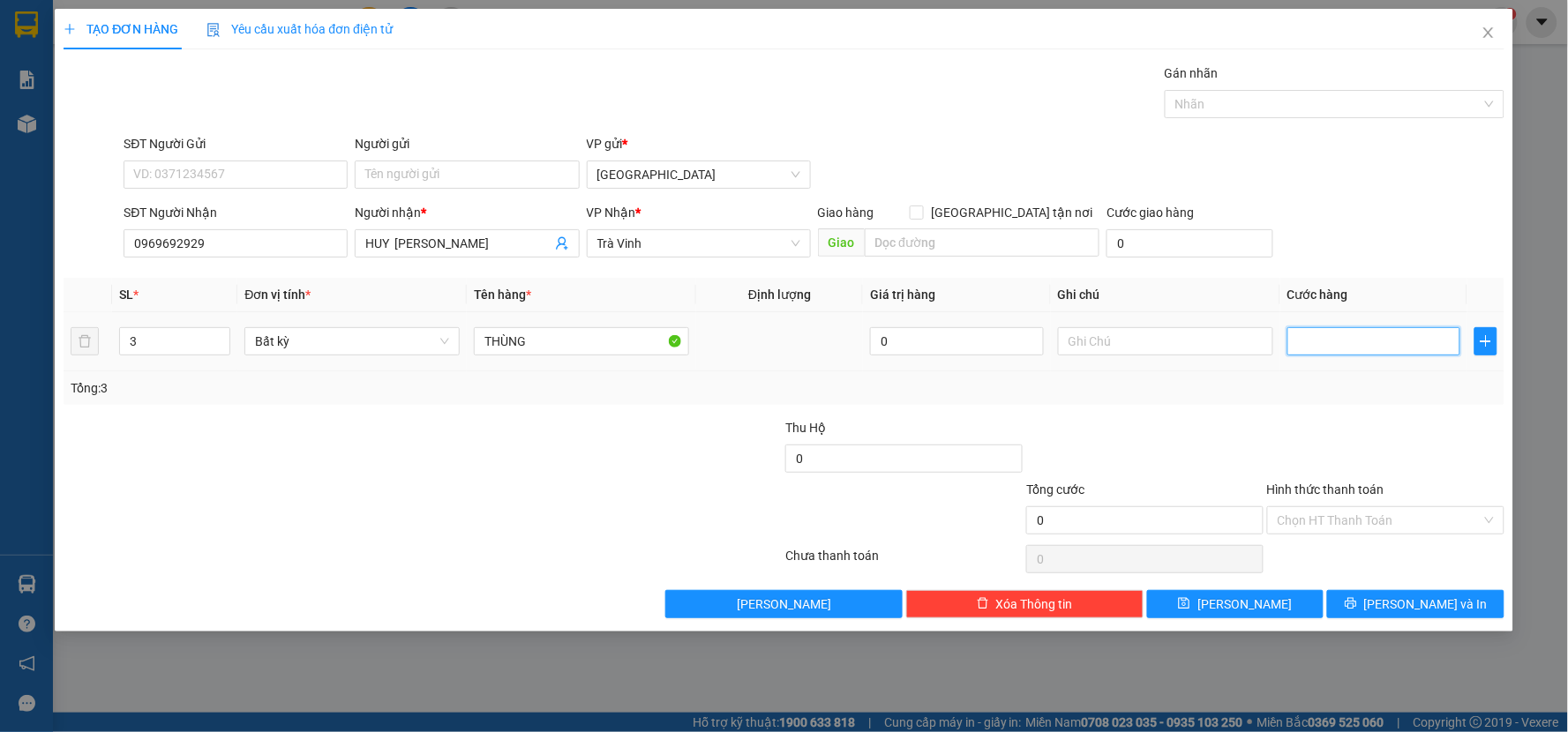
type input "1"
type input "12"
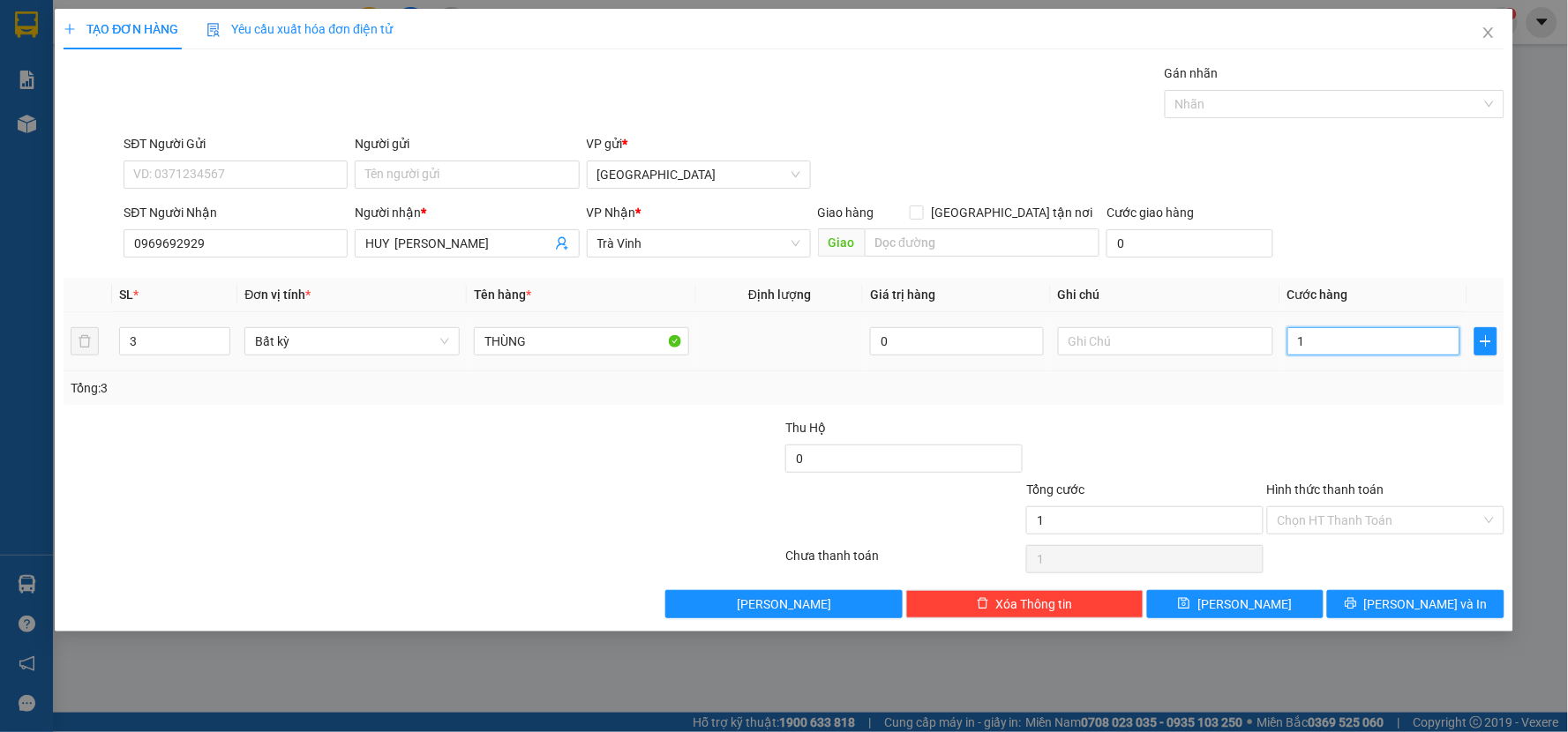
type input "12"
type input "120"
click at [1336, 413] on div "Transit Pickup Surcharge Ids Transit Deliver Surcharge Ids Transit Deliver Surc…" at bounding box center [784, 340] width 1441 height 555
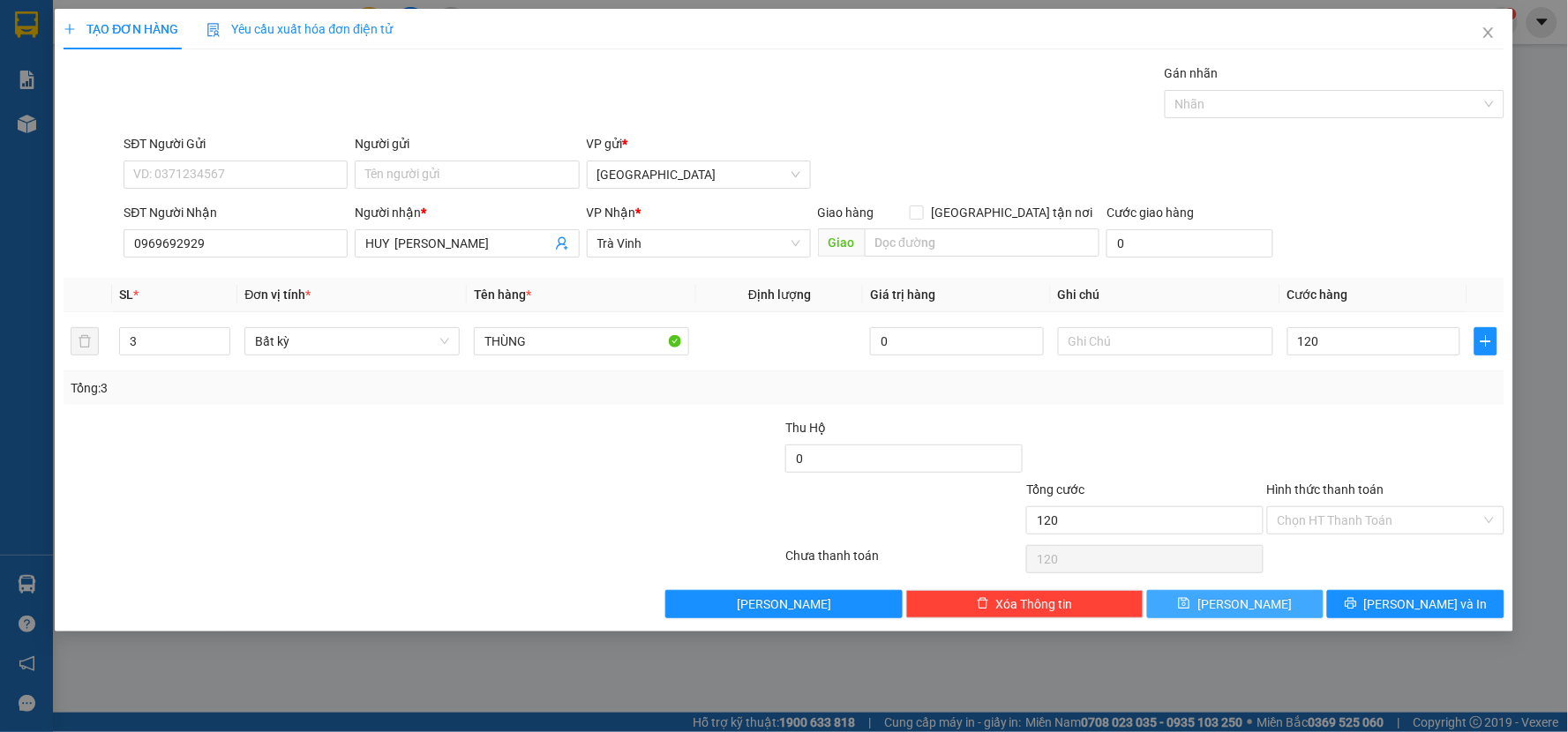
type input "120.000"
click at [1380, 600] on button "[PERSON_NAME] và In" at bounding box center [1416, 603] width 178 height 28
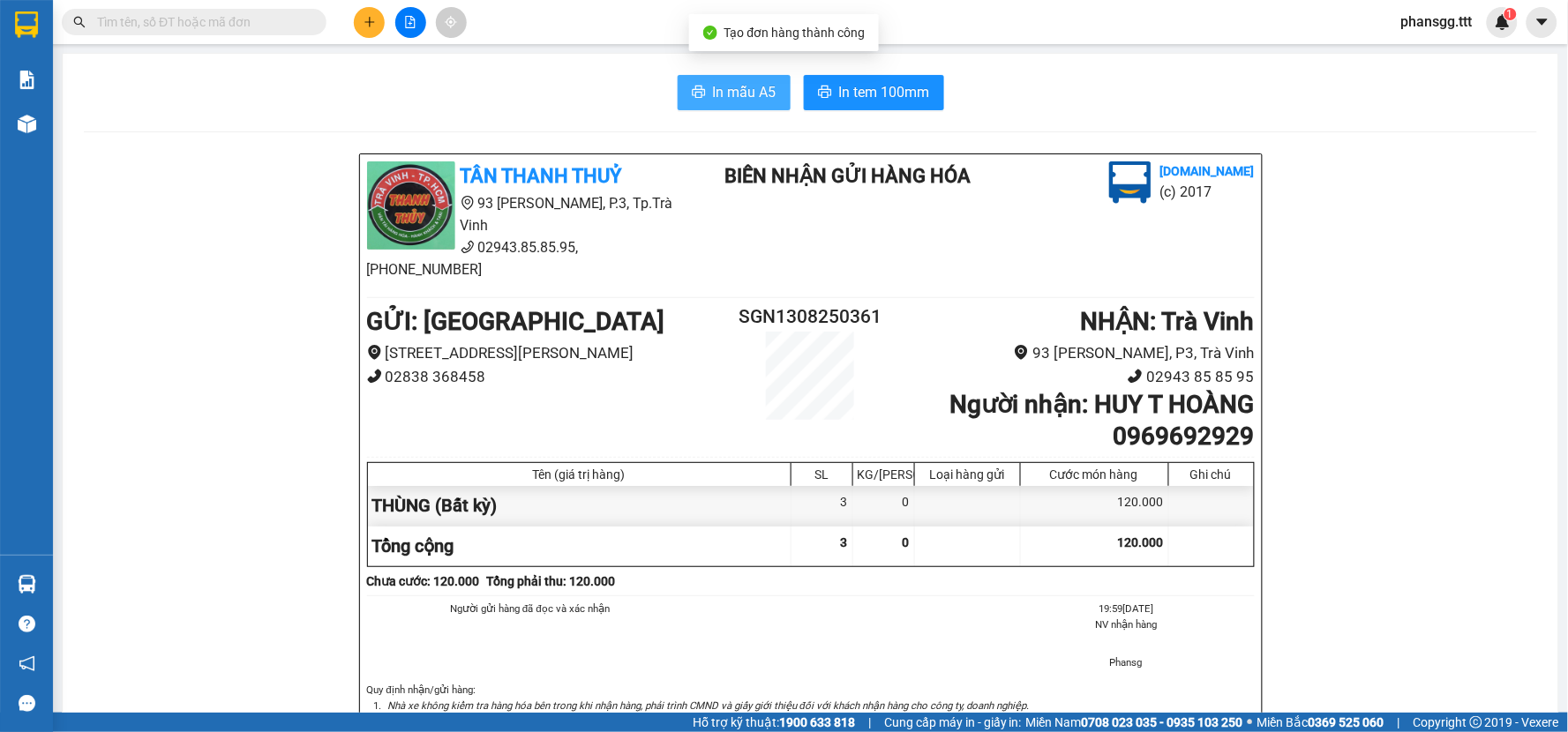
click at [692, 99] on icon "printer" at bounding box center [699, 91] width 14 height 14
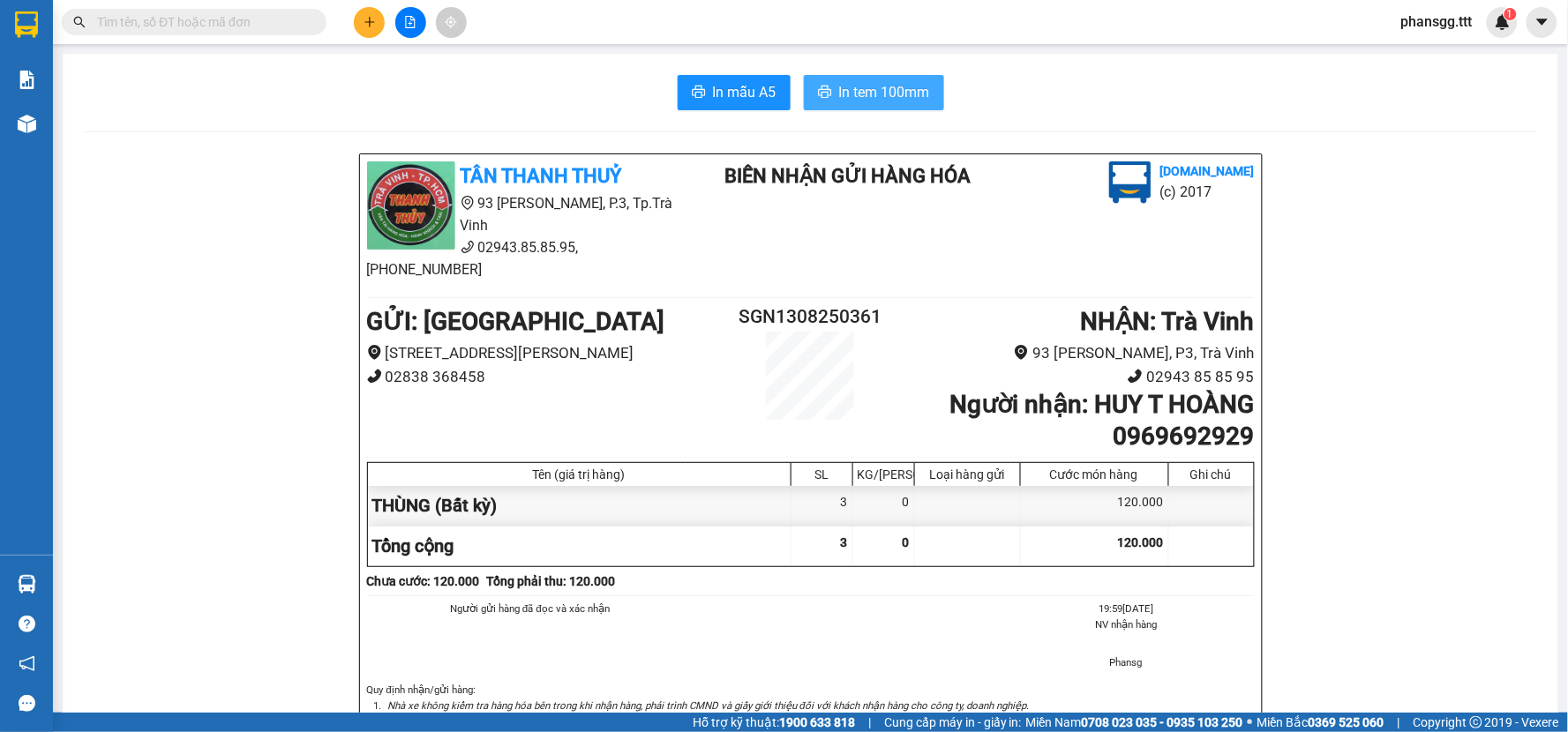
click at [839, 93] on span "In tem 100mm" at bounding box center [884, 92] width 91 height 22
click at [360, 22] on button at bounding box center [369, 22] width 30 height 30
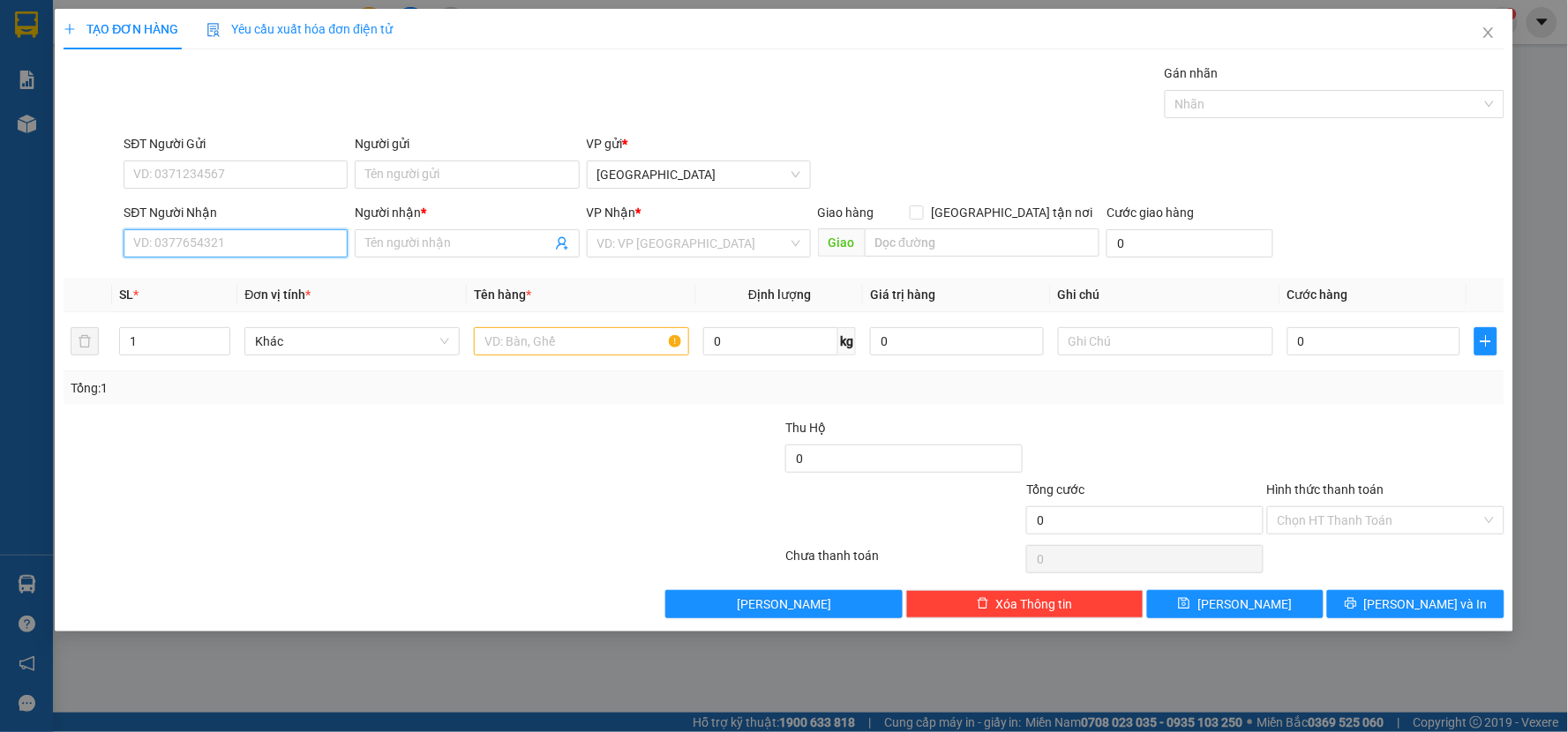
click at [204, 238] on input "SĐT Người Nhận" at bounding box center [236, 243] width 224 height 28
click at [230, 270] on div "0332744009 - CẦN" at bounding box center [236, 279] width 203 height 20
type input "0332744009"
type input "CẦN"
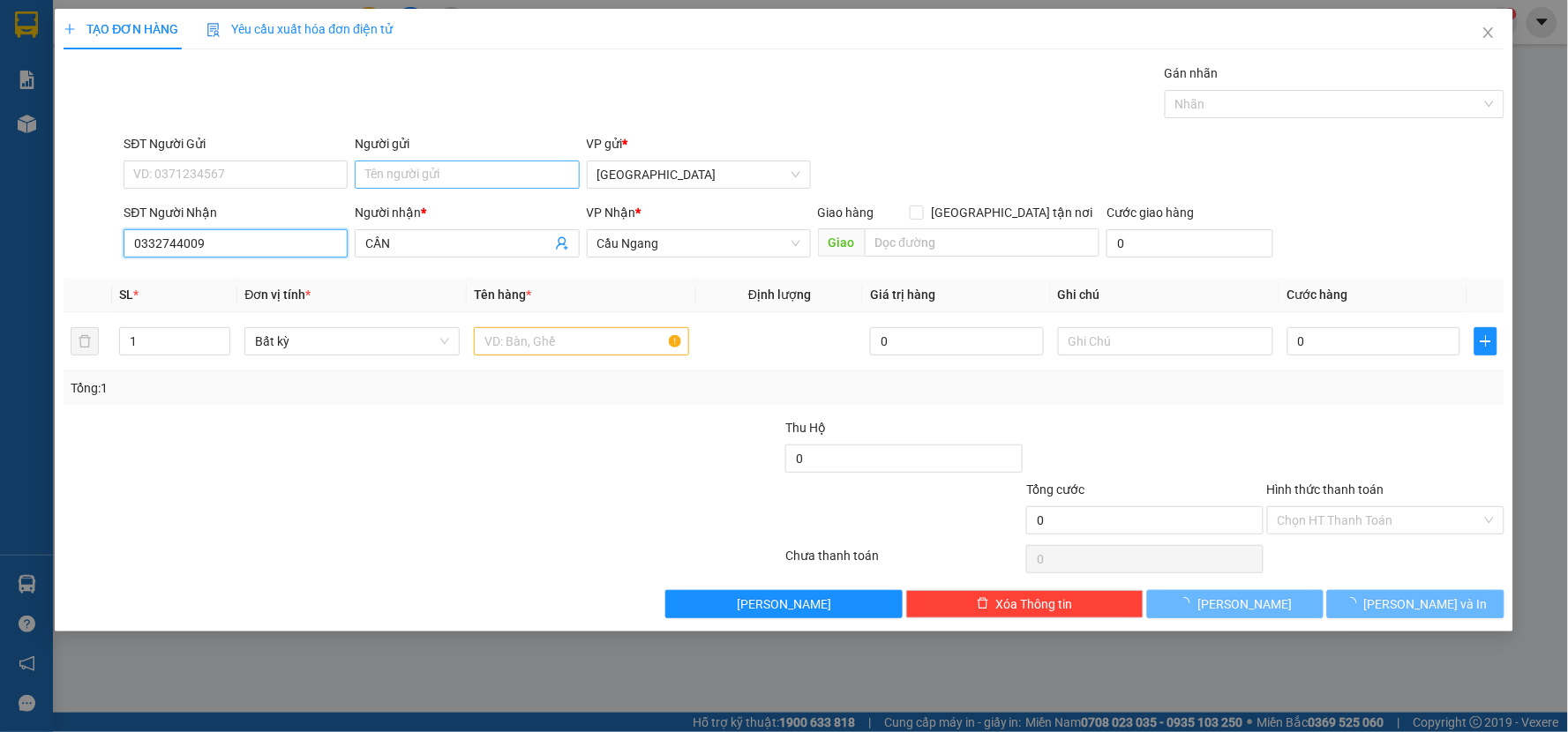
type input "0332744009"
click at [447, 168] on input "Người gửi" at bounding box center [467, 174] width 224 height 28
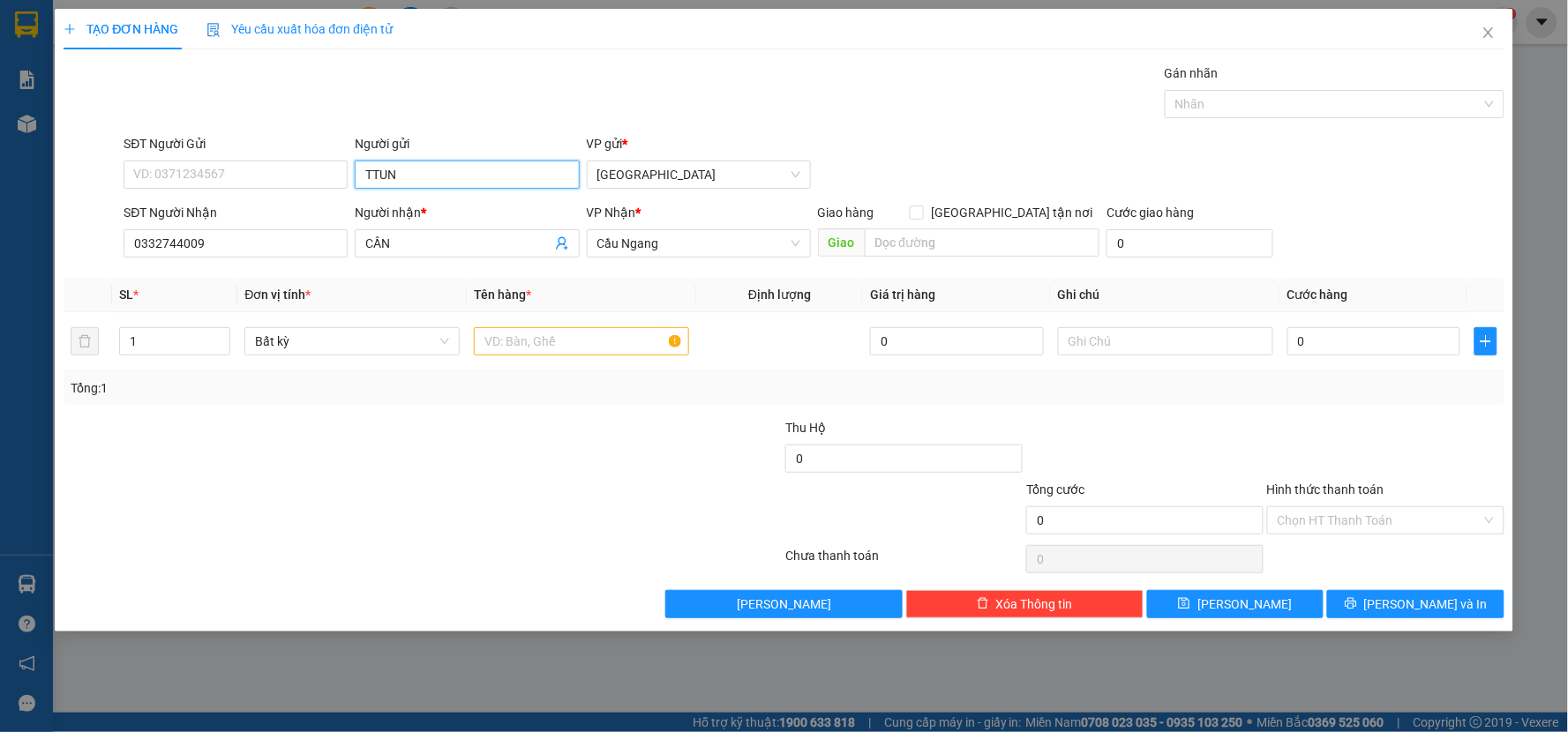
type input "TTUN"
drag, startPoint x: 411, startPoint y: 179, endPoint x: 345, endPoint y: 182, distance: 66.1
click at [345, 182] on div "SĐT Người Gửi VD: 0371234567 Người gửi TTUN TTUN VP gửi * [GEOGRAPHIC_DATA]" at bounding box center [813, 165] width 1387 height 62
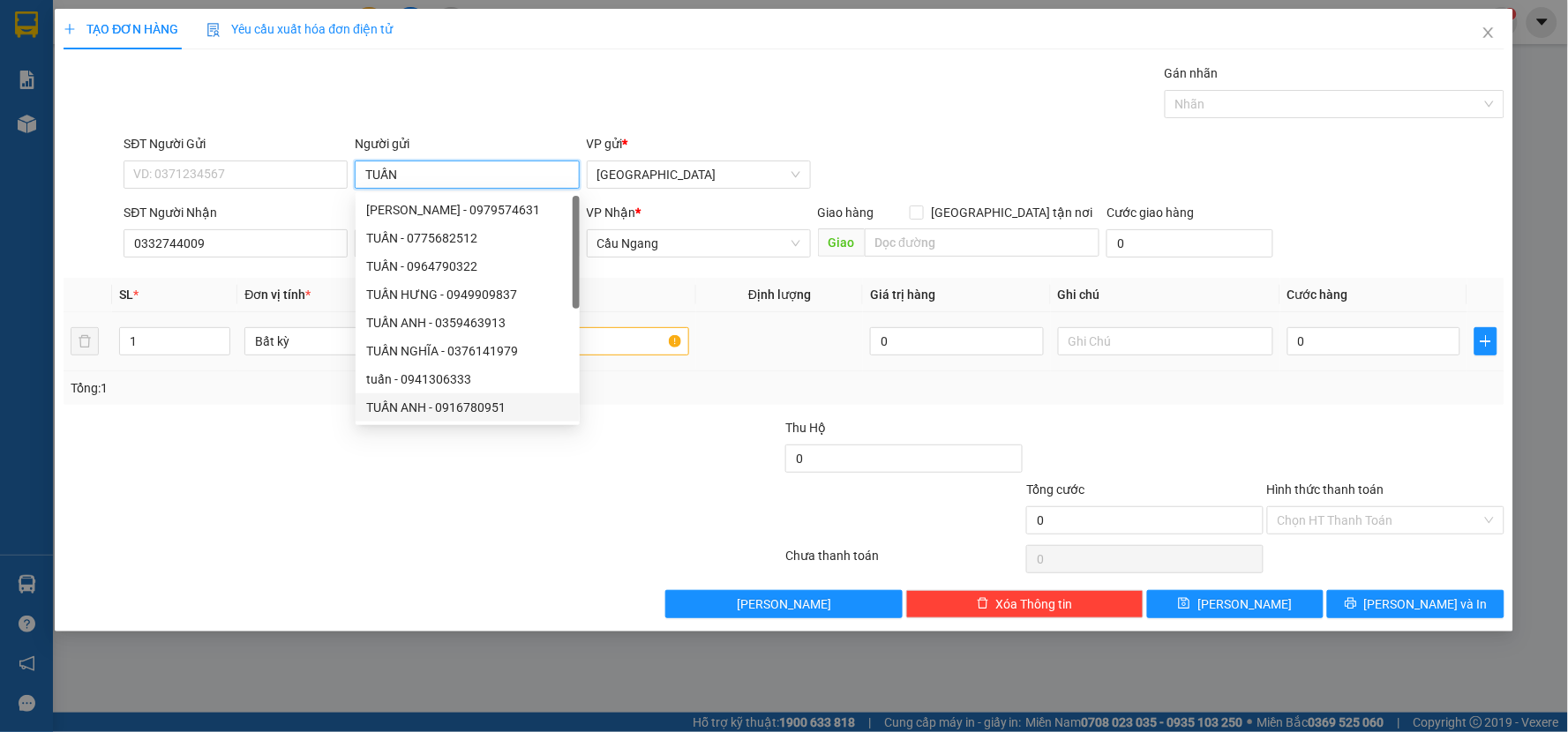
type input "TUẤN"
click at [602, 346] on input "text" at bounding box center [581, 340] width 215 height 28
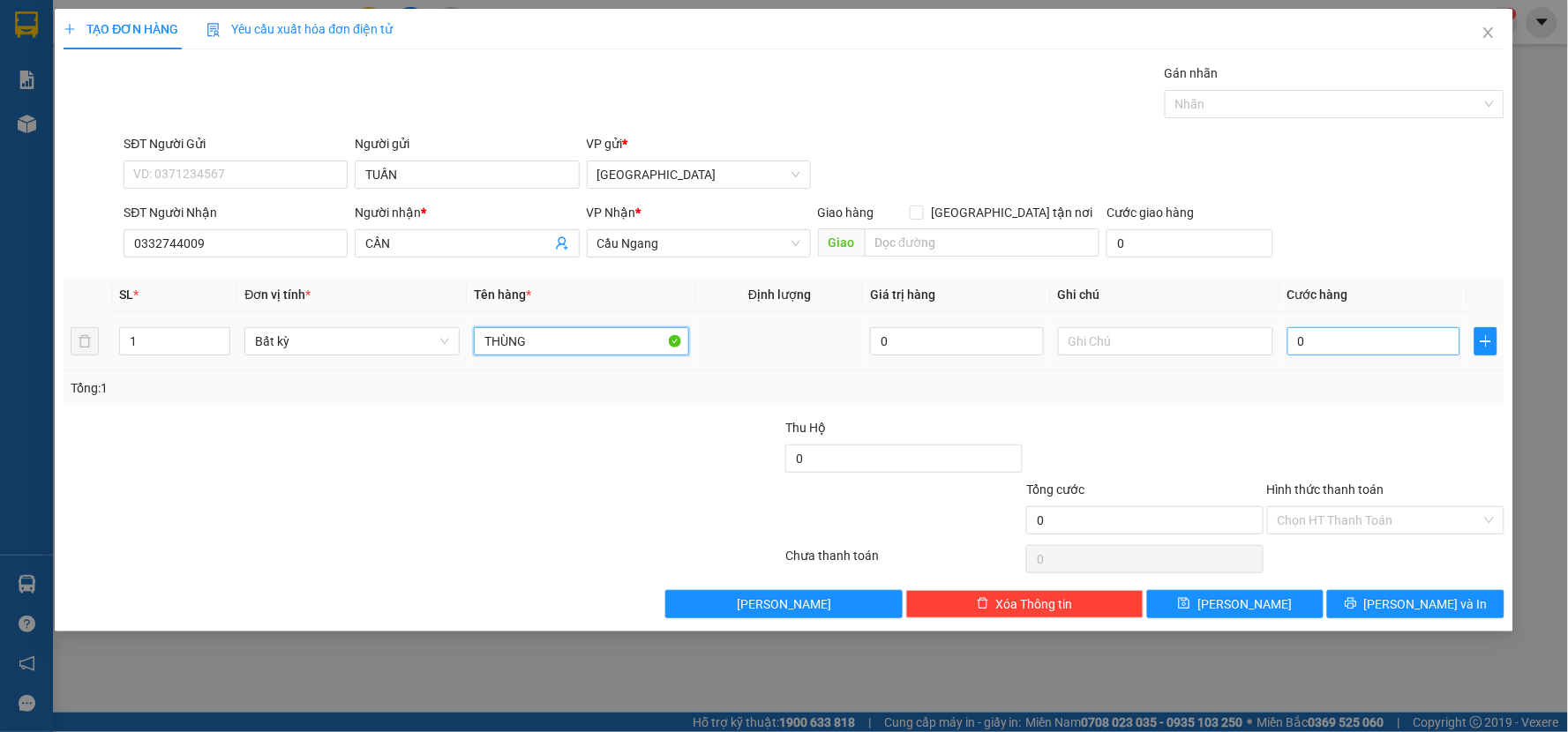
type input "THÙNG"
click at [1359, 348] on input "0" at bounding box center [1374, 340] width 174 height 28
type input "3"
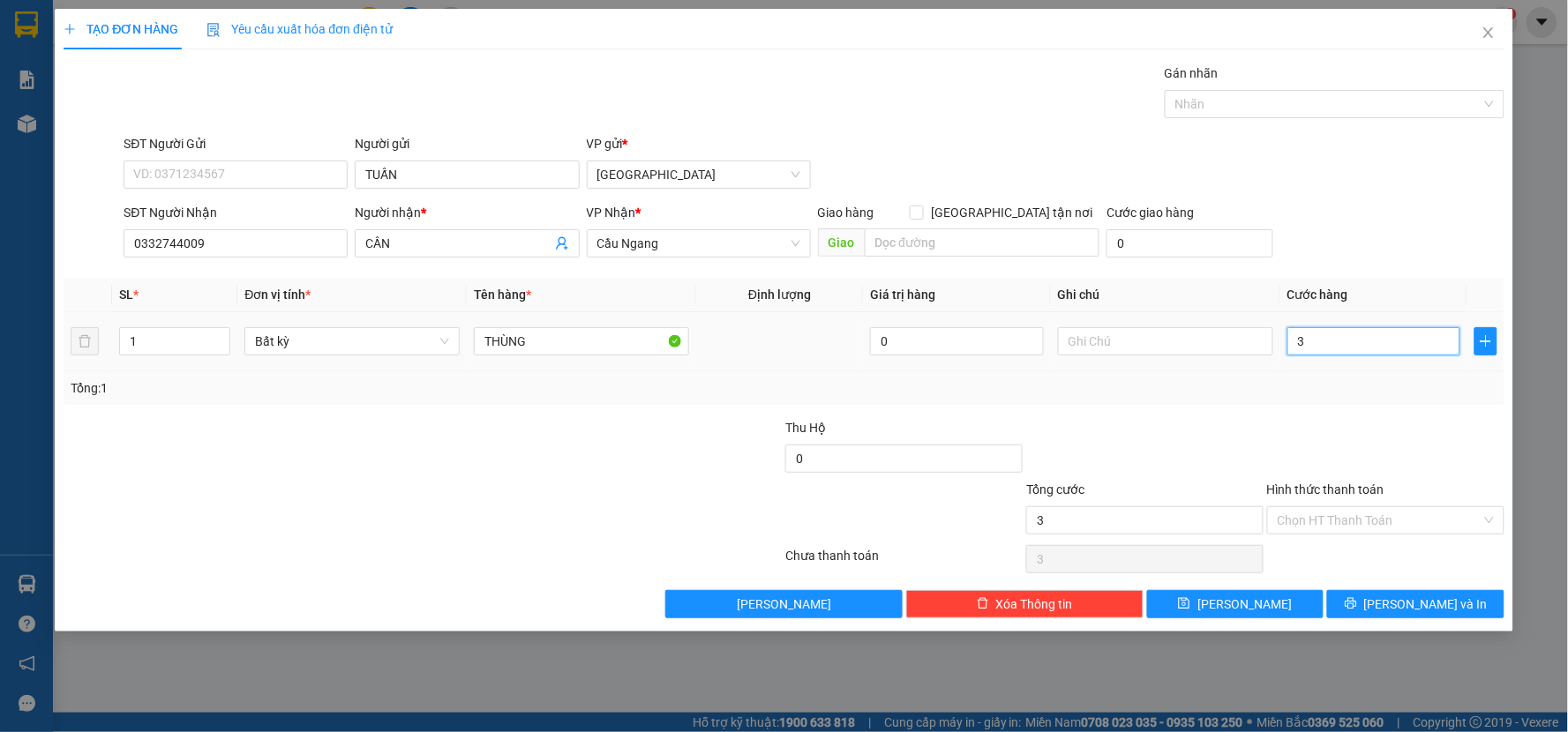
type input "30"
click at [1351, 376] on div "Tổng: 1" at bounding box center [784, 387] width 1441 height 33
type input "30.000"
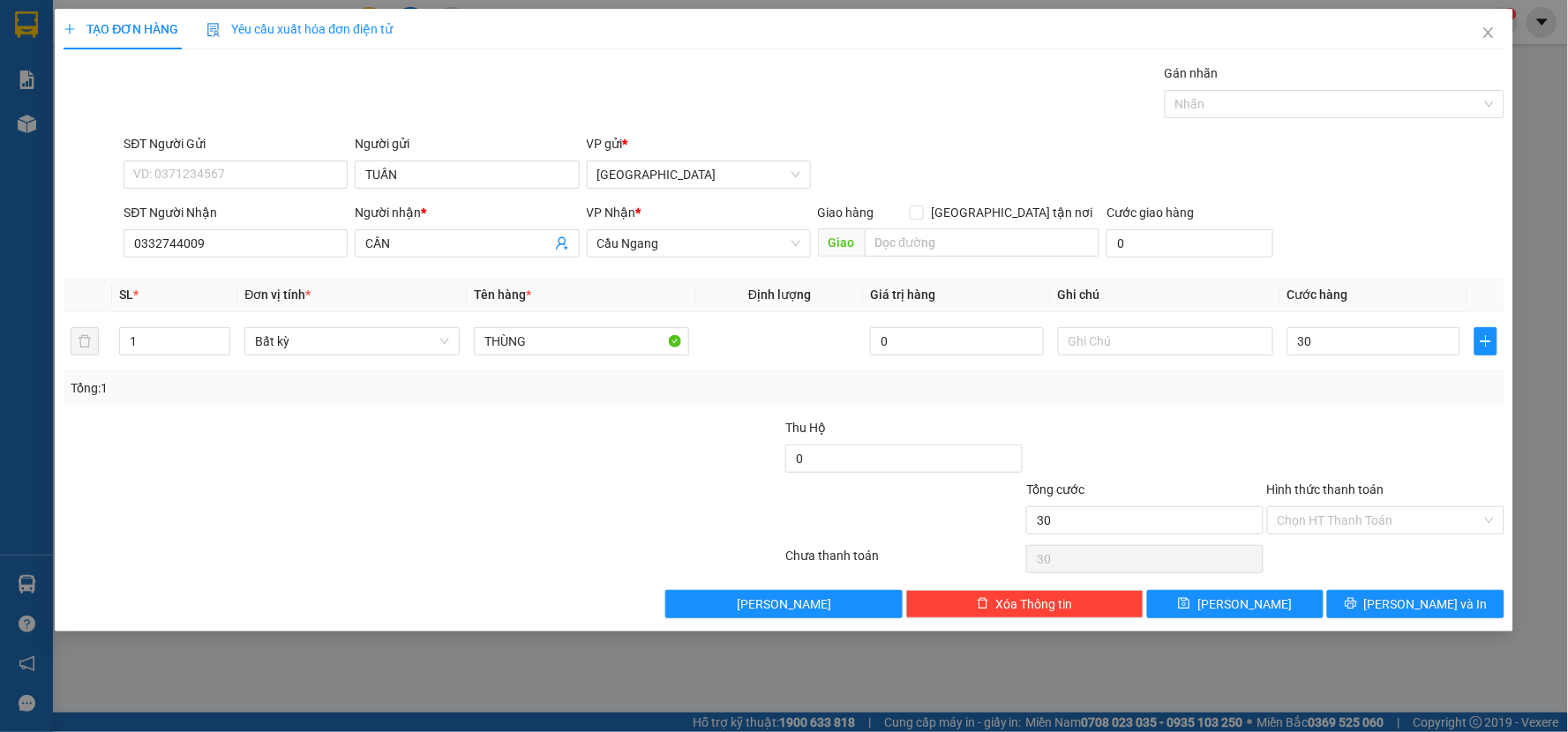
type input "30.000"
drag, startPoint x: 1388, startPoint y: 600, endPoint x: 1390, endPoint y: 583, distance: 17.1
click at [1390, 587] on div "Transit Pickup Surcharge Ids Transit Deliver Surcharge Ids Transit Deliver Surc…" at bounding box center [784, 340] width 1441 height 555
click at [1390, 513] on input "Hình thức thanh toán" at bounding box center [1379, 521] width 204 height 27
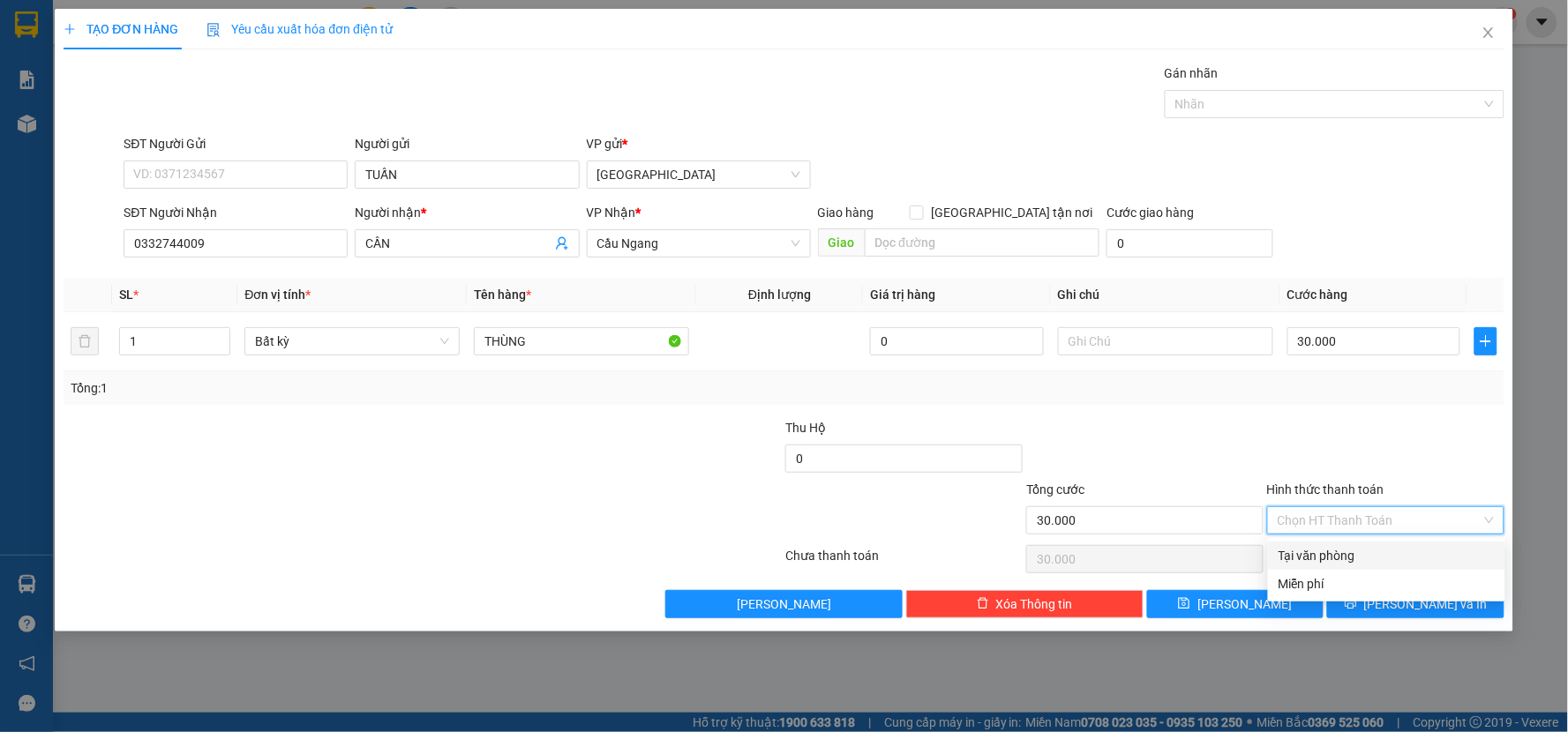
click at [1368, 552] on div "Tại văn phòng" at bounding box center [1386, 555] width 216 height 20
type input "0"
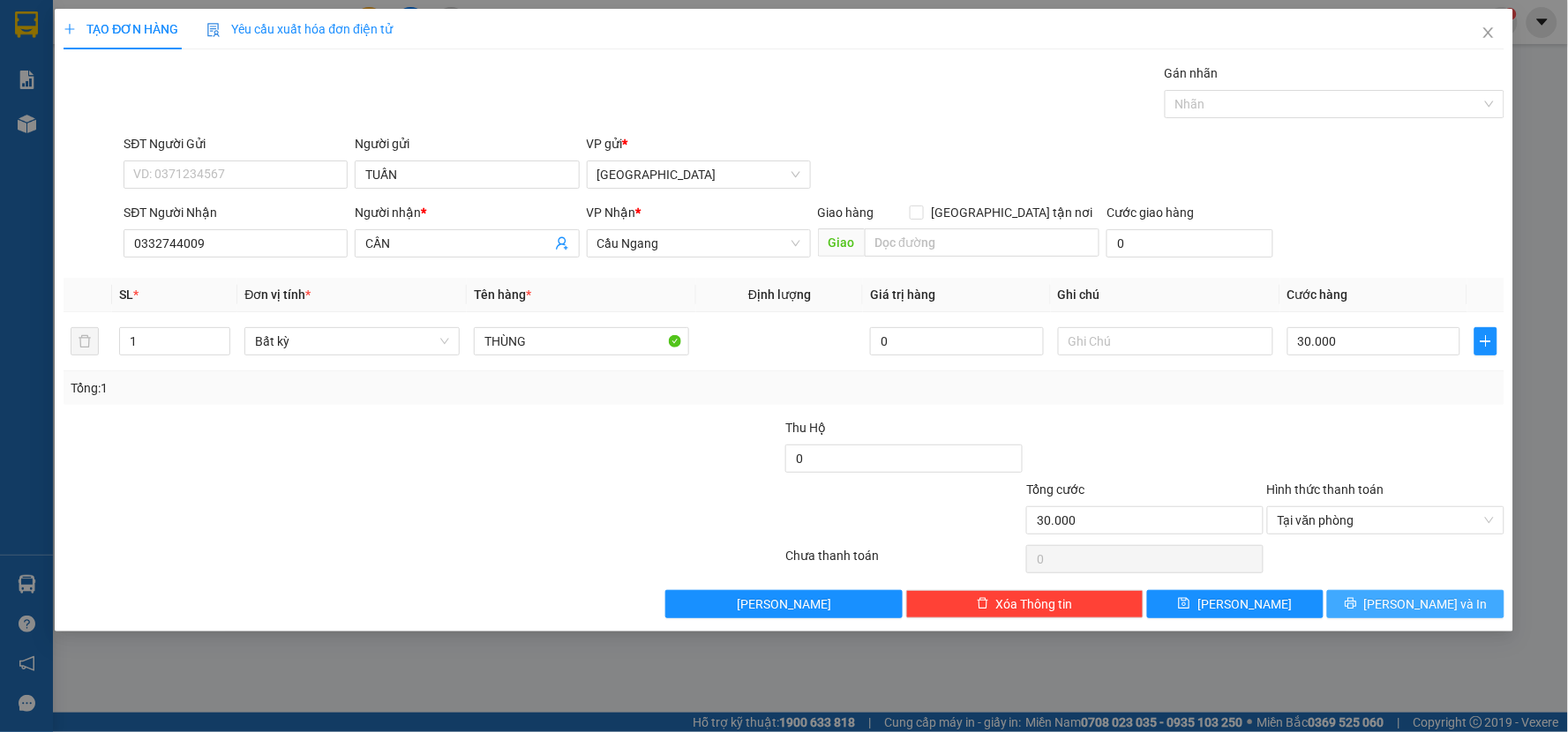
click at [1385, 592] on button "[PERSON_NAME] và In" at bounding box center [1416, 603] width 178 height 28
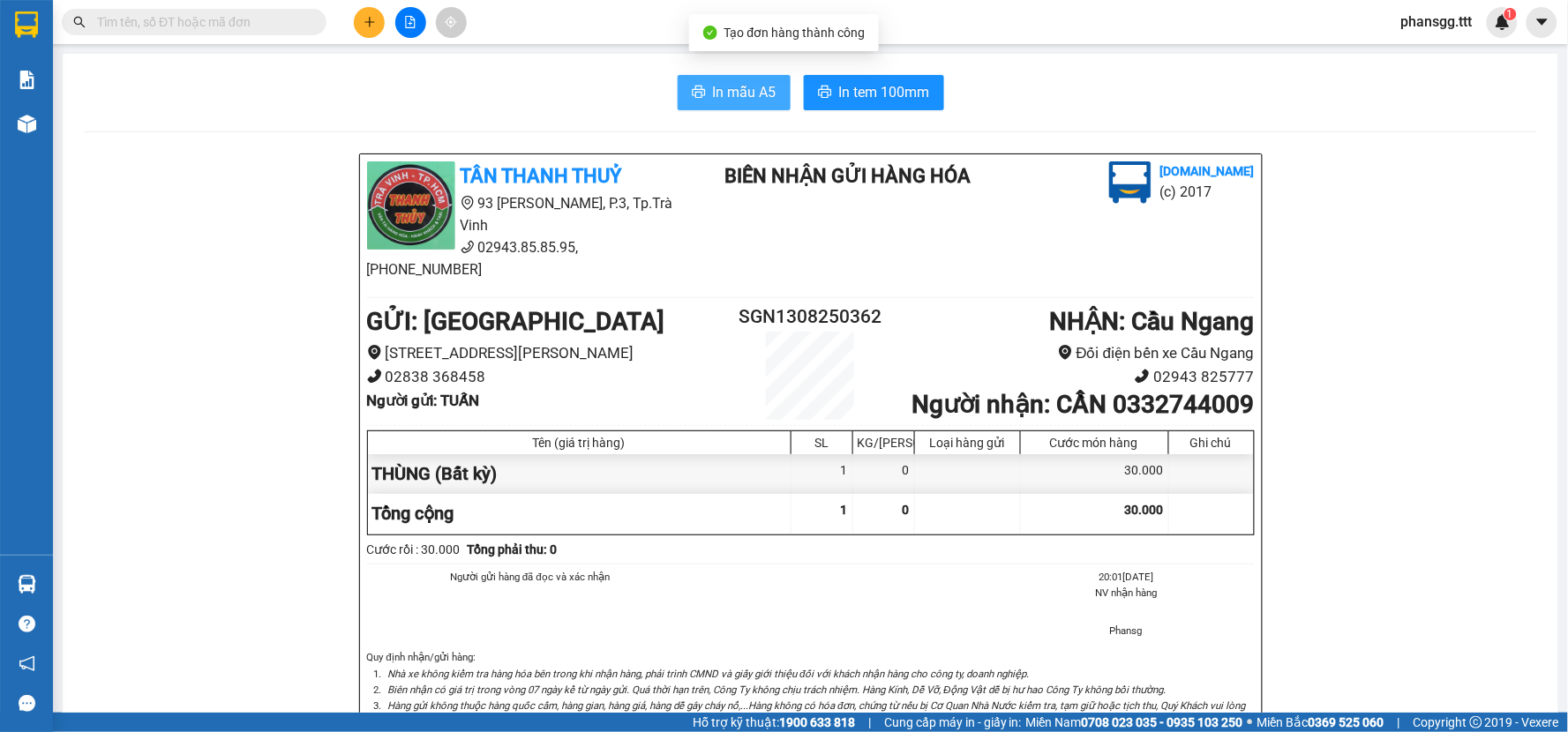
click at [695, 102] on button "In mẫu A5" at bounding box center [734, 92] width 113 height 35
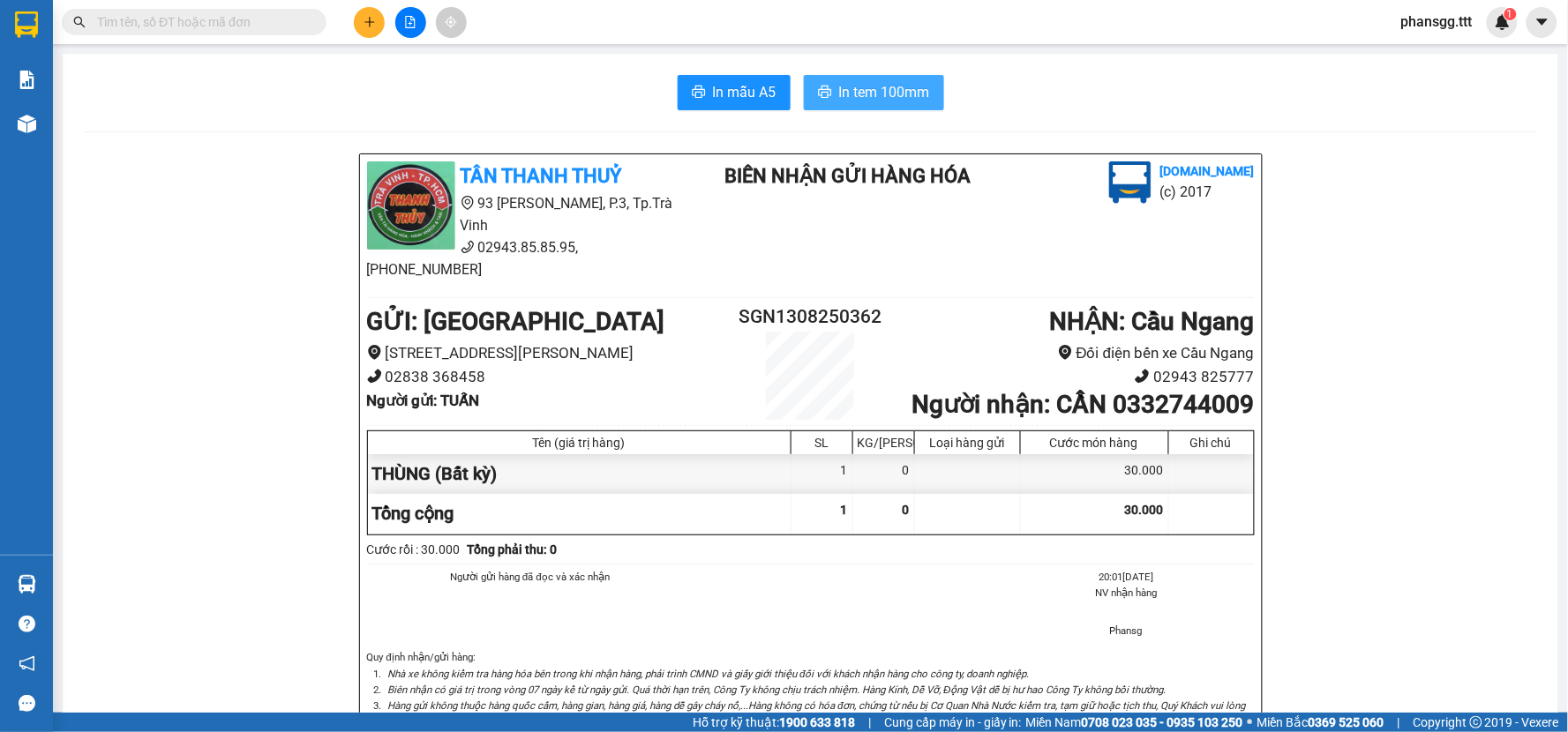
click at [870, 95] on span "In tem 100mm" at bounding box center [884, 92] width 91 height 22
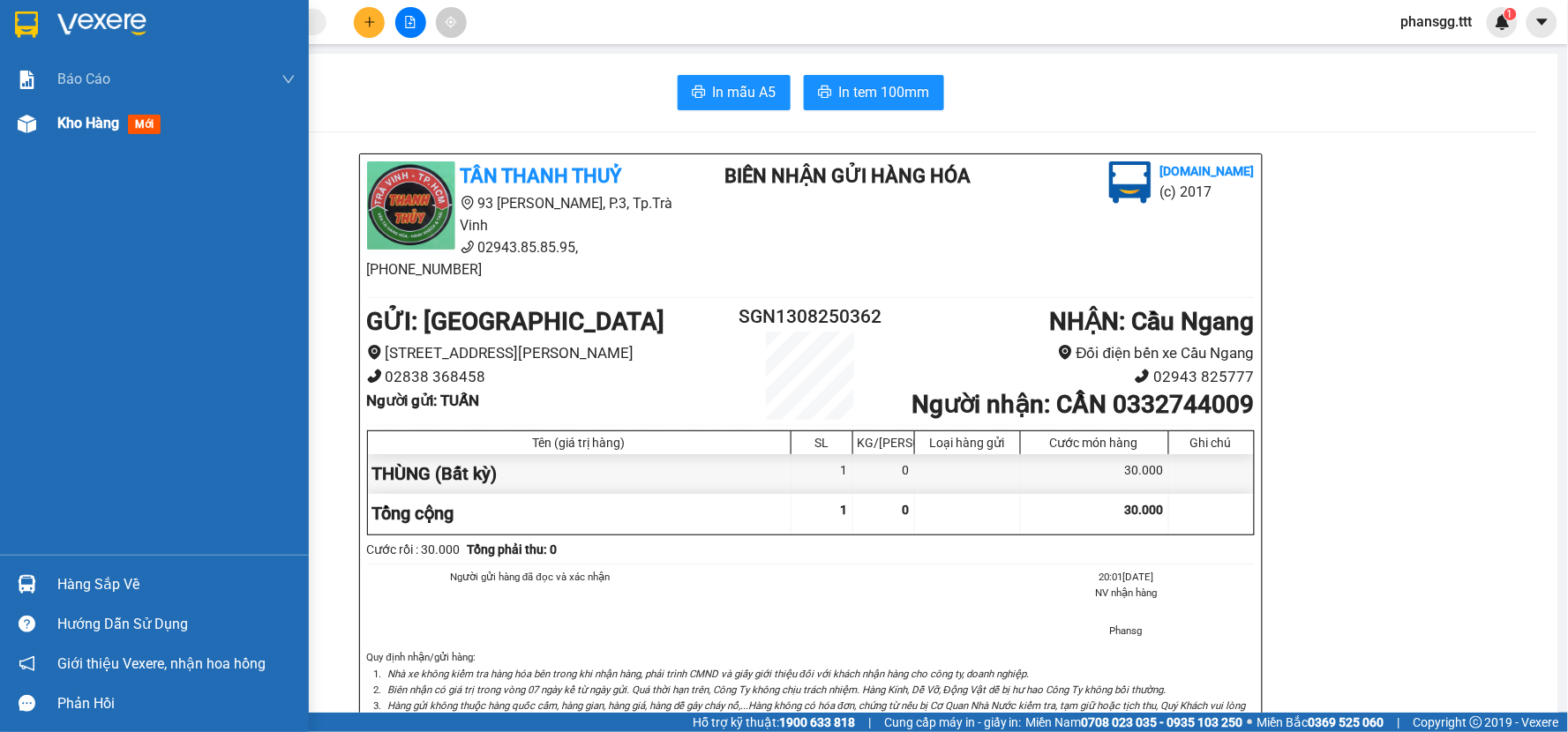
click at [30, 109] on div at bounding box center [27, 124] width 30 height 30
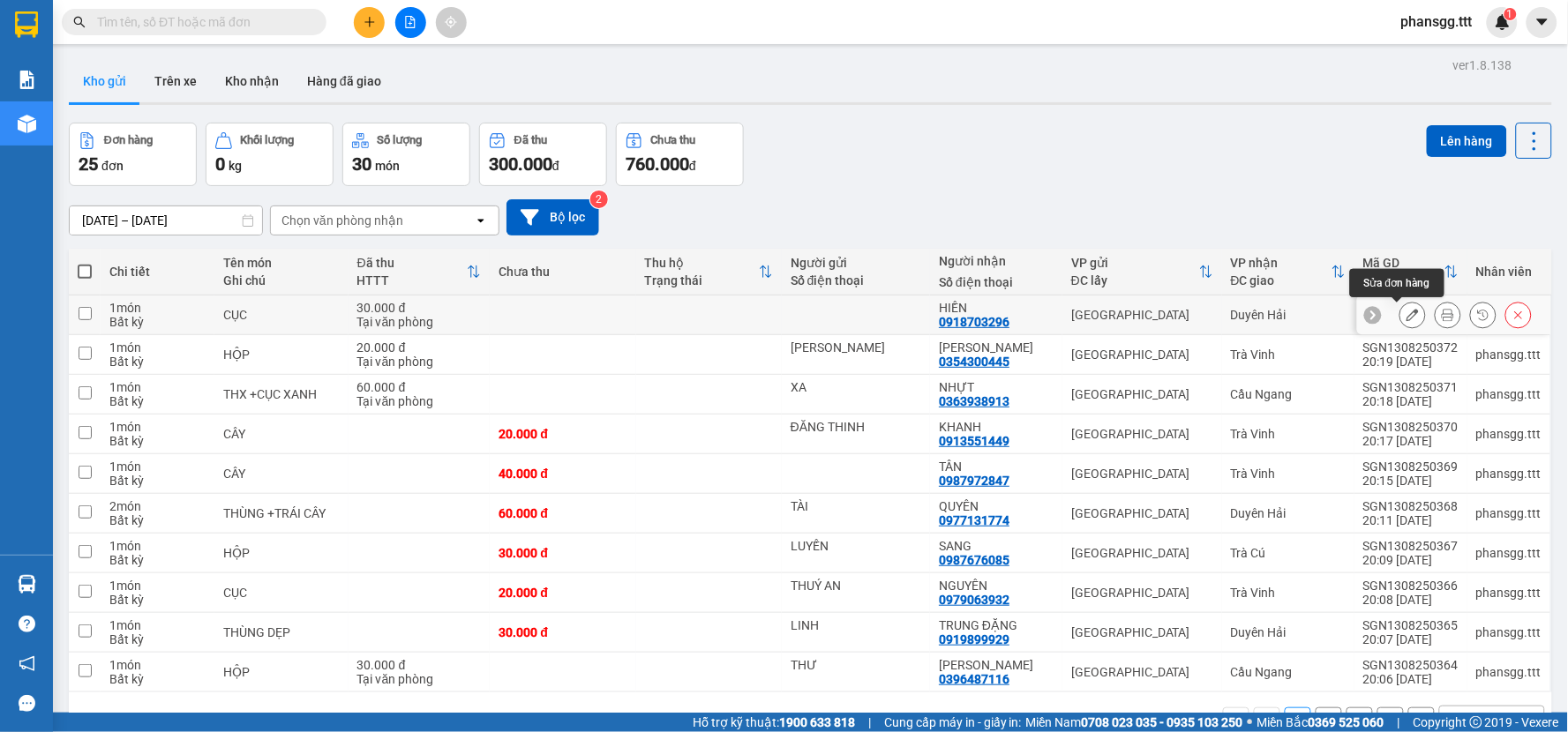
click at [1406, 310] on button at bounding box center [1413, 315] width 25 height 30
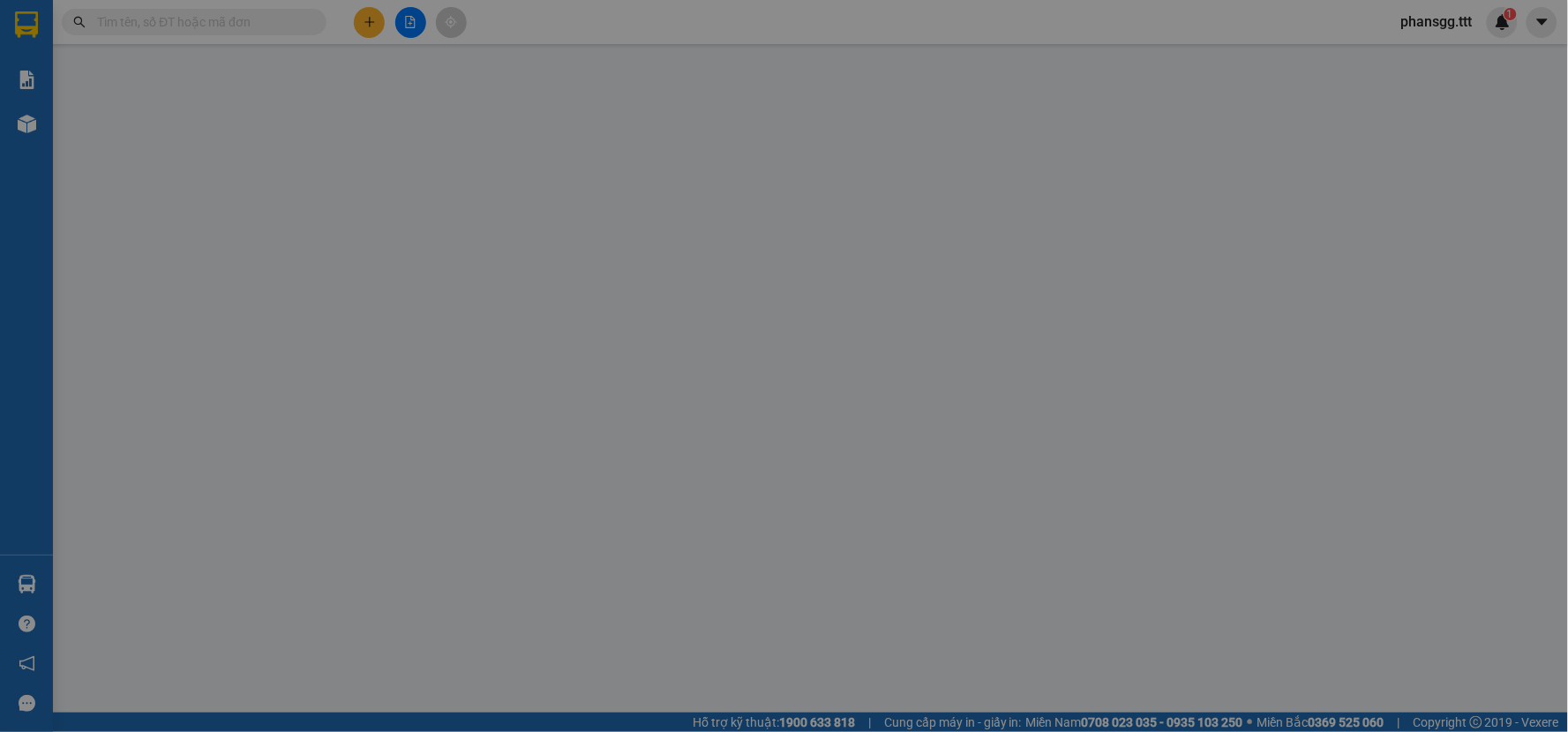
type input "0918703296"
type input "HIỀN"
type input "30.000"
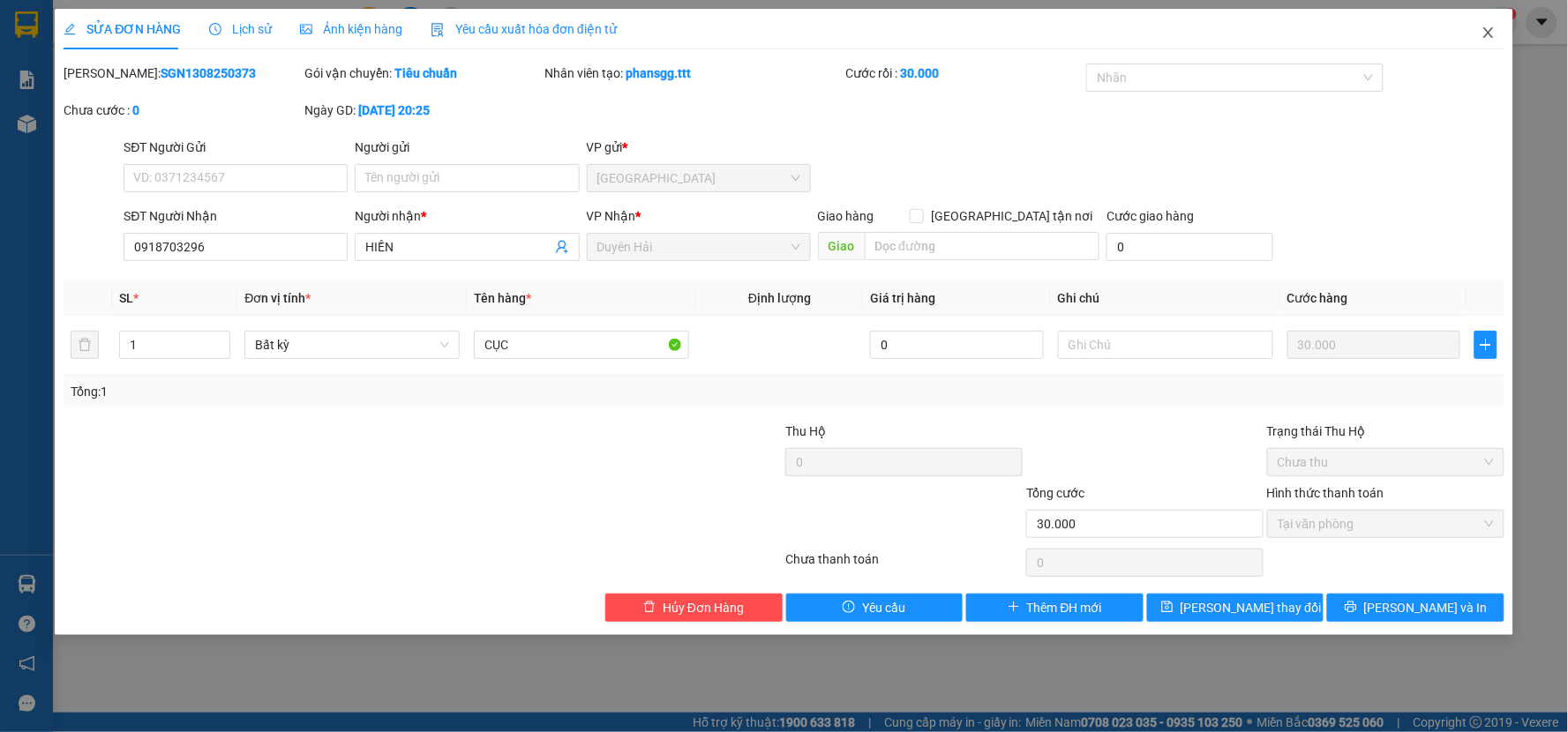
click at [1483, 23] on span "Close" at bounding box center [1488, 33] width 49 height 49
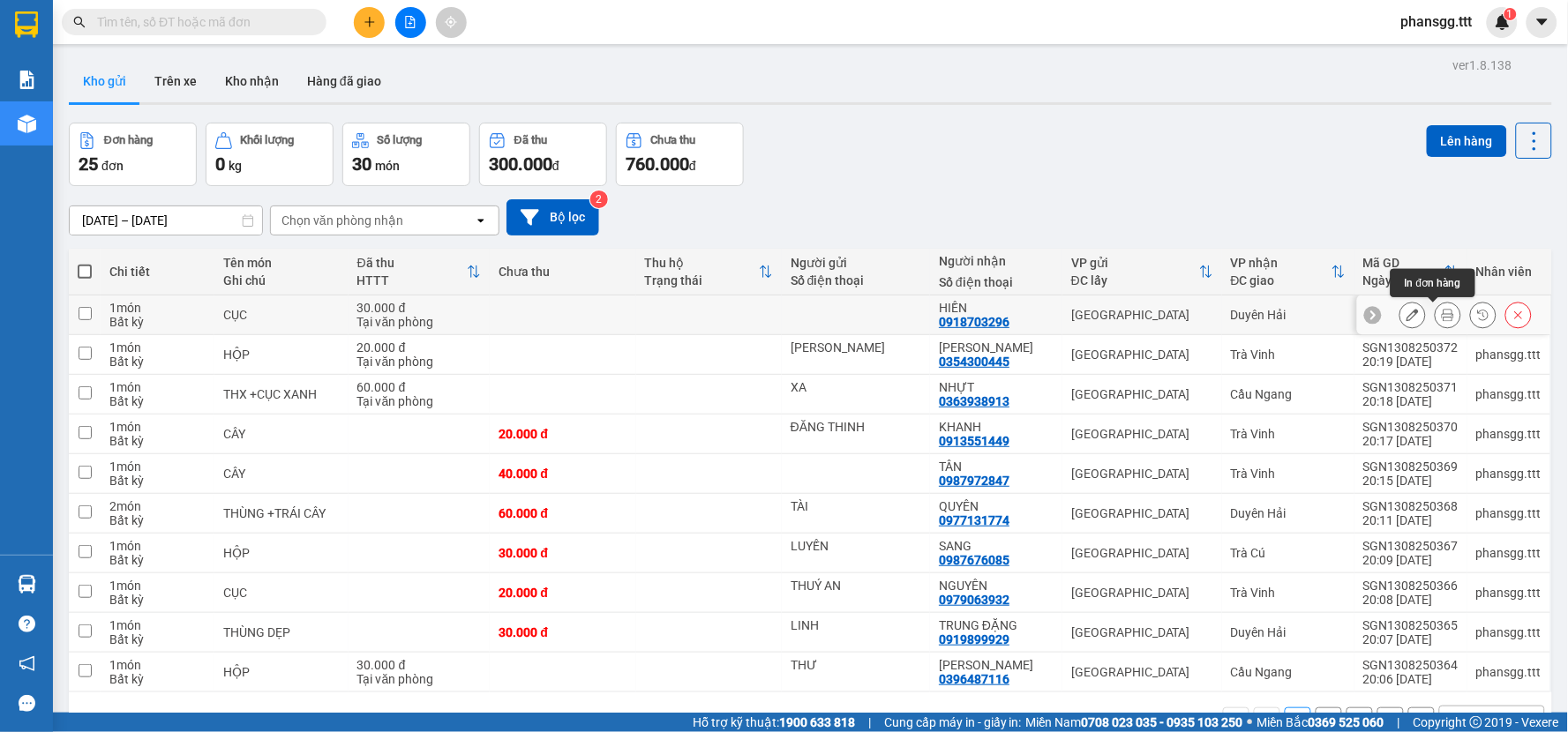
click at [1435, 314] on button at bounding box center [1448, 315] width 25 height 30
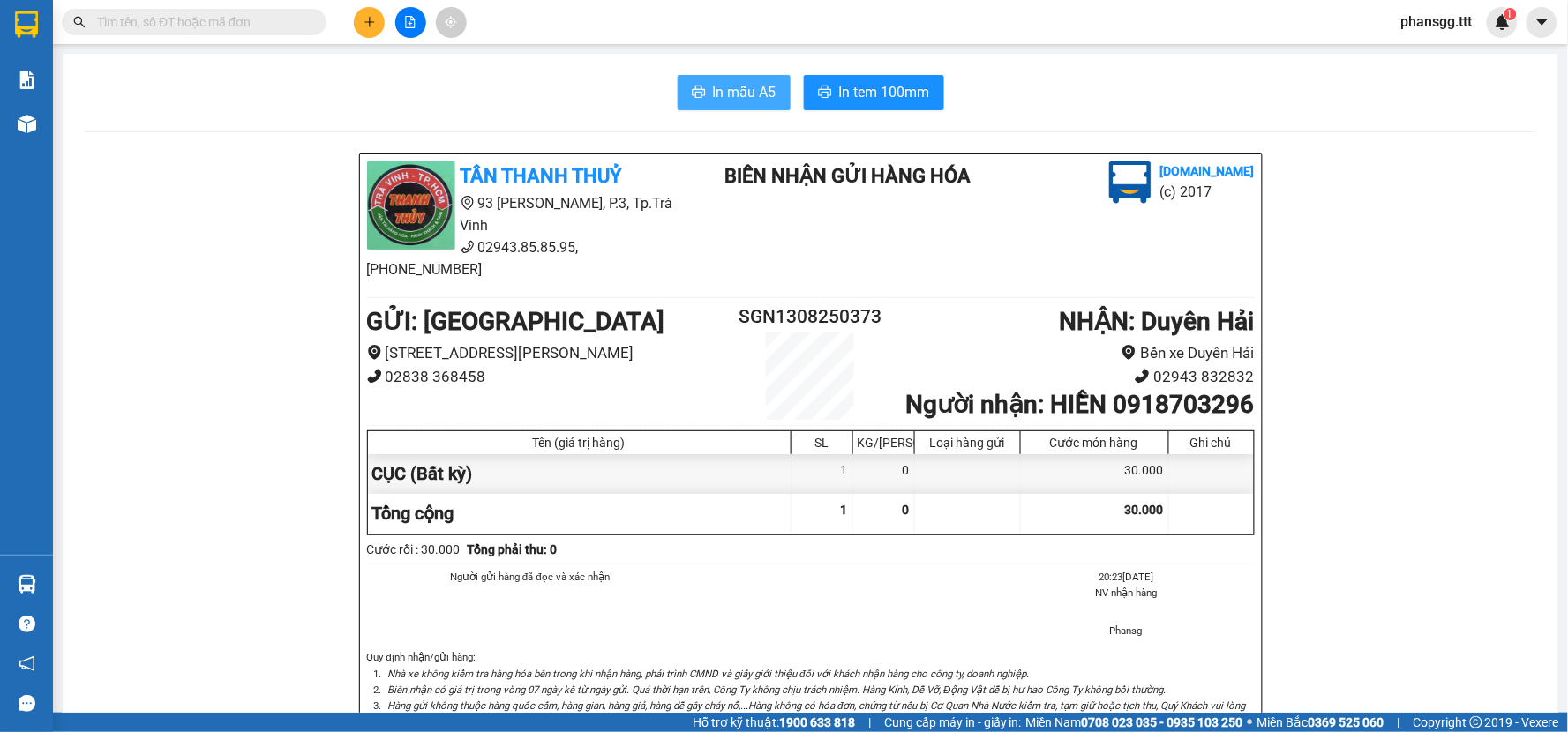
click at [753, 83] on span "In mẫu A5" at bounding box center [744, 92] width 64 height 22
click at [734, 82] on span "In mẫu A5" at bounding box center [744, 92] width 64 height 22
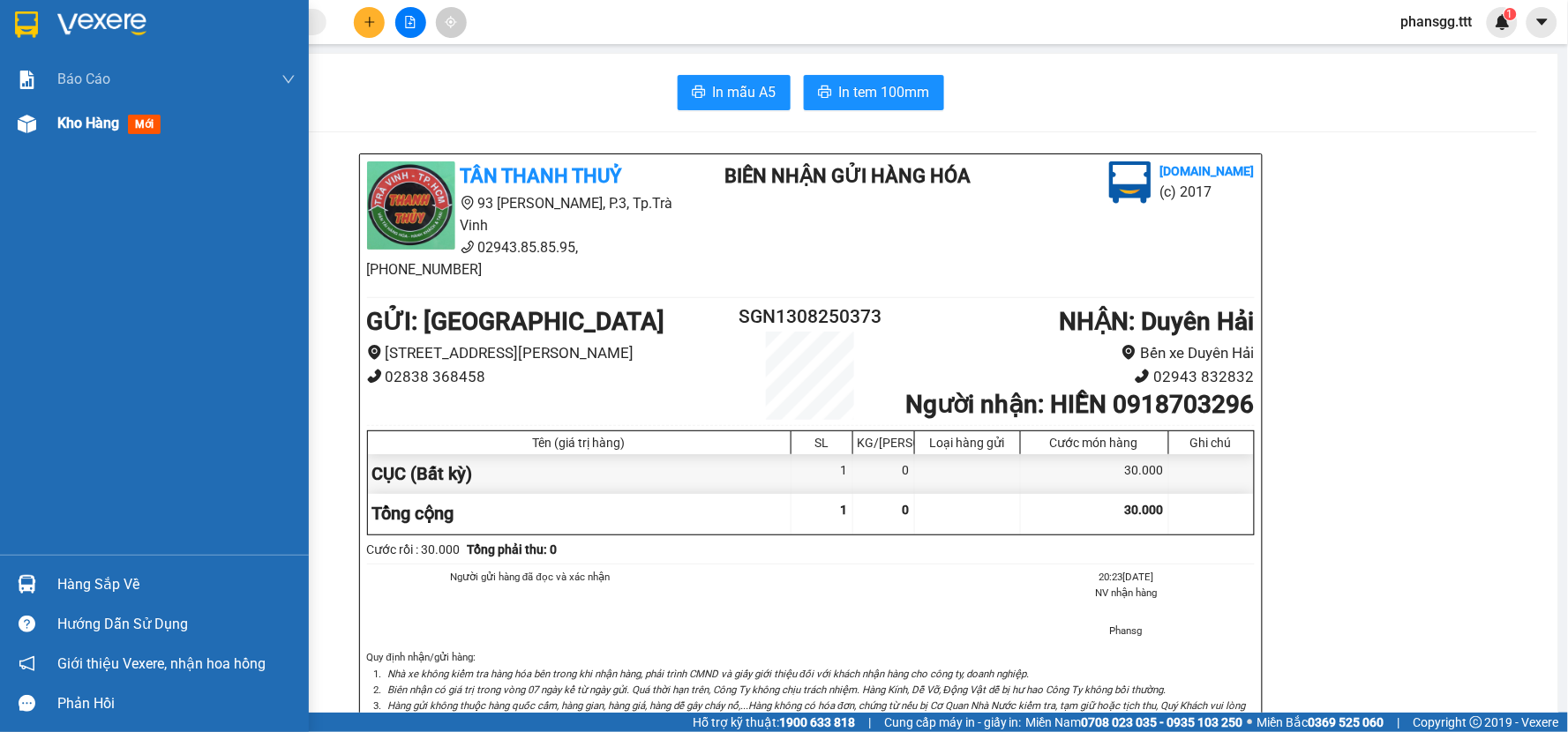
click at [39, 119] on div at bounding box center [27, 124] width 30 height 30
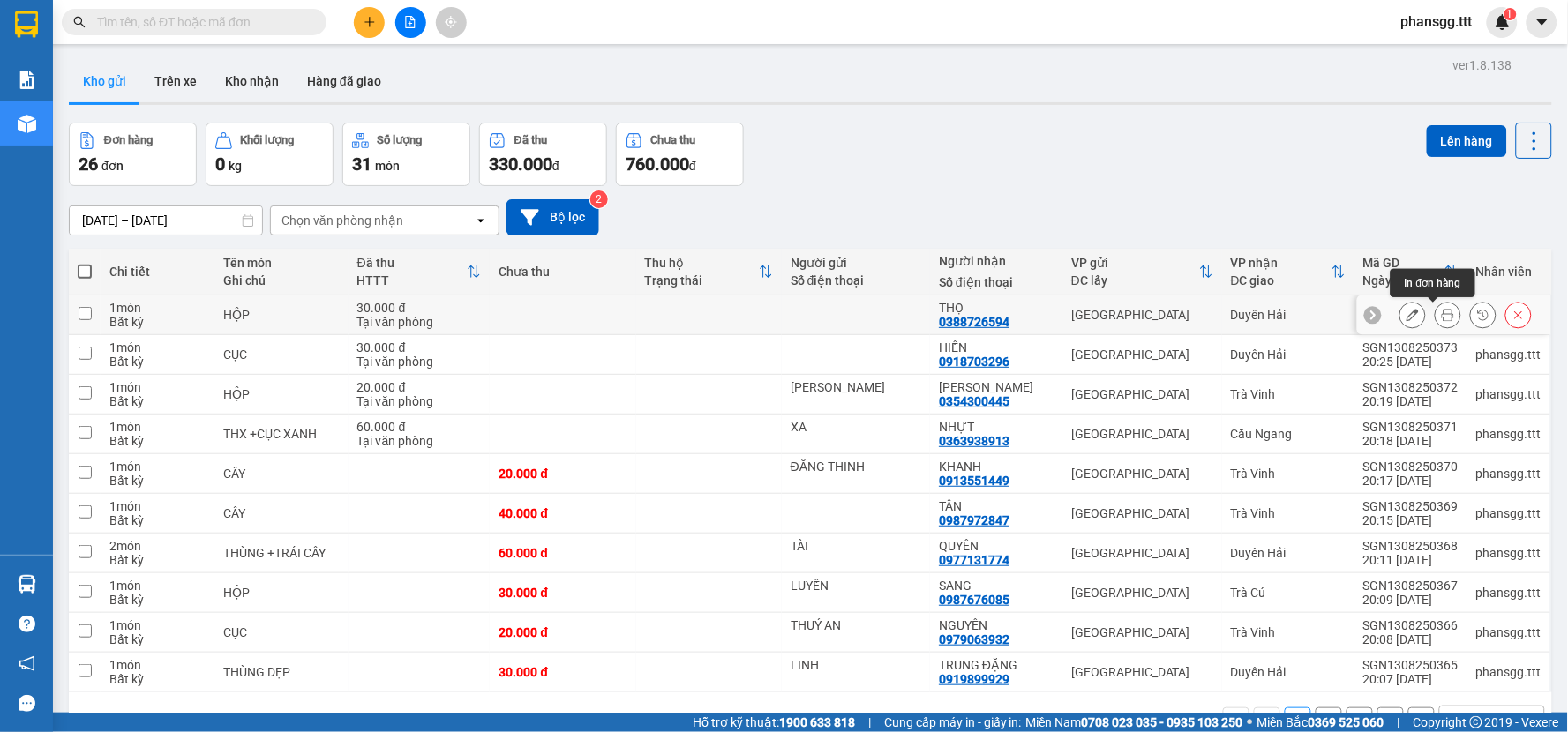
click at [1435, 311] on button at bounding box center [1448, 315] width 25 height 30
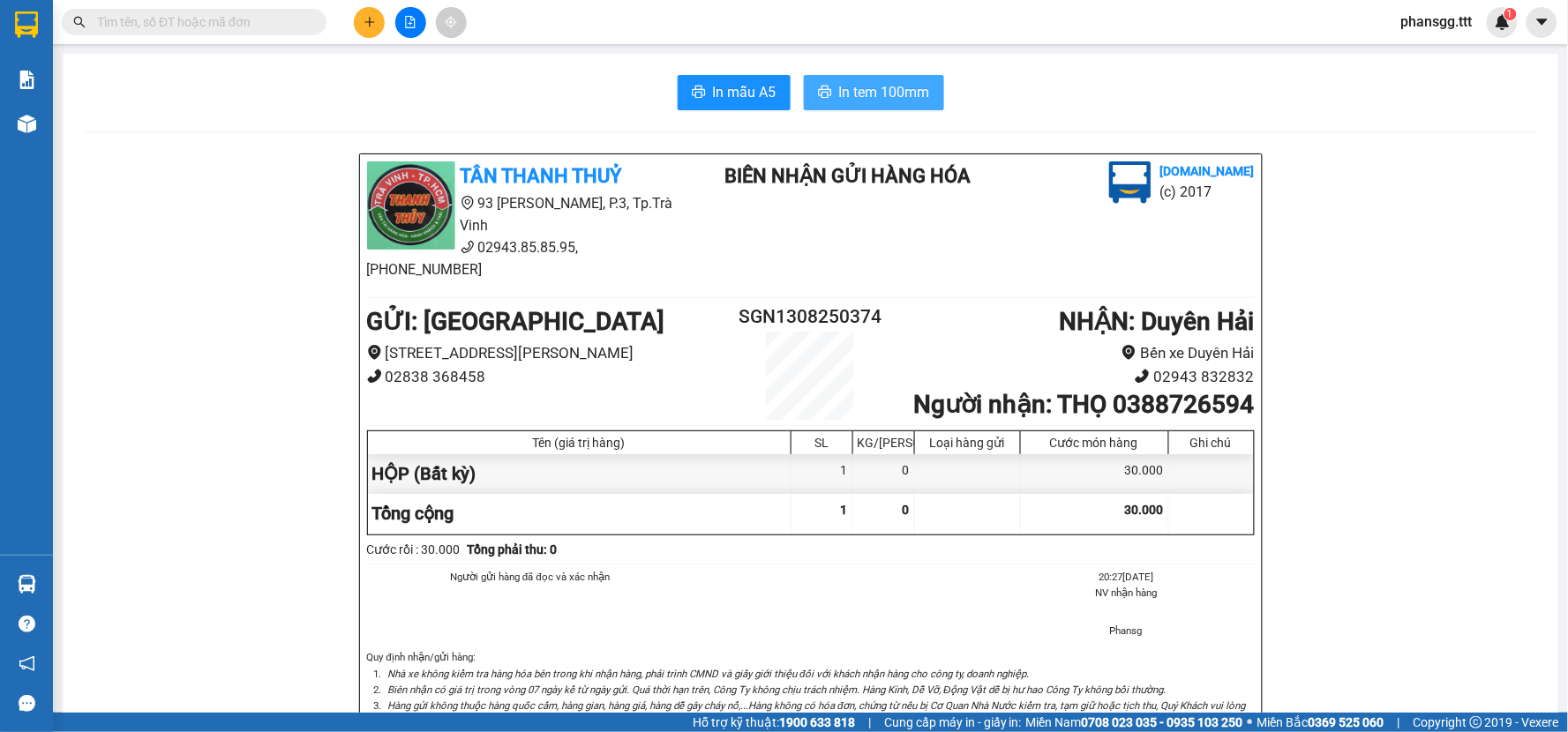
click at [839, 94] on span "In tem 100mm" at bounding box center [884, 92] width 91 height 22
click at [682, 93] on button "In mẫu A5" at bounding box center [734, 92] width 113 height 35
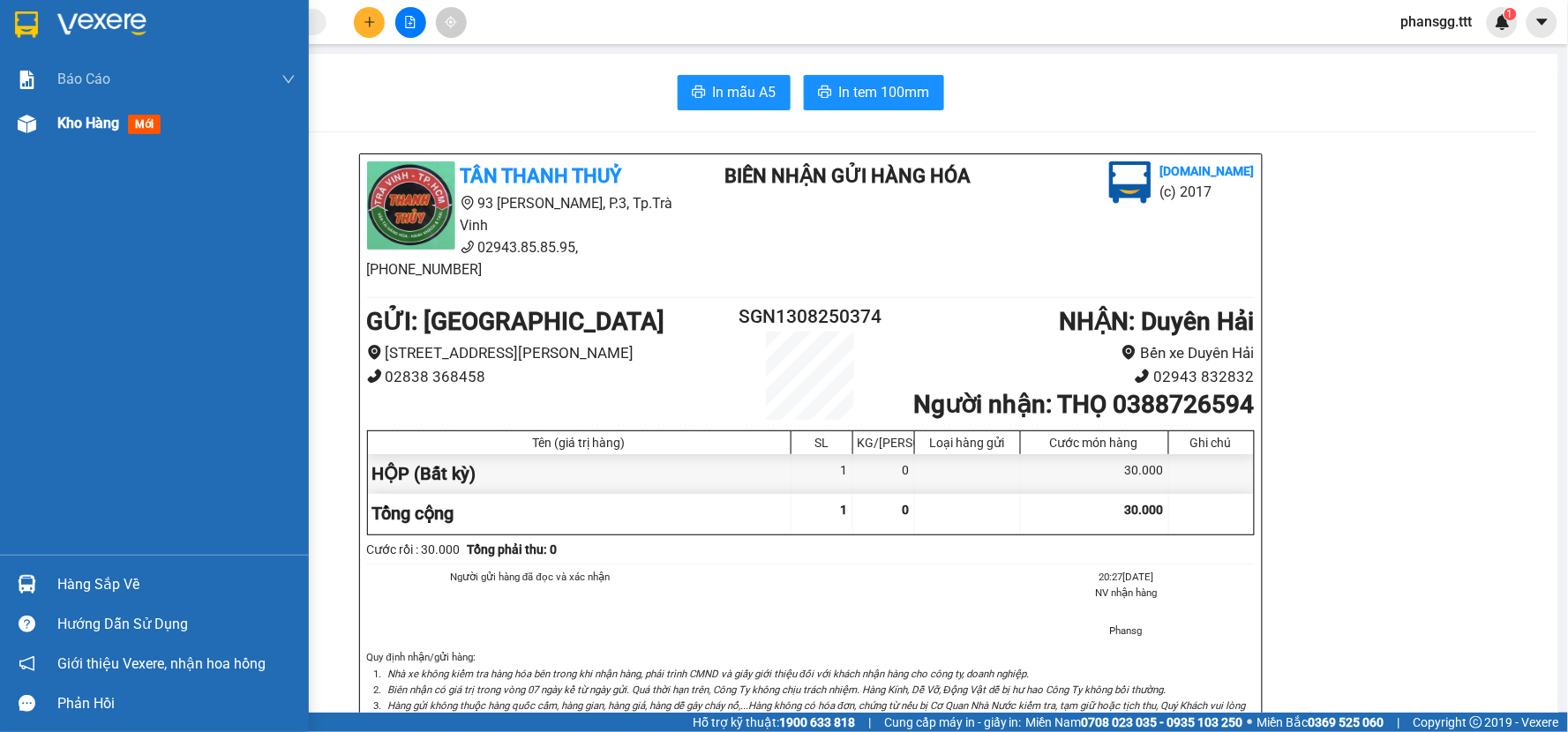
click at [48, 135] on div "Kho hàng mới" at bounding box center [154, 123] width 308 height 44
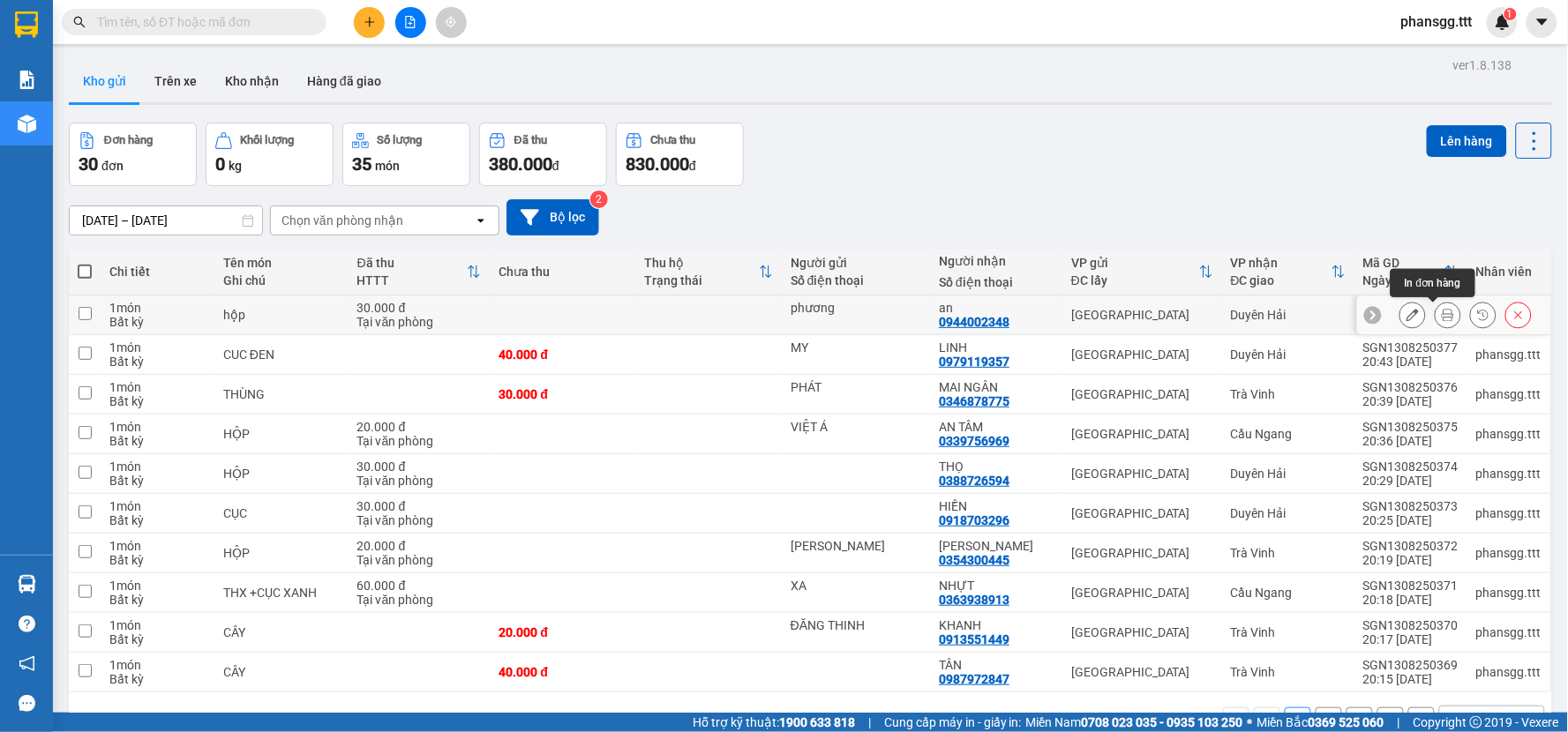
click at [1442, 309] on icon at bounding box center [1448, 314] width 13 height 13
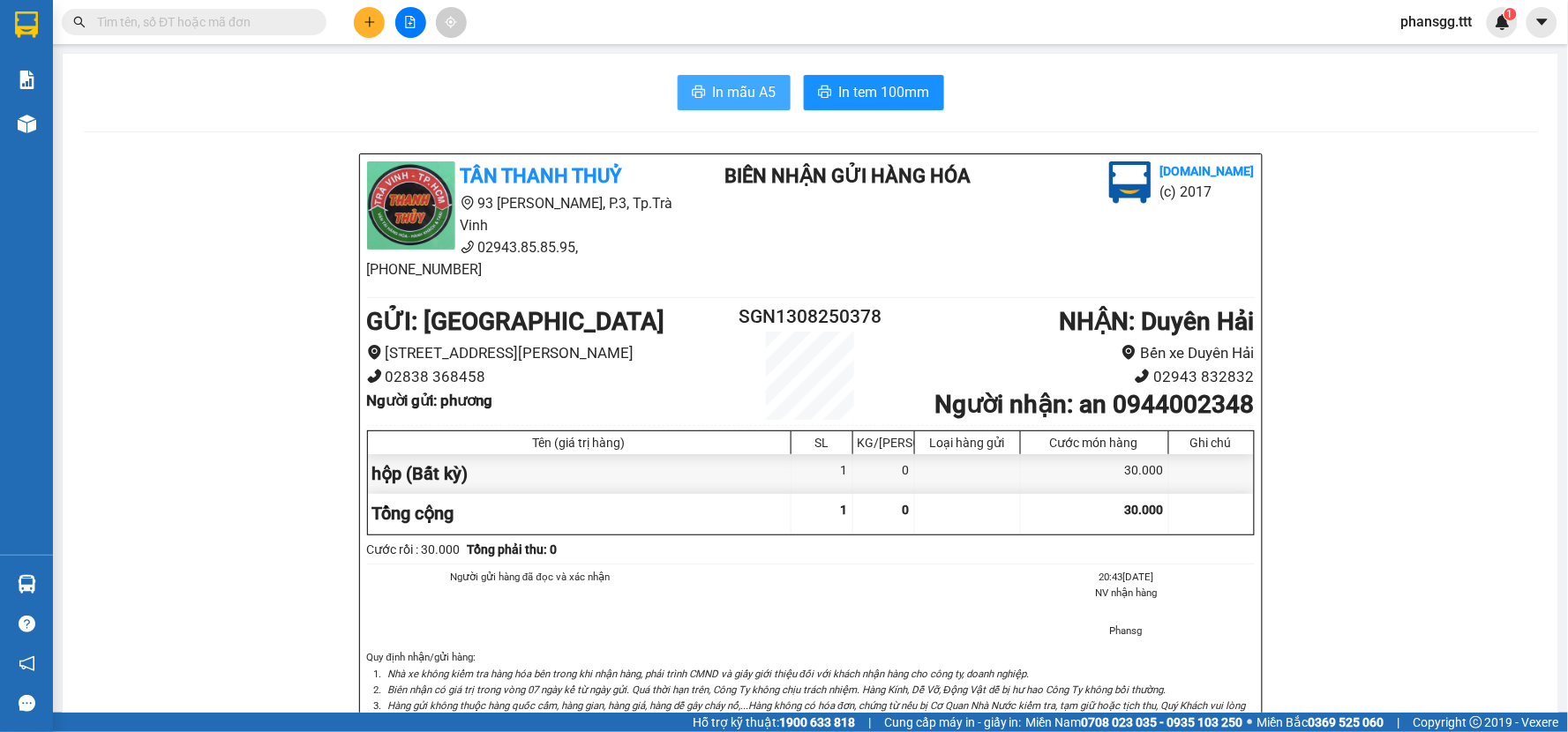
click at [731, 90] on span "In mẫu A5" at bounding box center [744, 92] width 64 height 22
